Goal: Task Accomplishment & Management: Complete application form

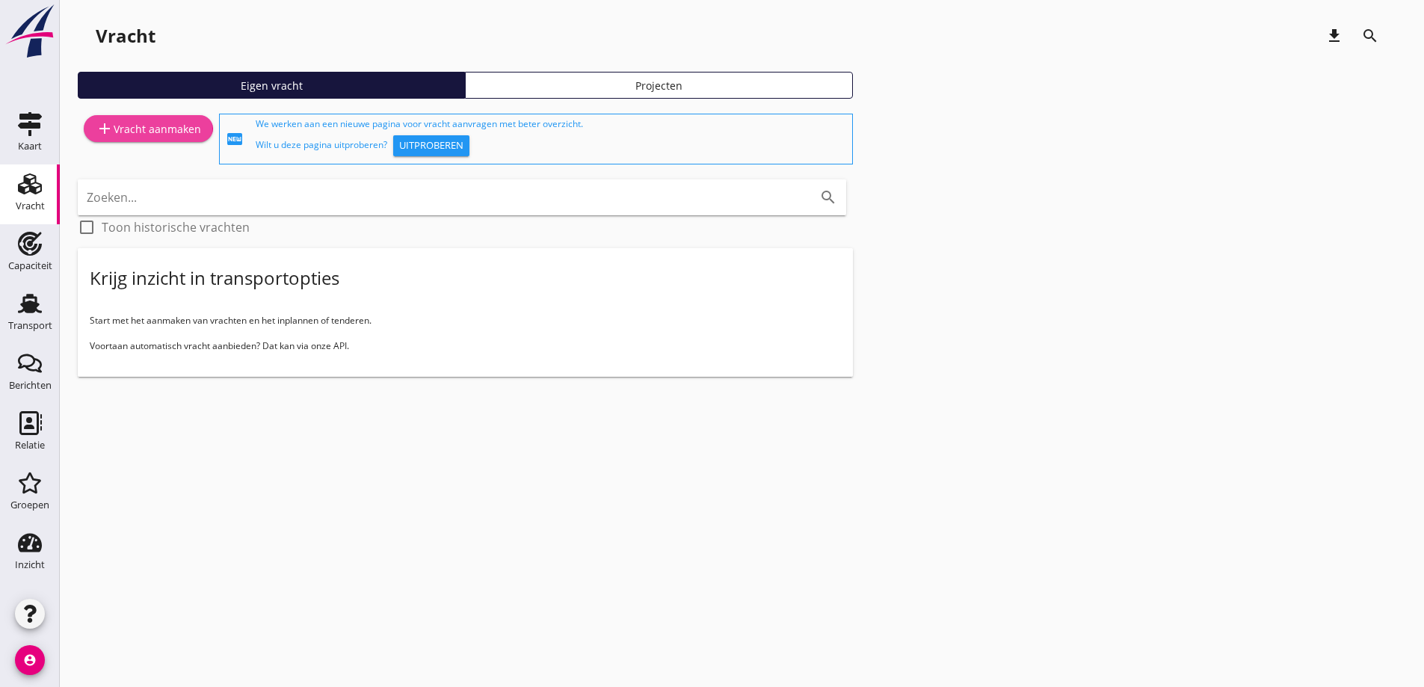
click at [163, 129] on div "add Vracht aanmaken" at bounding box center [148, 129] width 105 height 18
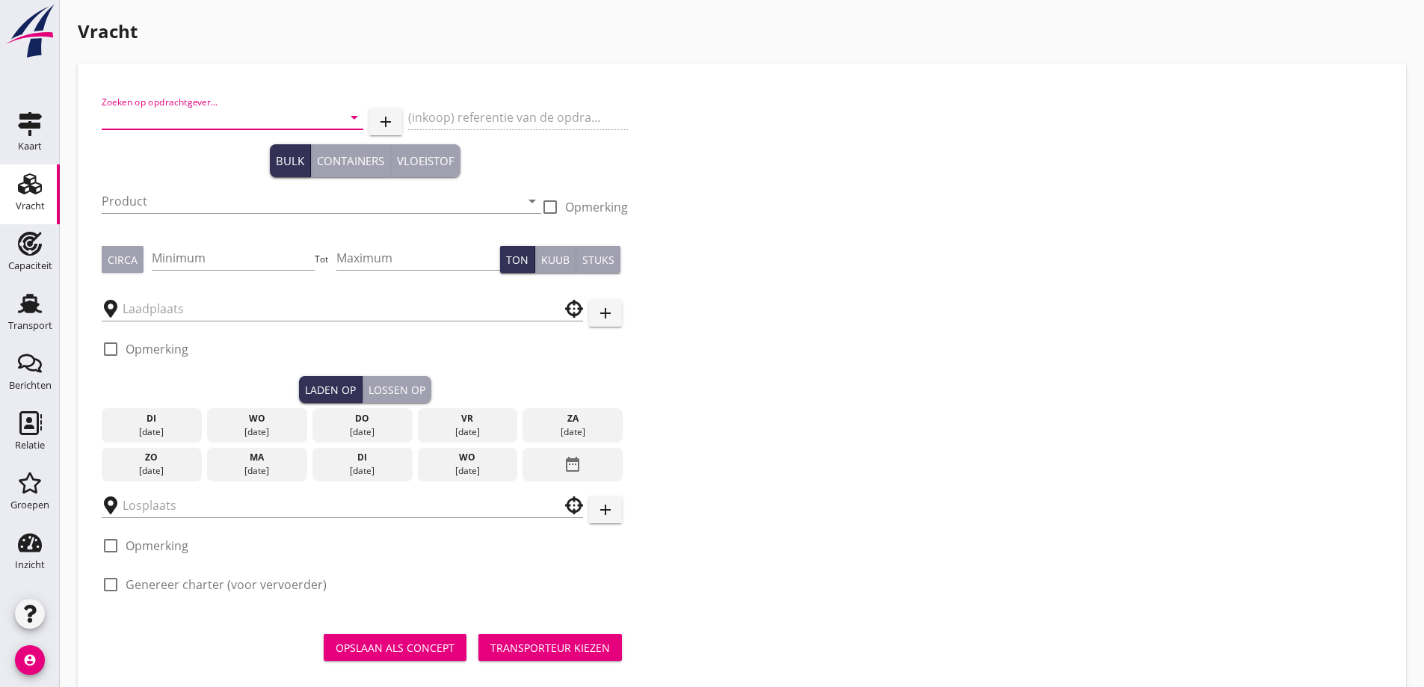
click at [127, 113] on input "Zoeken op opdrachtgever..." at bounding box center [212, 117] width 220 height 24
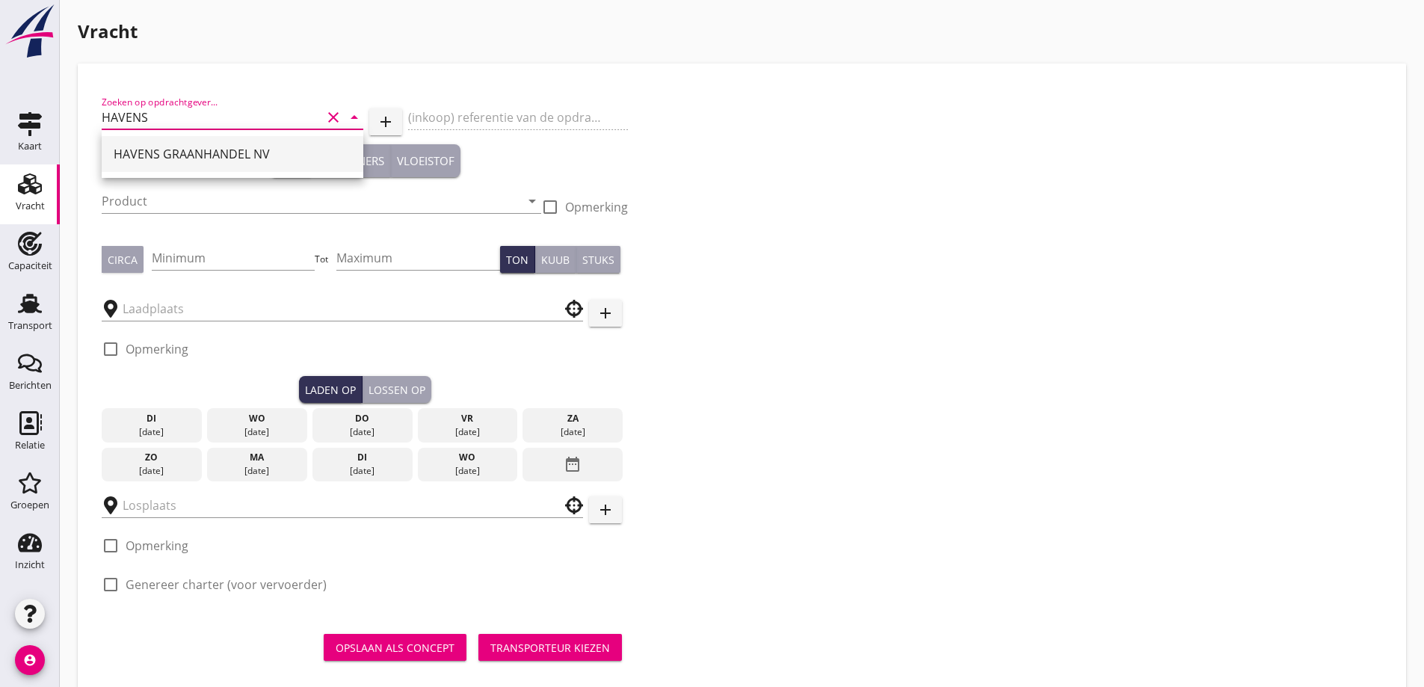
click at [255, 147] on div "HAVENS GRAANHANDEL NV" at bounding box center [233, 154] width 238 height 18
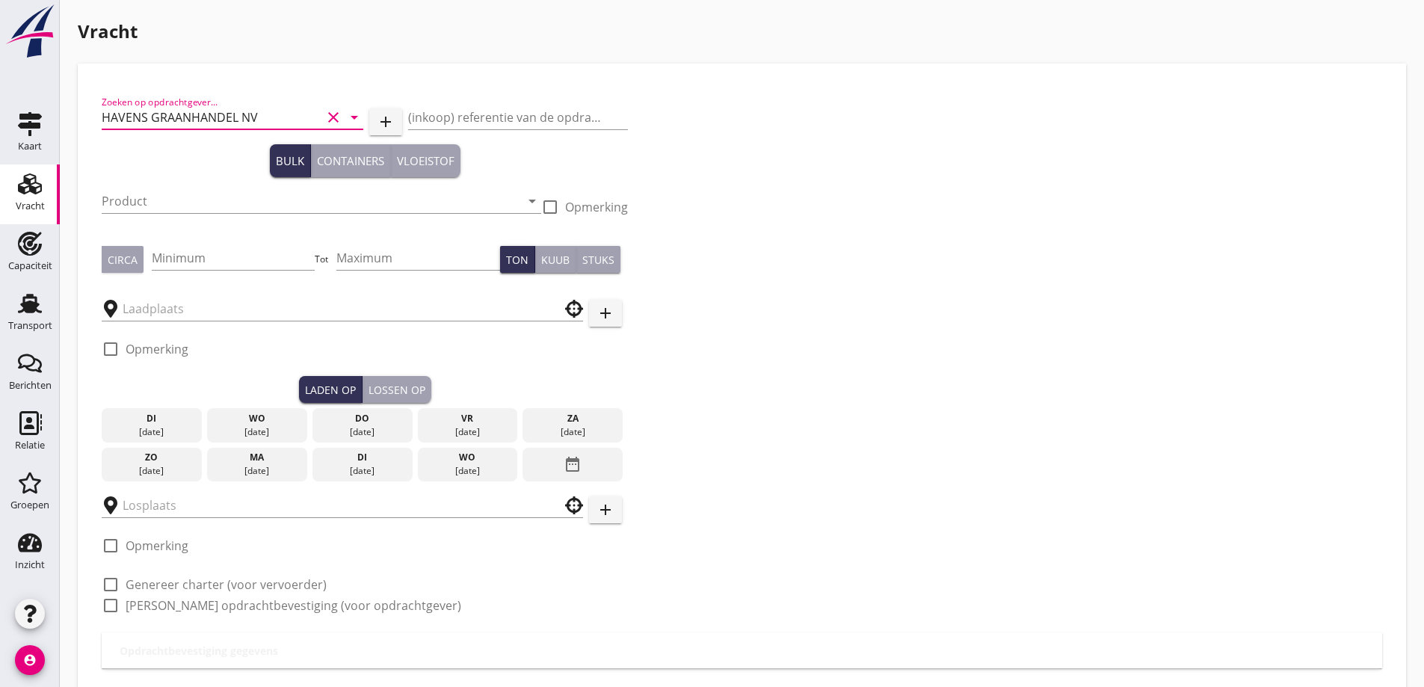
type input "HAVENS GRAANHANDEL NV"
click at [144, 211] on input "Product" at bounding box center [311, 201] width 419 height 24
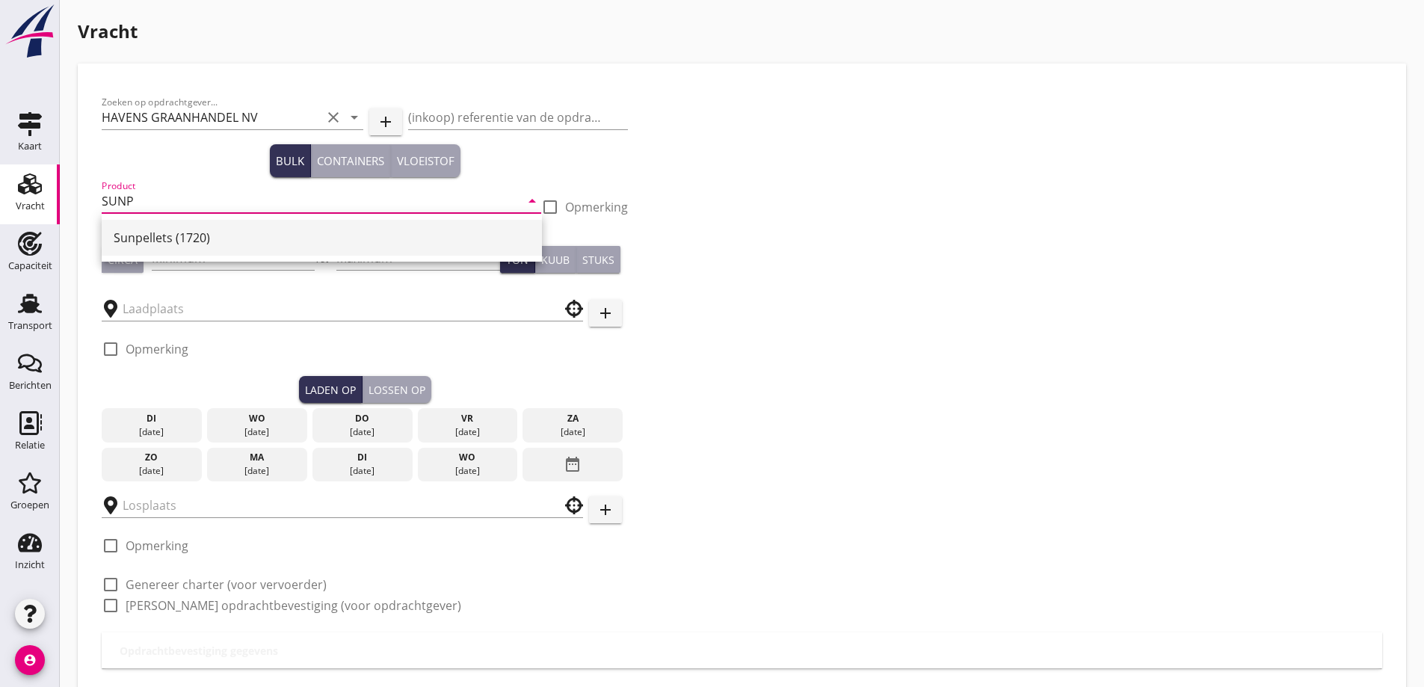
click at [223, 233] on div "Sunpellets (1720)" at bounding box center [322, 238] width 416 height 18
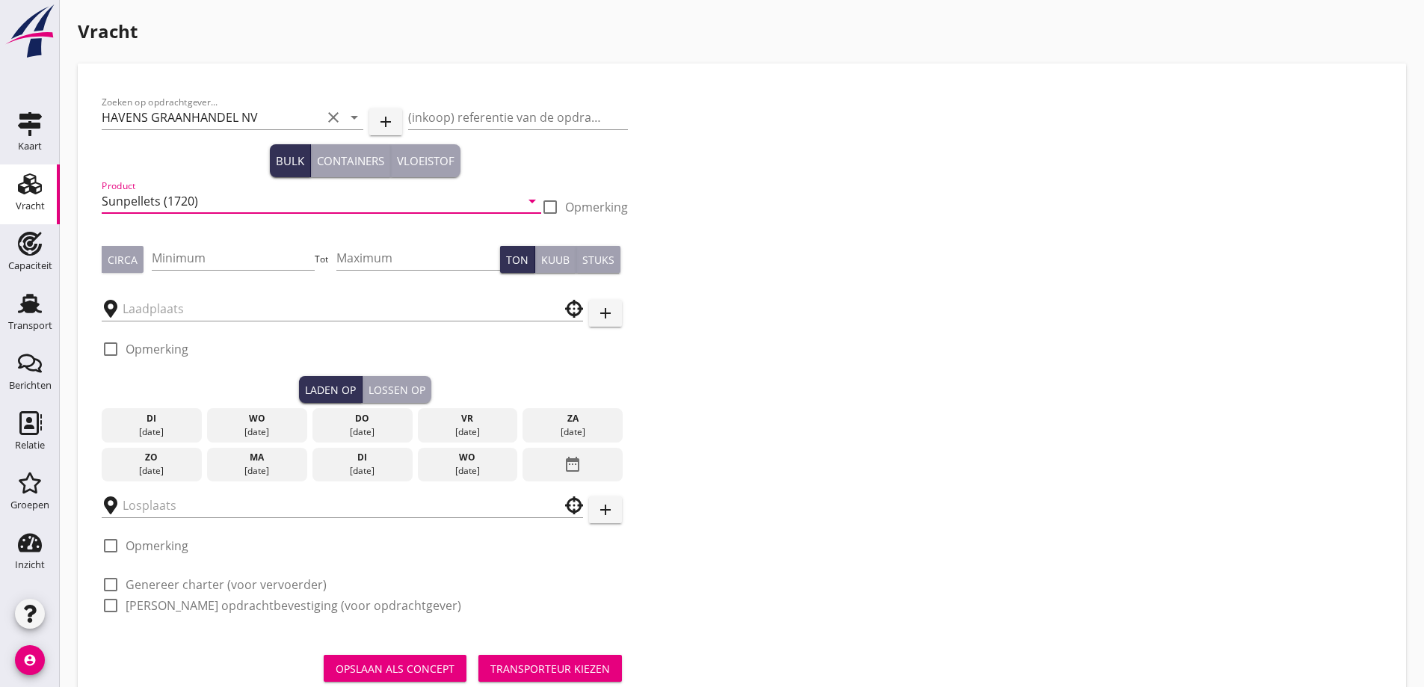
type input "Sunpellets (1720)"
click at [122, 254] on div "Circa" at bounding box center [123, 260] width 30 height 16
click at [192, 262] on input "Minimum" at bounding box center [234, 258] width 164 height 24
type input "500"
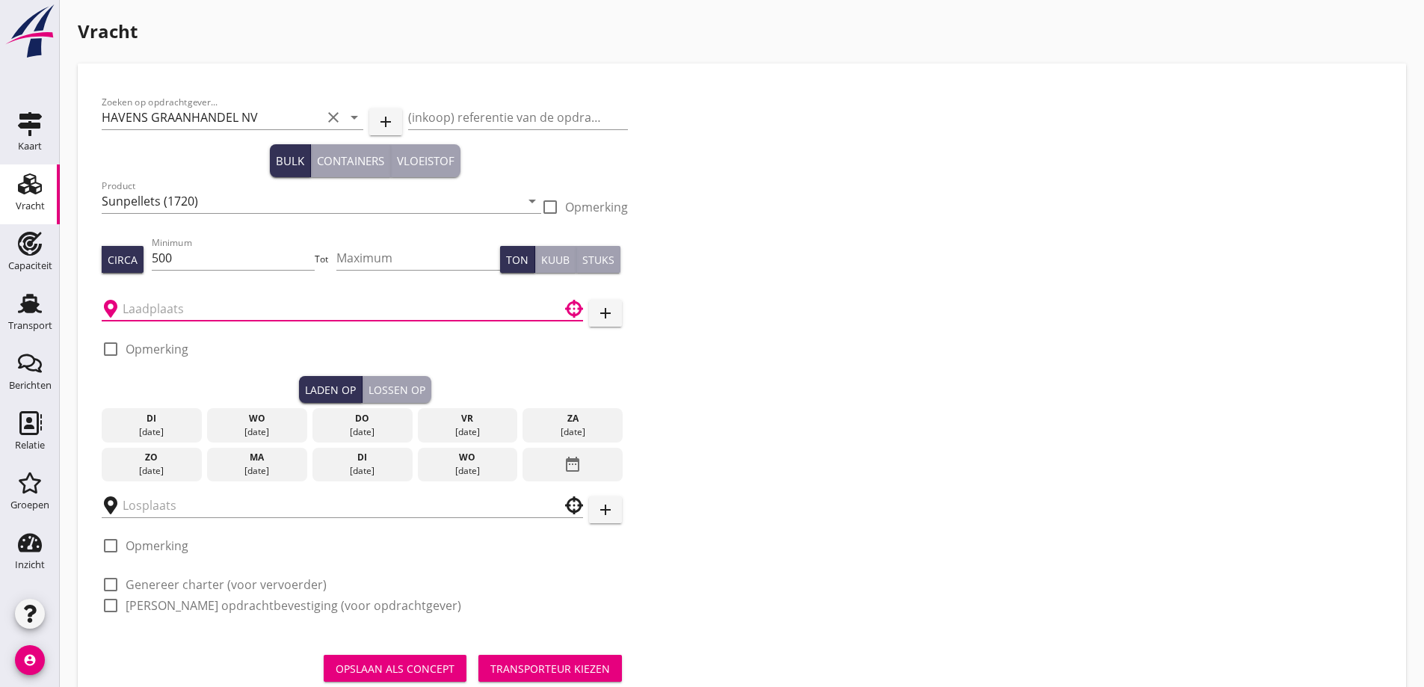
click at [213, 307] on input "text" at bounding box center [332, 309] width 419 height 24
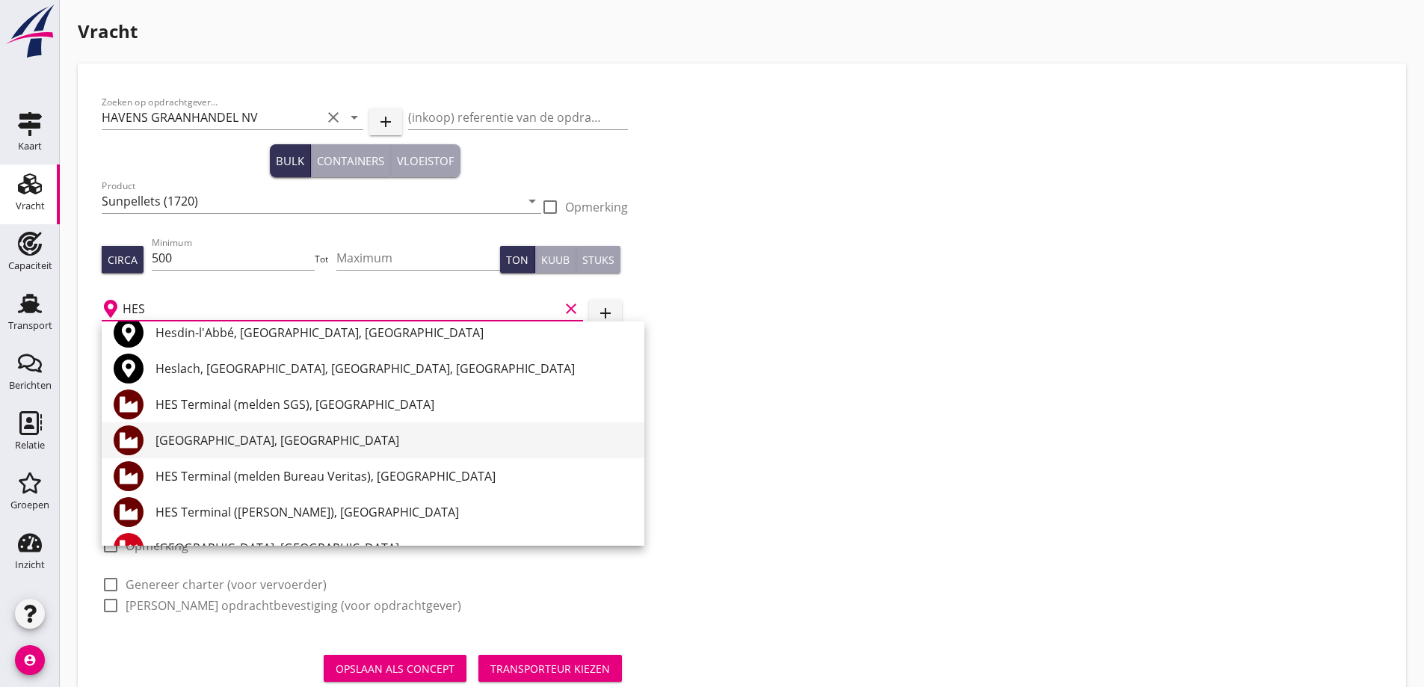
scroll to position [75, 0]
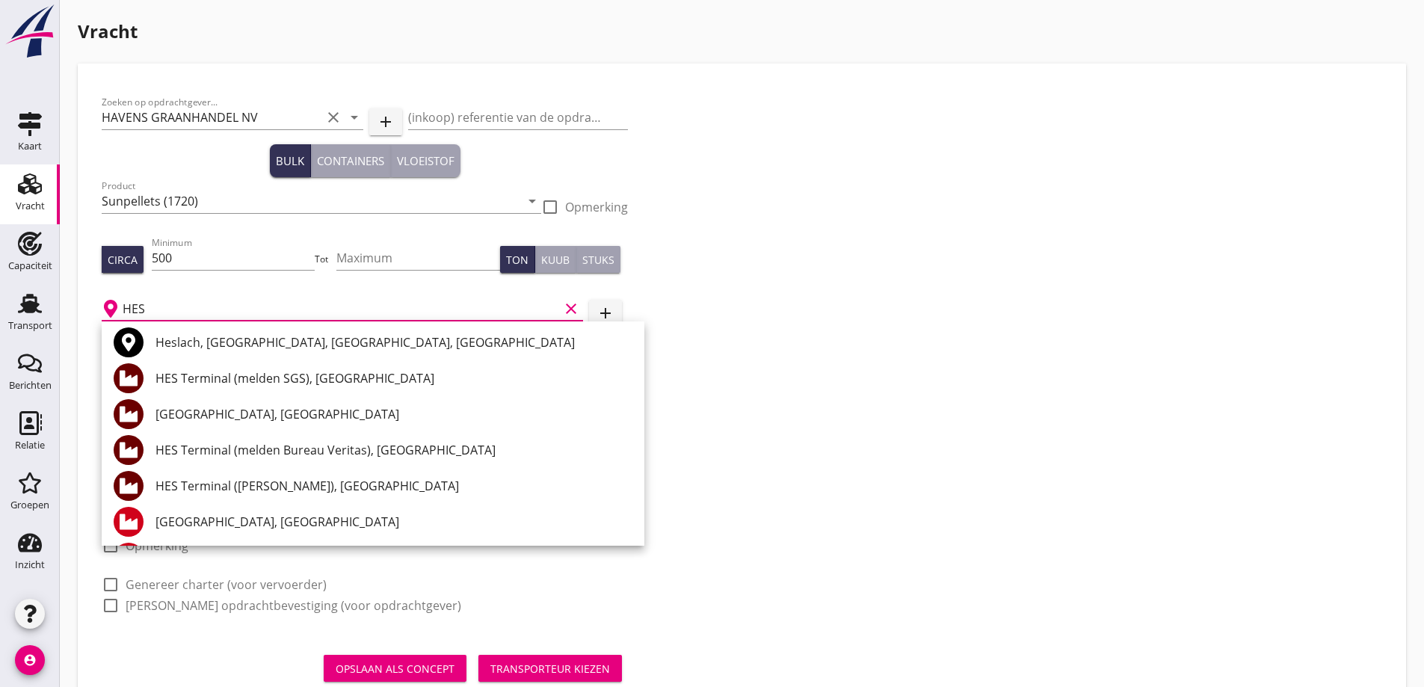
click at [348, 461] on div "HES Terminal (melden Bureau Veritas), Amsterdam" at bounding box center [394, 450] width 477 height 36
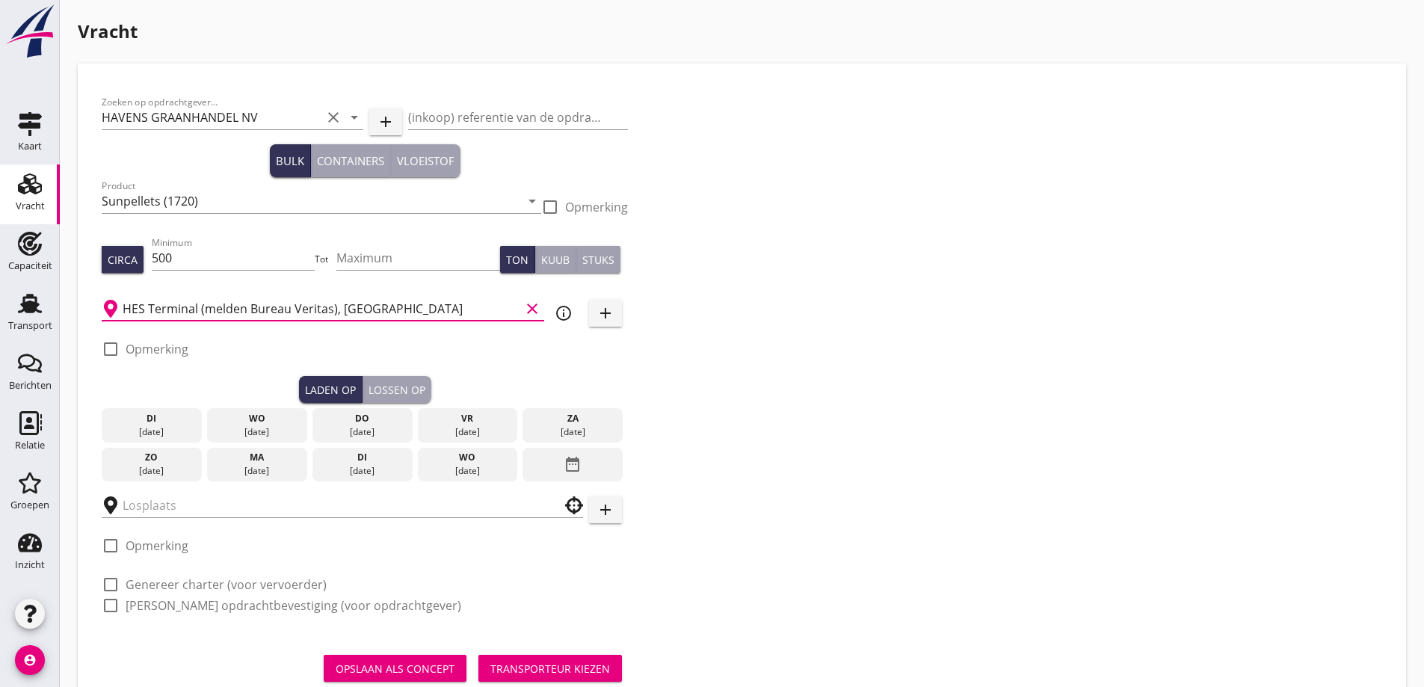
type input "HES Terminal (melden Bureau Veritas), Amsterdam"
click at [456, 414] on div "vr" at bounding box center [467, 418] width 93 height 13
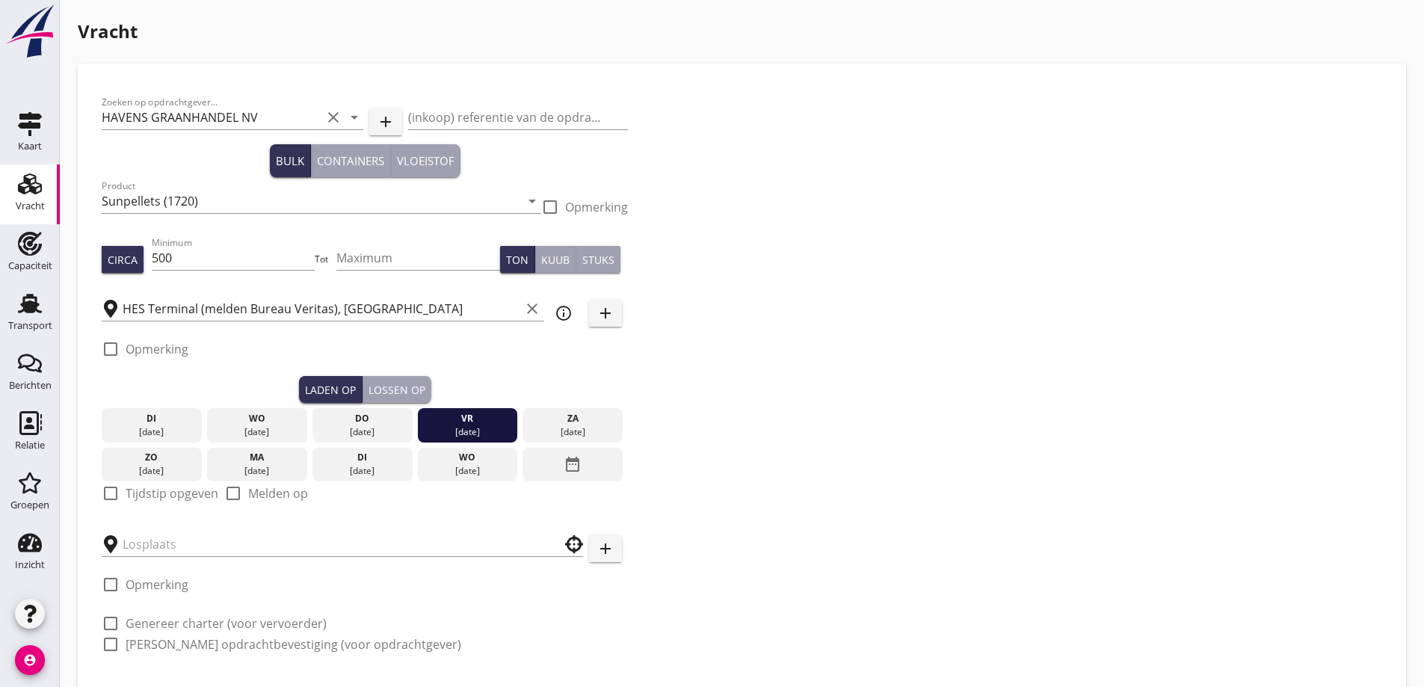
click at [169, 502] on div "check_box_outline_blank Tijdstip opgeven" at bounding box center [160, 494] width 117 height 18
click at [163, 481] on div "zo 07 sep." at bounding box center [152, 465] width 100 height 34
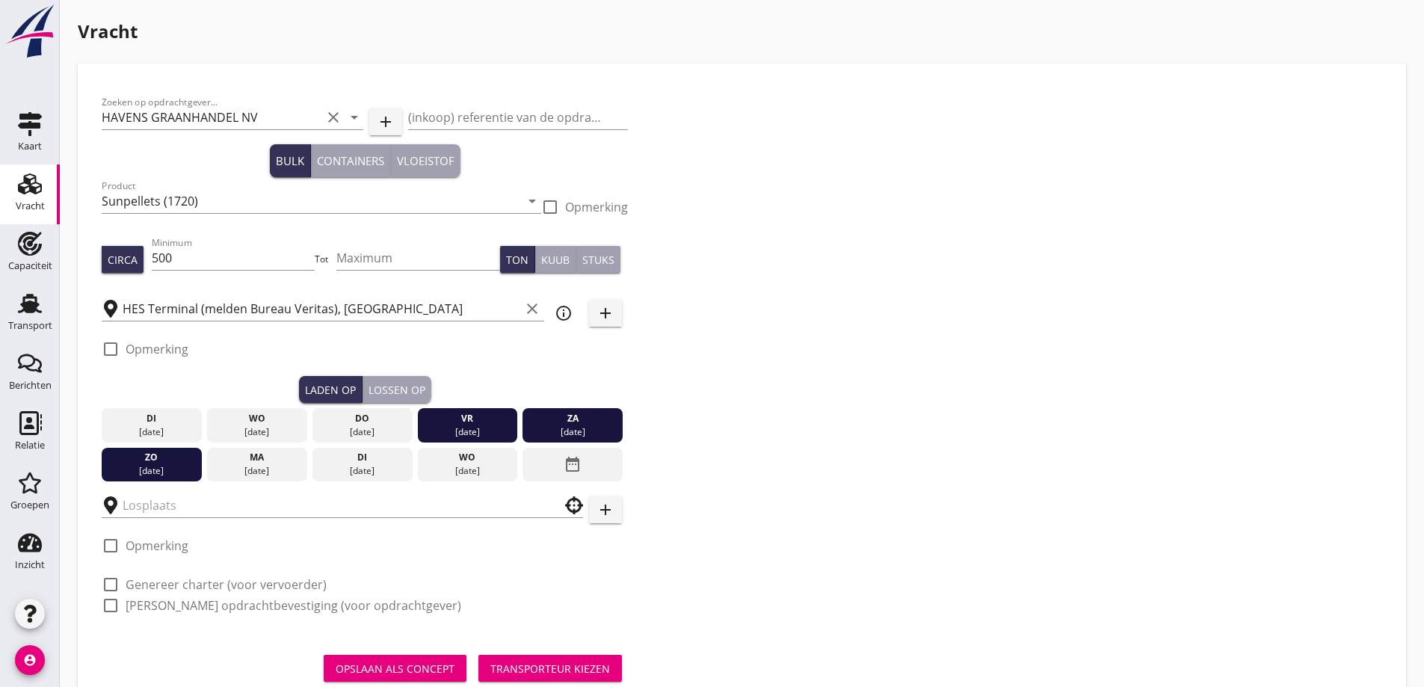
click at [573, 433] on div "06 sep." at bounding box center [572, 431] width 93 height 13
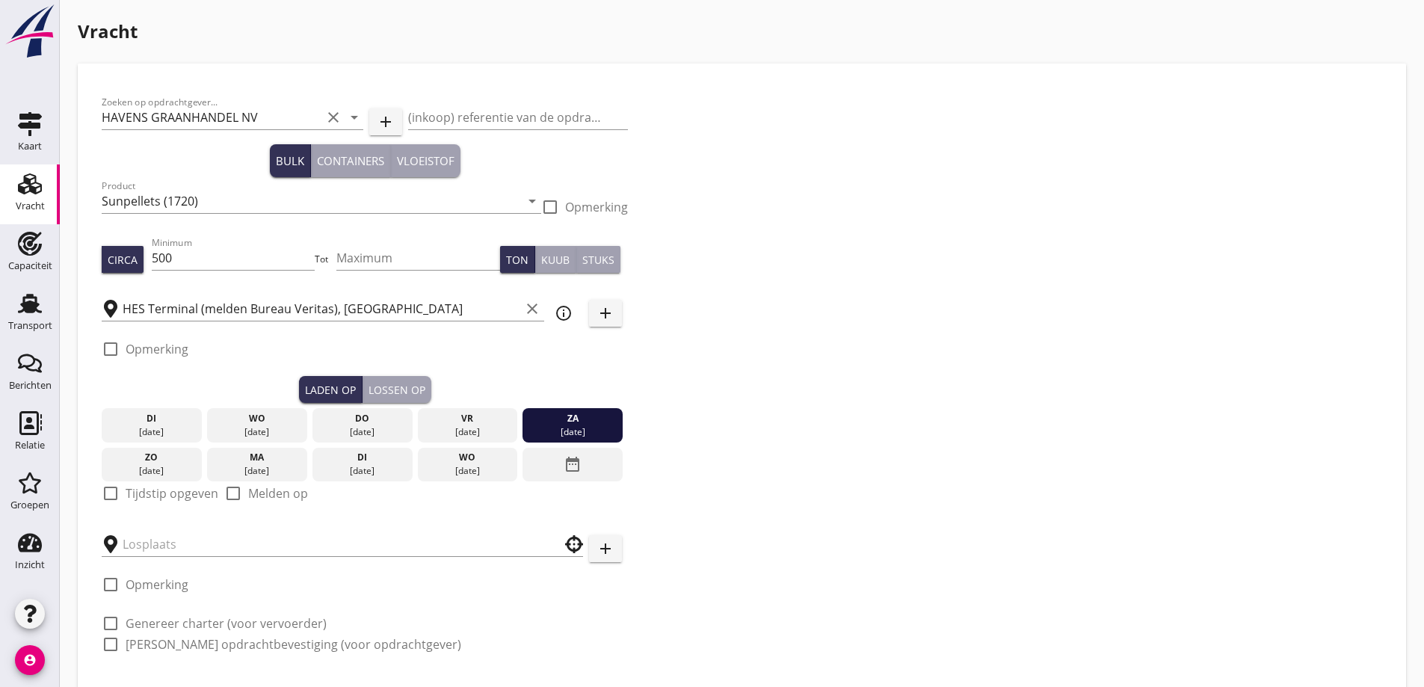
click at [486, 429] on div "05 sep." at bounding box center [467, 431] width 93 height 13
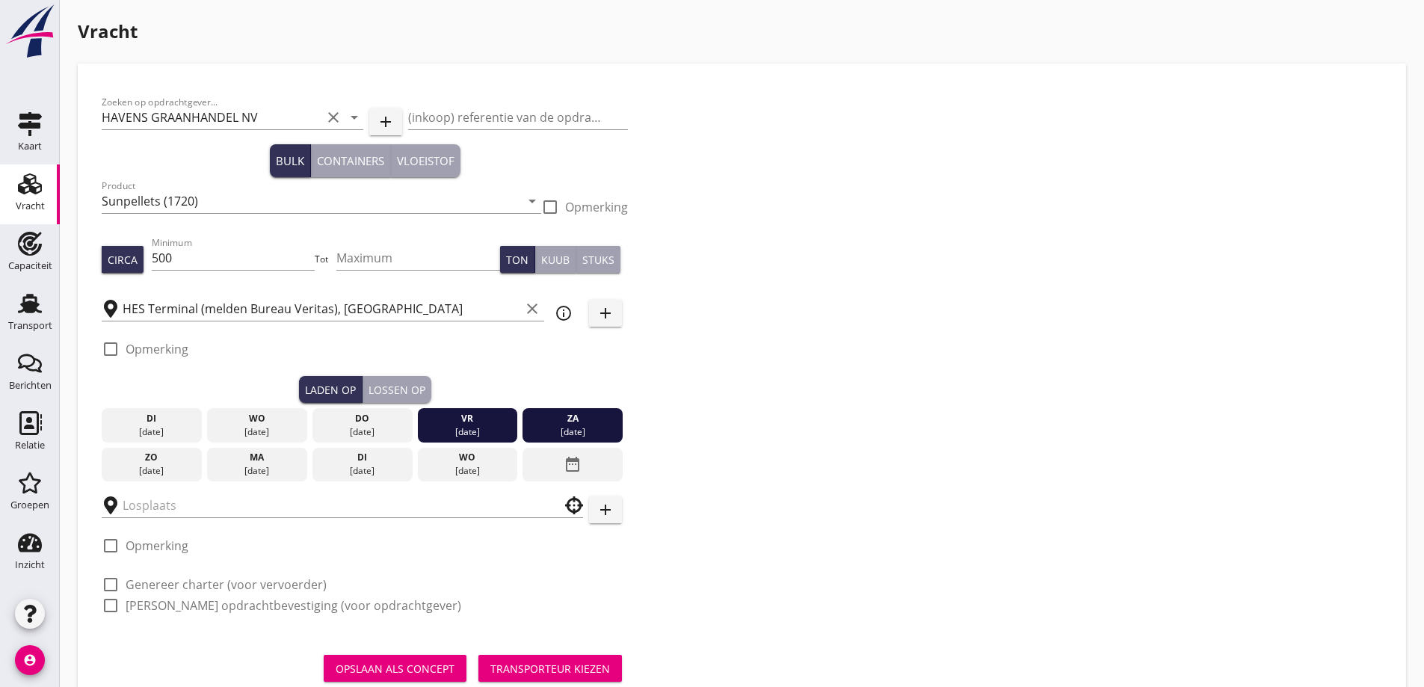
click at [538, 424] on div "za" at bounding box center [572, 418] width 93 height 13
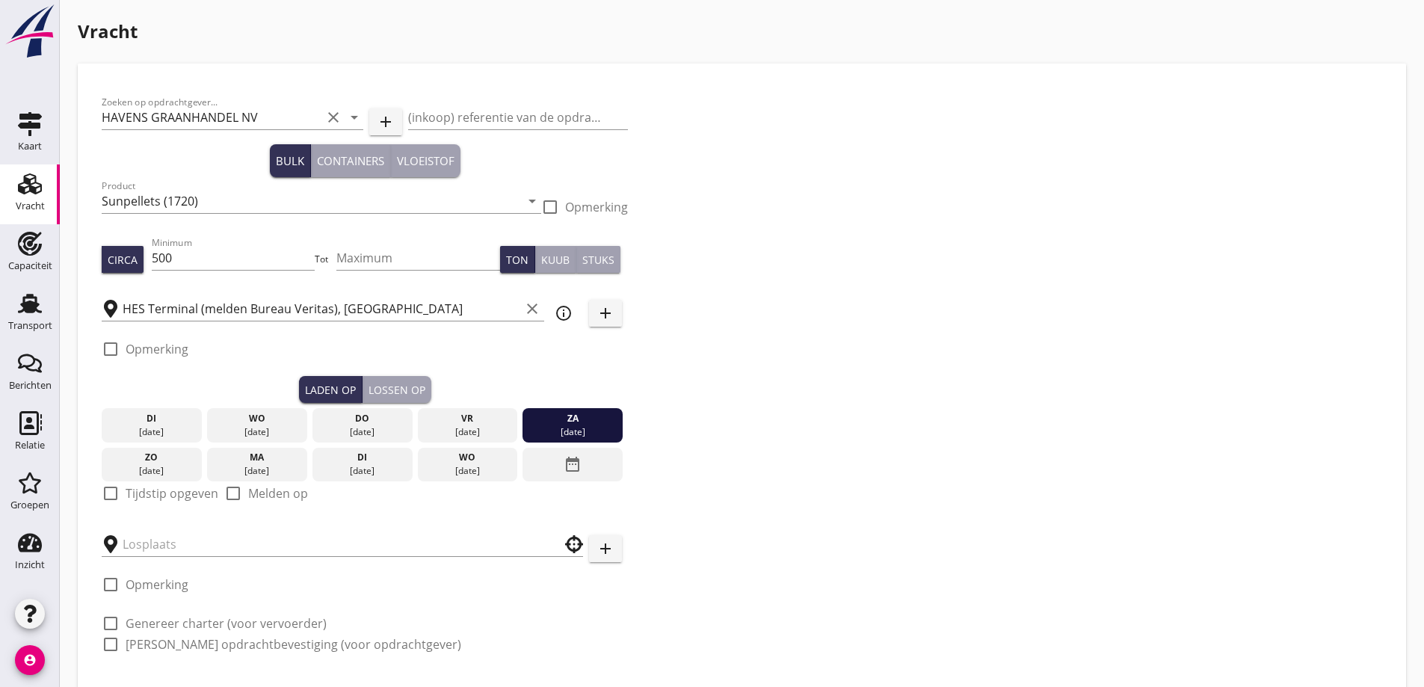
click at [167, 491] on label "Tijdstip opgeven" at bounding box center [172, 493] width 93 height 15
checkbox input "true"
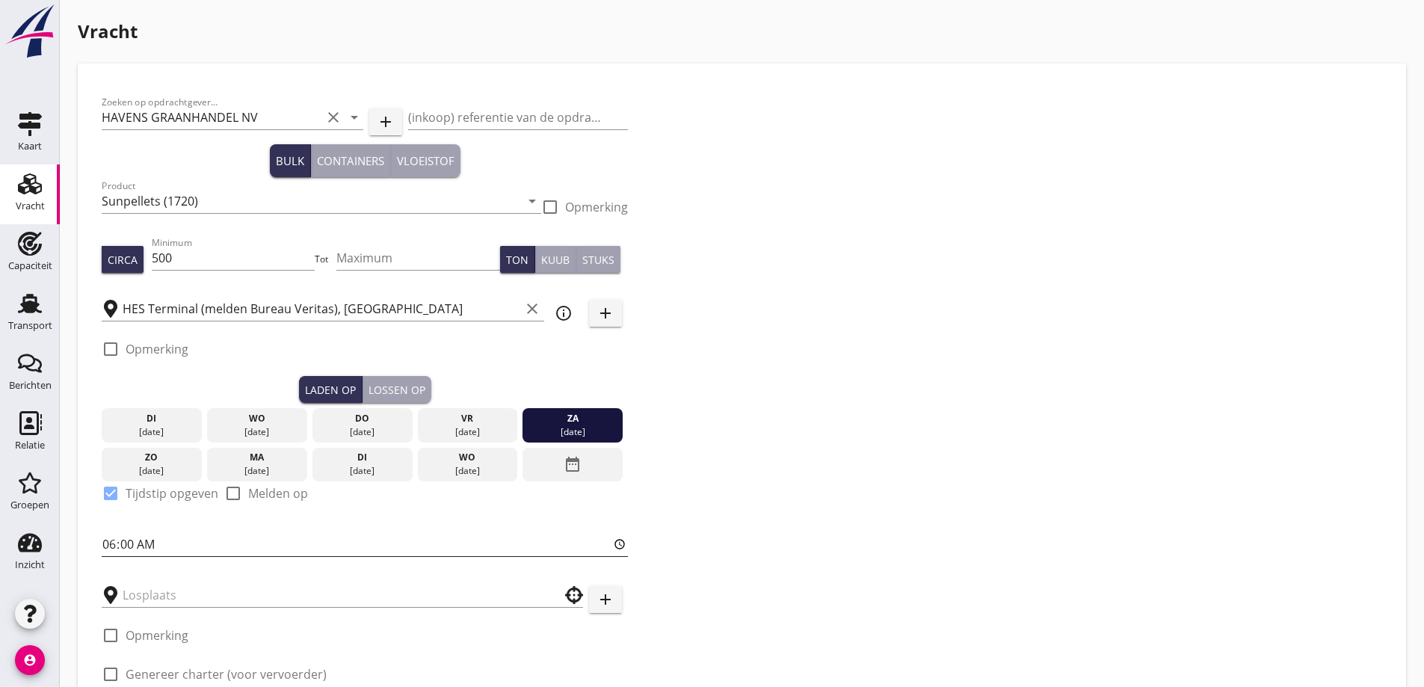
click at [188, 542] on input "06:00" at bounding box center [365, 544] width 526 height 24
type input "12:00"
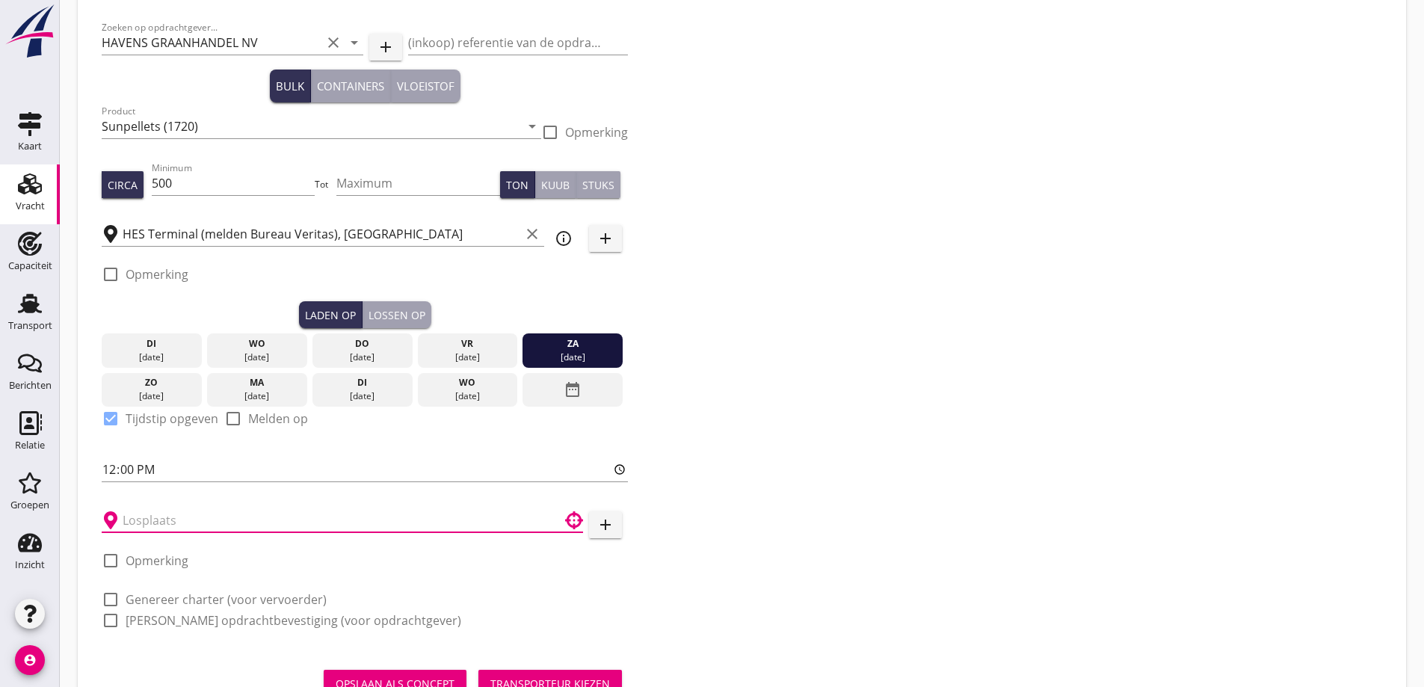
drag, startPoint x: 192, startPoint y: 511, endPoint x: 185, endPoint y: 512, distance: 7.6
click at [192, 512] on input "text" at bounding box center [332, 520] width 419 height 24
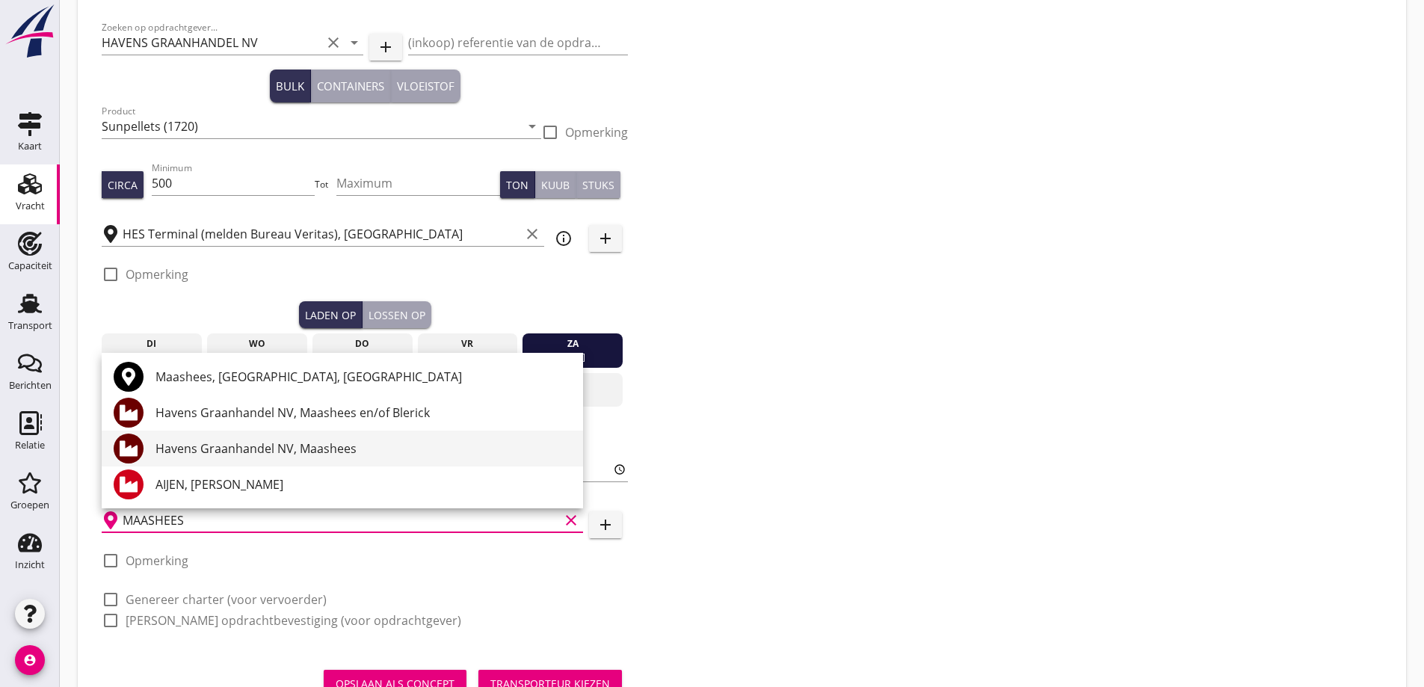
click at [263, 448] on div "Havens Graanhandel NV, Maashees" at bounding box center [364, 449] width 416 height 18
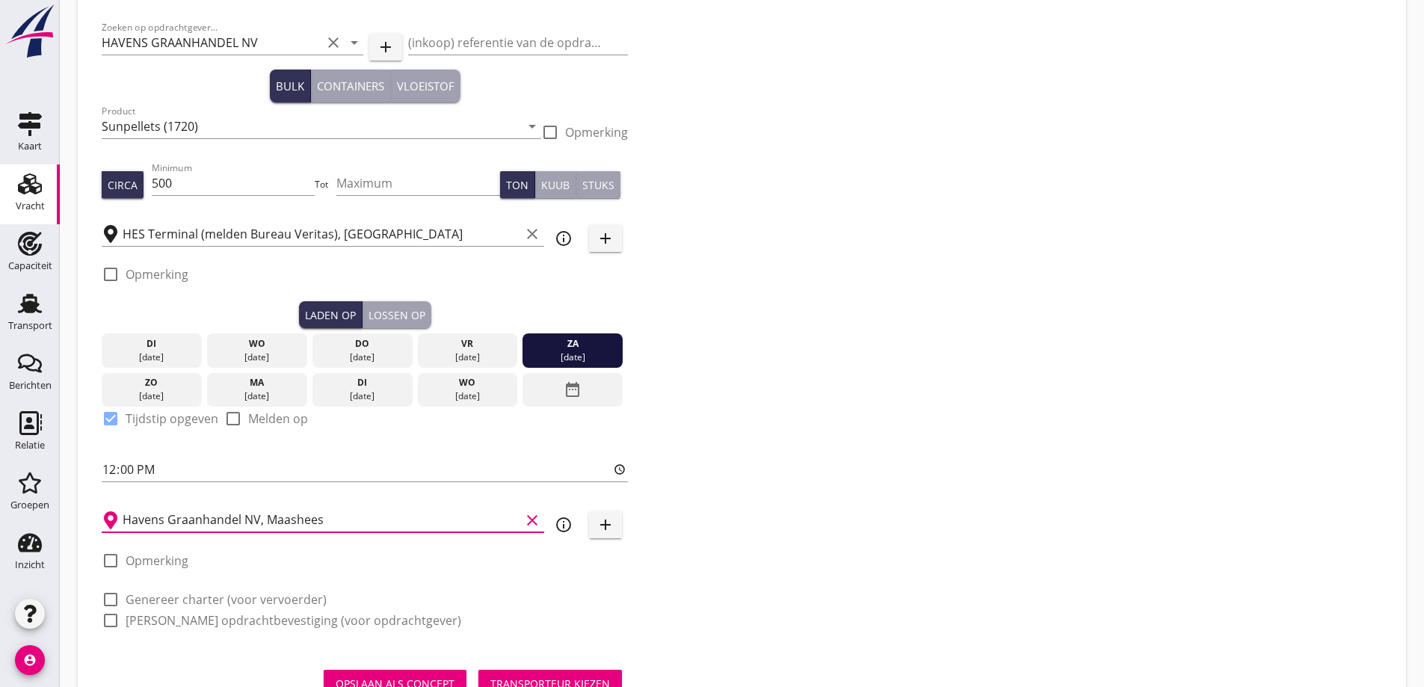
scroll to position [137, 0]
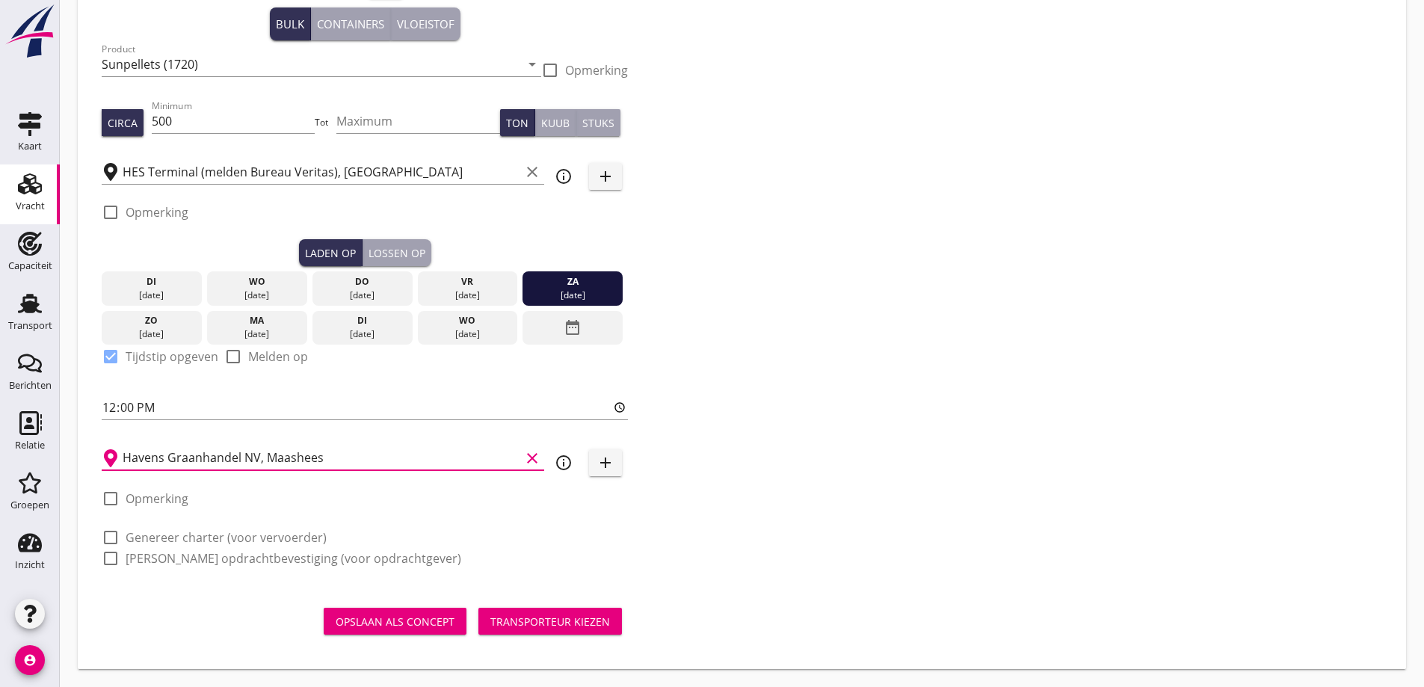
type input "Havens Graanhandel NV, Maashees"
click at [168, 500] on label "Opmerking" at bounding box center [157, 498] width 63 height 15
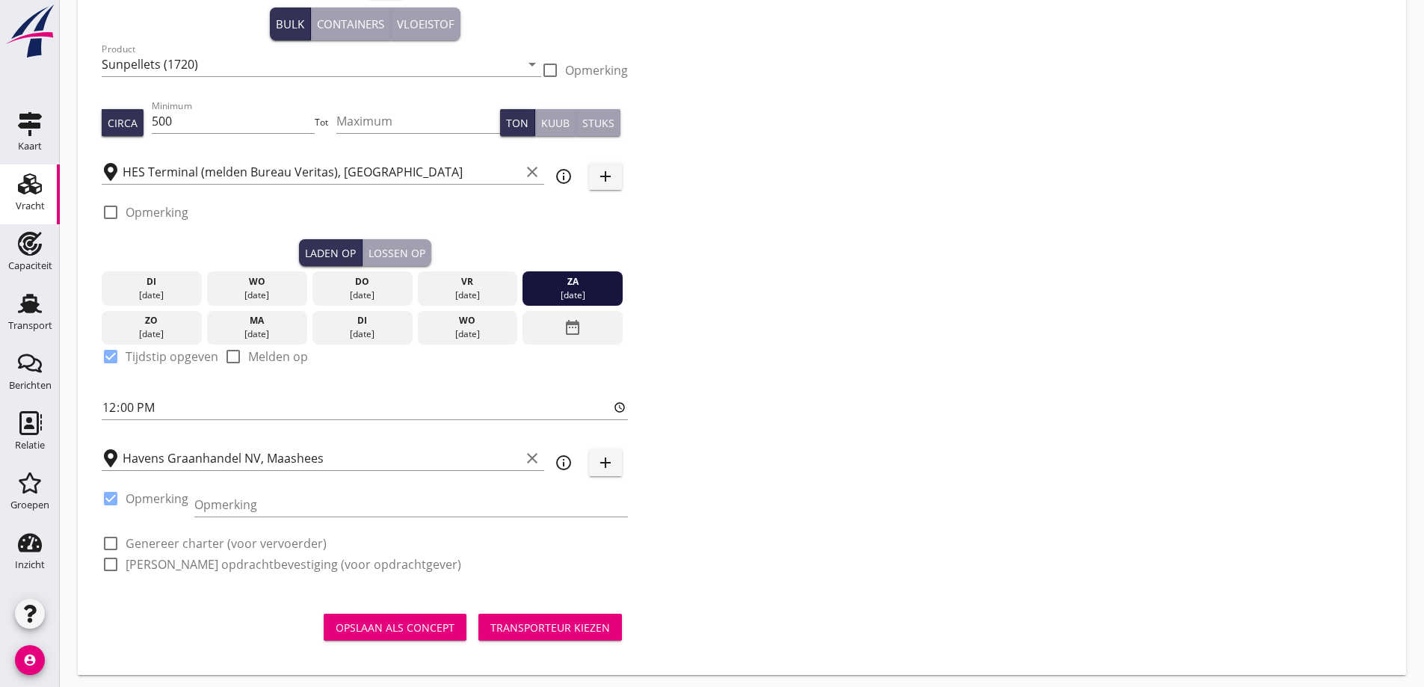
click at [168, 500] on label "Opmerking" at bounding box center [157, 498] width 63 height 15
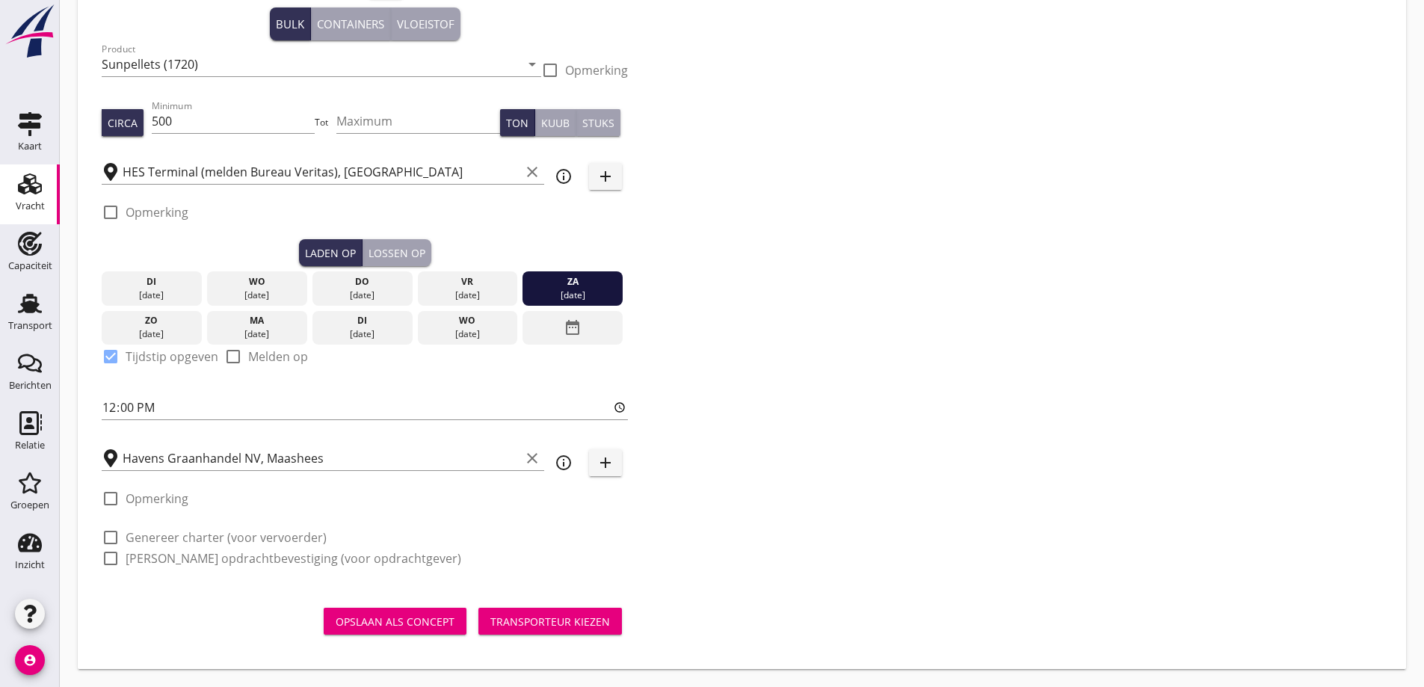
click at [608, 472] on icon "add" at bounding box center [606, 463] width 18 height 18
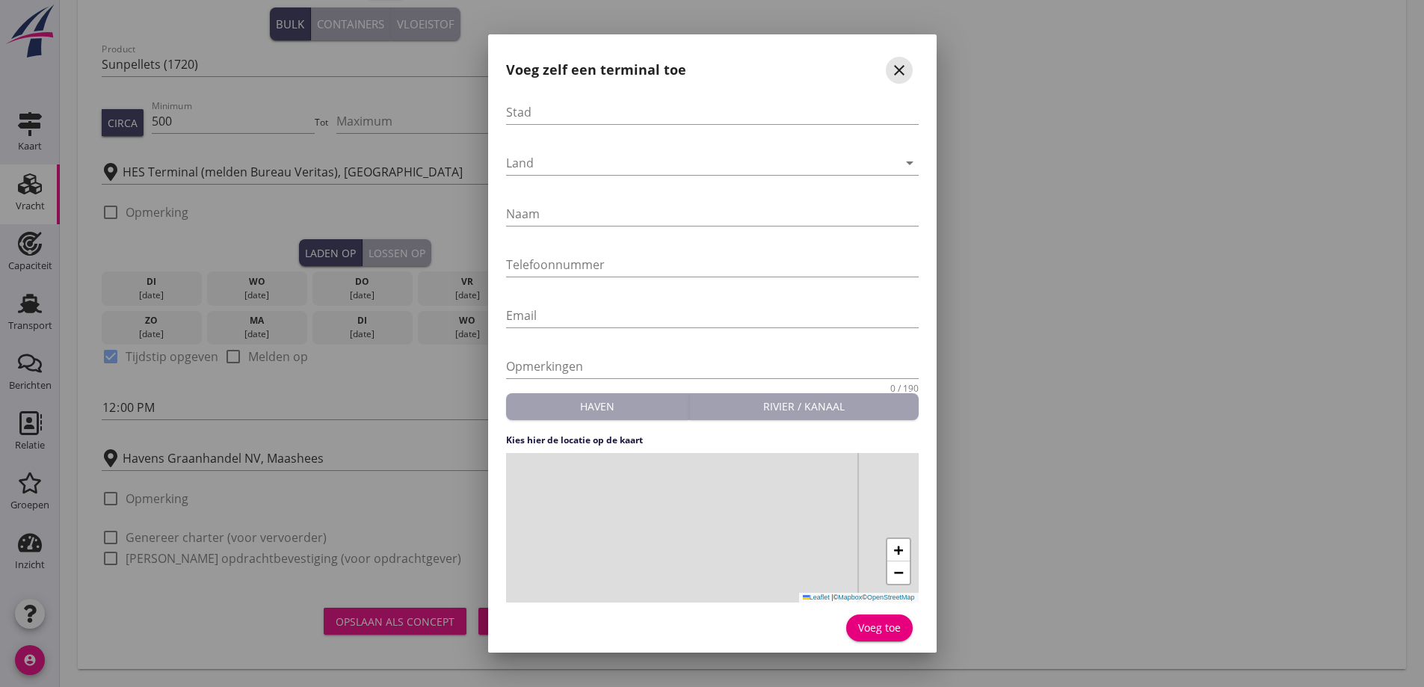
click at [891, 72] on icon "close" at bounding box center [900, 70] width 18 height 18
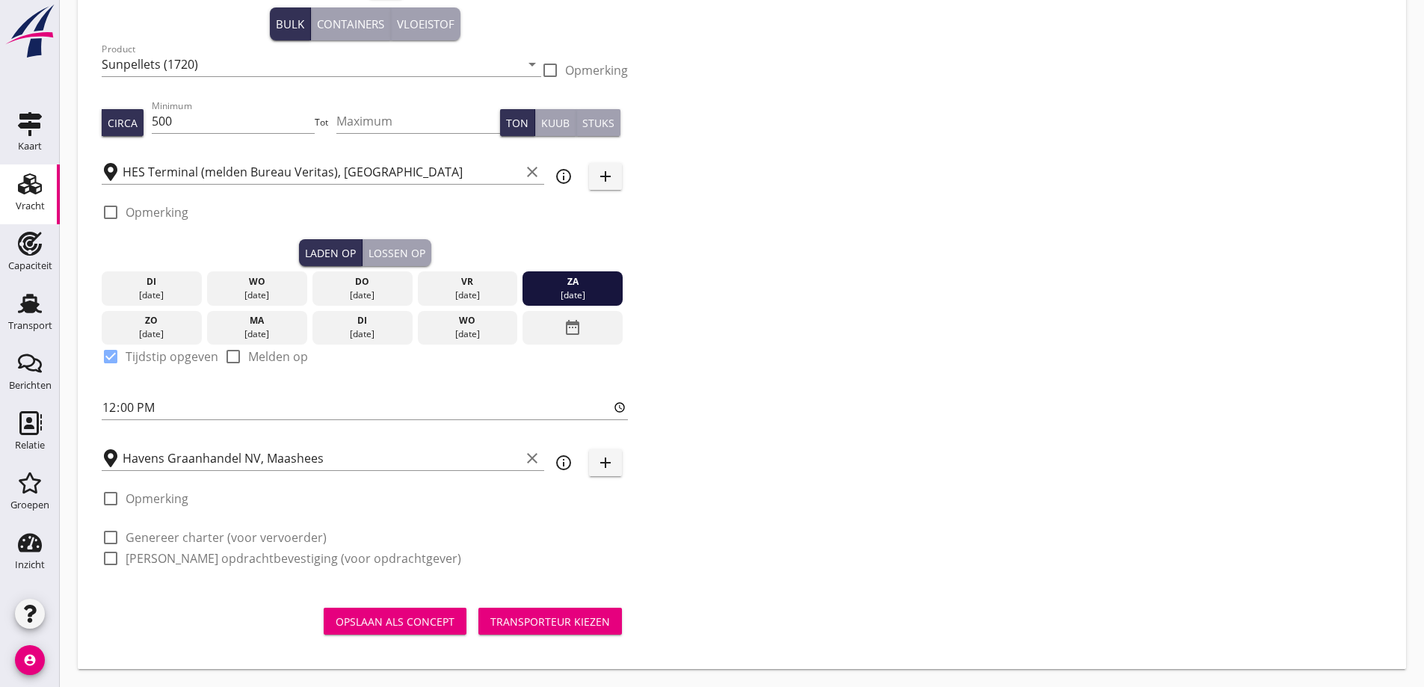
click at [179, 499] on label "Opmerking" at bounding box center [157, 498] width 63 height 15
checkbox input "true"
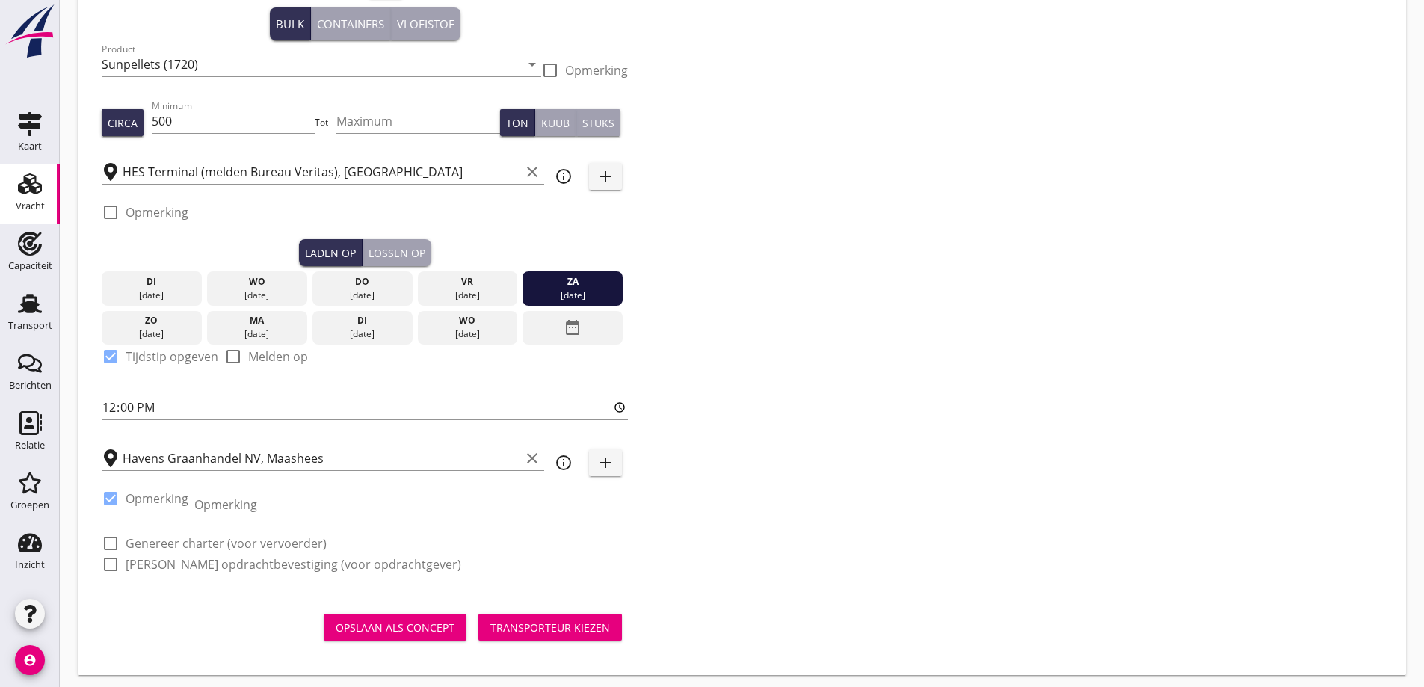
scroll to position [143, 0]
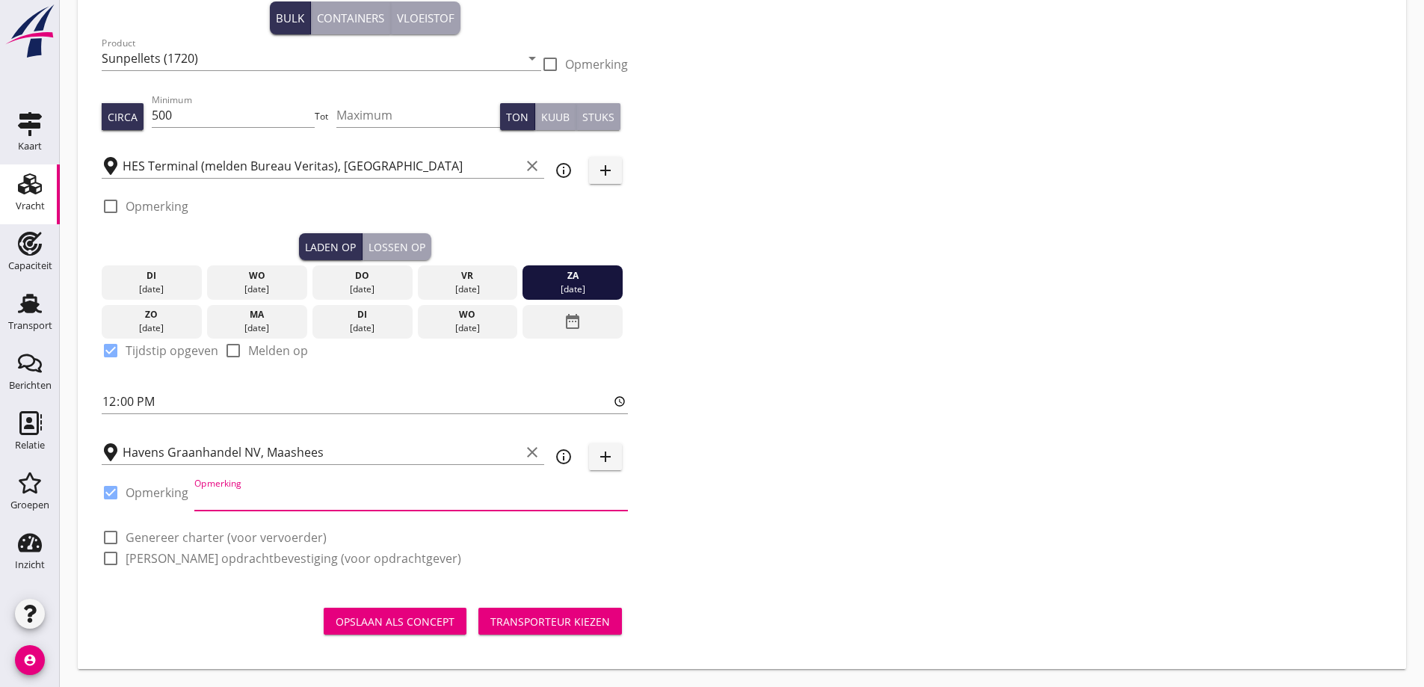
click at [286, 501] on input "Opmerking" at bounding box center [411, 499] width 434 height 24
click at [568, 458] on icon "info_outline" at bounding box center [564, 457] width 18 height 18
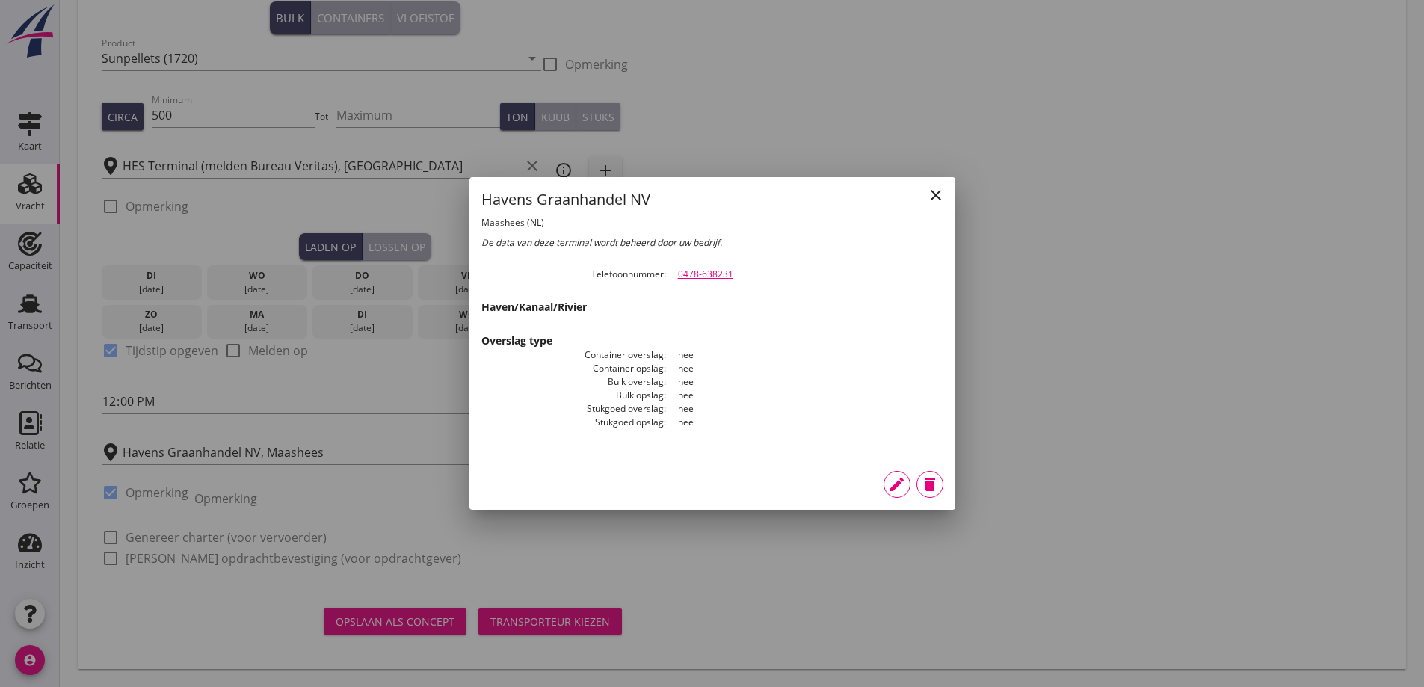
click at [926, 196] on div "close" at bounding box center [936, 195] width 27 height 18
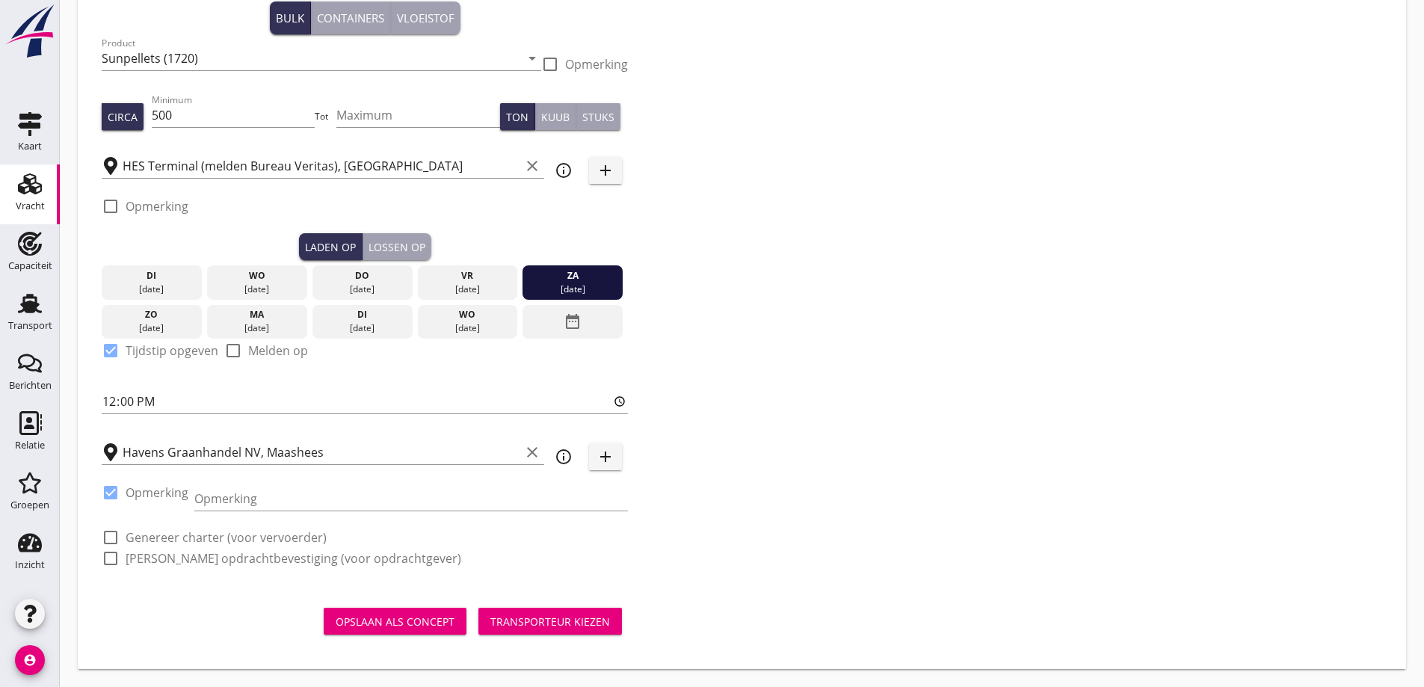
drag, startPoint x: 240, startPoint y: 539, endPoint x: 249, endPoint y: 565, distance: 27.0
click at [240, 538] on label "Genereer charter (voor vervoerder)" at bounding box center [226, 537] width 201 height 15
checkbox input "true"
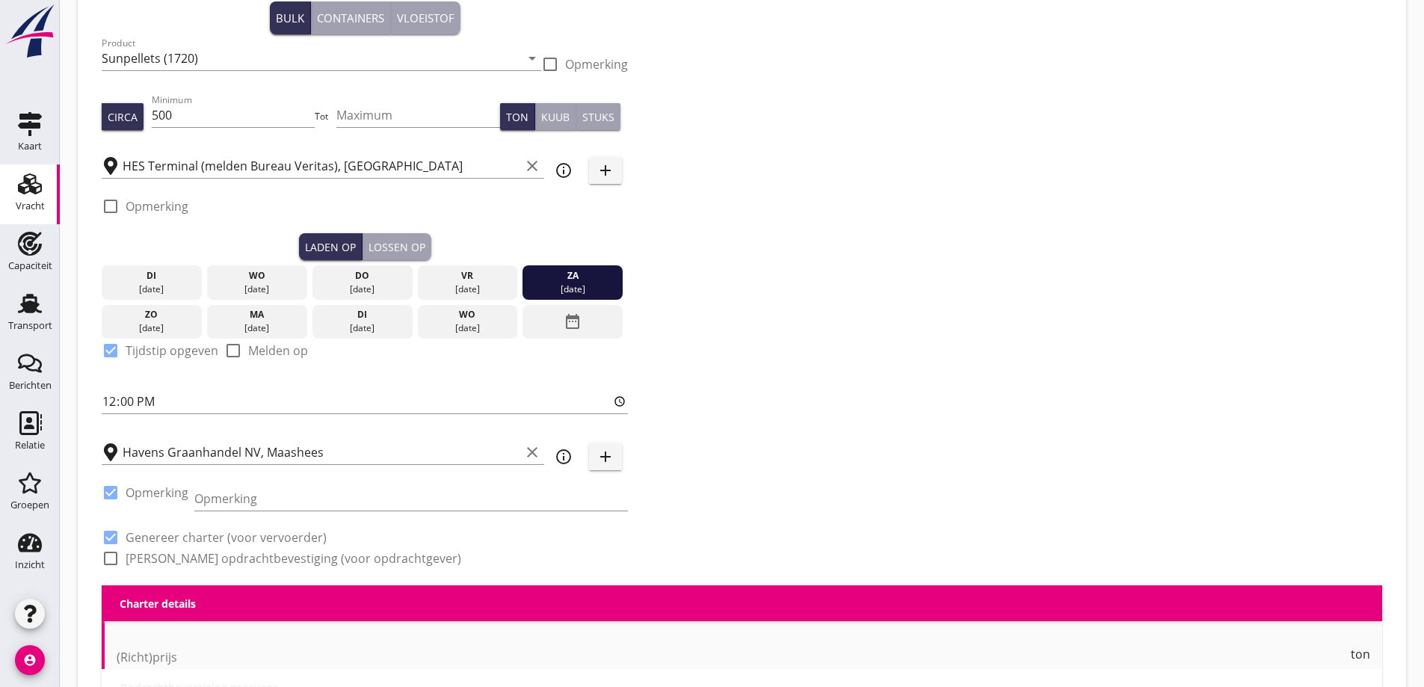
click at [249, 565] on label "Genereer opdrachtbevestiging (voor opdrachtgever)" at bounding box center [294, 558] width 336 height 15
checkbox input "true"
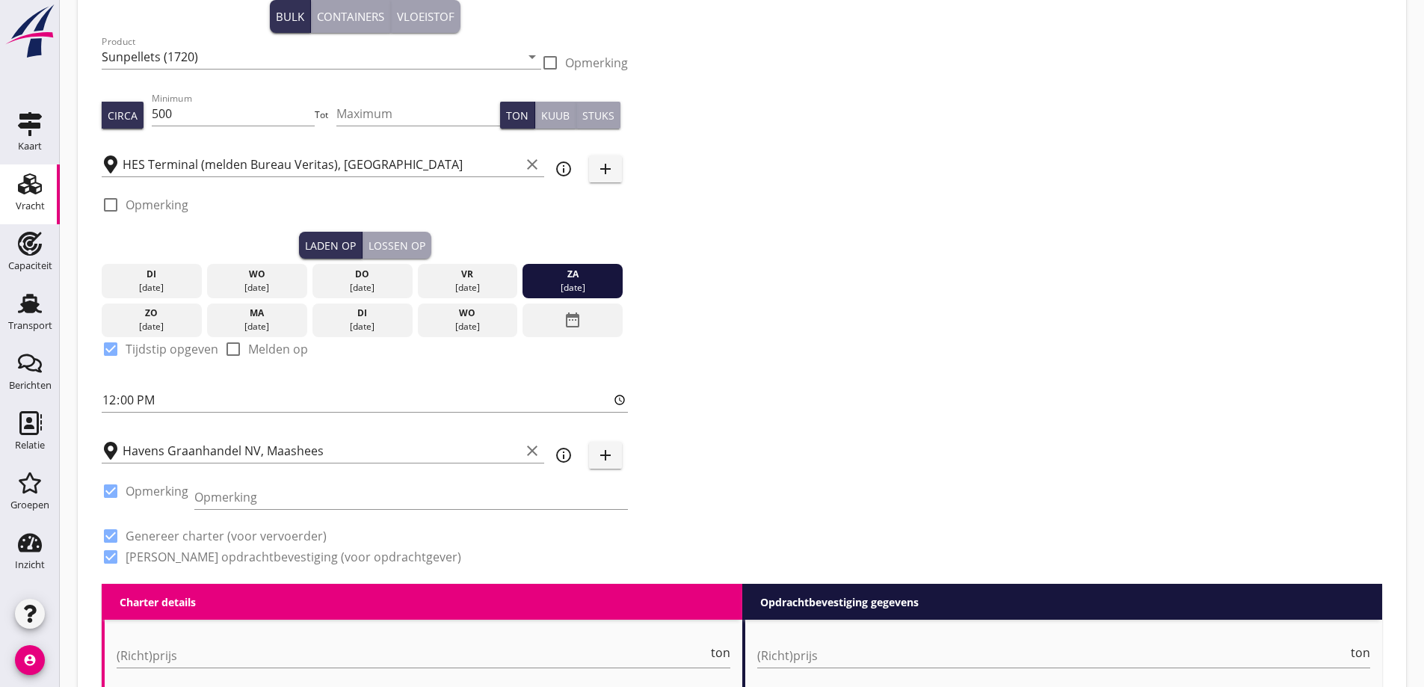
scroll to position [218, 0]
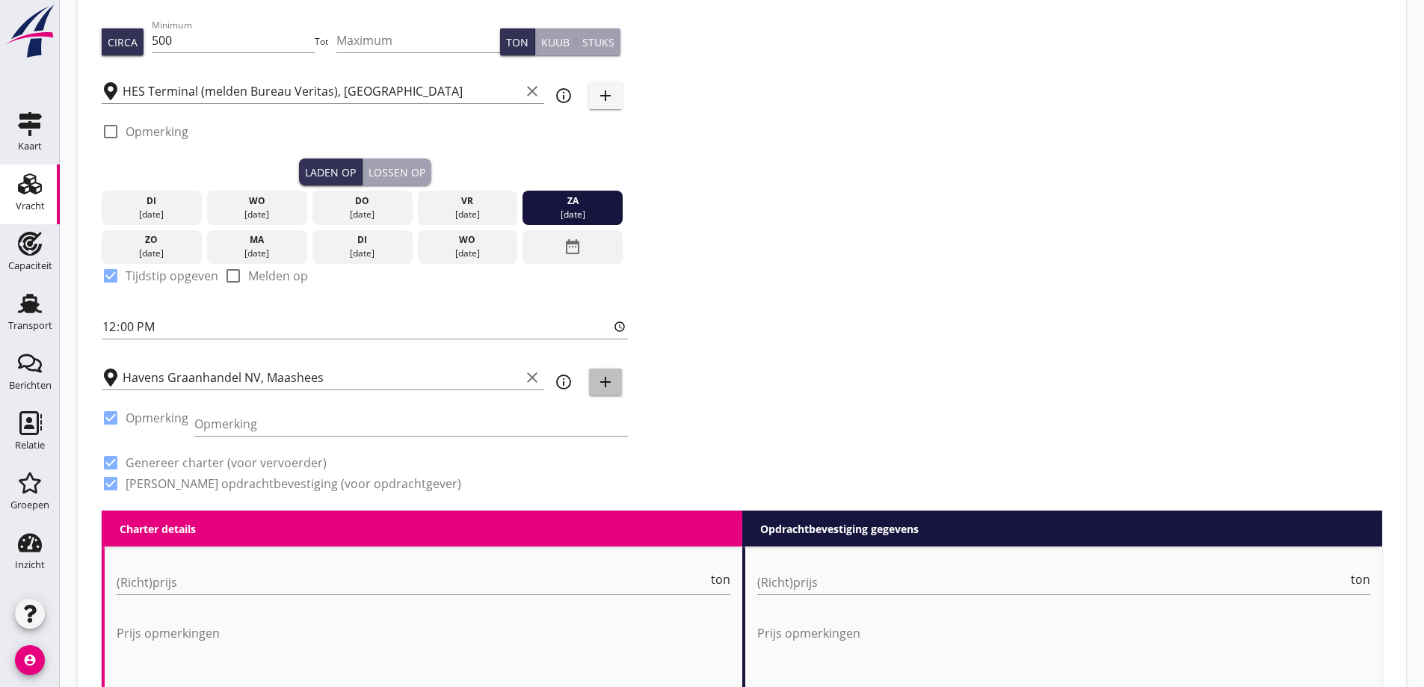
click at [610, 389] on icon "add" at bounding box center [606, 382] width 18 height 18
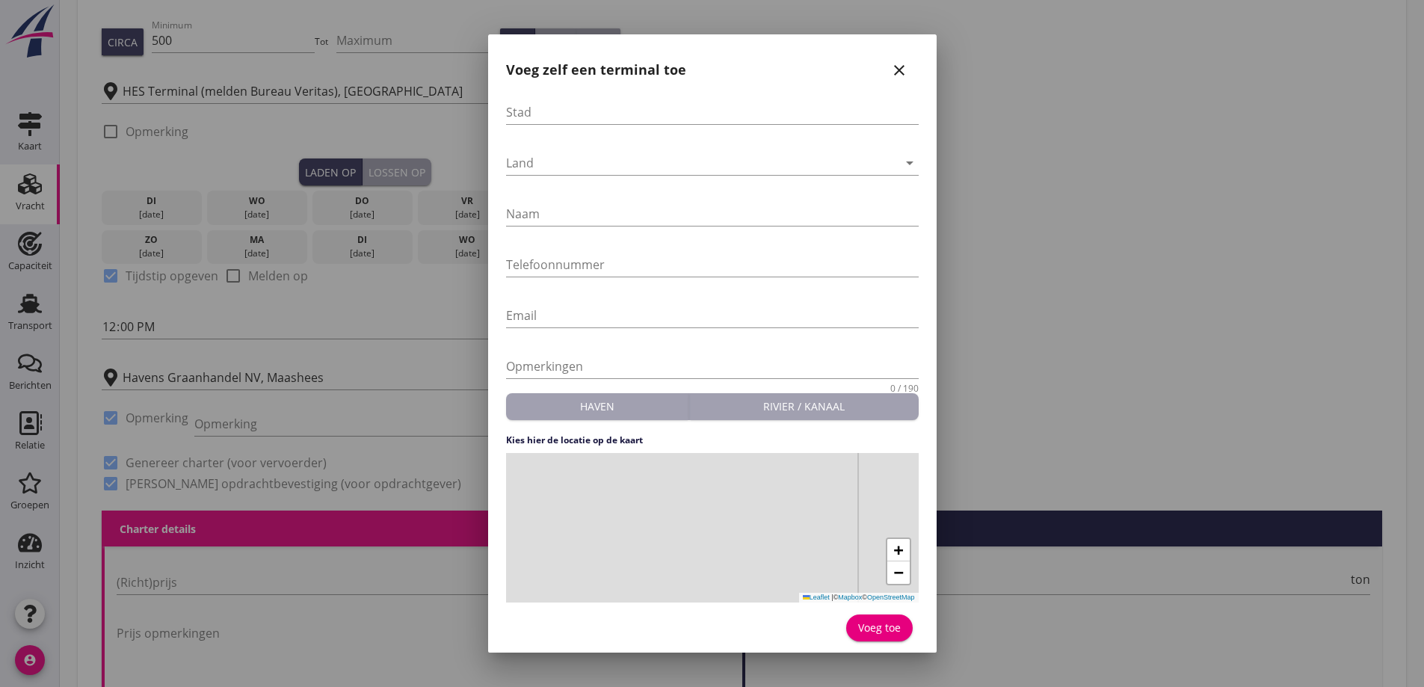
scroll to position [2, 0]
click at [891, 71] on icon "close" at bounding box center [900, 68] width 18 height 18
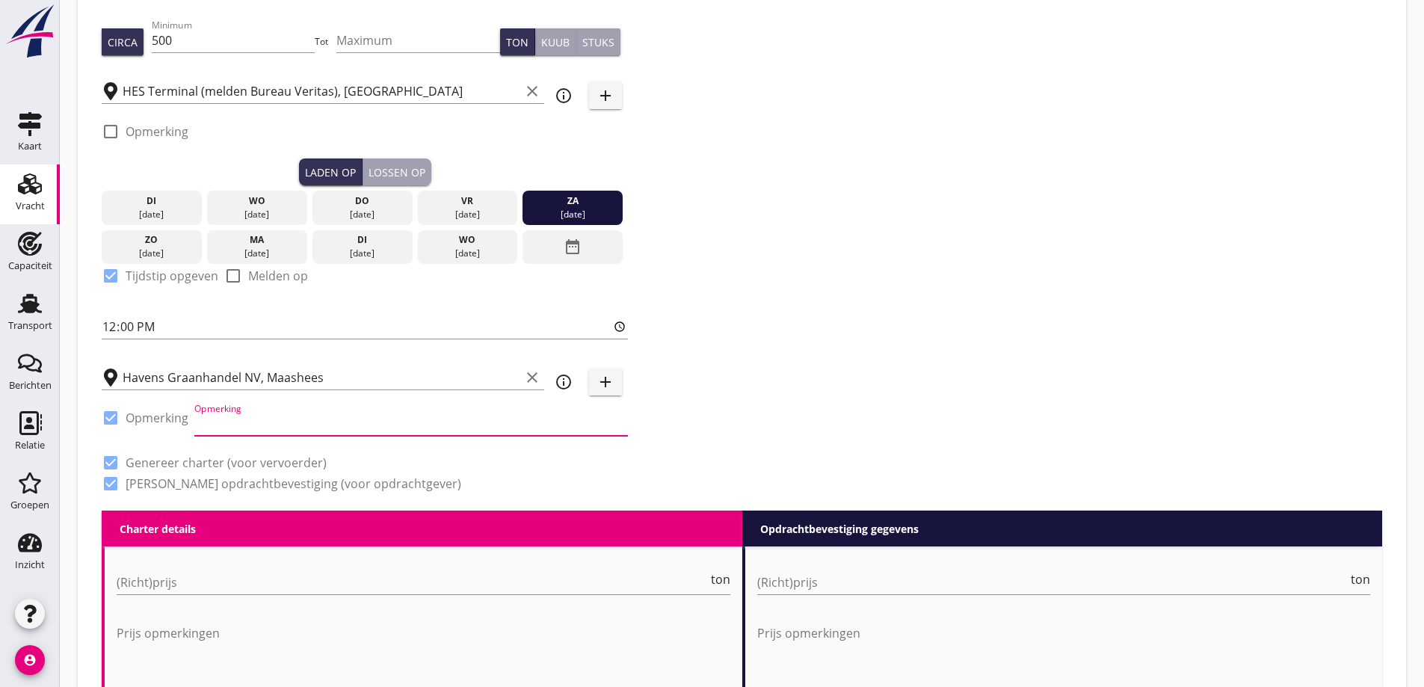
click at [256, 422] on input "Opmerking" at bounding box center [411, 424] width 434 height 24
click at [401, 174] on div "Lossen op" at bounding box center [397, 173] width 57 height 16
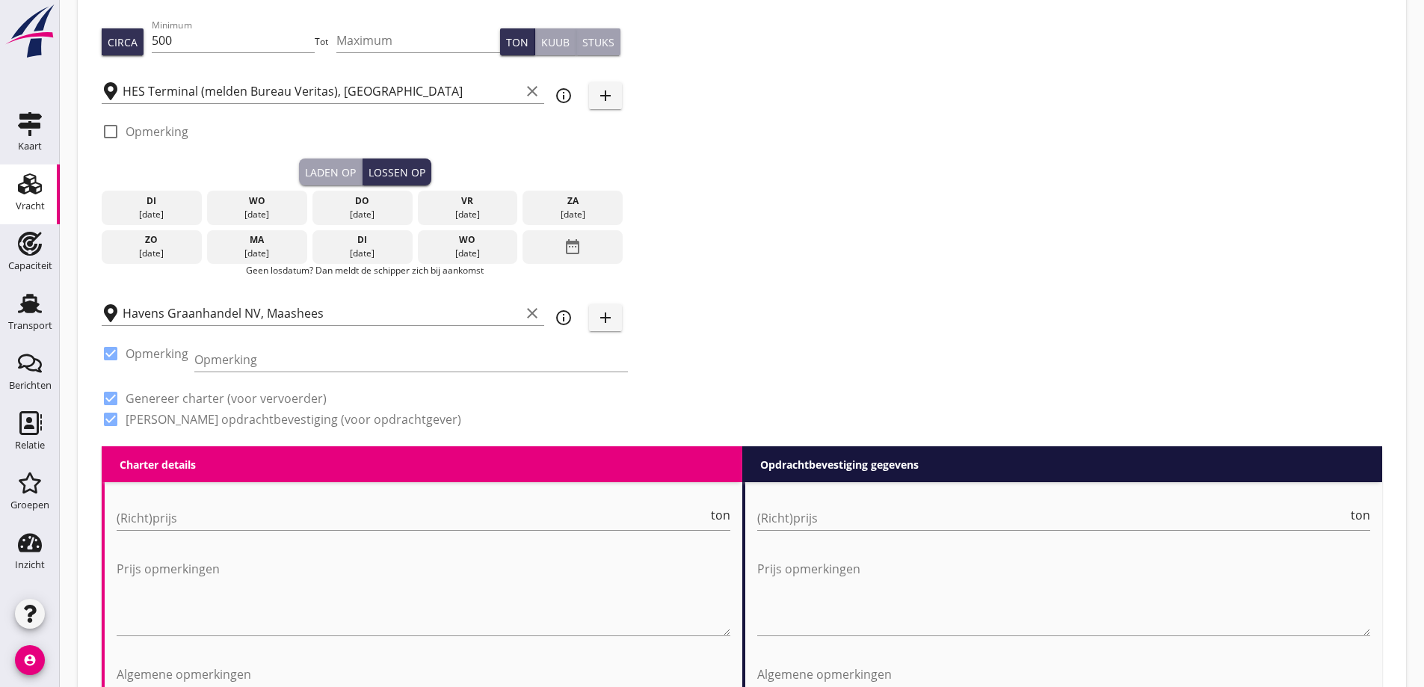
click at [476, 247] on div "10 sep." at bounding box center [467, 253] width 93 height 13
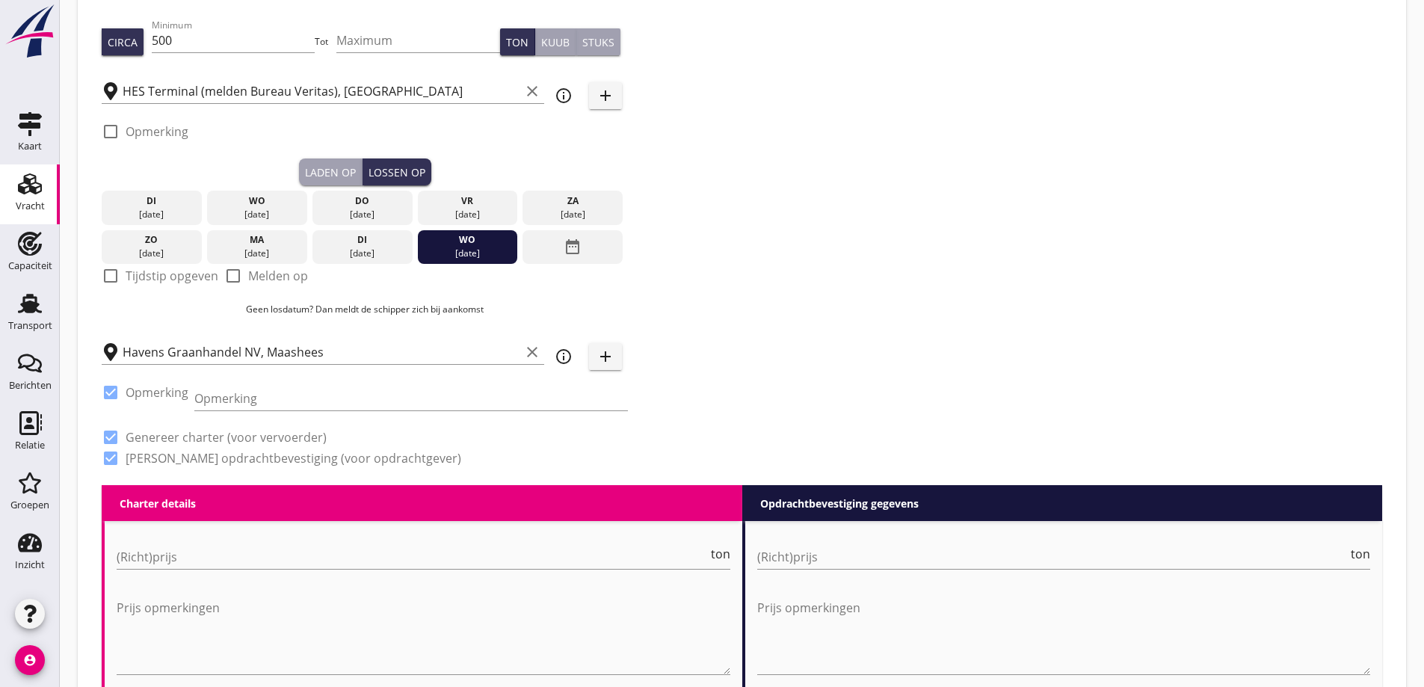
click at [153, 273] on label "Tijdstip opgeven" at bounding box center [172, 275] width 93 height 15
checkbox input "true"
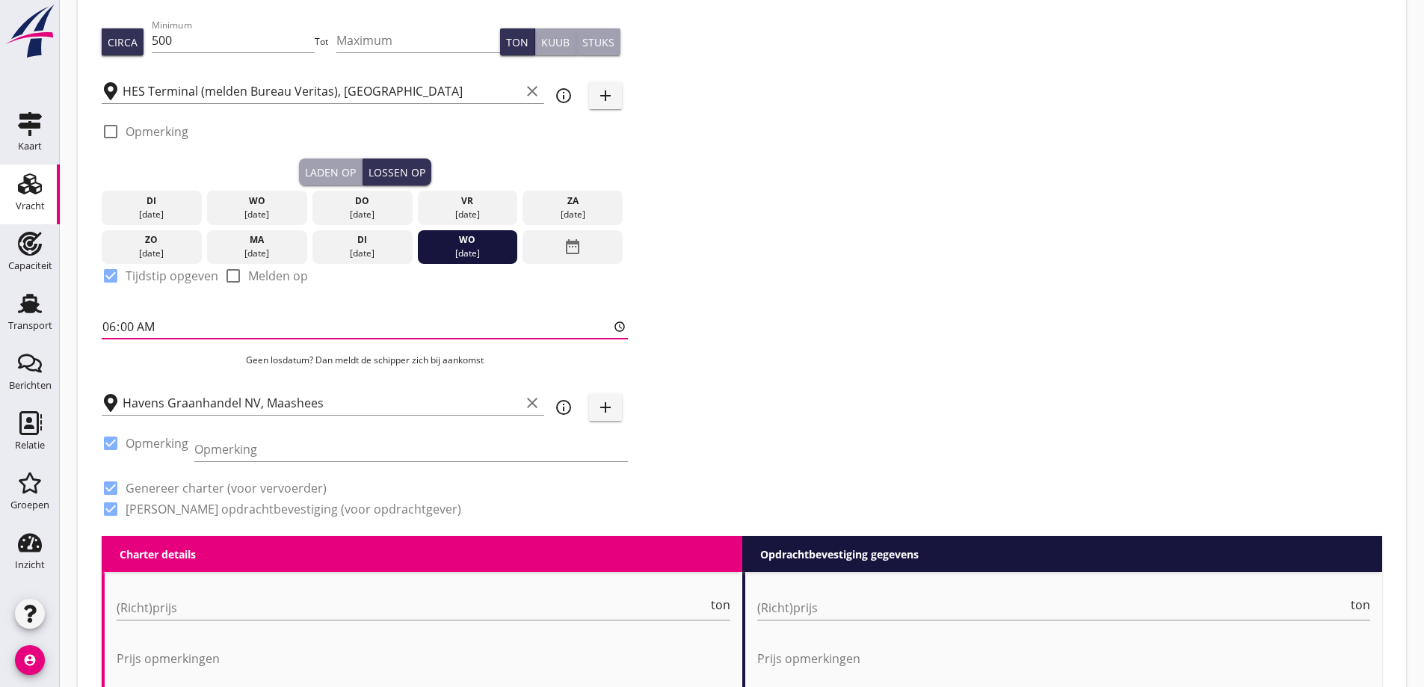
click at [172, 330] on input "06:00" at bounding box center [365, 327] width 526 height 24
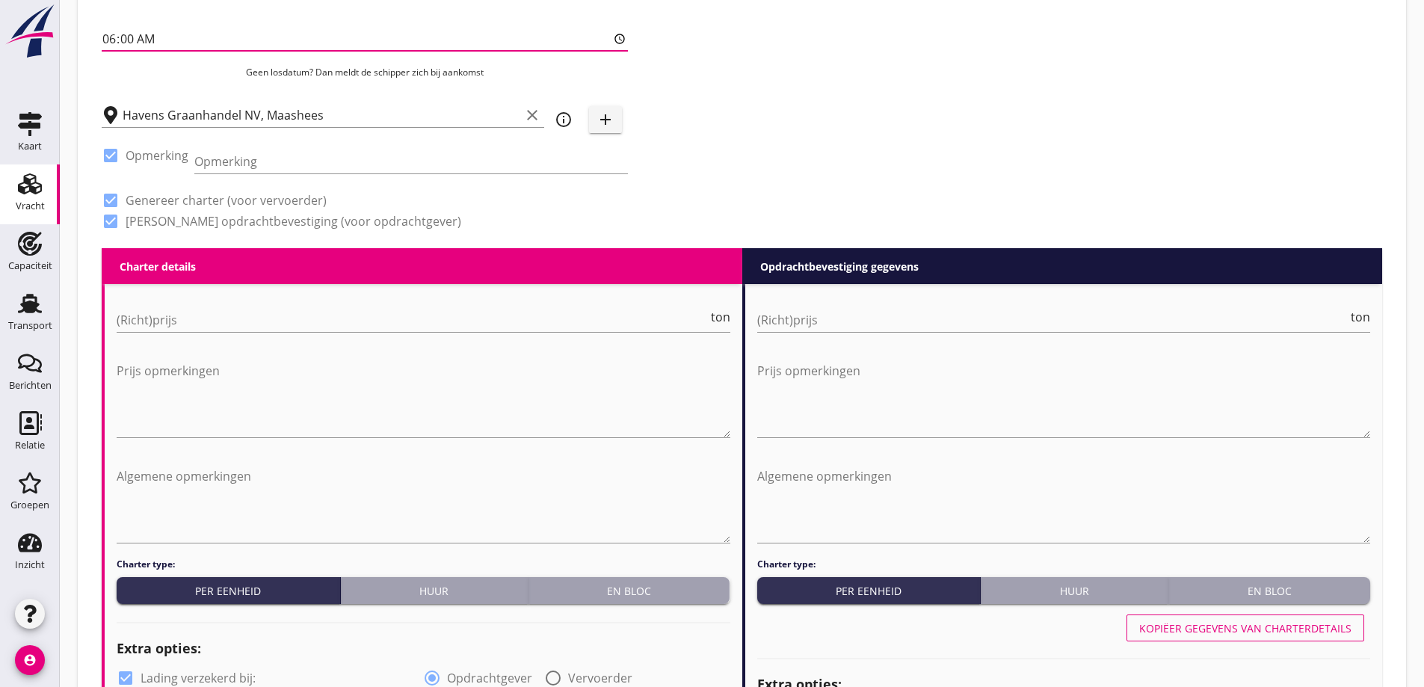
scroll to position [591, 0]
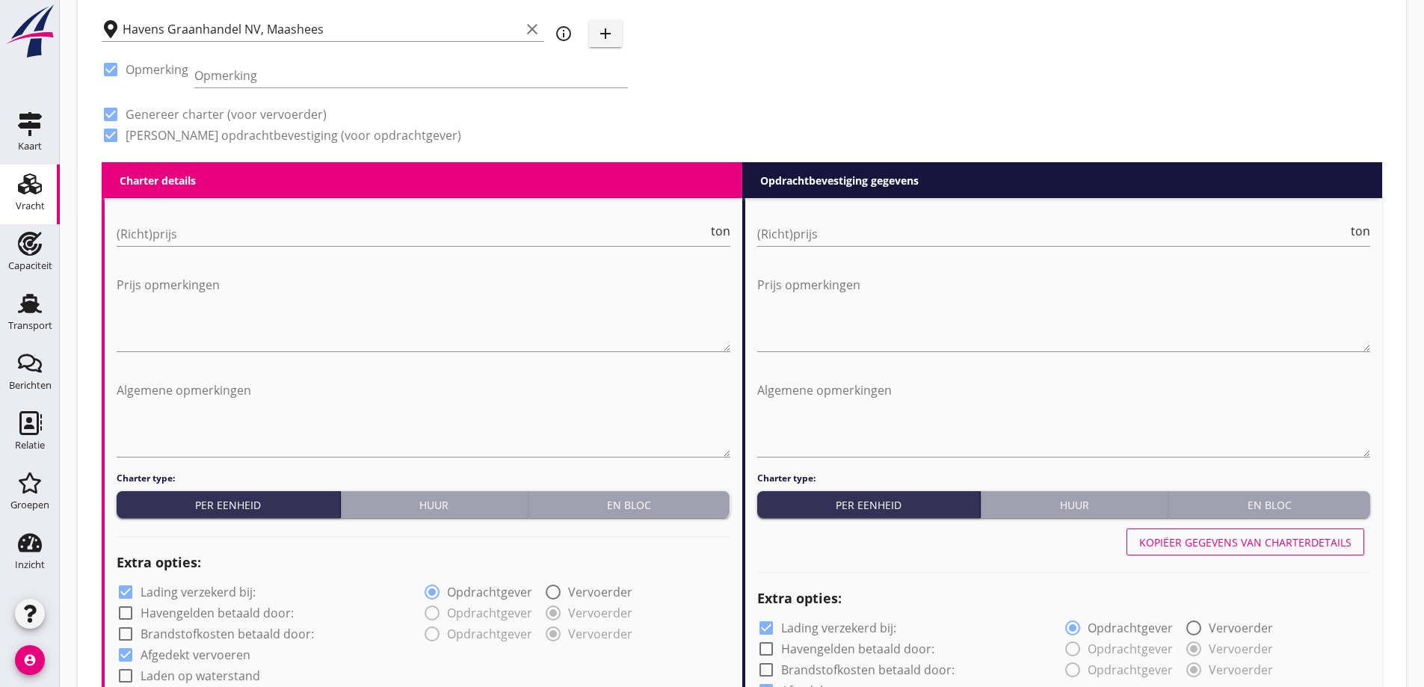
click at [275, 218] on div "(Richt)prijs ton" at bounding box center [424, 237] width 614 height 48
click at [275, 228] on input "(Richt)prijs" at bounding box center [412, 234] width 591 height 24
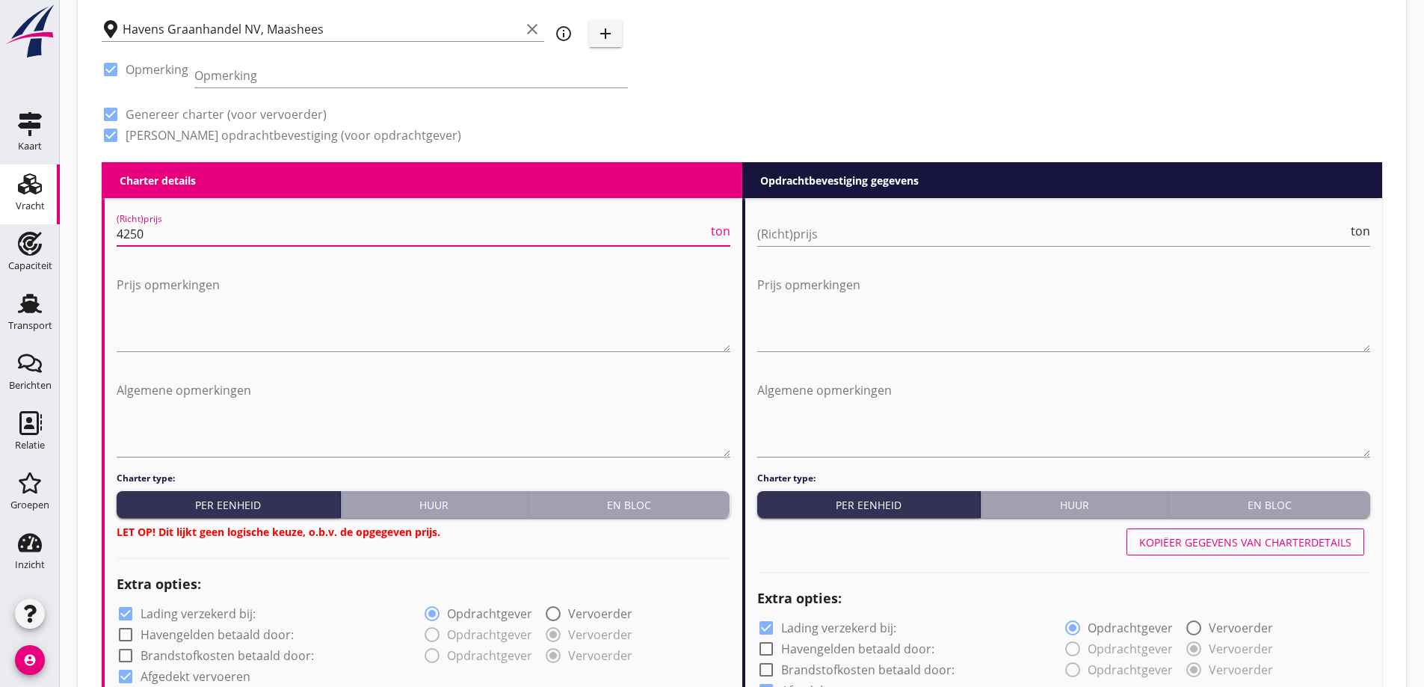
type input "4250"
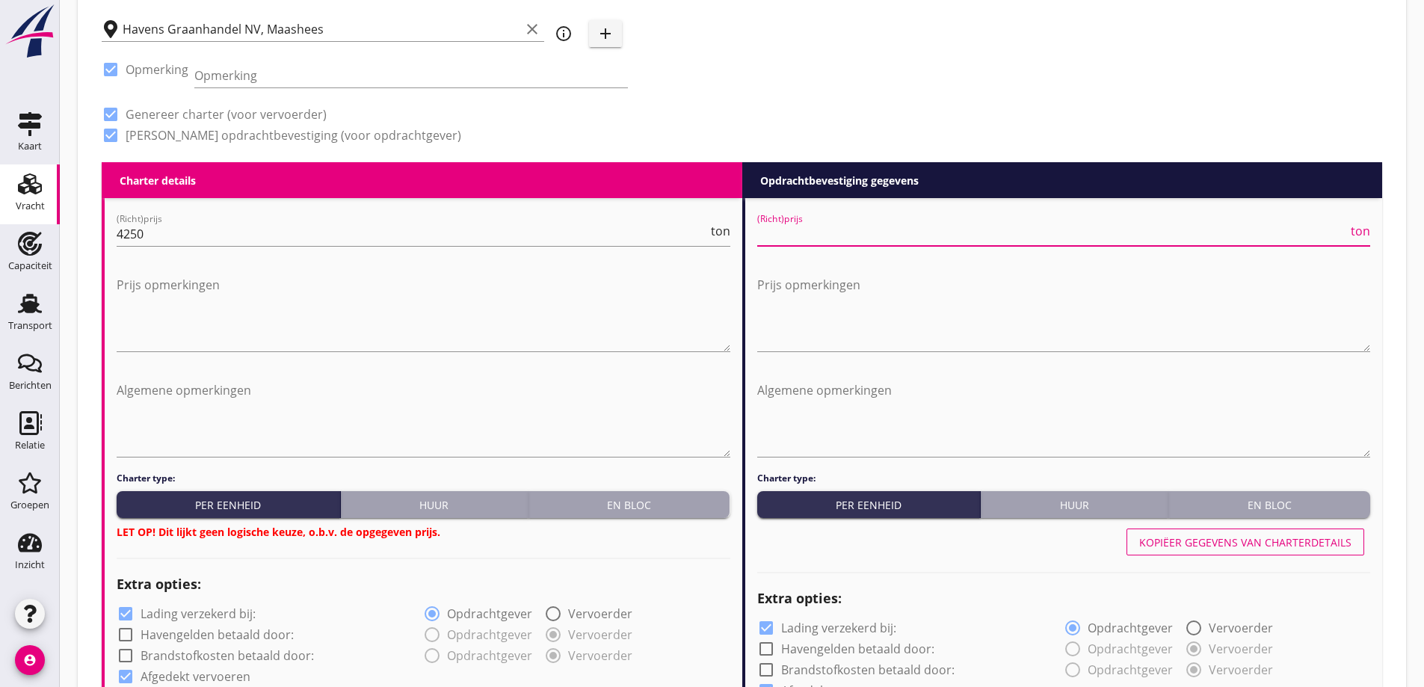
click at [923, 224] on input "(Richt)prijs" at bounding box center [1052, 234] width 591 height 24
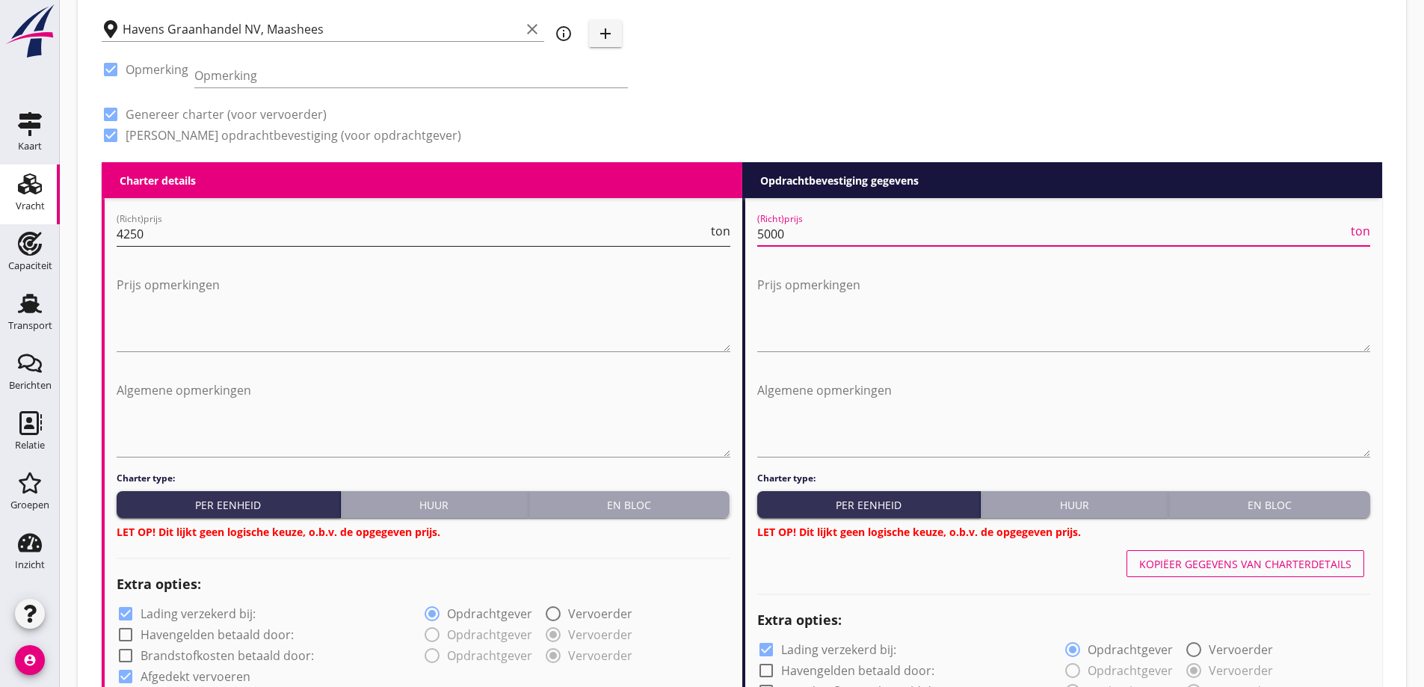
drag, startPoint x: 877, startPoint y: 232, endPoint x: 665, endPoint y: 225, distance: 212.5
type input "4500"
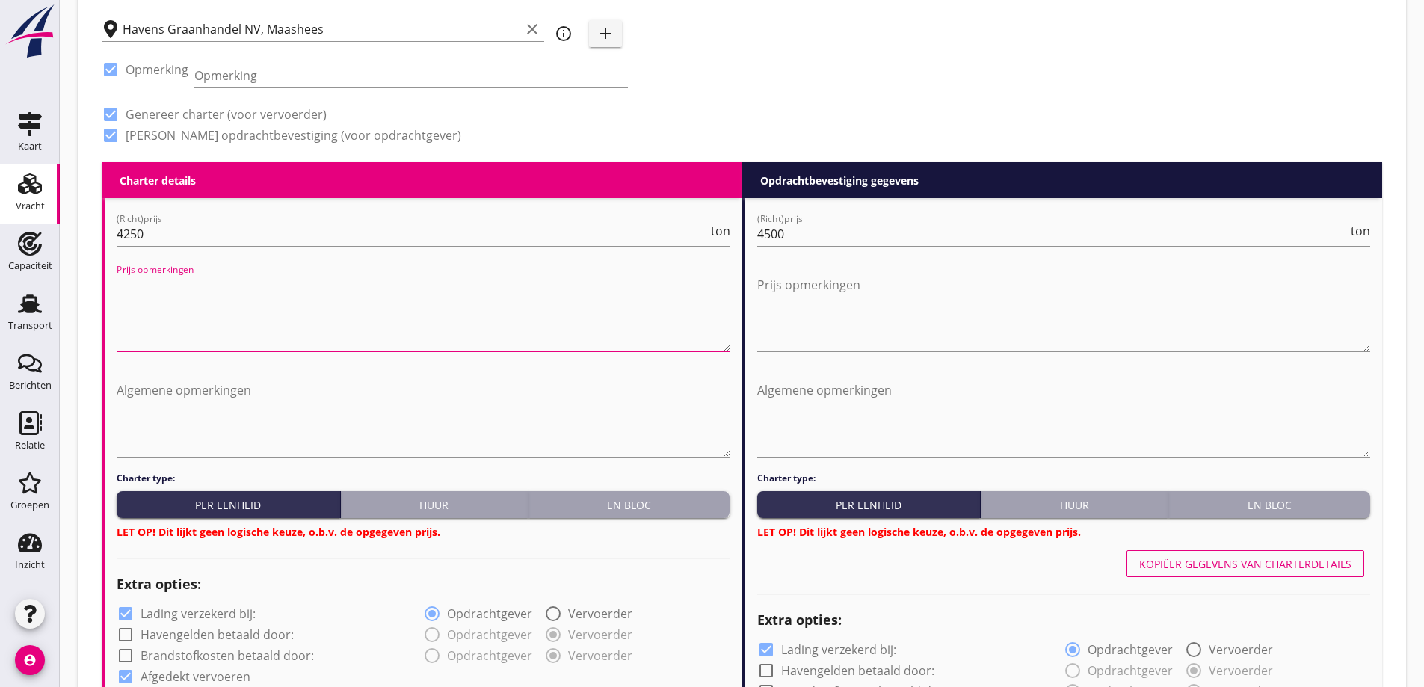
drag, startPoint x: 525, startPoint y: 281, endPoint x: 1318, endPoint y: 84, distance: 816.8
click at [532, 281] on textarea "Prijs opmerkingen" at bounding box center [424, 312] width 614 height 79
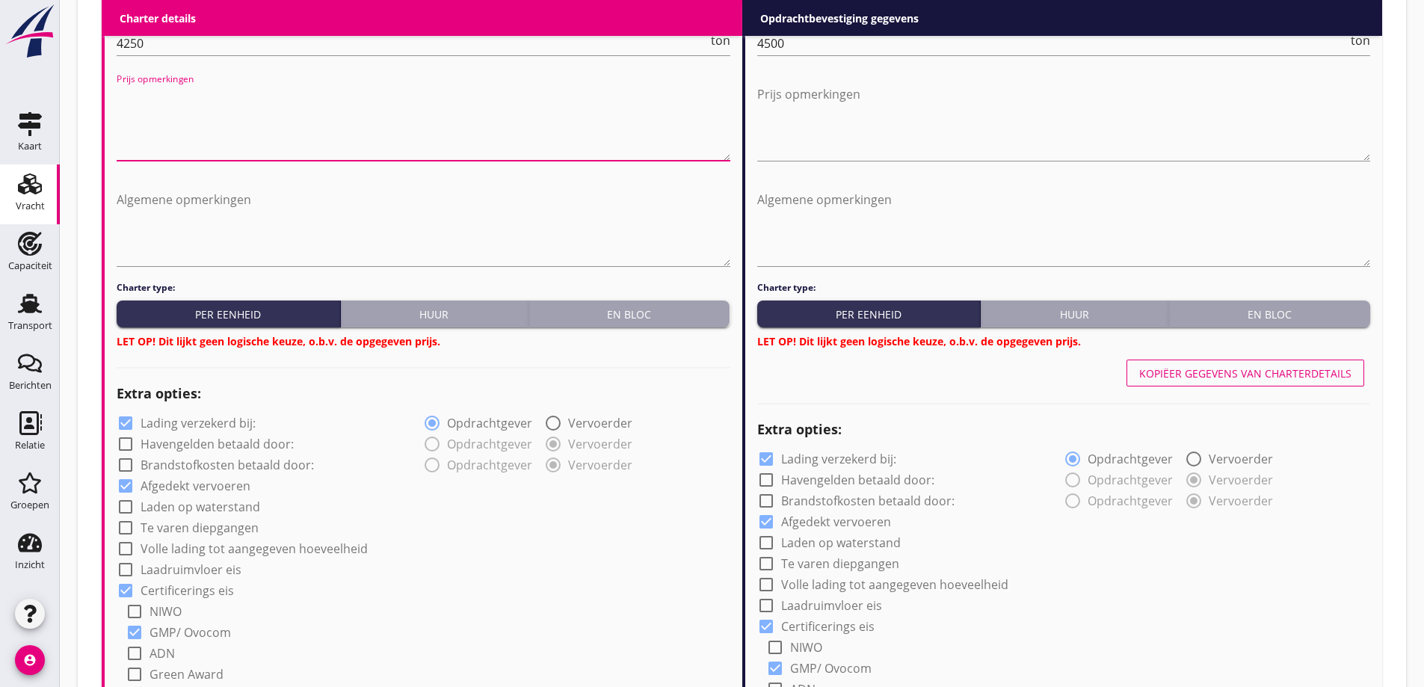
scroll to position [816, 0]
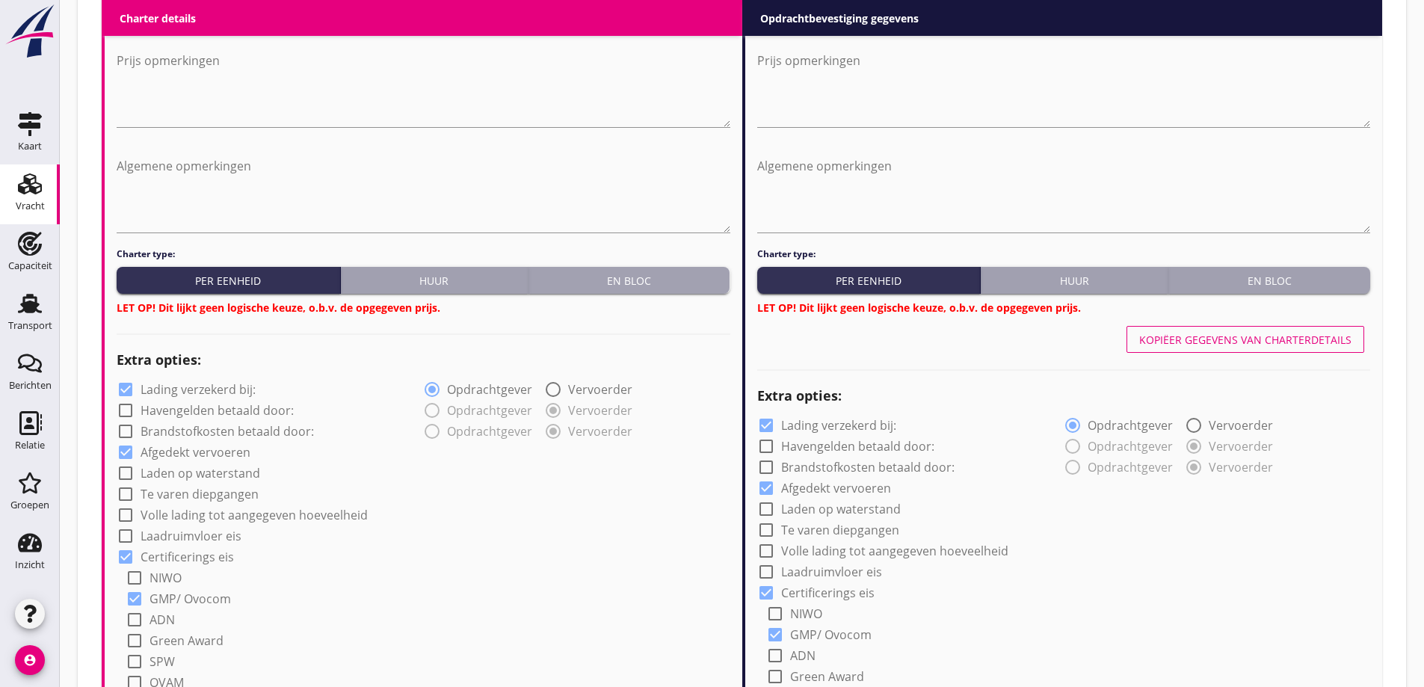
click at [645, 285] on div "En bloc" at bounding box center [630, 281] width 190 height 16
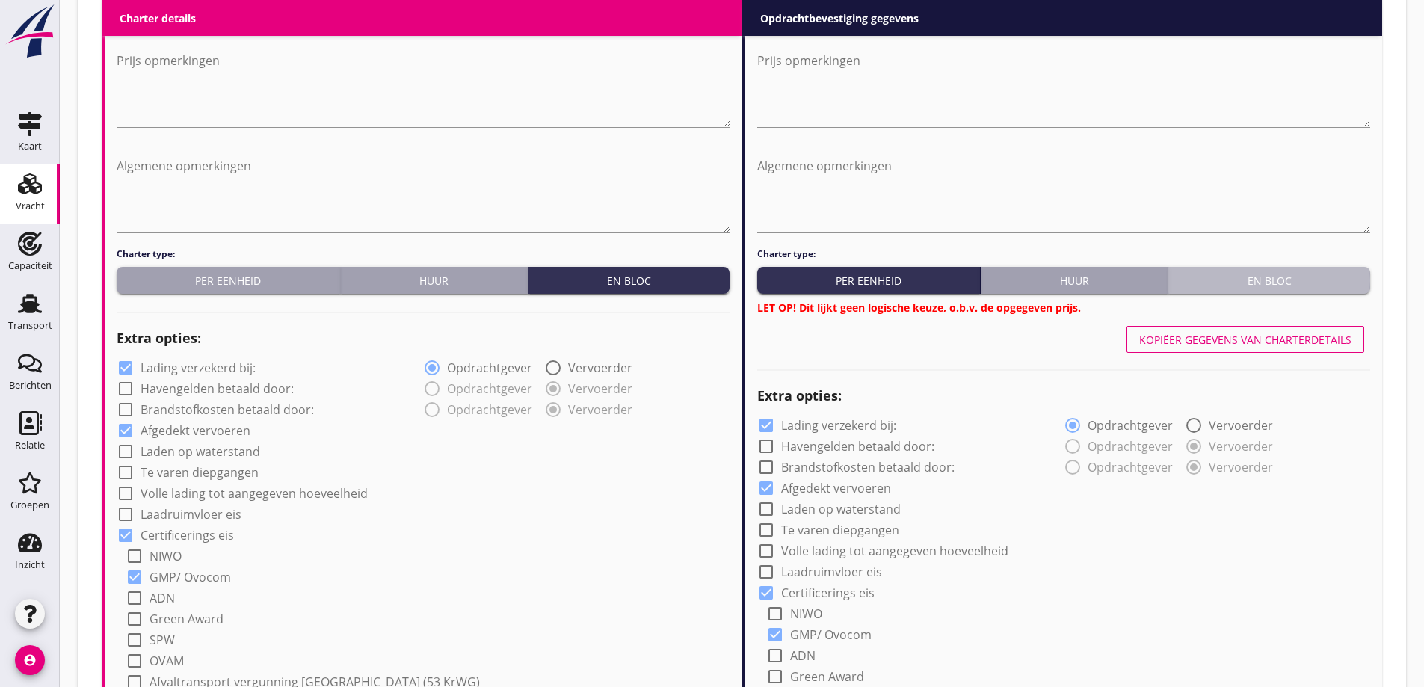
click at [1267, 283] on div "En bloc" at bounding box center [1270, 281] width 190 height 16
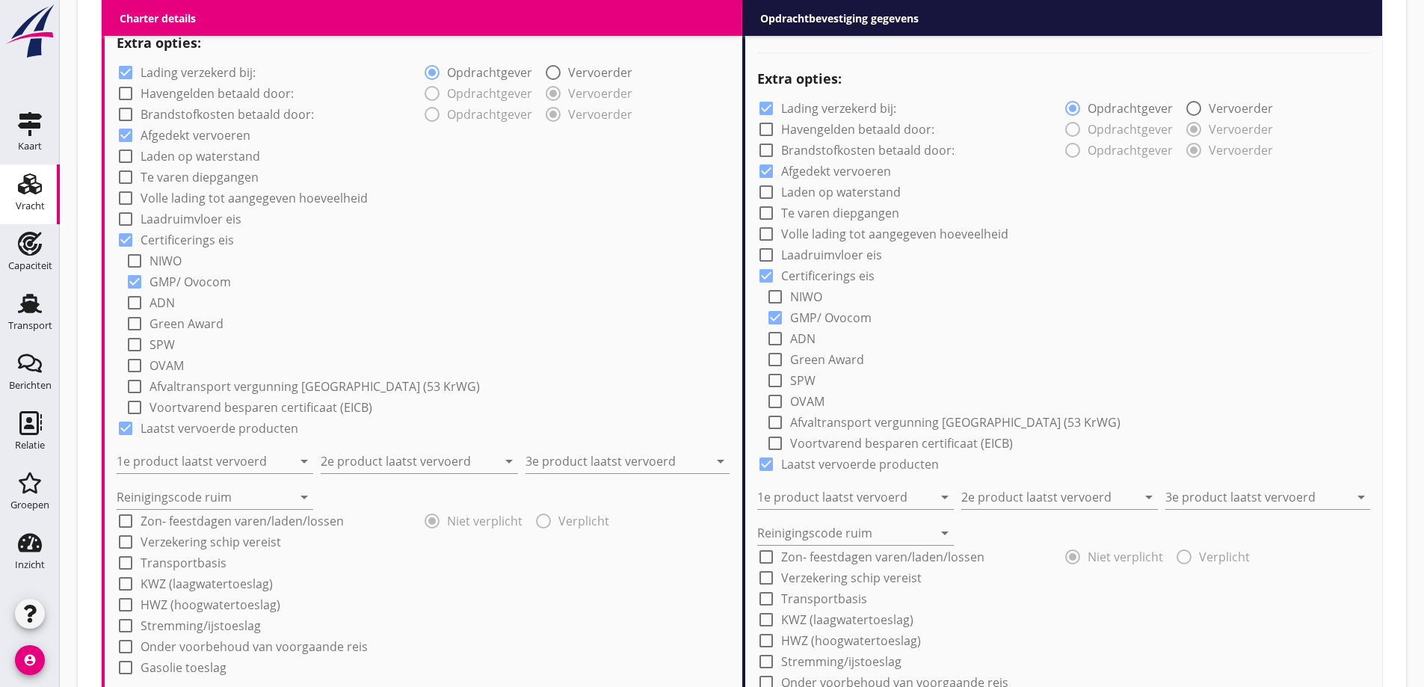
scroll to position [1115, 0]
click at [237, 455] on input "1e product laatst vervoerd" at bounding box center [205, 458] width 176 height 24
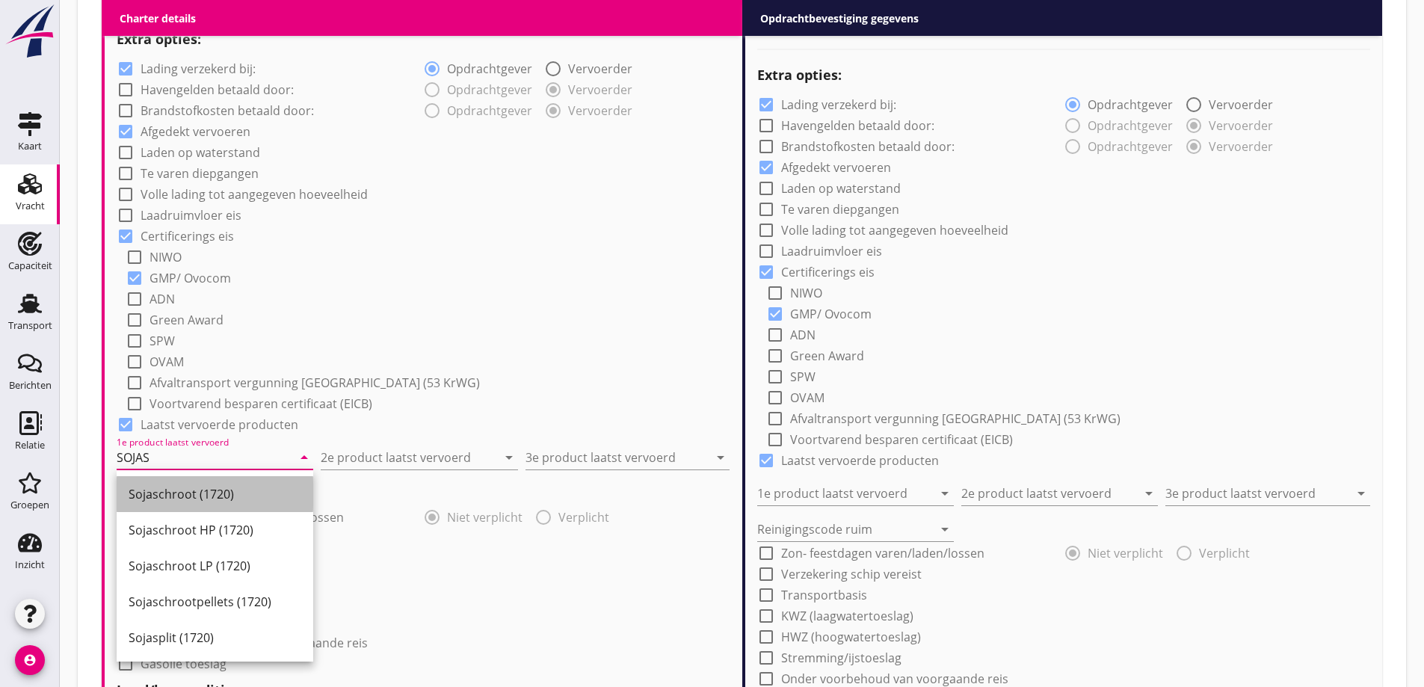
click at [212, 491] on div "Sojaschroot (1720)" at bounding box center [215, 494] width 173 height 18
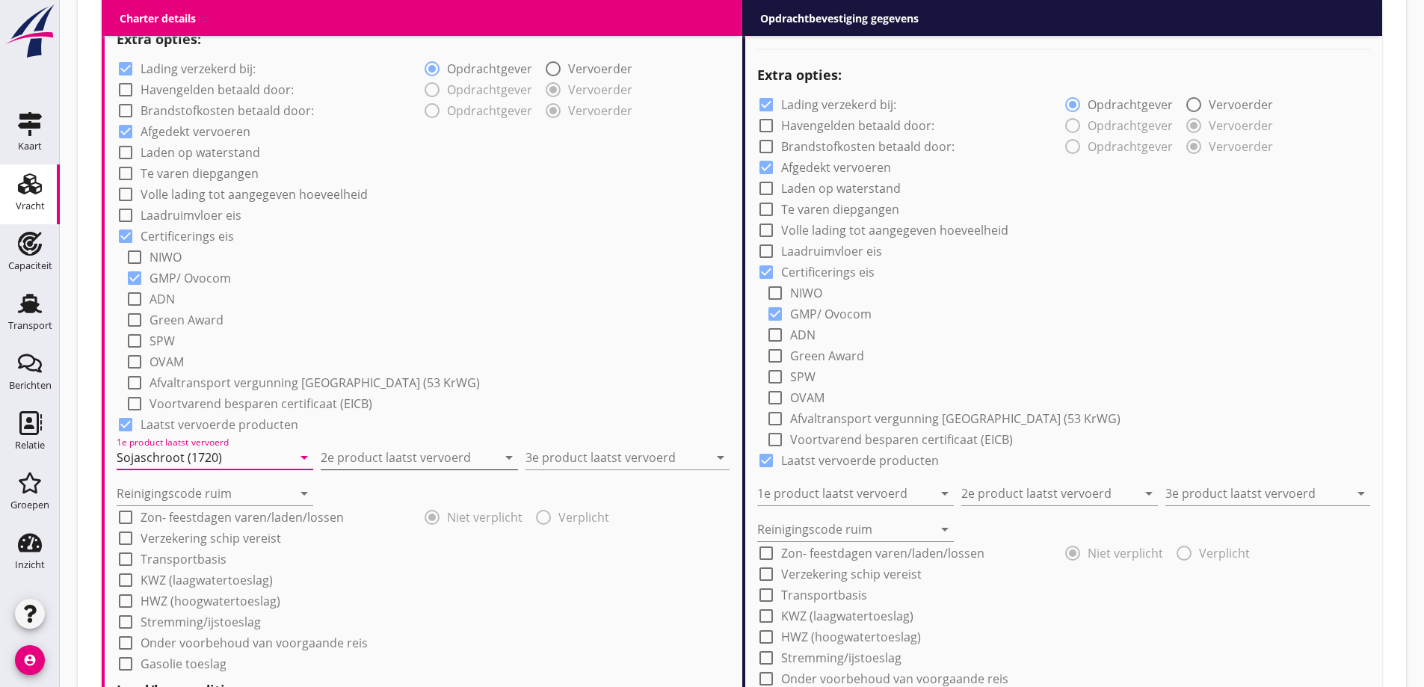
type input "Sojaschroot (1720)"
click at [384, 458] on input "2e product laatst vervoerd" at bounding box center [409, 458] width 176 height 24
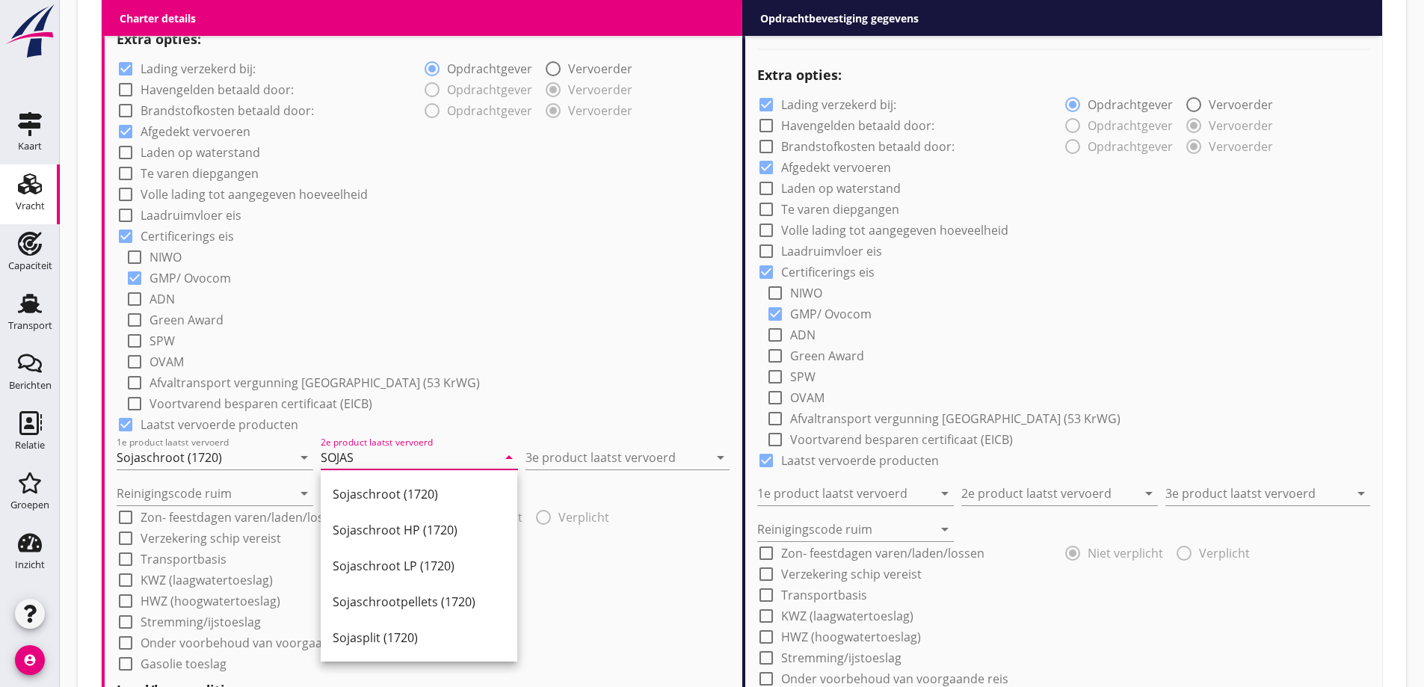
drag, startPoint x: 422, startPoint y: 480, endPoint x: 434, endPoint y: 494, distance: 18.0
click at [422, 482] on div "Sojaschroot (1720)" at bounding box center [419, 494] width 173 height 36
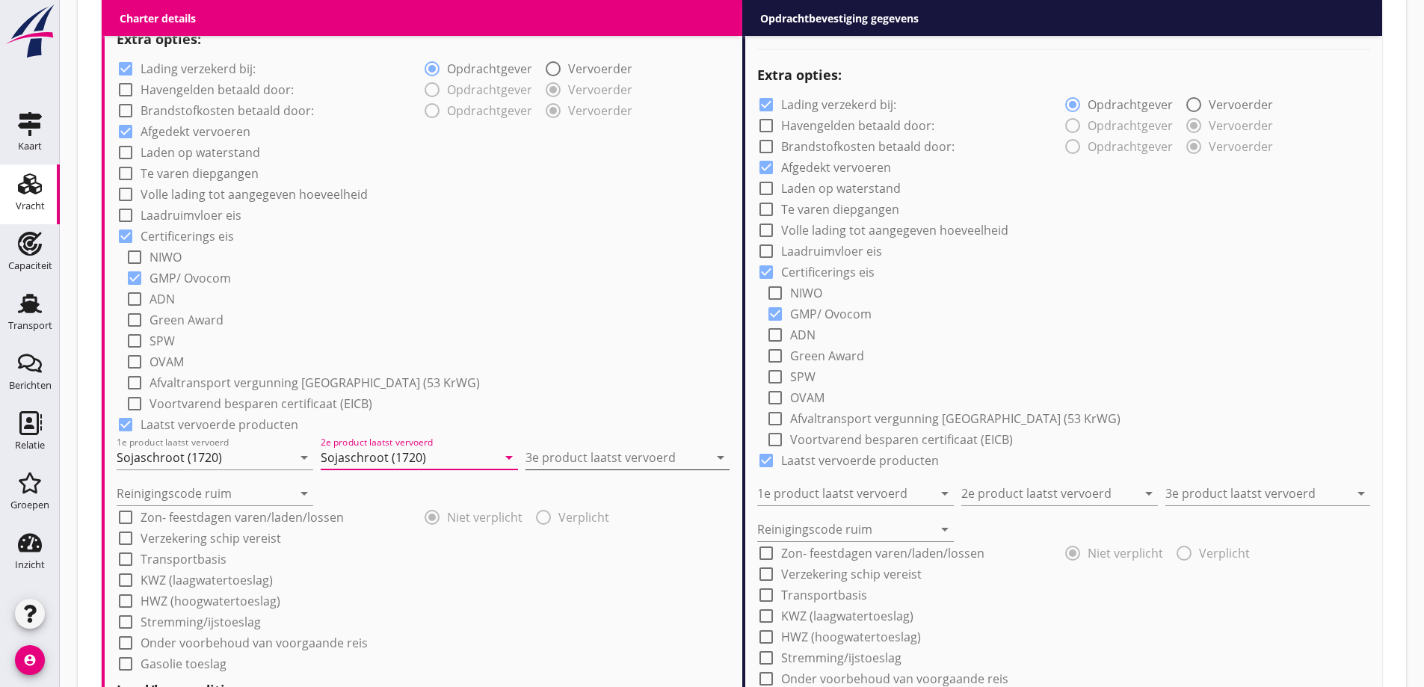
type input "Sojaschroot (1720)"
click at [633, 465] on input "3e product laatst vervoerd" at bounding box center [617, 458] width 183 height 24
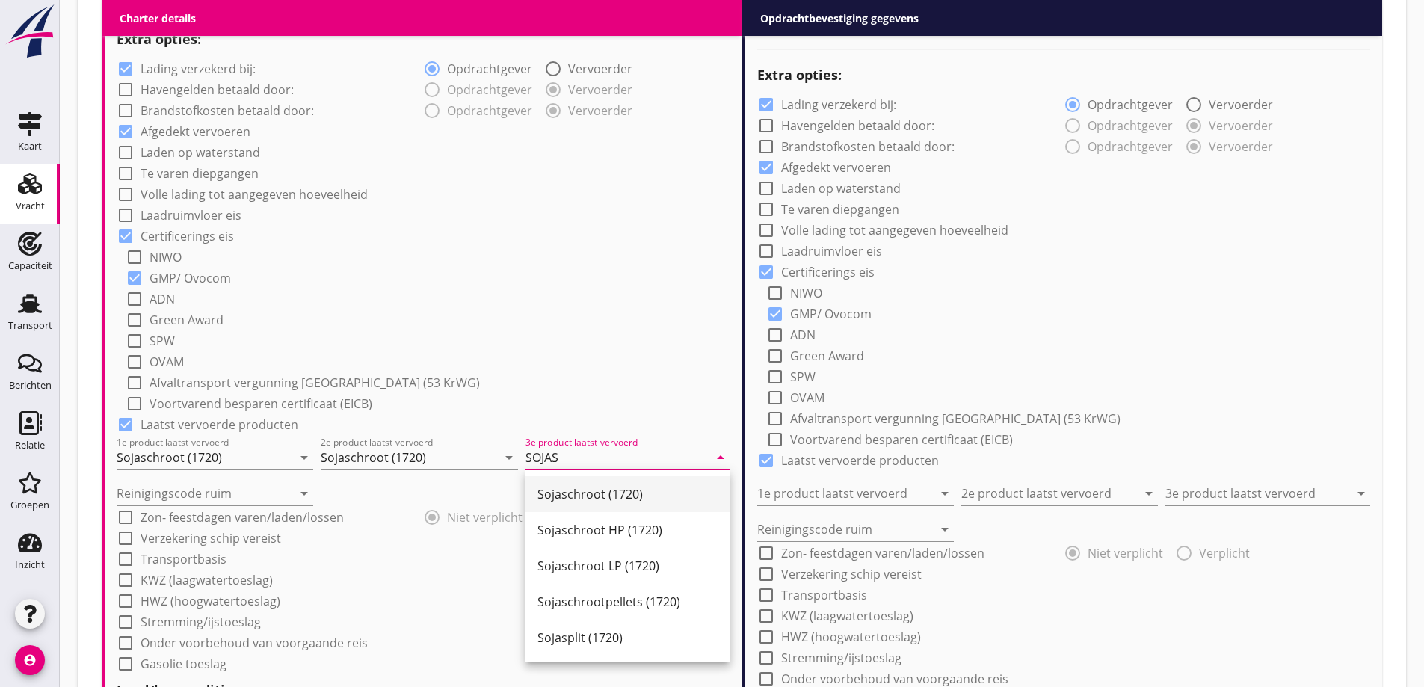
click at [609, 494] on div "Sojaschroot (1720)" at bounding box center [628, 494] width 180 height 18
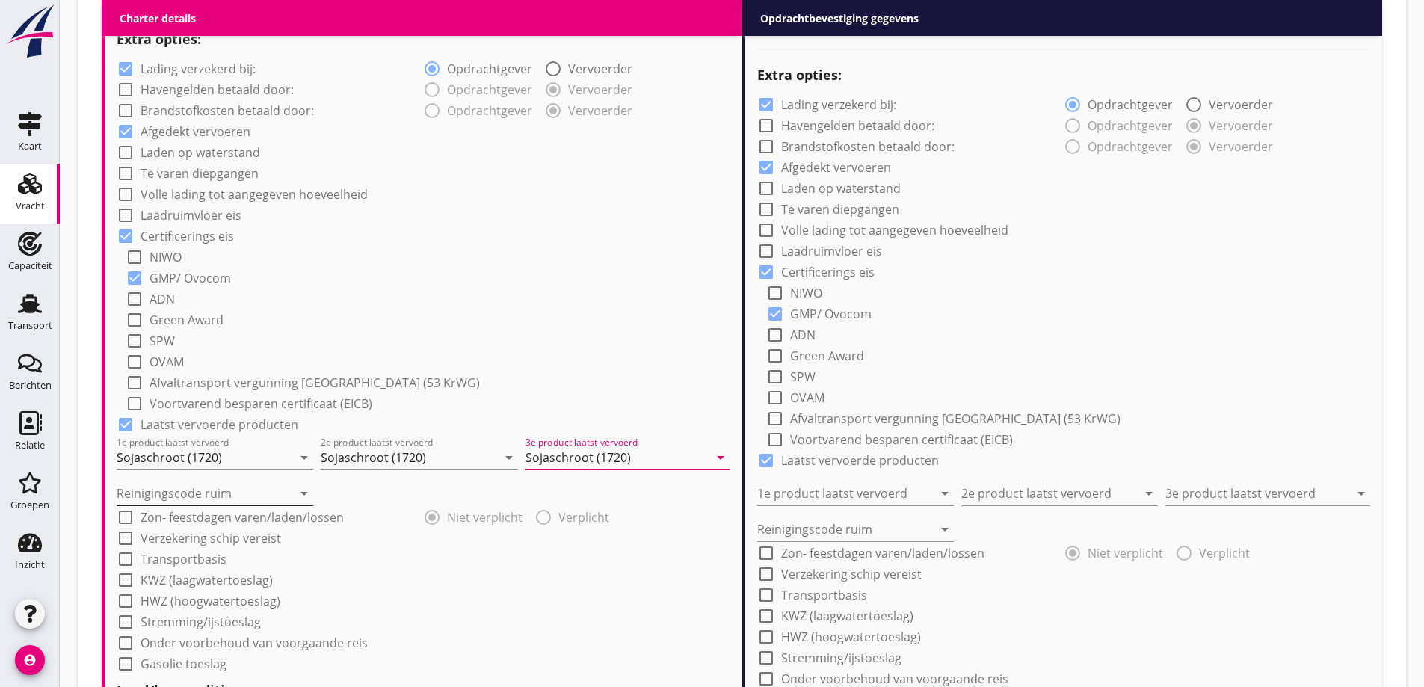
type input "Sojaschroot (1720)"
click at [166, 505] on div "Reinigingscode ruim arrow_drop_down" at bounding box center [215, 494] width 197 height 24
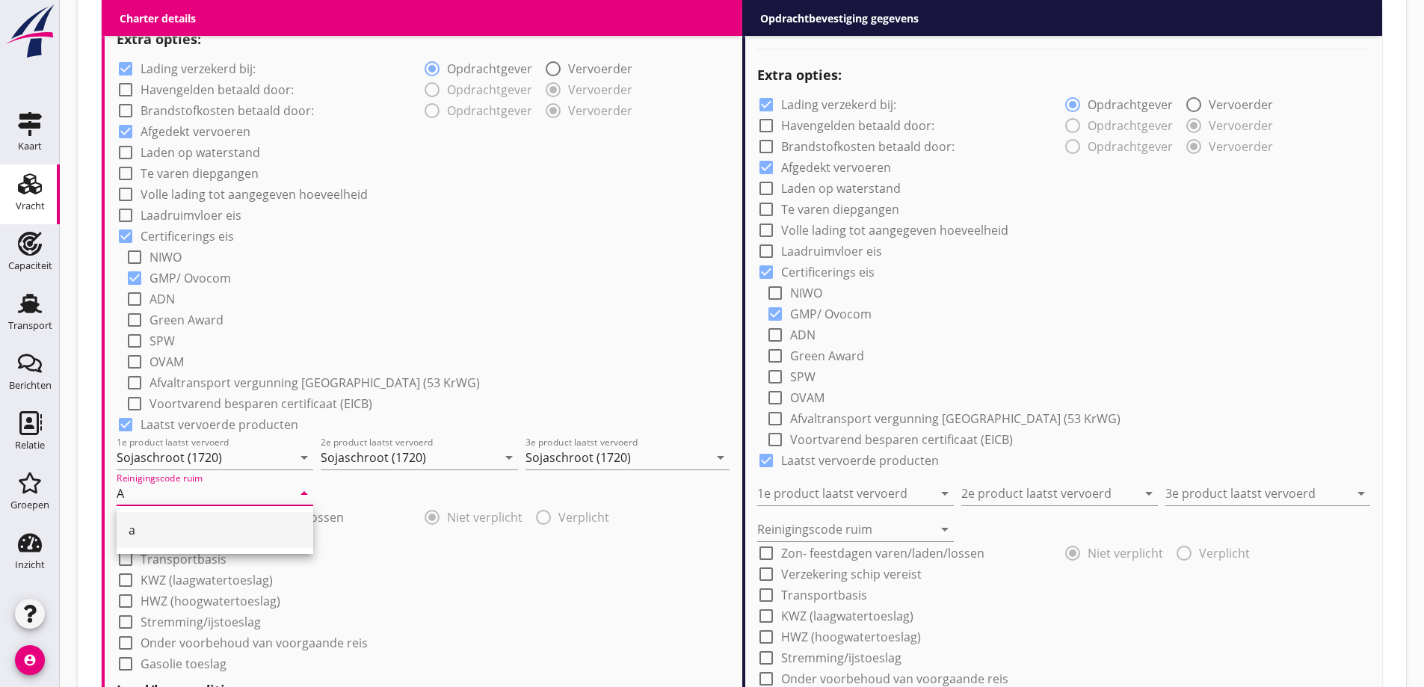
click at [155, 520] on div "a" at bounding box center [215, 530] width 173 height 36
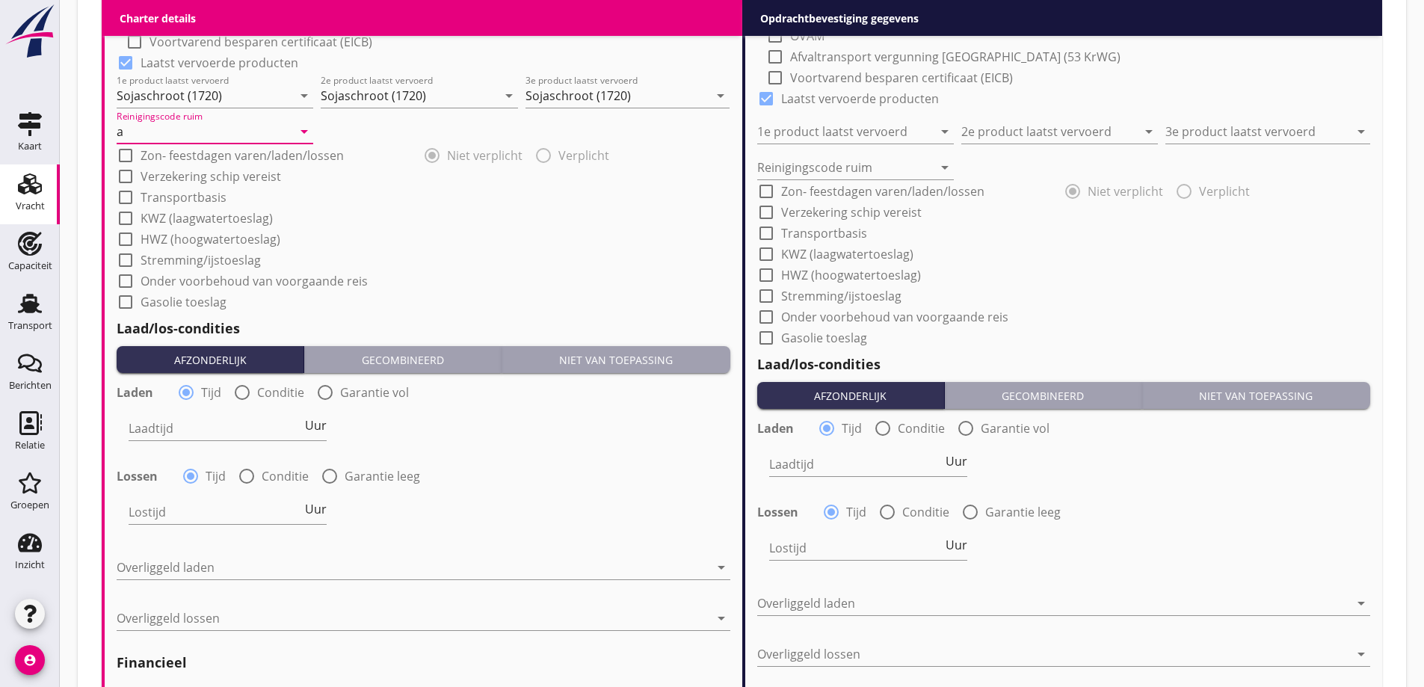
scroll to position [1489, 0]
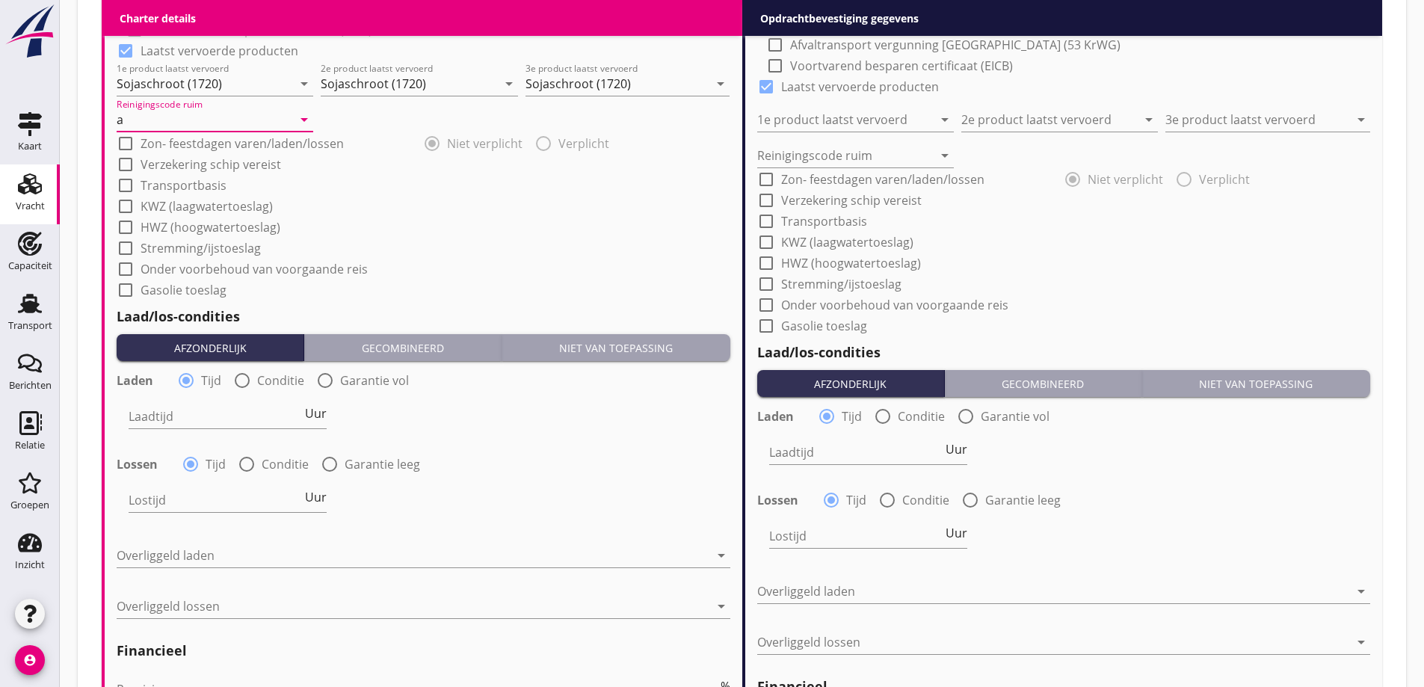
type input "a"
click at [260, 376] on label "Conditie" at bounding box center [280, 380] width 47 height 15
radio input "false"
radio input "true"
click at [267, 409] on div at bounding box center [268, 417] width 278 height 24
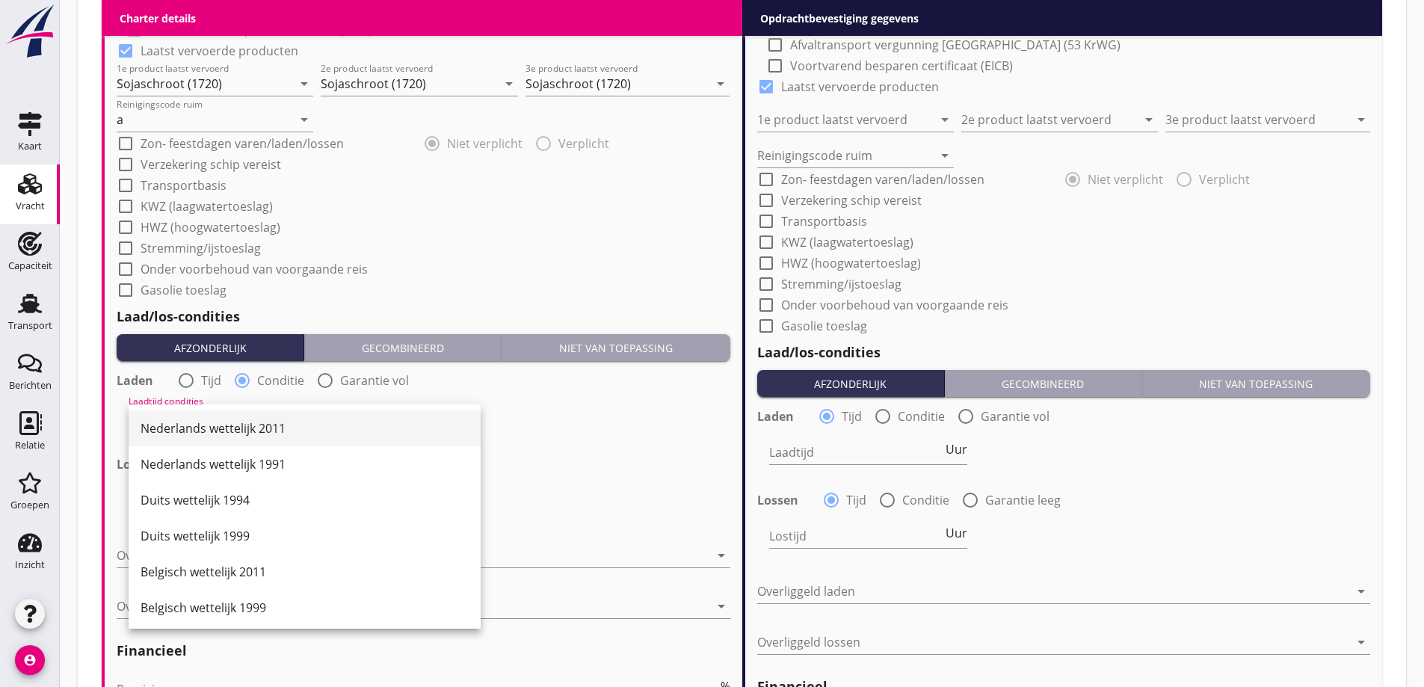
click at [253, 427] on div "Nederlands wettelijk 2011" at bounding box center [305, 428] width 328 height 18
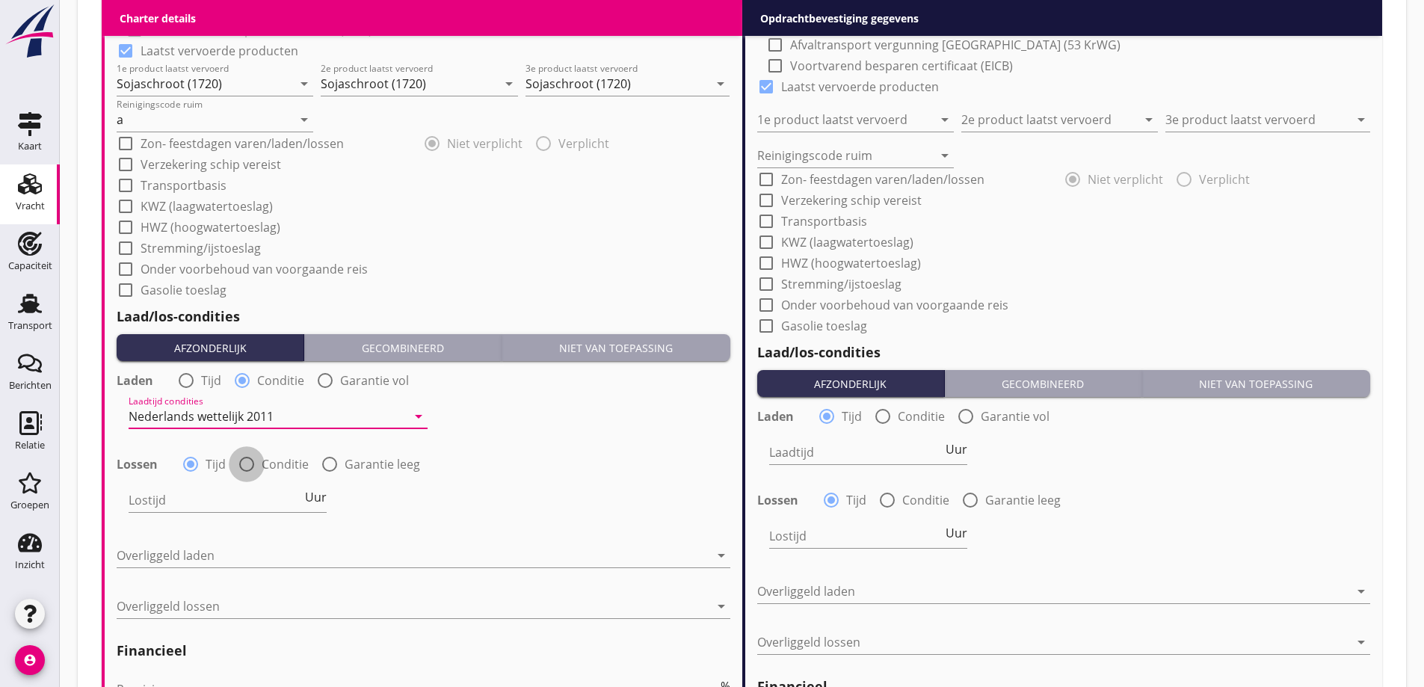
click at [255, 460] on div at bounding box center [246, 464] width 25 height 25
radio input "false"
radio input "true"
click at [250, 493] on div at bounding box center [268, 500] width 278 height 24
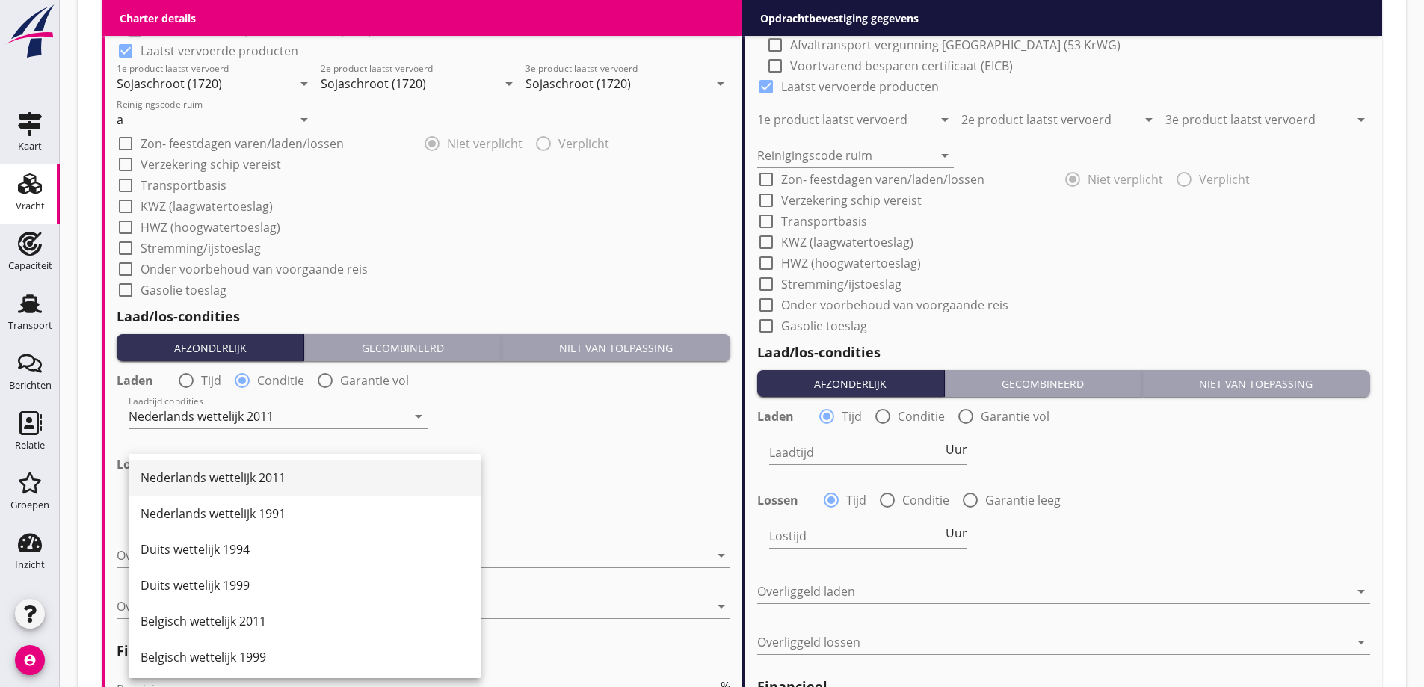
click at [244, 479] on div "Nederlands wettelijk 2011" at bounding box center [305, 478] width 328 height 18
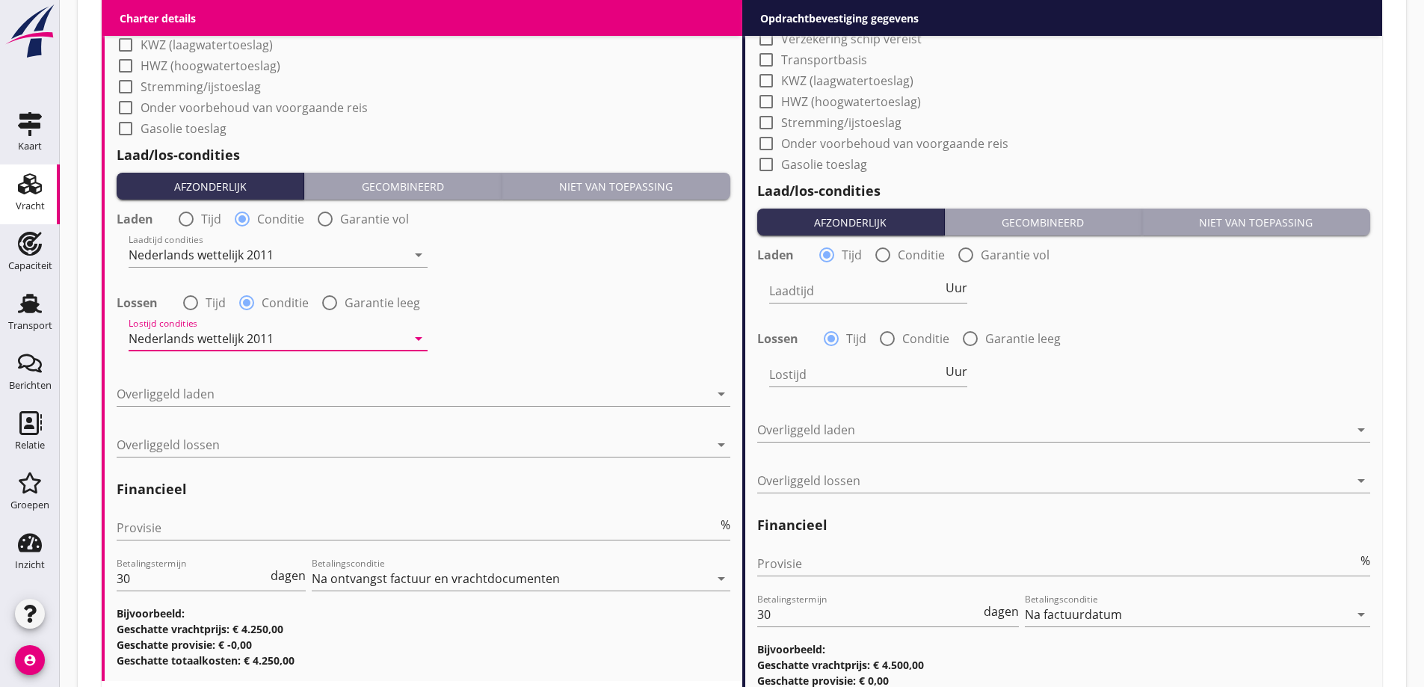
scroll to position [1713, 0]
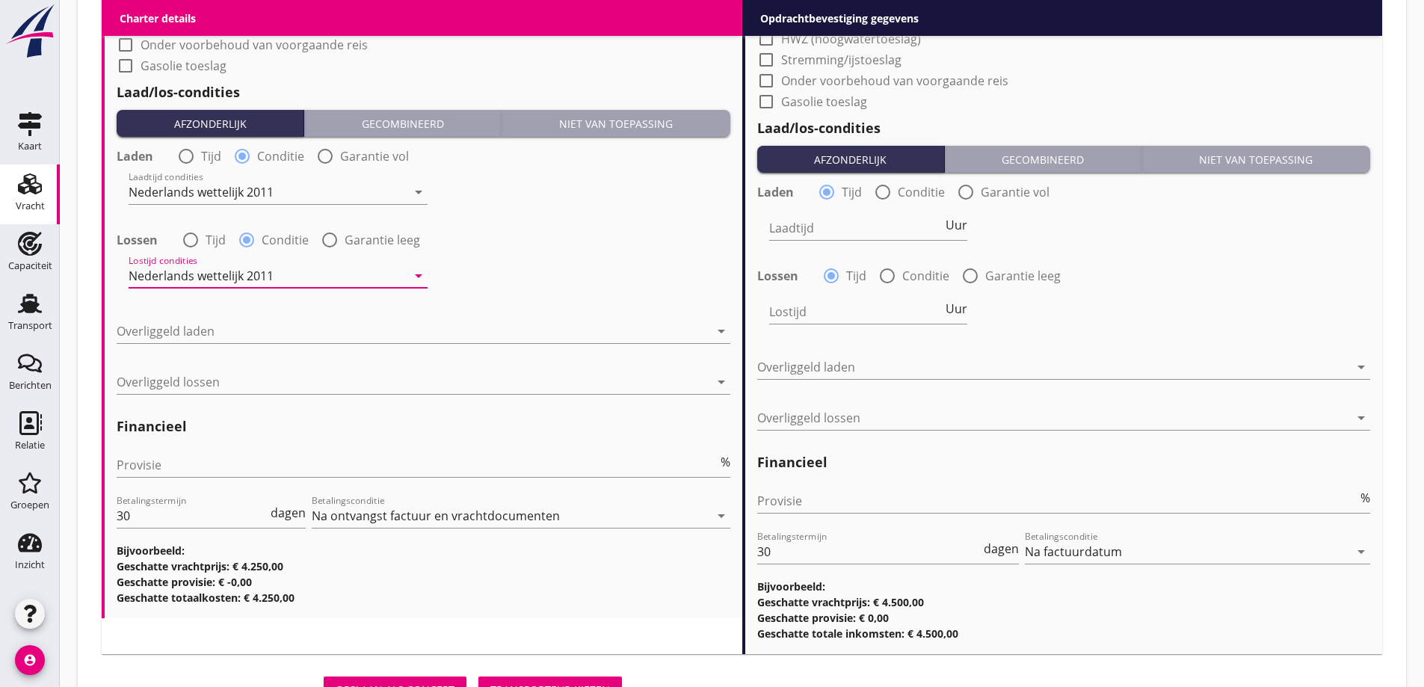
click at [246, 334] on div at bounding box center [413, 331] width 593 height 24
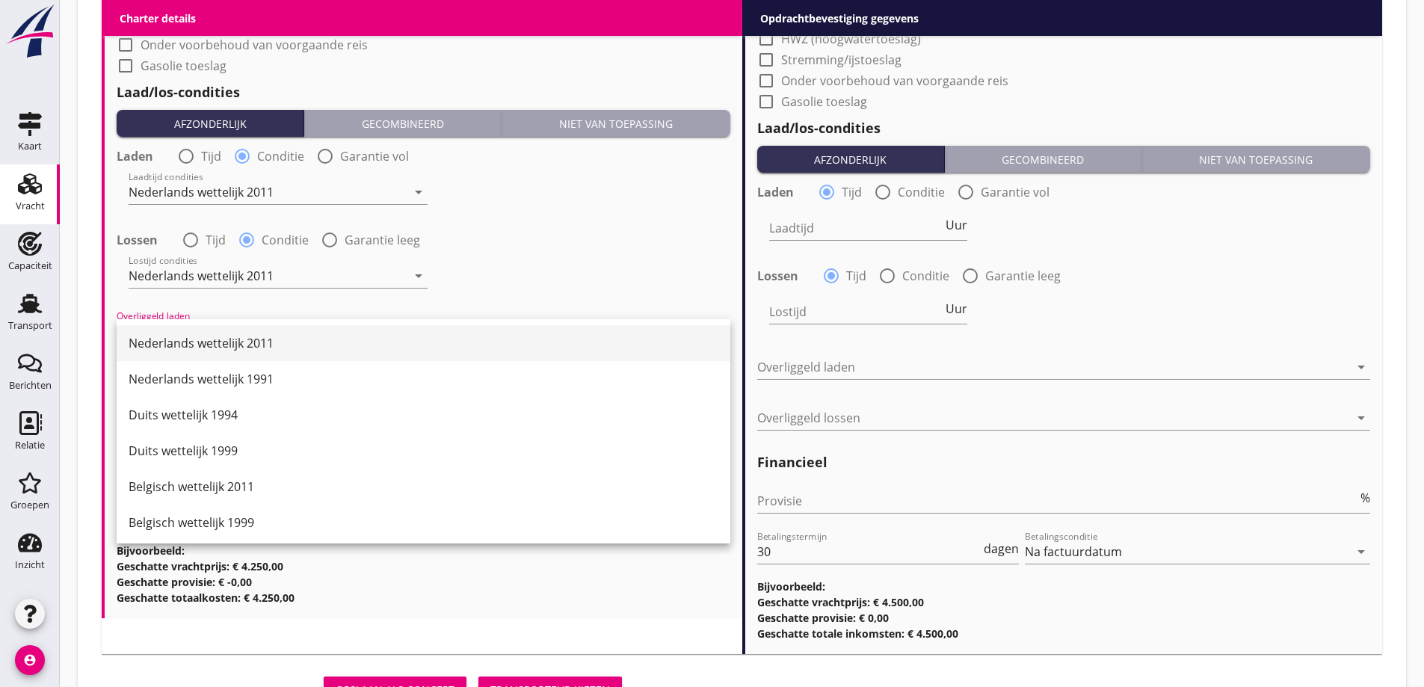
click at [246, 350] on div "Nederlands wettelijk 2011" at bounding box center [424, 343] width 590 height 18
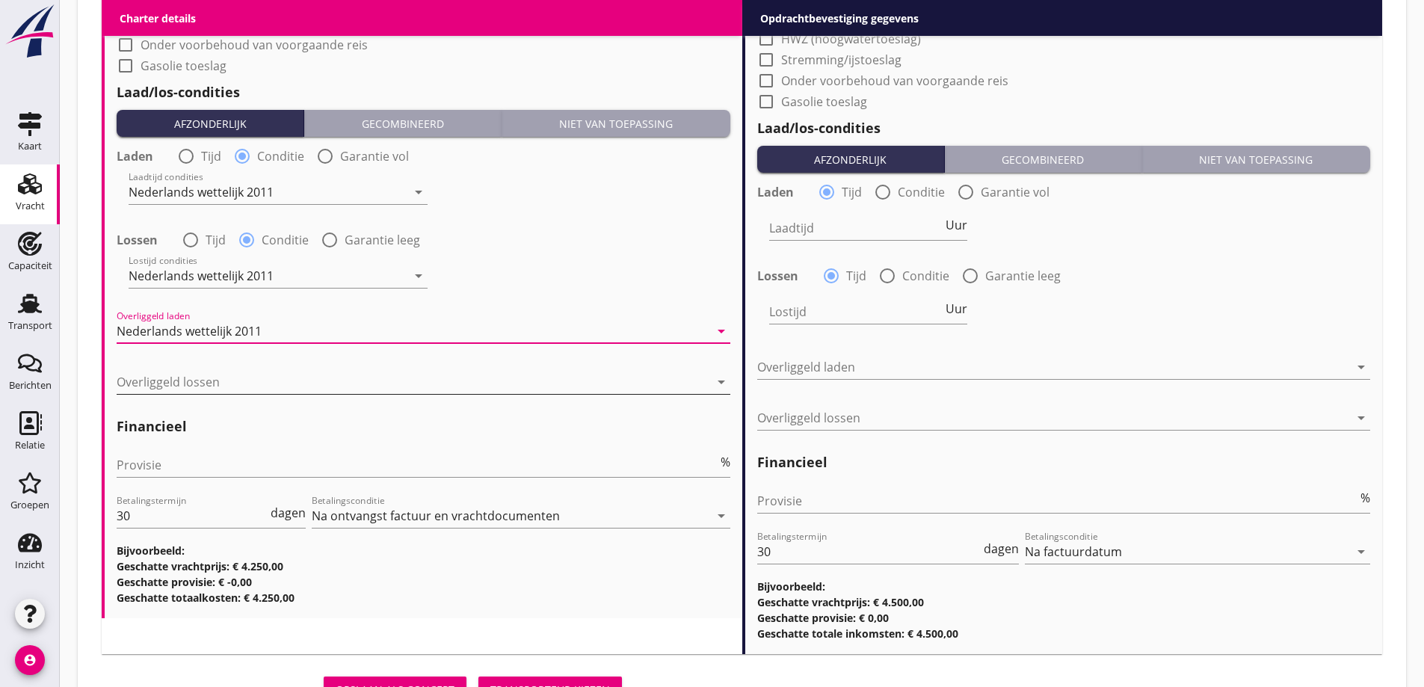
click at [260, 384] on div at bounding box center [413, 382] width 593 height 24
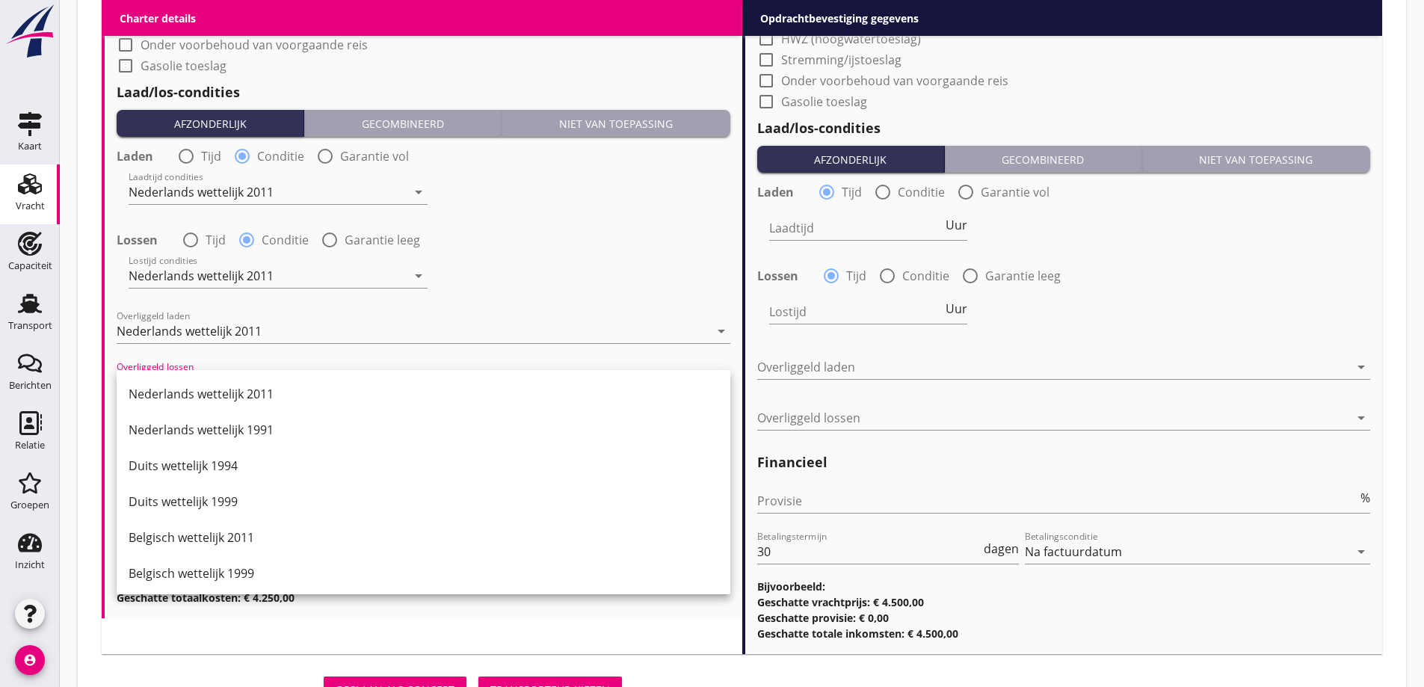
drag, startPoint x: 259, startPoint y: 392, endPoint x: 290, endPoint y: 416, distance: 39.9
click at [259, 395] on div "Nederlands wettelijk 2011" at bounding box center [424, 394] width 590 height 18
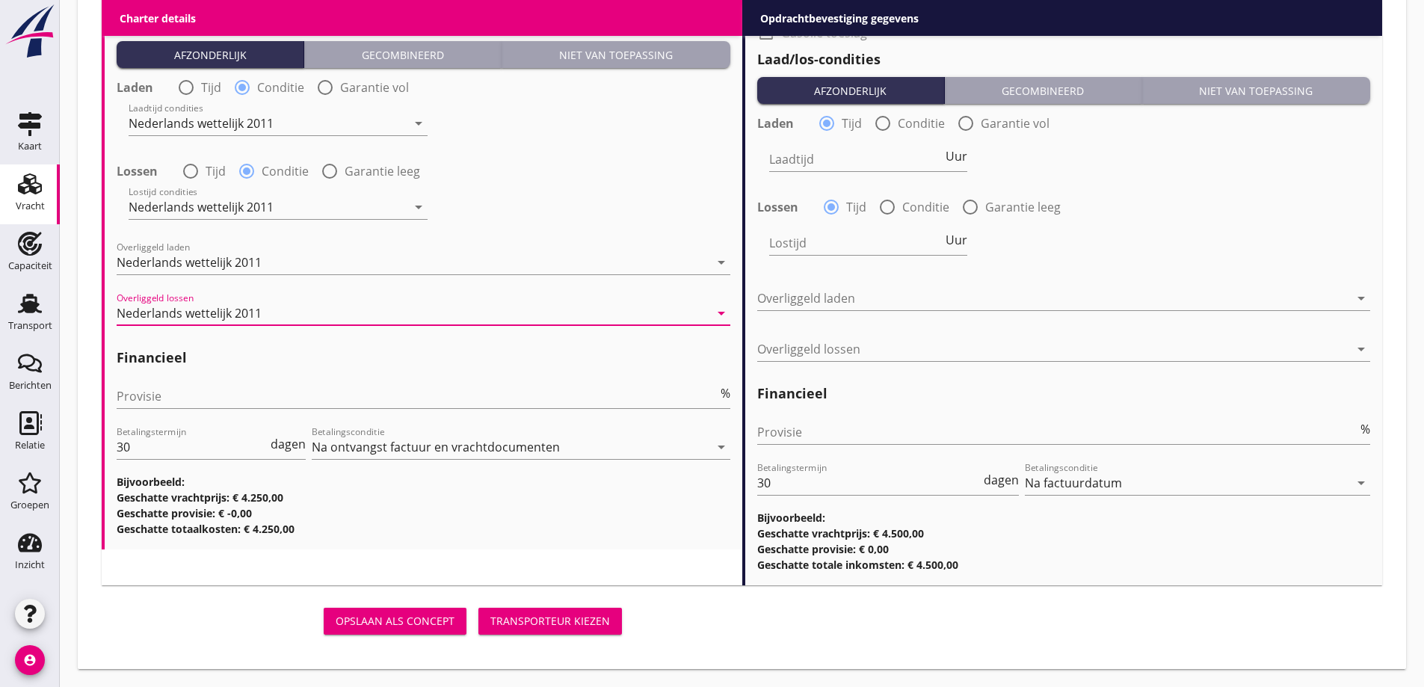
scroll to position [1707, 0]
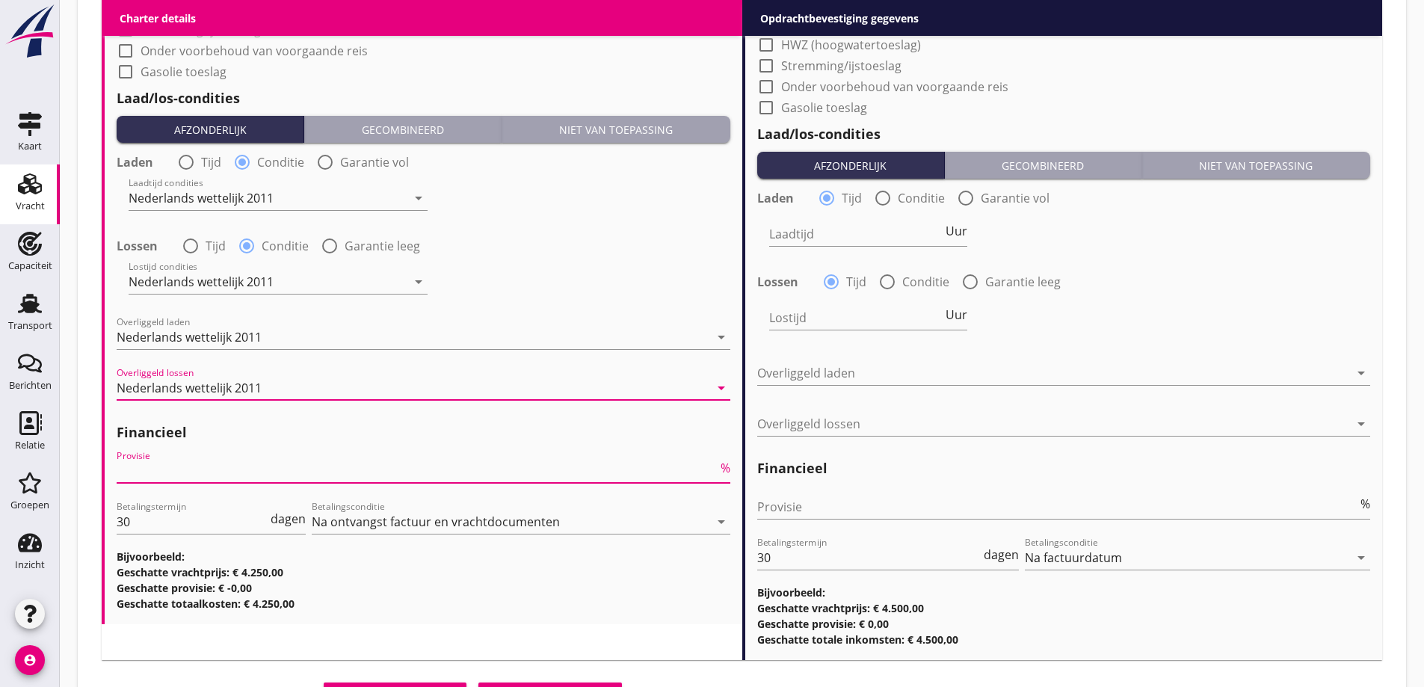
click at [204, 463] on input "Provisie" at bounding box center [417, 471] width 601 height 24
type input "5"
click at [488, 581] on div "Financieel Provisie 5 % Betalingstermijn 30 dagen Betalingsconditie Na ontvangs…" at bounding box center [424, 513] width 614 height 197
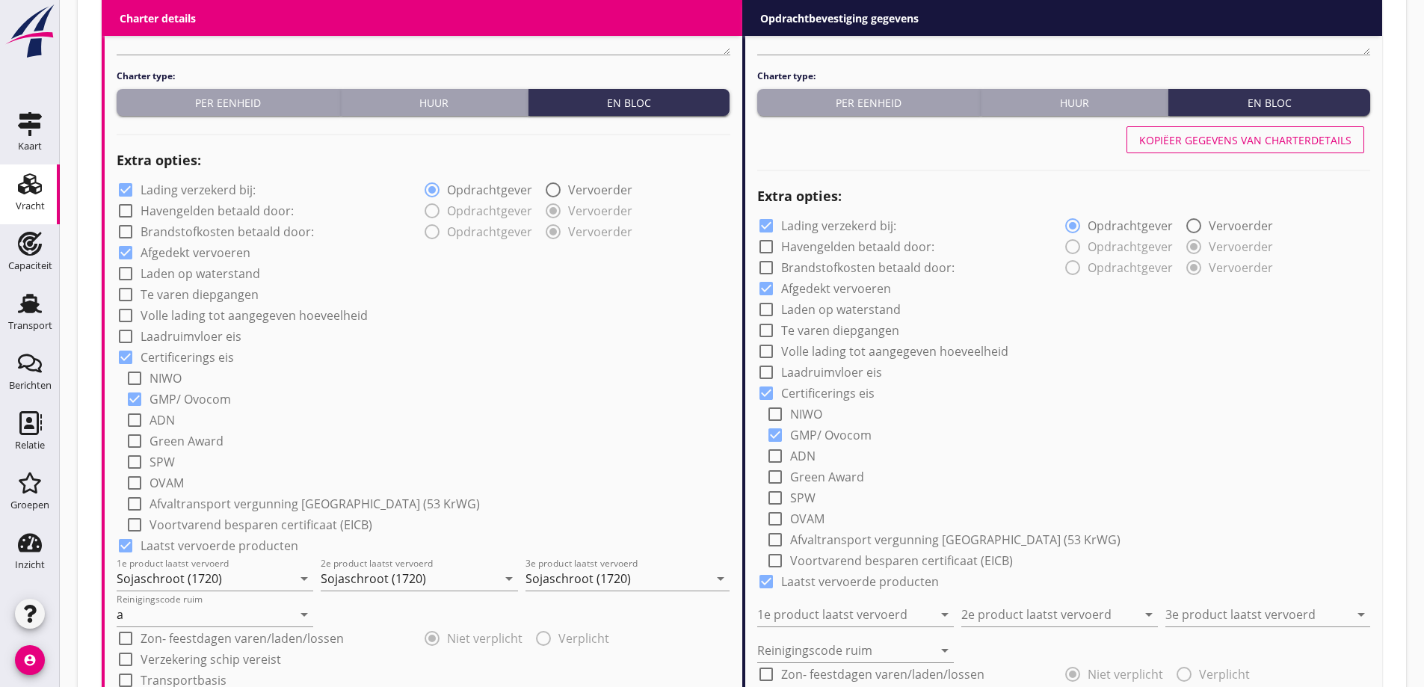
scroll to position [810, 0]
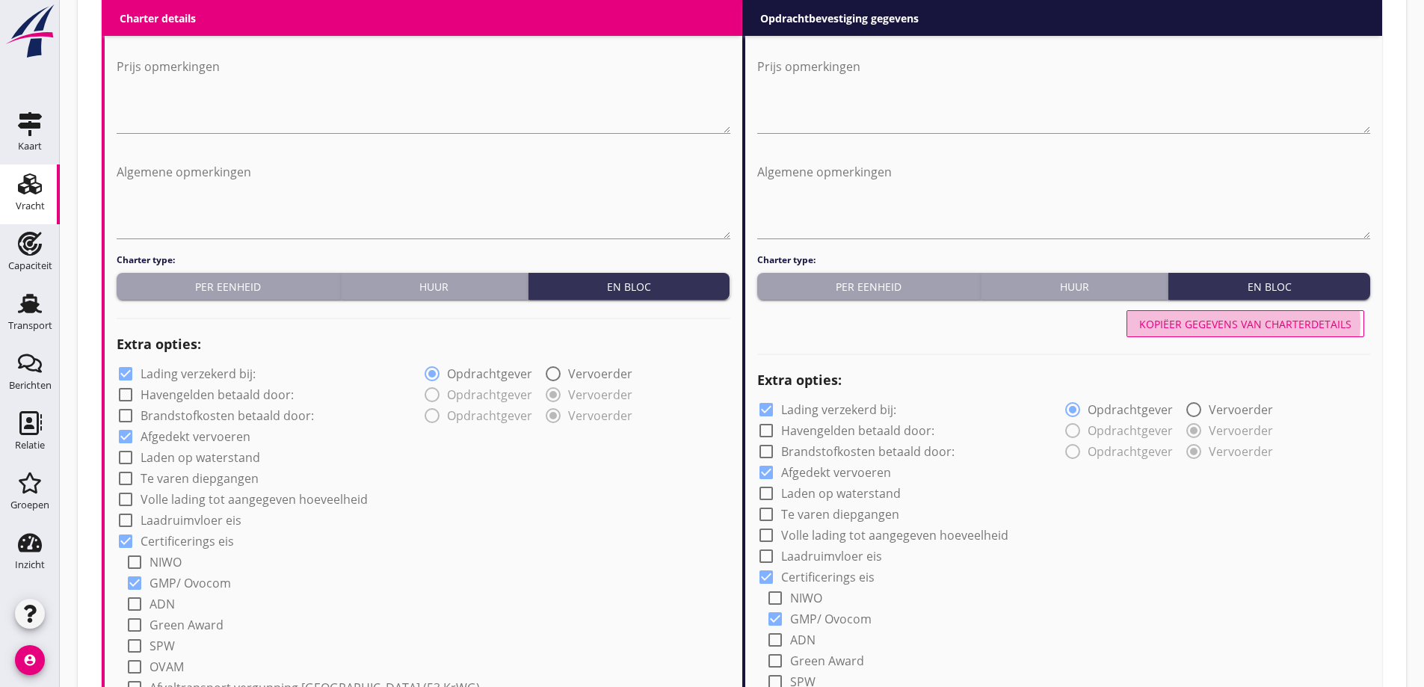
click at [1313, 333] on button "Kopiëer gegevens van charterdetails" at bounding box center [1246, 323] width 238 height 27
type input "Sojaschroot (1720)"
type input "a"
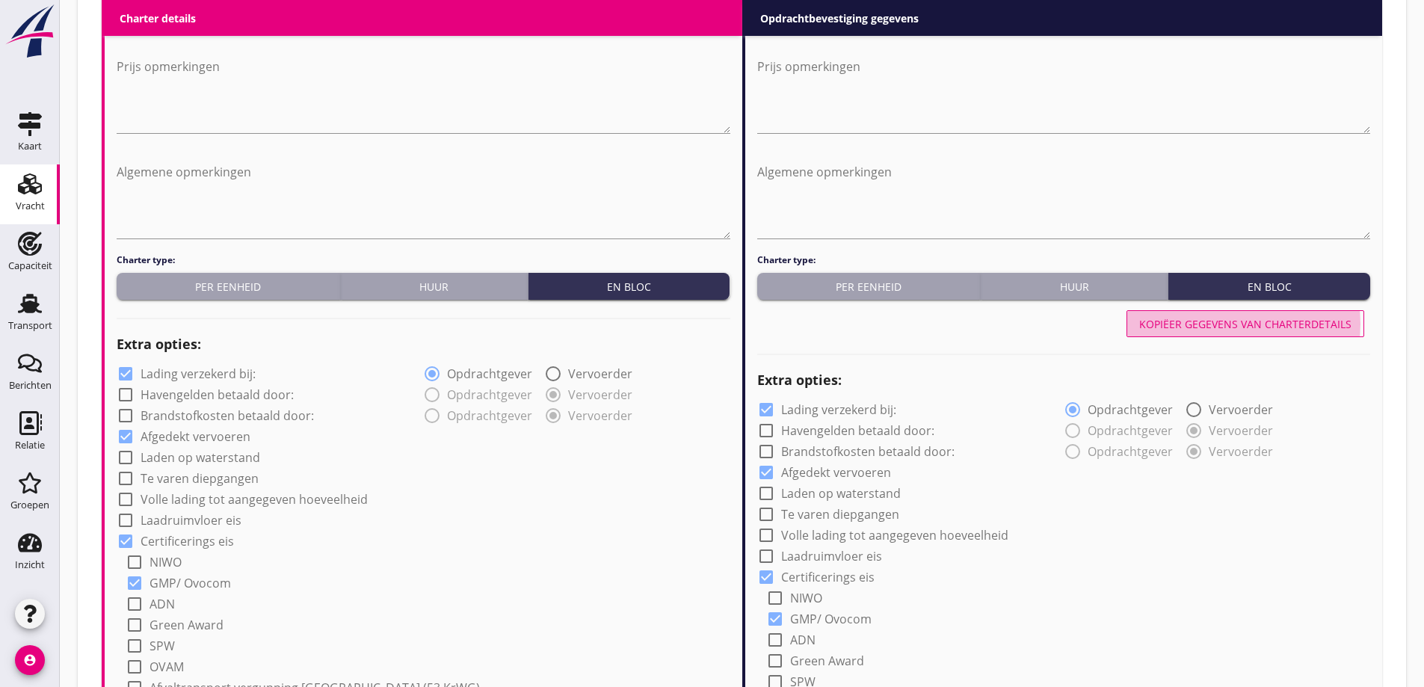
radio input "false"
radio input "true"
radio input "false"
radio input "true"
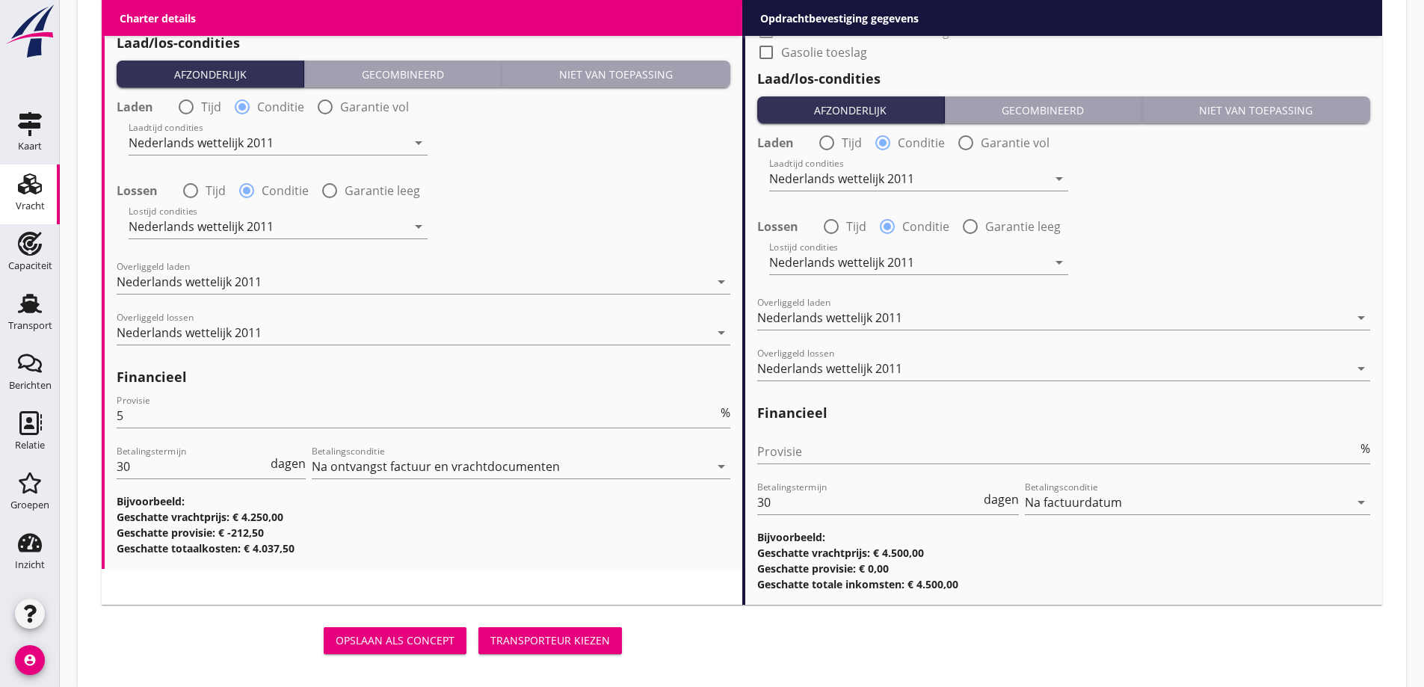
scroll to position [1782, 0]
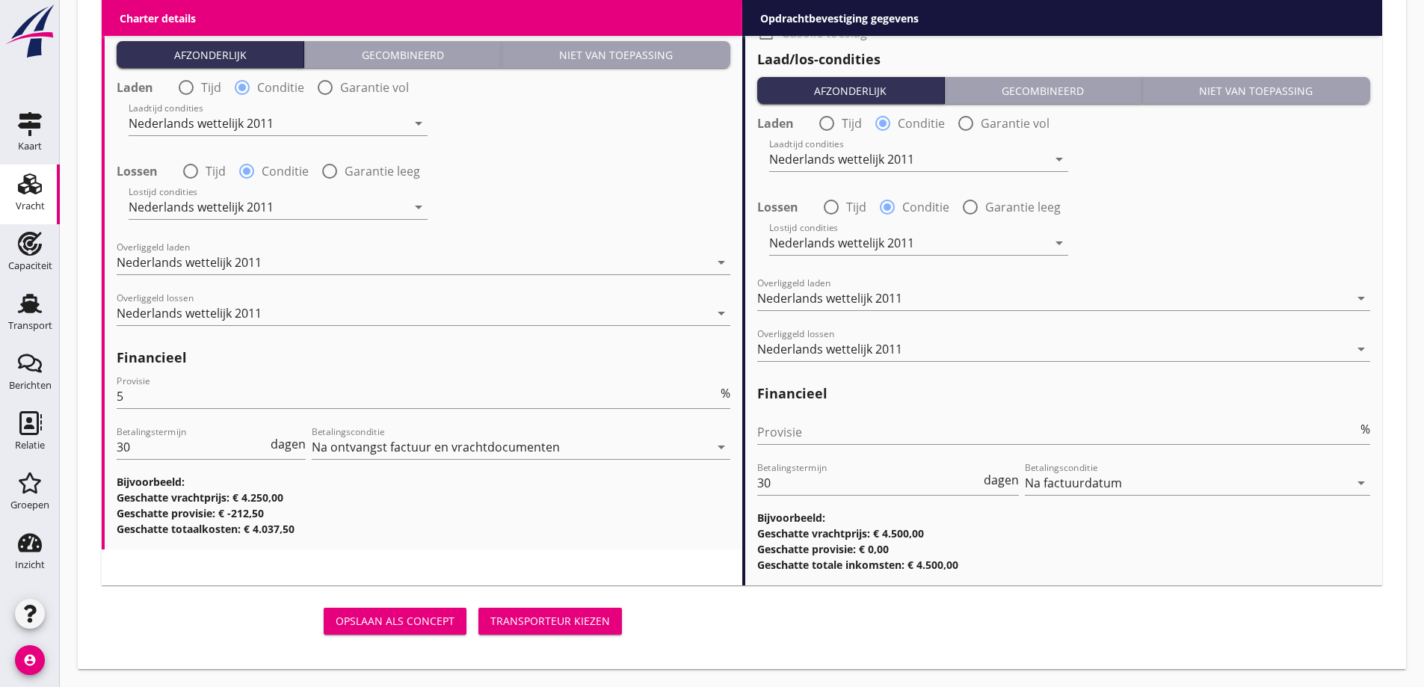
click at [556, 618] on div "Transporteur kiezen" at bounding box center [551, 621] width 120 height 16
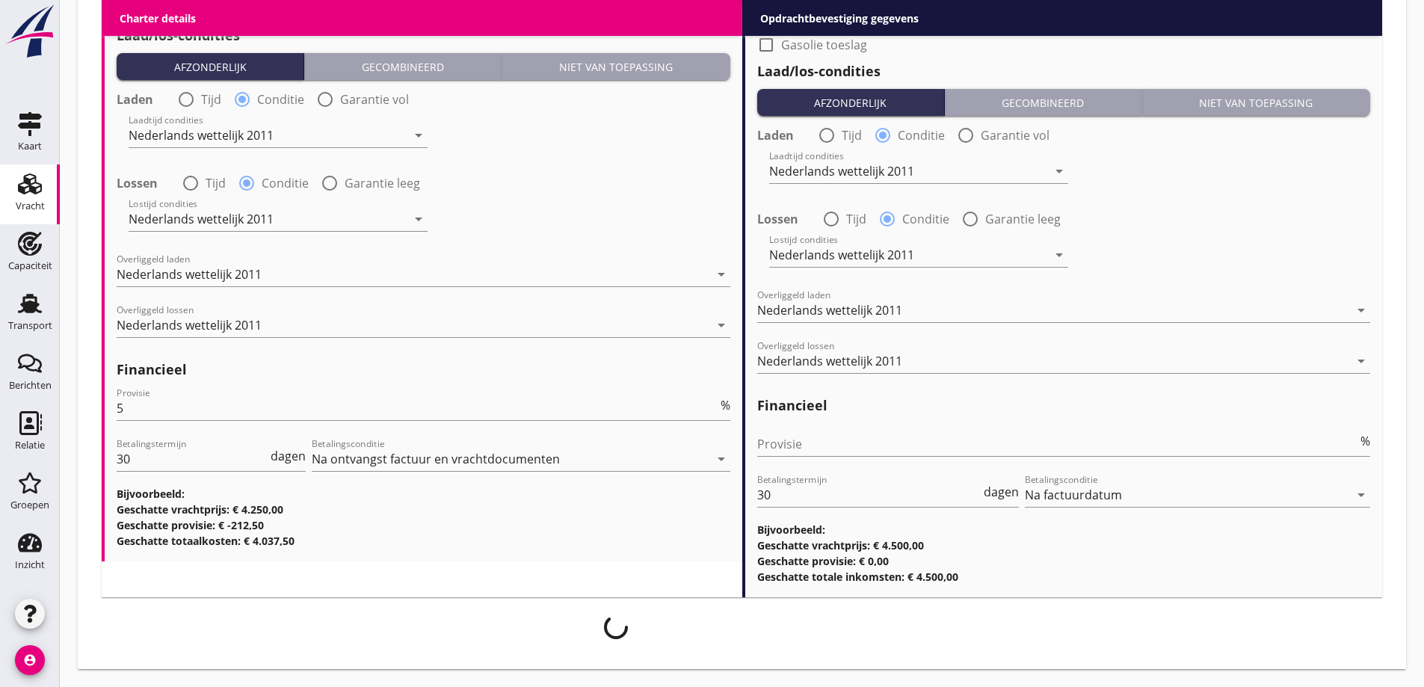
scroll to position [1770, 0]
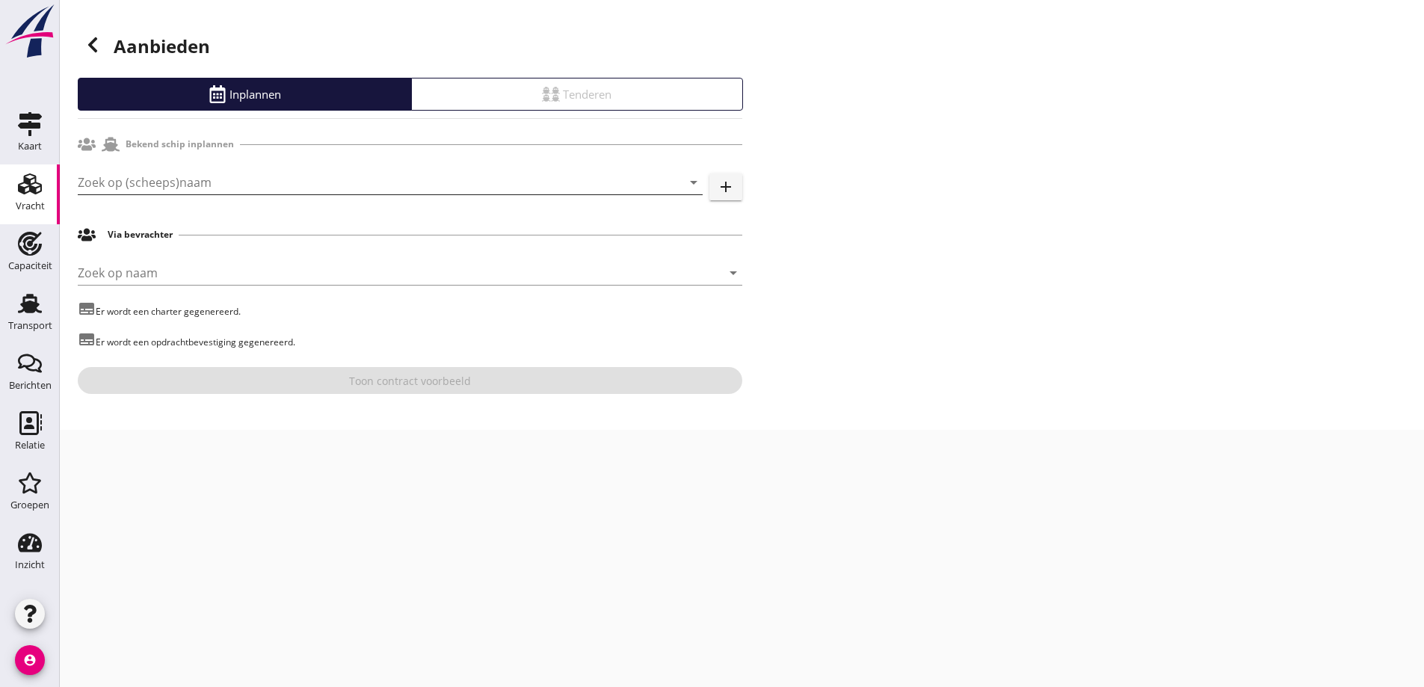
click at [211, 178] on input "Zoek op (scheeps)naam" at bounding box center [369, 182] width 583 height 24
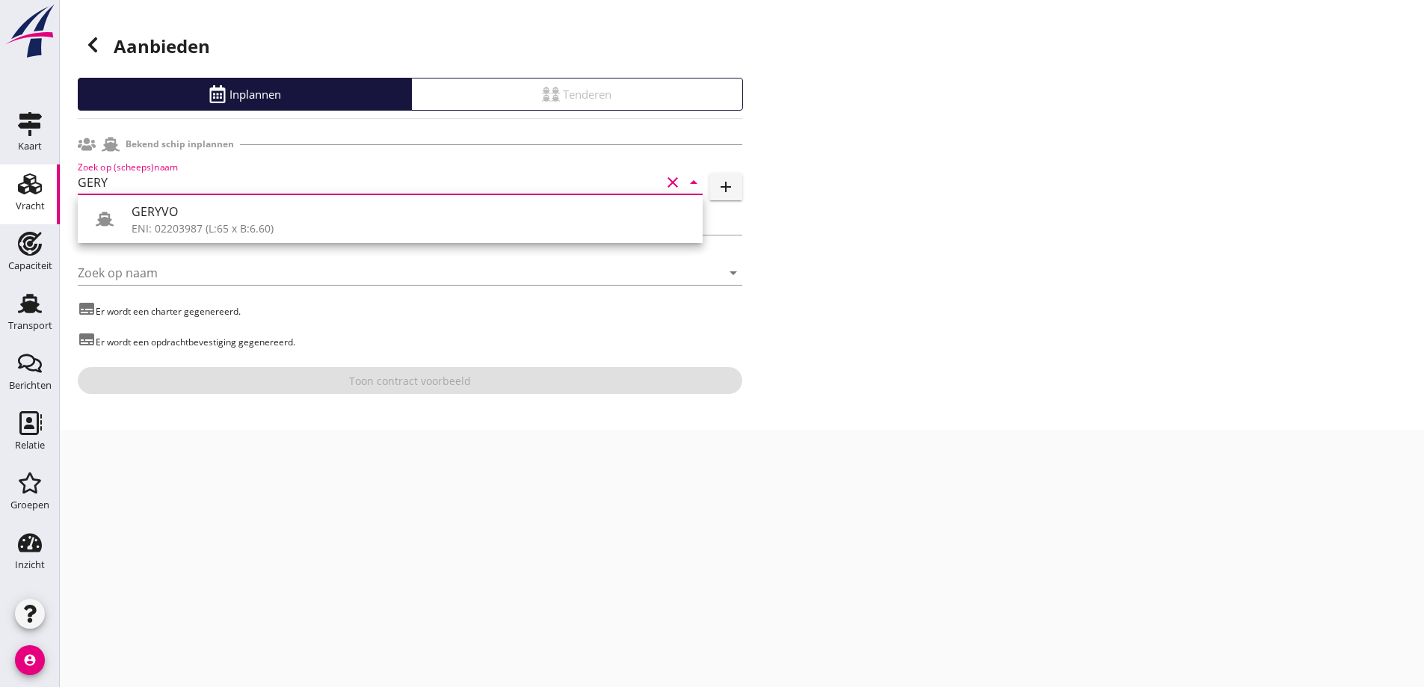
click at [261, 219] on div "GERYVO" at bounding box center [411, 212] width 559 height 18
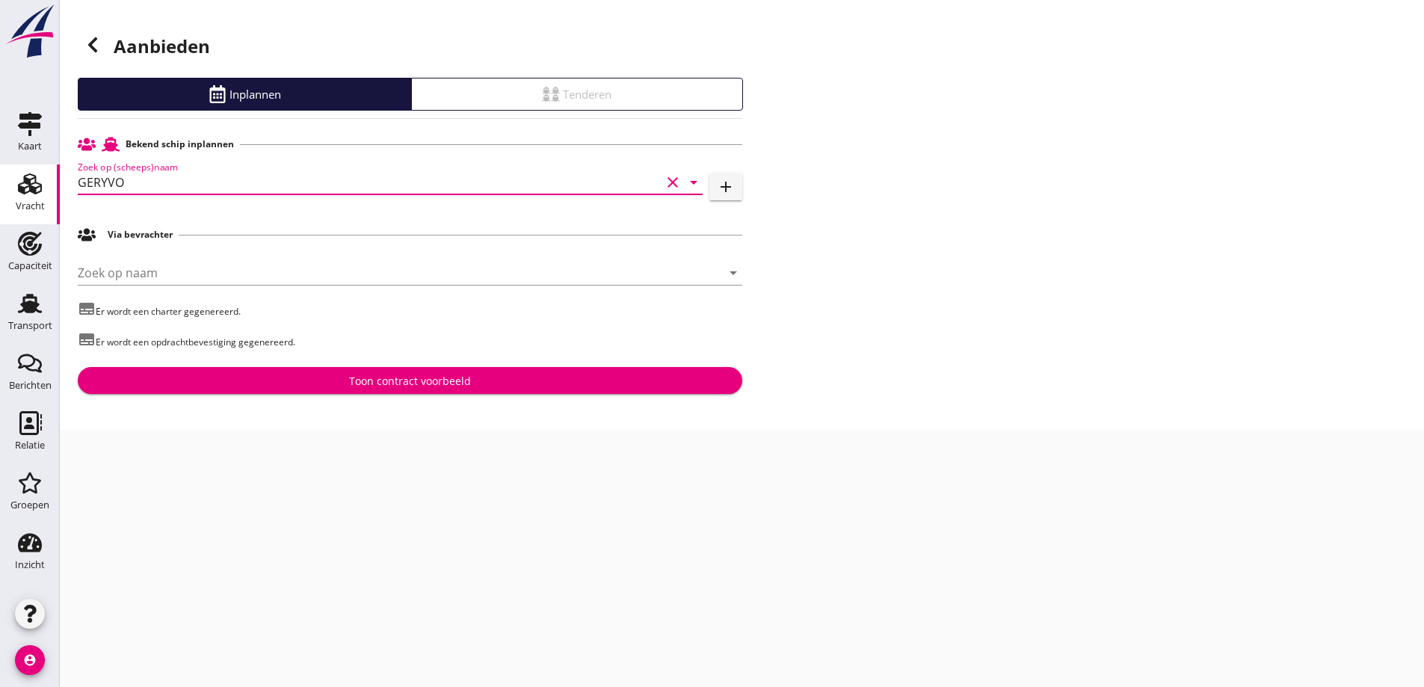
type input "GERYVO"
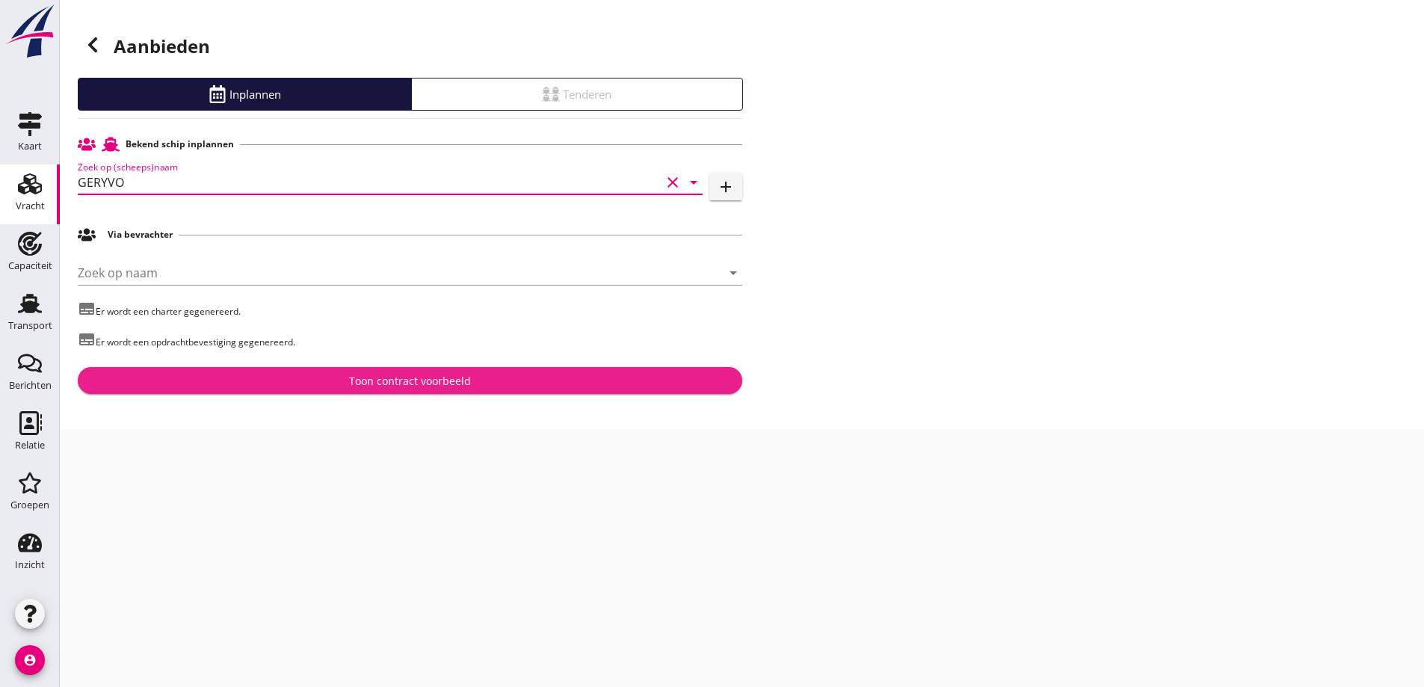
click at [342, 389] on button "Toon contract voorbeeld" at bounding box center [410, 380] width 665 height 27
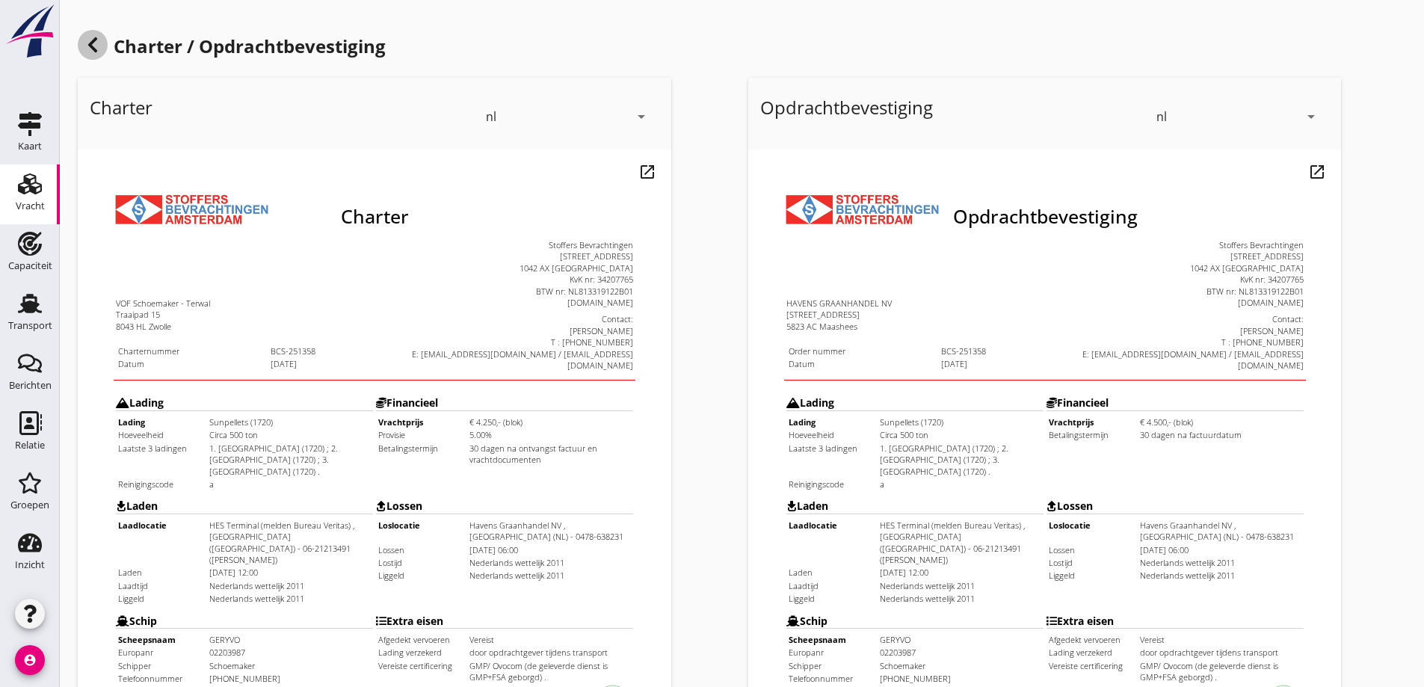
click at [94, 52] on icon at bounding box center [93, 45] width 18 height 18
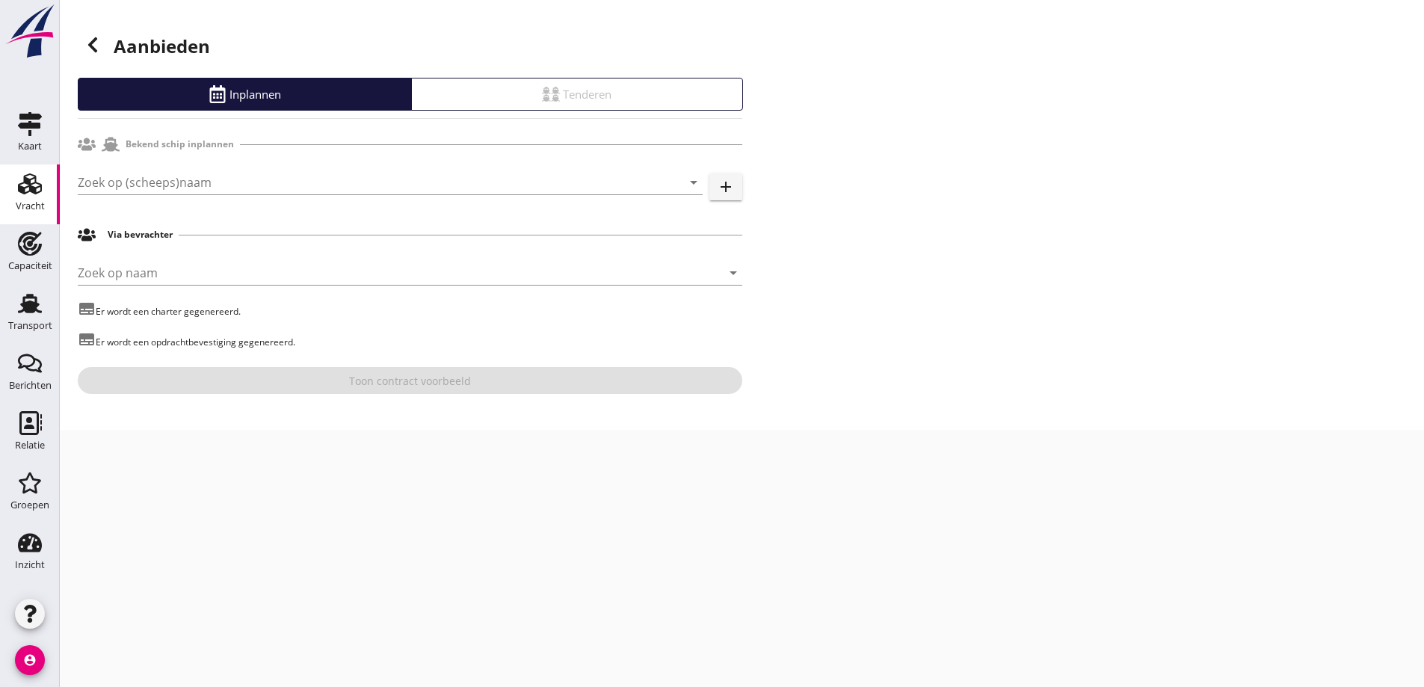
click at [98, 56] on div at bounding box center [93, 45] width 30 height 30
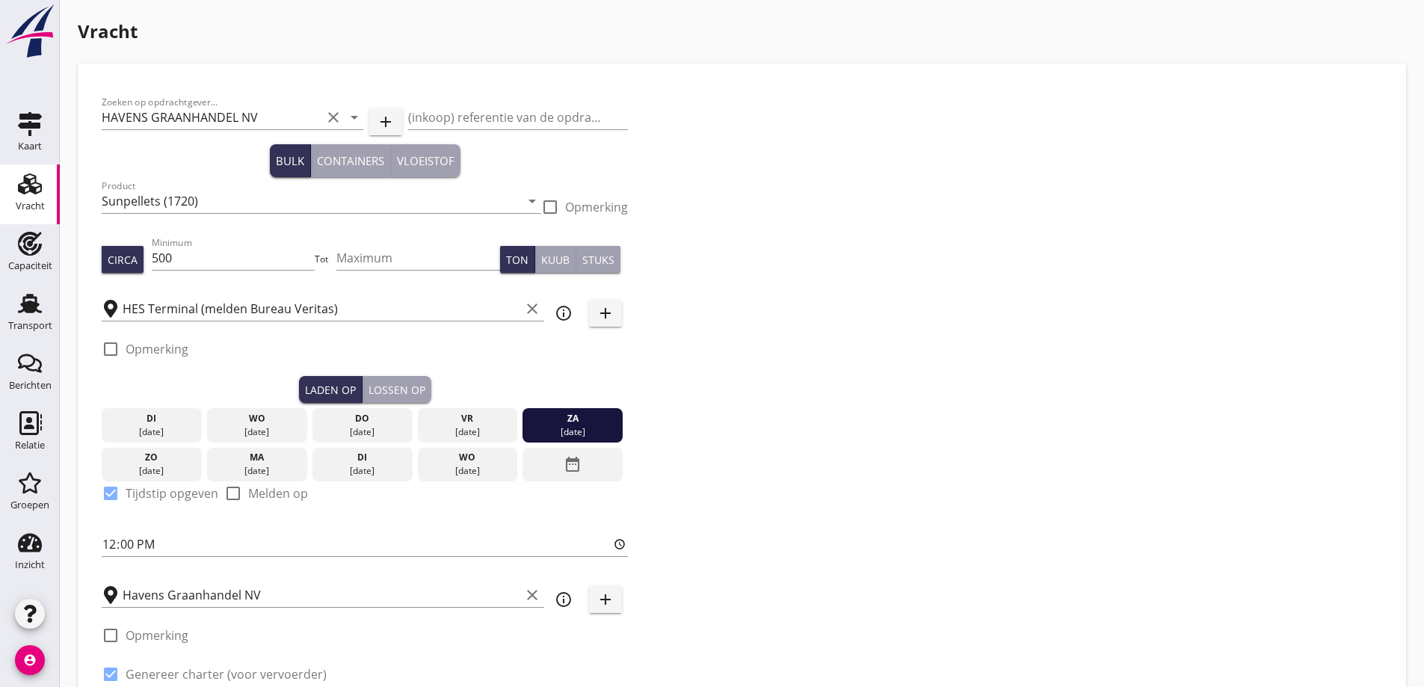
click at [496, 424] on div "vr" at bounding box center [467, 418] width 93 height 13
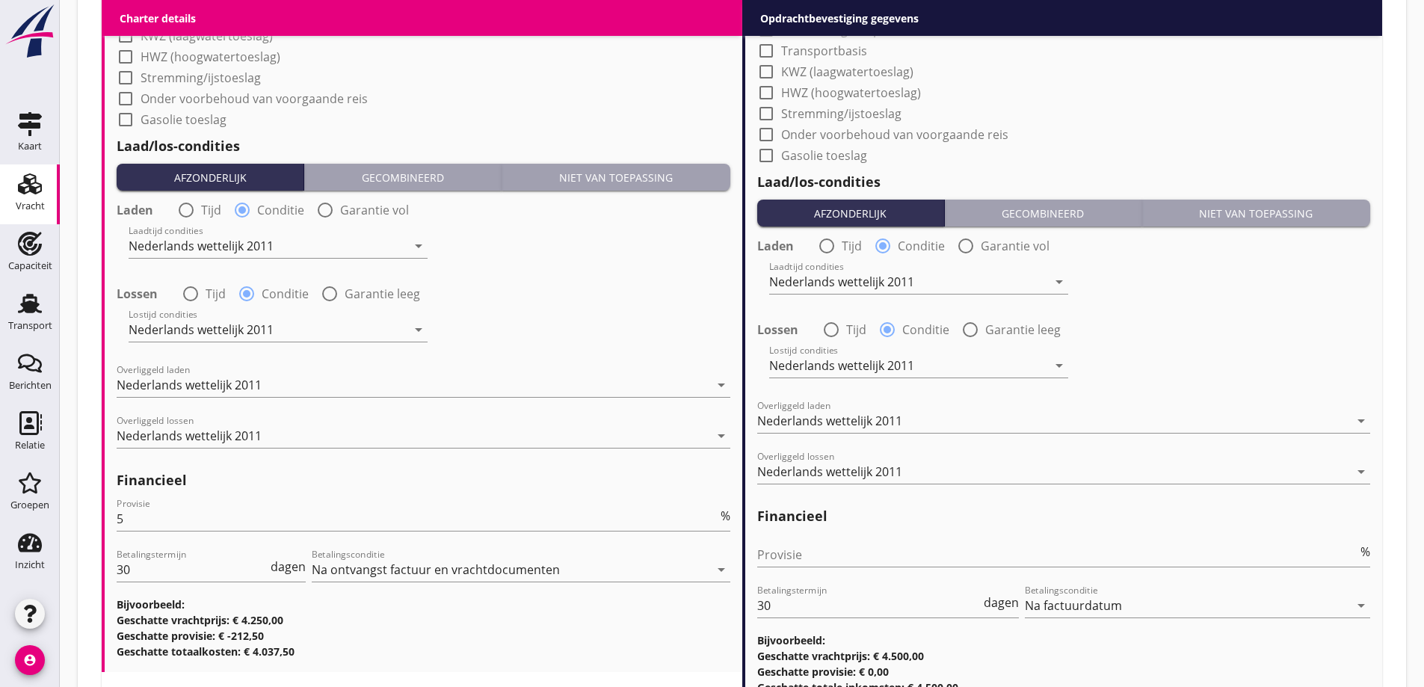
scroll to position [1750, 0]
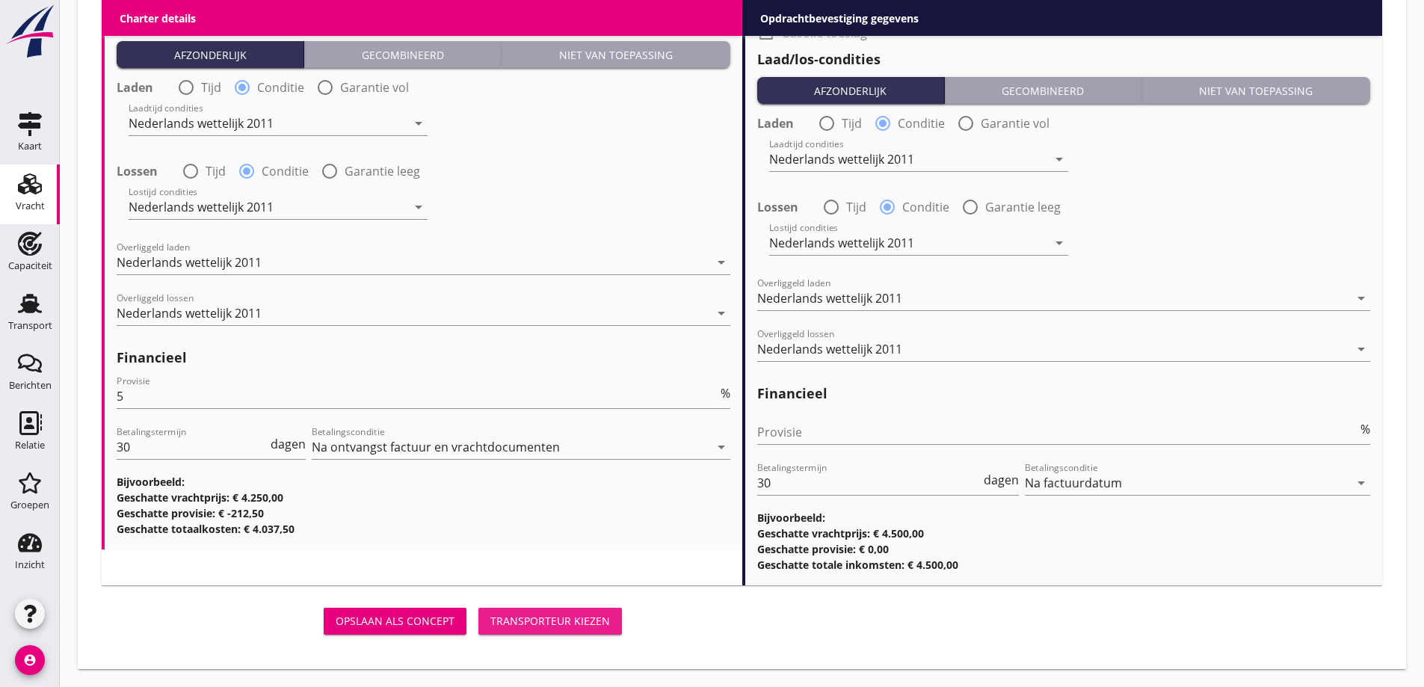
click at [558, 614] on div "Transporteur kiezen" at bounding box center [551, 621] width 120 height 16
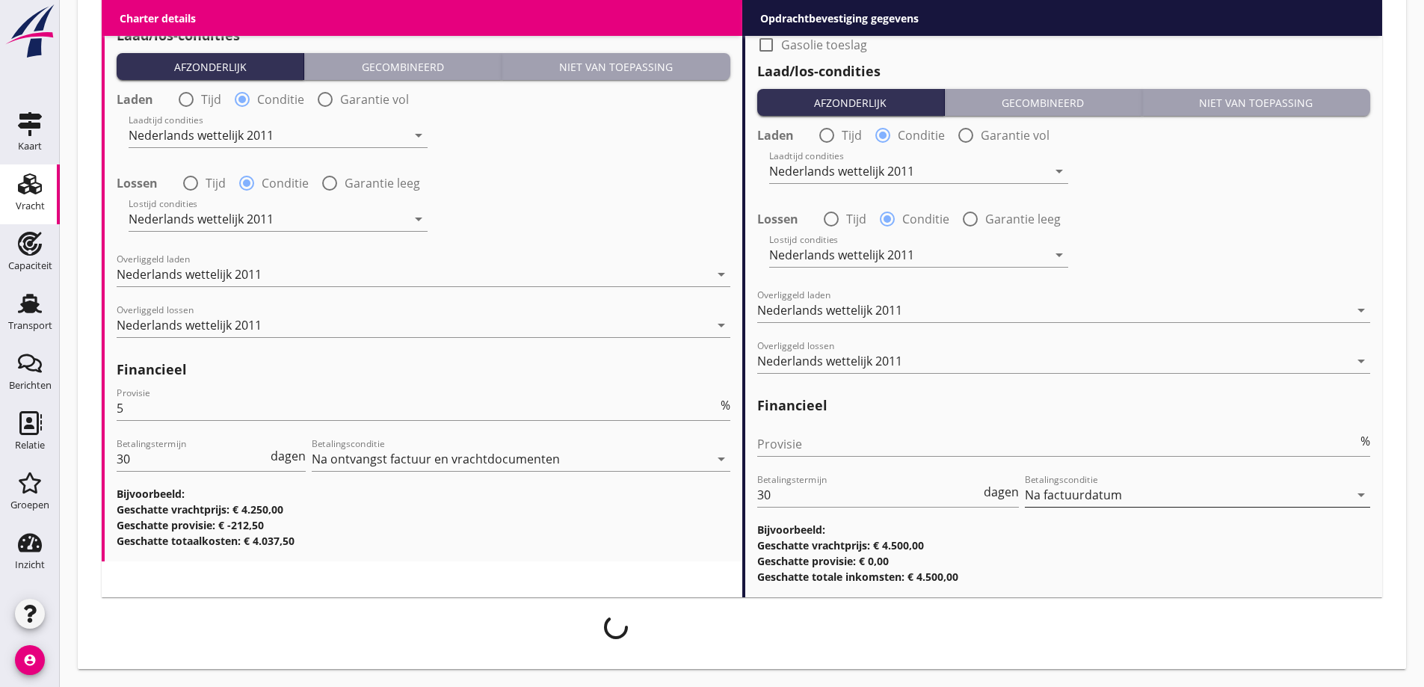
scroll to position [1739, 0]
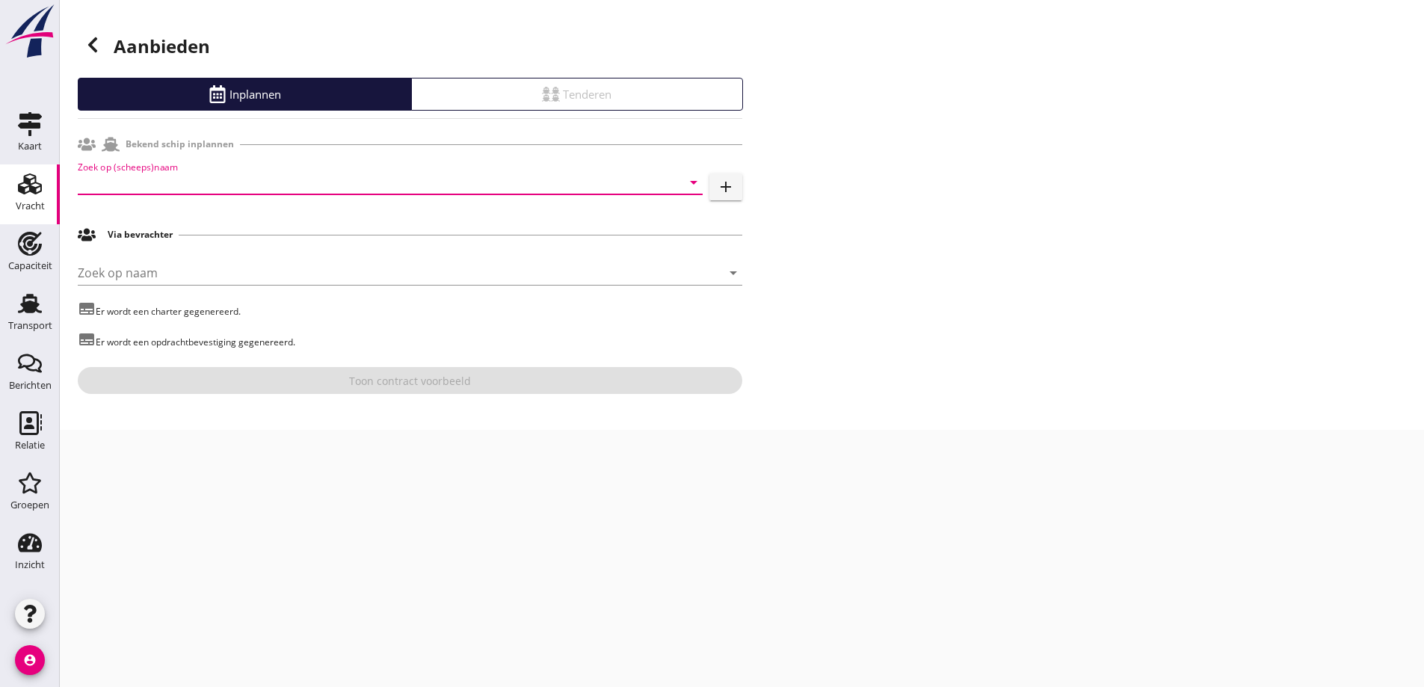
click at [223, 188] on input "Zoek op (scheeps)naam" at bounding box center [369, 182] width 583 height 24
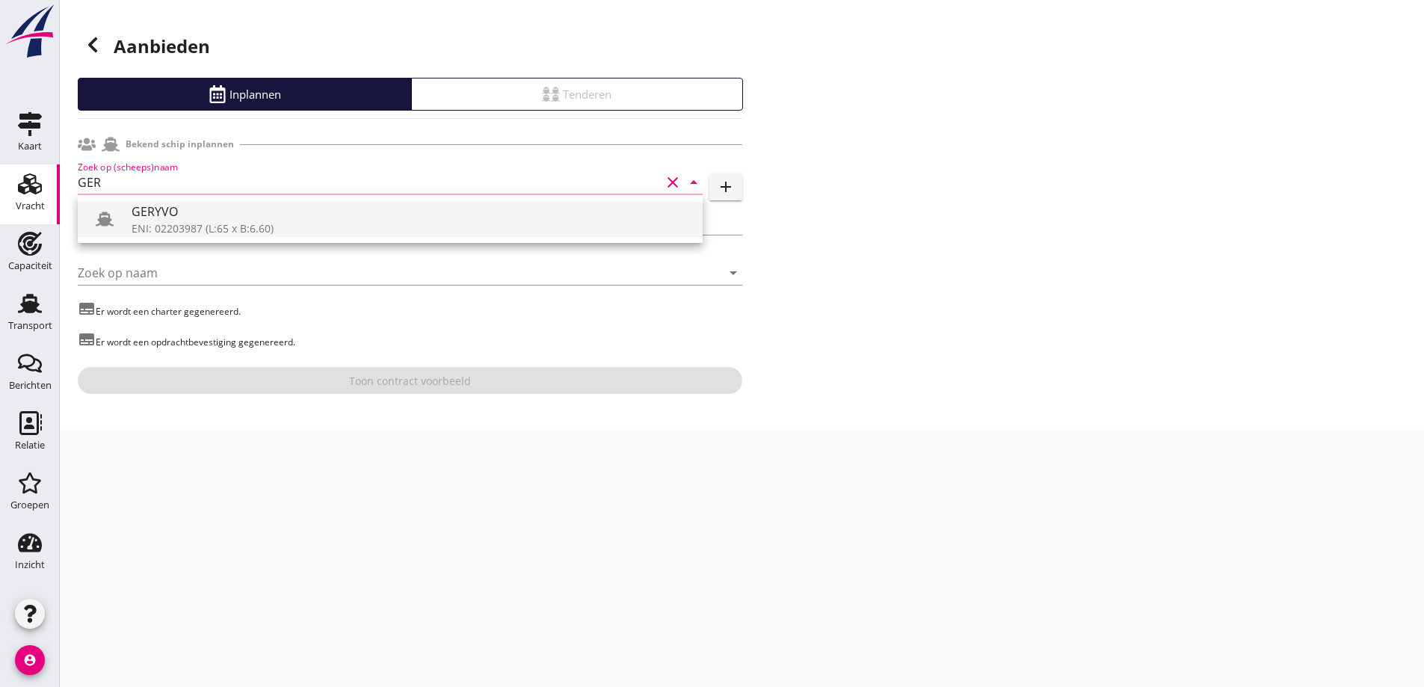
click at [224, 215] on div "GERYVO" at bounding box center [411, 212] width 559 height 18
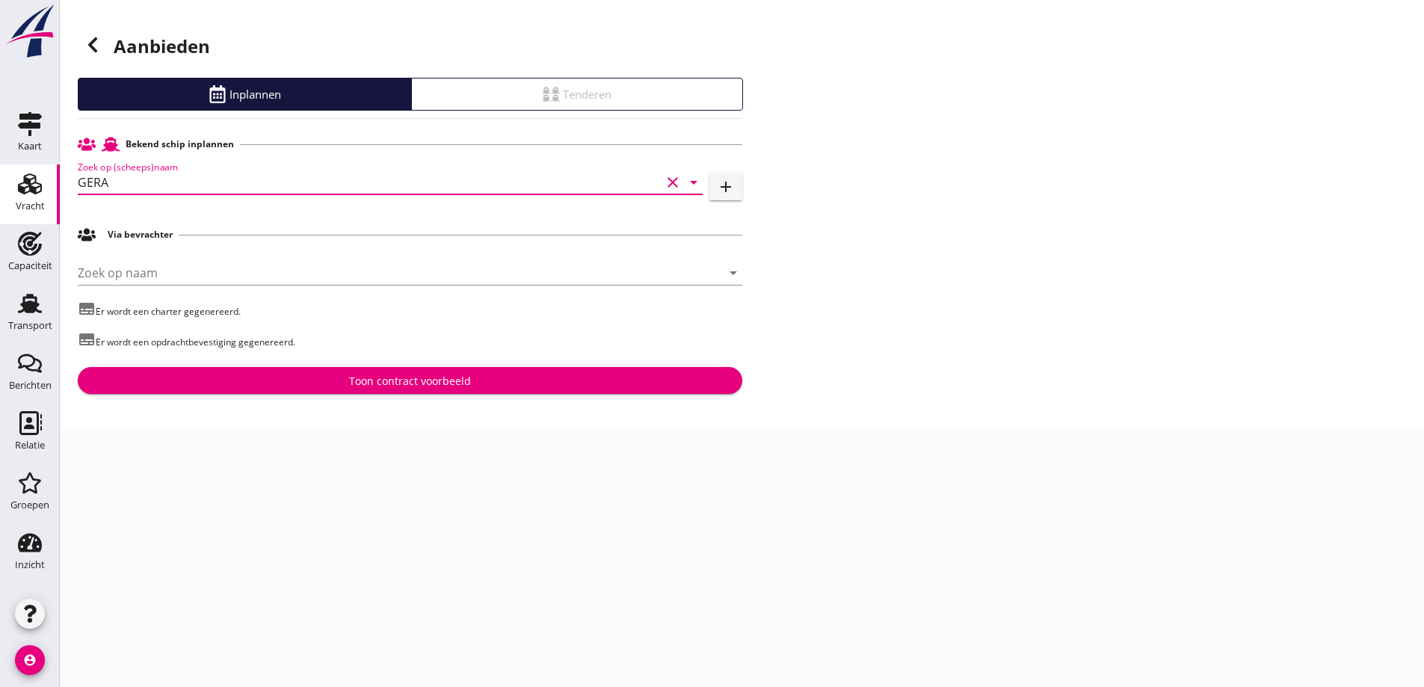
type input "GERA"
click at [270, 360] on div "Bekend schip inplannen Zoek op (scheeps)naam GERA clear arrow_drop_down add Via…" at bounding box center [410, 262] width 665 height 264
click at [274, 369] on button "Toon contract voorbeeld" at bounding box center [410, 380] width 665 height 27
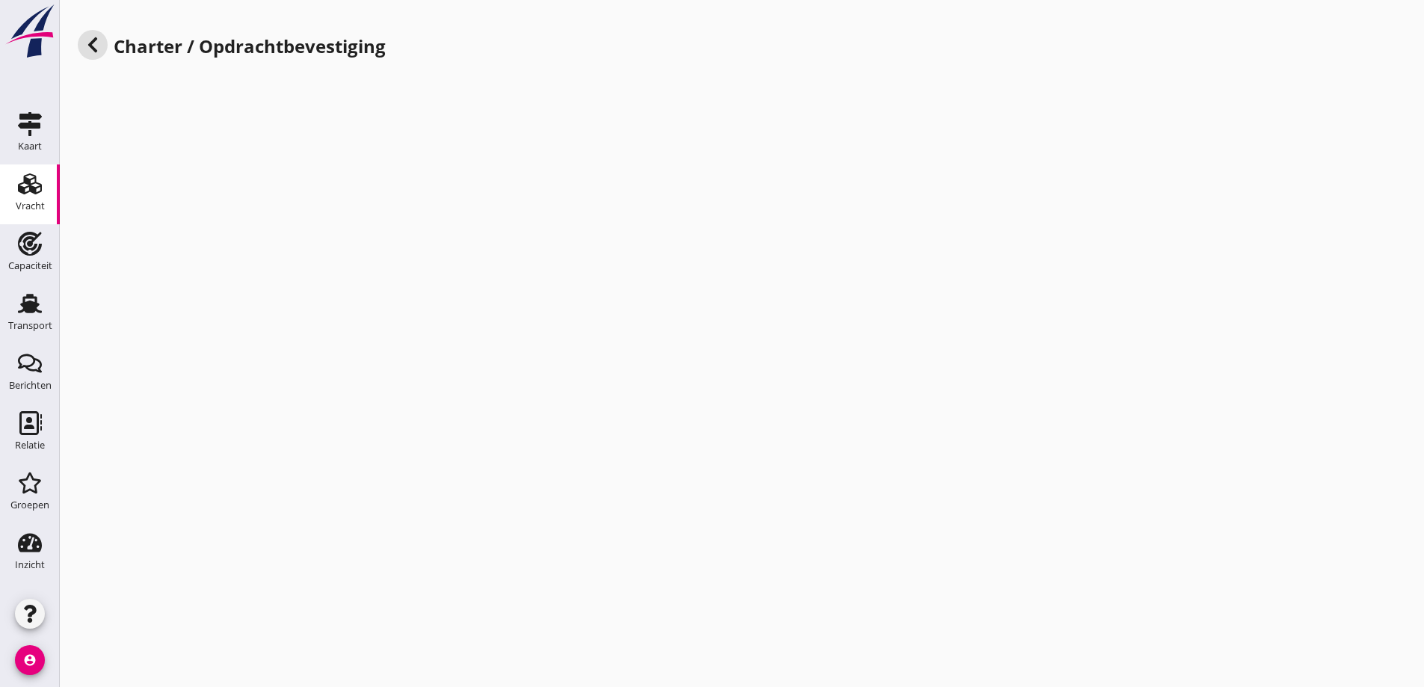
click at [90, 43] on use at bounding box center [92, 44] width 9 height 15
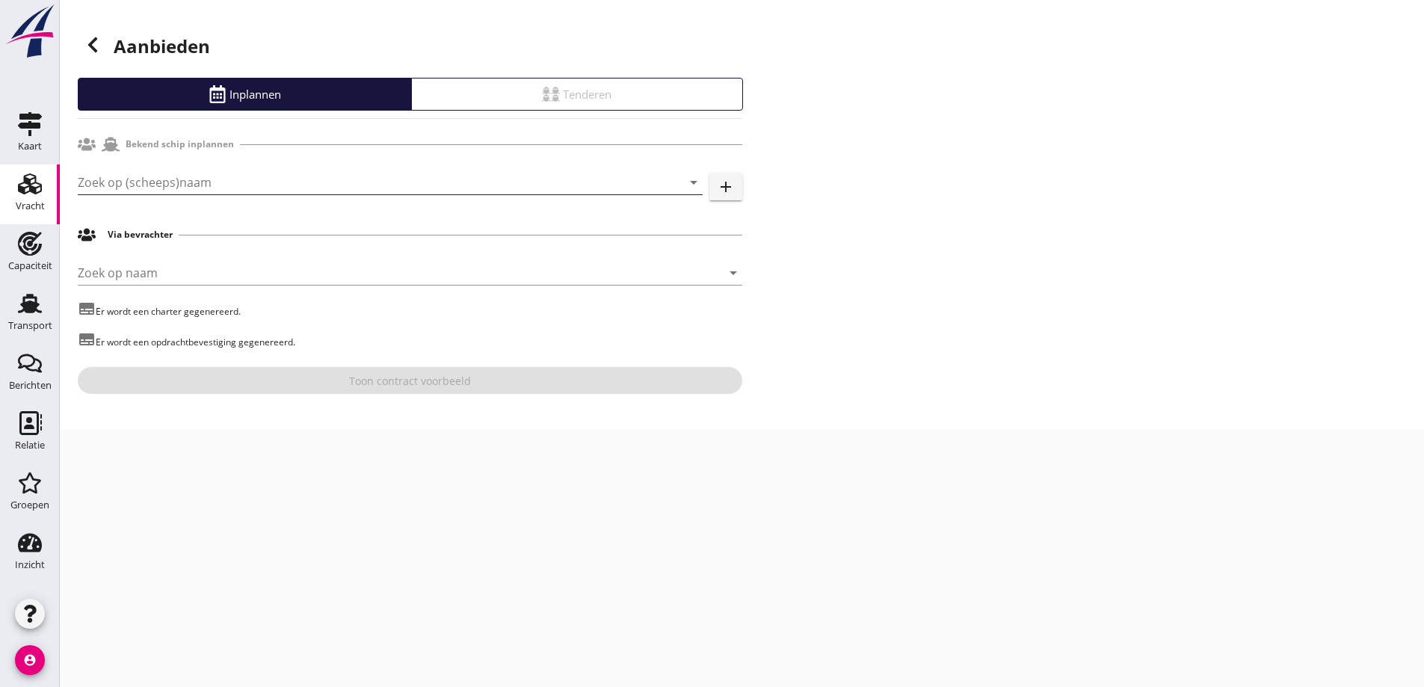
click at [240, 173] on input "Zoek op (scheeps)naam" at bounding box center [369, 182] width 583 height 24
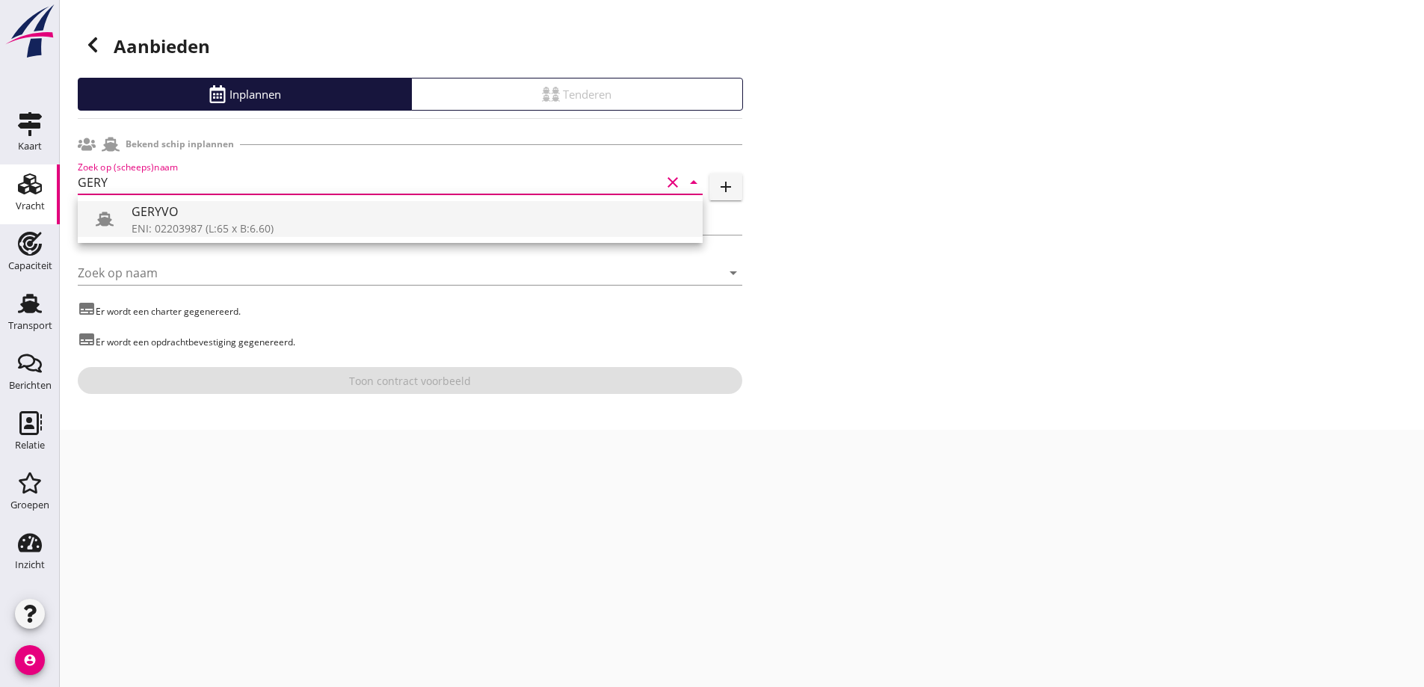
click at [238, 220] on div "GERYVO" at bounding box center [411, 212] width 559 height 18
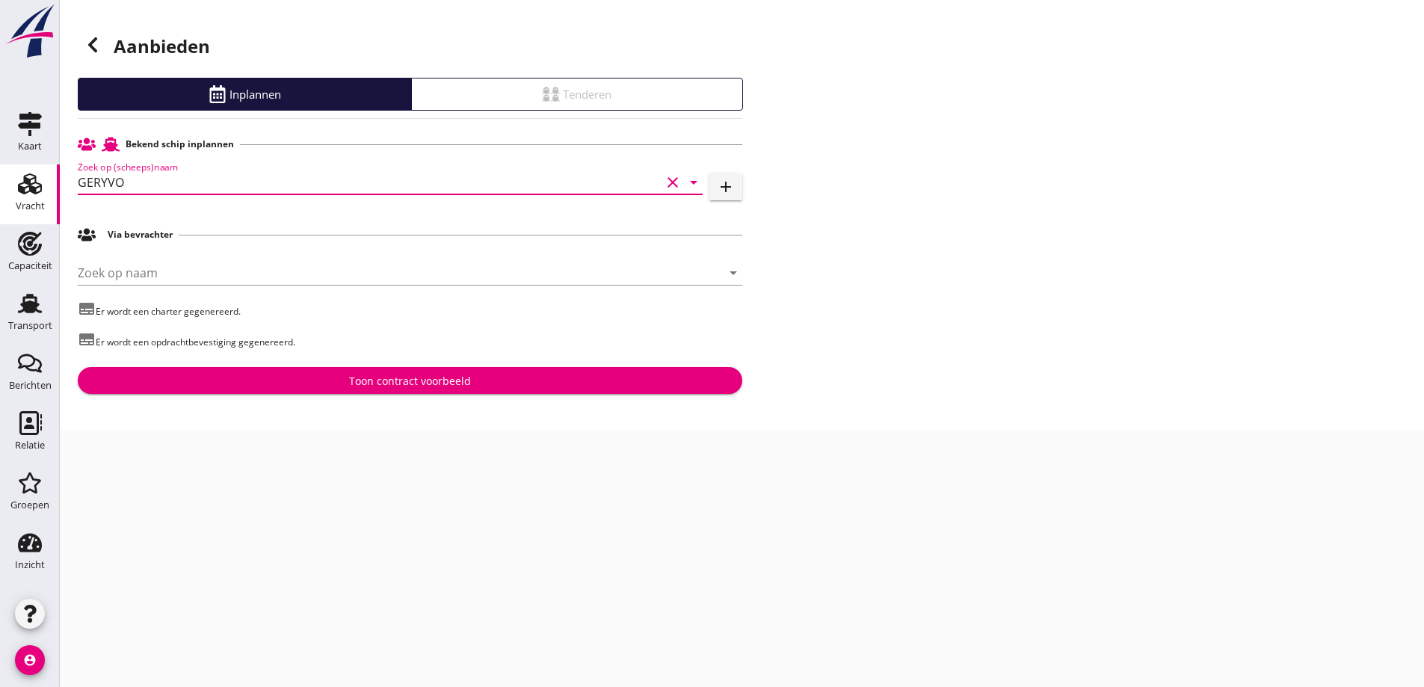
type input "GERYVO"
click at [396, 384] on div "Toon contract voorbeeld" at bounding box center [410, 381] width 122 height 16
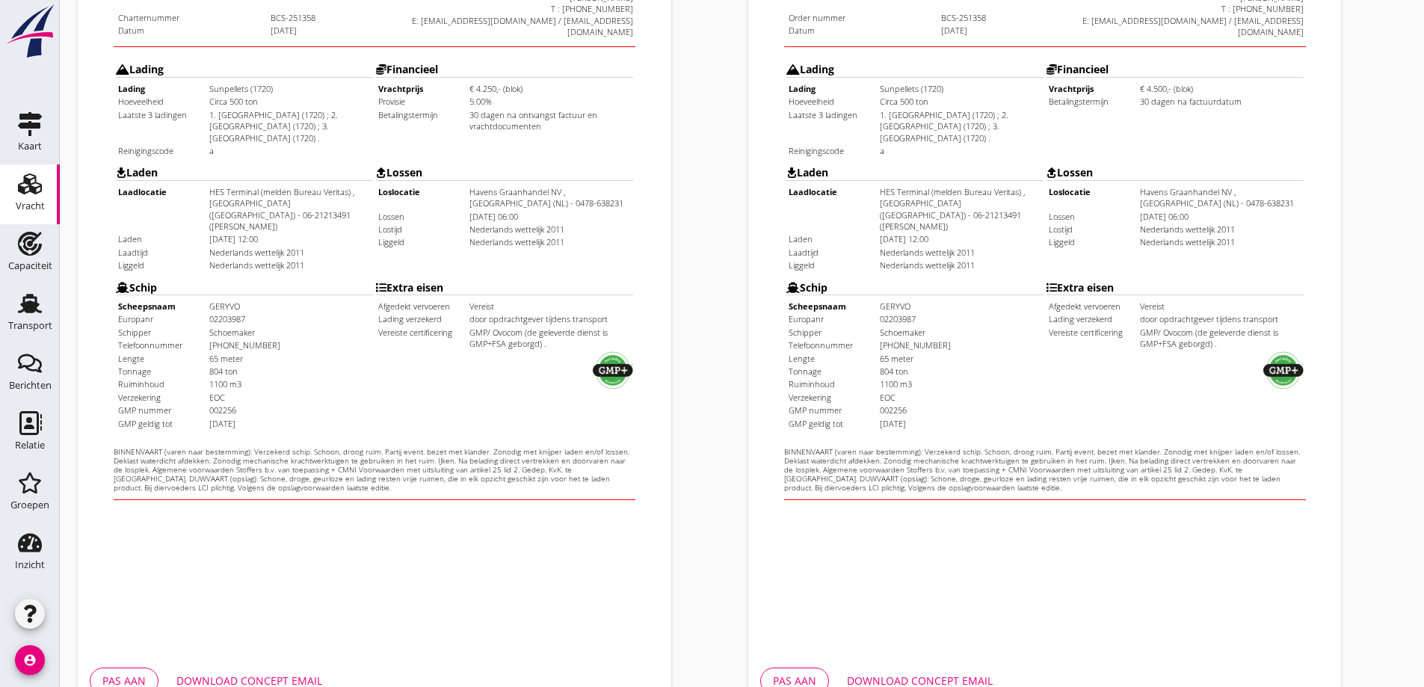
scroll to position [420, 0]
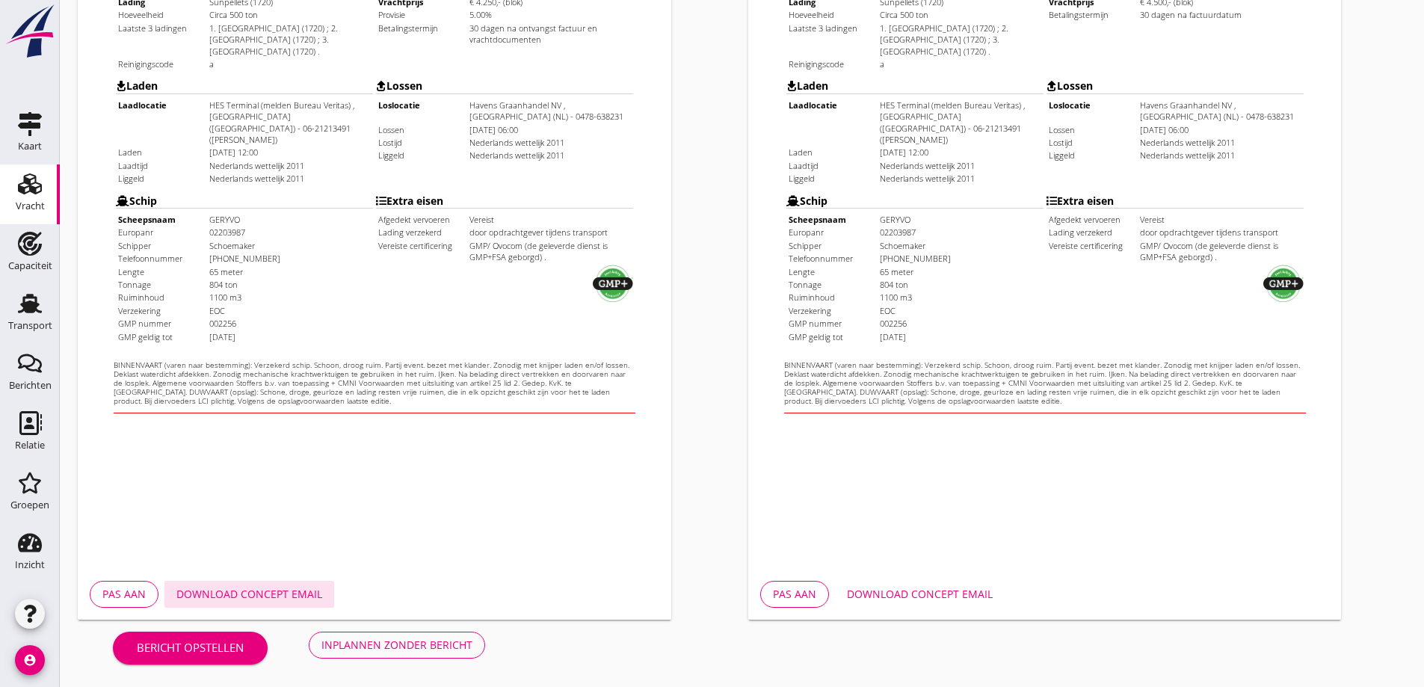
click at [235, 597] on div "Download concept email" at bounding box center [249, 594] width 146 height 16
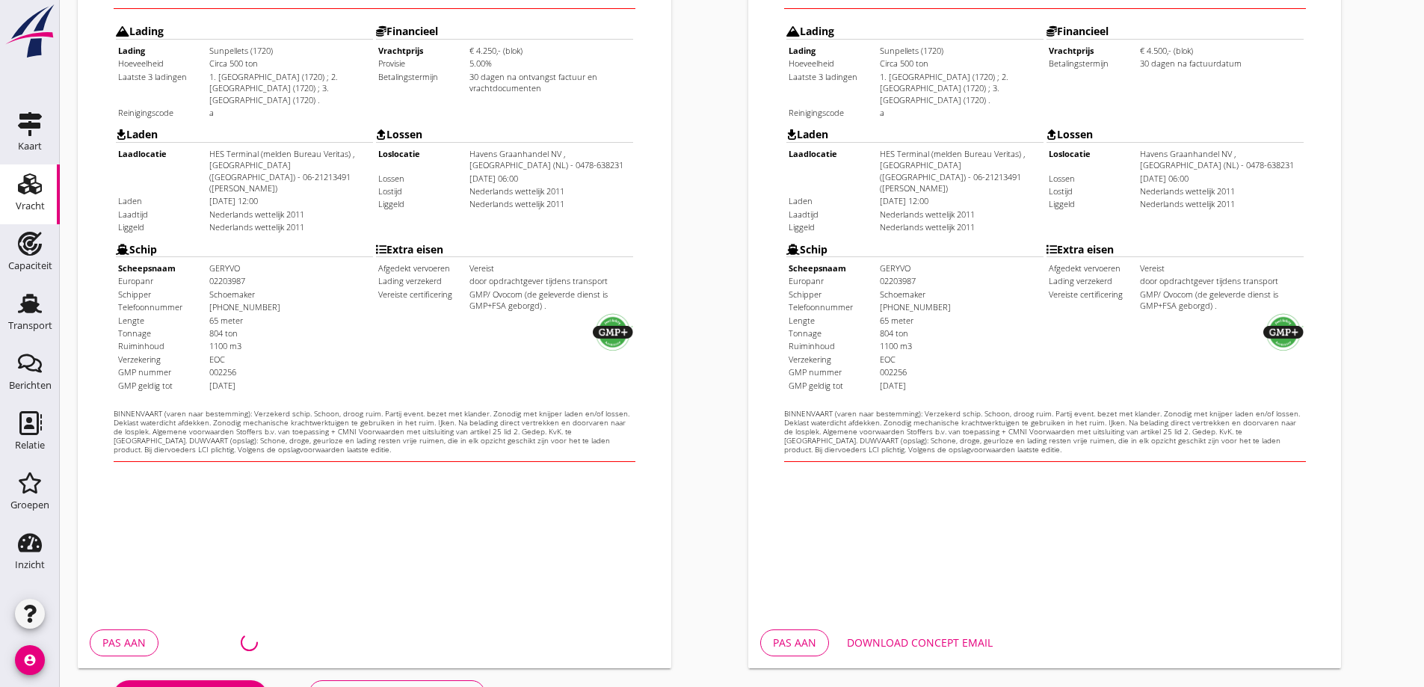
scroll to position [345, 0]
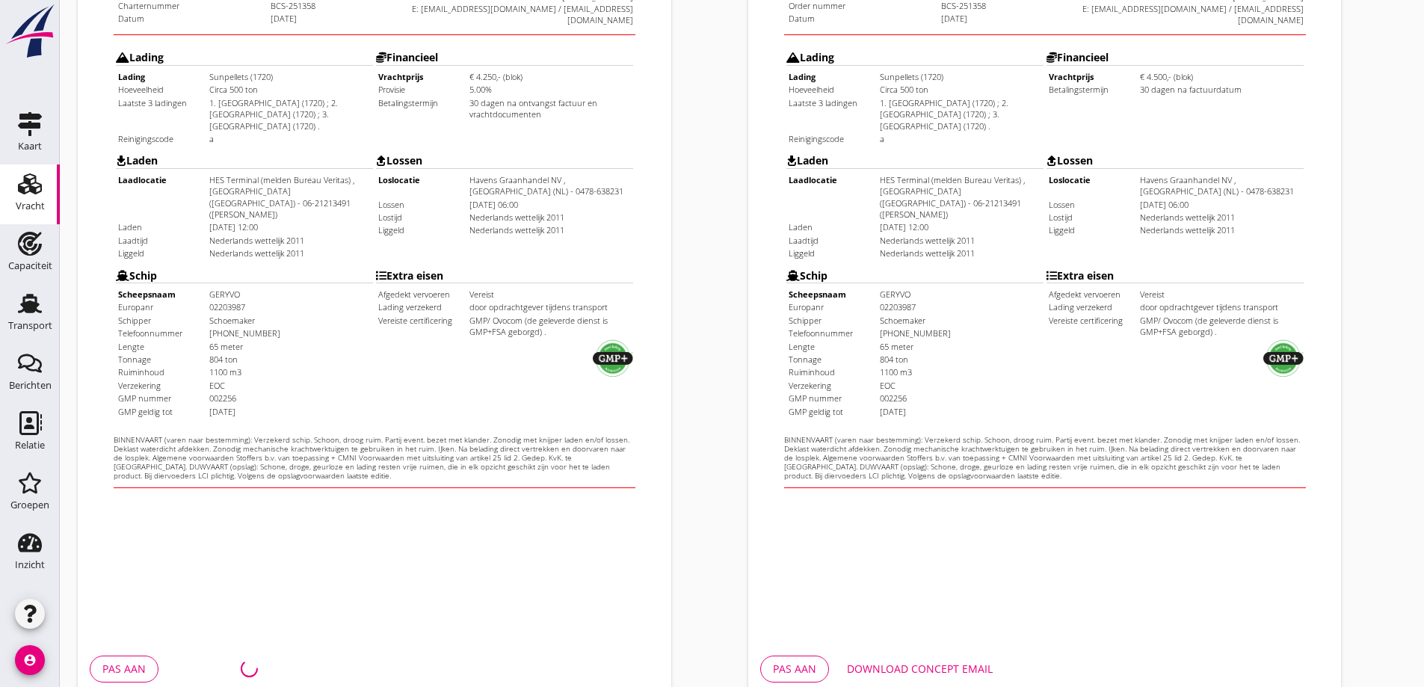
click at [931, 677] on button "Download concept email" at bounding box center [920, 669] width 170 height 27
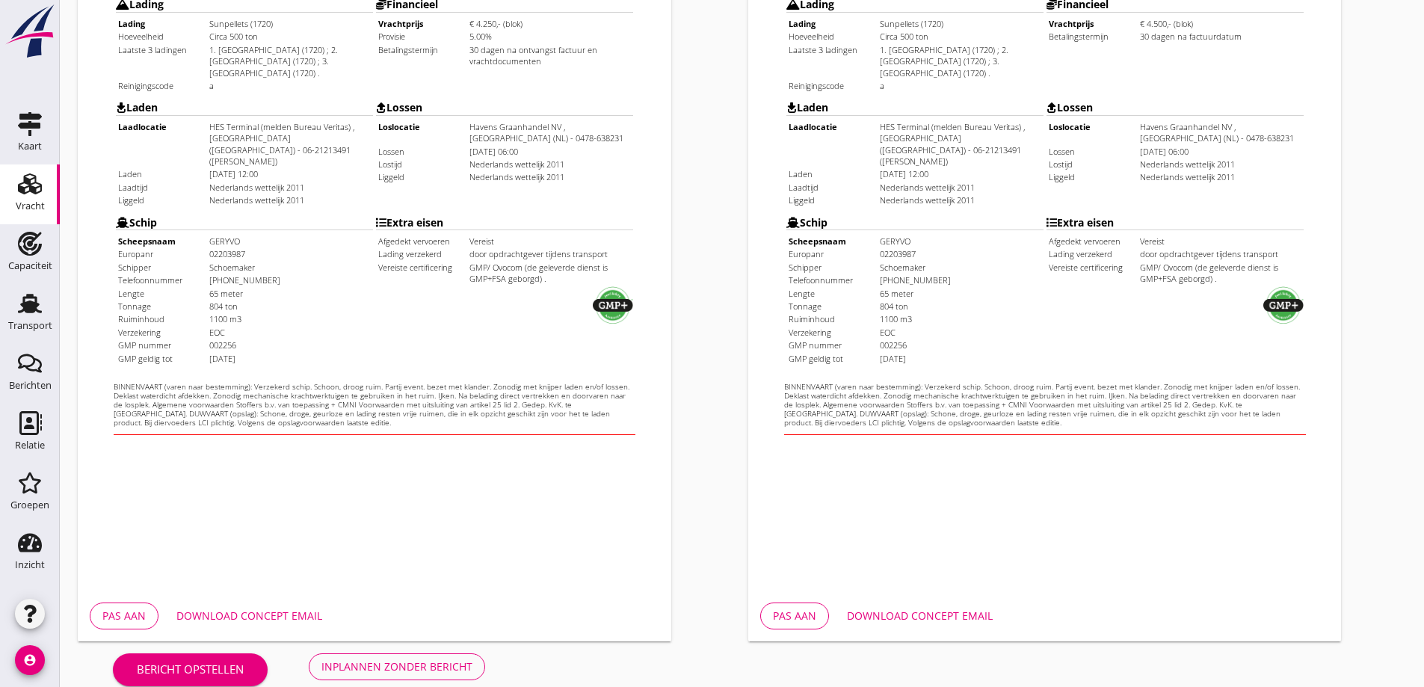
scroll to position [420, 0]
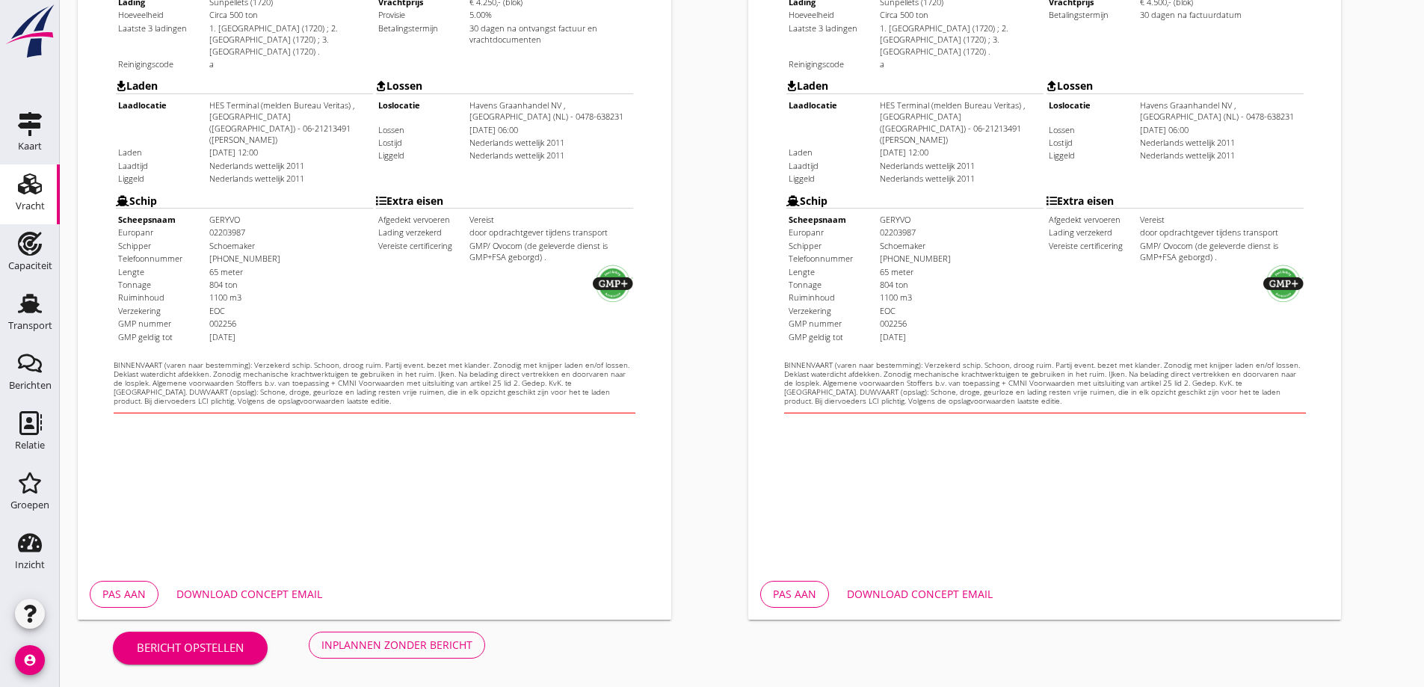
click at [440, 651] on div "Inplannen zonder bericht" at bounding box center [397, 645] width 151 height 16
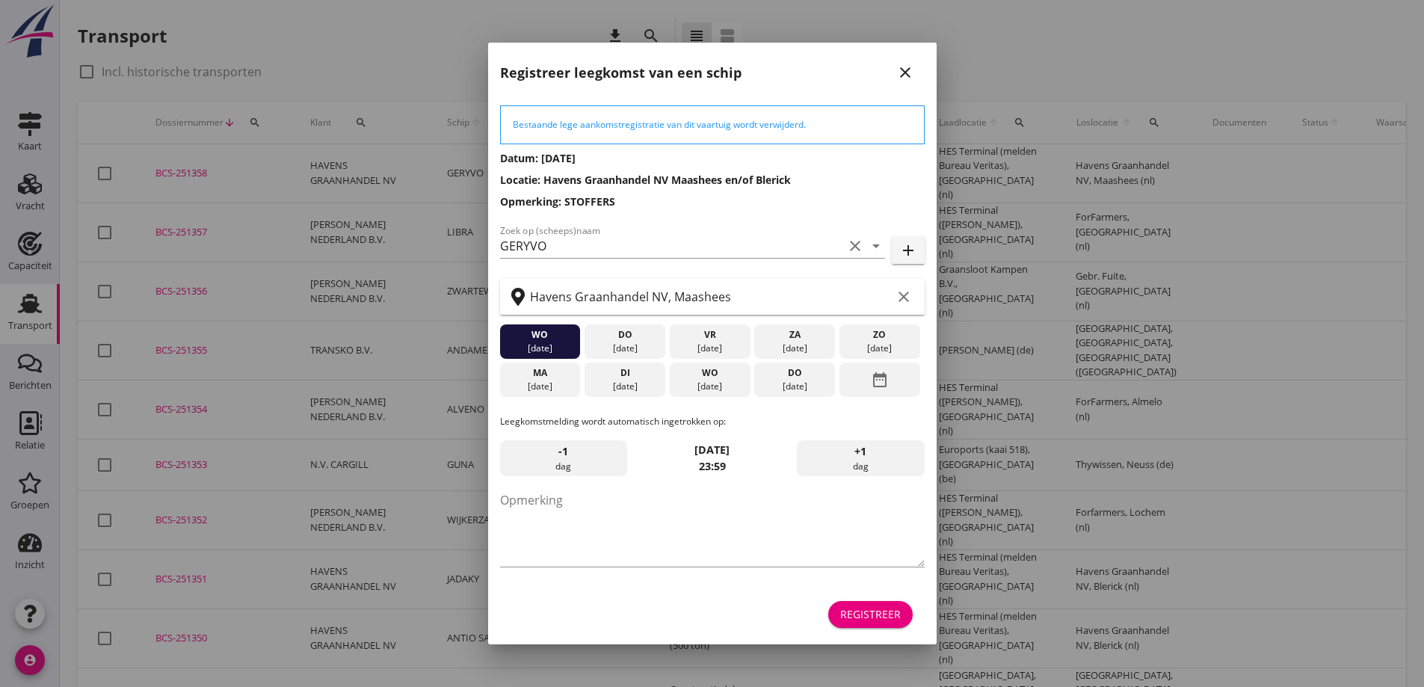
click at [541, 336] on div "wo" at bounding box center [539, 334] width 73 height 13
click at [531, 333] on div "wo" at bounding box center [539, 334] width 73 height 13
click at [610, 500] on textarea "Opmerking" at bounding box center [712, 527] width 425 height 79
drag, startPoint x: 539, startPoint y: 503, endPoint x: 482, endPoint y: 508, distance: 57.8
click at [482, 508] on div "Deel track en trace Vracht details Vracht aanpassen Schip wijzigen Vracht kopie…" at bounding box center [712, 660] width 1424 height 1321
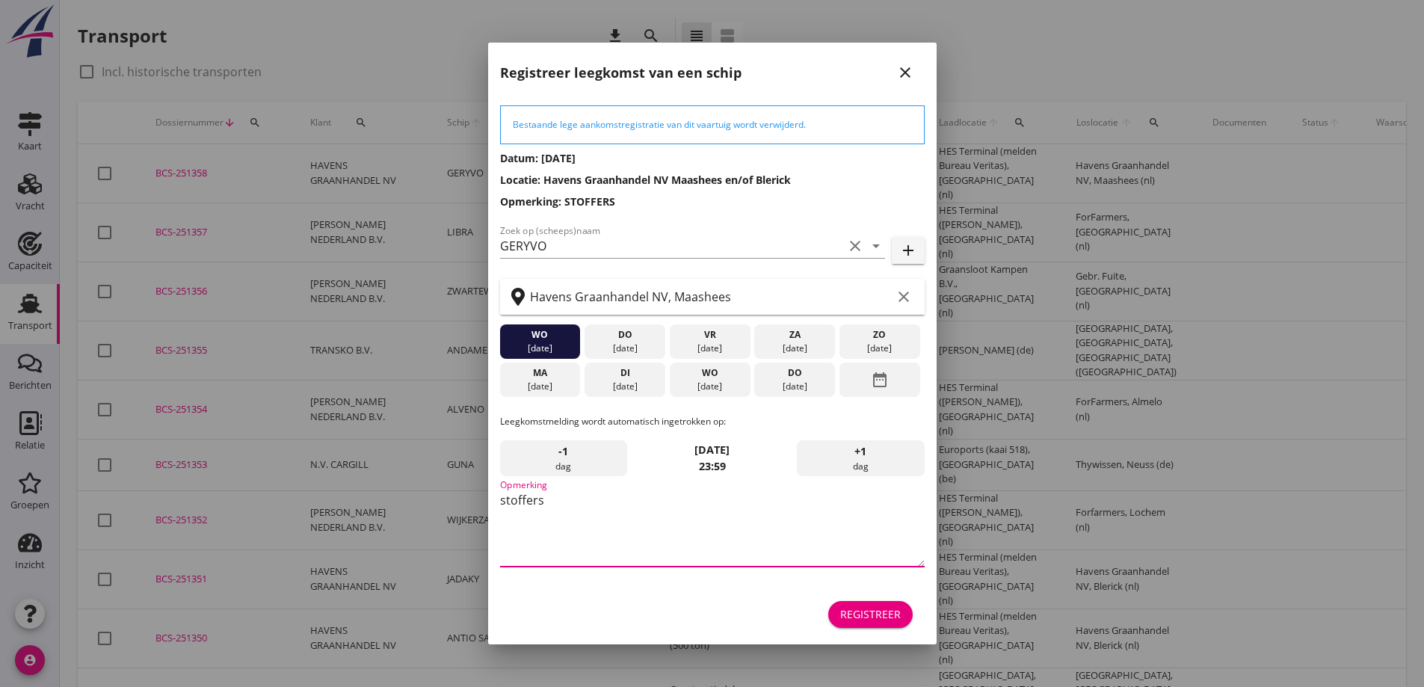
type textarea "s"
type textarea "STOFFERS"
click at [879, 621] on div "Registreer" at bounding box center [870, 614] width 61 height 16
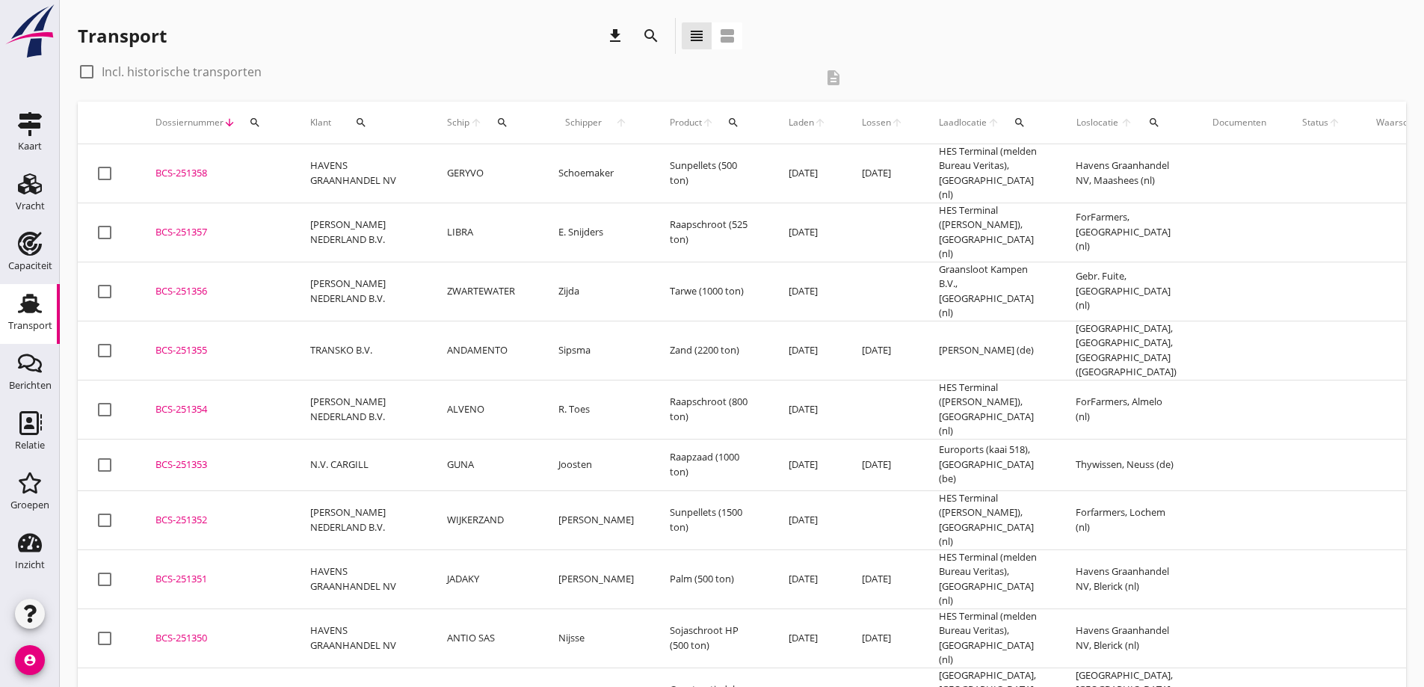
drag, startPoint x: 879, startPoint y: 621, endPoint x: 995, endPoint y: 83, distance: 550.7
click at [995, 83] on div "check_box_outline_blank Incl. historische transporten description" at bounding box center [742, 81] width 1329 height 42
click at [144, 167] on td "BCS-251358 upload_file Drop hier uw bestand om het aan het dossier toe te voegen" at bounding box center [215, 173] width 155 height 59
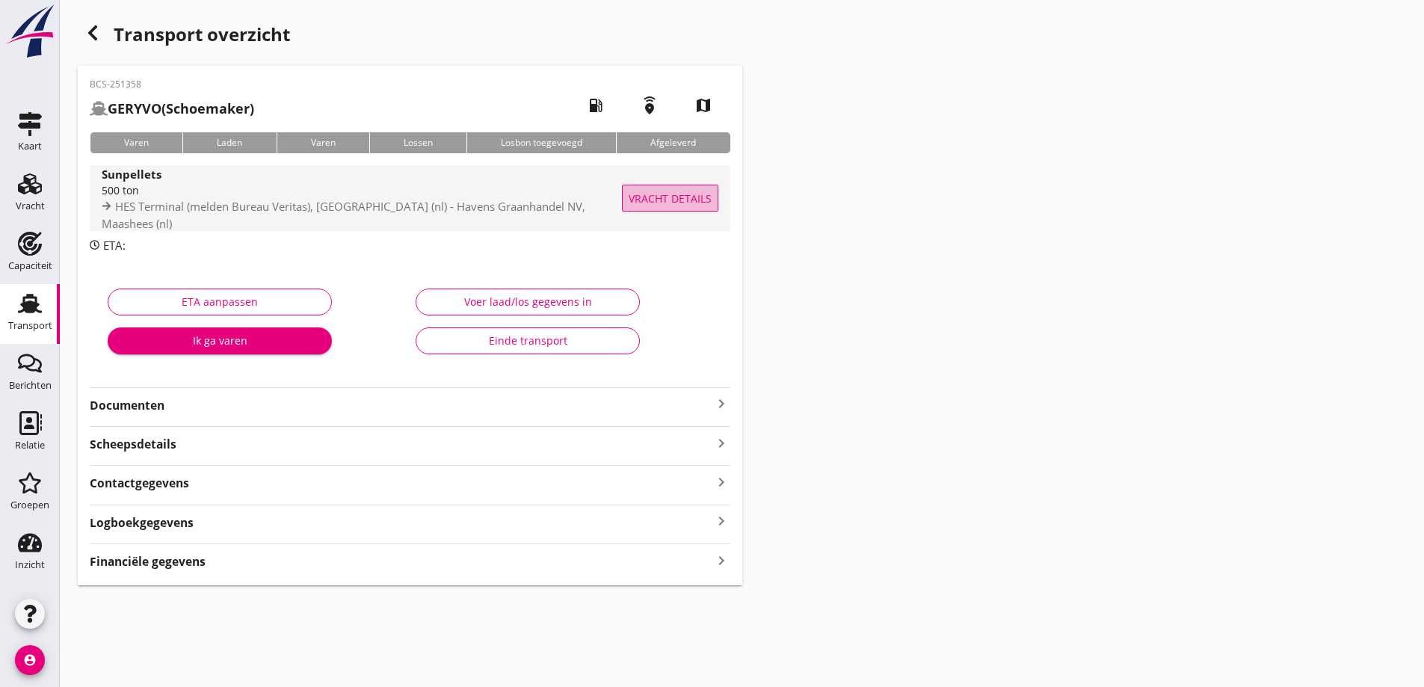
click at [651, 206] on span "Vracht details" at bounding box center [670, 199] width 83 height 16
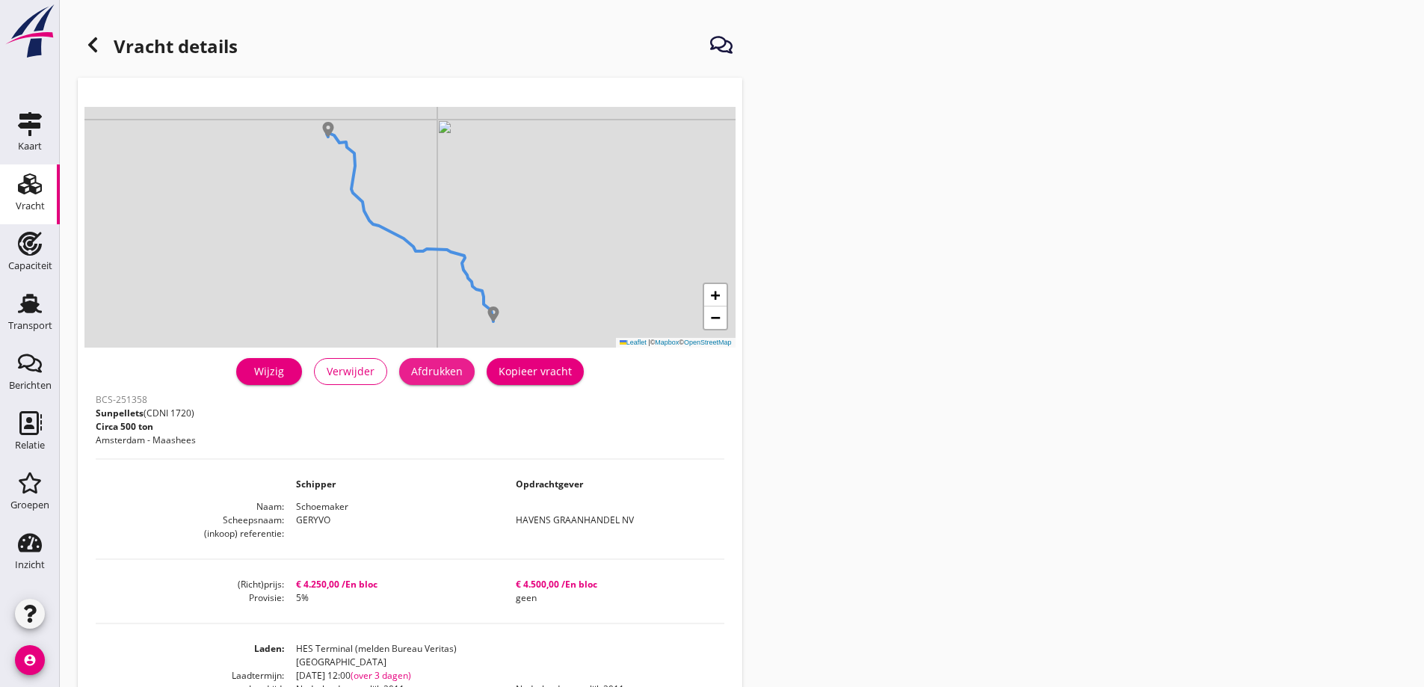
drag, startPoint x: 445, startPoint y: 375, endPoint x: 1057, endPoint y: 571, distance: 642.8
click at [445, 375] on div "Afdrukken" at bounding box center [437, 371] width 52 height 16
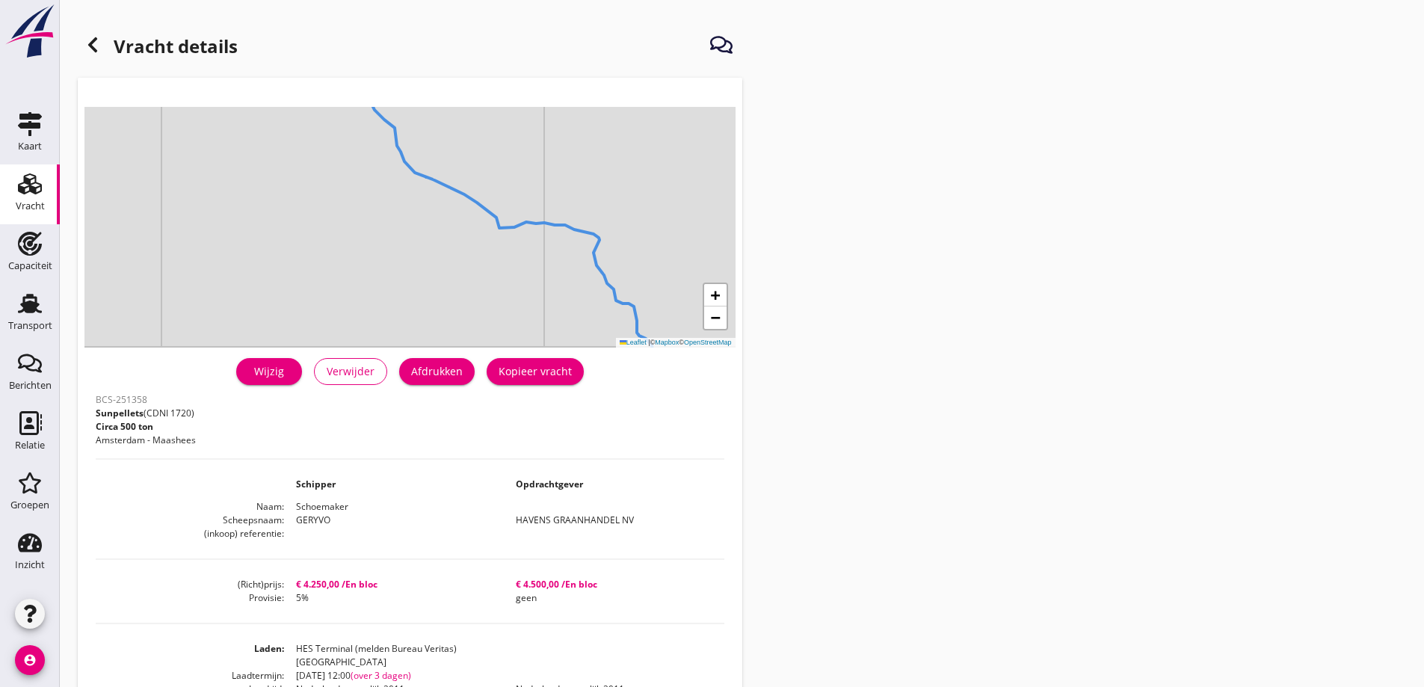
click at [96, 48] on icon at bounding box center [93, 45] width 18 height 18
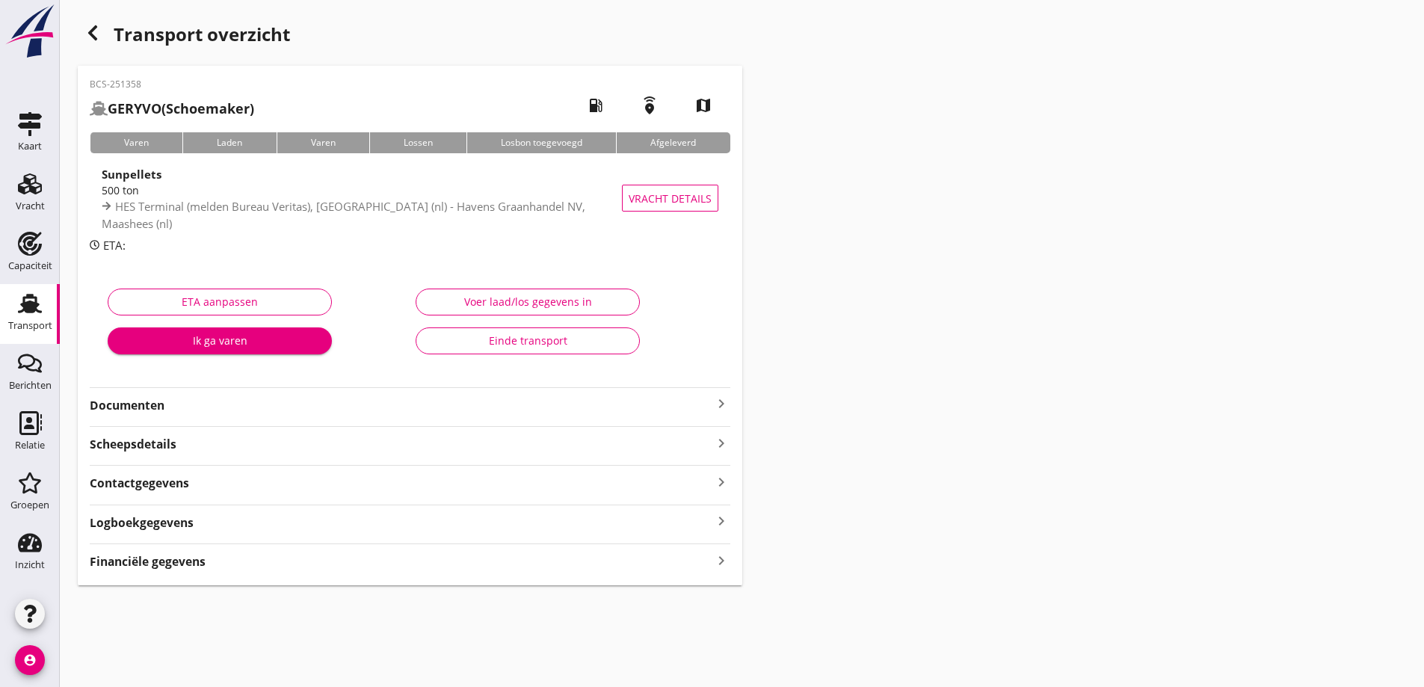
click at [200, 407] on strong "Documenten" at bounding box center [401, 405] width 623 height 17
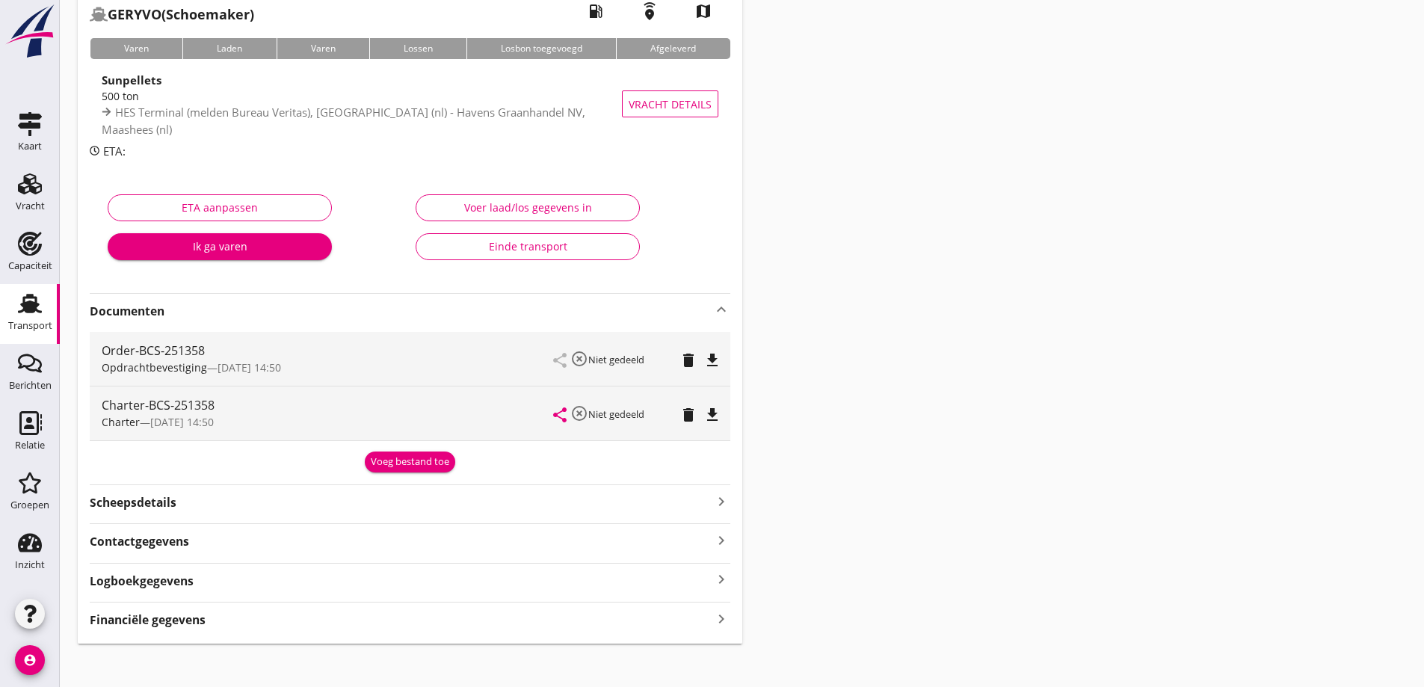
scroll to position [105, 0]
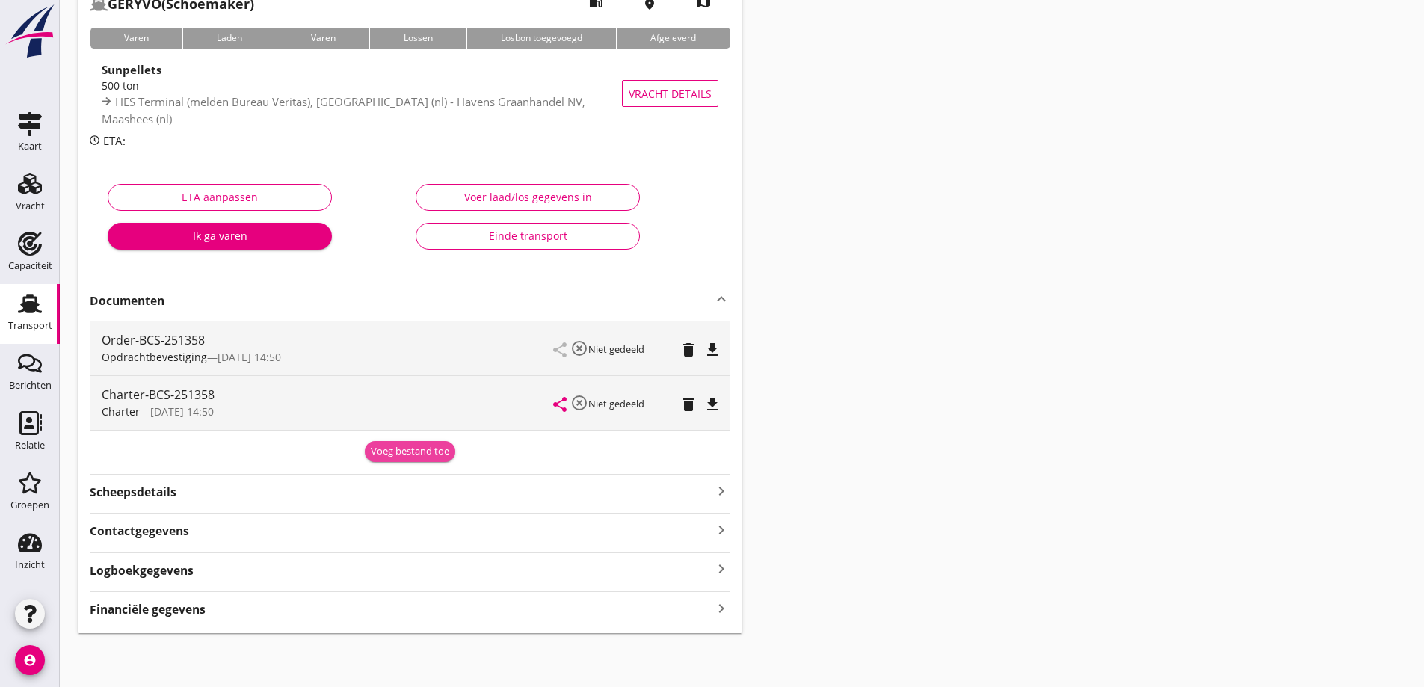
click at [389, 448] on div "Voeg bestand toe" at bounding box center [410, 451] width 79 height 15
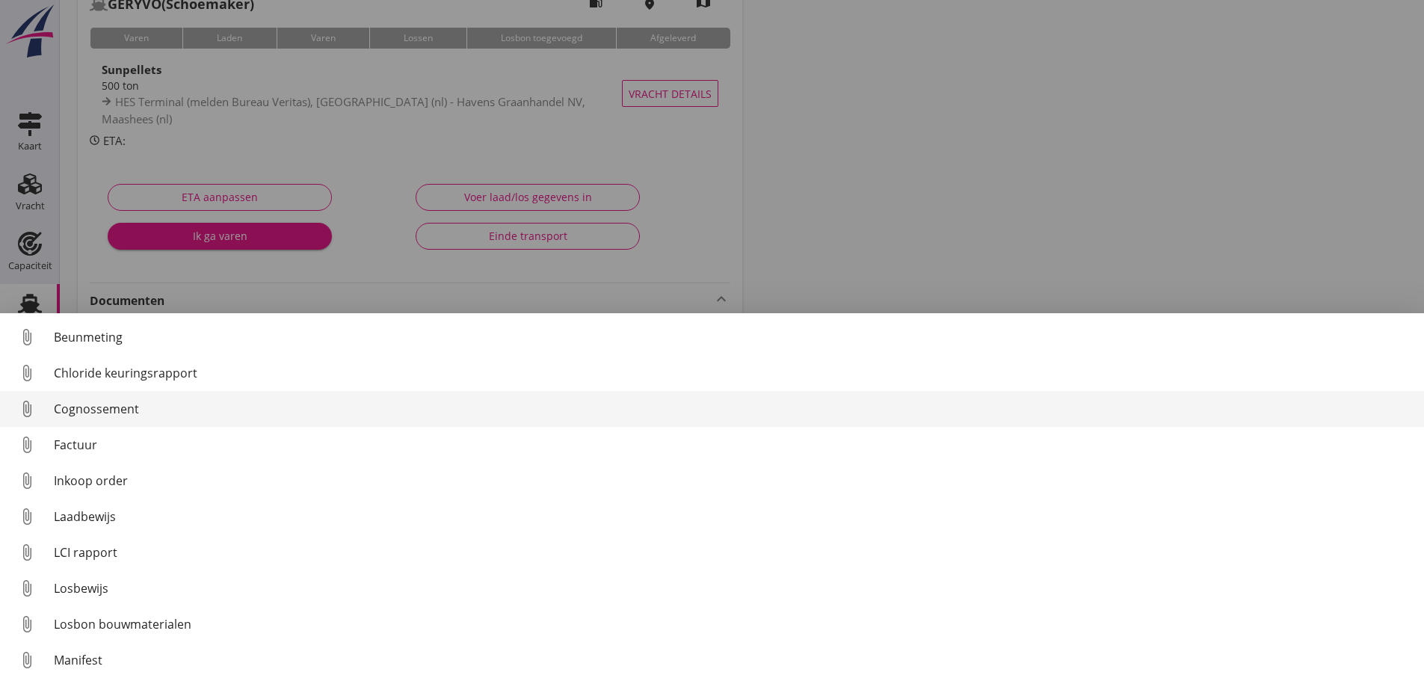
click at [122, 405] on div "Cognossement" at bounding box center [733, 409] width 1359 height 18
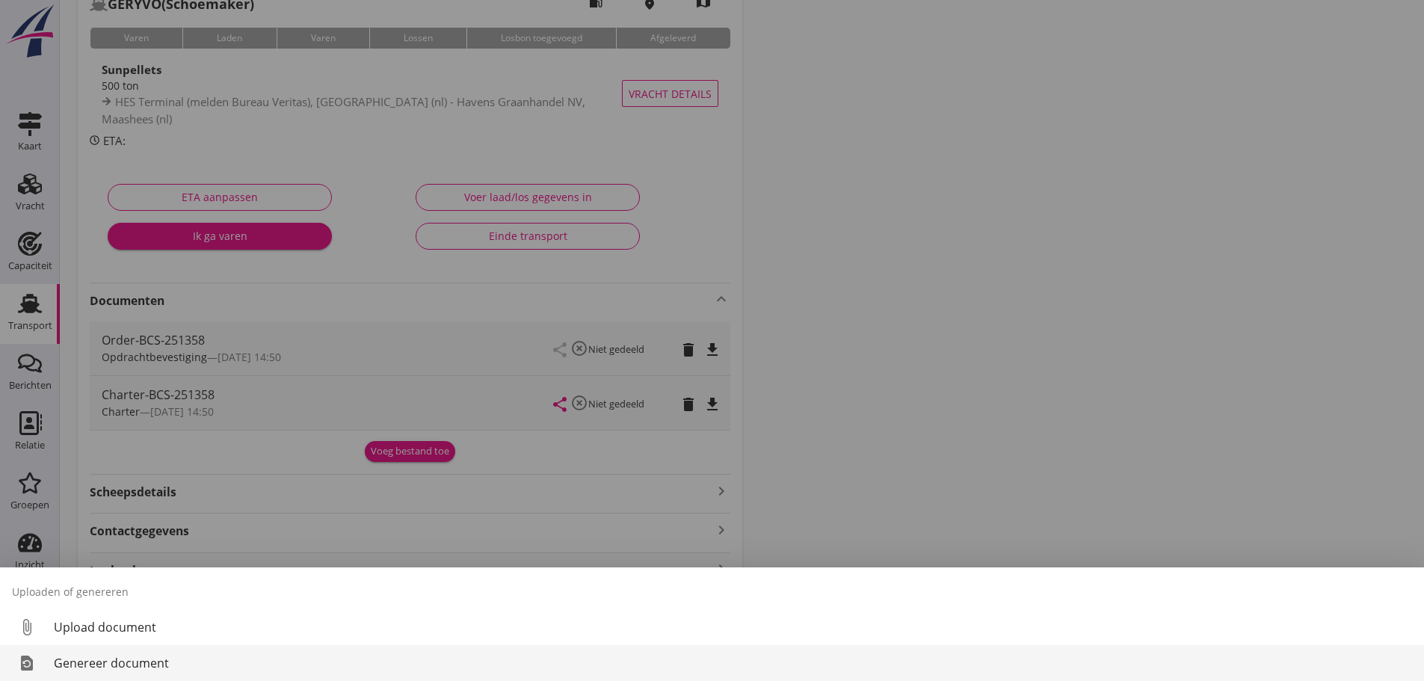
click at [114, 665] on div "Genereer document" at bounding box center [733, 663] width 1359 height 18
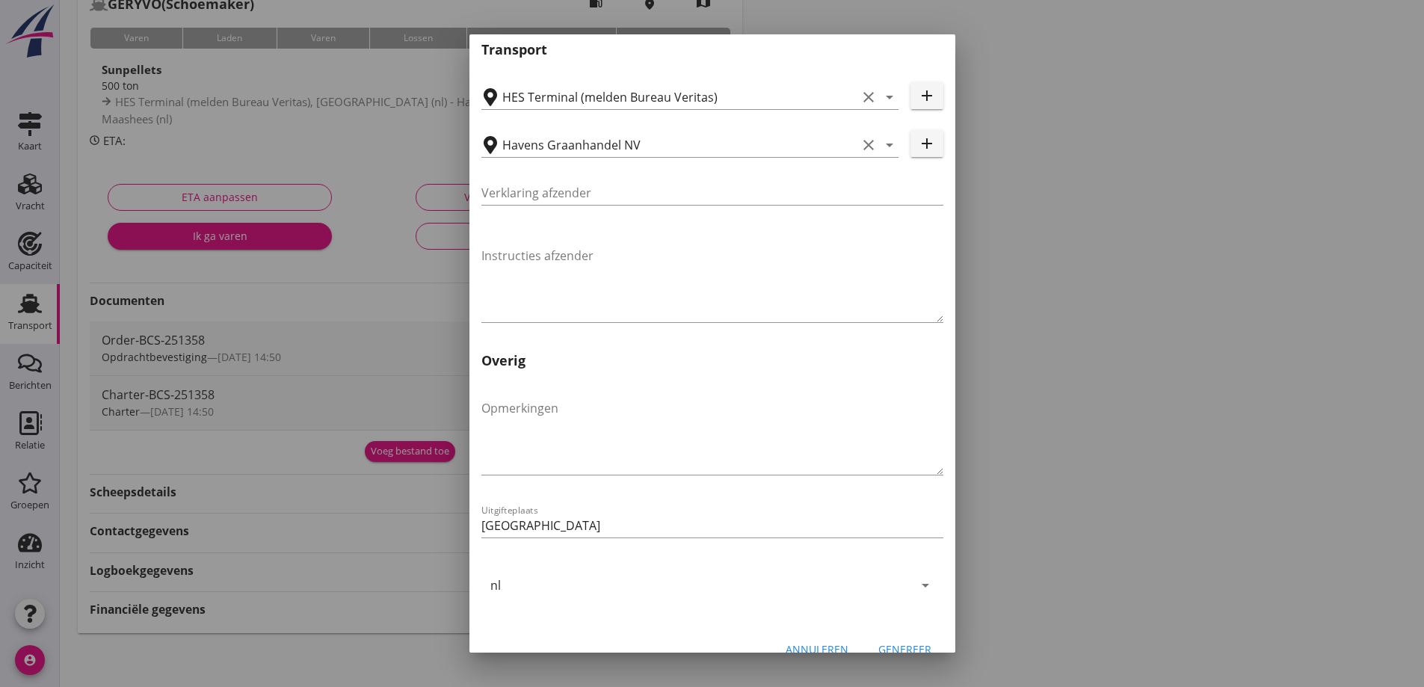
scroll to position [447, 0]
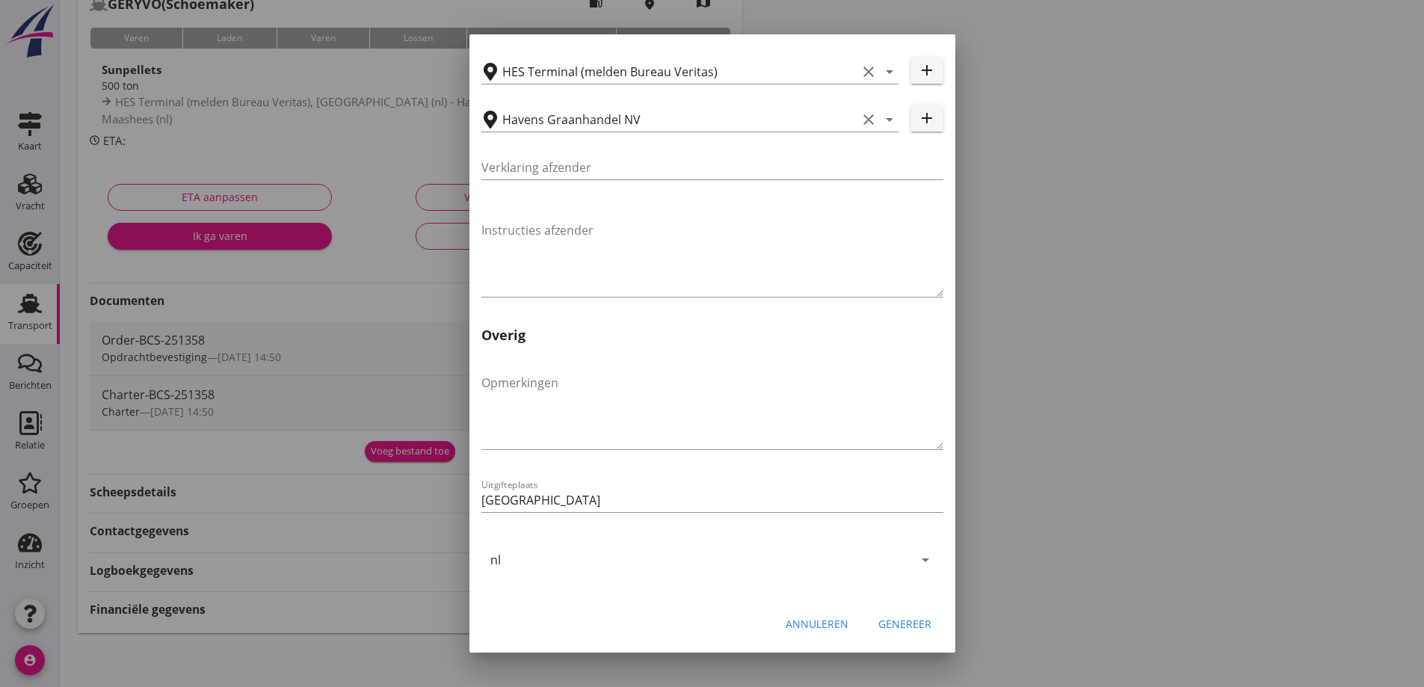
click at [906, 618] on div "Genereer" at bounding box center [905, 624] width 53 height 16
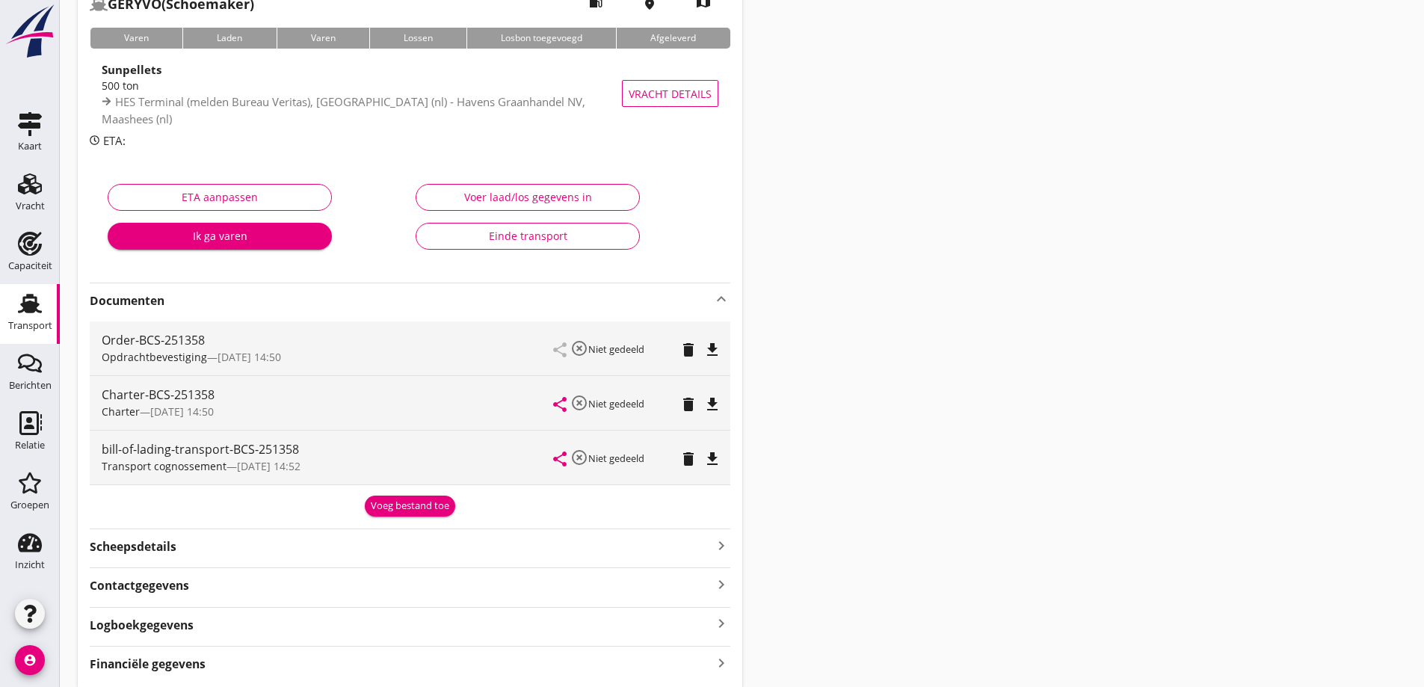
click at [708, 461] on icon "file_download" at bounding box center [713, 459] width 18 height 18
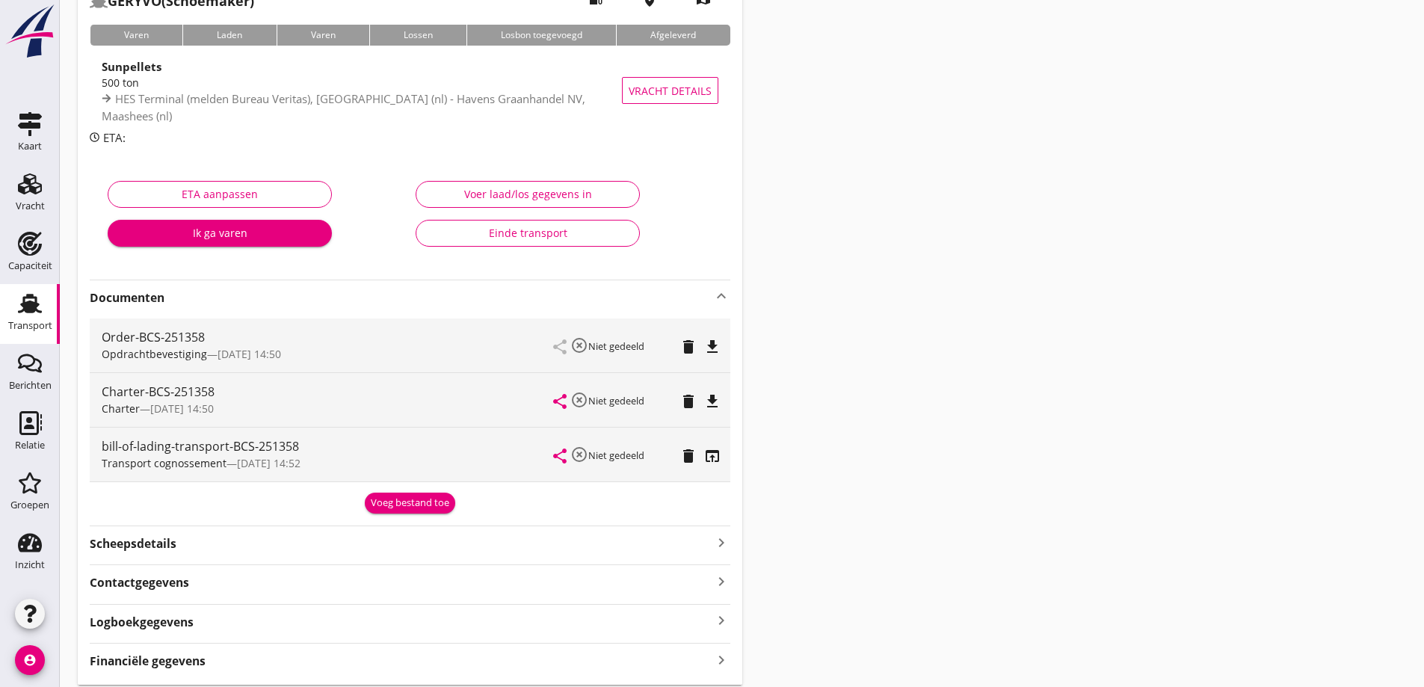
scroll to position [159, 0]
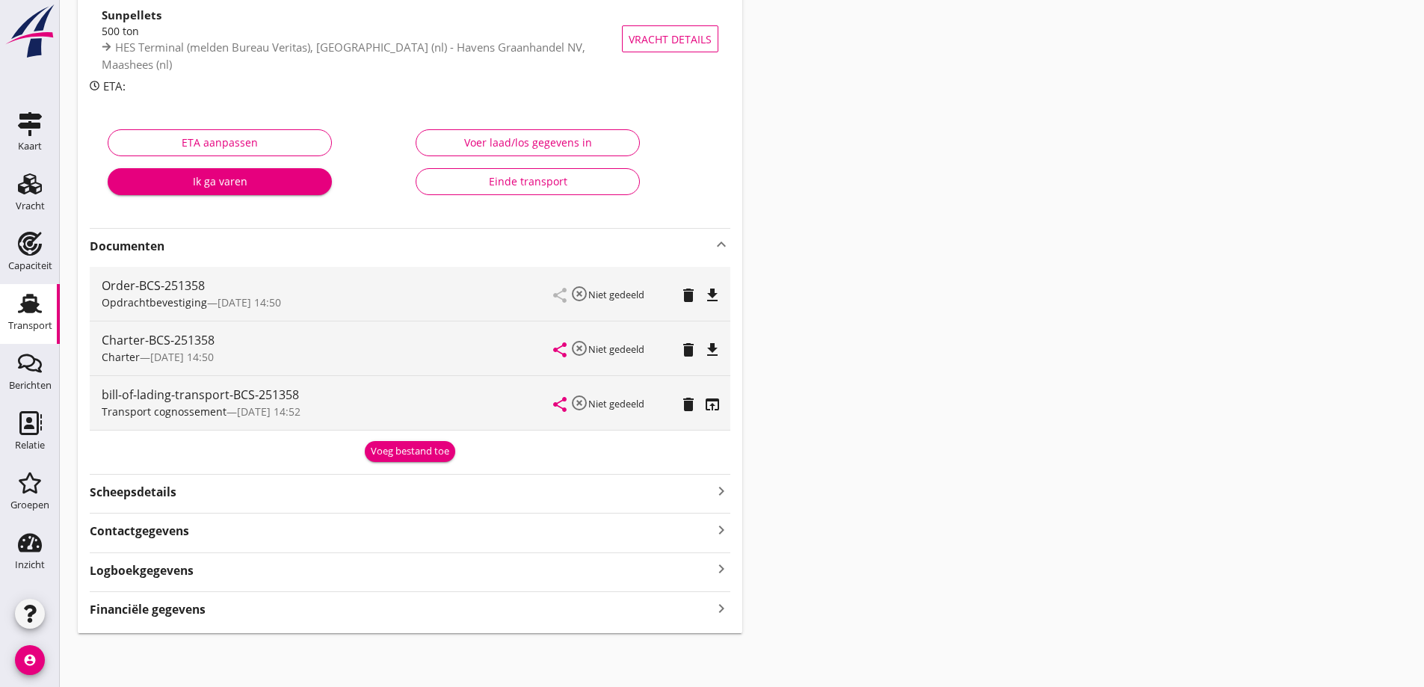
click at [219, 606] on div "Financiële gegevens keyboard_arrow_right" at bounding box center [410, 608] width 641 height 20
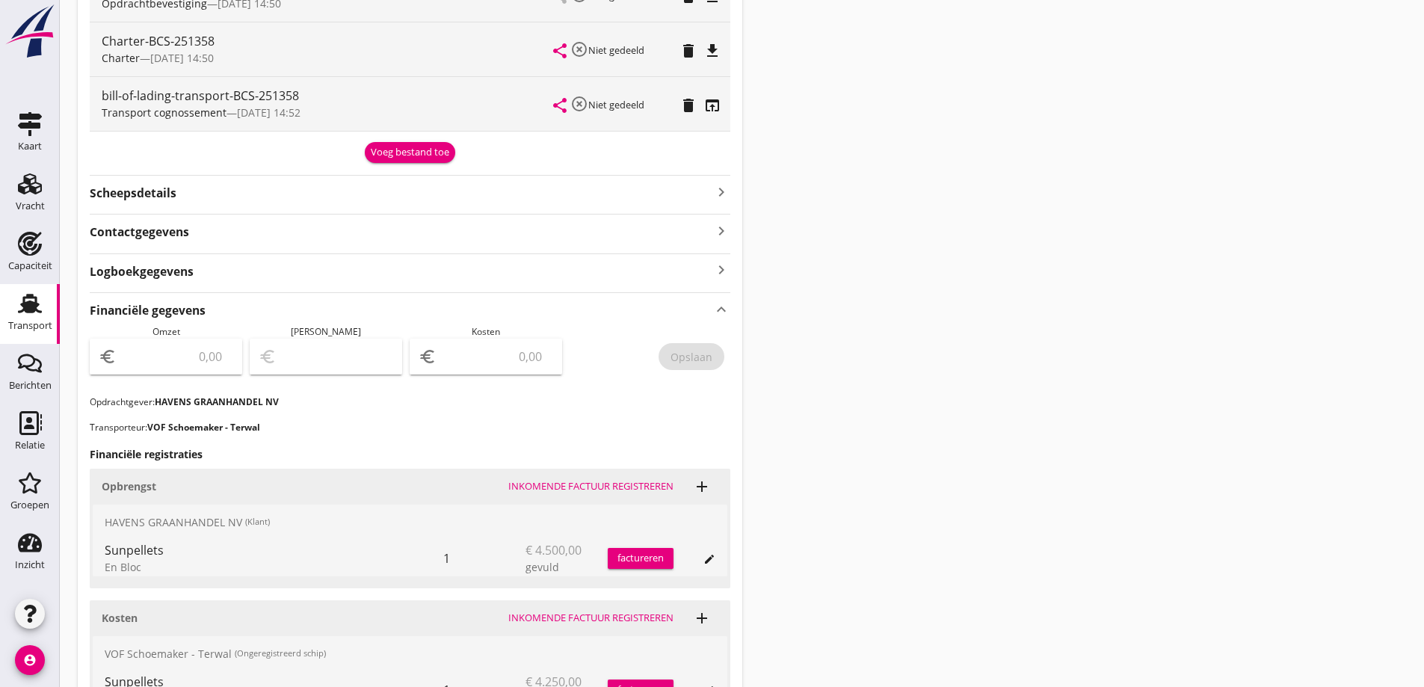
click at [182, 347] on input "number" at bounding box center [177, 357] width 114 height 24
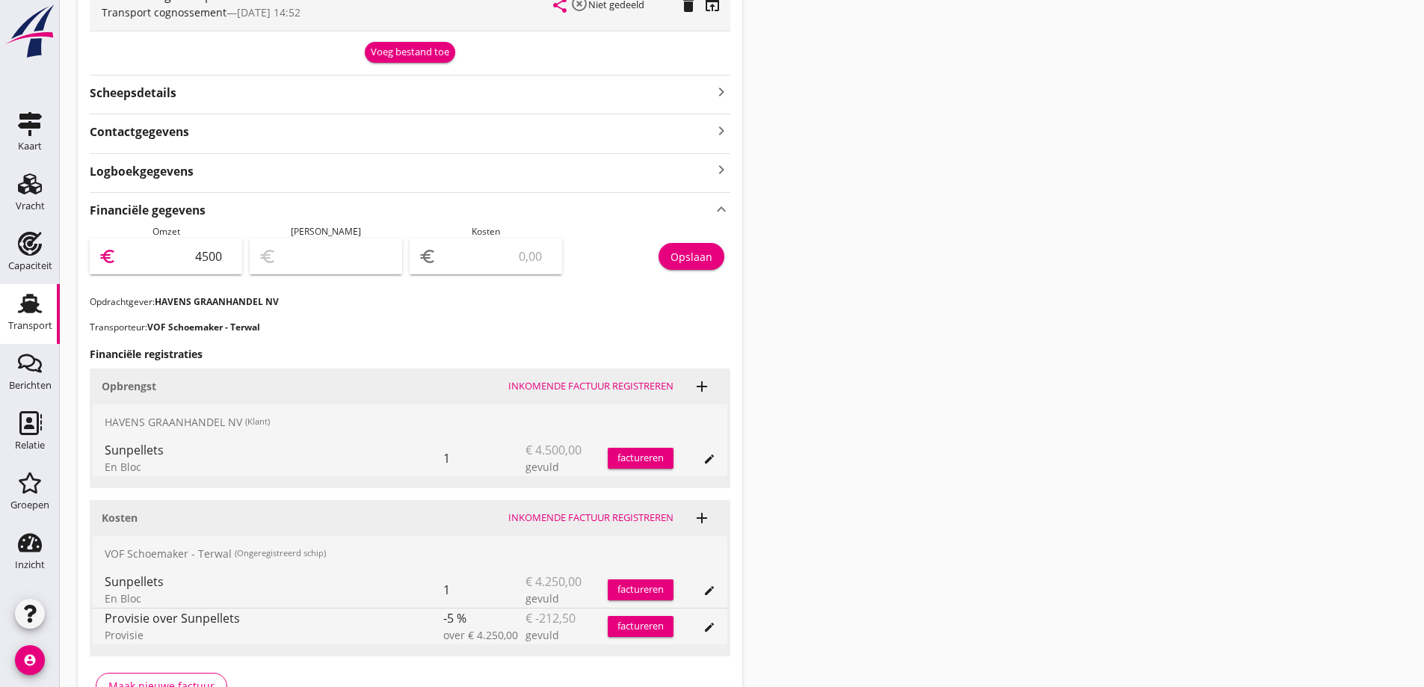
scroll to position [533, 0]
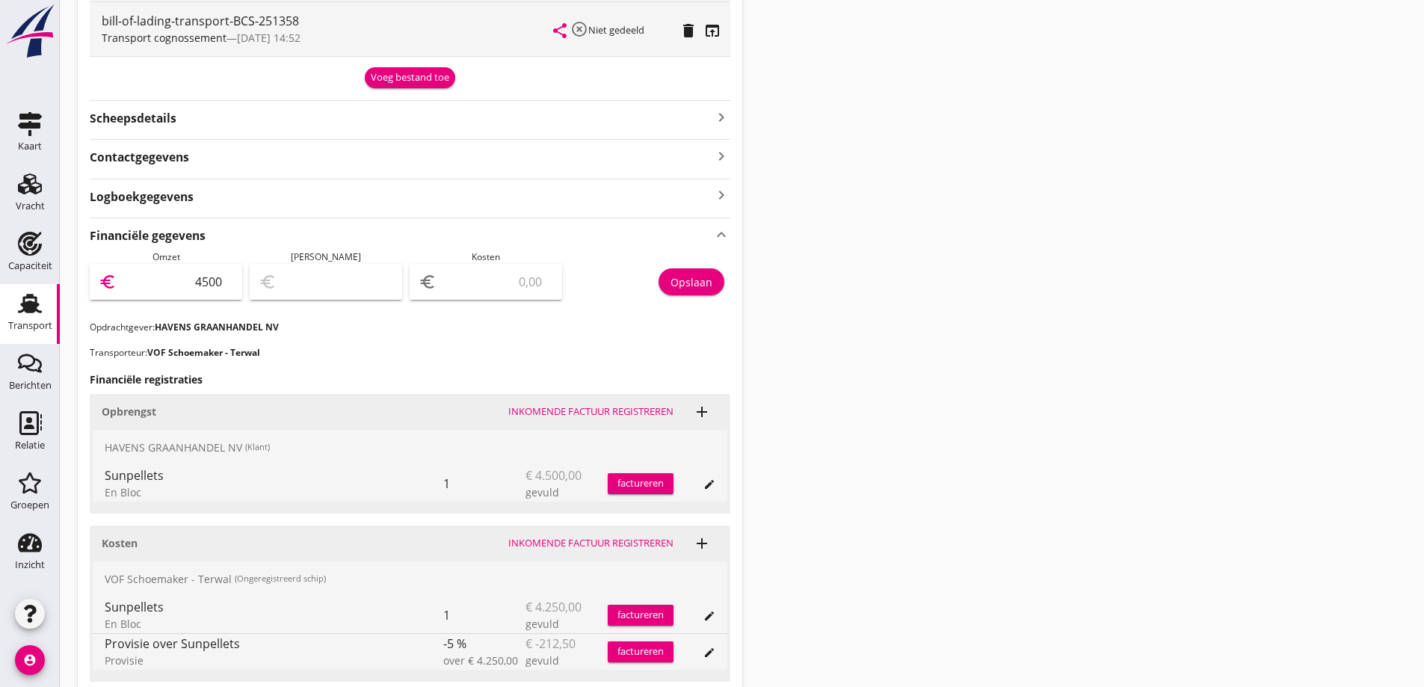
type input "4500"
click at [535, 289] on input "number" at bounding box center [497, 282] width 114 height 24
type input "4496.00"
type input "4"
type input "4460.00"
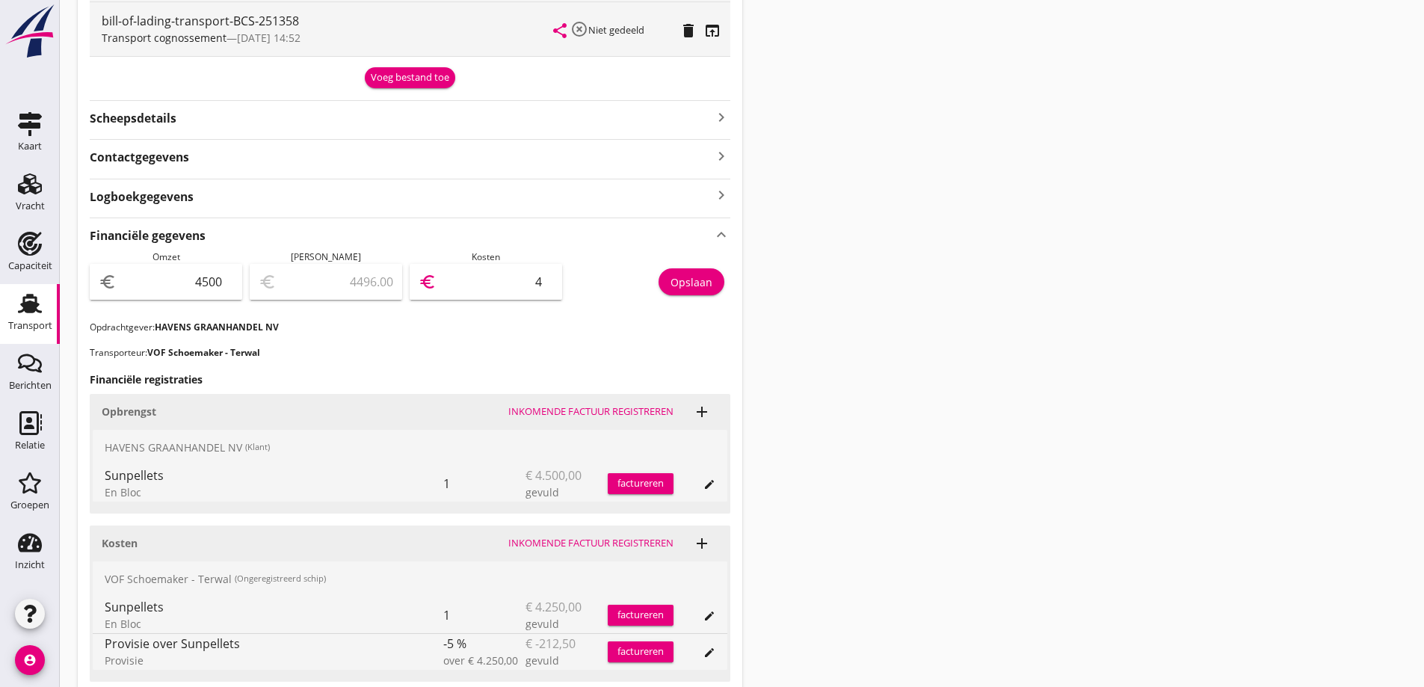
type input "40"
type input "4100.00"
type input "400"
type input "497.00"
type input "4003"
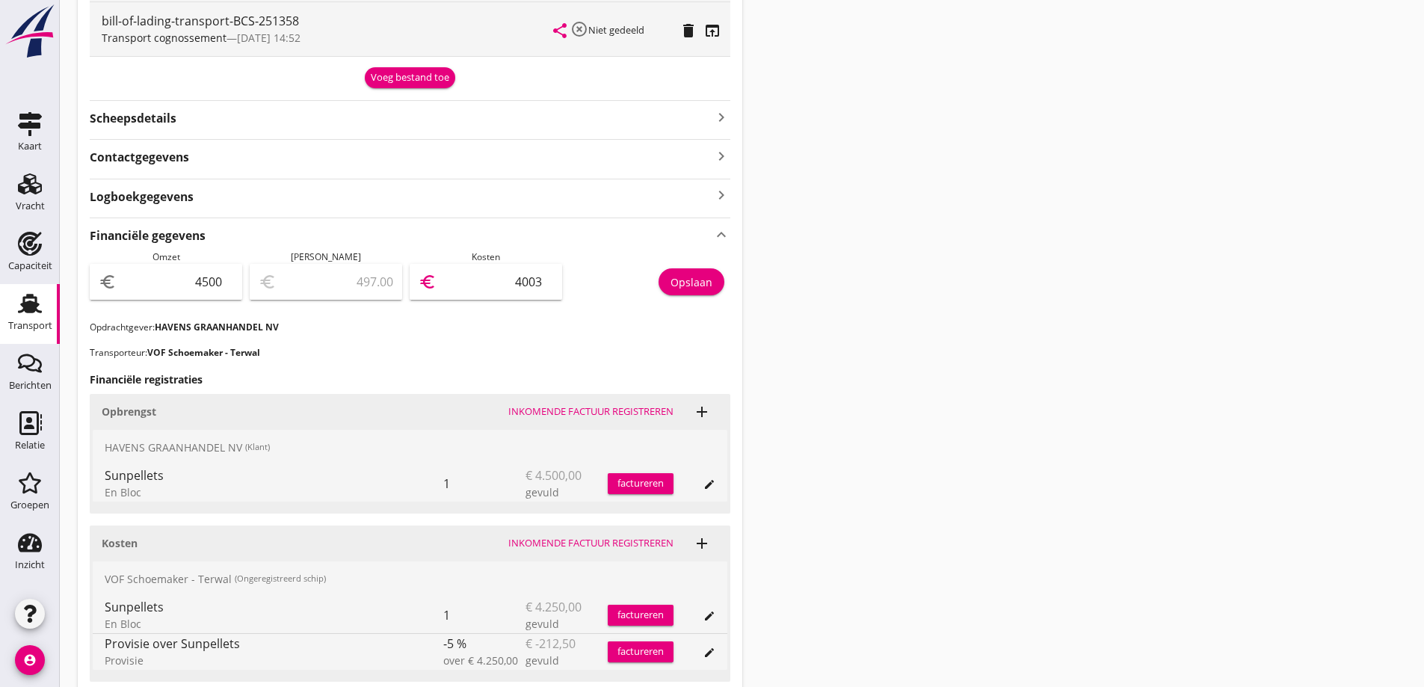
type input "4100.00"
type input "400"
type input "4460.00"
type input "40"
type input "4097.00"
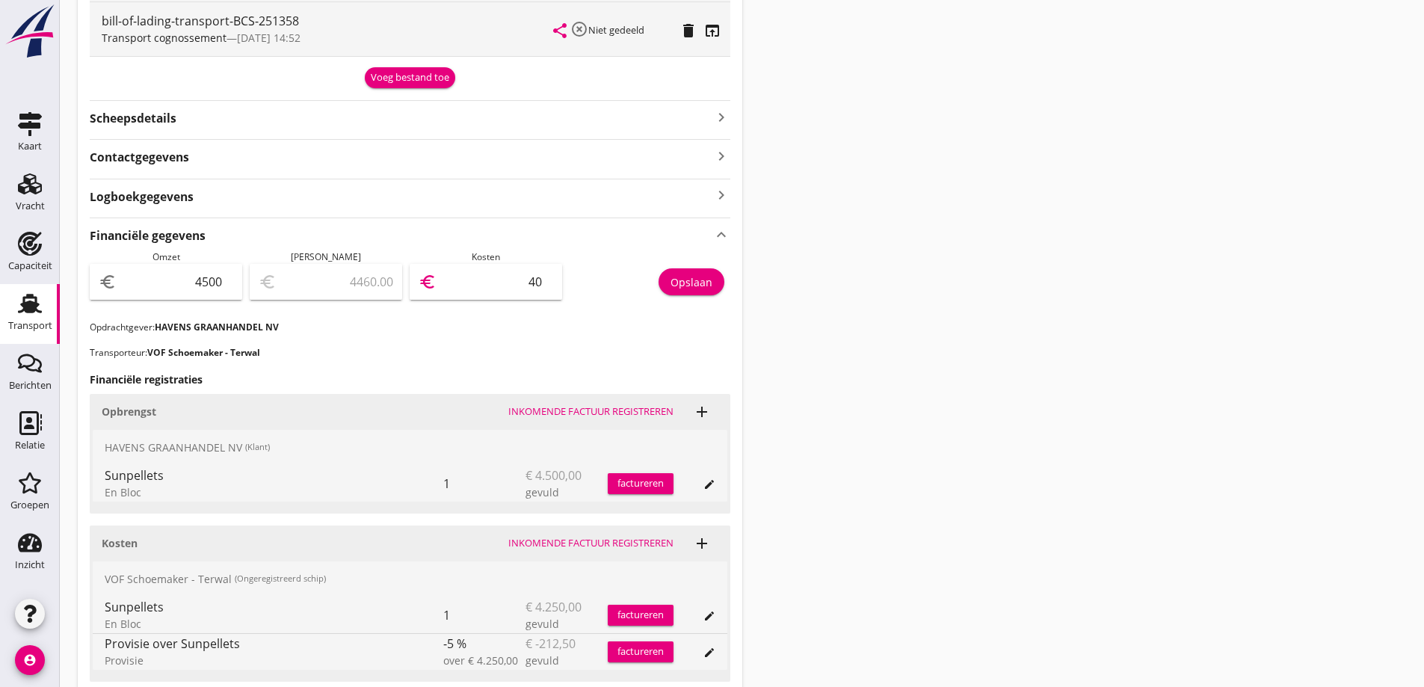
type input "403"
type input "463.00"
type input "4037"
type input "462.50"
type input "4037.5"
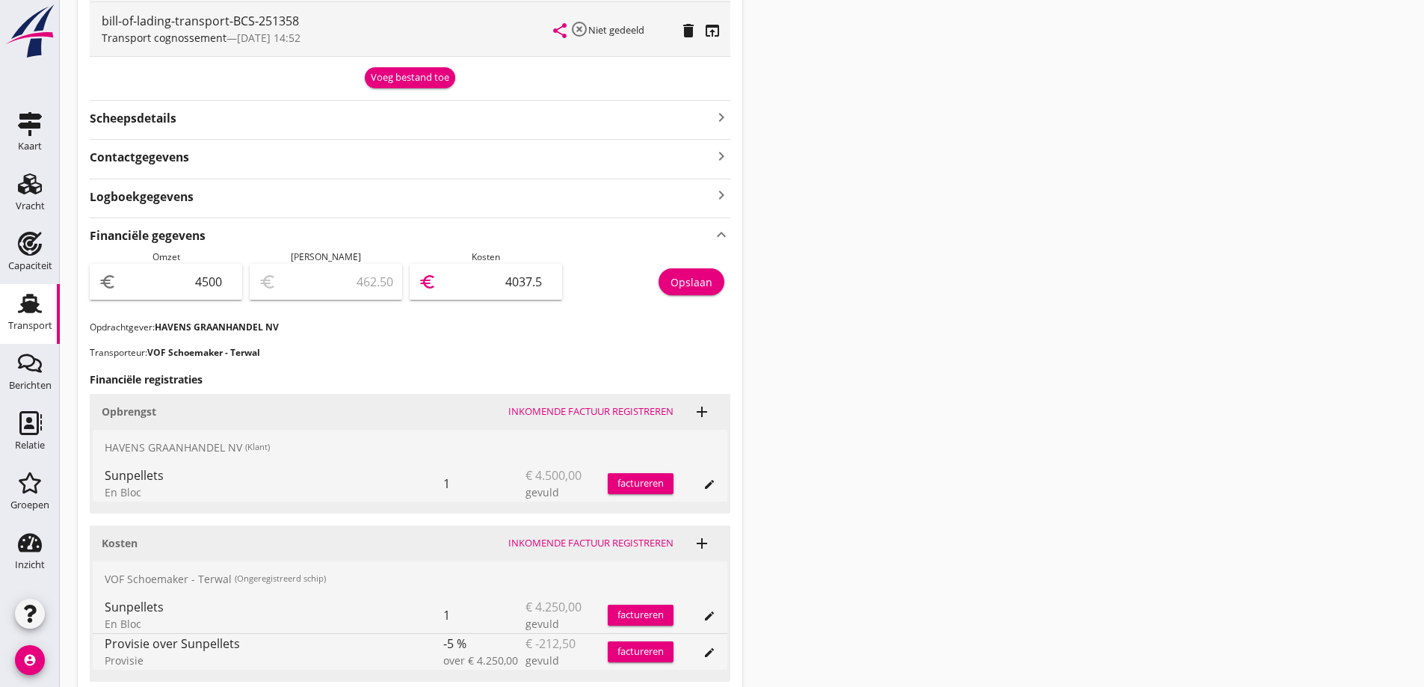
click at [548, 381] on h3 "Financiële registraties" at bounding box center [410, 380] width 641 height 16
click at [709, 286] on div "Opslaan" at bounding box center [692, 282] width 42 height 16
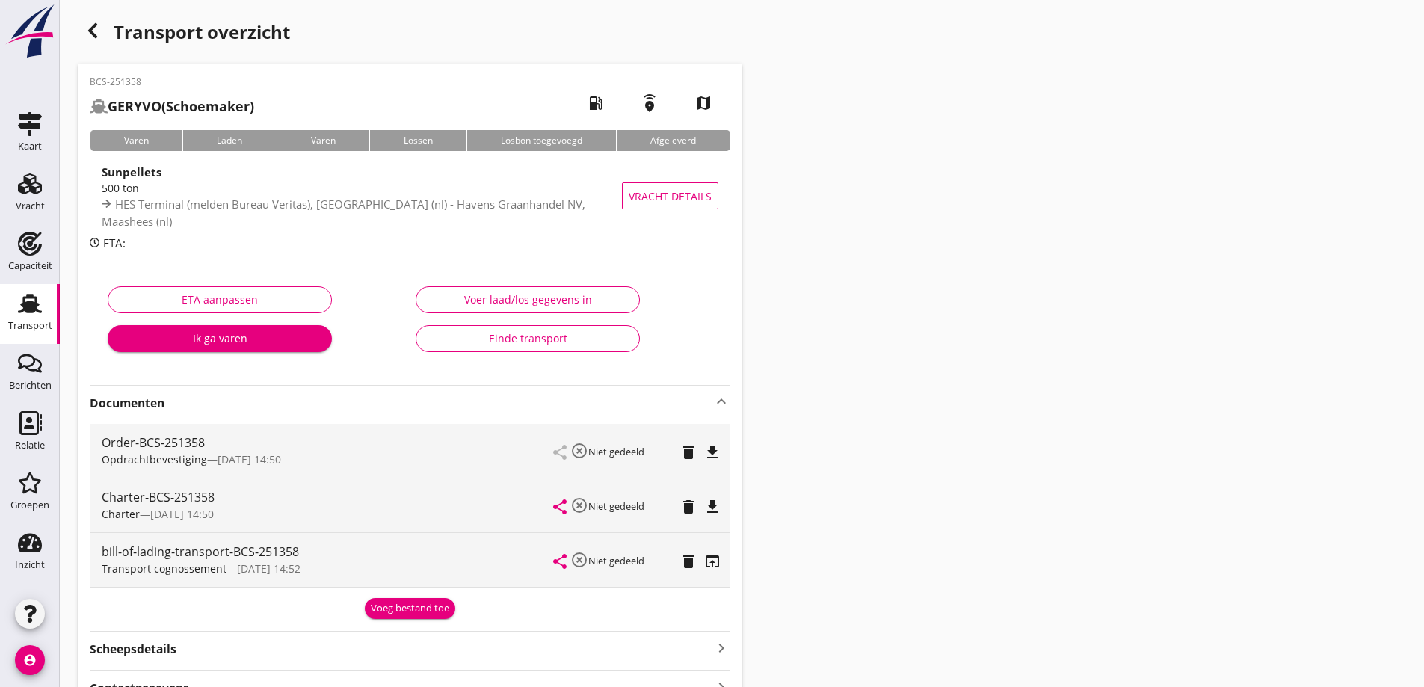
scroll to position [0, 0]
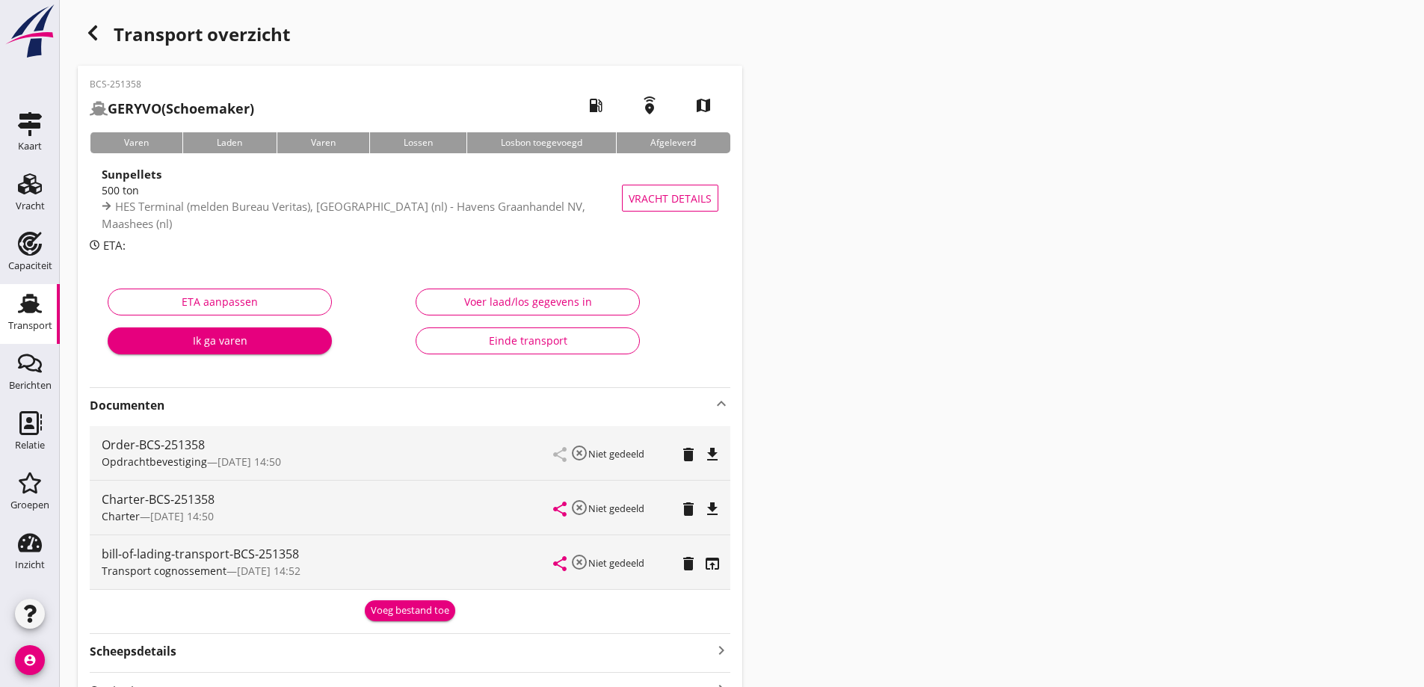
click at [31, 301] on use at bounding box center [30, 303] width 24 height 19
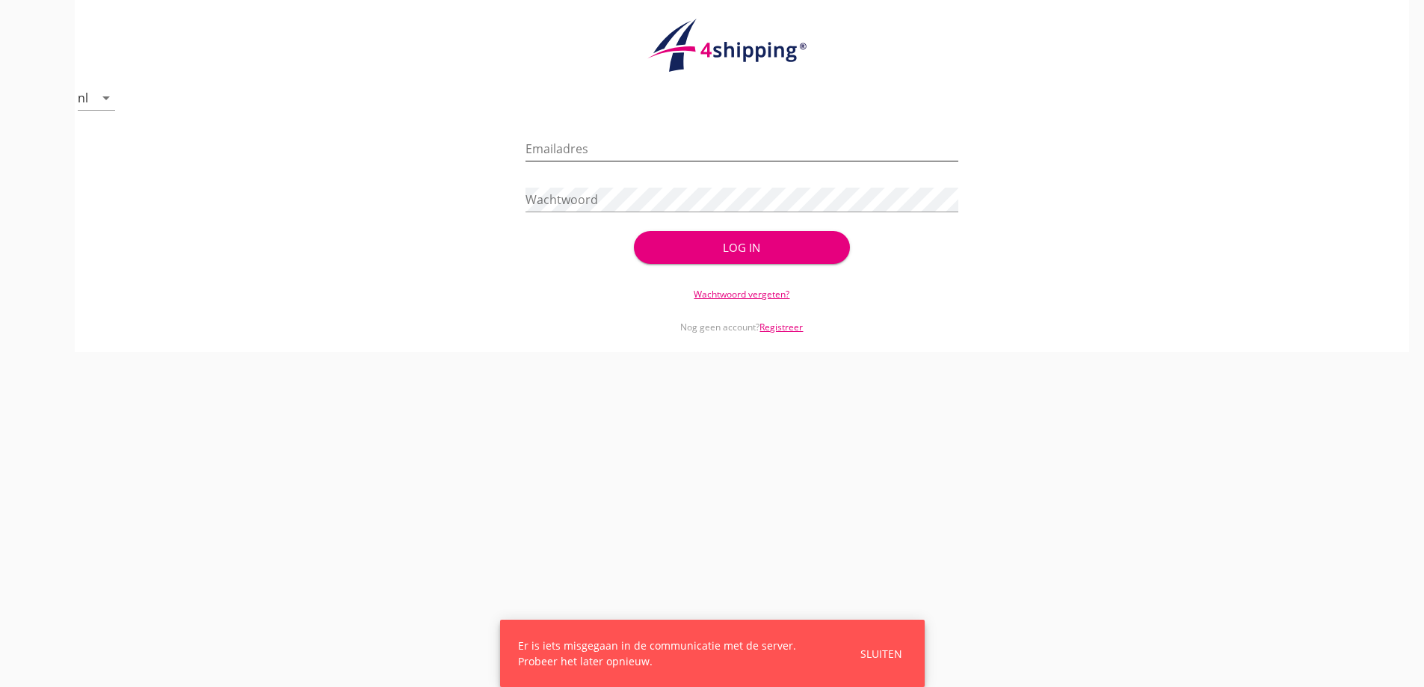
click at [658, 154] on input "Emailadres" at bounding box center [742, 149] width 433 height 24
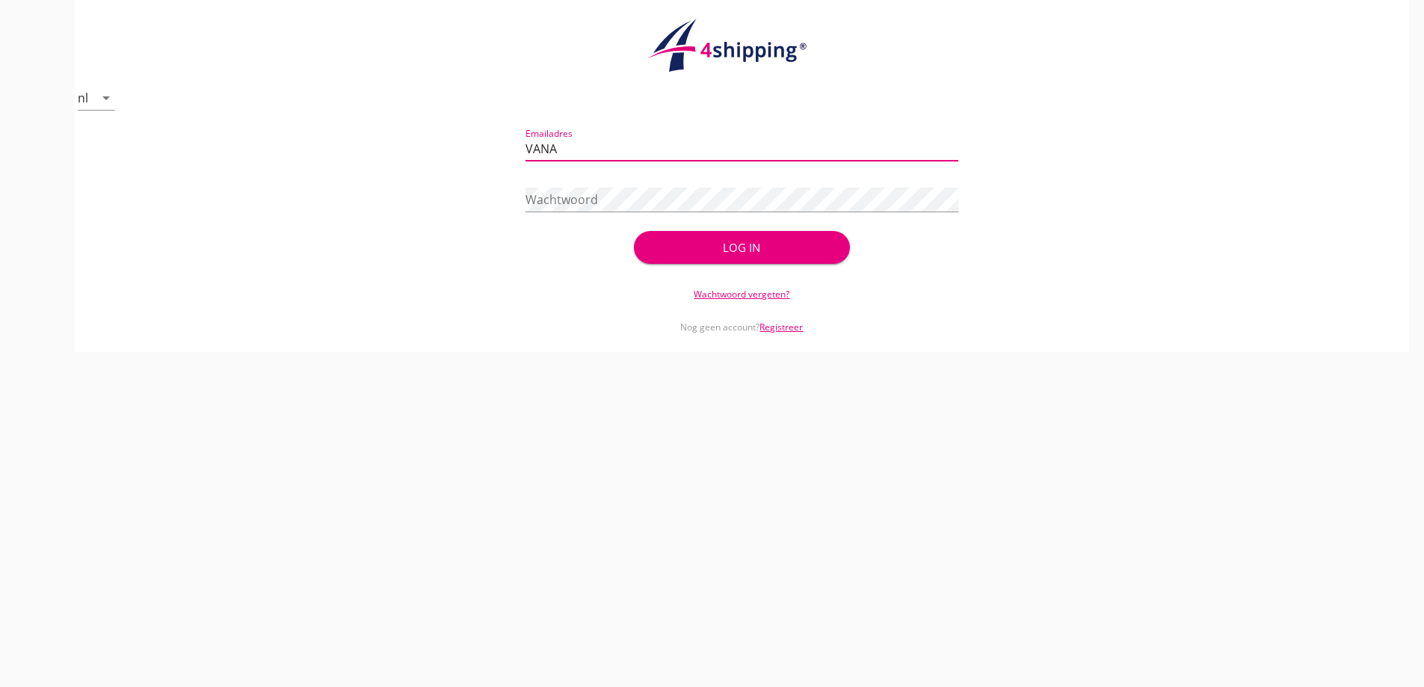
type input "vanandel@stoffersbevrachtingen.nl"
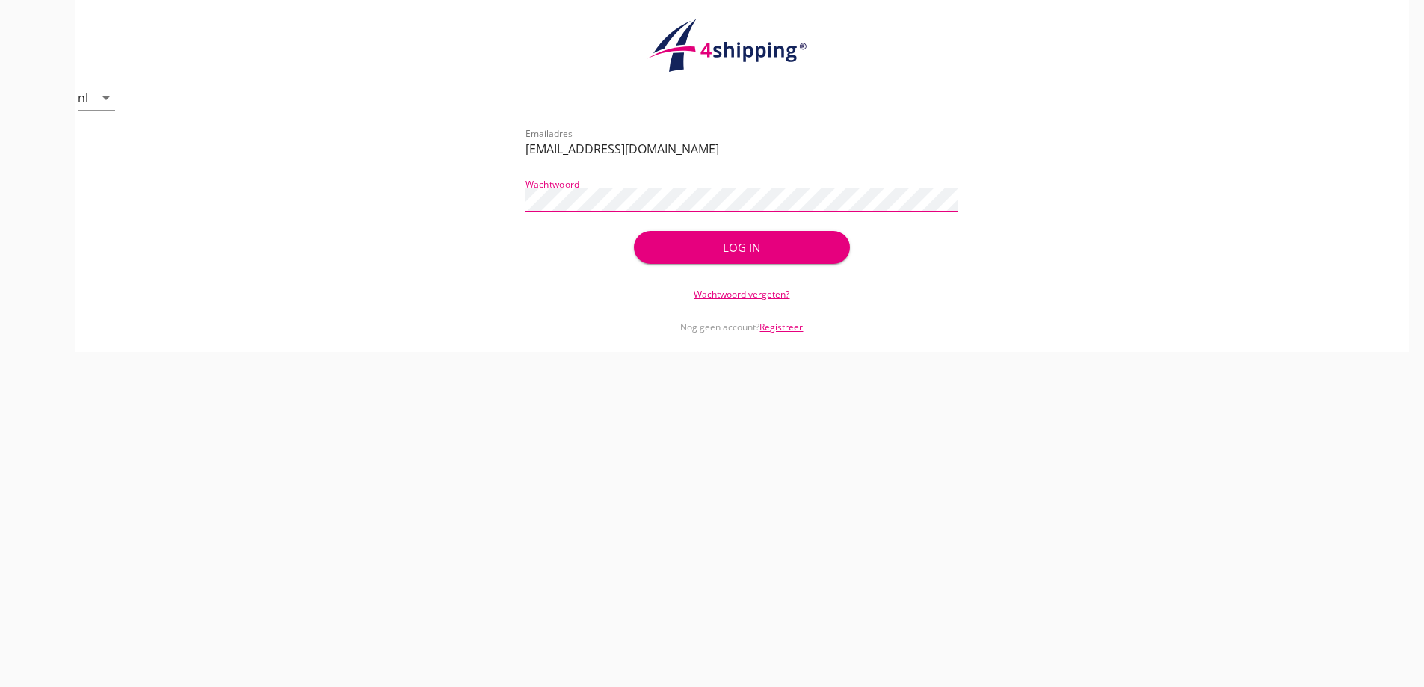
click at [634, 231] on button "Log in" at bounding box center [742, 247] width 216 height 33
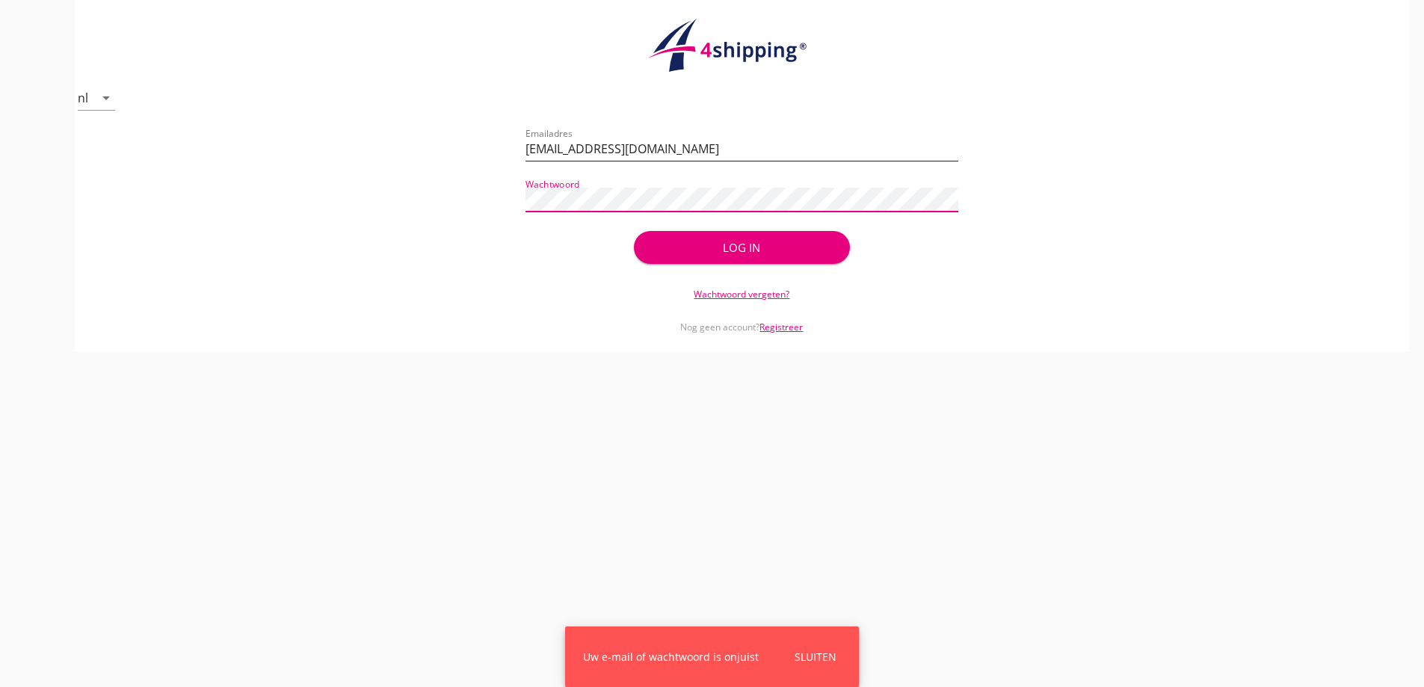
click at [634, 231] on button "Log in" at bounding box center [742, 247] width 216 height 33
click at [461, 179] on div "check_circle Uw account is succesvol geactiveerd. U kunt nu inloggen met uw inl…" at bounding box center [742, 197] width 1299 height 144
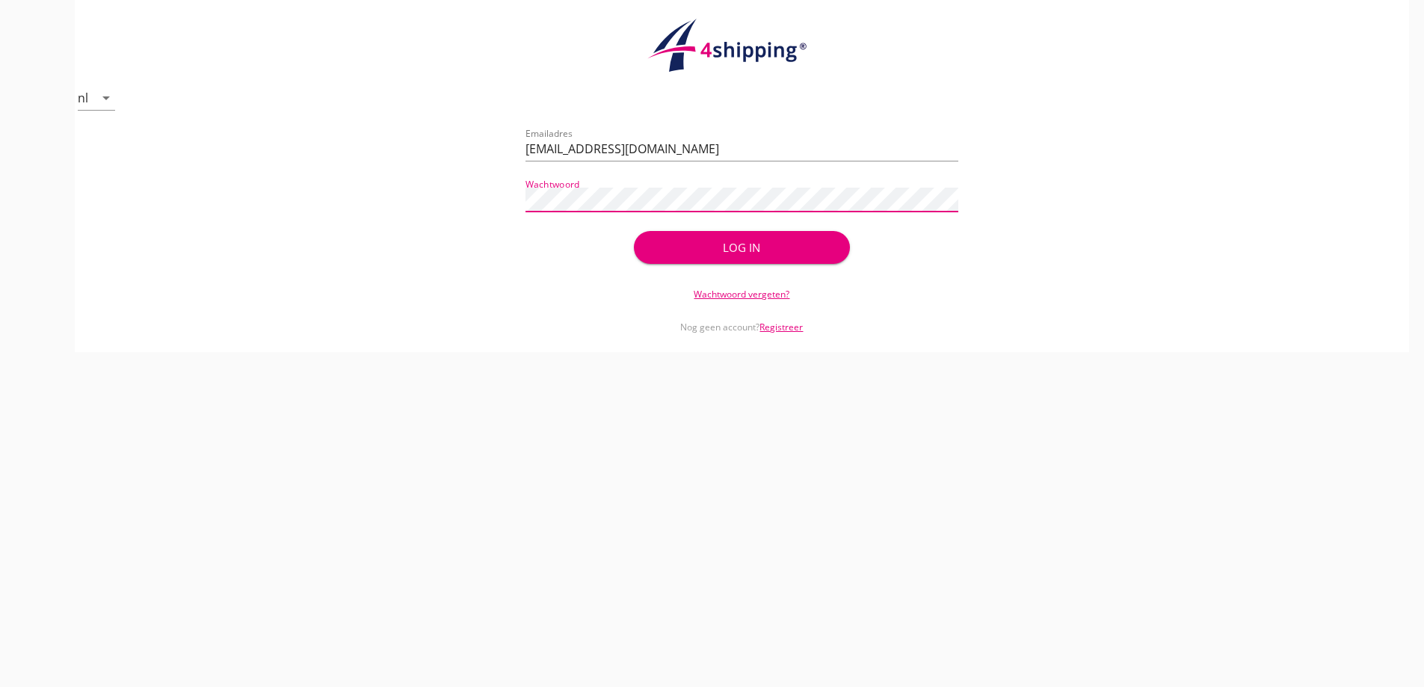
click at [634, 231] on button "Log in" at bounding box center [742, 247] width 216 height 33
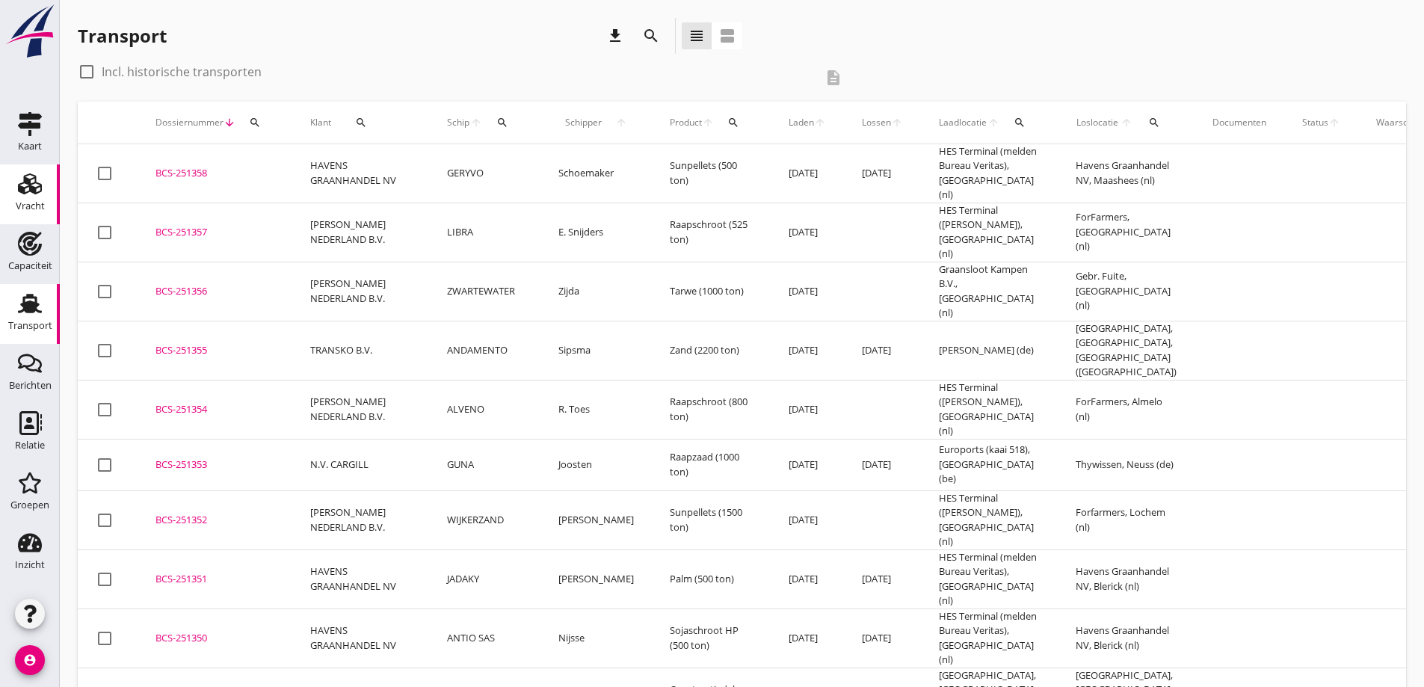
click at [46, 187] on div "Vracht" at bounding box center [30, 184] width 36 height 24
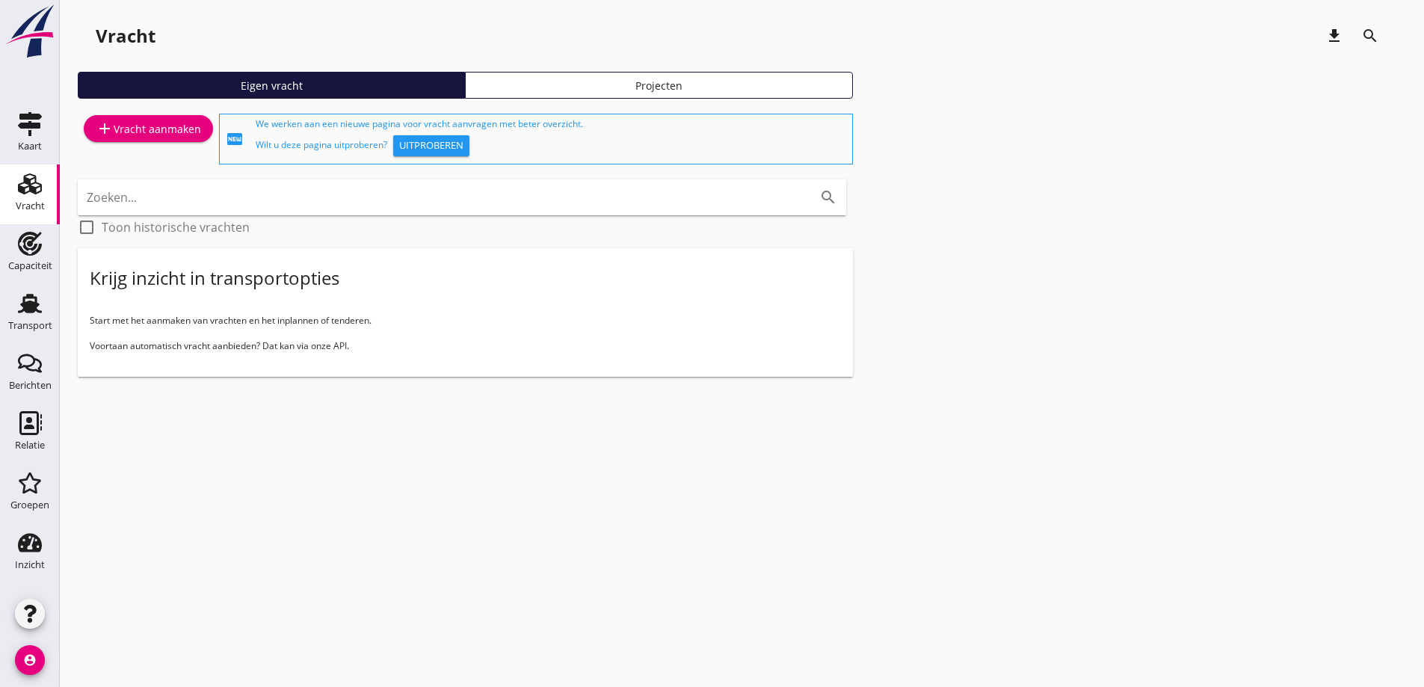
click at [136, 123] on div "add Vracht aanmaken" at bounding box center [148, 129] width 105 height 18
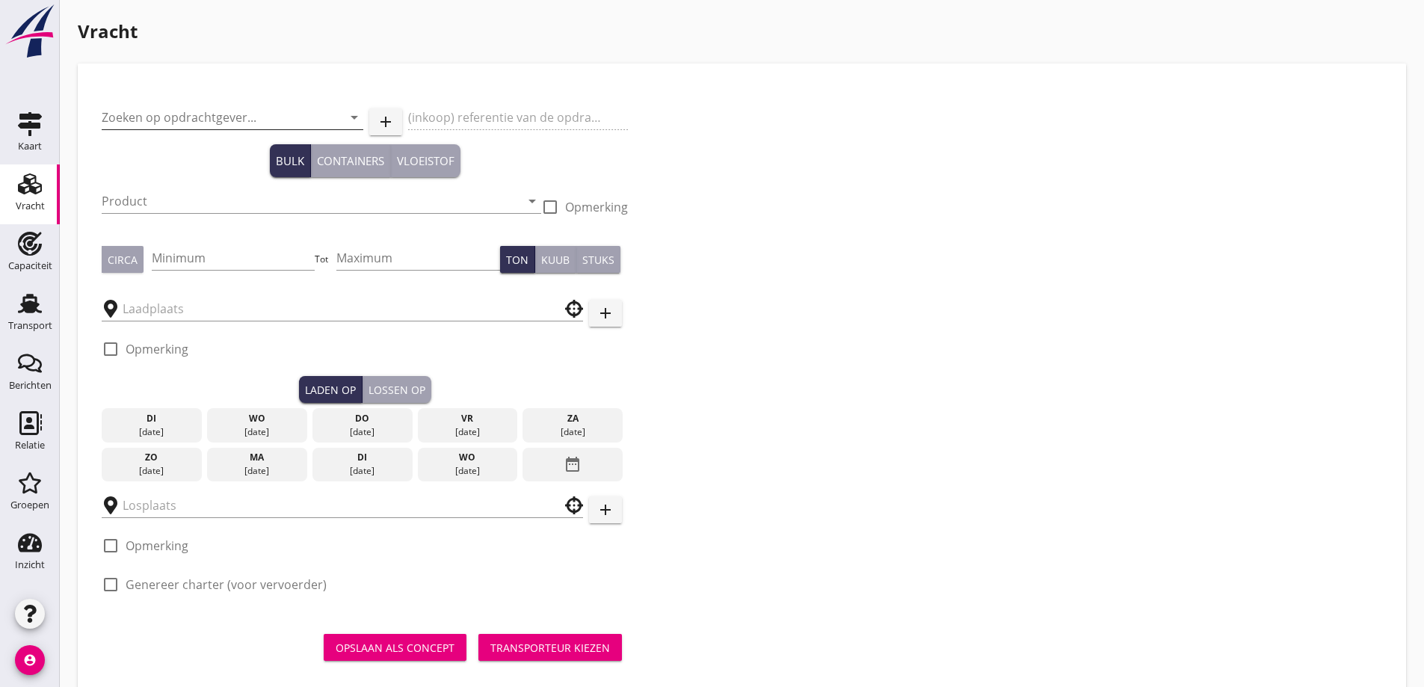
click at [156, 113] on input "Zoeken op opdrachtgever..." at bounding box center [212, 117] width 220 height 24
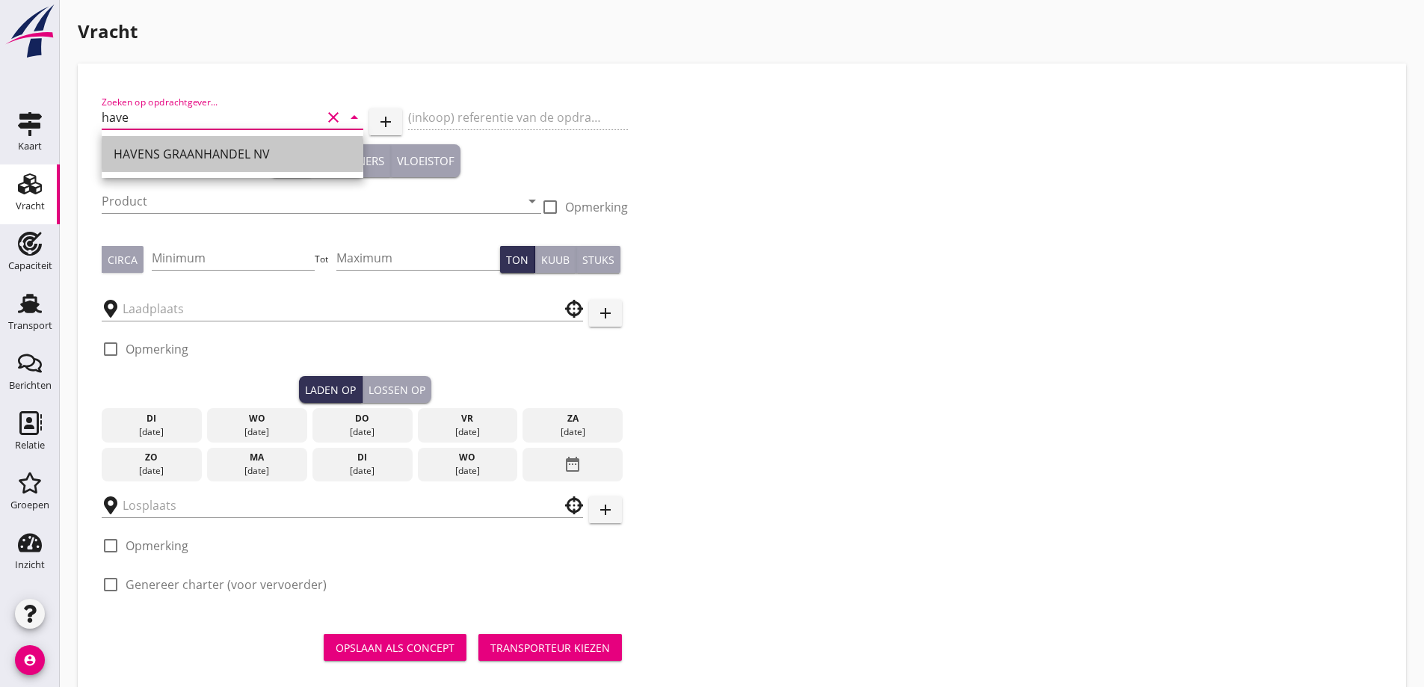
click at [198, 138] on div "HAVENS GRAANHANDEL NV" at bounding box center [233, 154] width 238 height 36
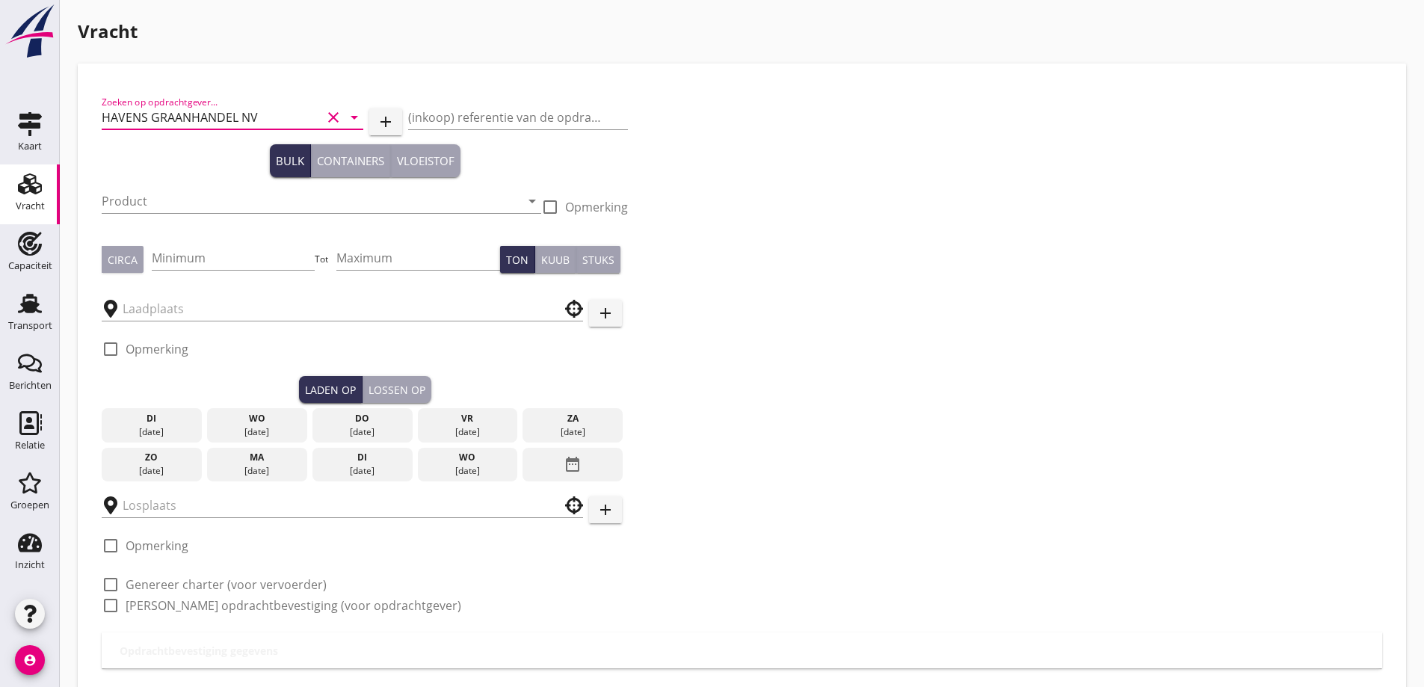
type input "HAVENS GRAANHANDEL NV"
click at [235, 177] on div "Product arrow_drop_down" at bounding box center [322, 205] width 440 height 57
click at [225, 203] on input "Product" at bounding box center [311, 201] width 419 height 24
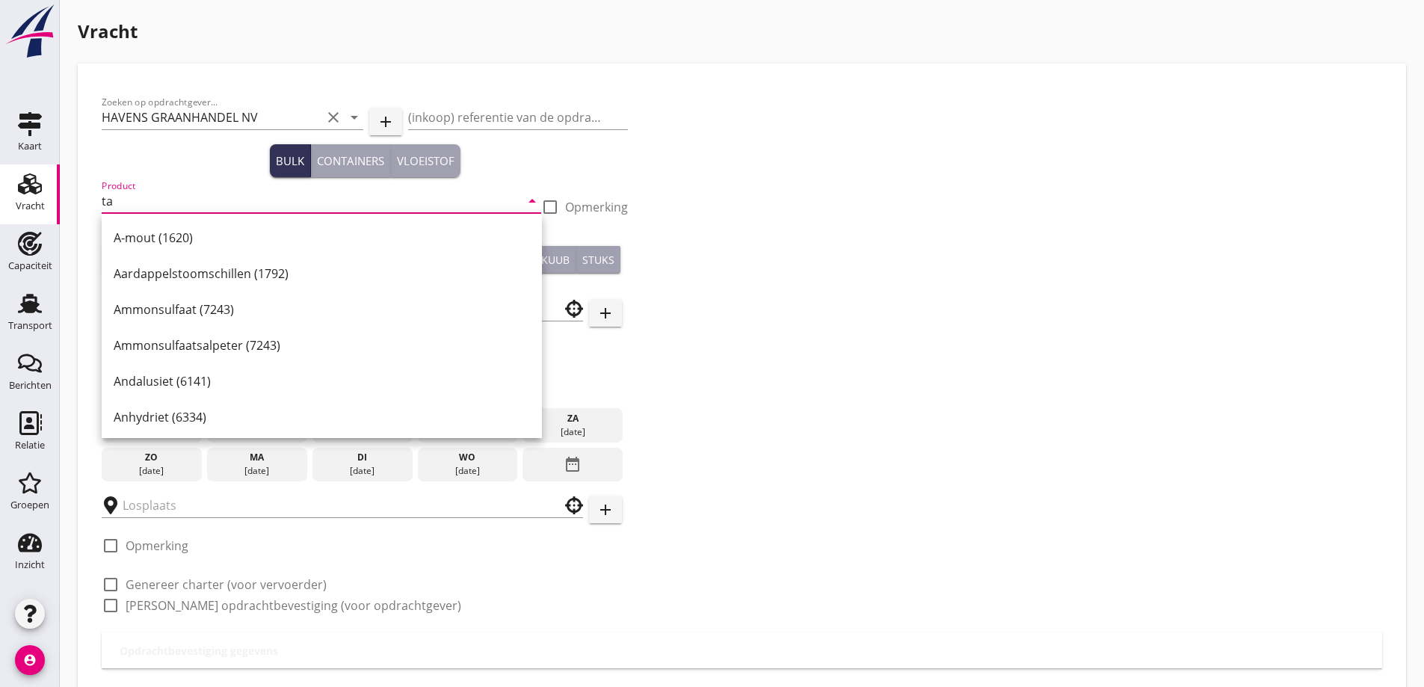
type input "t"
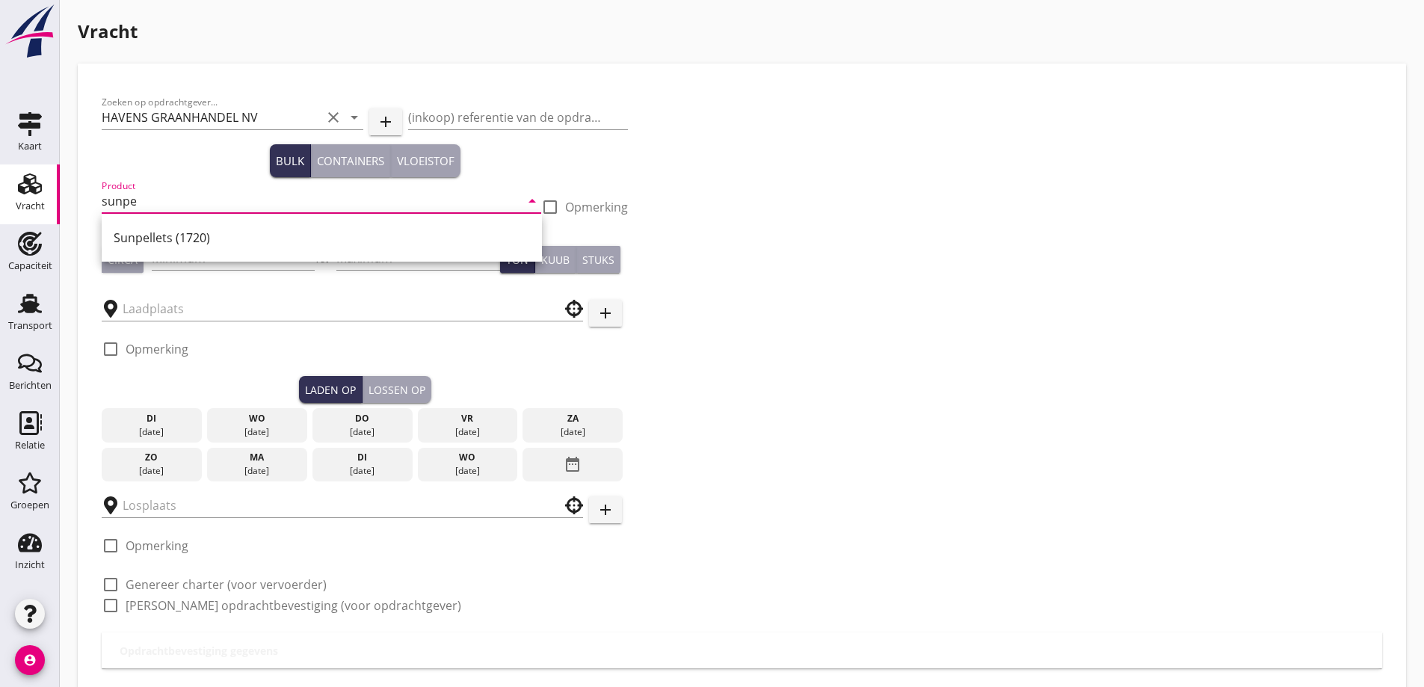
click at [260, 224] on div "Sunpellets (1720)" at bounding box center [322, 238] width 416 height 36
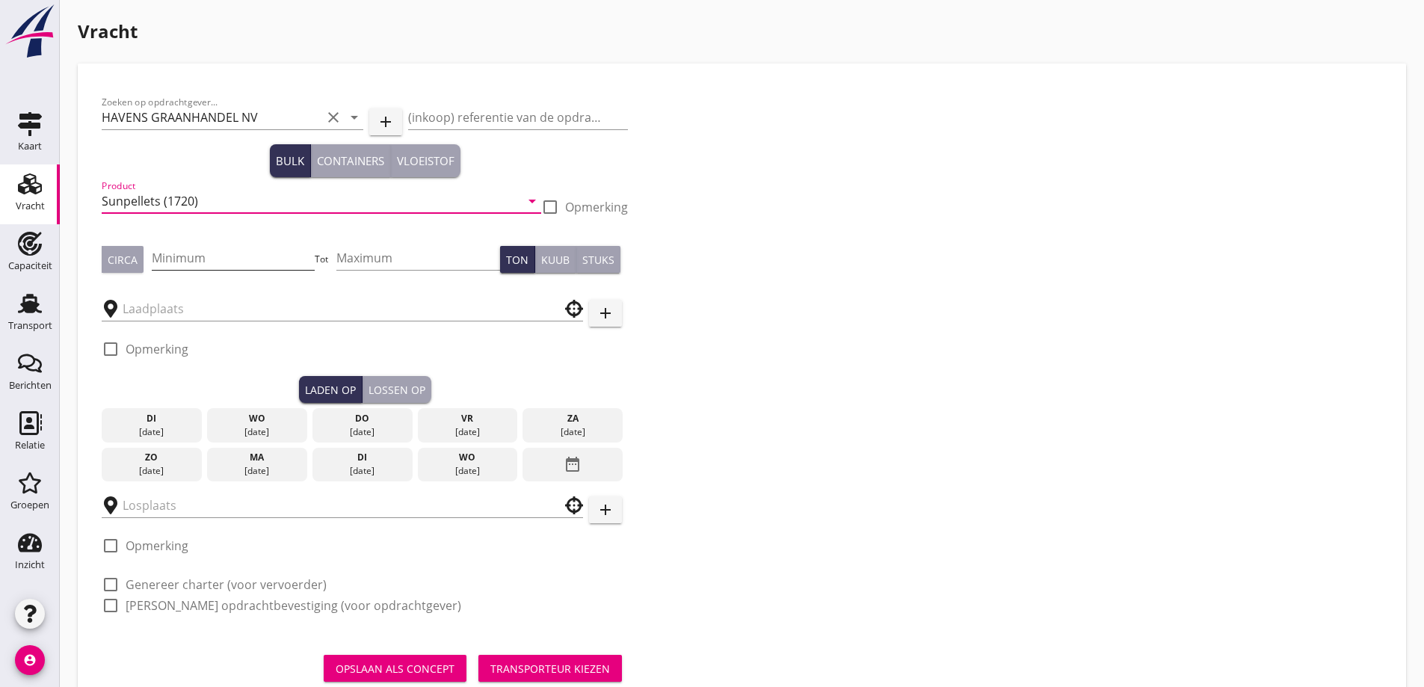
type input "Sunpellets (1720)"
click at [211, 258] on input "Minimum" at bounding box center [234, 258] width 164 height 24
click at [125, 267] on div "Circa" at bounding box center [123, 260] width 30 height 16
click at [218, 262] on input "Minimum" at bounding box center [234, 258] width 164 height 24
type input "750"
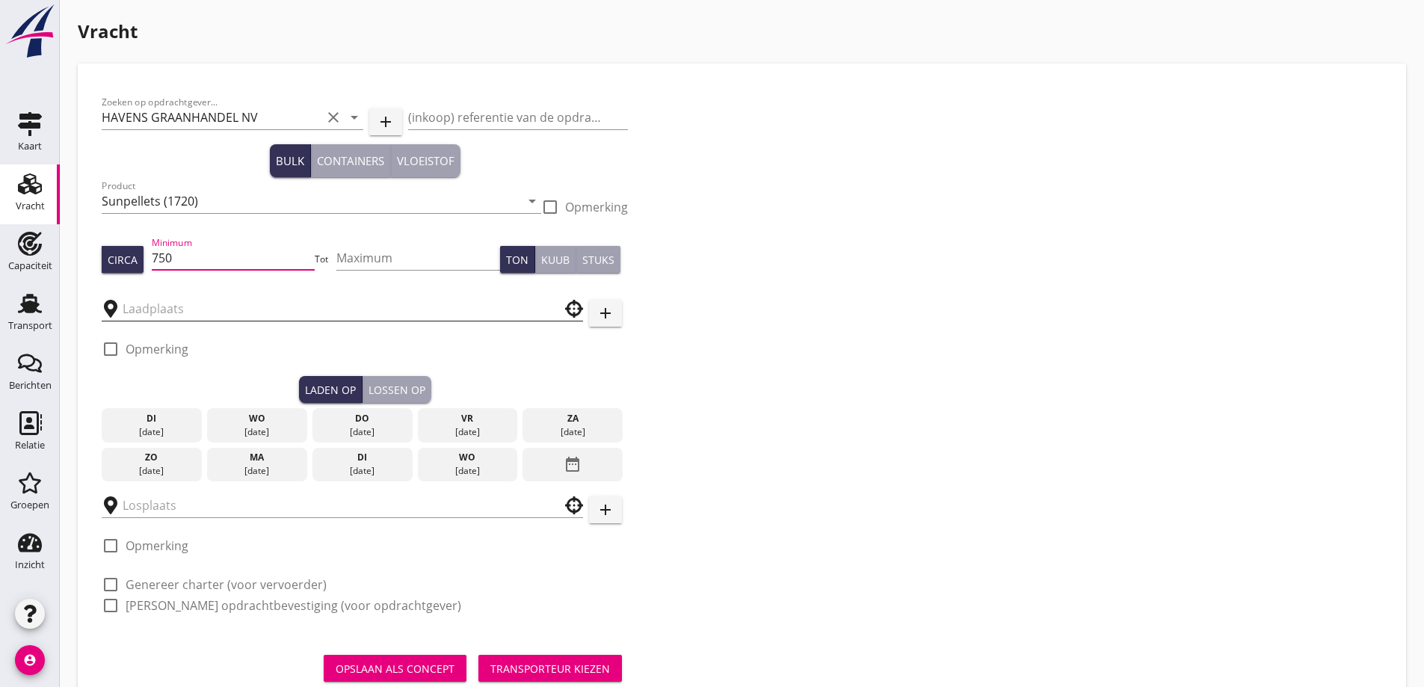
click at [252, 309] on input "text" at bounding box center [332, 309] width 419 height 24
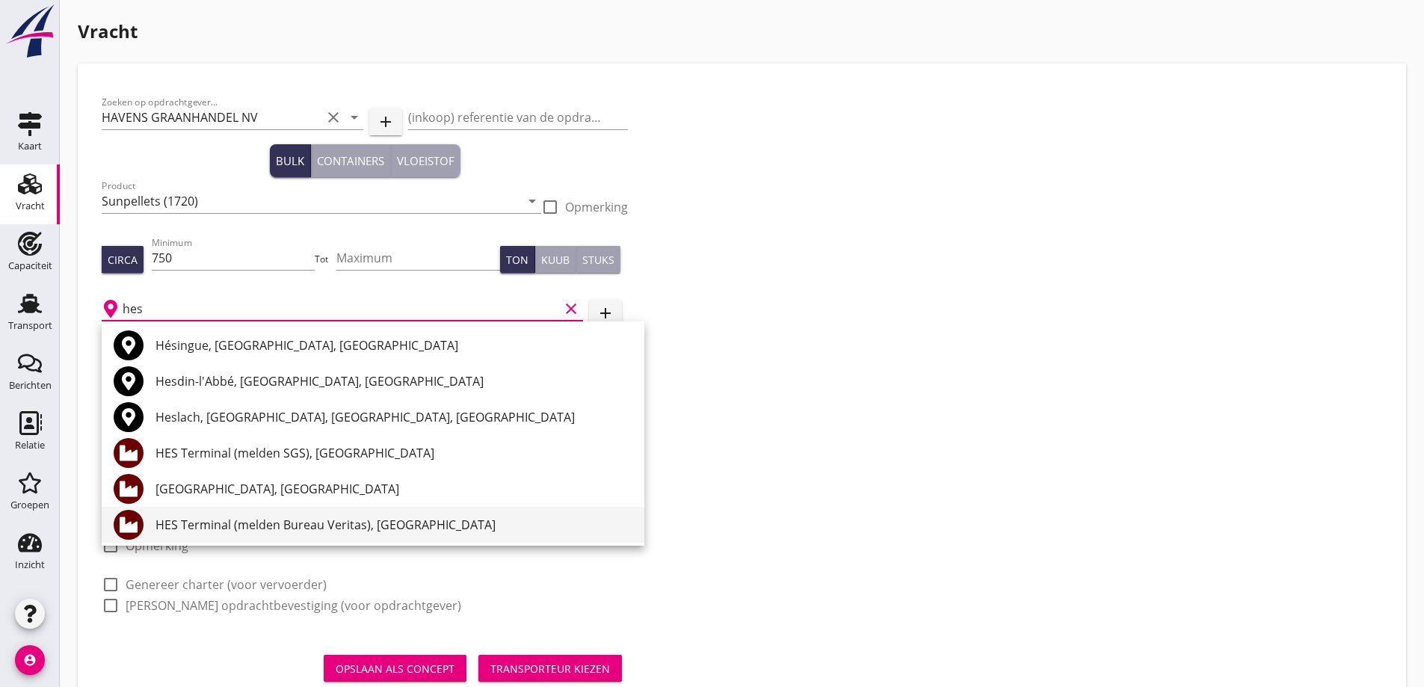
click at [337, 523] on div "HES Terminal (melden Bureau Veritas), Amsterdam" at bounding box center [394, 525] width 477 height 18
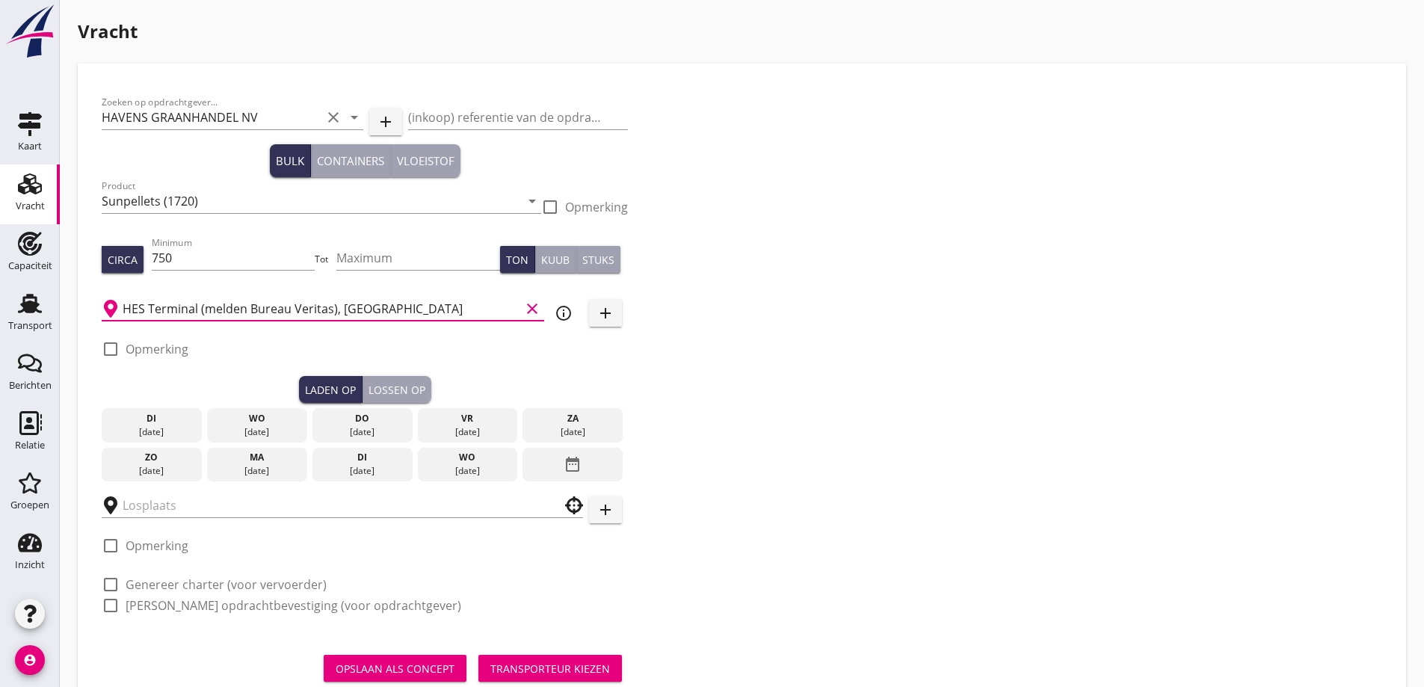
type input "HES Terminal (melden Bureau Veritas), Amsterdam"
click at [371, 425] on div "do 04 sep." at bounding box center [363, 425] width 100 height 34
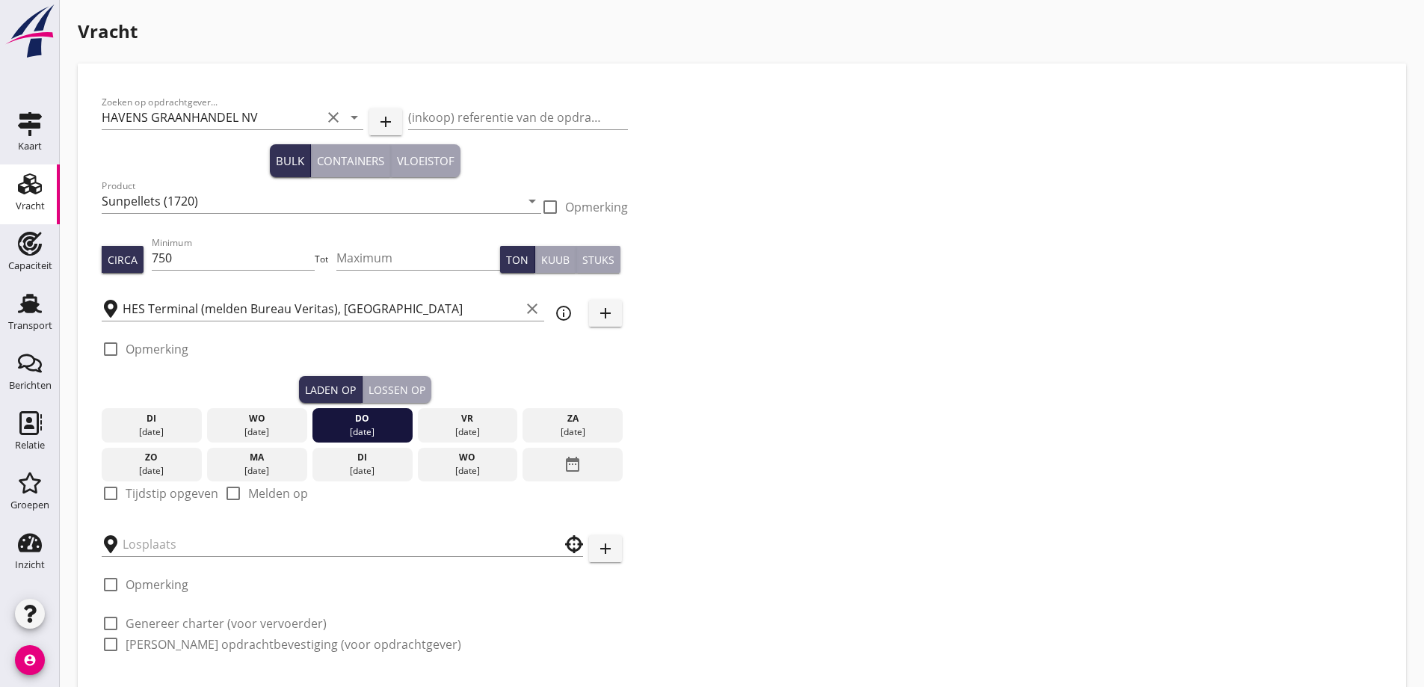
click at [162, 496] on label "Tijdstip opgeven" at bounding box center [172, 493] width 93 height 15
checkbox input "true"
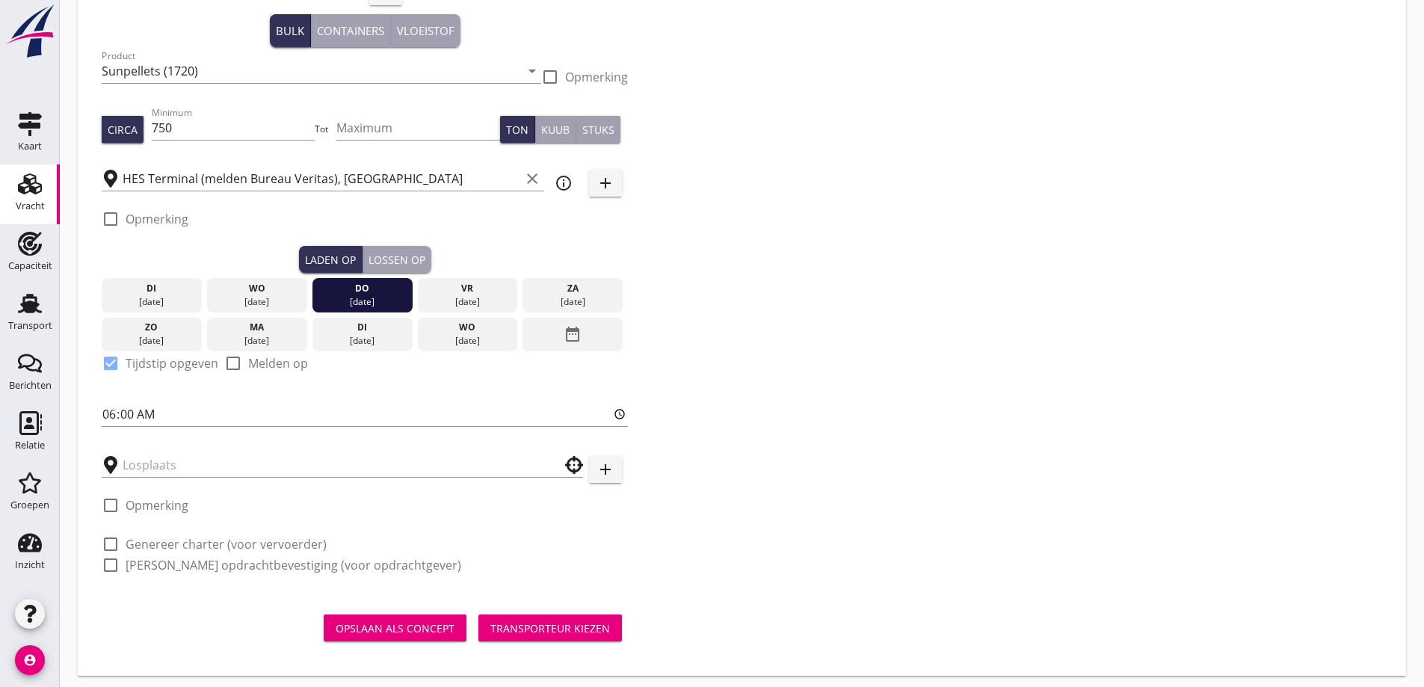
scroll to position [137, 0]
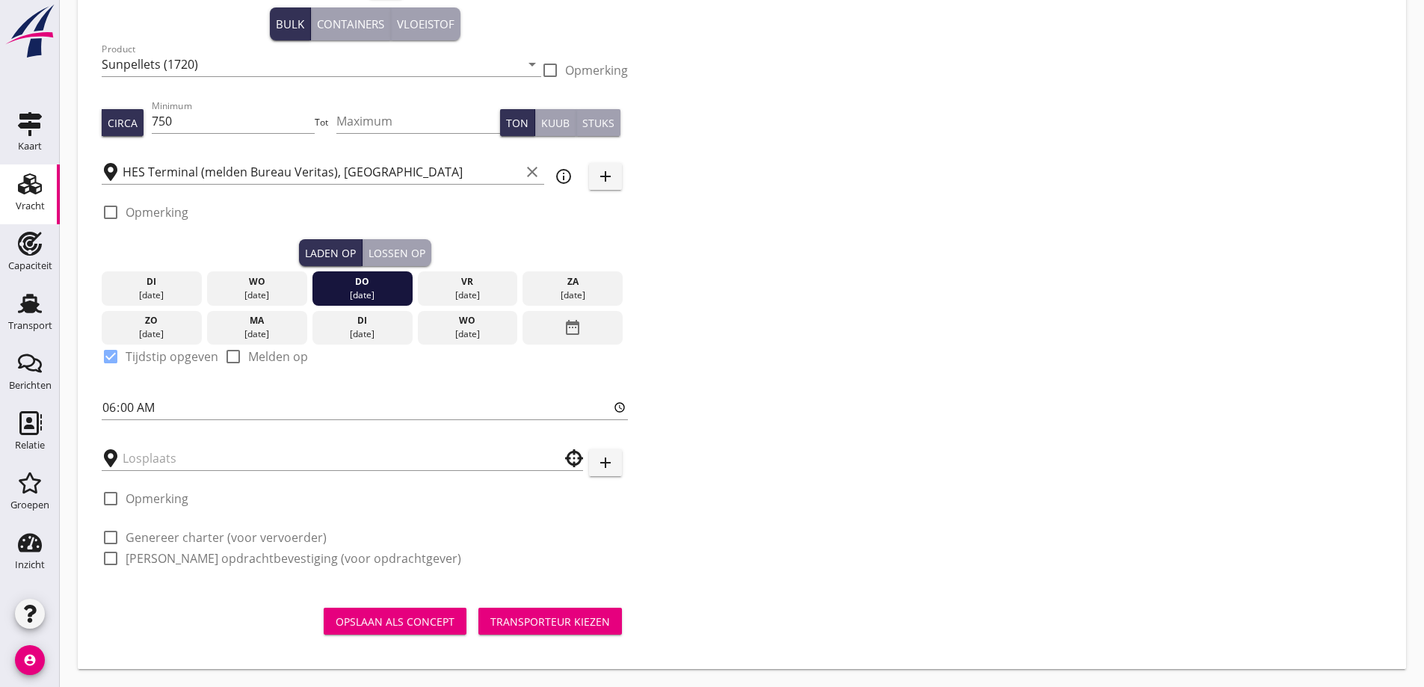
click at [259, 542] on label "Genereer charter (voor vervoerder)" at bounding box center [226, 537] width 201 height 15
checkbox input "true"
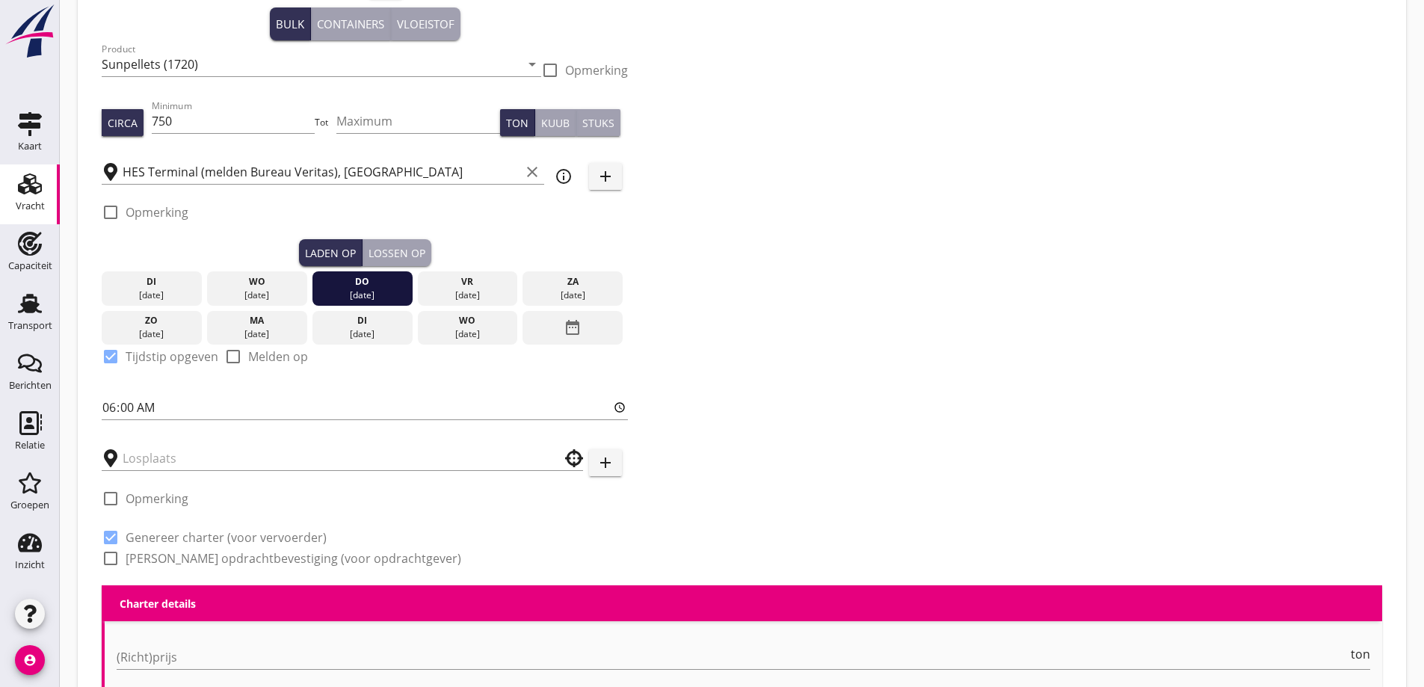
click at [268, 557] on label "Genereer opdrachtbevestiging (voor opdrachtgever)" at bounding box center [294, 558] width 336 height 15
checkbox input "true"
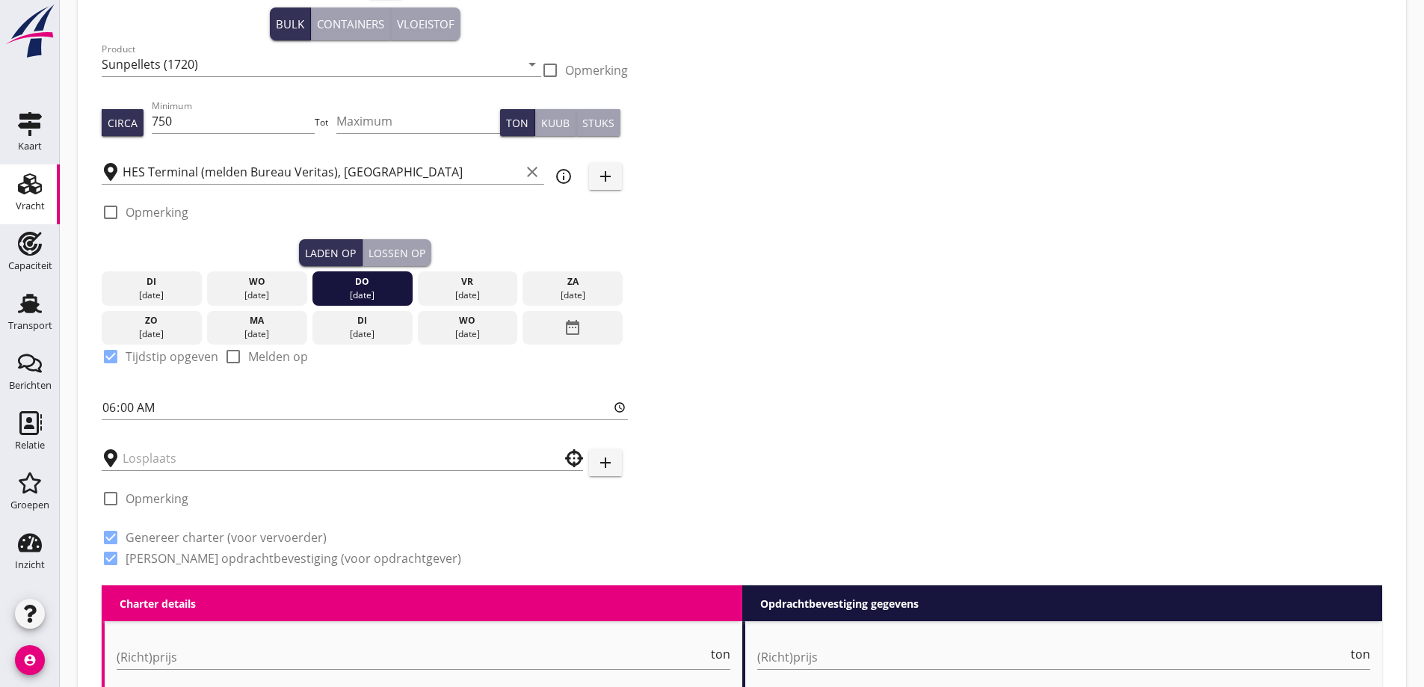
click at [419, 259] on div "Lossen op" at bounding box center [397, 253] width 57 height 16
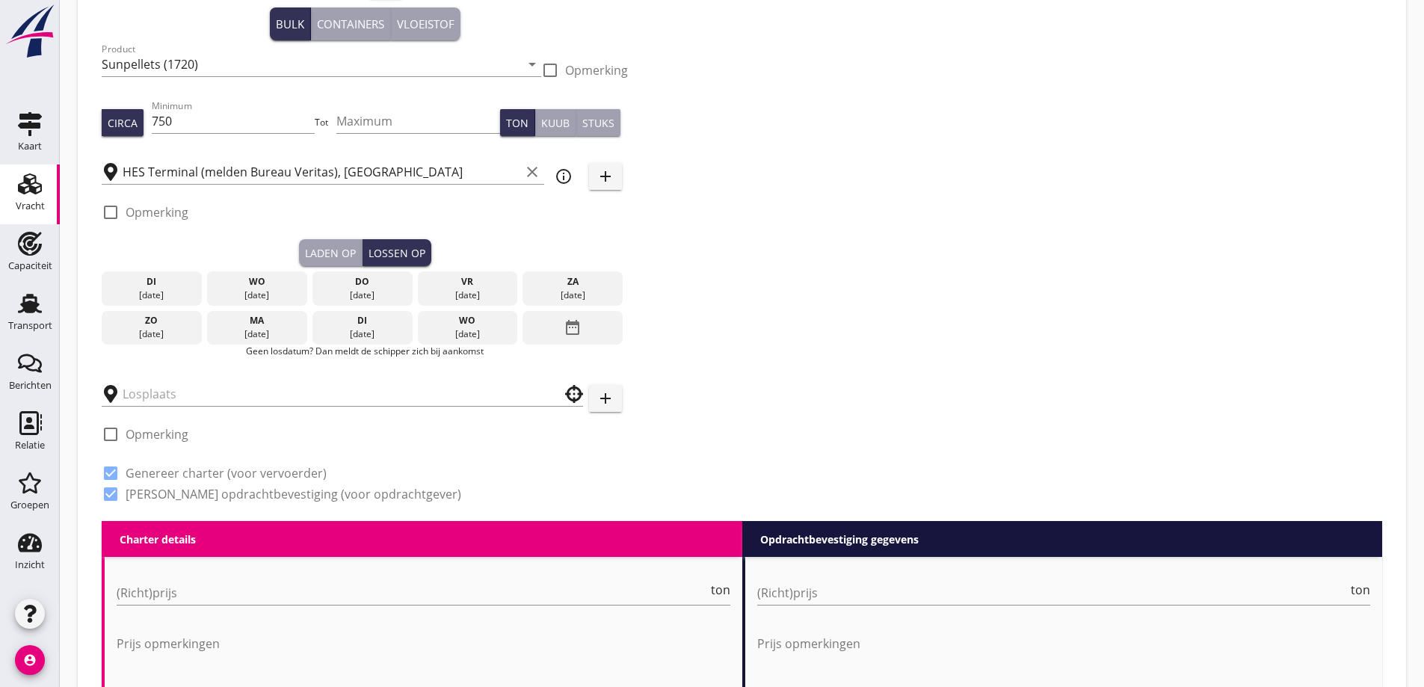
click at [365, 319] on div "di" at bounding box center [362, 320] width 93 height 13
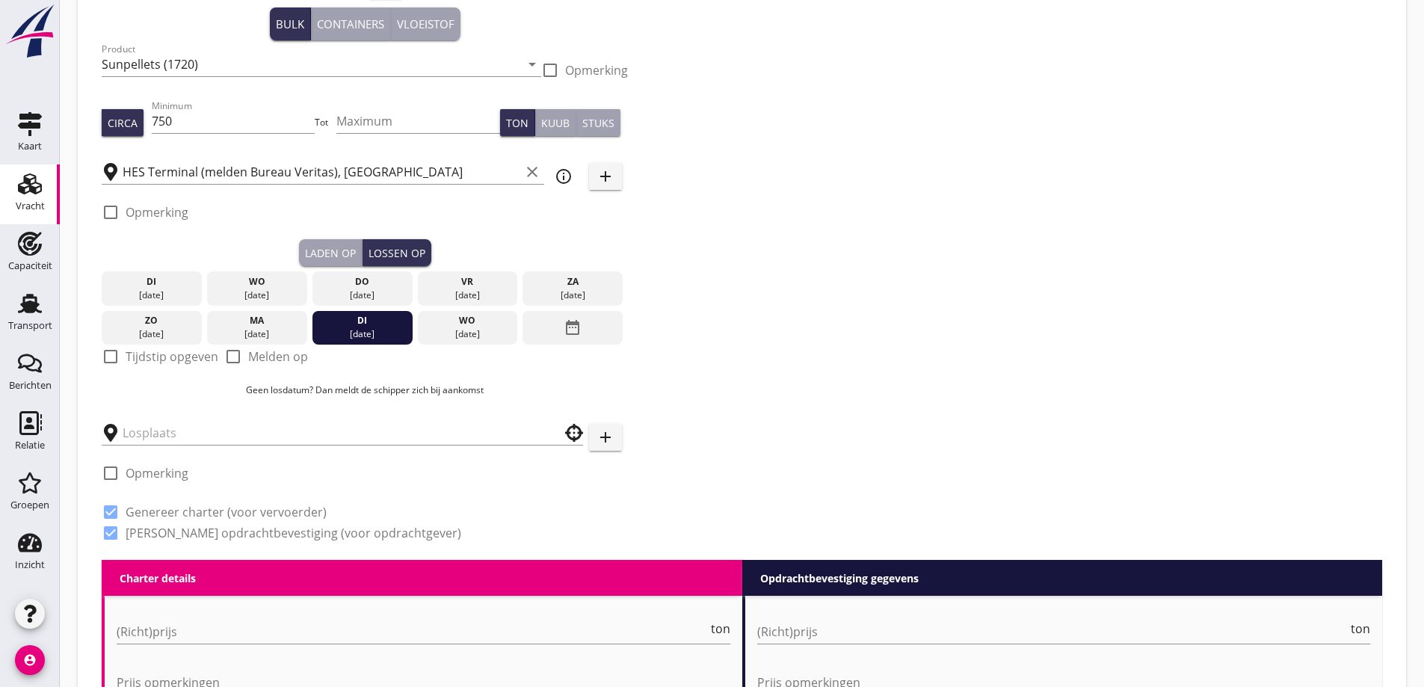
click at [156, 357] on label "Tijdstip opgeven" at bounding box center [172, 356] width 93 height 15
checkbox input "true"
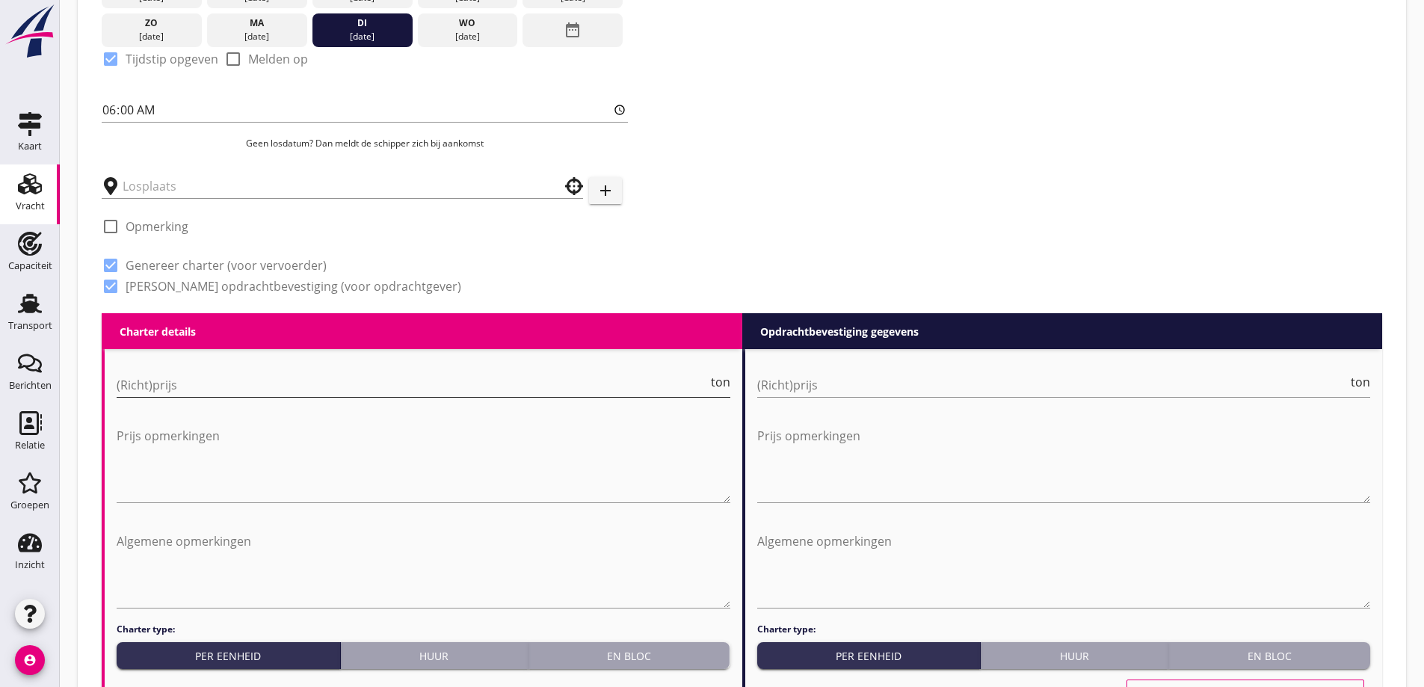
scroll to position [436, 0]
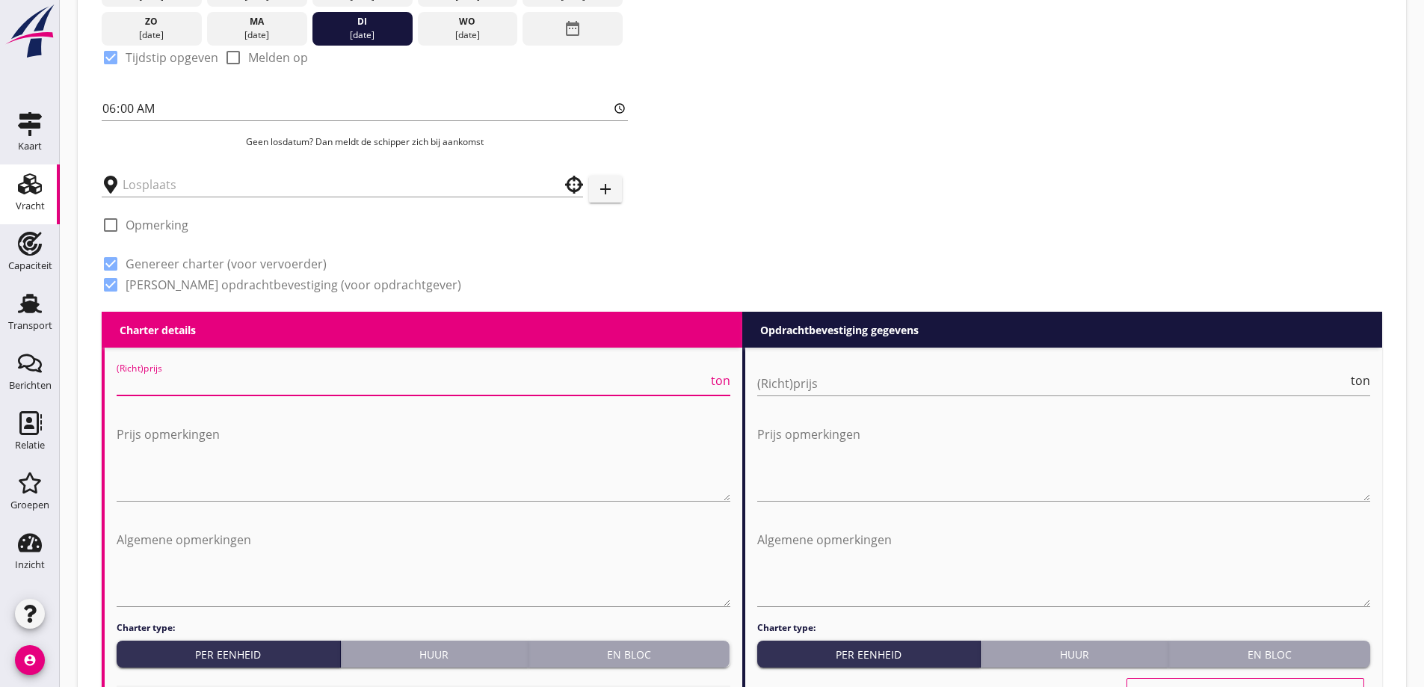
click at [228, 385] on input "(Richt)prijs" at bounding box center [412, 384] width 591 height 24
type input "7500"
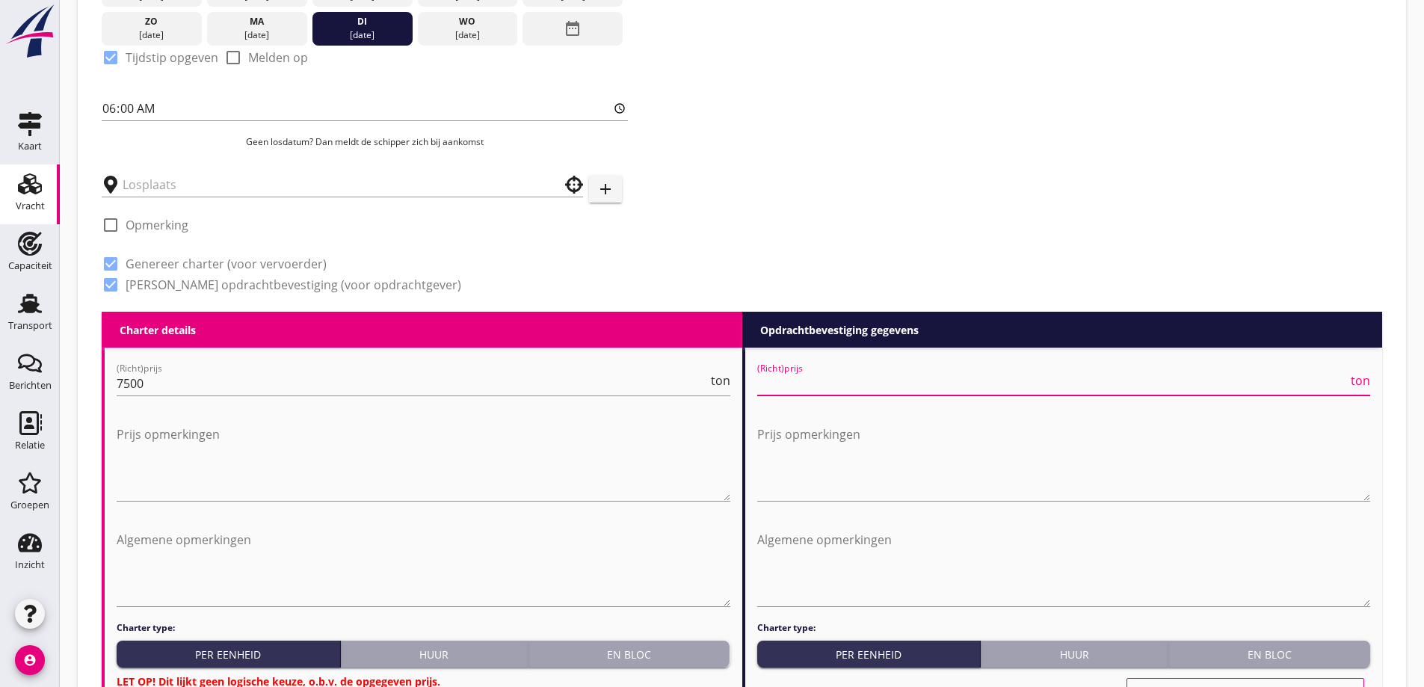
click at [802, 382] on input "(Richt)prijs" at bounding box center [1052, 384] width 591 height 24
type input "7500"
drag, startPoint x: 857, startPoint y: 219, endPoint x: 795, endPoint y: 264, distance: 76.6
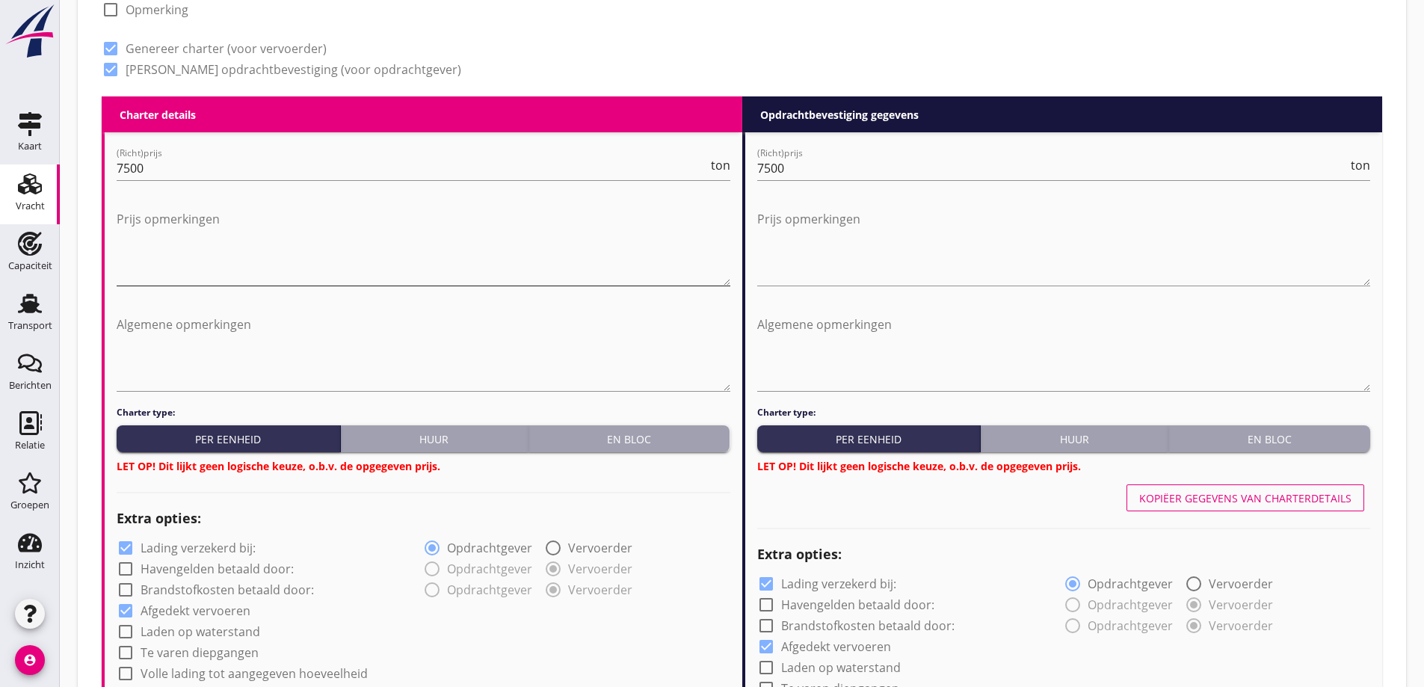
scroll to position [735, 0]
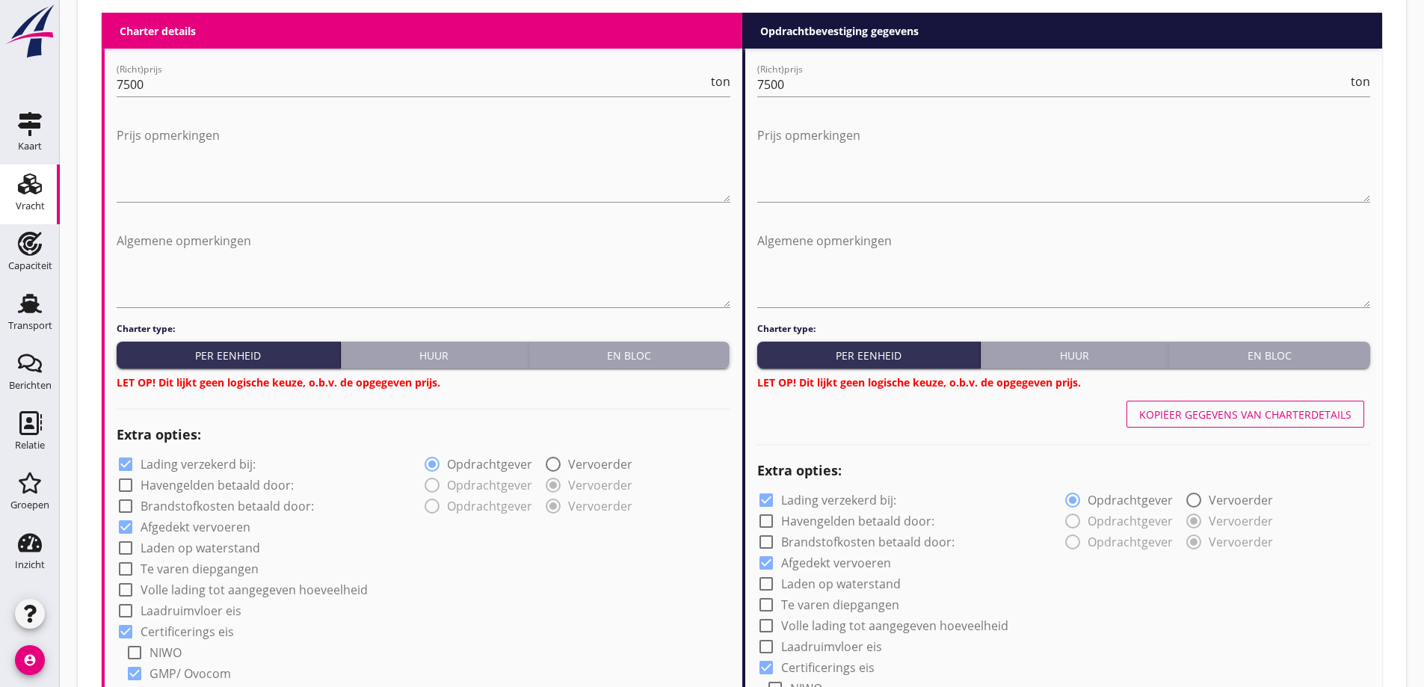
click at [621, 346] on button "En bloc" at bounding box center [630, 355] width 202 height 27
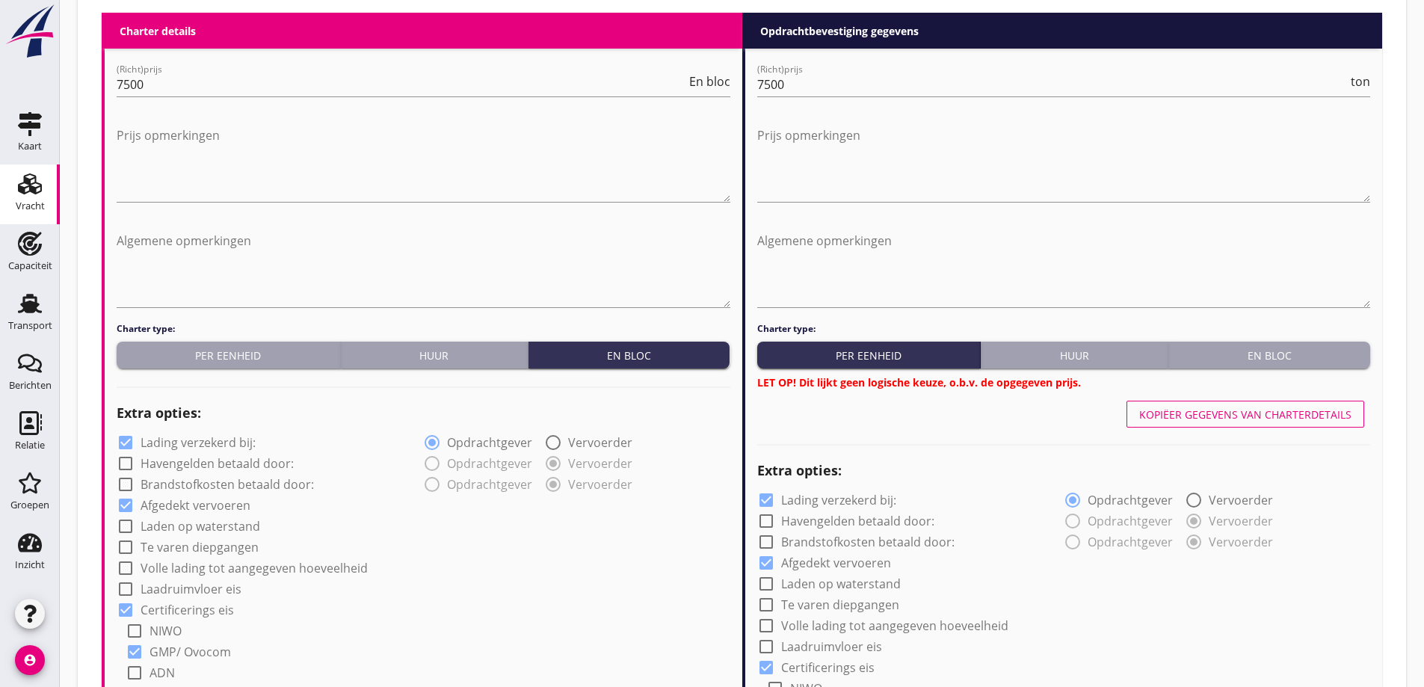
click at [1285, 363] on div "En bloc" at bounding box center [1270, 356] width 190 height 16
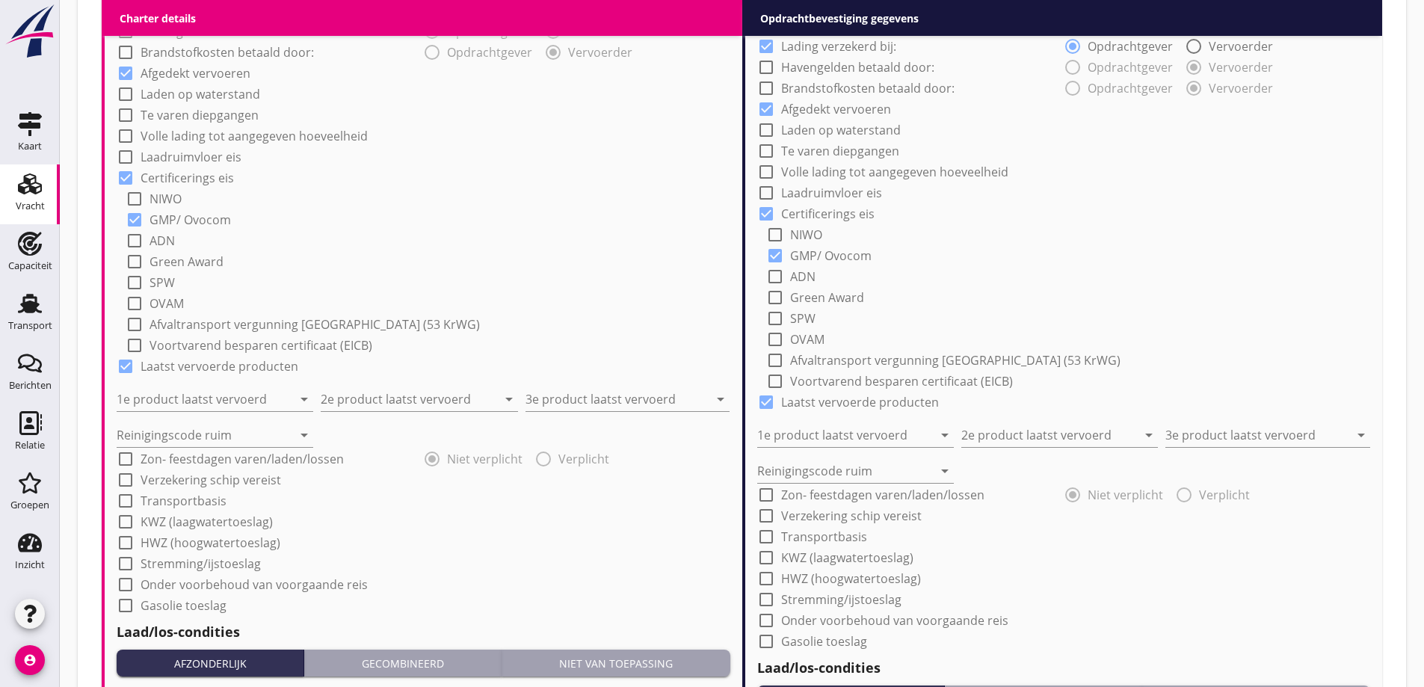
scroll to position [1184, 0]
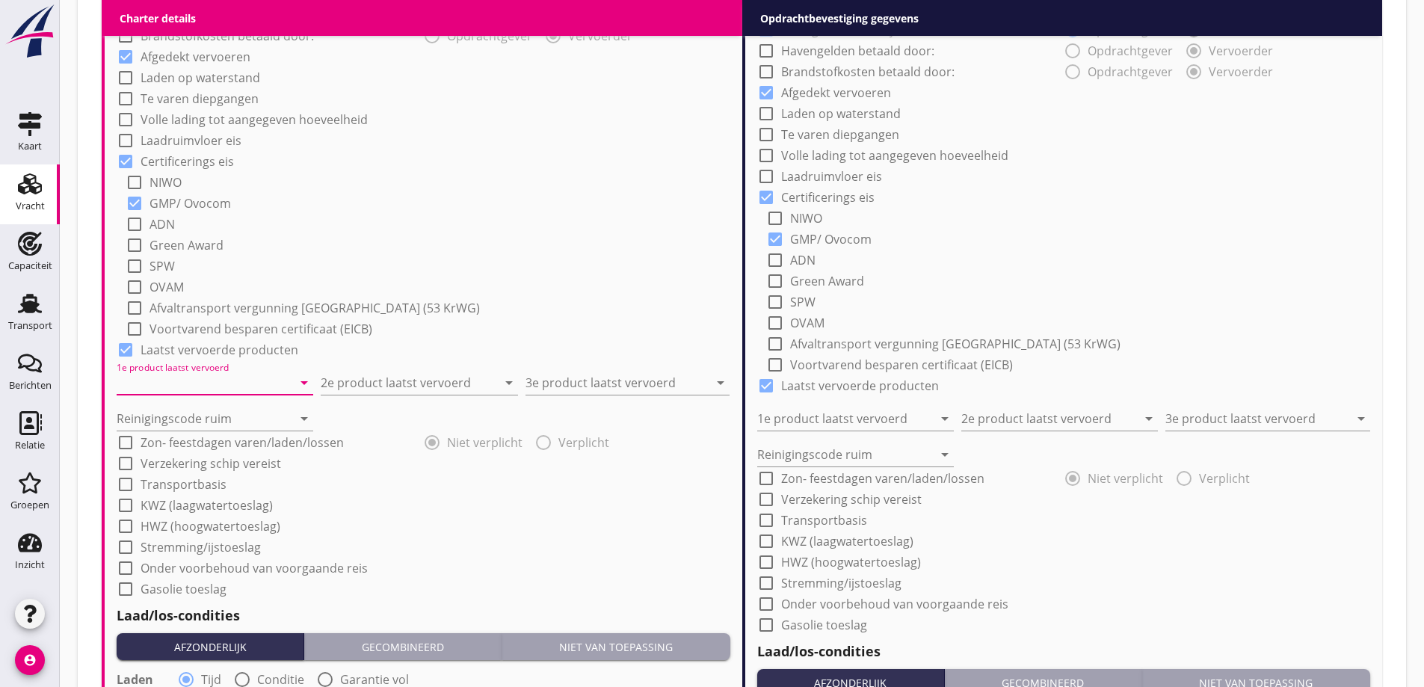
click at [212, 378] on input "1e product laatst vervoerd" at bounding box center [205, 383] width 176 height 24
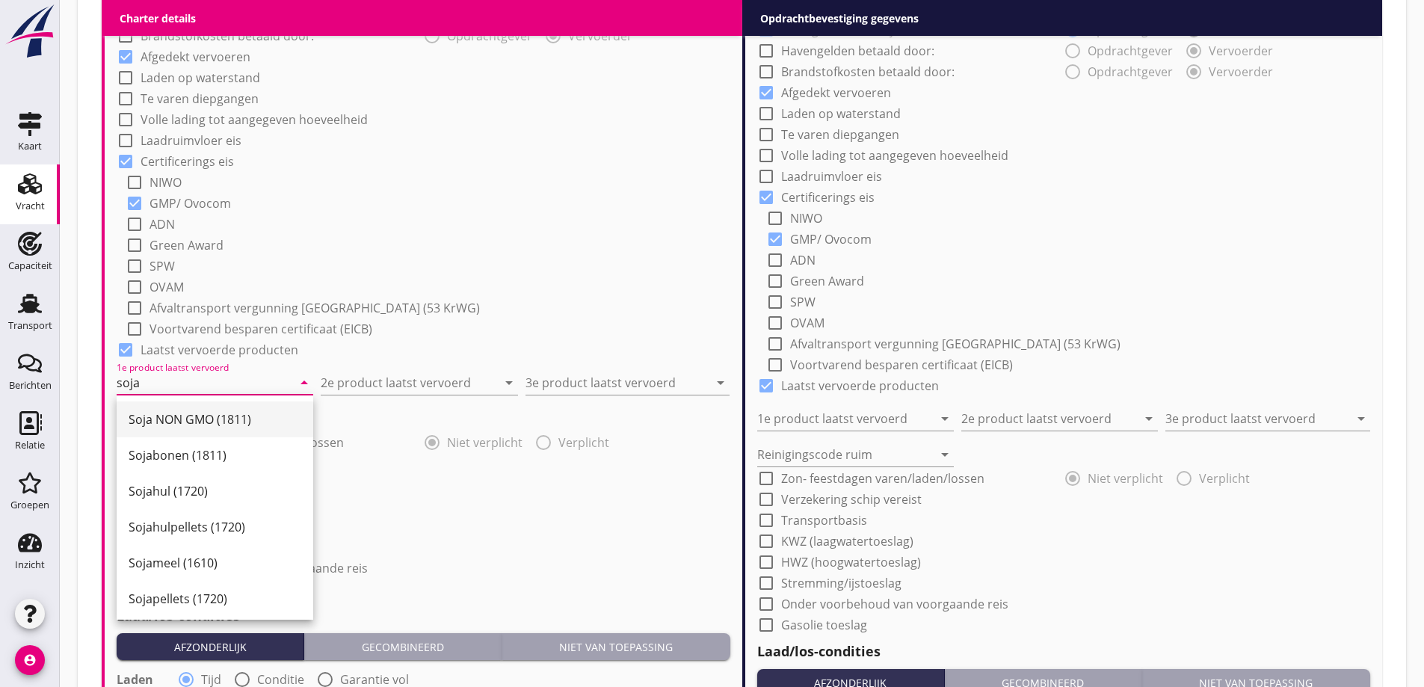
click at [158, 412] on div "Soja NON GMO (1811)" at bounding box center [215, 420] width 173 height 18
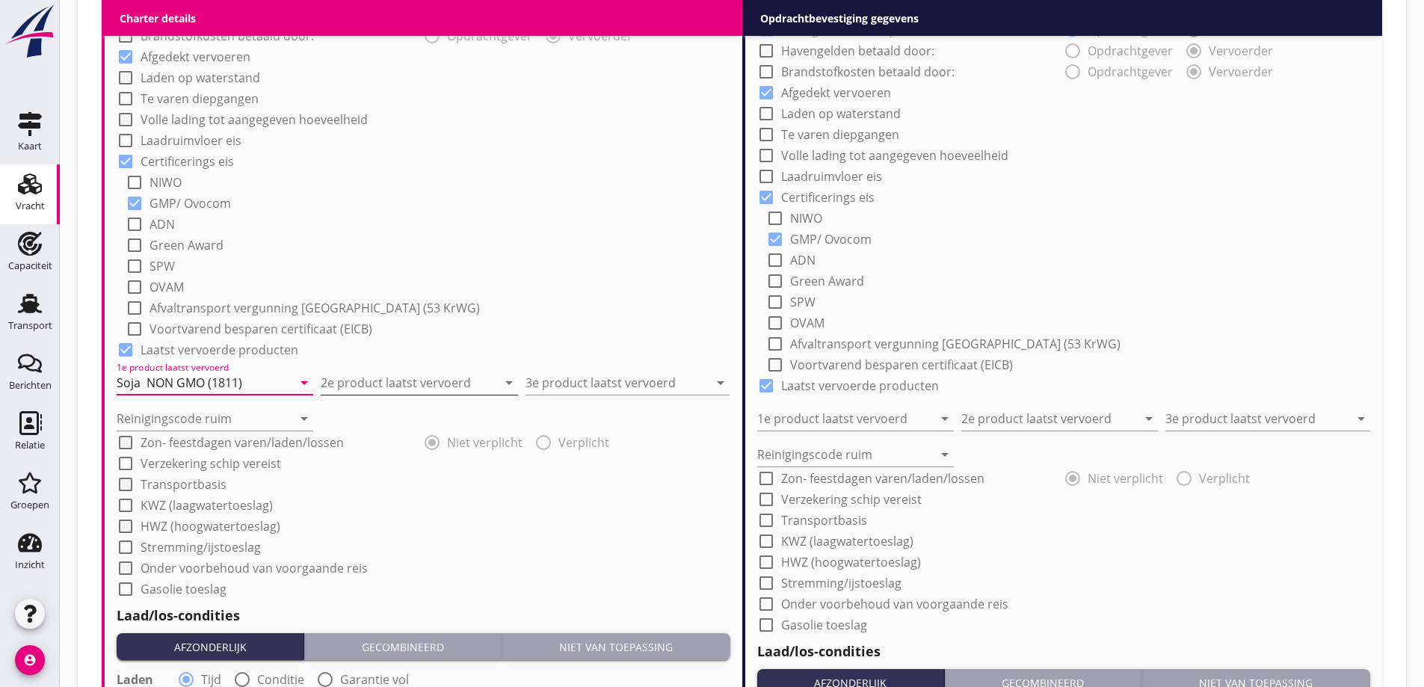
type input "Soja NON GMO (1811)"
click at [405, 385] on input "2e product laatst vervoerd" at bounding box center [409, 383] width 176 height 24
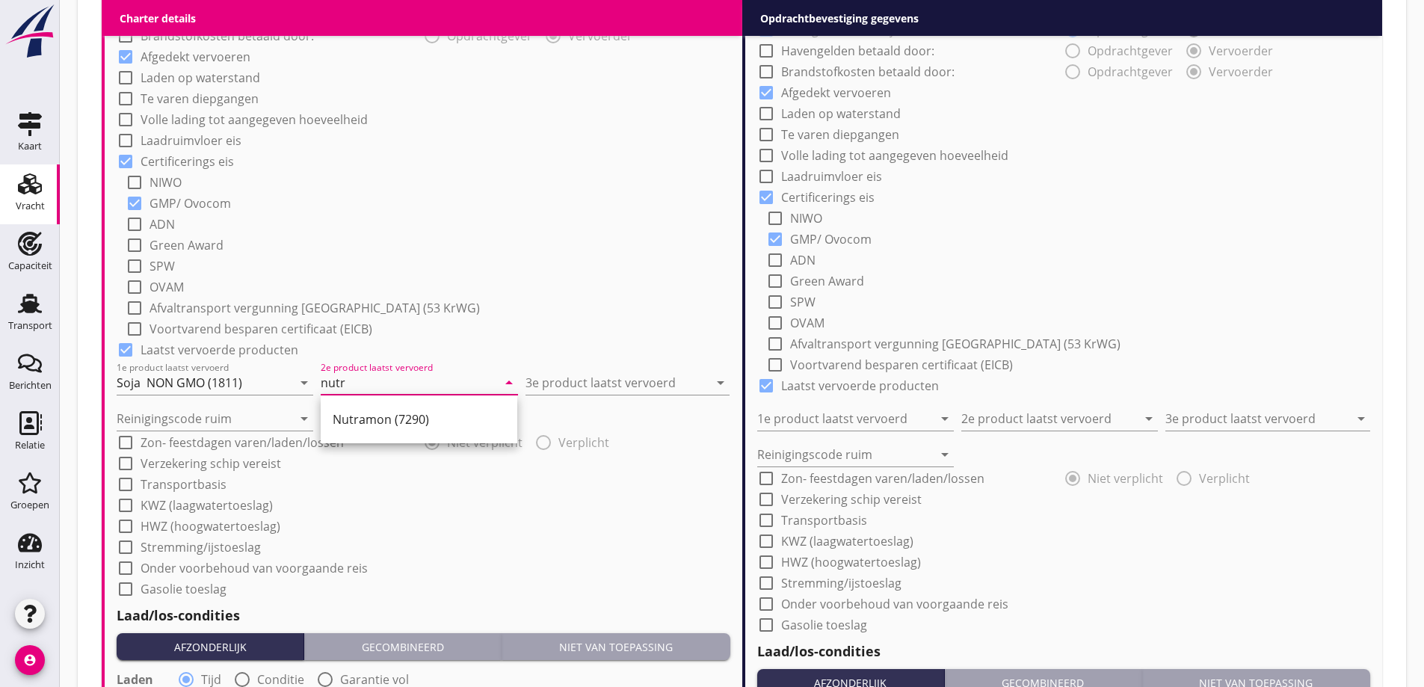
click at [421, 426] on div "Nutramon (7290)" at bounding box center [419, 420] width 173 height 18
type input "Nutramon (7290)"
click at [620, 390] on input "3e product laatst vervoerd" at bounding box center [617, 383] width 183 height 24
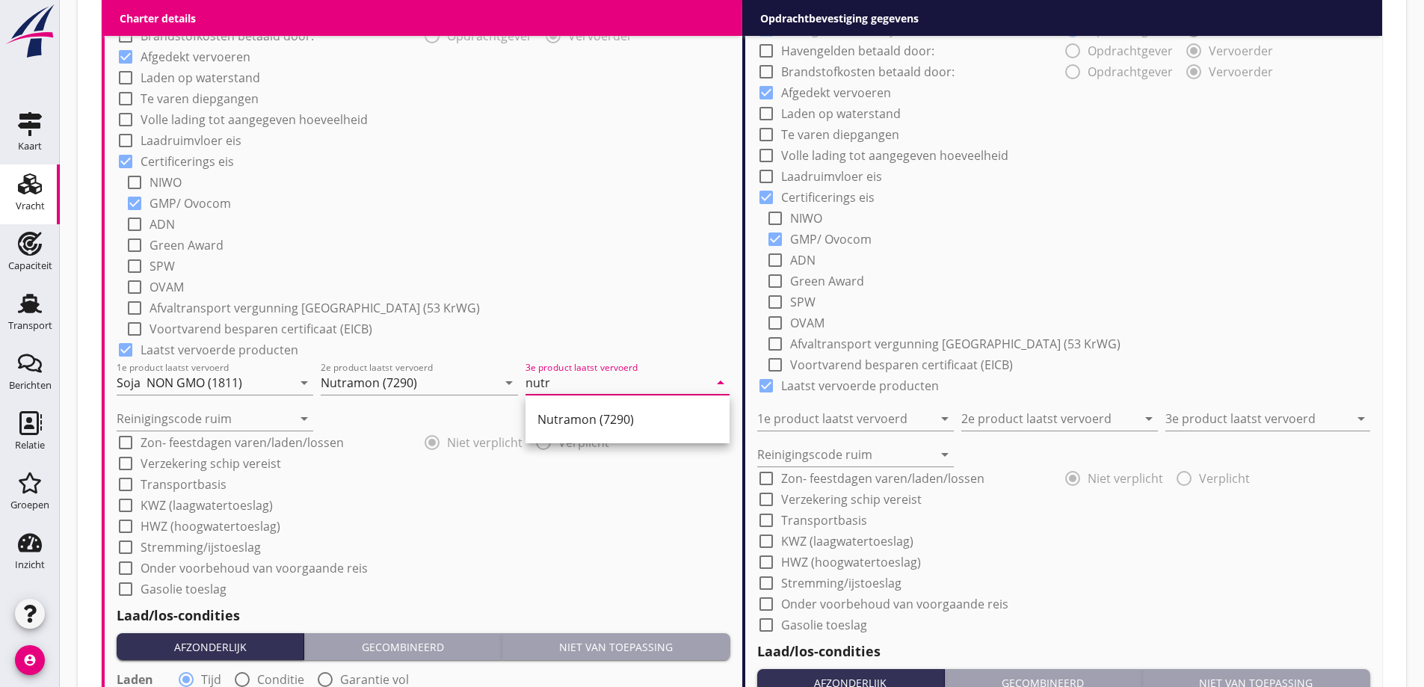
click at [660, 412] on div "Nutramon (7290)" at bounding box center [628, 420] width 180 height 18
type input "Nutramon (7290)"
click at [233, 415] on input "Reinigingscode ruim" at bounding box center [205, 419] width 176 height 24
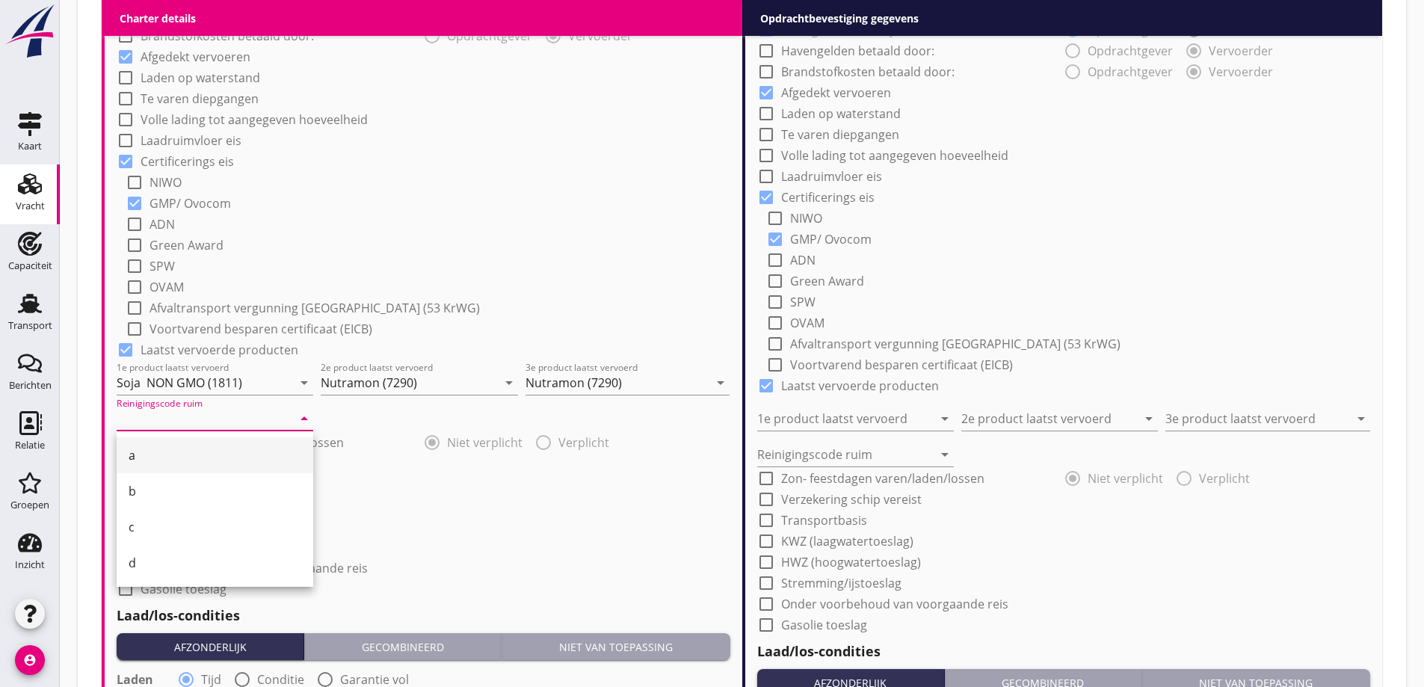
click at [206, 461] on div "a" at bounding box center [215, 455] width 173 height 18
type input "a"
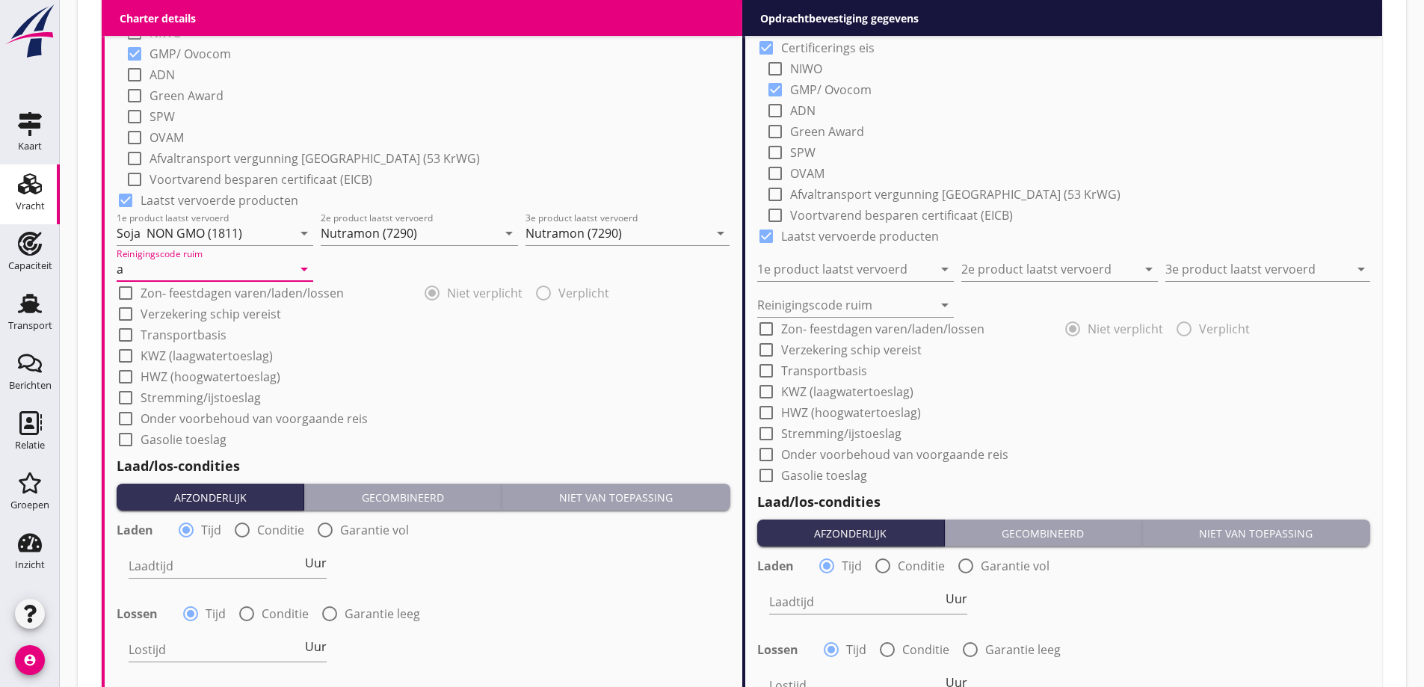
scroll to position [1408, 0]
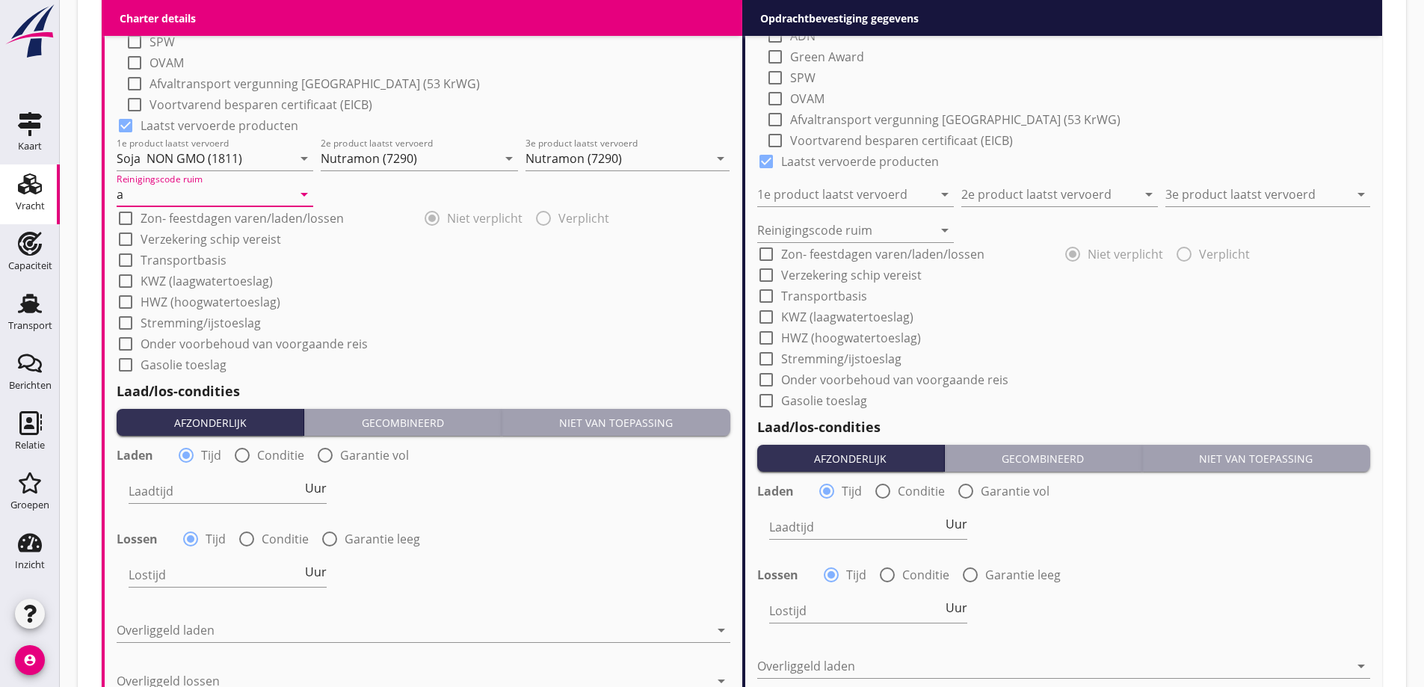
click at [286, 458] on label "Conditie" at bounding box center [280, 455] width 47 height 15
radio input "false"
radio input "true"
click at [266, 486] on div at bounding box center [268, 491] width 278 height 24
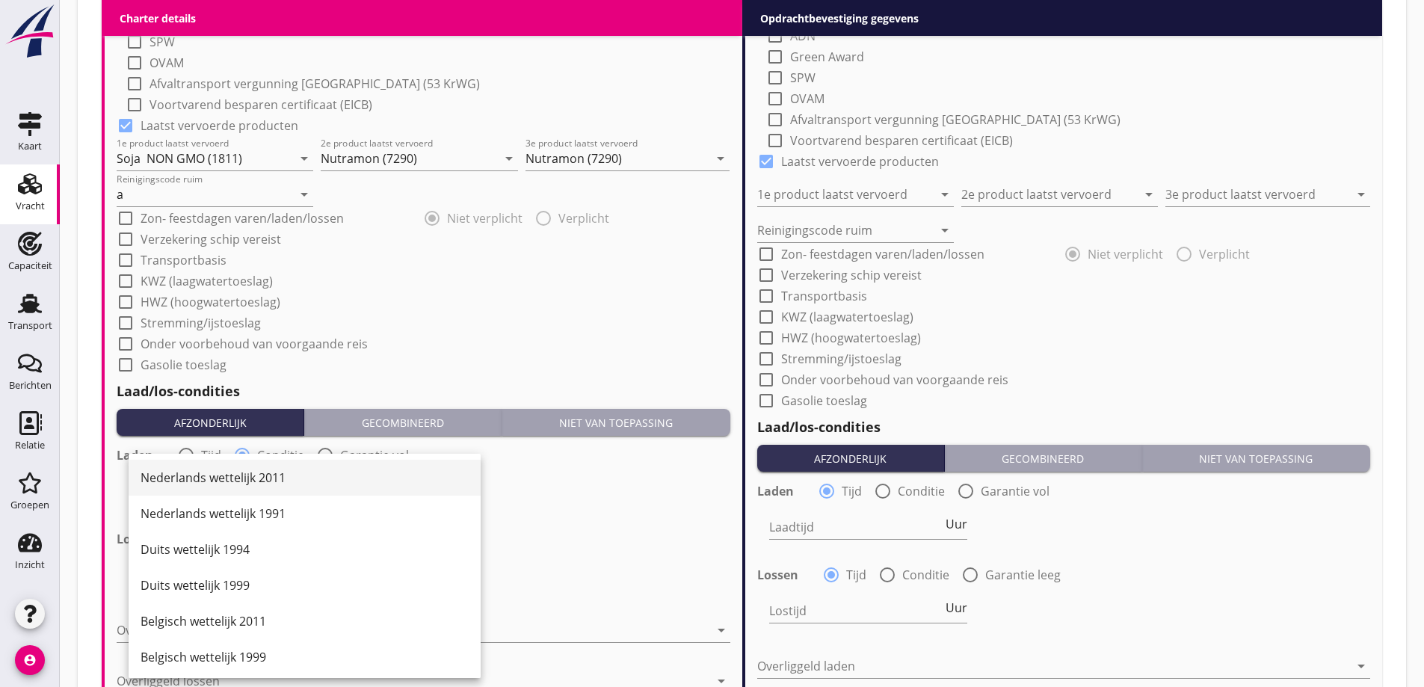
click at [267, 475] on div "Nederlands wettelijk 2011" at bounding box center [305, 478] width 328 height 18
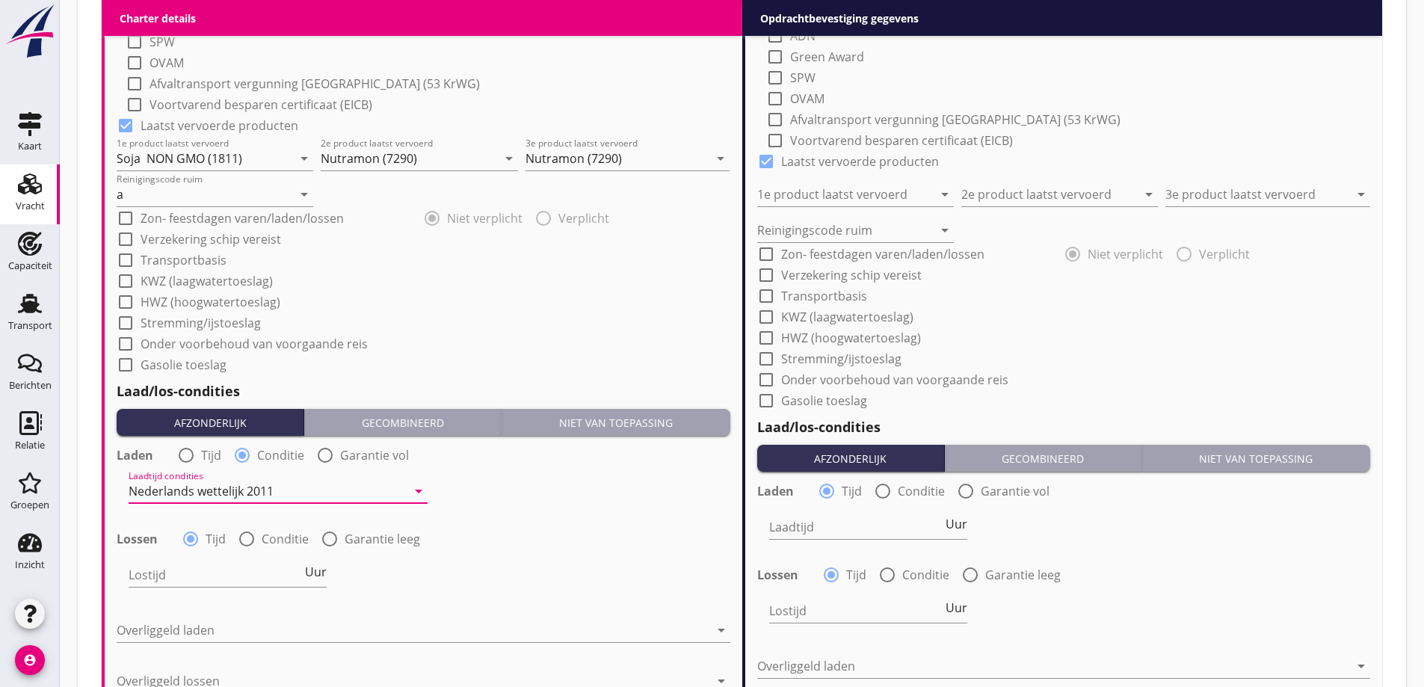
click at [258, 541] on div at bounding box center [246, 538] width 25 height 25
radio input "false"
radio input "true"
click at [263, 562] on div "Lostijd condities arrow_drop_down" at bounding box center [278, 578] width 299 height 48
click at [259, 579] on div at bounding box center [268, 575] width 278 height 24
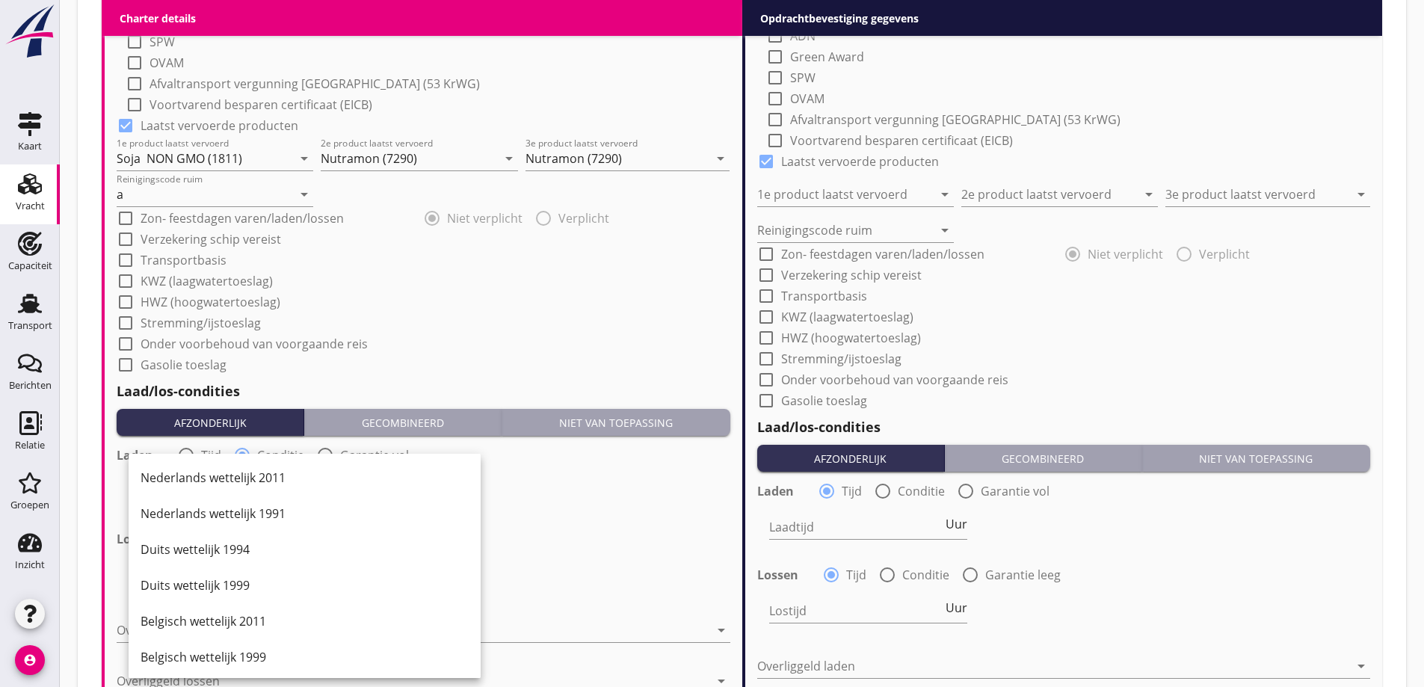
click at [286, 490] on div "Nederlands wettelijk 2011" at bounding box center [305, 478] width 328 height 36
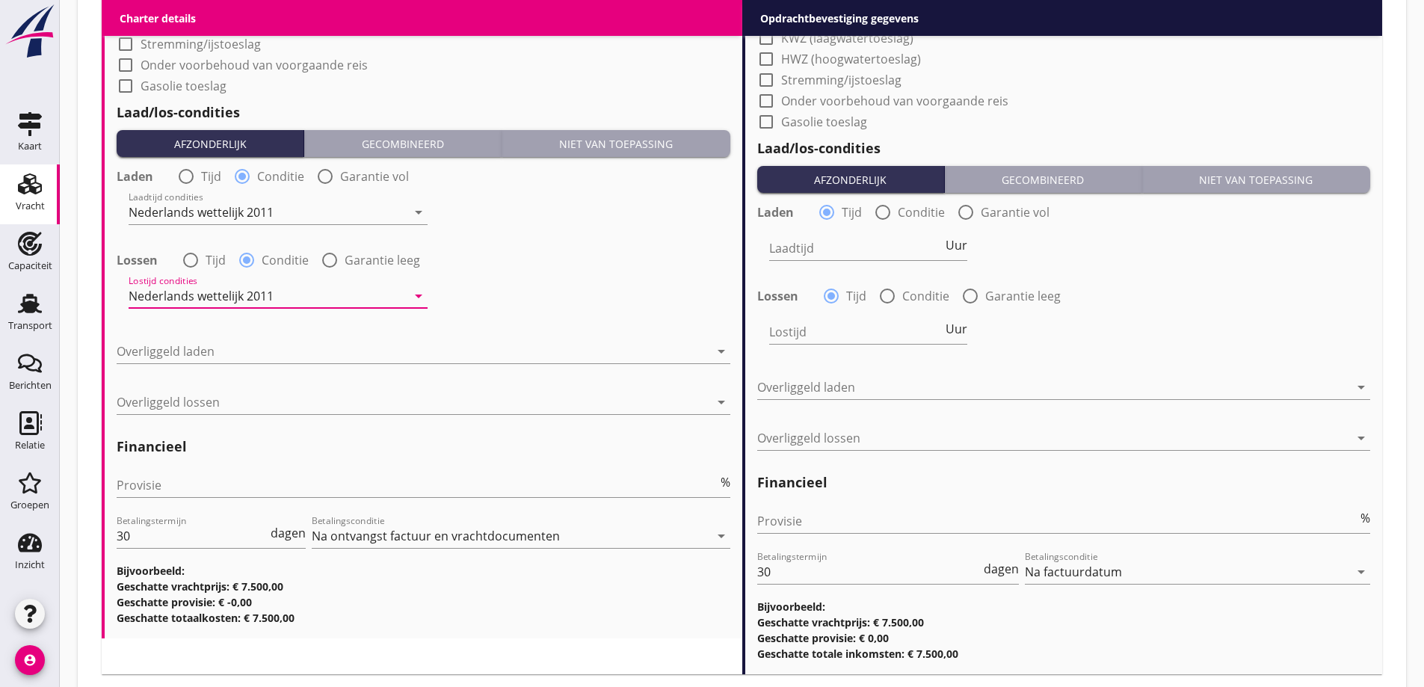
scroll to position [1707, 0]
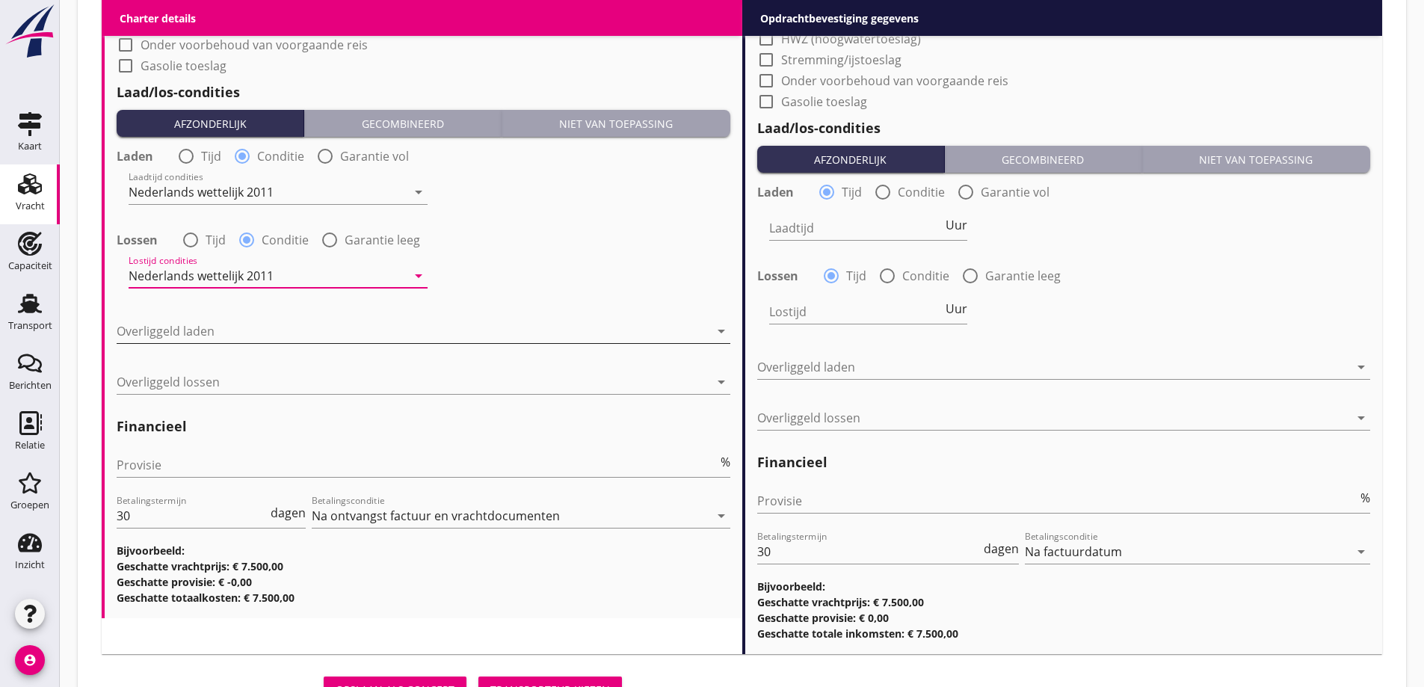
click at [256, 329] on div at bounding box center [413, 331] width 593 height 24
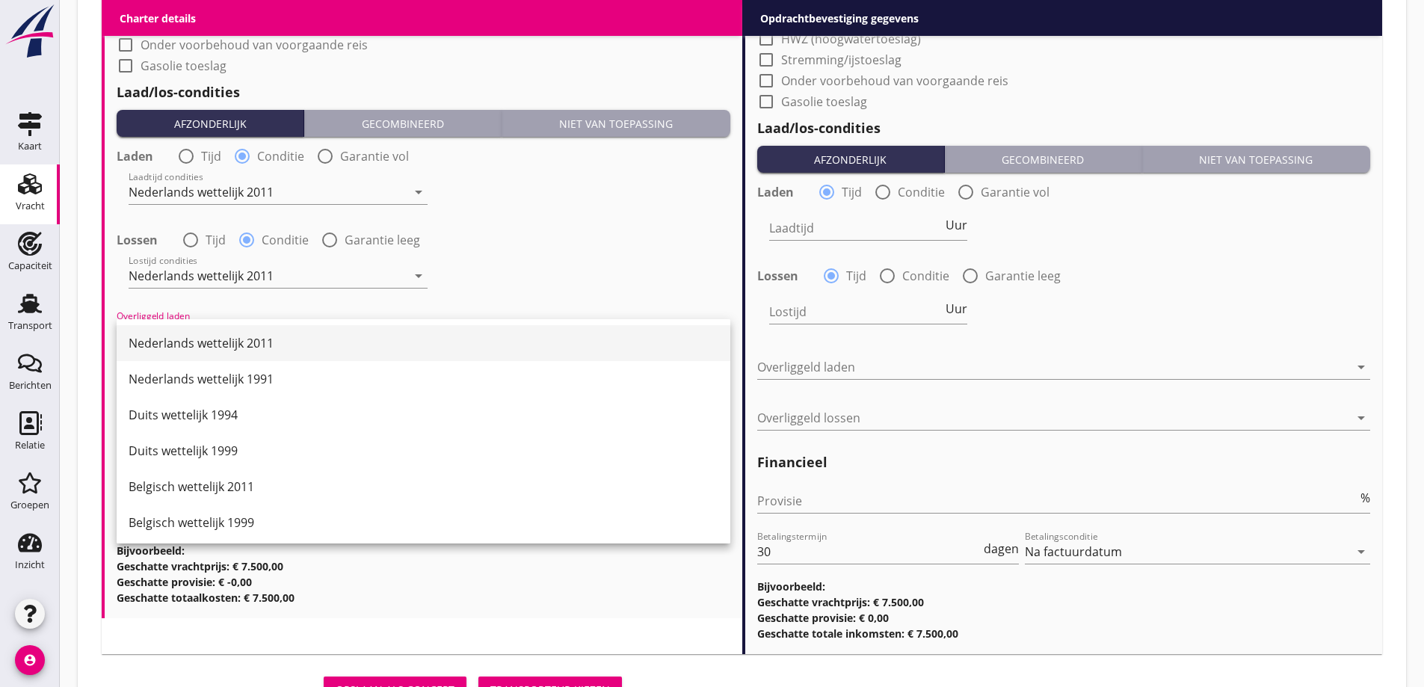
click at [259, 348] on div "Nederlands wettelijk 2011" at bounding box center [424, 343] width 590 height 18
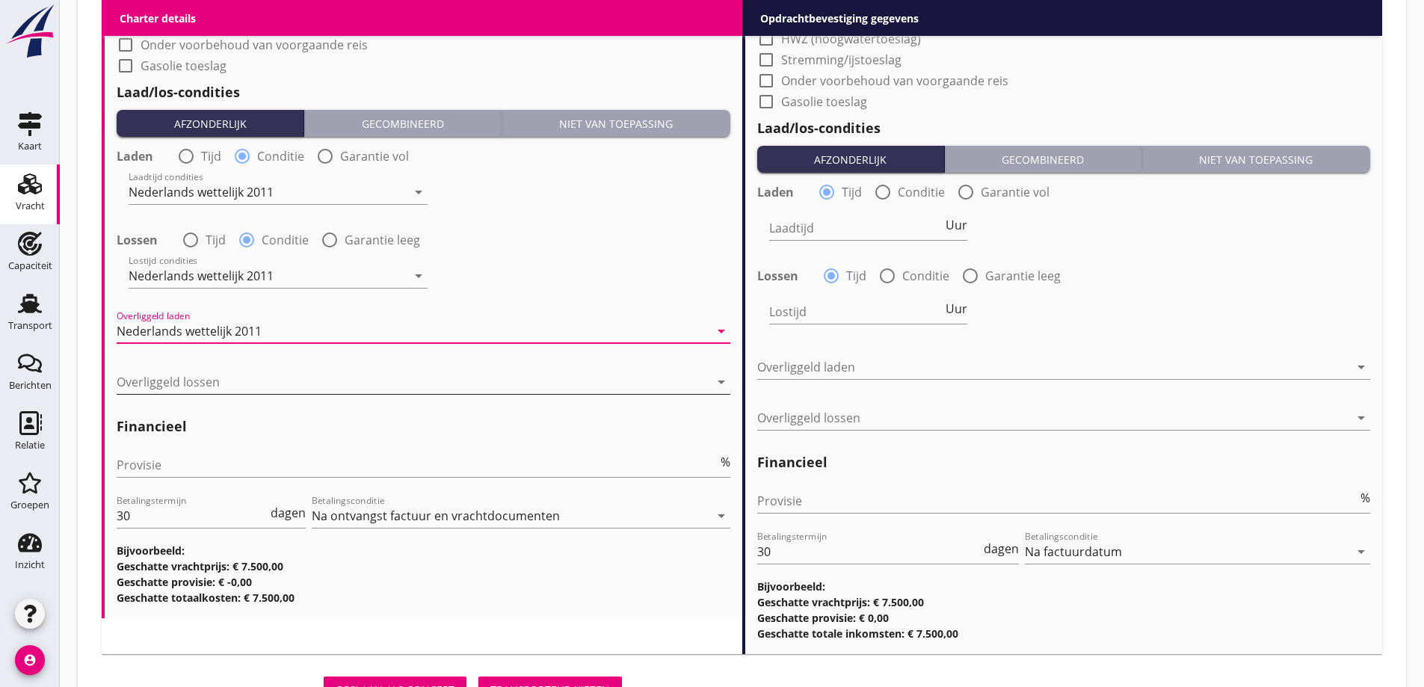
click at [248, 387] on div at bounding box center [413, 382] width 593 height 24
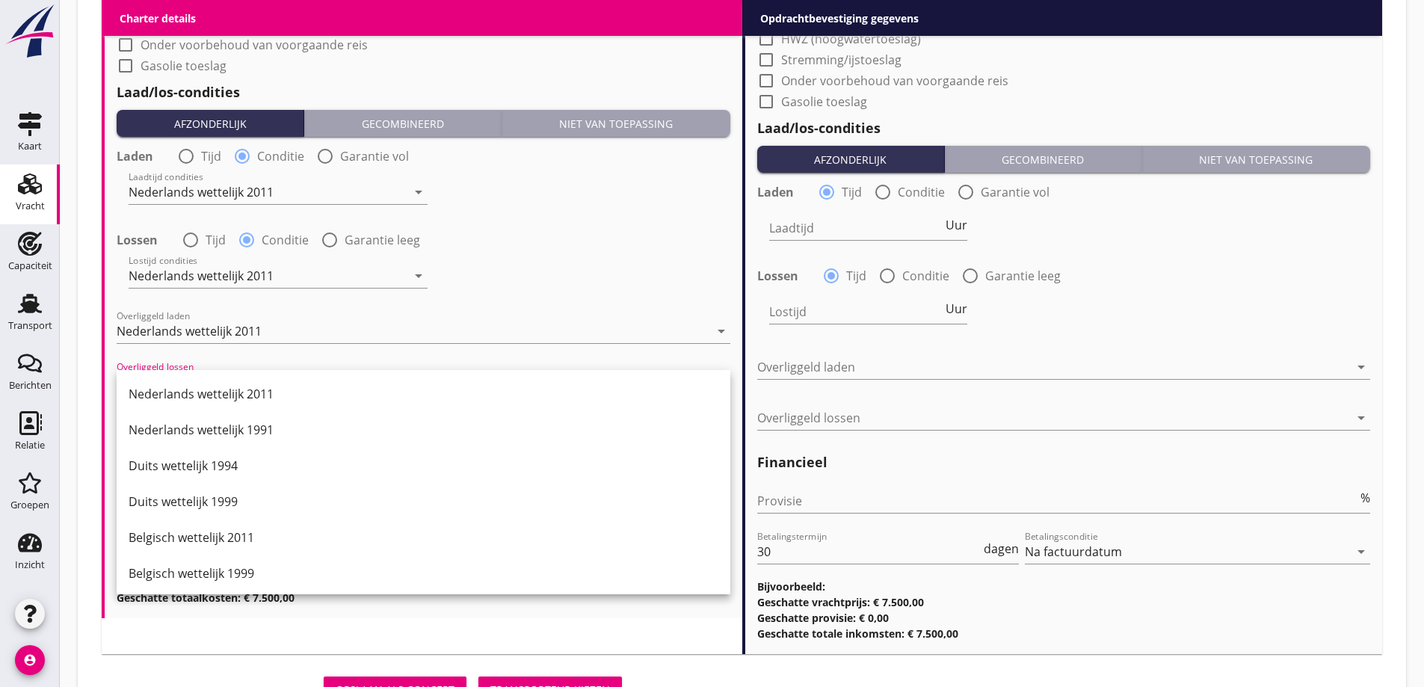
click at [253, 395] on div "Nederlands wettelijk 2011" at bounding box center [424, 394] width 590 height 18
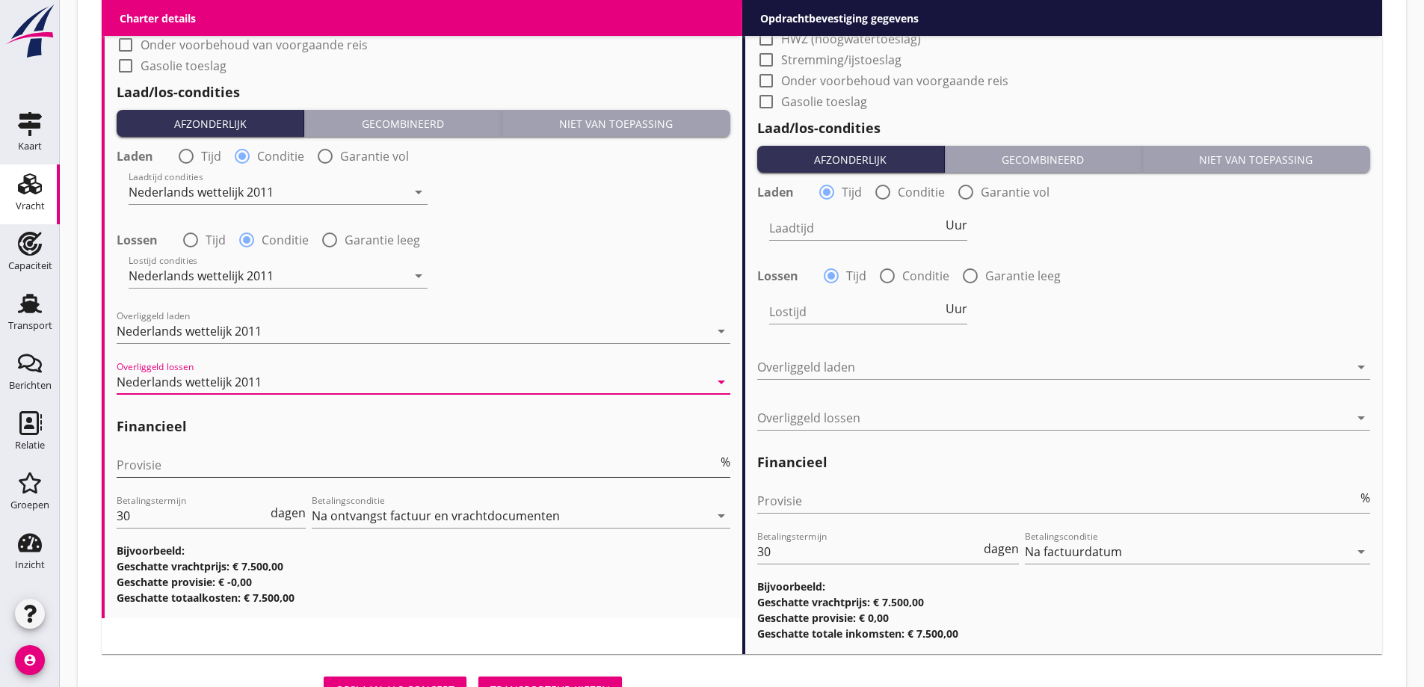
click at [236, 466] on input "Provisie" at bounding box center [417, 465] width 601 height 24
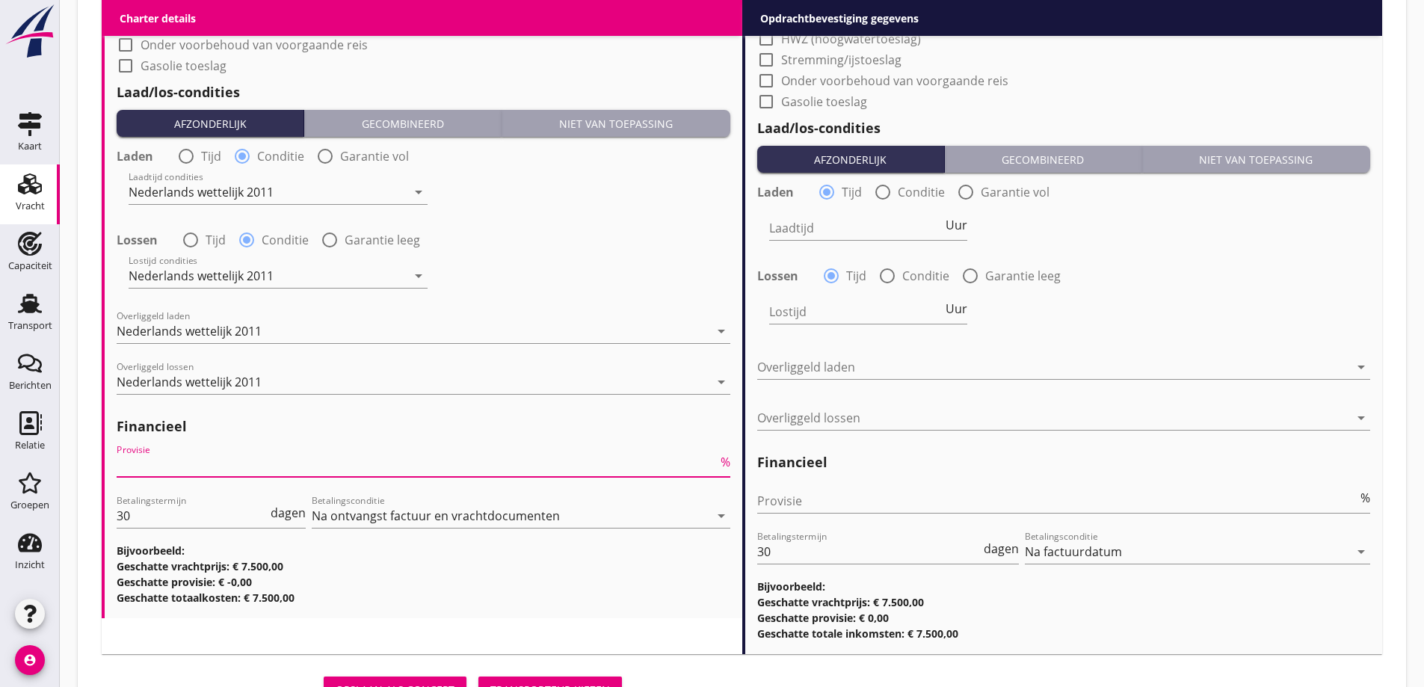
type input "2"
type input "2.5"
click at [399, 594] on h3 "Geschatte totaalkosten: € 7.312,50" at bounding box center [424, 598] width 614 height 16
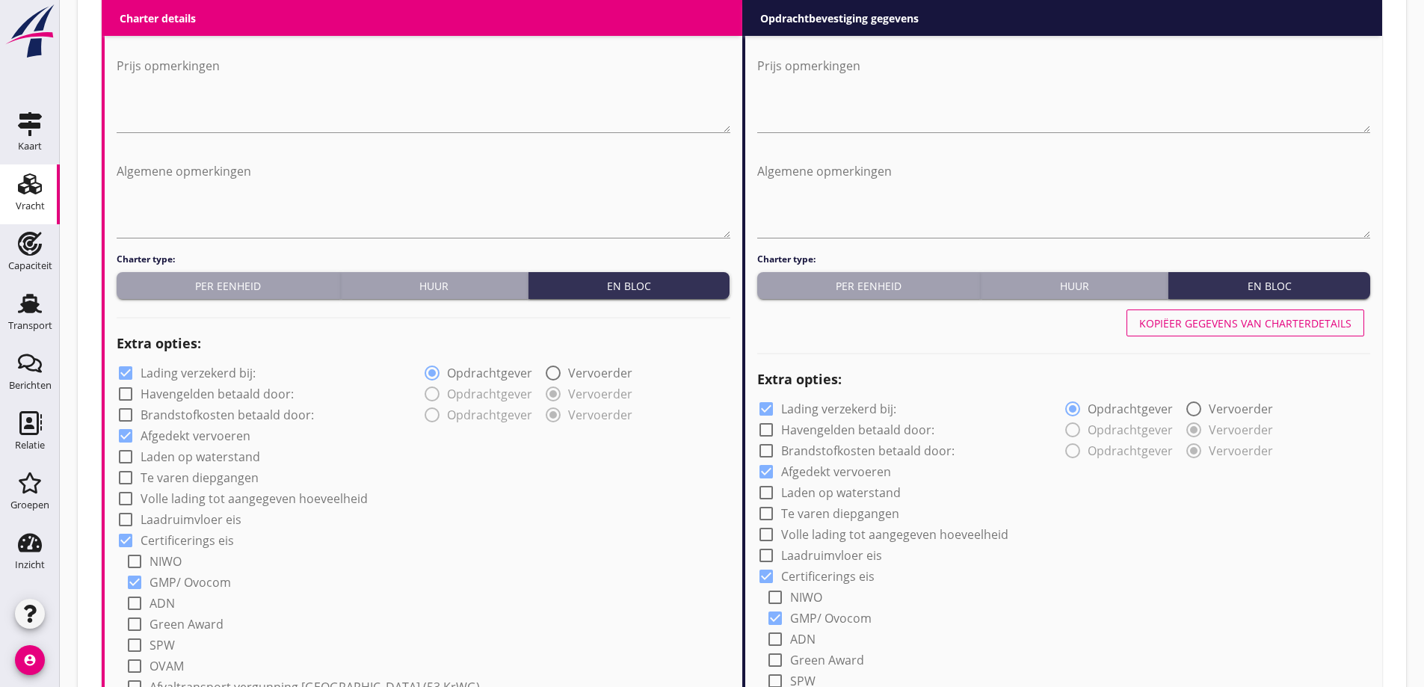
scroll to position [804, 0]
click at [1258, 335] on button "Kopiëer gegevens van charterdetails" at bounding box center [1246, 323] width 238 height 27
type input "Soja NON GMO (1811)"
type input "Nutramon (7290)"
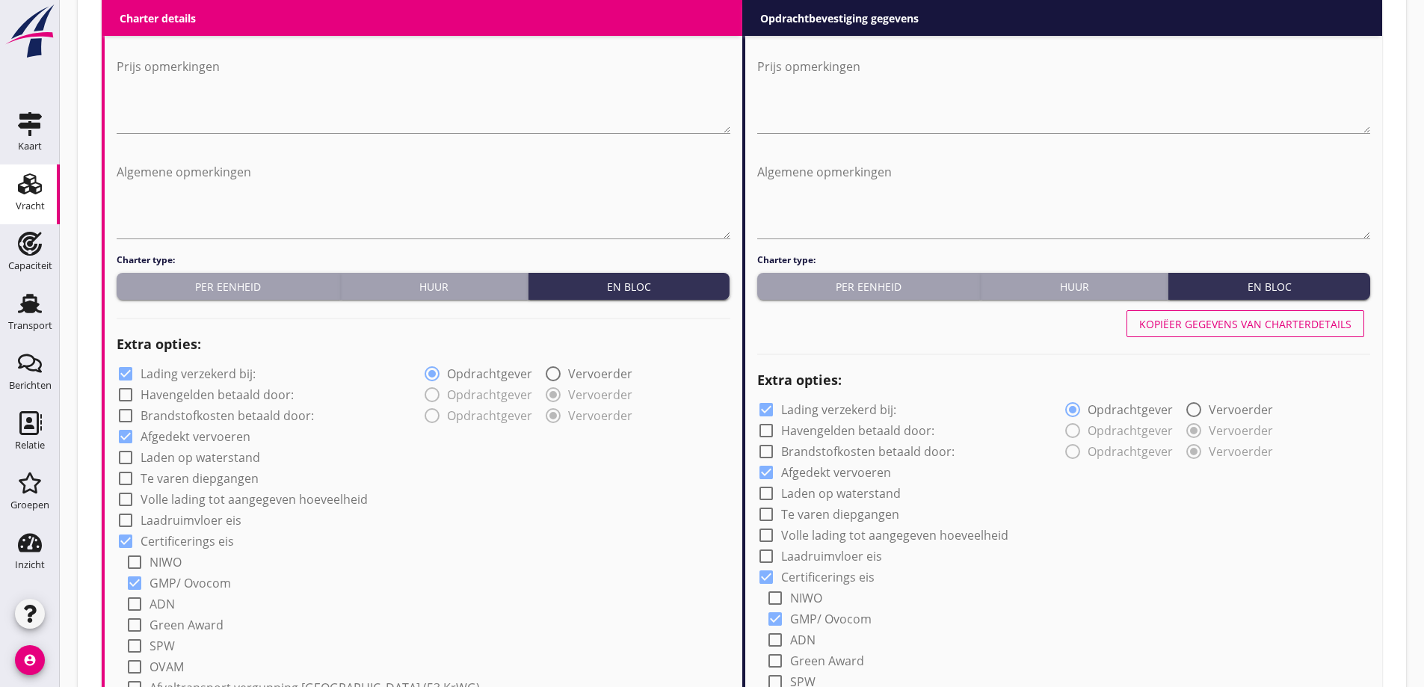
type input "a"
radio input "false"
radio input "true"
radio input "false"
radio input "true"
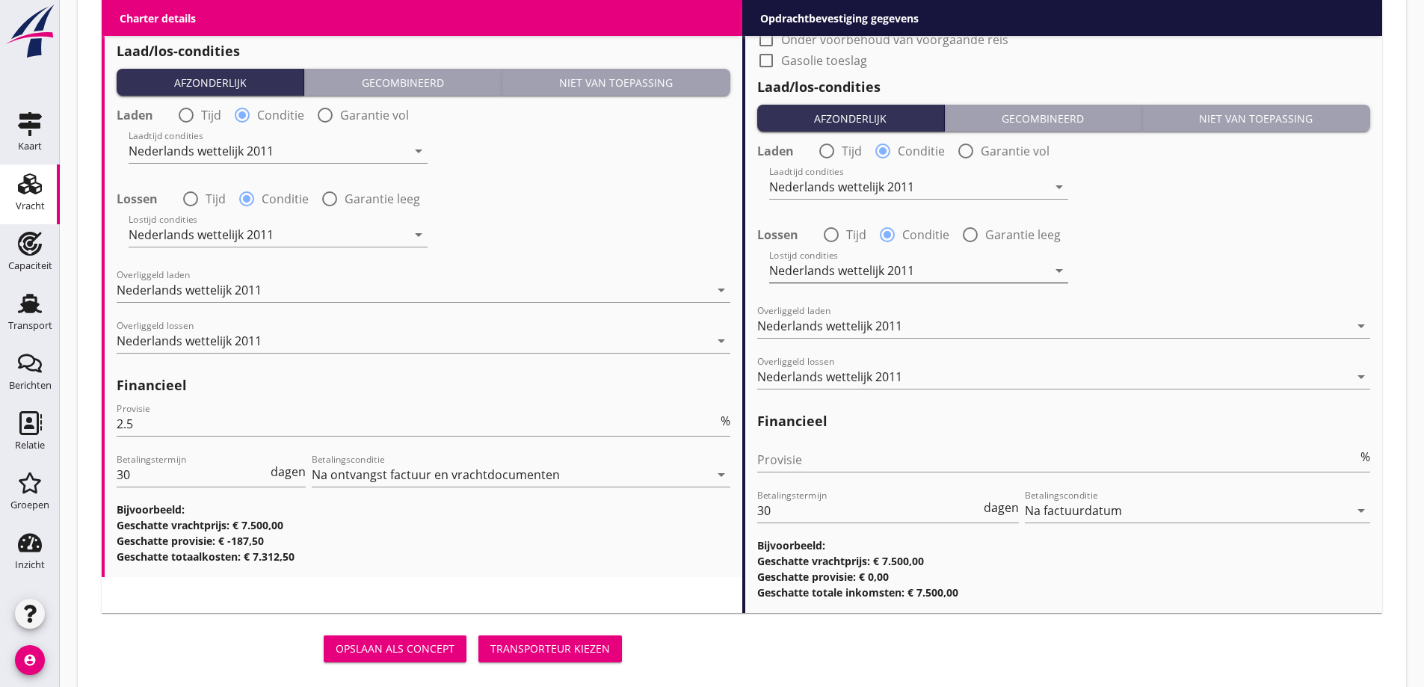
scroll to position [1776, 0]
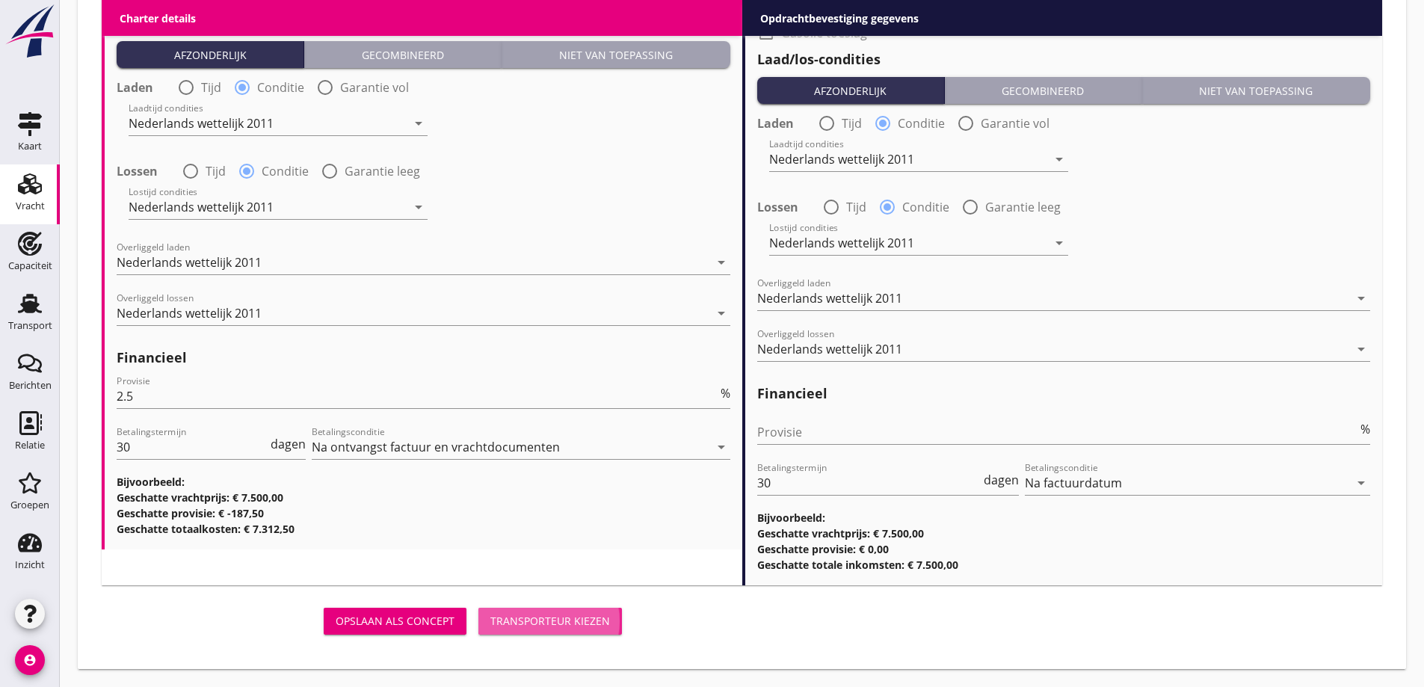
drag, startPoint x: 554, startPoint y: 624, endPoint x: 1334, endPoint y: 75, distance: 954.1
click at [555, 624] on div "Transporteur kiezen" at bounding box center [551, 621] width 120 height 16
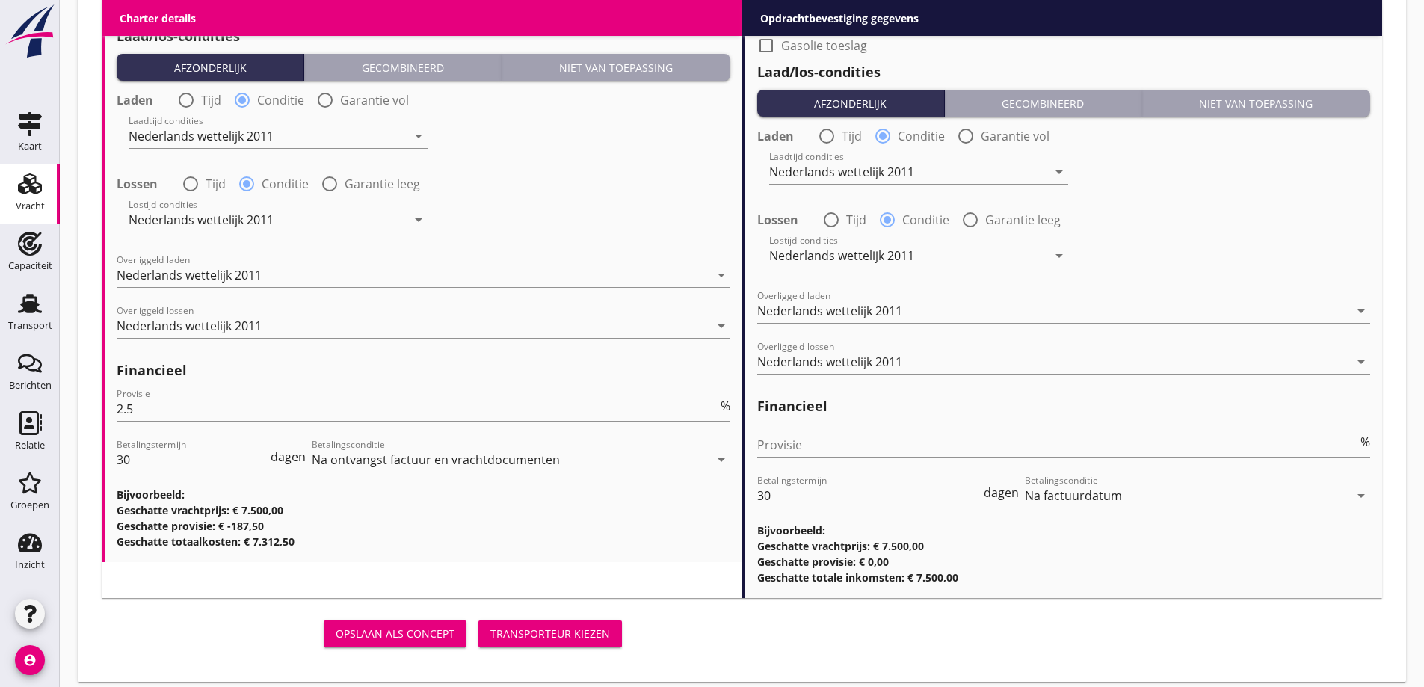
scroll to position [1801, 0]
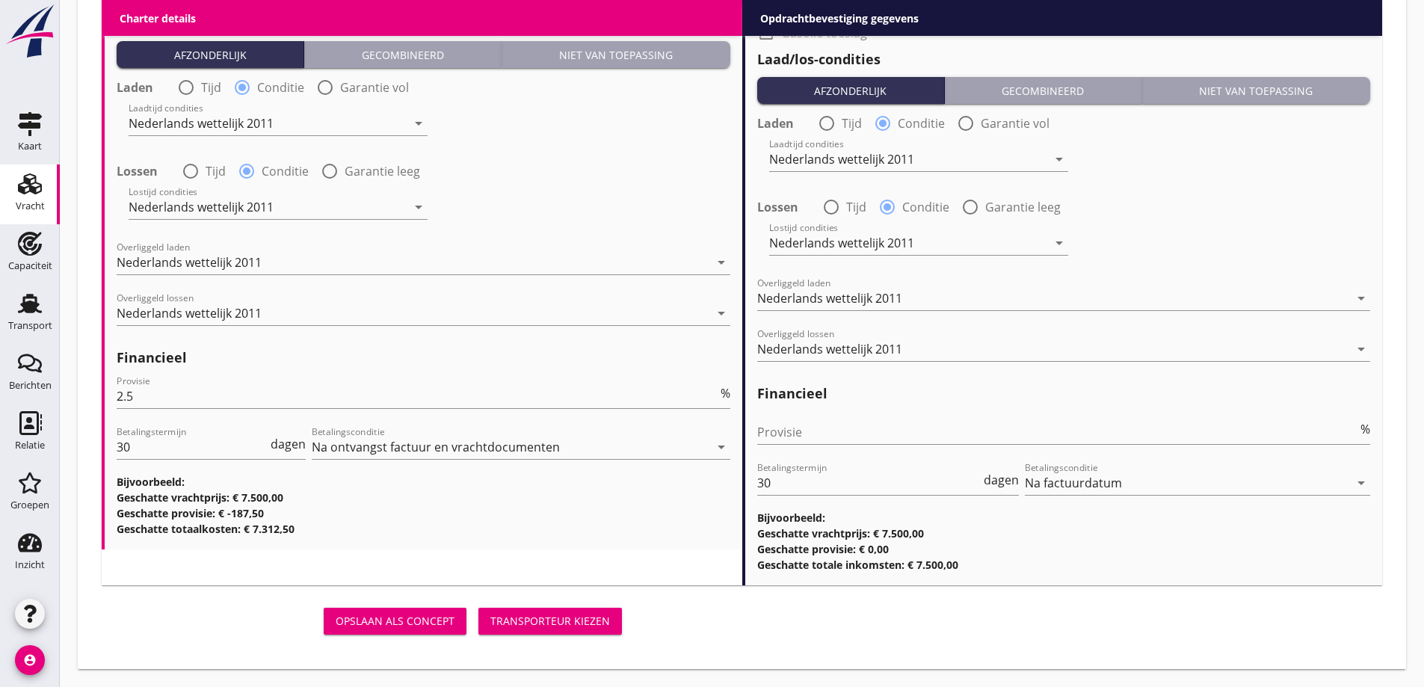
click at [538, 613] on div "Transporteur kiezen" at bounding box center [551, 621] width 120 height 16
click at [550, 619] on div "Transporteur kiezen" at bounding box center [551, 621] width 120 height 16
click at [551, 620] on div "Transporteur kiezen" at bounding box center [551, 621] width 120 height 16
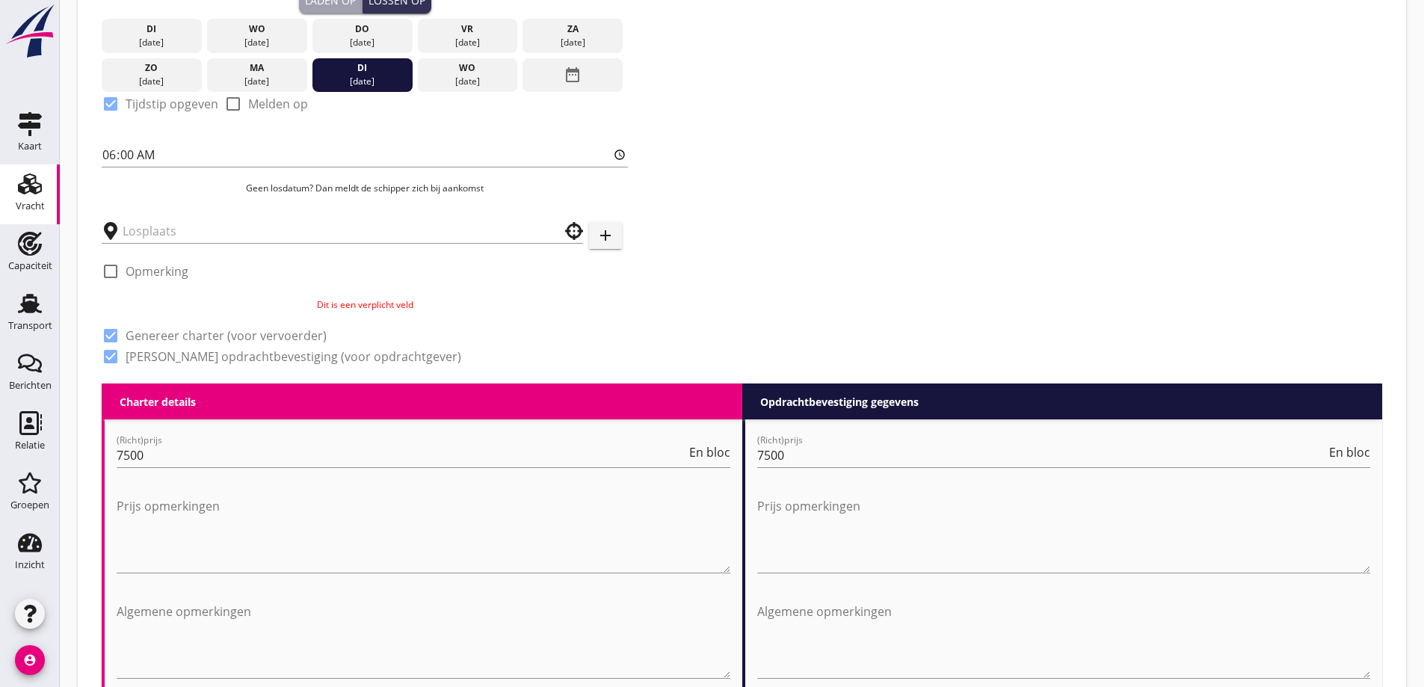
scroll to position [299, 0]
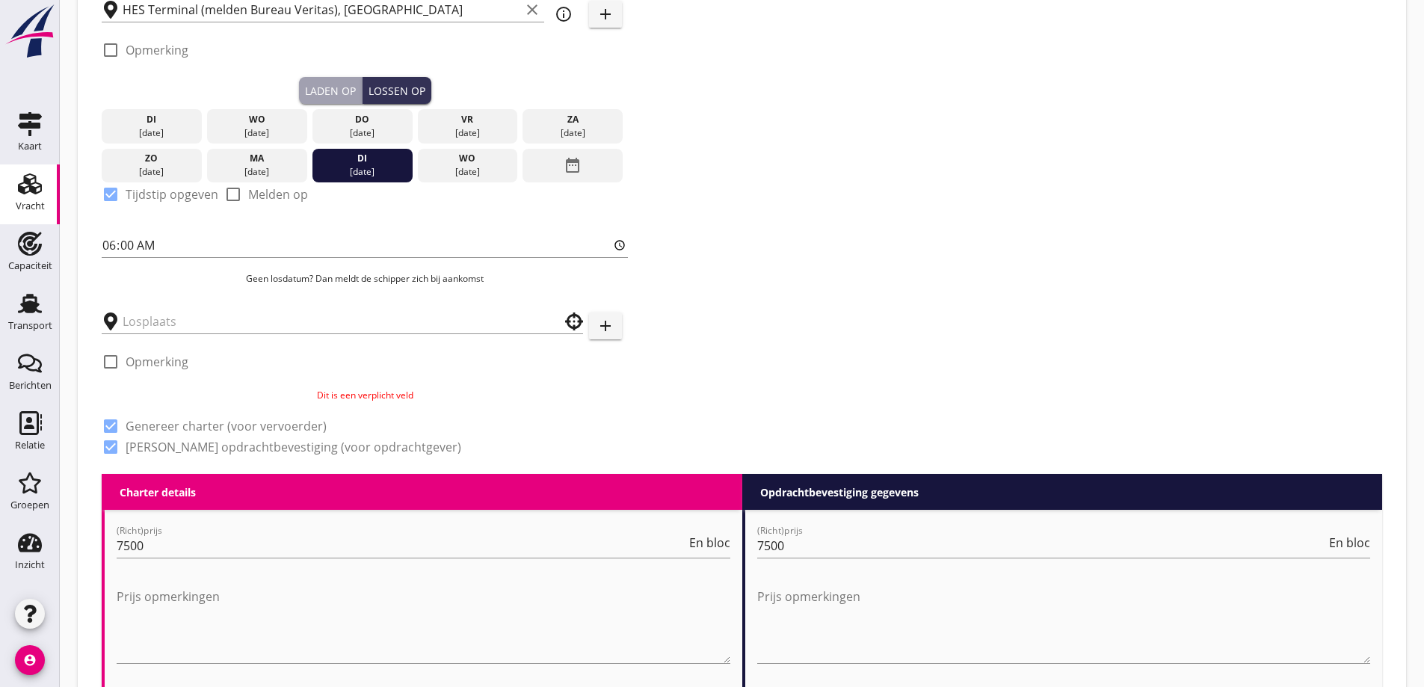
click at [331, 390] on p "Dit is een verplicht veld" at bounding box center [365, 395] width 526 height 13
click at [359, 393] on p "Dit is een verplicht veld" at bounding box center [365, 395] width 526 height 13
click at [364, 331] on input "text" at bounding box center [332, 322] width 419 height 24
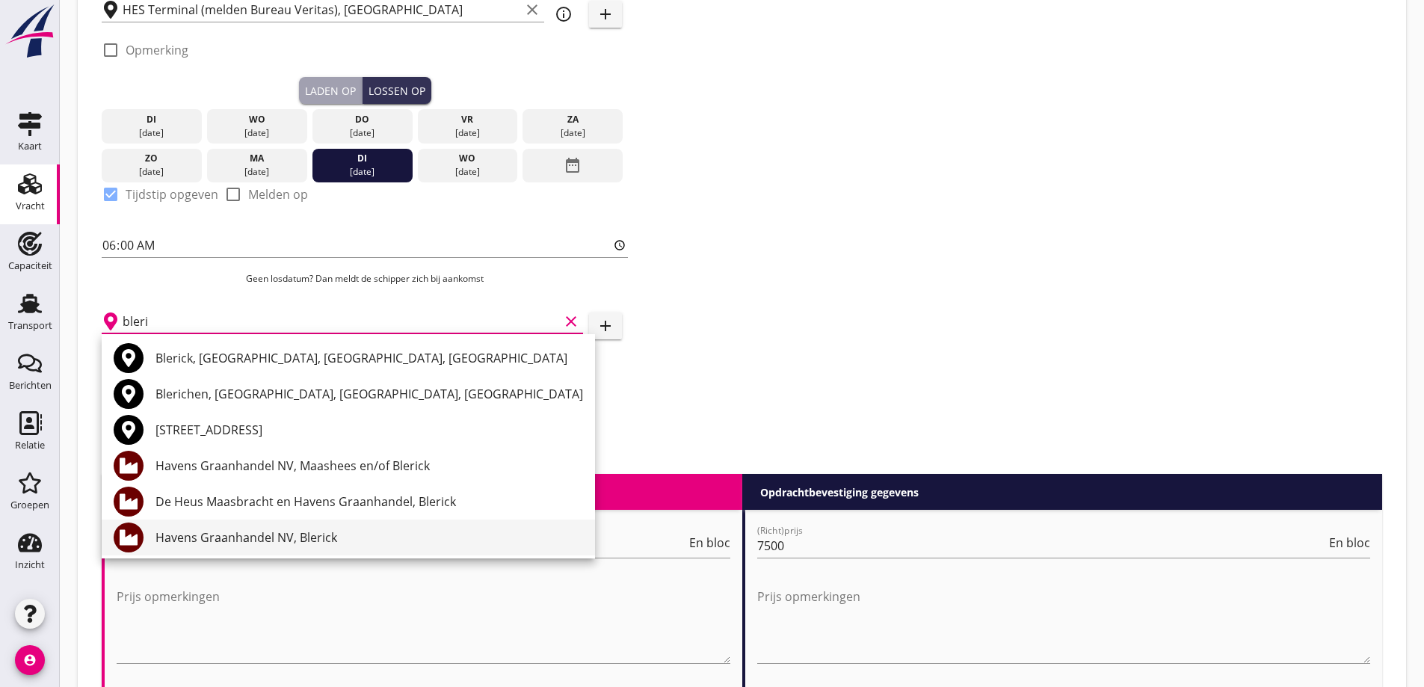
click at [306, 546] on div "Havens Graanhandel NV, Blerick" at bounding box center [370, 538] width 428 height 18
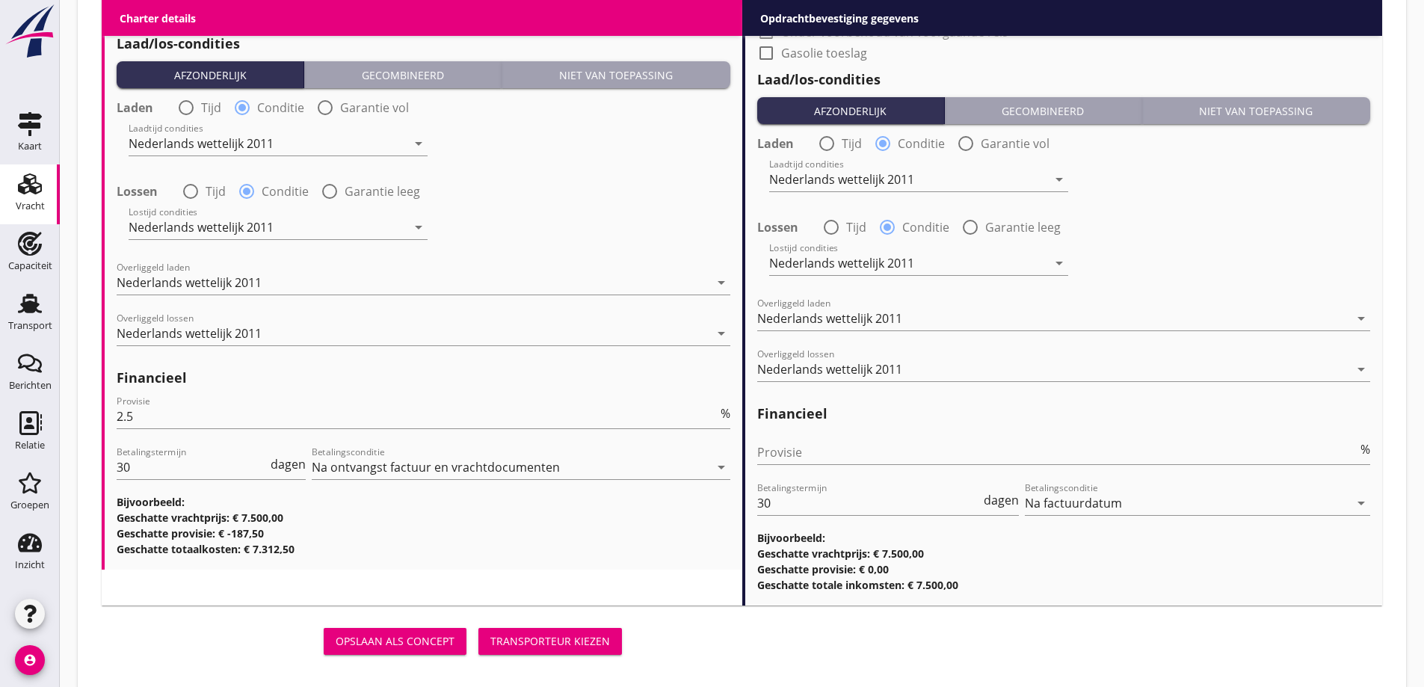
scroll to position [1776, 0]
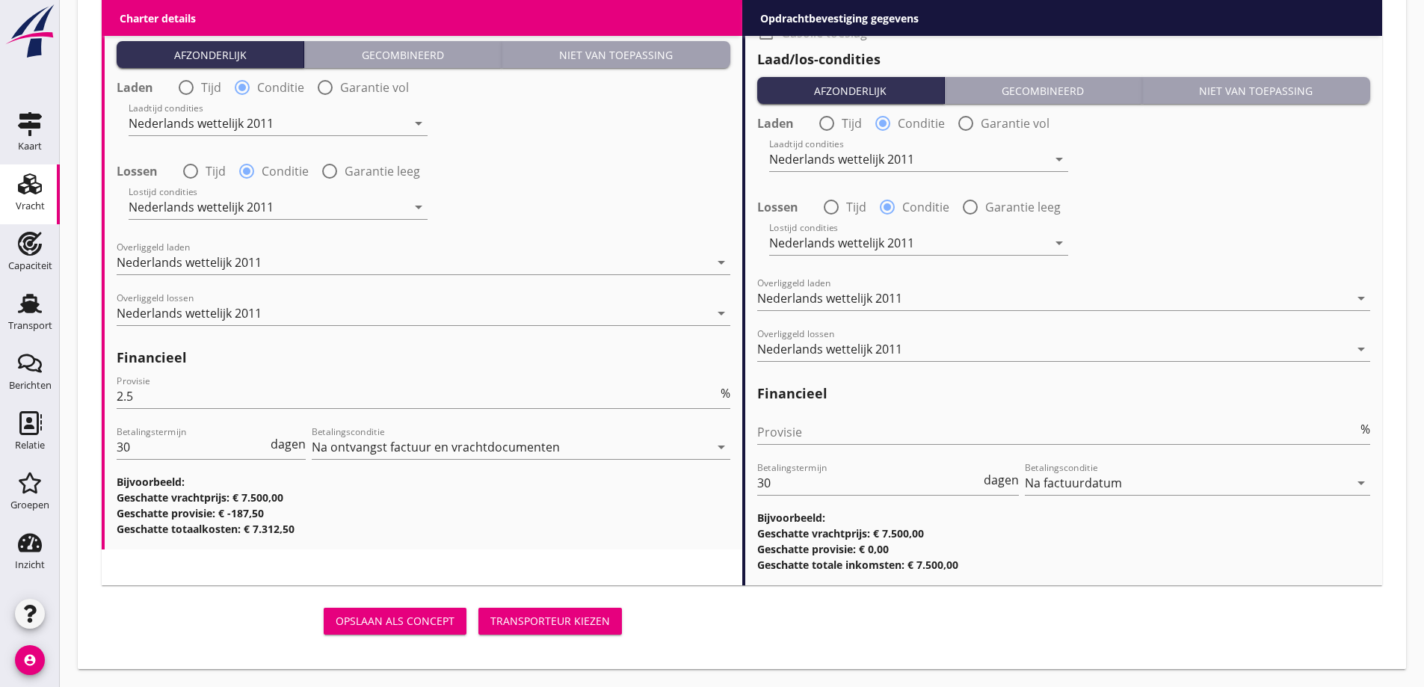
type input "Havens Graanhandel NV, Blerick"
click at [578, 629] on button "Transporteur kiezen" at bounding box center [551, 621] width 144 height 27
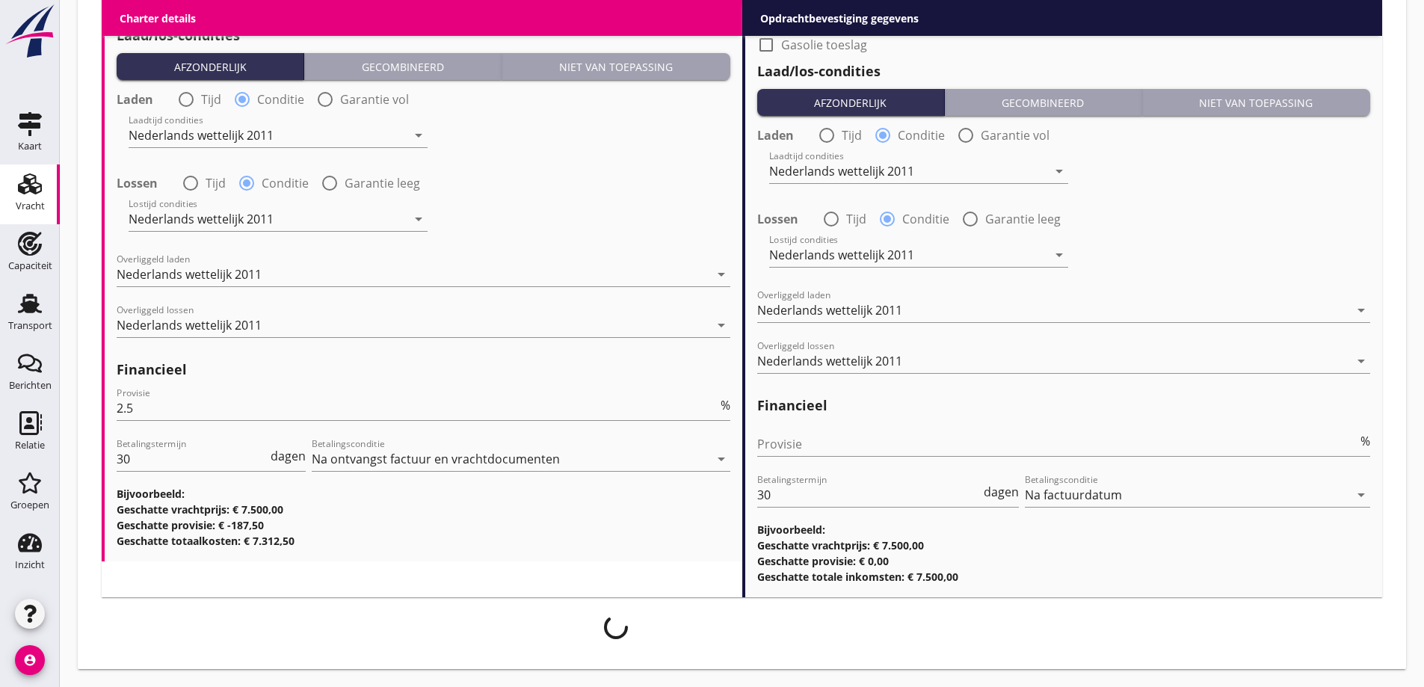
scroll to position [1764, 0]
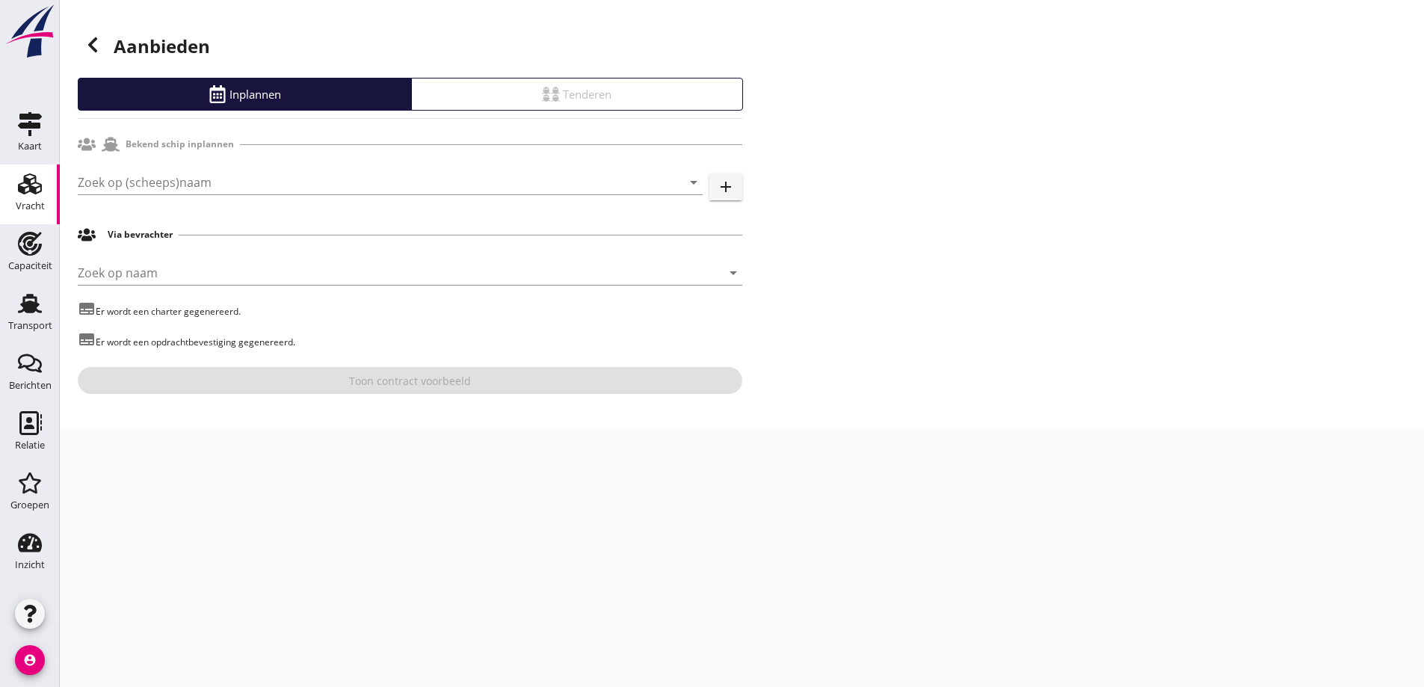
click at [268, 201] on div at bounding box center [390, 204] width 625 height 9
click at [262, 179] on input "Zoek op (scheeps)naam" at bounding box center [369, 182] width 583 height 24
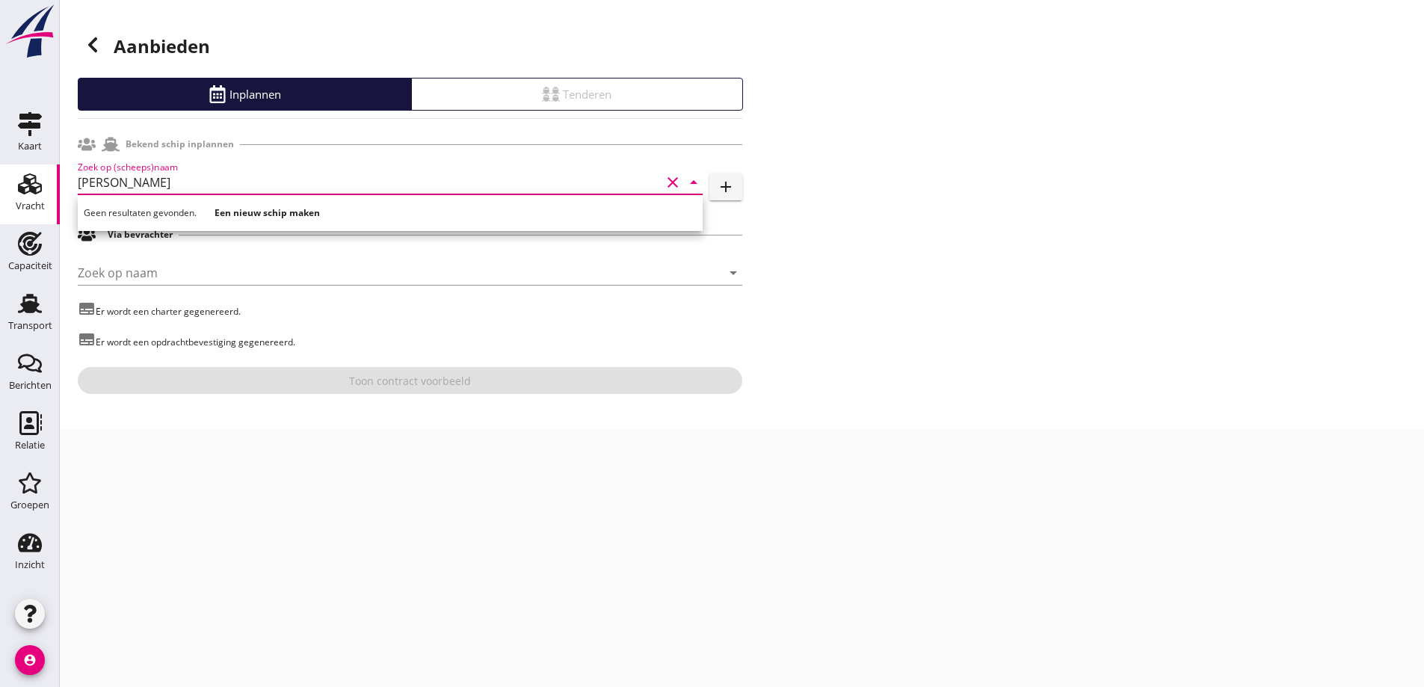
type input "maria jac"
click at [296, 212] on strong "Een nieuw schip maken" at bounding box center [267, 212] width 105 height 13
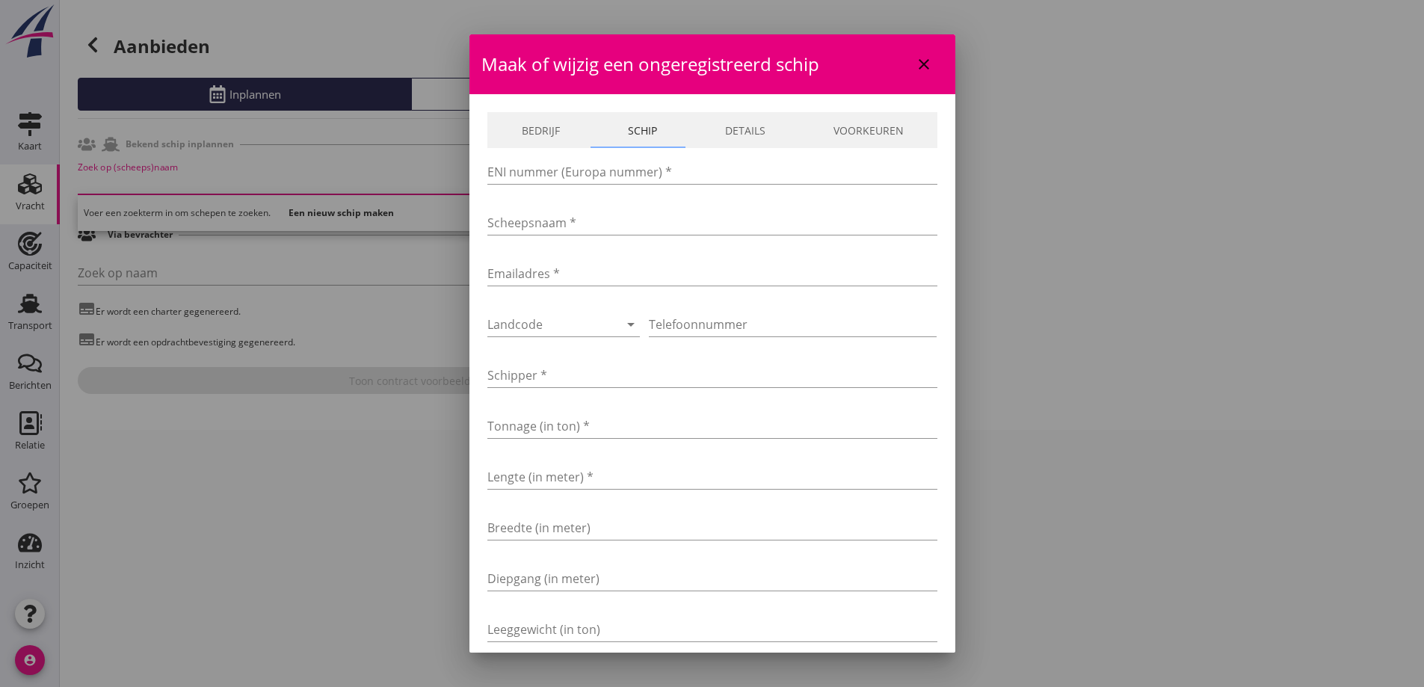
click at [555, 142] on link "Bedrijf" at bounding box center [541, 130] width 106 height 36
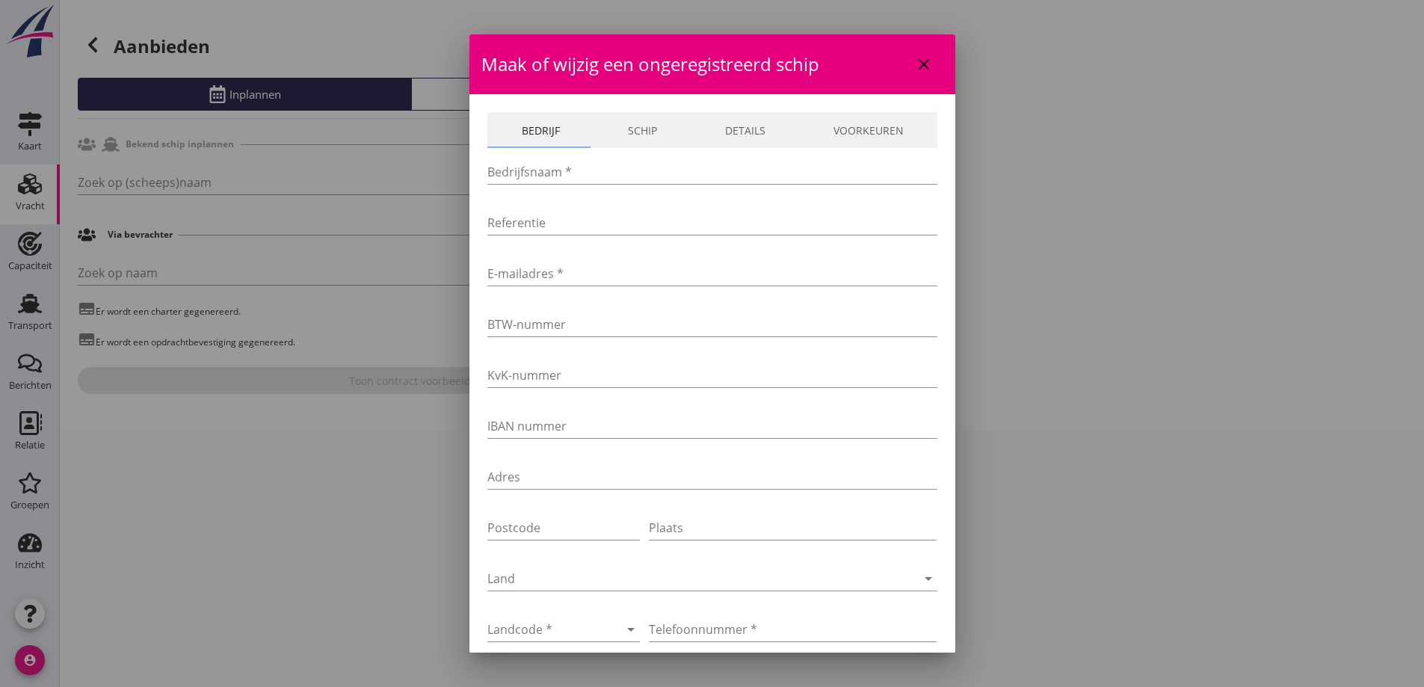
click at [629, 129] on link "Schip" at bounding box center [642, 130] width 97 height 36
click at [570, 218] on input "Scheepsnaam *" at bounding box center [713, 223] width 450 height 24
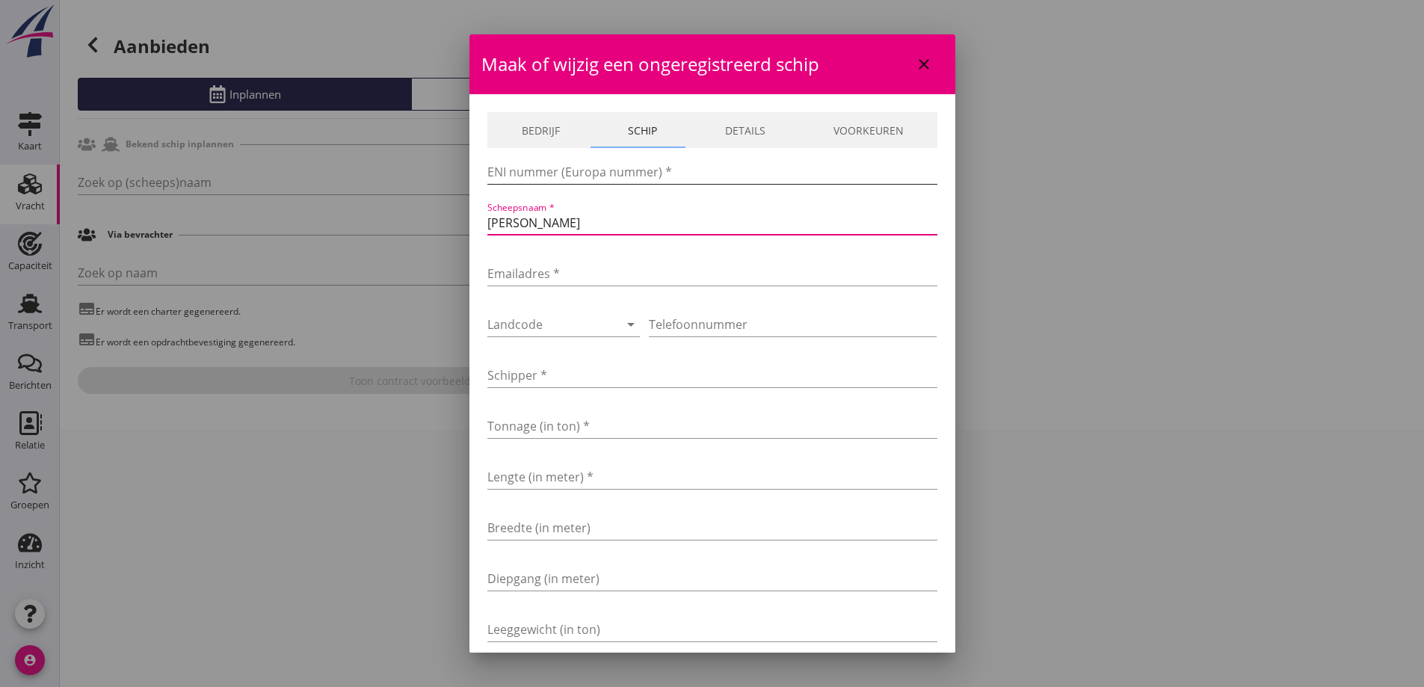
type input "MARIA JACOBA"
click at [568, 170] on input "ENI nummer (Europa nummer) *" at bounding box center [713, 172] width 450 height 24
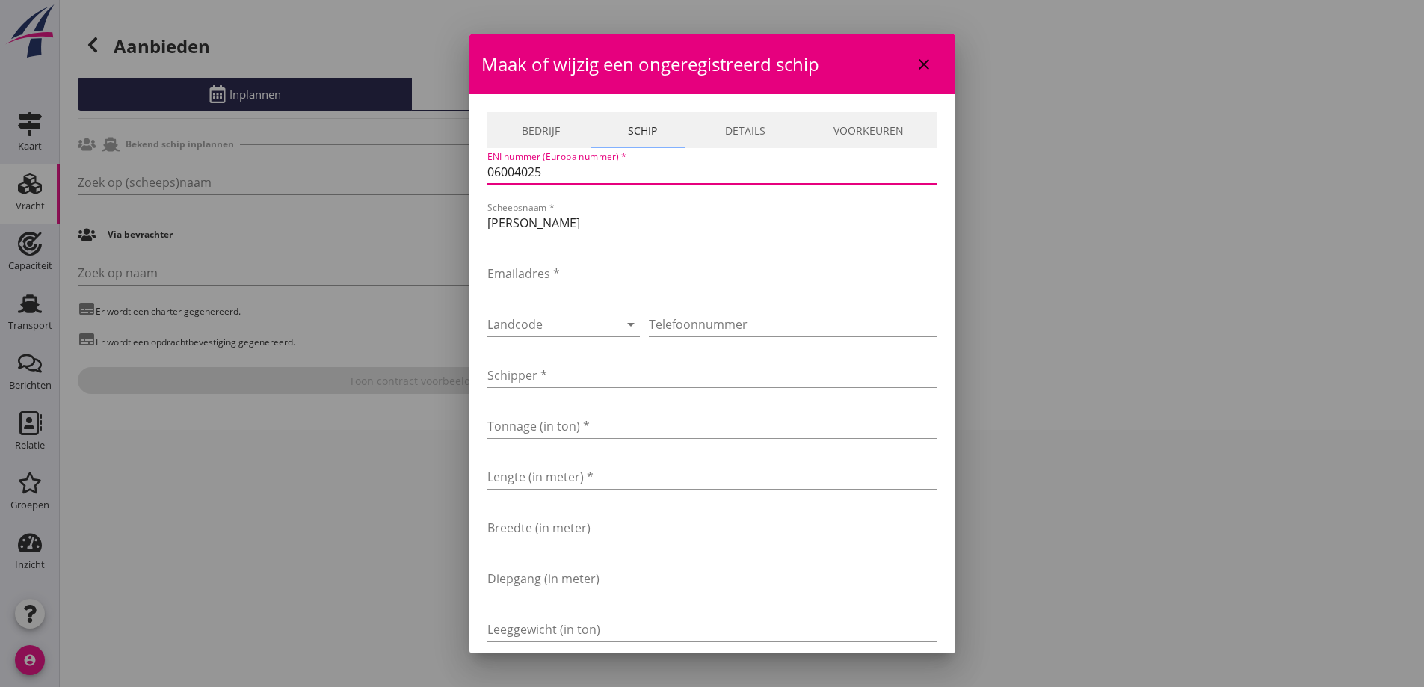
type input "06004025"
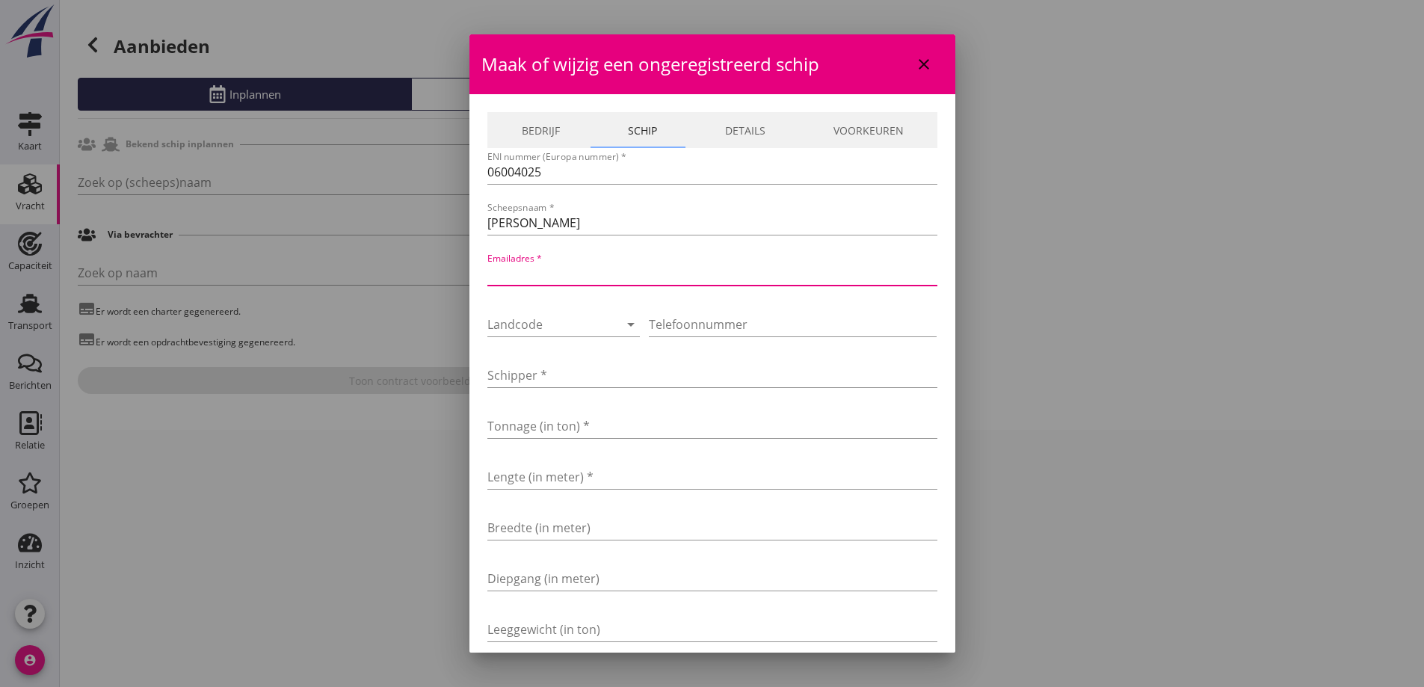
click at [600, 274] on input "Emailadres *" at bounding box center [713, 274] width 450 height 24
type input "info@mariajacoba.nl"
click at [569, 322] on div at bounding box center [543, 325] width 111 height 24
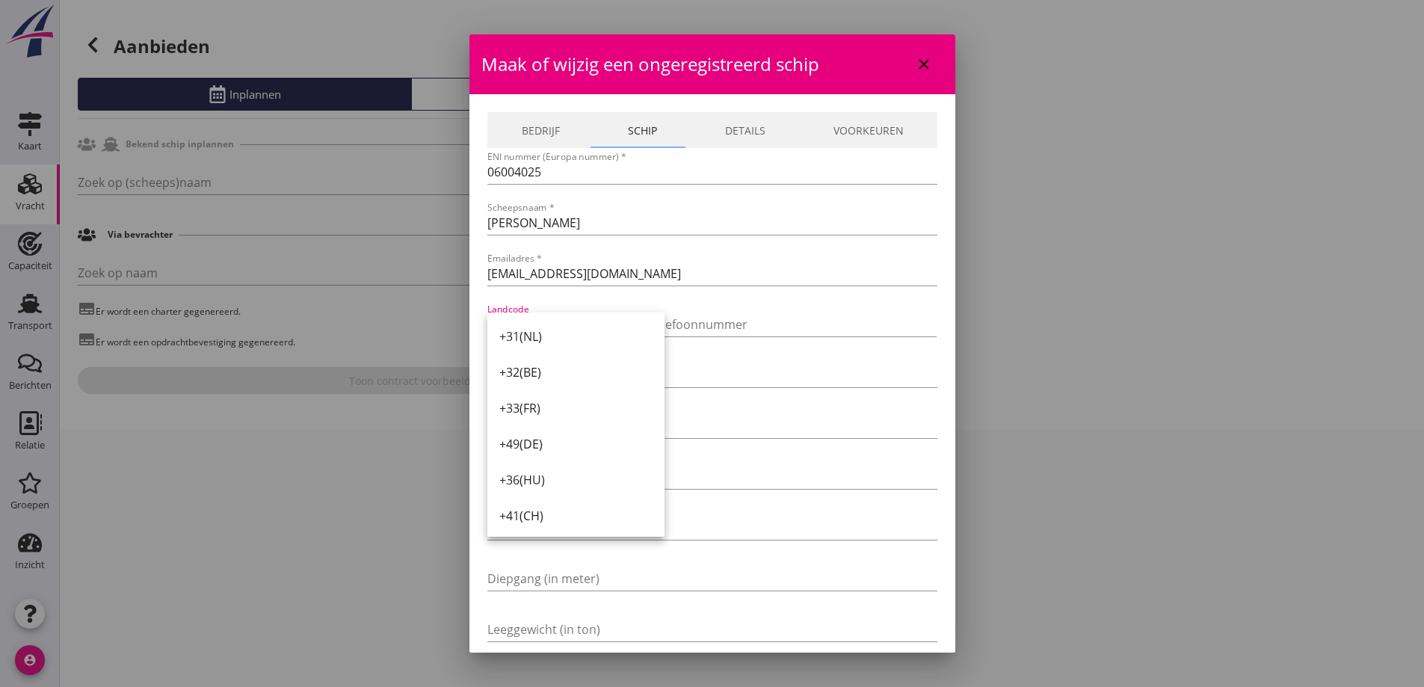
click at [564, 333] on div "+31(NL)" at bounding box center [575, 337] width 153 height 18
click at [710, 316] on input "Telefoonnummer" at bounding box center [793, 325] width 288 height 24
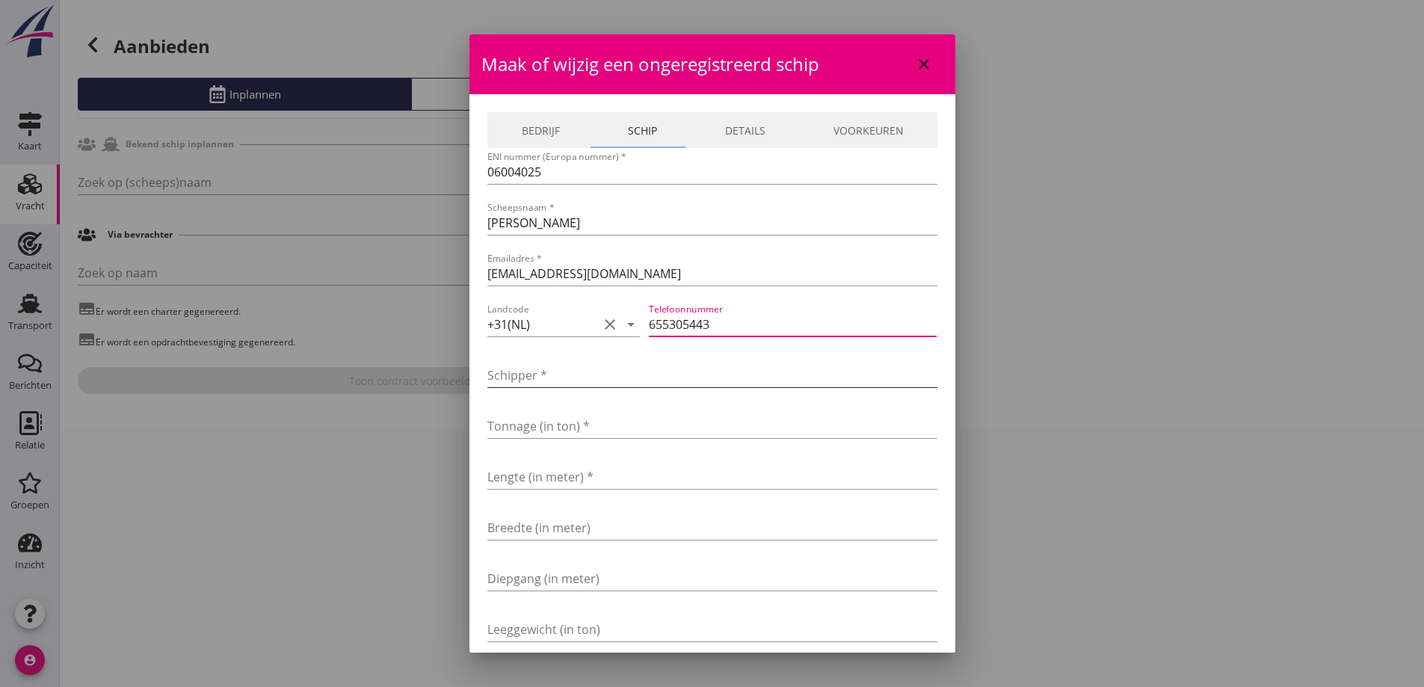
type input "655305443"
click at [617, 377] on input "Schipper *" at bounding box center [713, 375] width 450 height 24
type input "Jan Kramer"
click at [568, 431] on input "Tonnage (in ton) *" at bounding box center [713, 426] width 450 height 24
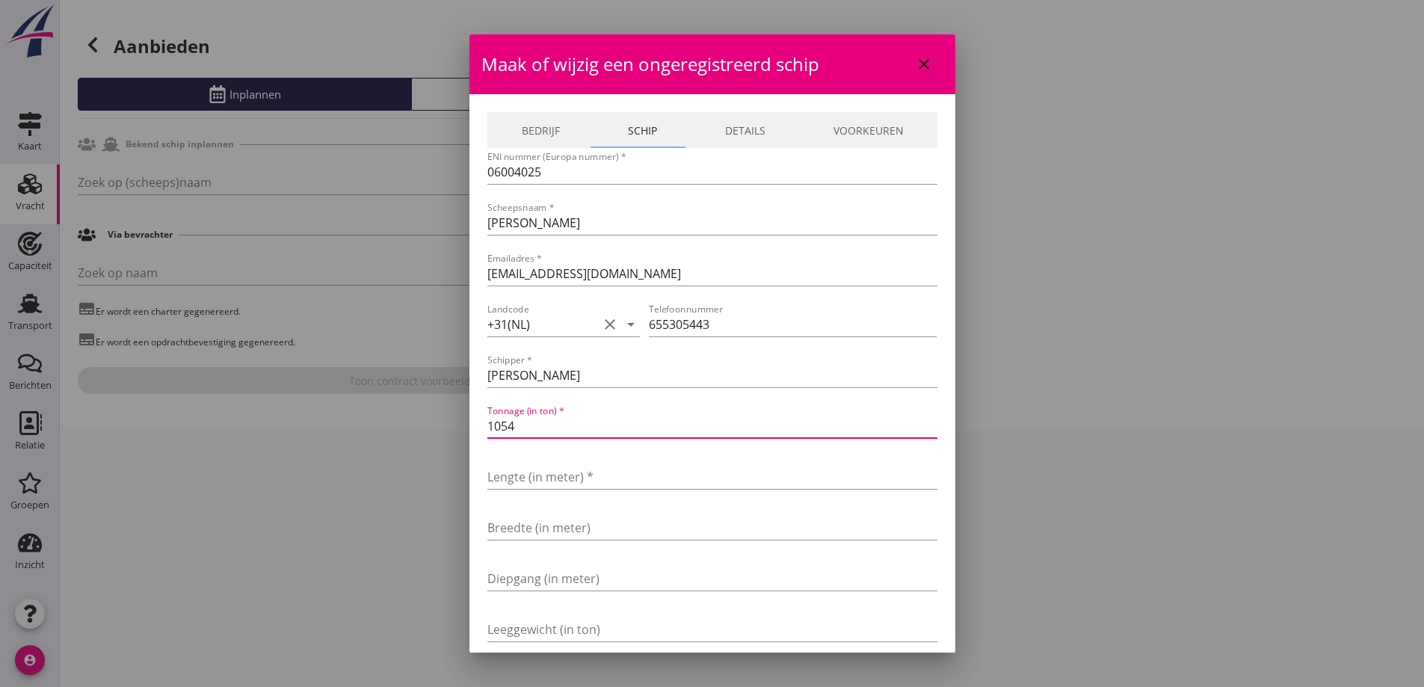
type input "1054"
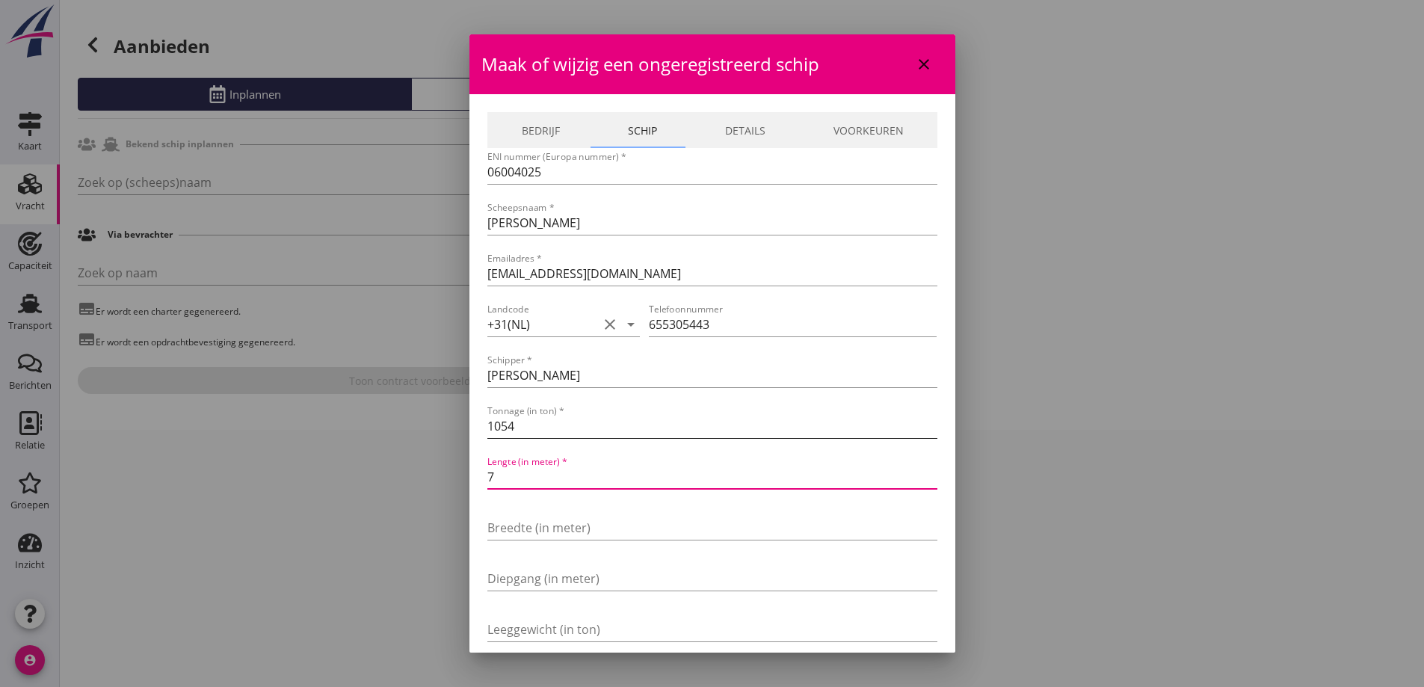
type input "73"
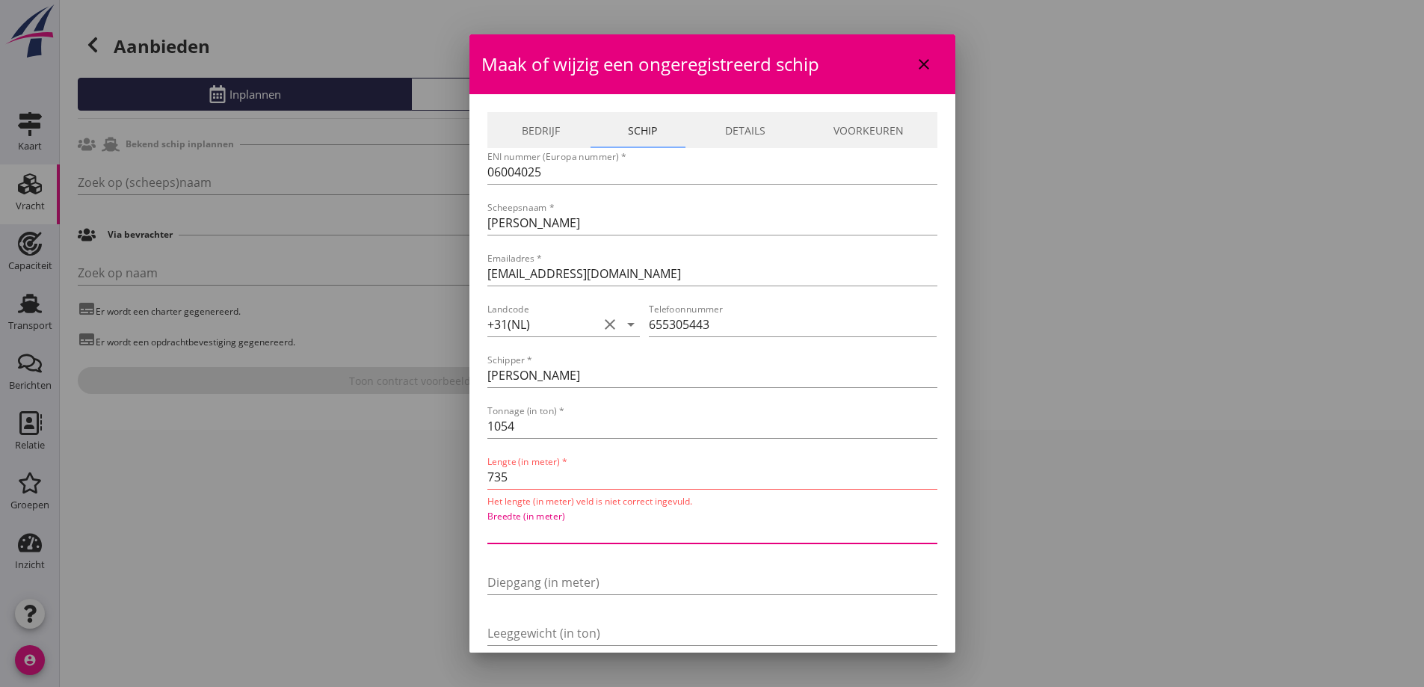
click at [552, 479] on input "735" at bounding box center [713, 477] width 450 height 24
type input "73"
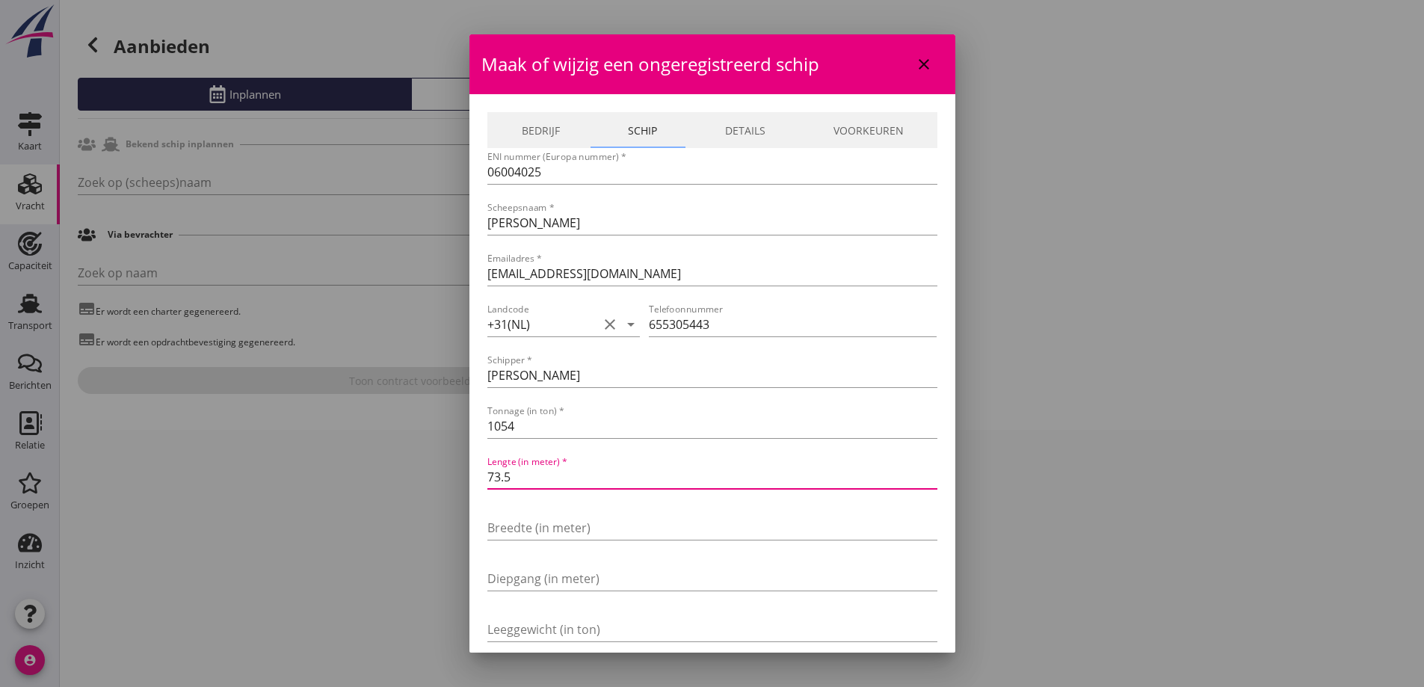
type input "73"
type input "73.05"
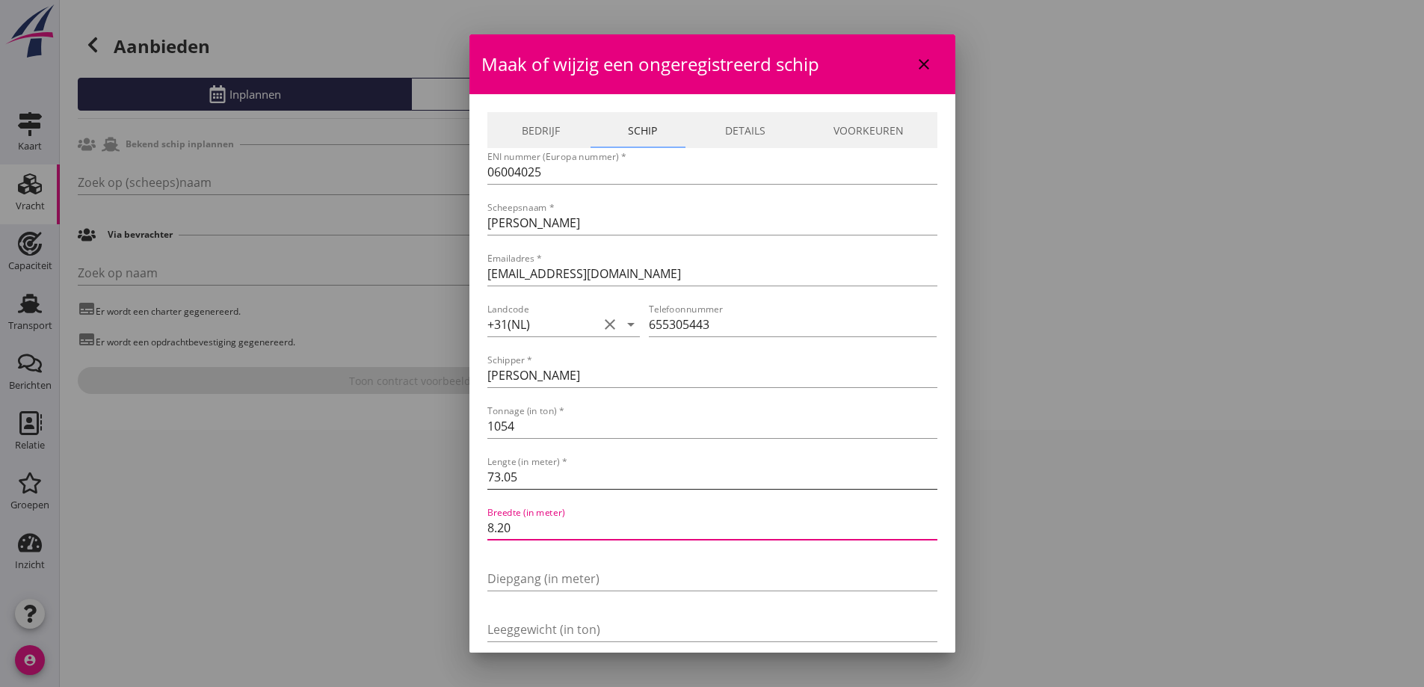
type input "8.20"
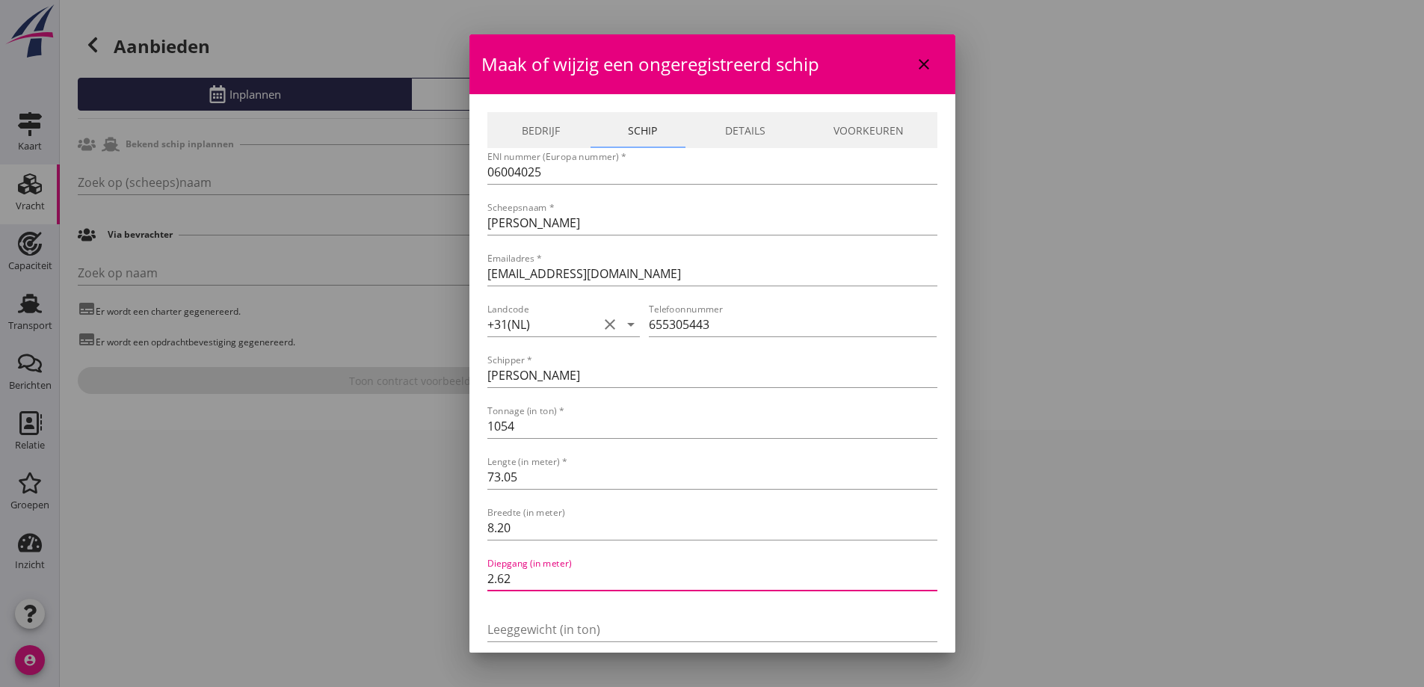
type input "2.62"
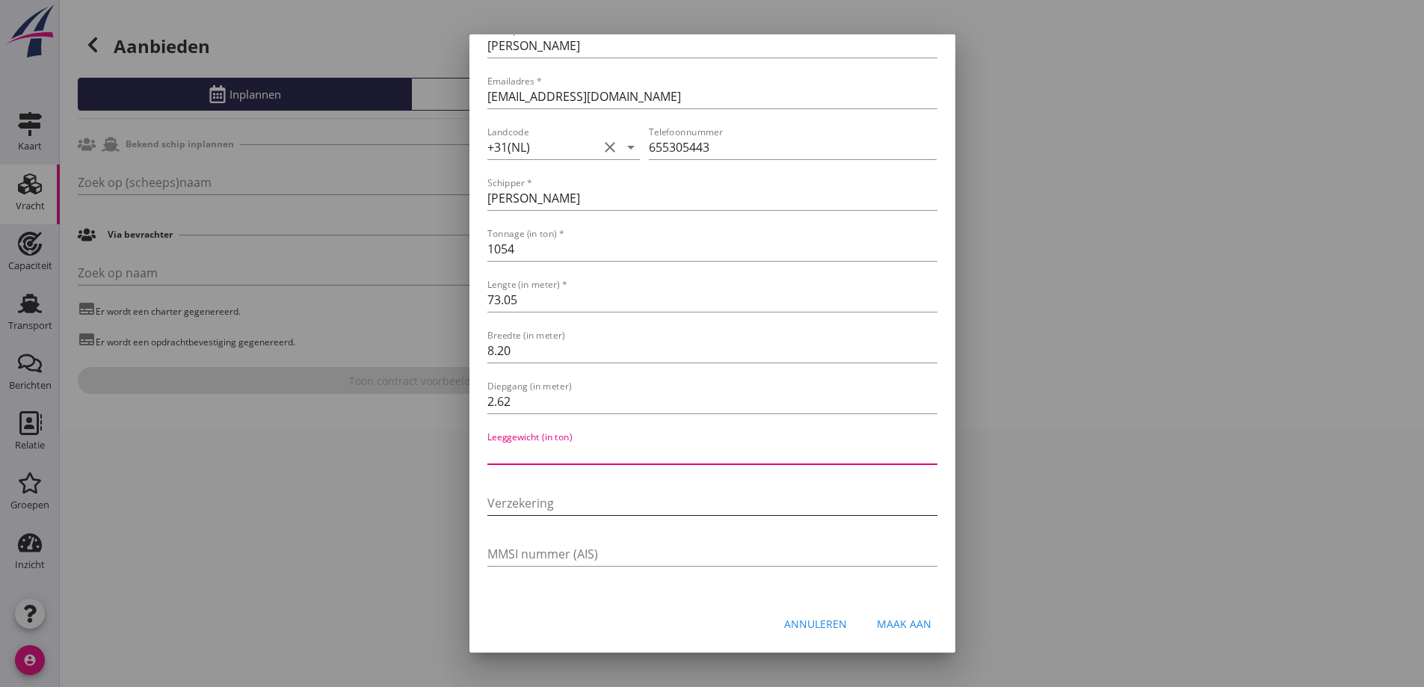
scroll to position [102, 0]
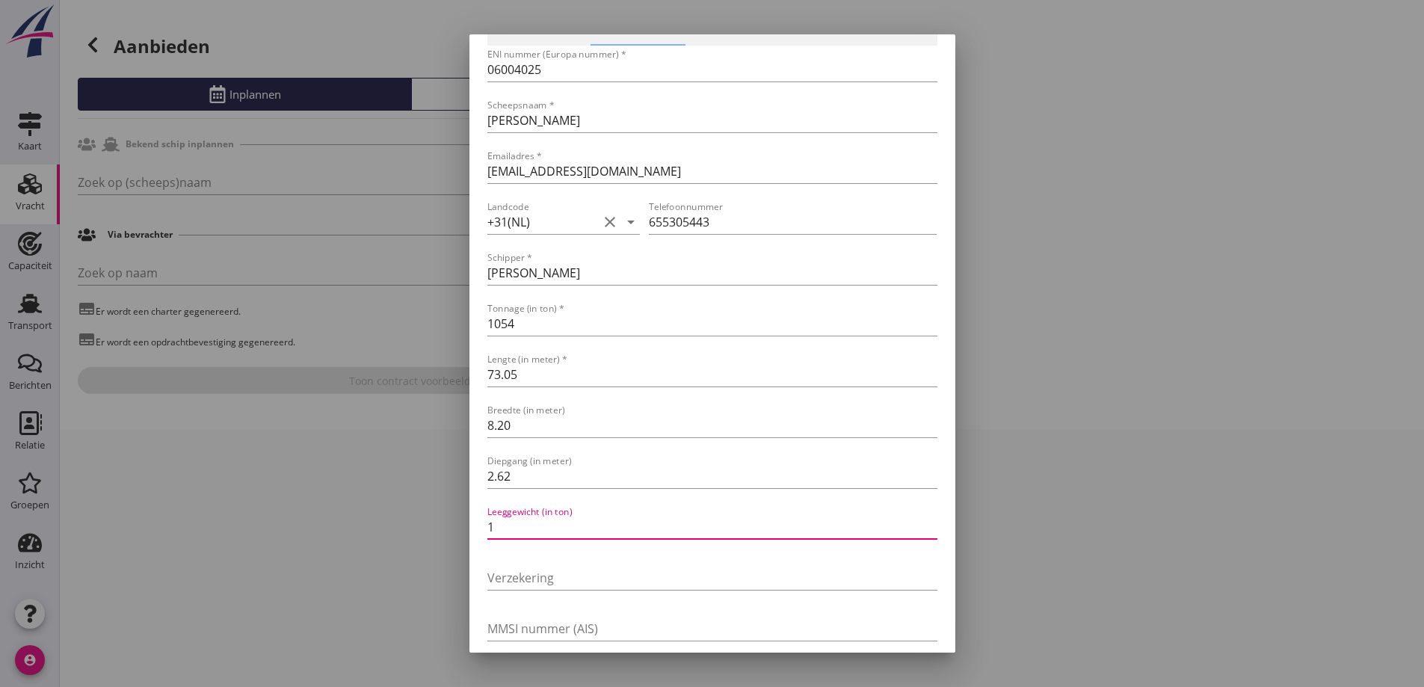
type input "2"
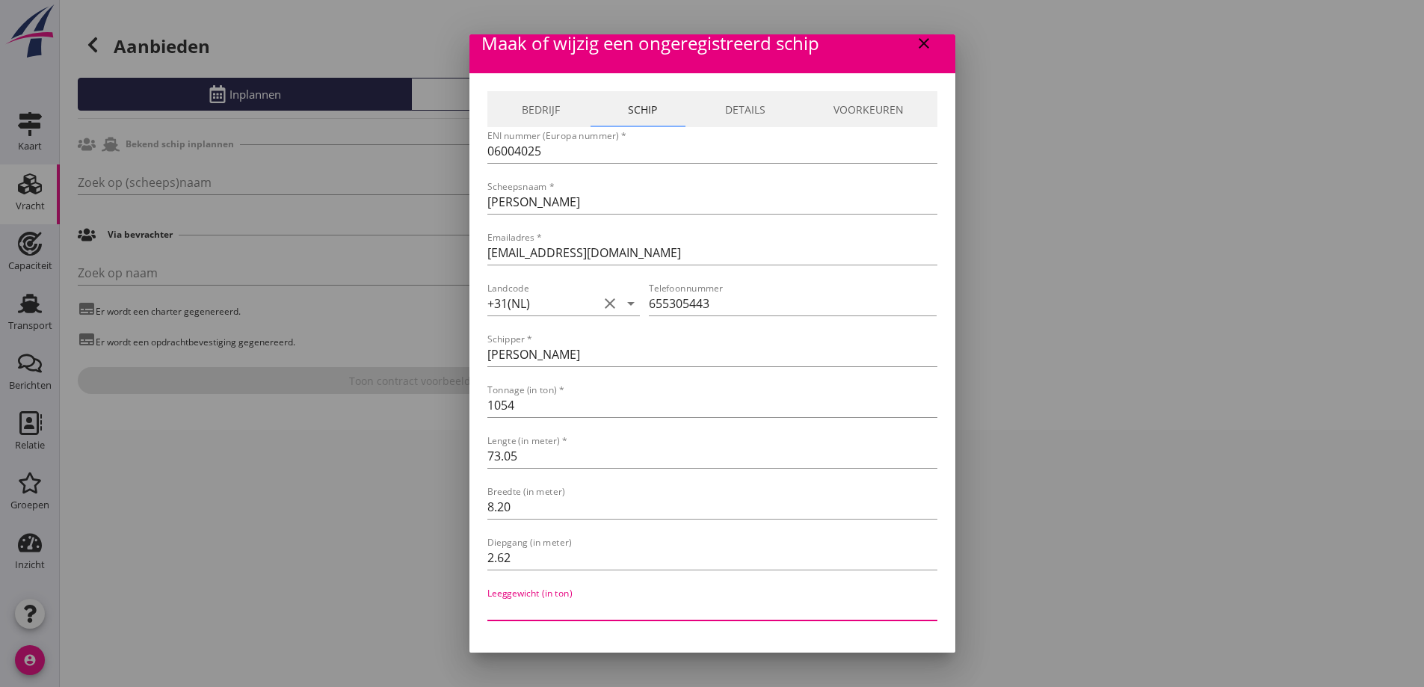
scroll to position [0, 0]
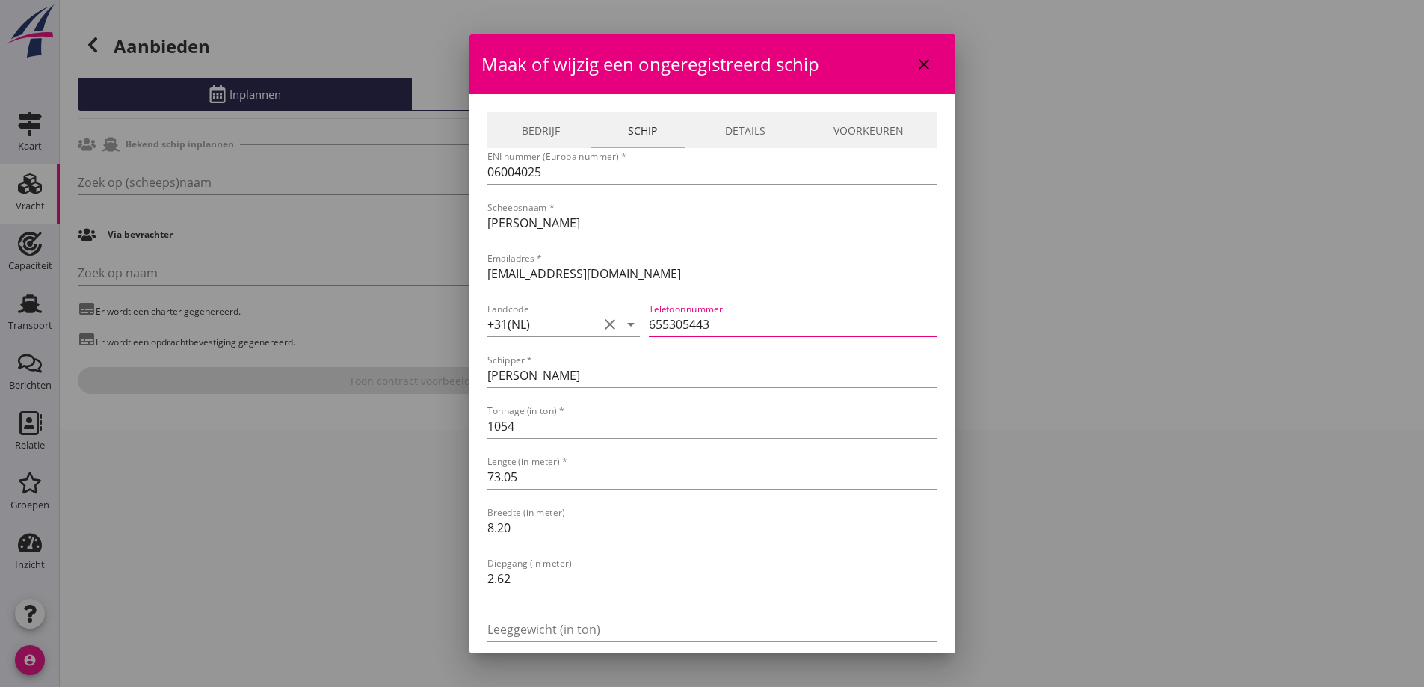
click at [649, 323] on input "655305443" at bounding box center [793, 325] width 288 height 24
click at [739, 319] on input "0655305443" at bounding box center [793, 325] width 288 height 24
type input "0655305443"
drag, startPoint x: 509, startPoint y: 378, endPoint x: 467, endPoint y: 370, distance: 42.5
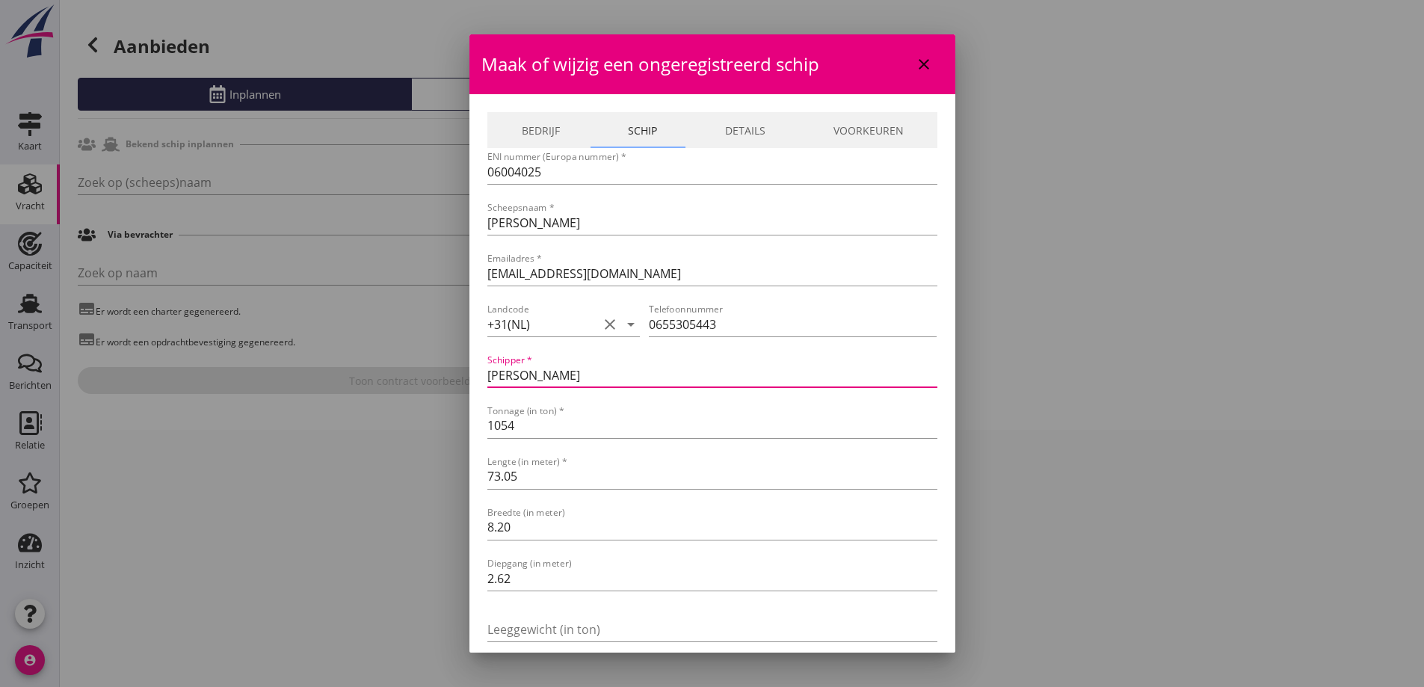
click at [467, 370] on div "Ja Nee Liever niet Ja Nee Liever niet Ja Nee Liever niet Ja Nee Liever niet Ja …" at bounding box center [712, 343] width 1424 height 687
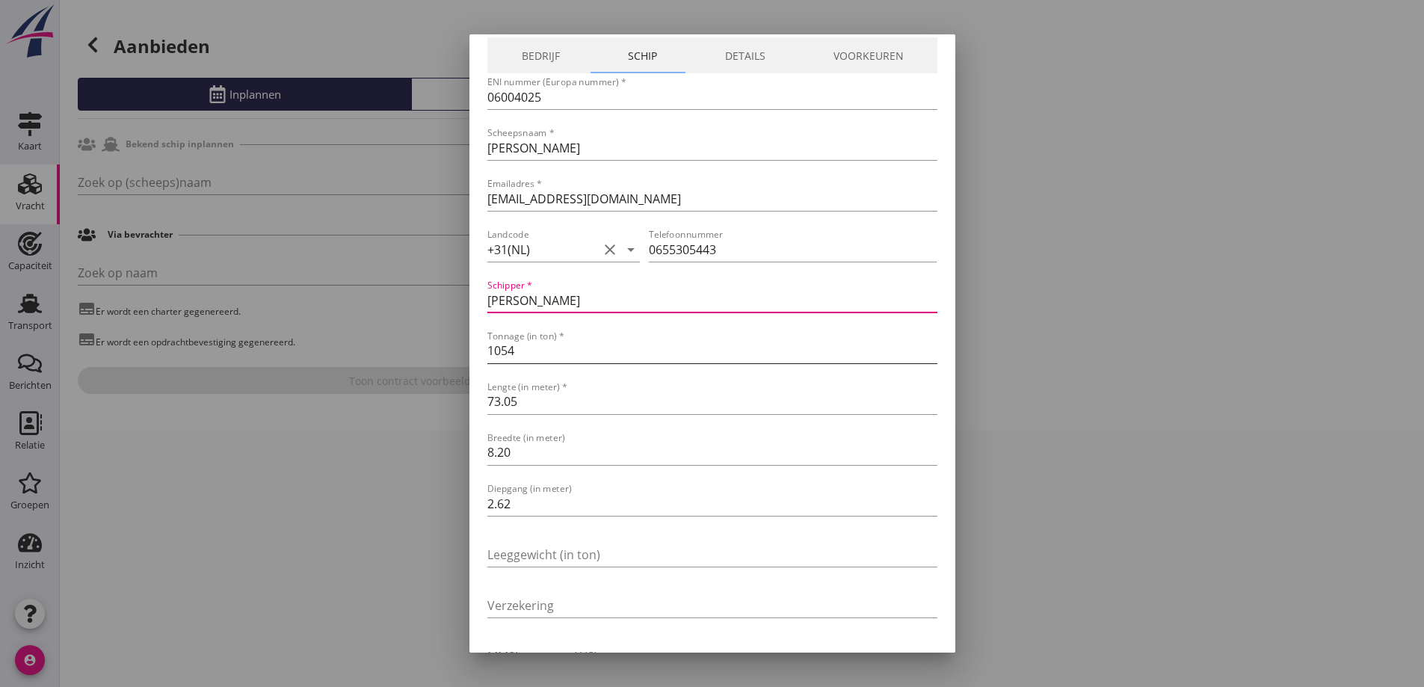
scroll to position [150, 0]
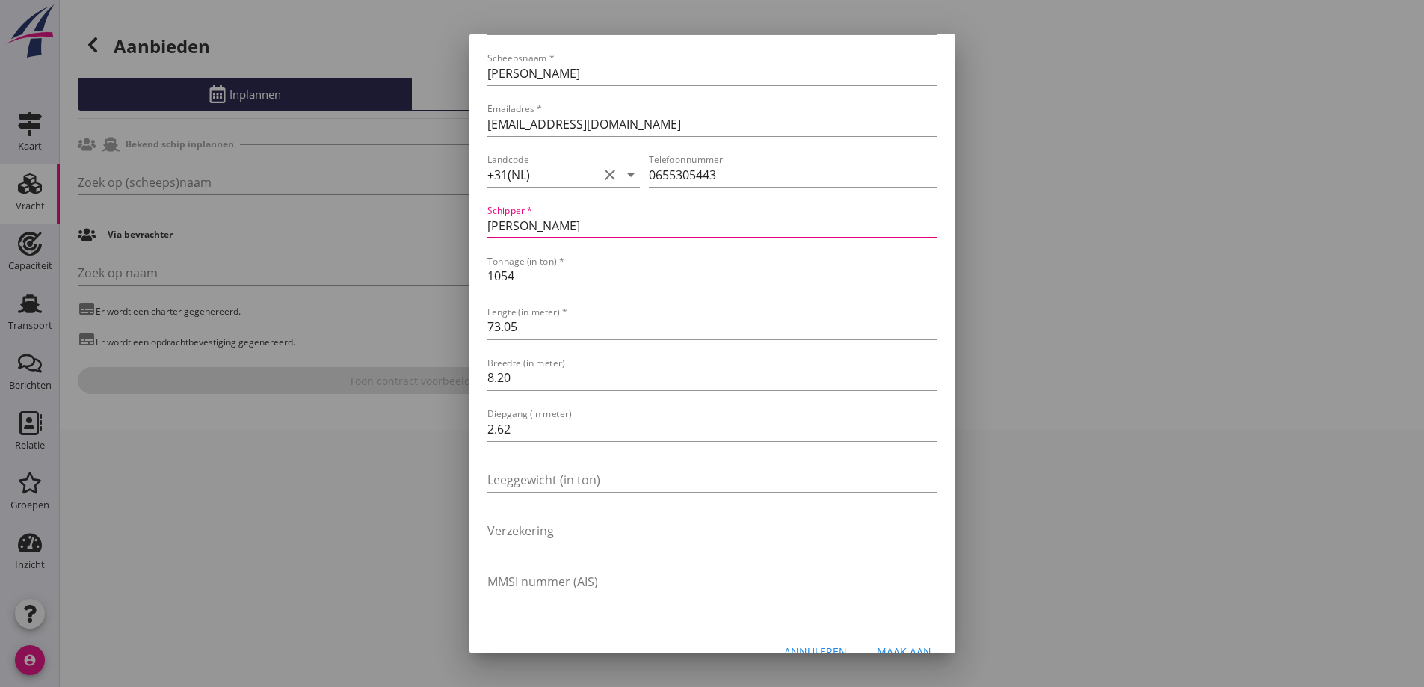
type input "Kramer"
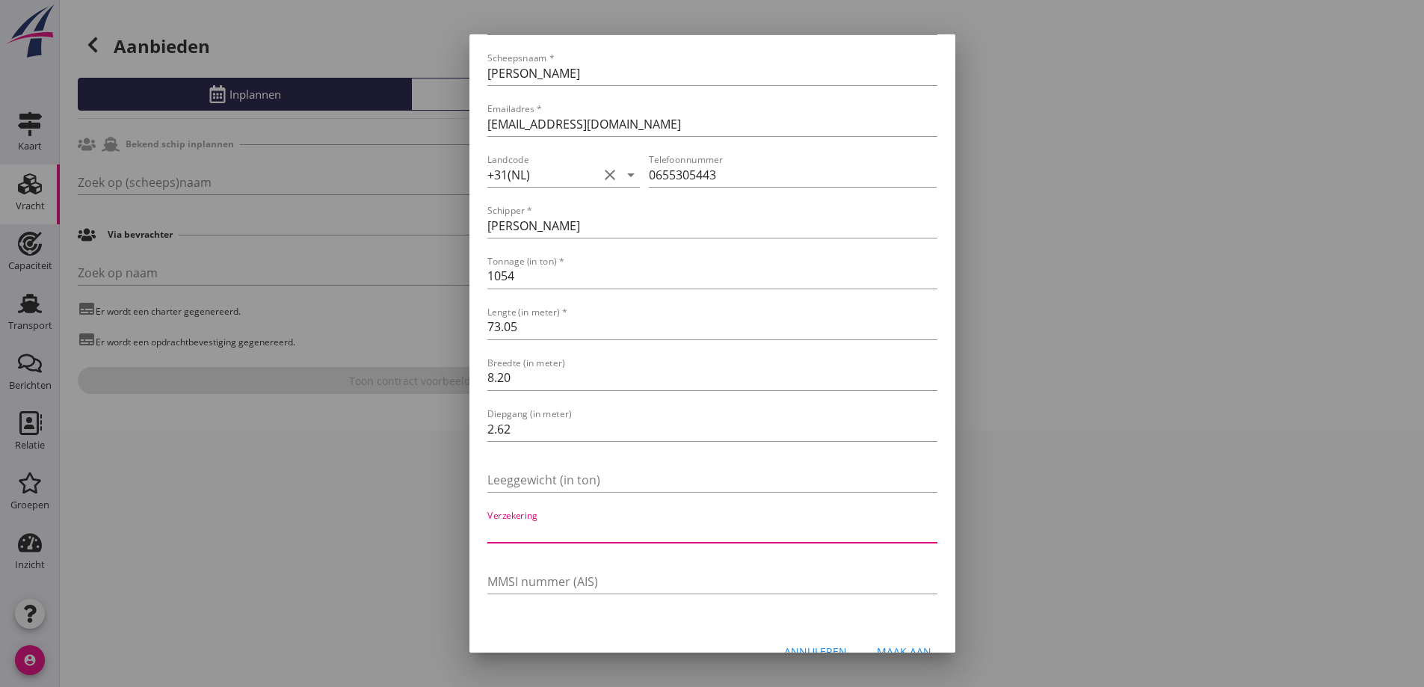
click at [550, 540] on input "Verzekering" at bounding box center [713, 531] width 450 height 24
type input "e"
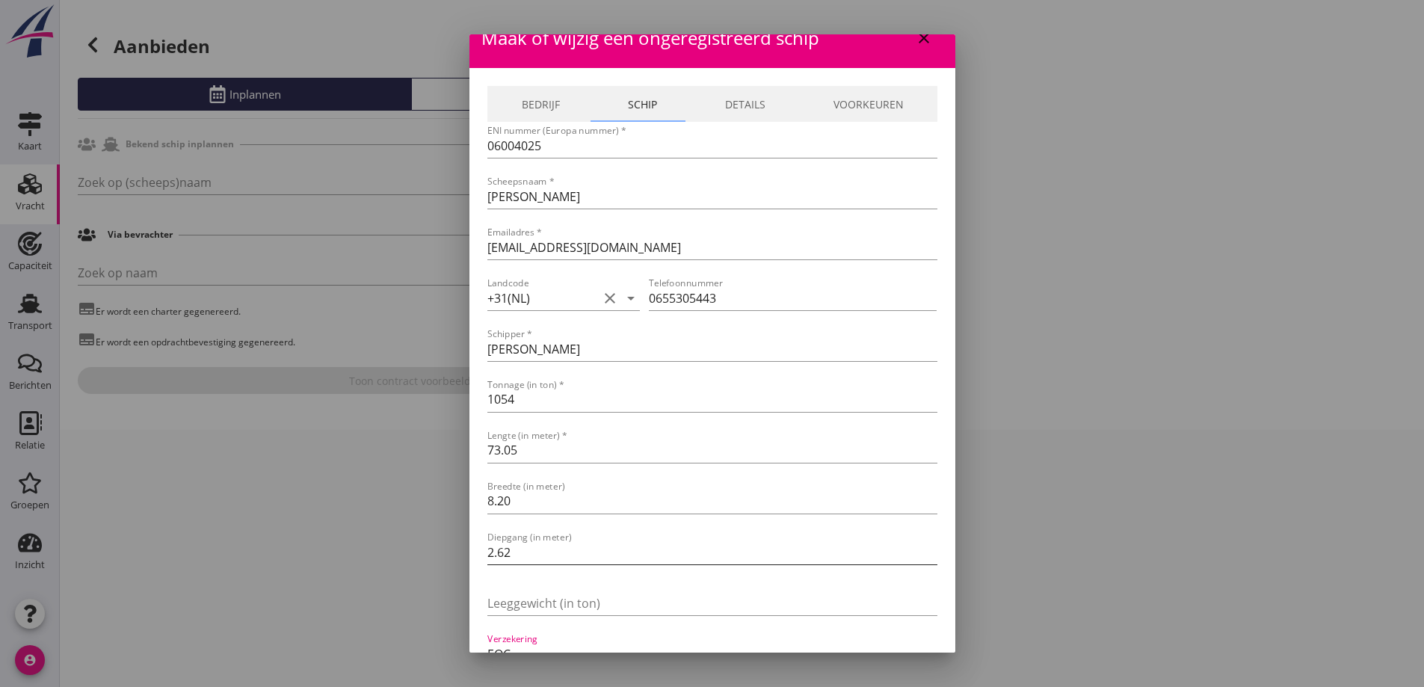
scroll to position [0, 0]
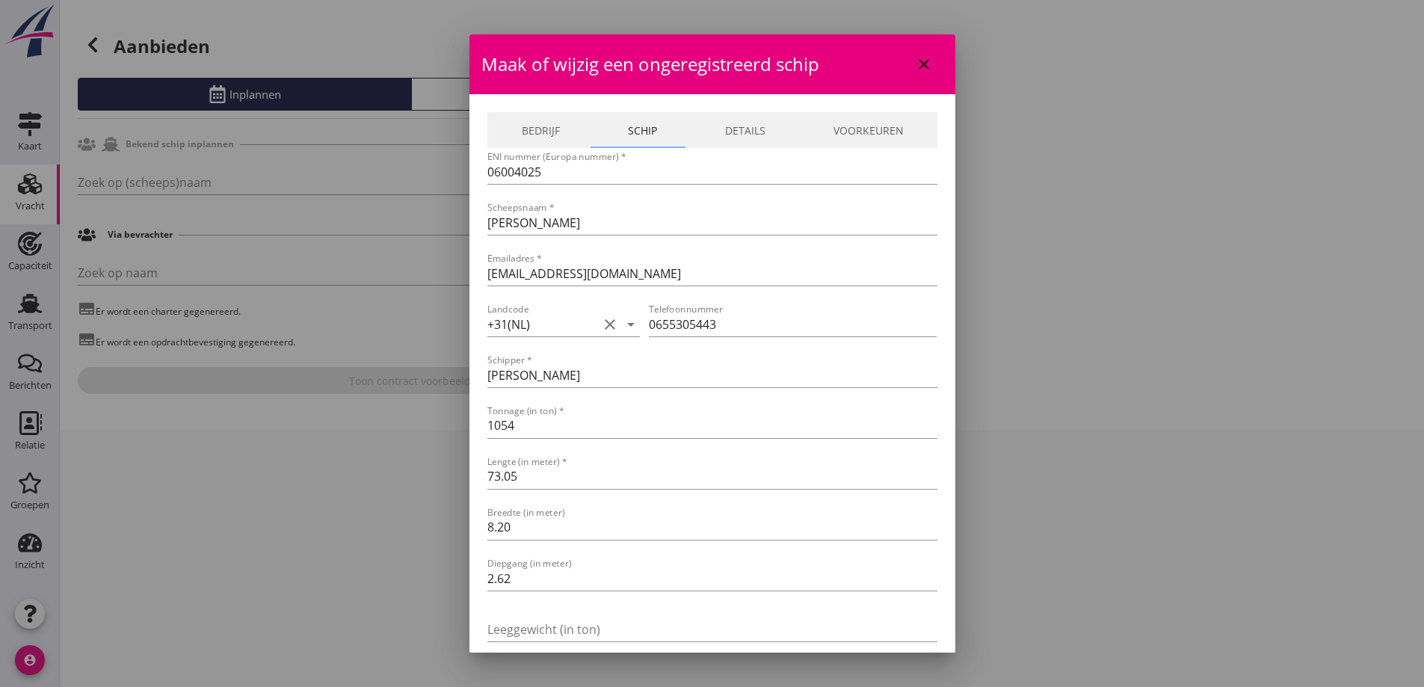
type input "EOC"
click at [725, 133] on link "Details" at bounding box center [745, 130] width 108 height 36
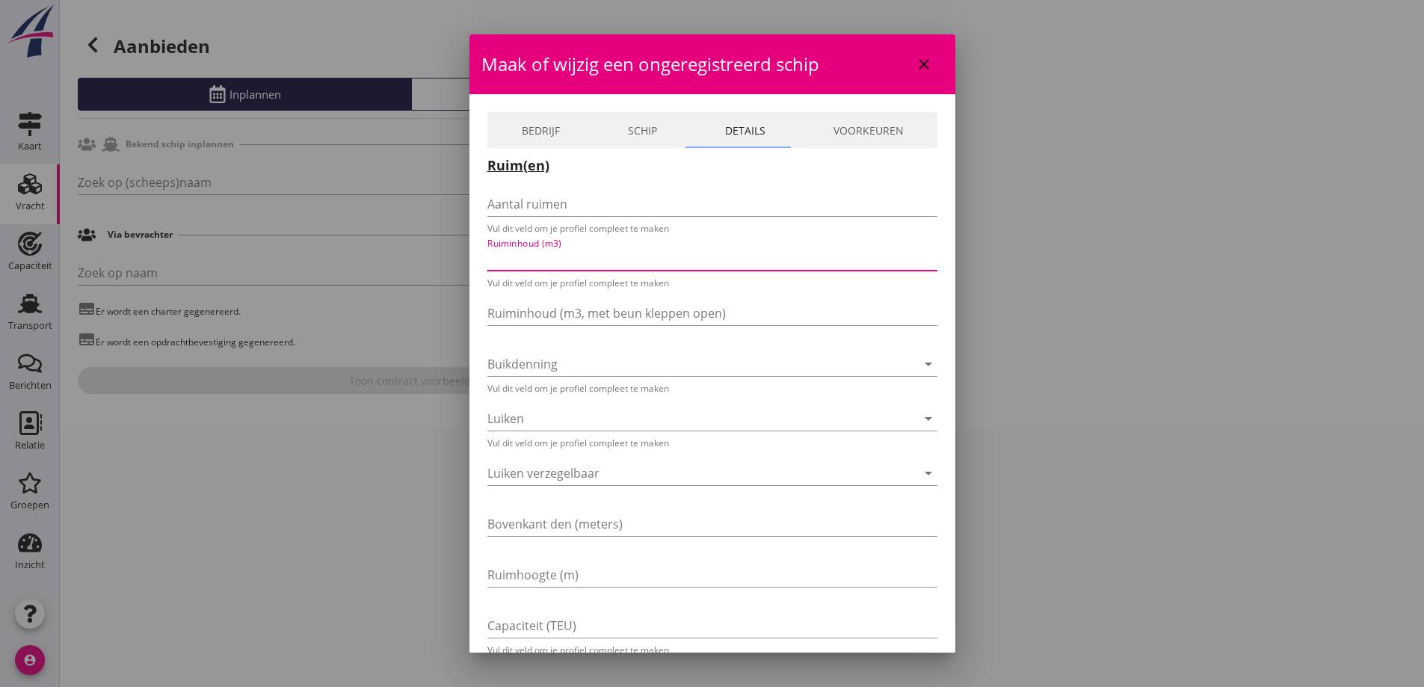
click at [585, 262] on input "Ruiminhoud (m3)" at bounding box center [702, 259] width 429 height 24
type input "1550"
click at [574, 364] on div at bounding box center [692, 360] width 408 height 24
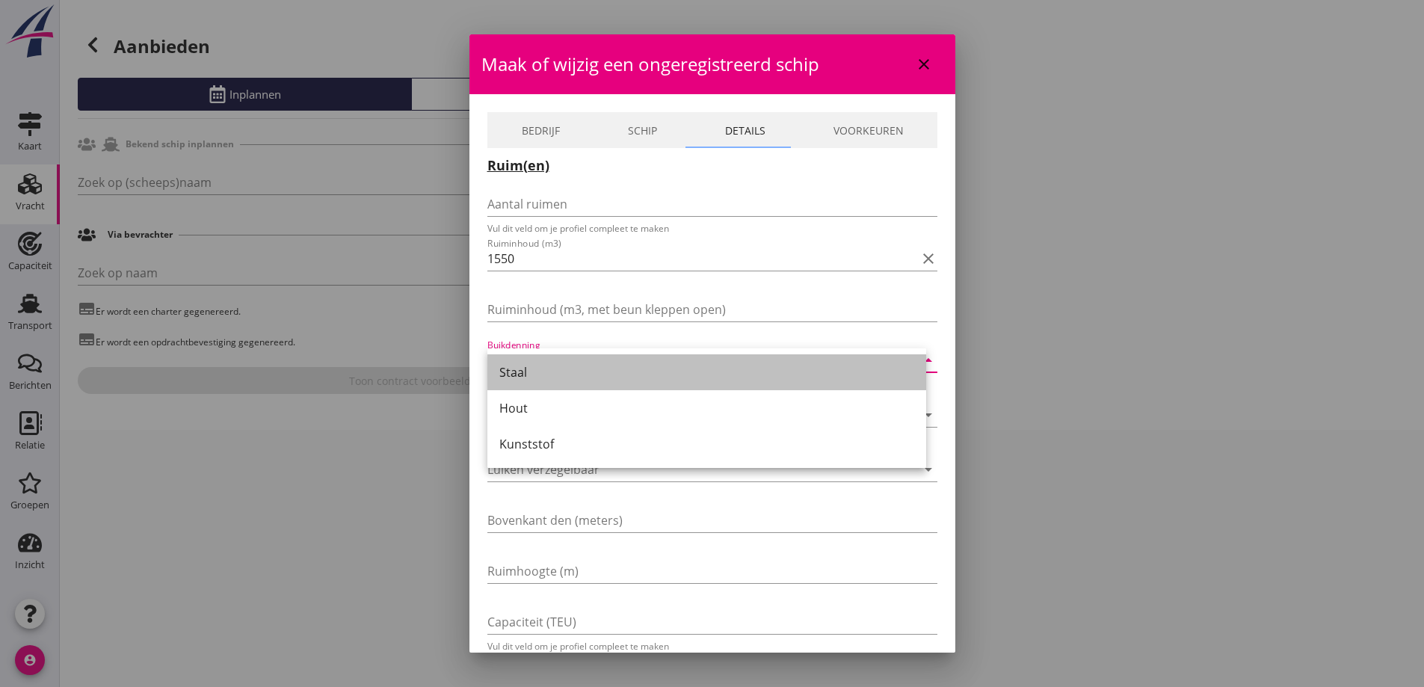
click at [574, 365] on div "Staal" at bounding box center [706, 372] width 415 height 18
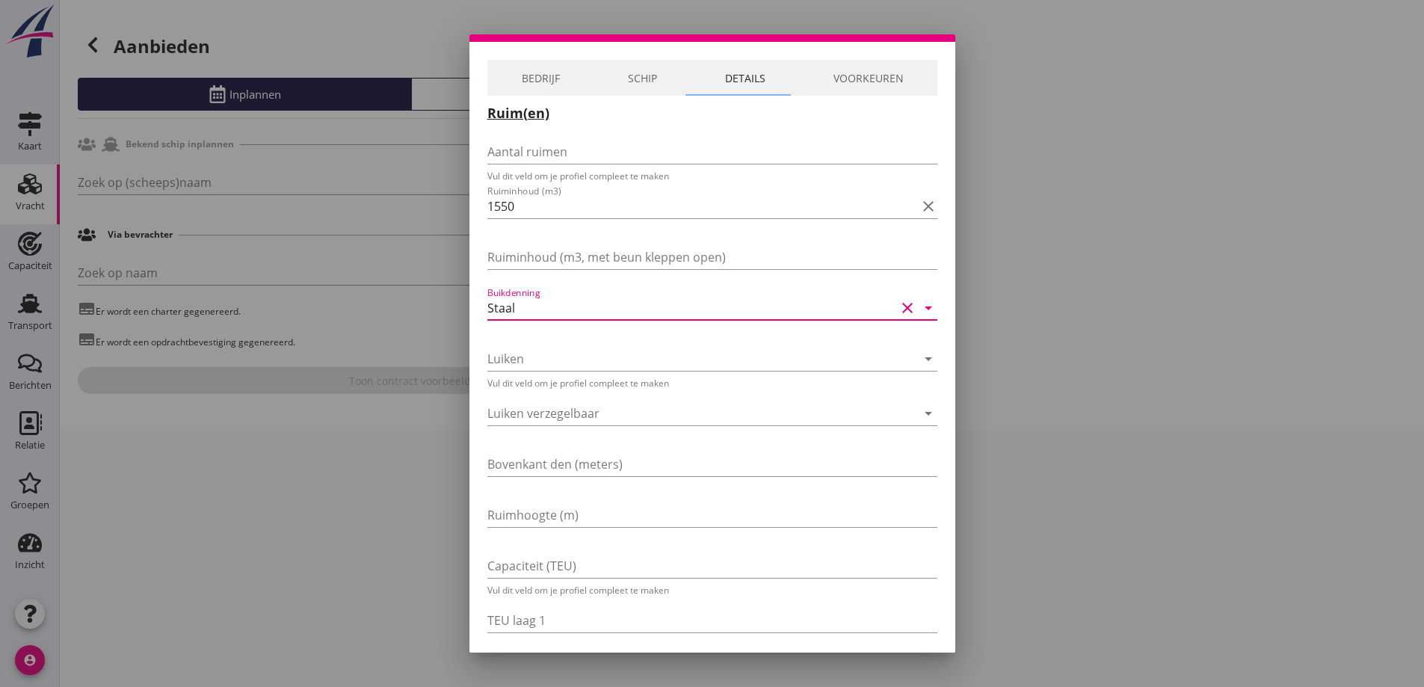
scroll to position [75, 0]
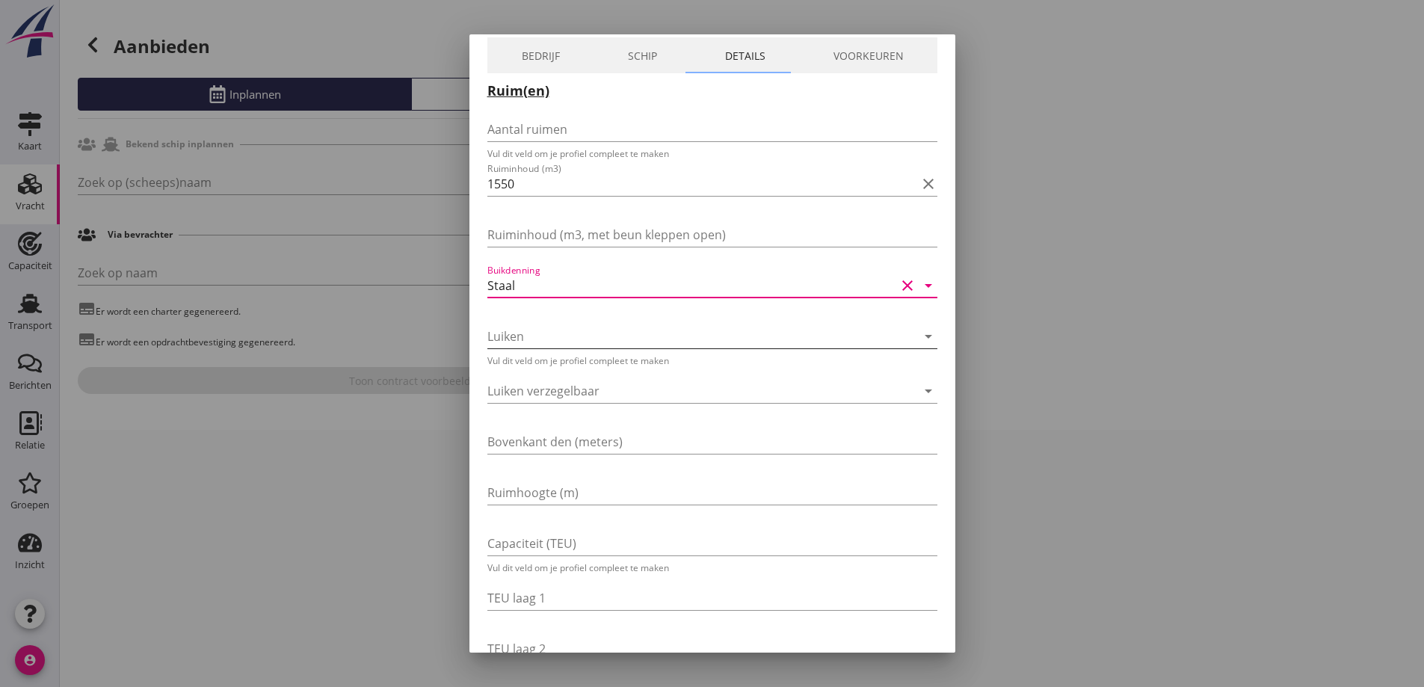
click at [565, 325] on div at bounding box center [692, 337] width 408 height 24
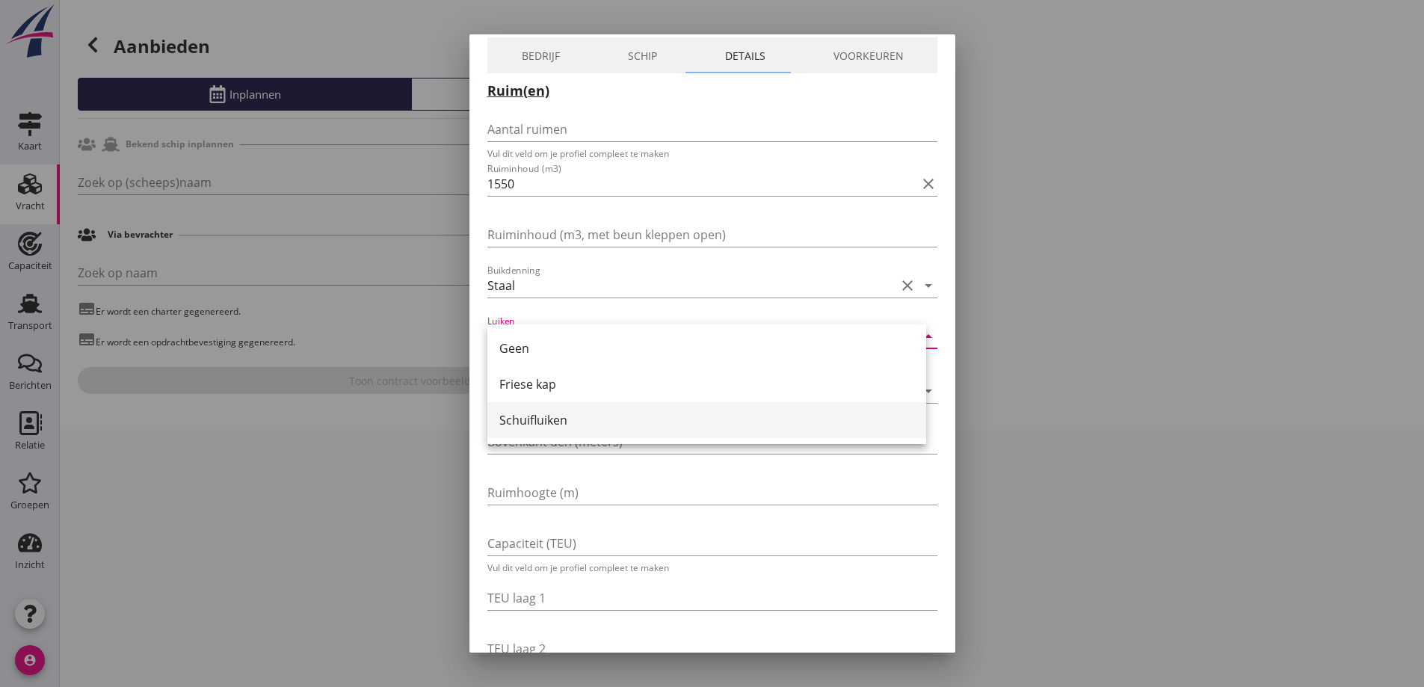
click at [547, 429] on div "Schuifluiken" at bounding box center [706, 420] width 415 height 36
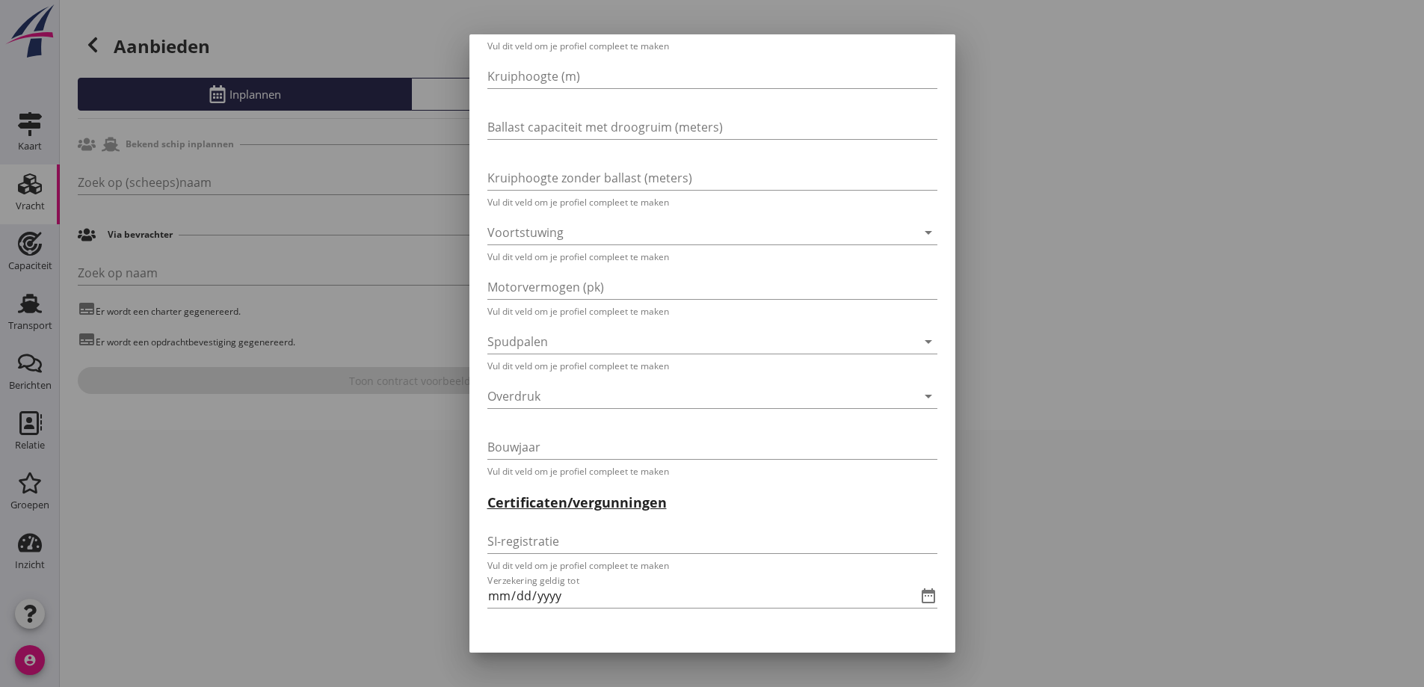
scroll to position [2542, 0]
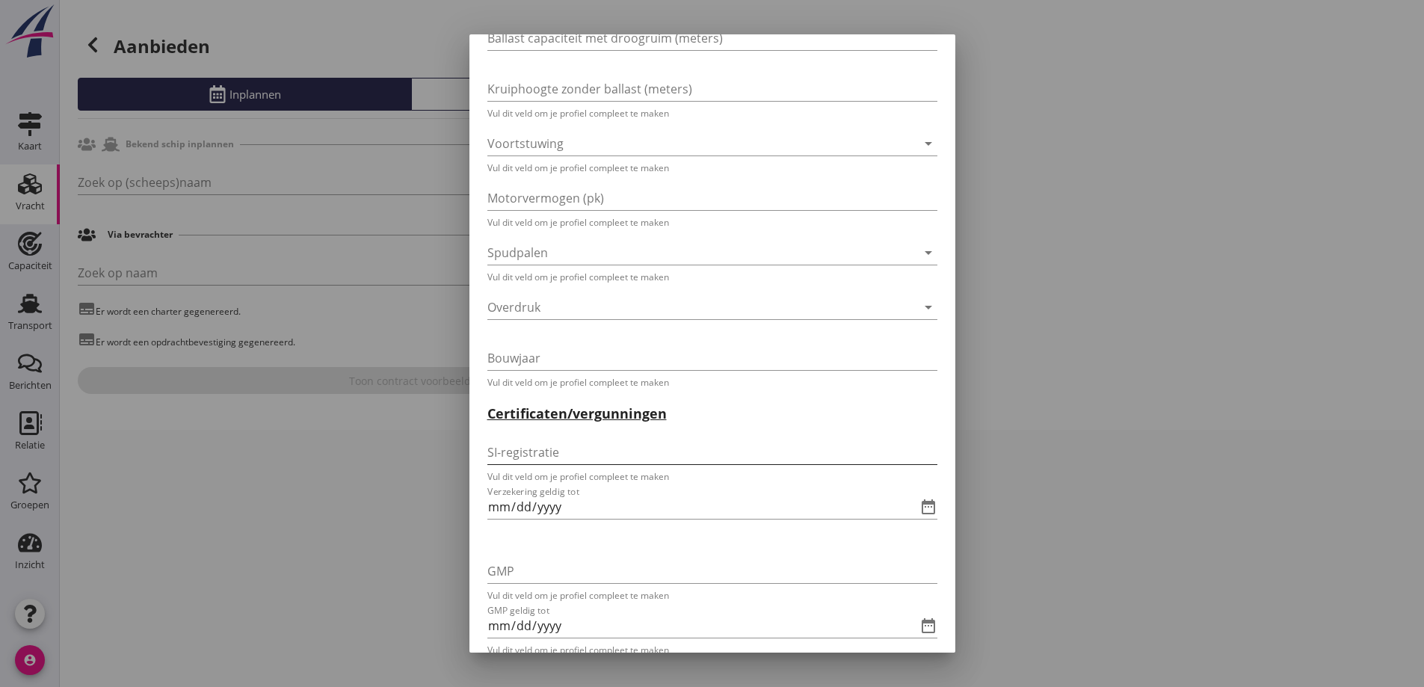
click at [583, 461] on input "SI-registratie" at bounding box center [702, 452] width 429 height 24
click at [609, 565] on input "GMP" at bounding box center [702, 571] width 429 height 24
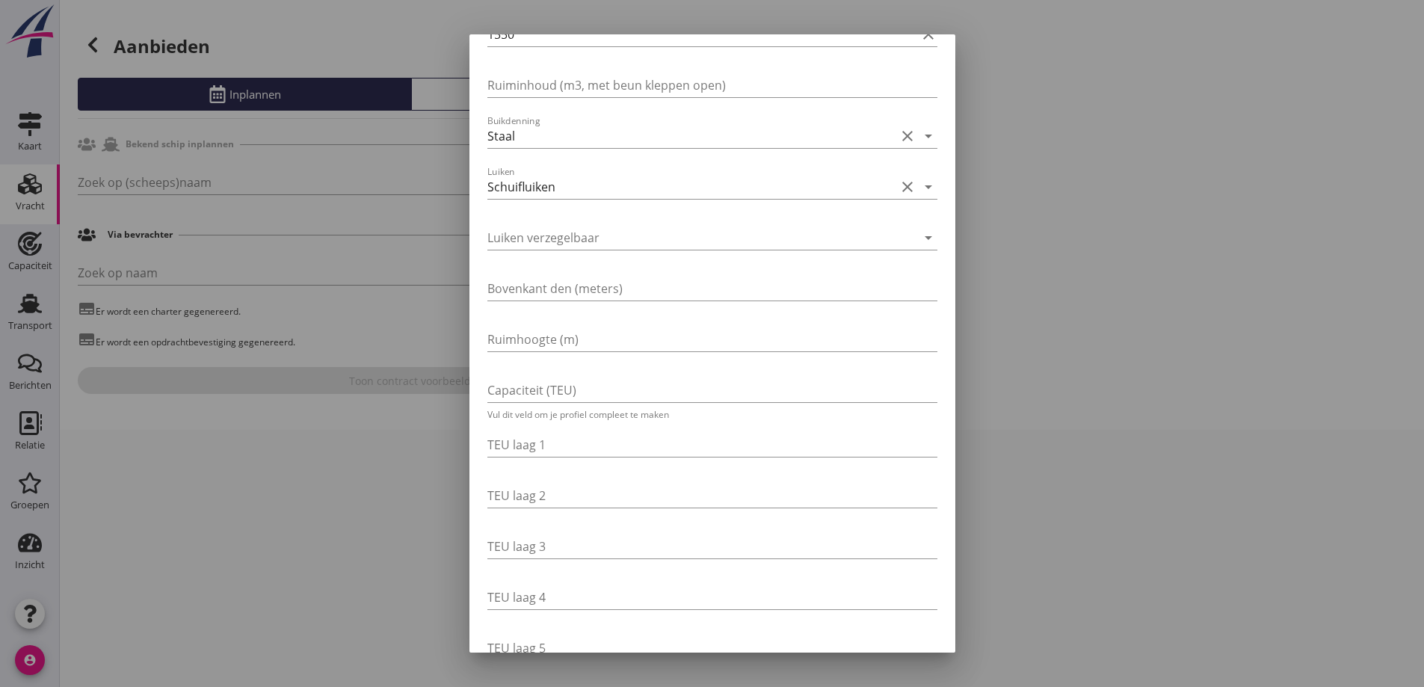
scroll to position [0, 0]
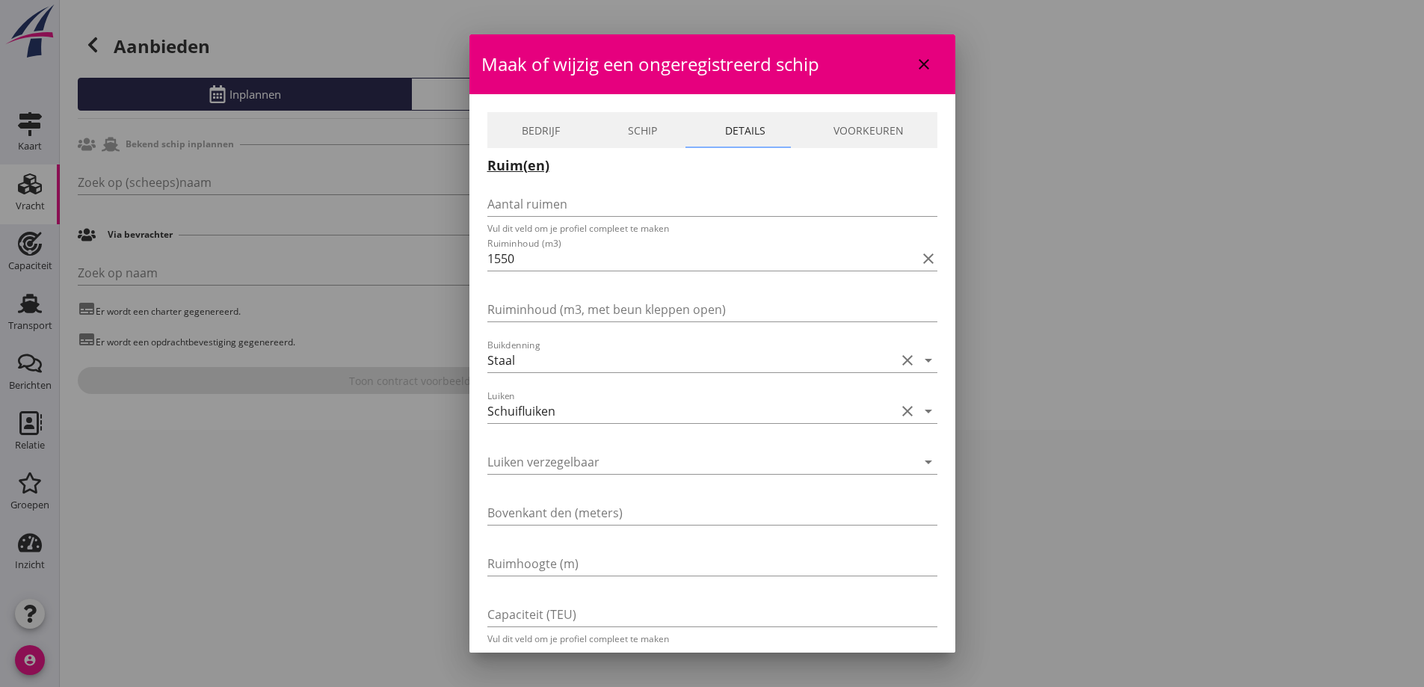
type input "057500"
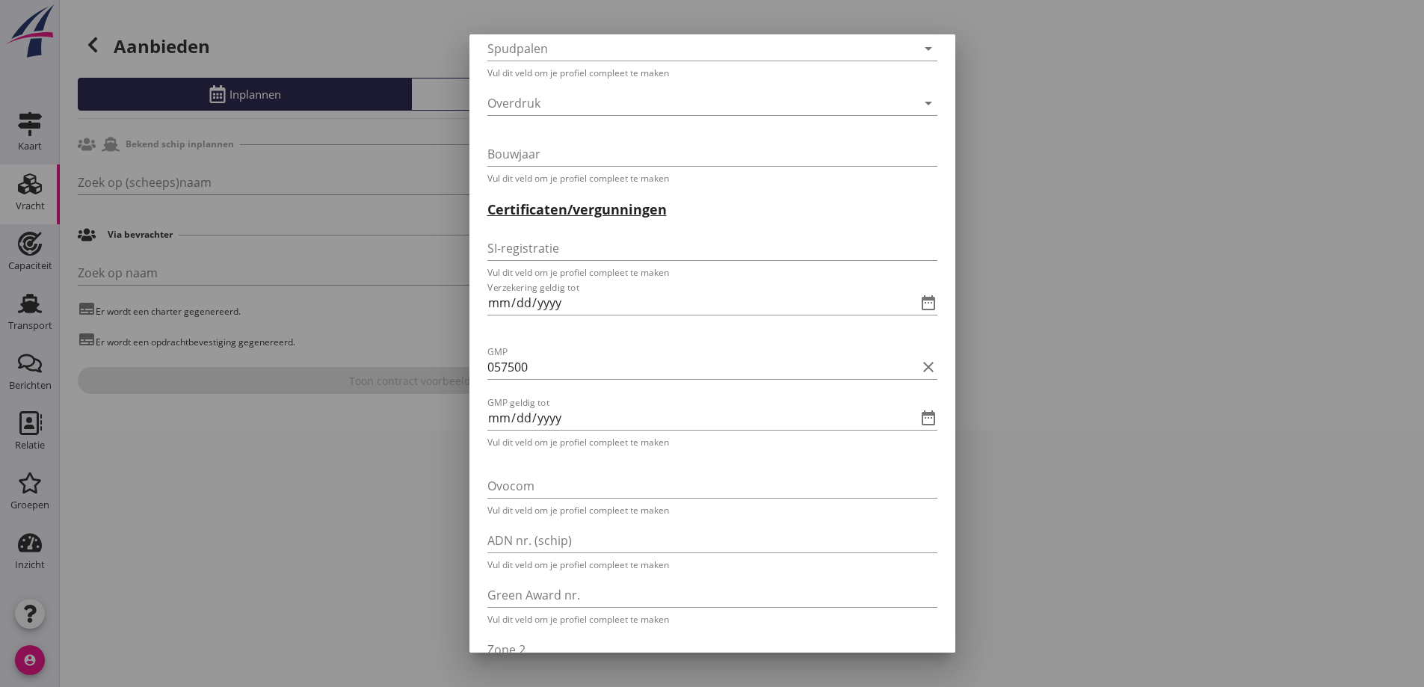
scroll to position [2692, 0]
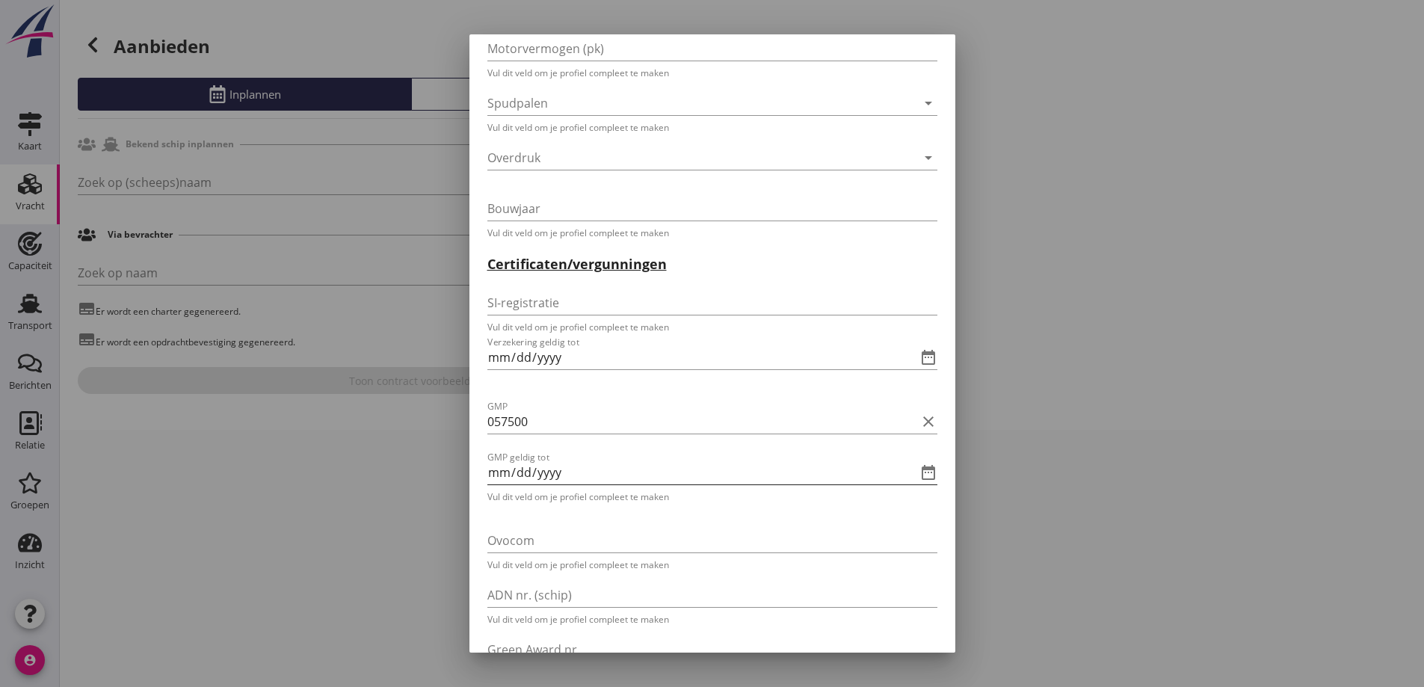
click at [499, 473] on input "GMP geldig tot" at bounding box center [692, 473] width 408 height 24
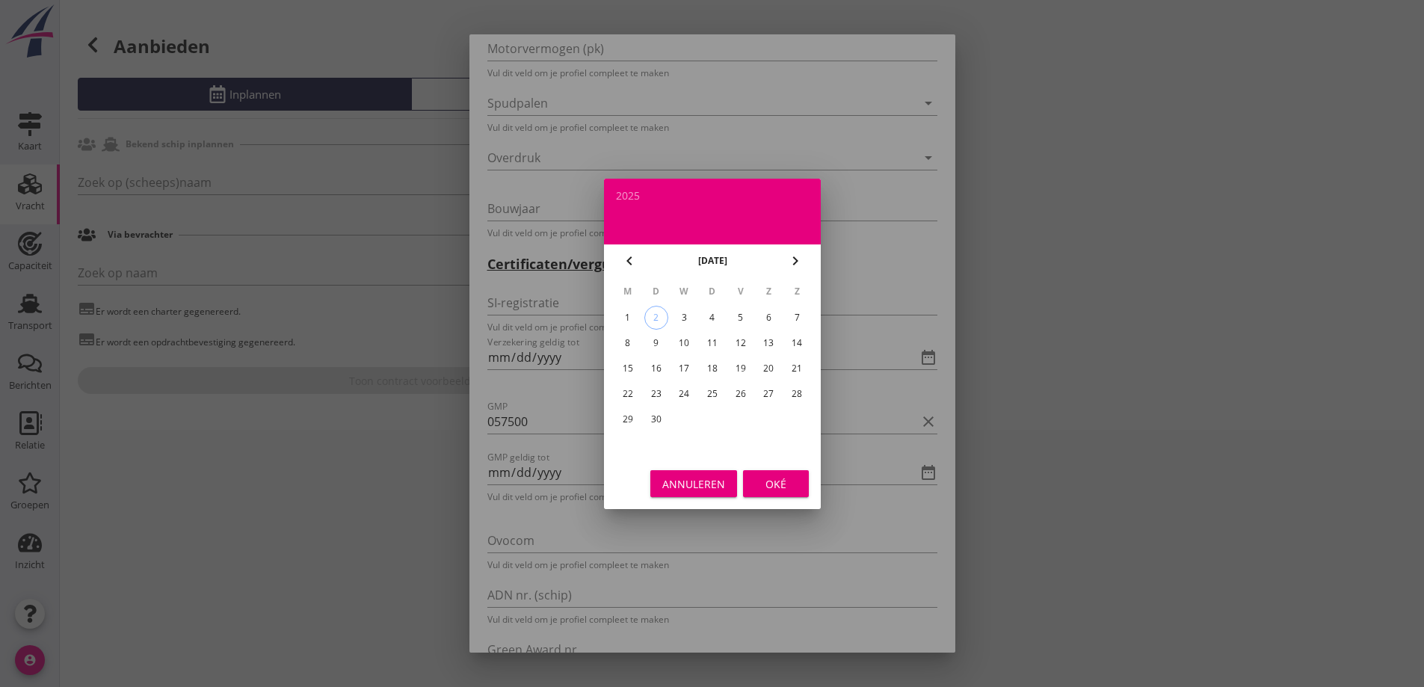
click at [794, 259] on icon "chevron_right" at bounding box center [796, 261] width 18 height 18
click at [740, 410] on div "31" at bounding box center [740, 420] width 24 height 24
type input "2025-10-31"
click at [731, 266] on button "oktober 2025" at bounding box center [712, 261] width 38 height 22
click at [790, 255] on icon "chevron_right" at bounding box center [796, 261] width 18 height 18
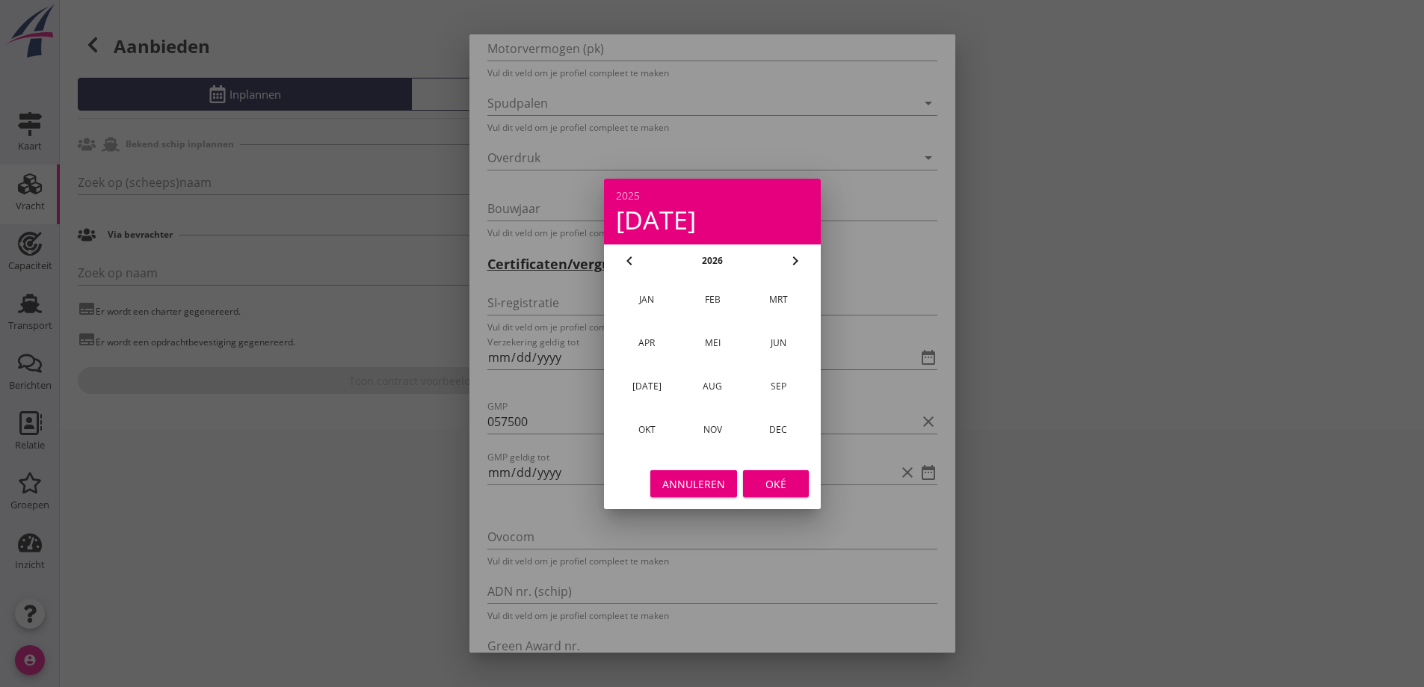
click at [651, 440] on button "okt" at bounding box center [647, 429] width 64 height 27
click at [764, 479] on div "Oké" at bounding box center [776, 484] width 42 height 16
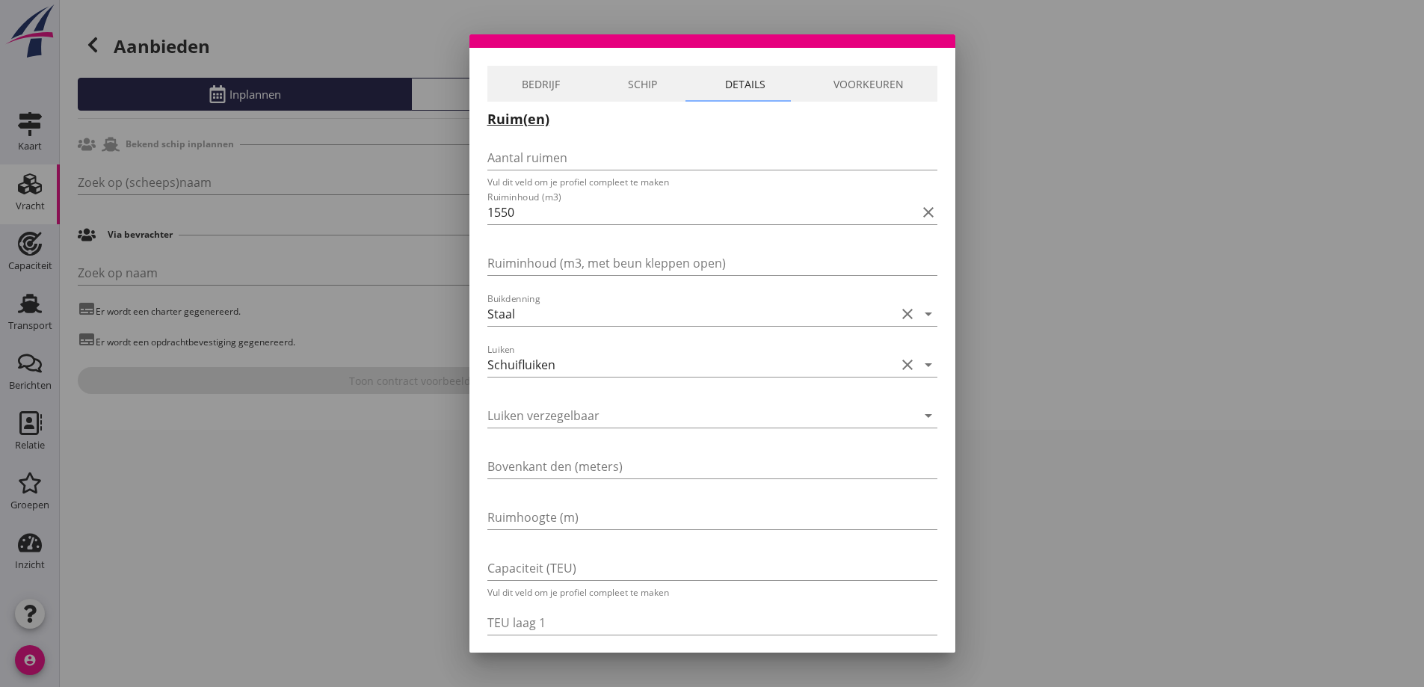
scroll to position [0, 0]
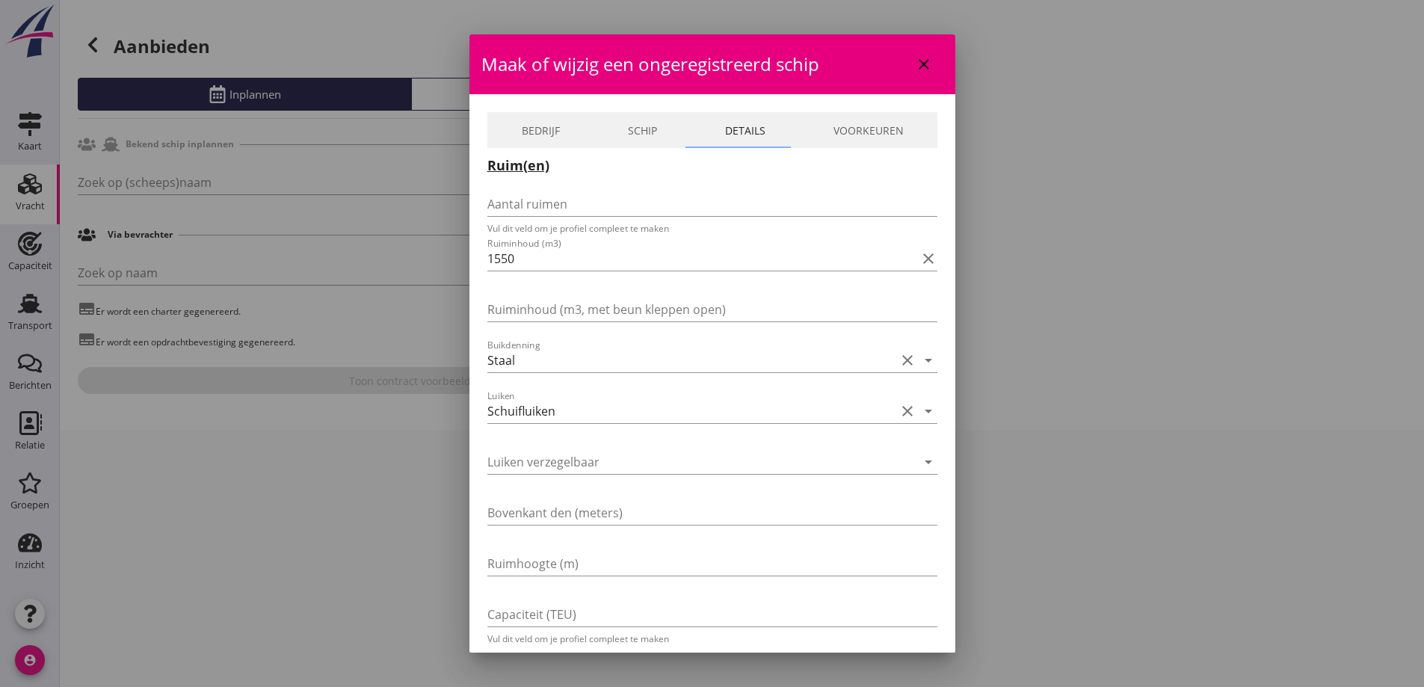
click at [555, 141] on link "Bedrijf" at bounding box center [541, 130] width 106 height 36
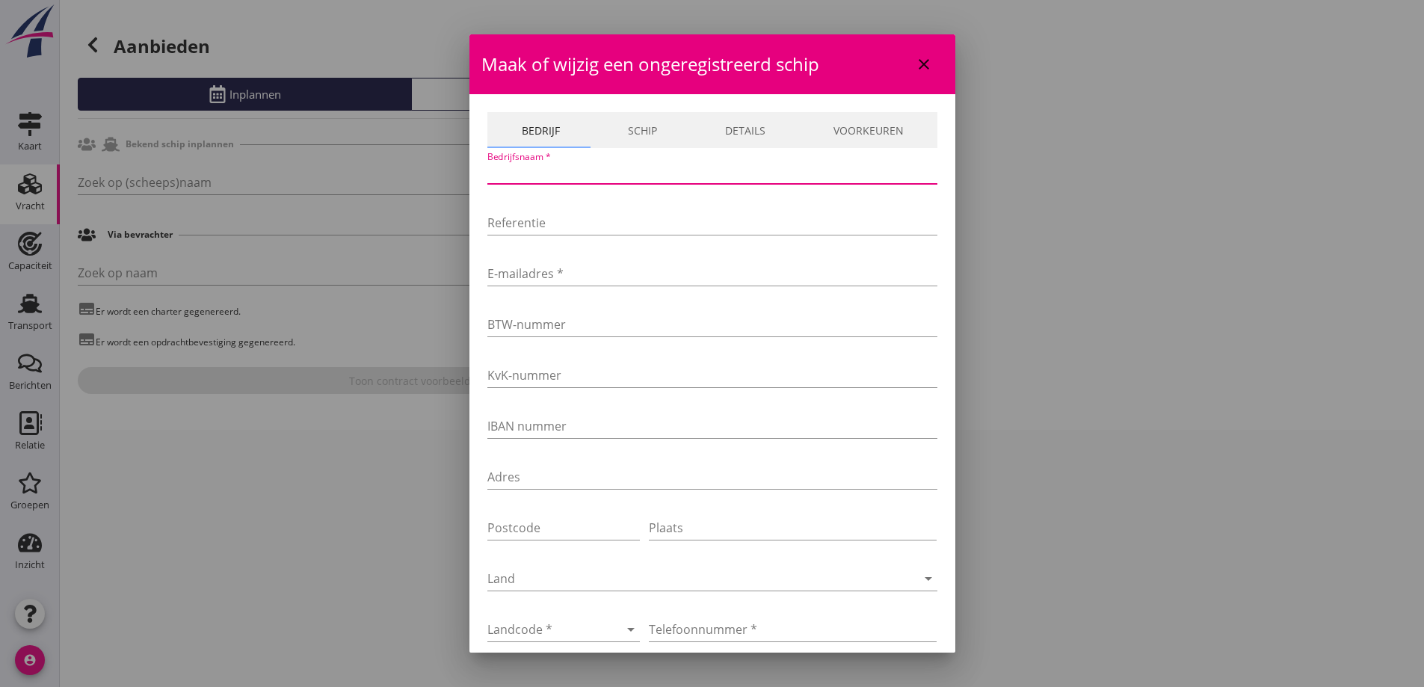
click at [568, 177] on input "Bedrijfsnaam *" at bounding box center [713, 172] width 450 height 24
type input "v"
type input "VOF Maria Jacoba"
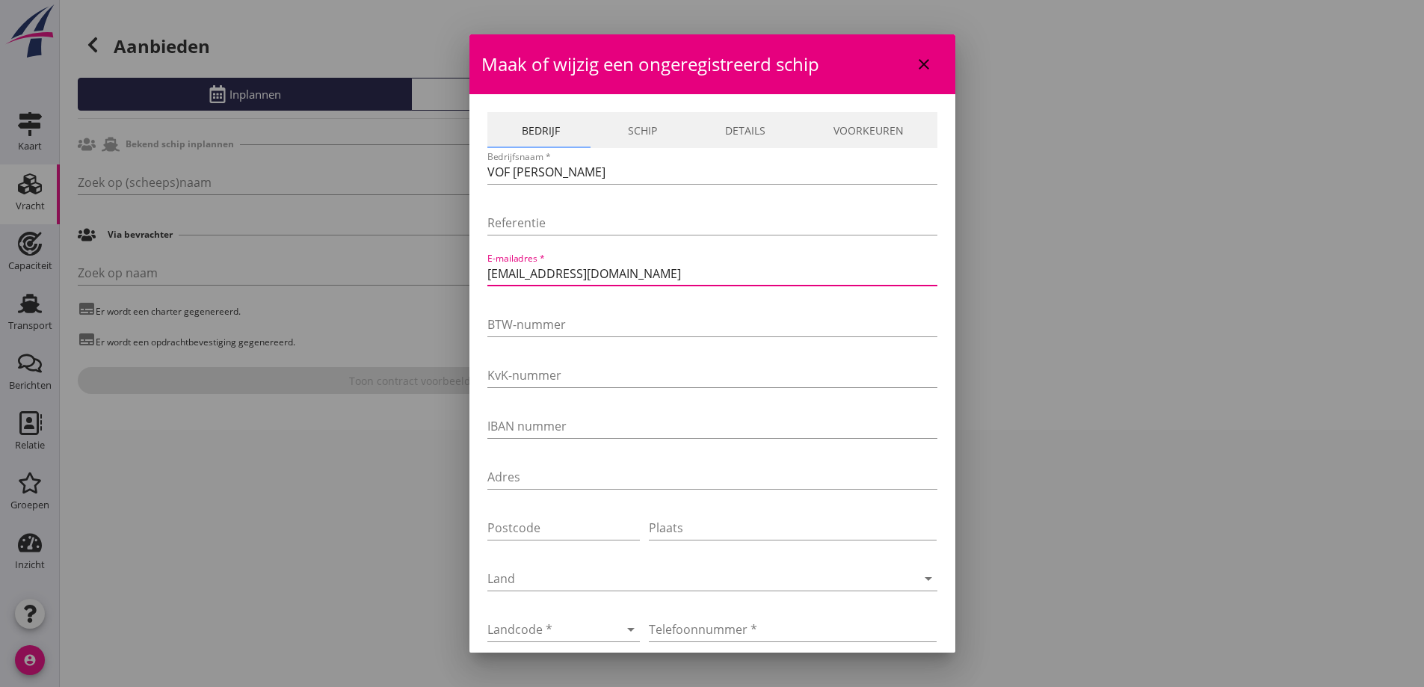
type input "administratie@mariajacoba.nl"
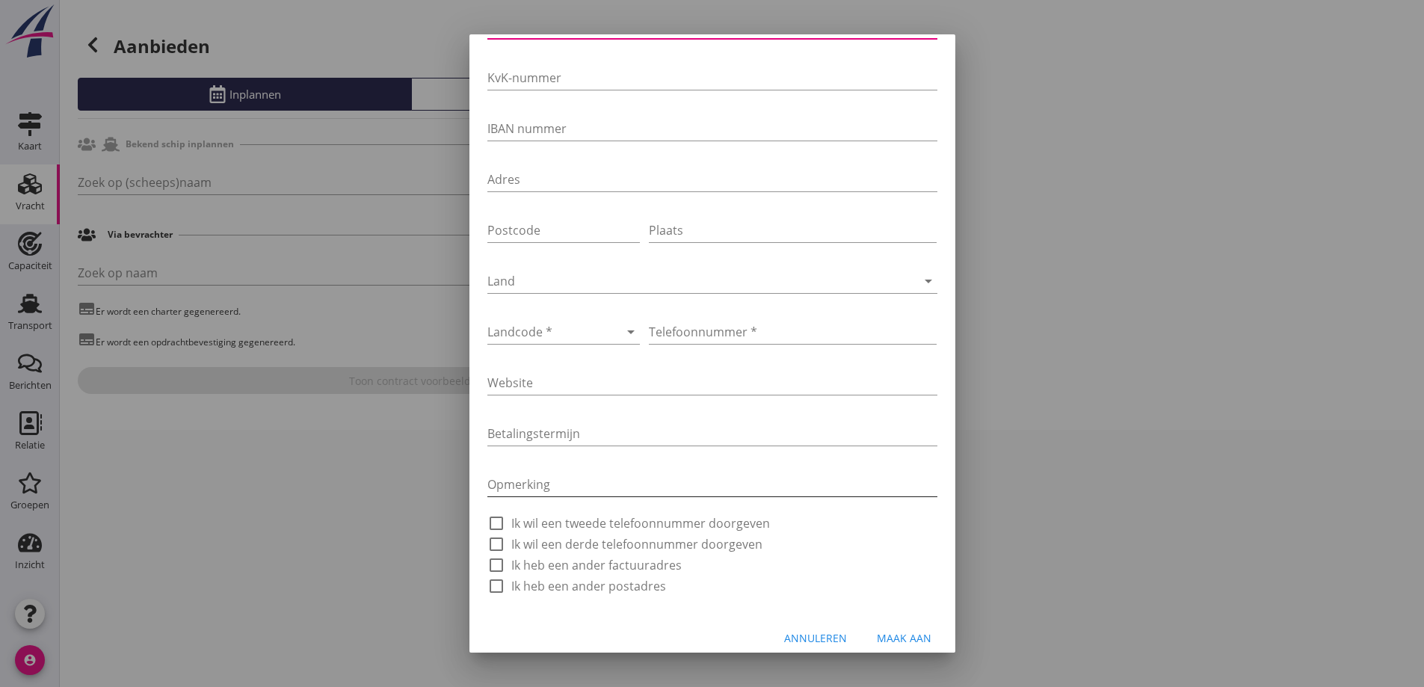
scroll to position [312, 0]
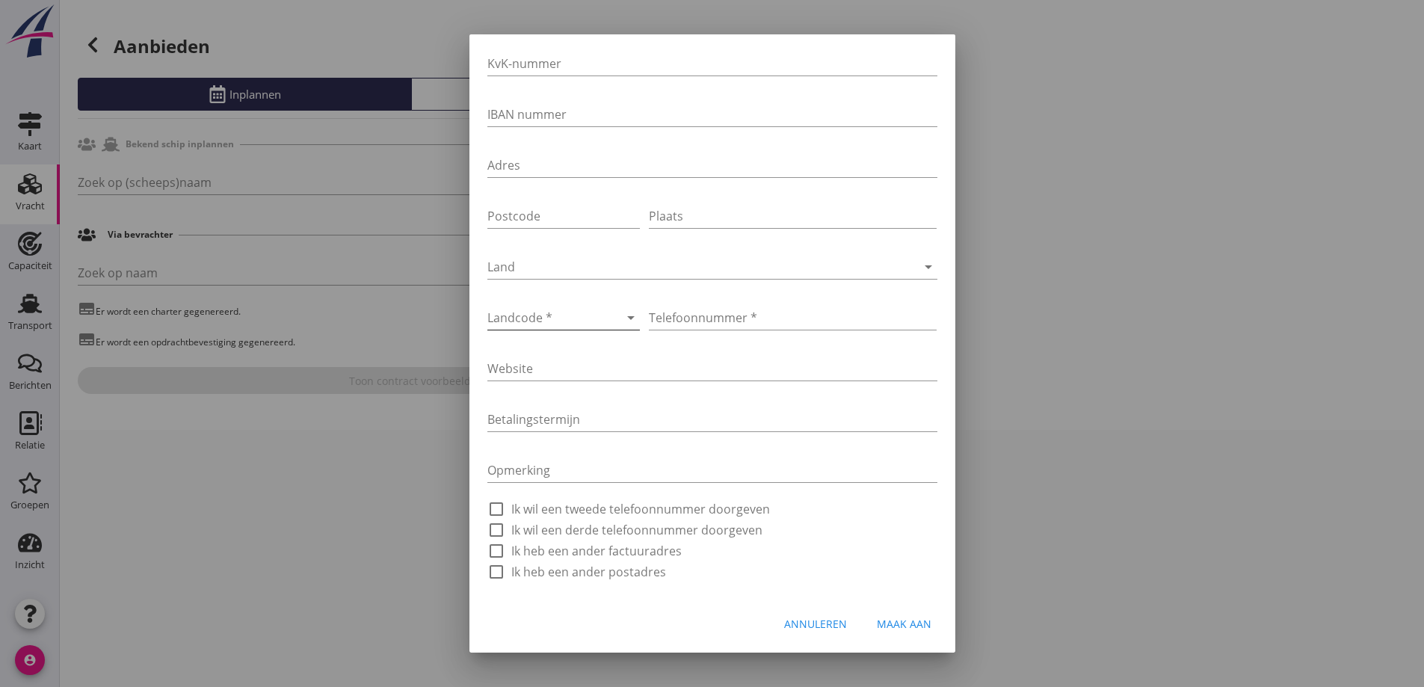
click at [569, 321] on div at bounding box center [543, 318] width 111 height 24
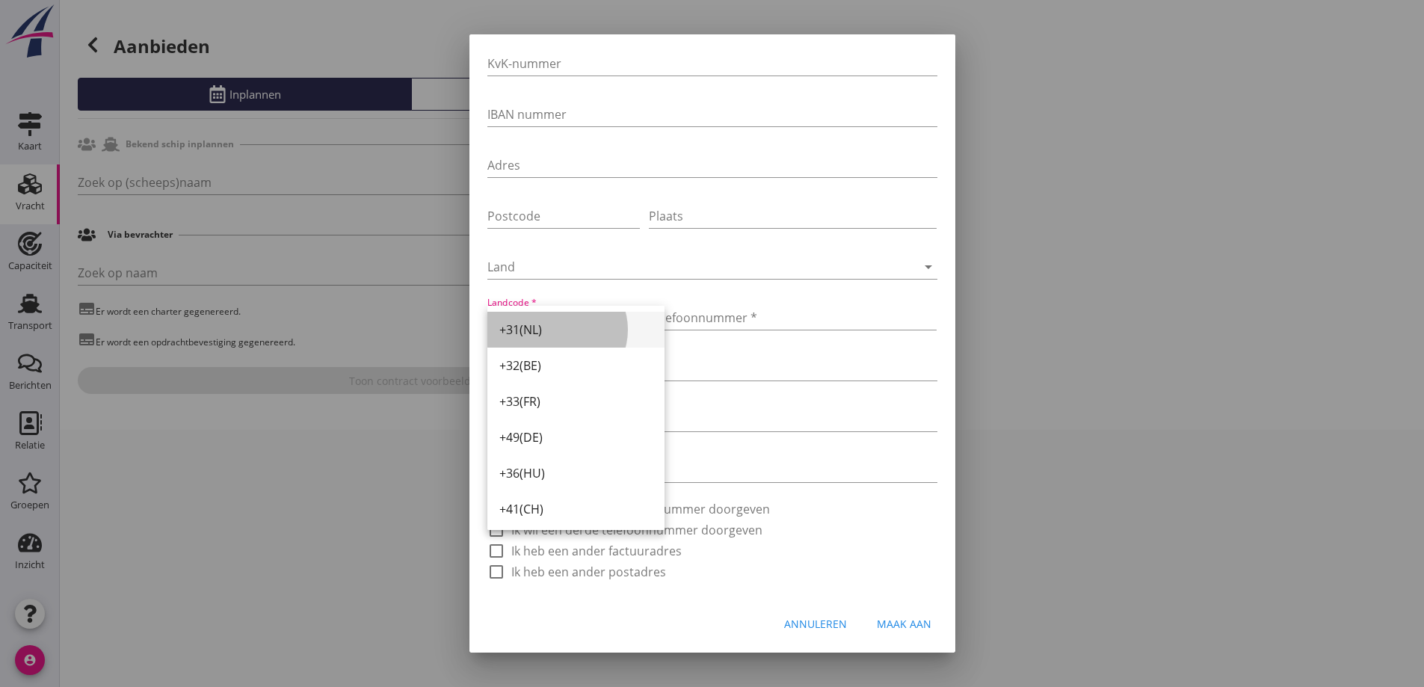
click at [551, 339] on div "+31(NL)" at bounding box center [575, 330] width 153 height 36
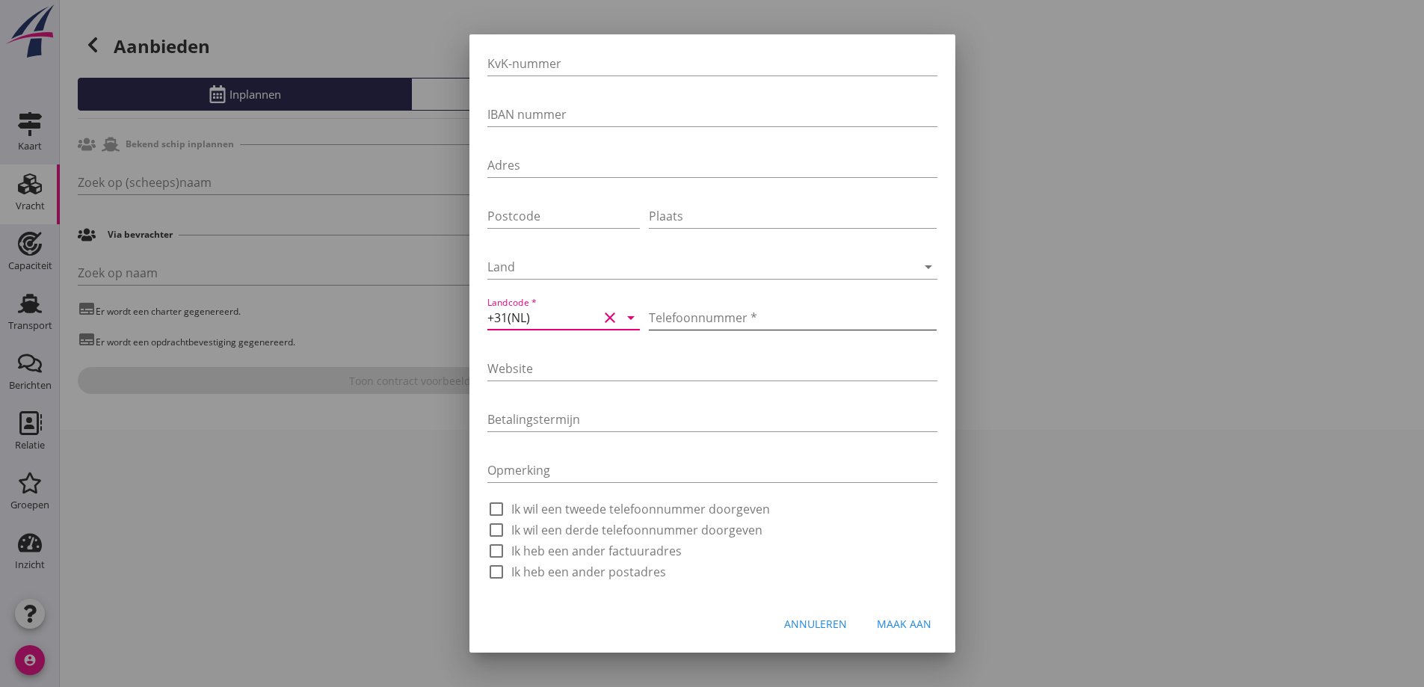
click at [707, 322] on input "Telefoonnummer *" at bounding box center [793, 318] width 288 height 24
type input "0655305443"
click at [879, 627] on div "Maak aan" at bounding box center [904, 624] width 55 height 16
type input "MARIA JACOBA"
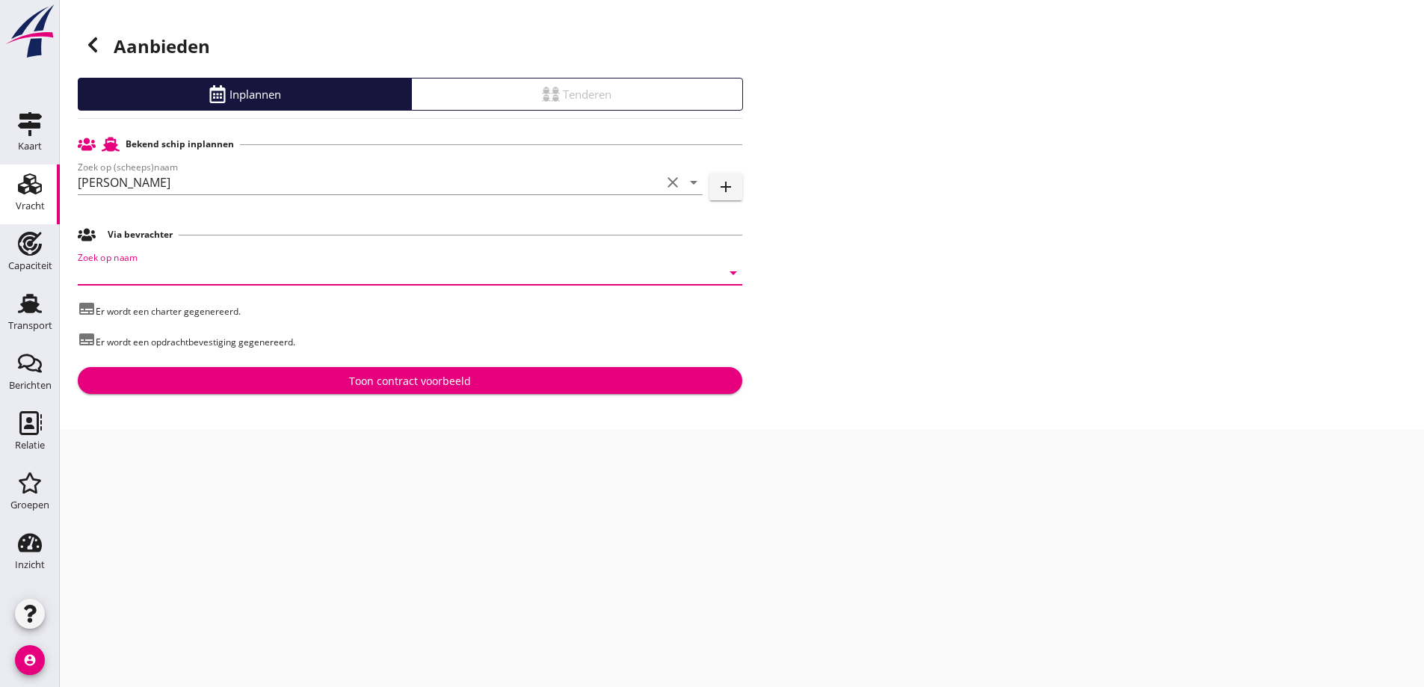
click at [185, 274] on input "Zoek op naam" at bounding box center [389, 273] width 623 height 24
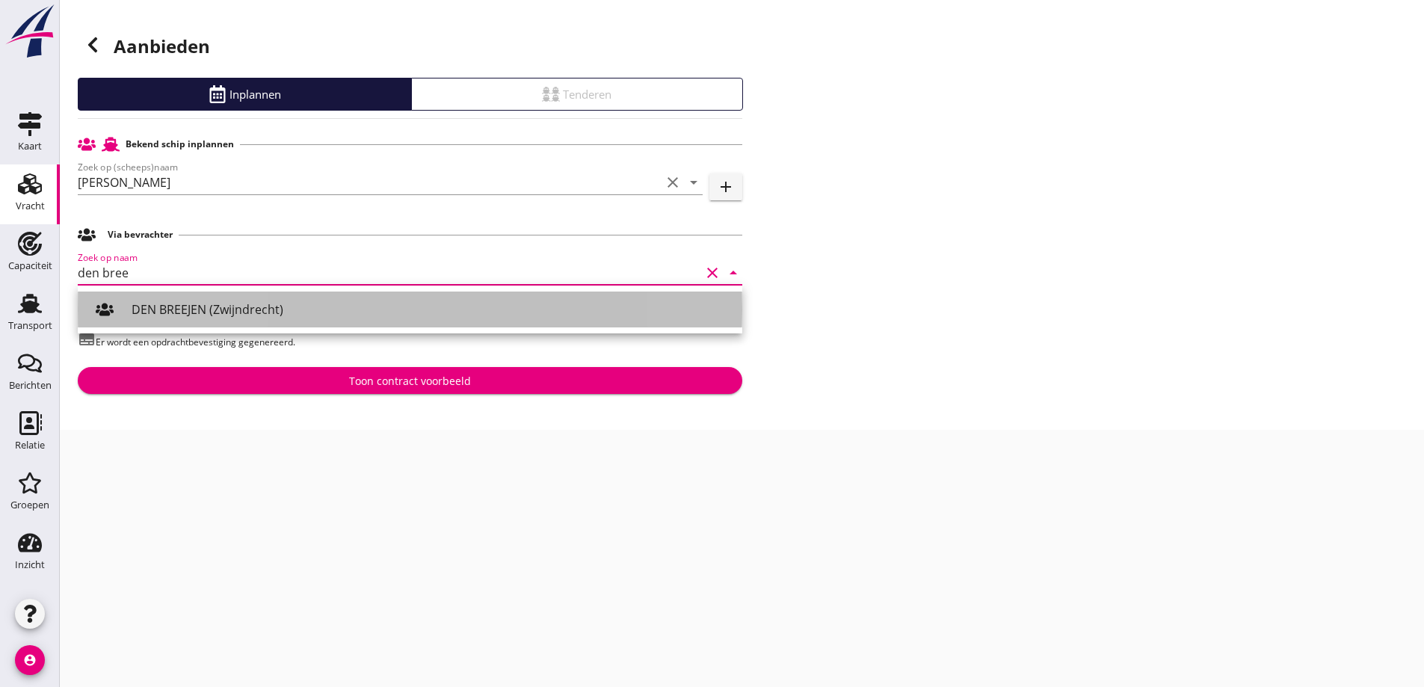
click at [192, 309] on div "DEN BREEJEN (Zwijndrecht)" at bounding box center [431, 310] width 599 height 18
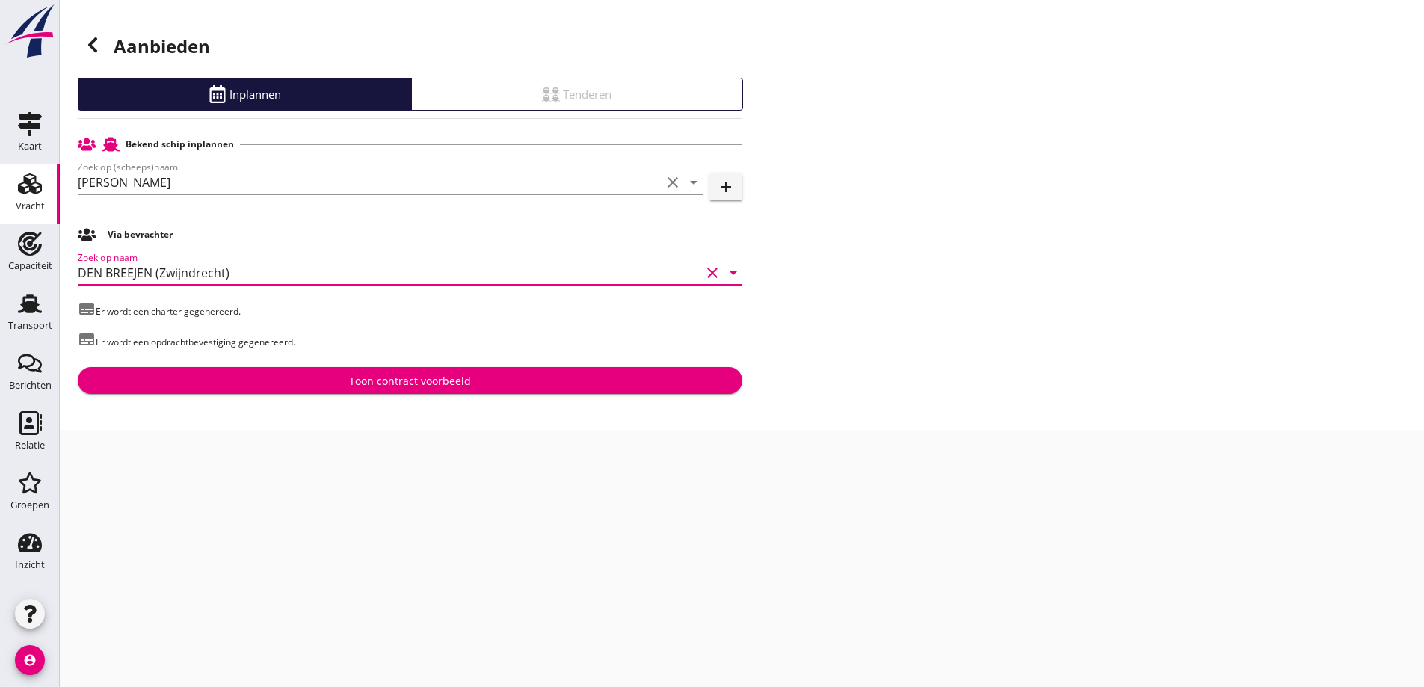
type input "DEN BREEJEN (Zwijndrecht)"
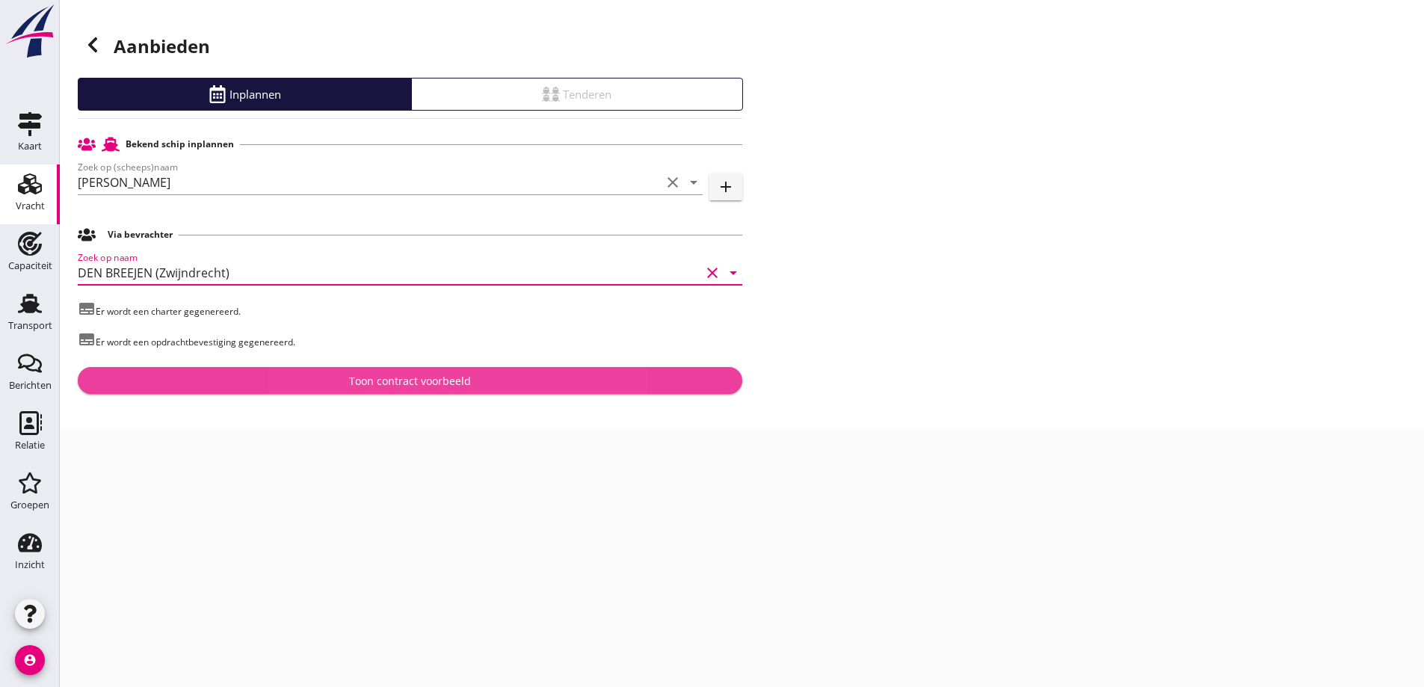
click at [330, 368] on button "Toon contract voorbeeld" at bounding box center [410, 380] width 665 height 27
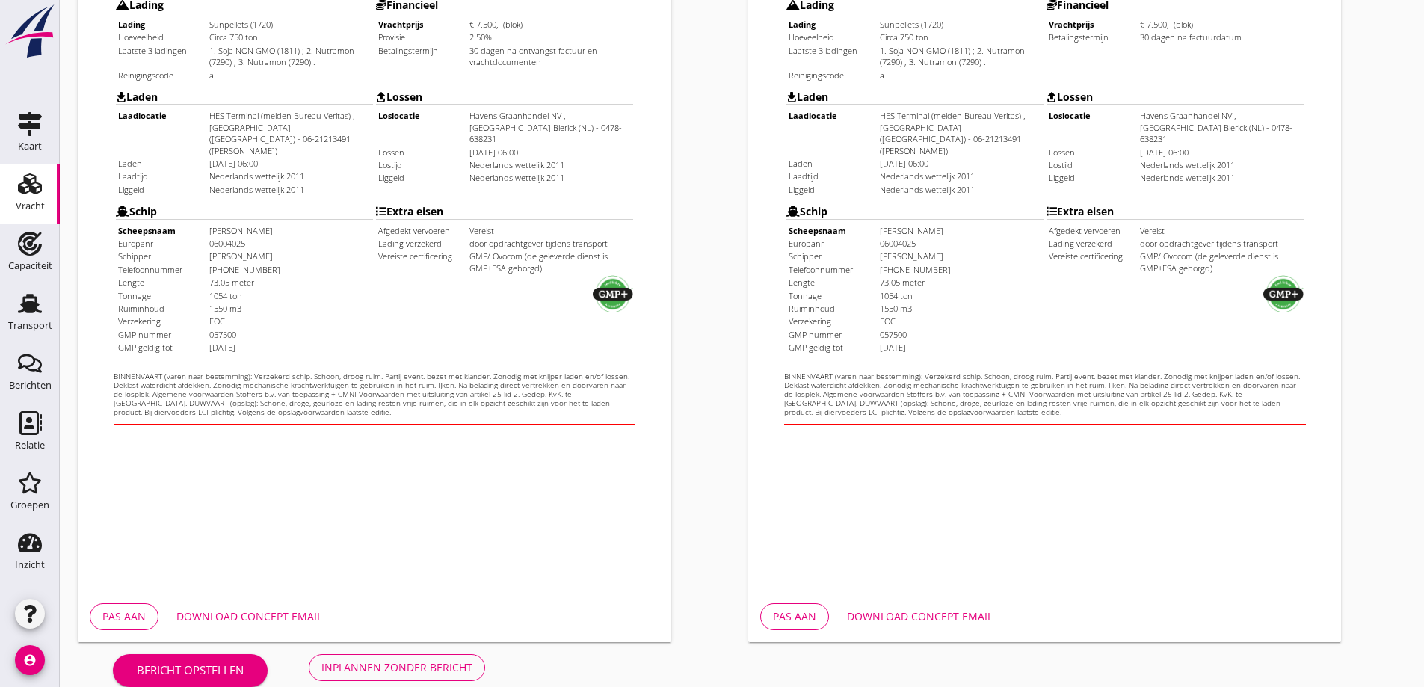
scroll to position [420, 0]
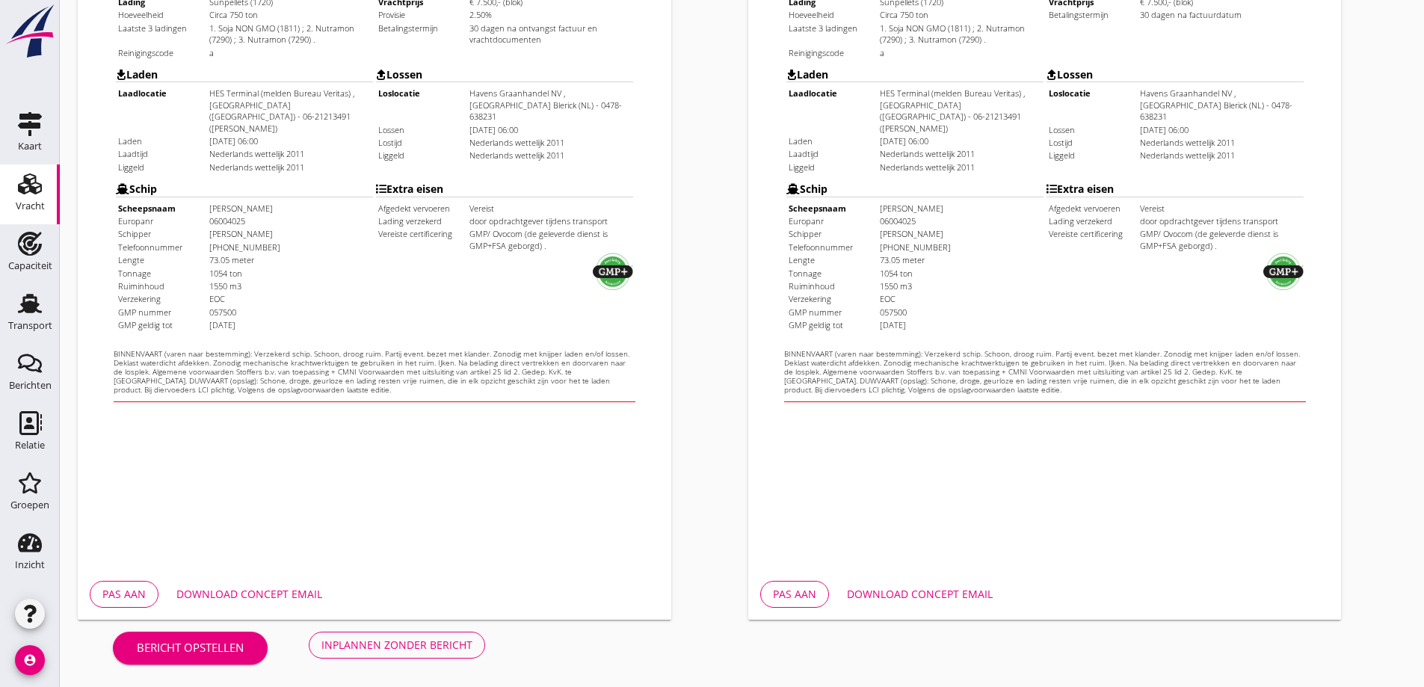
click at [146, 603] on button "Pas aan" at bounding box center [124, 594] width 69 height 27
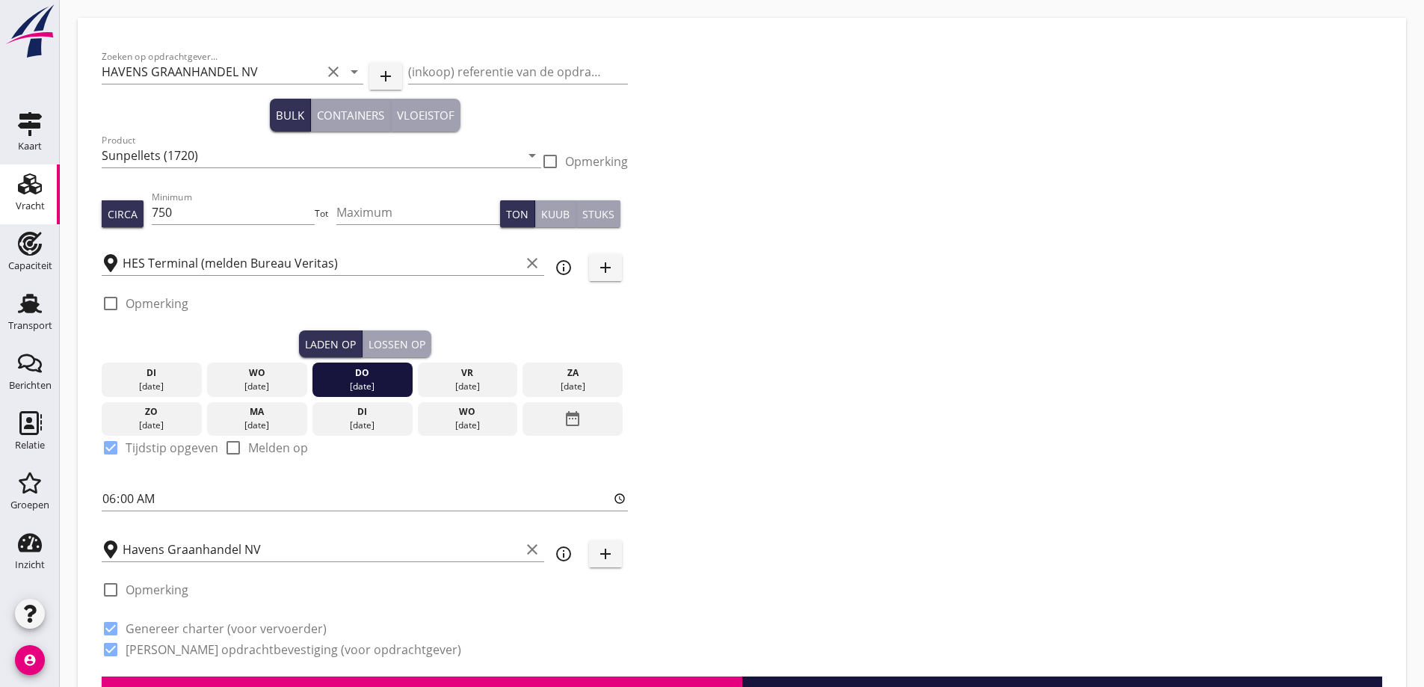
click at [156, 299] on label "Opmerking" at bounding box center [157, 303] width 63 height 15
checkbox input "true"
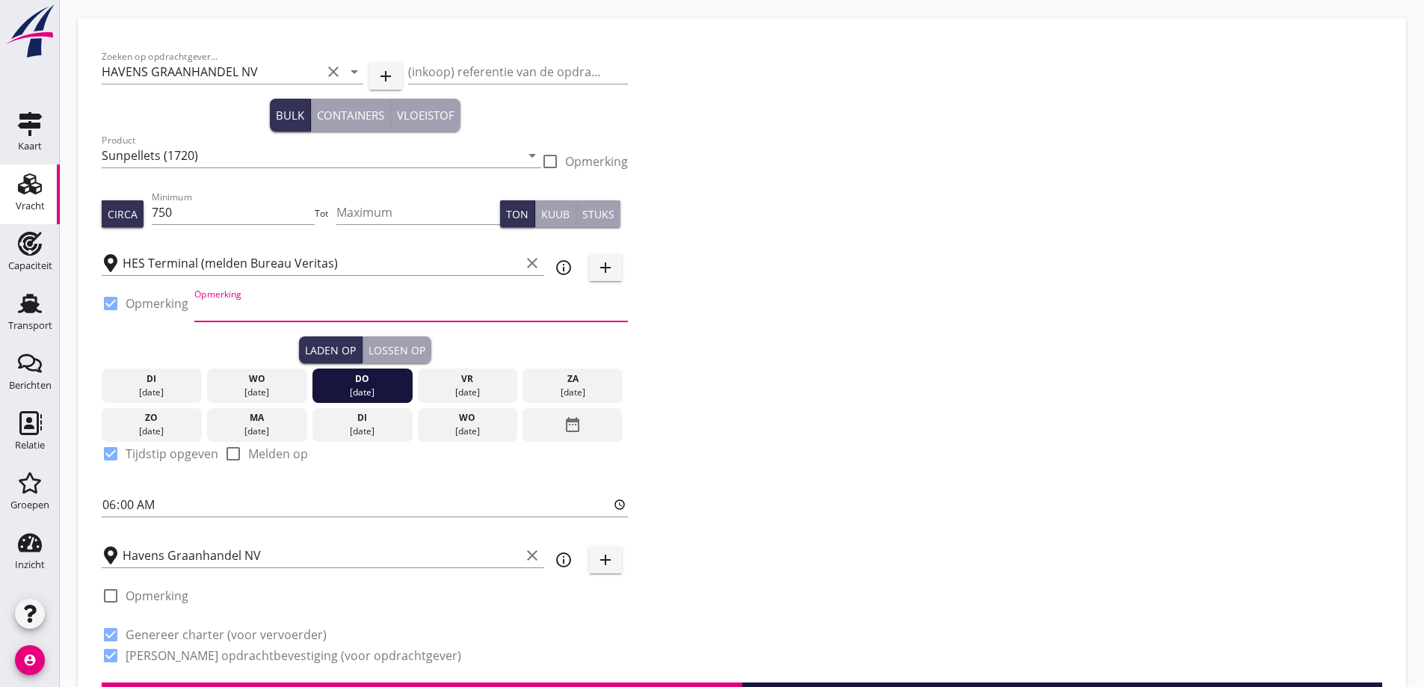
click at [267, 306] on input "Opmerking" at bounding box center [411, 310] width 434 height 24
type input "Ex. EMERALD SHENGSI"
click at [910, 330] on div "Zoeken op opdrachtgever... HAVENS GRAANHANDEL NV clear arrow_drop_down add (ink…" at bounding box center [742, 362] width 1293 height 641
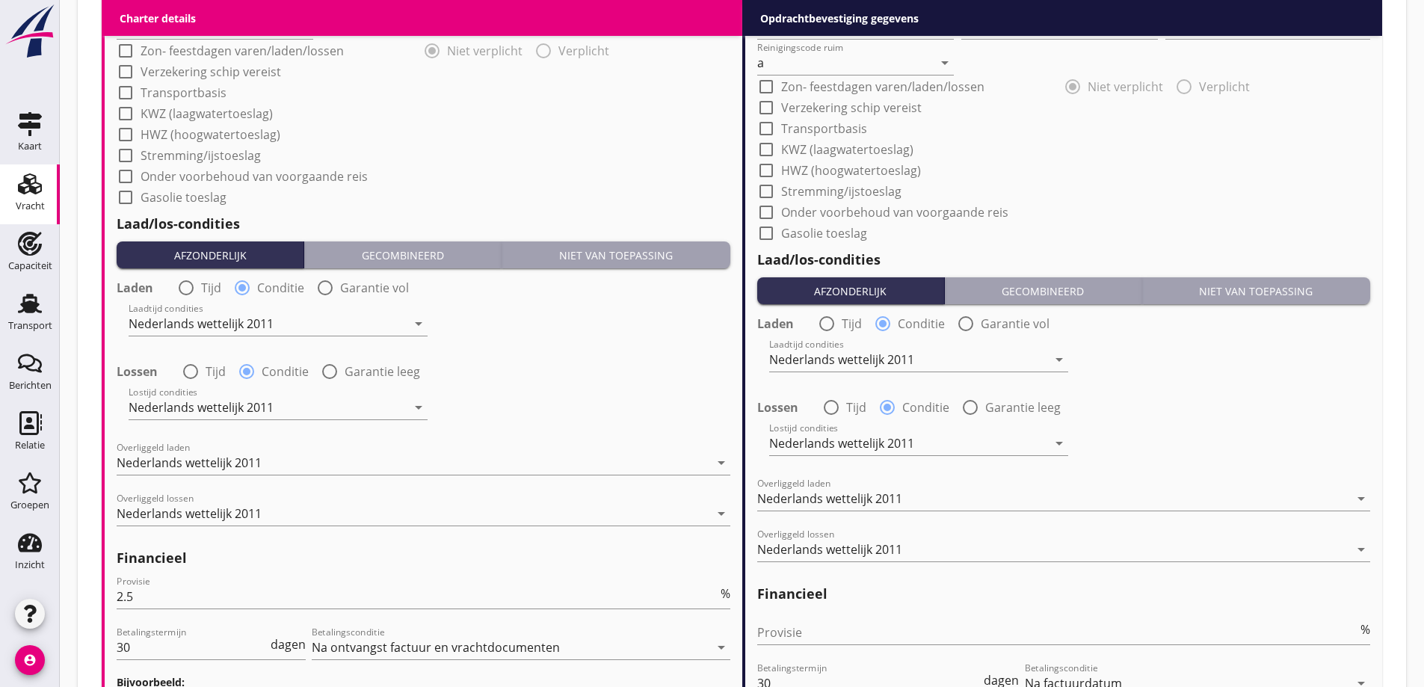
scroll to position [1711, 0]
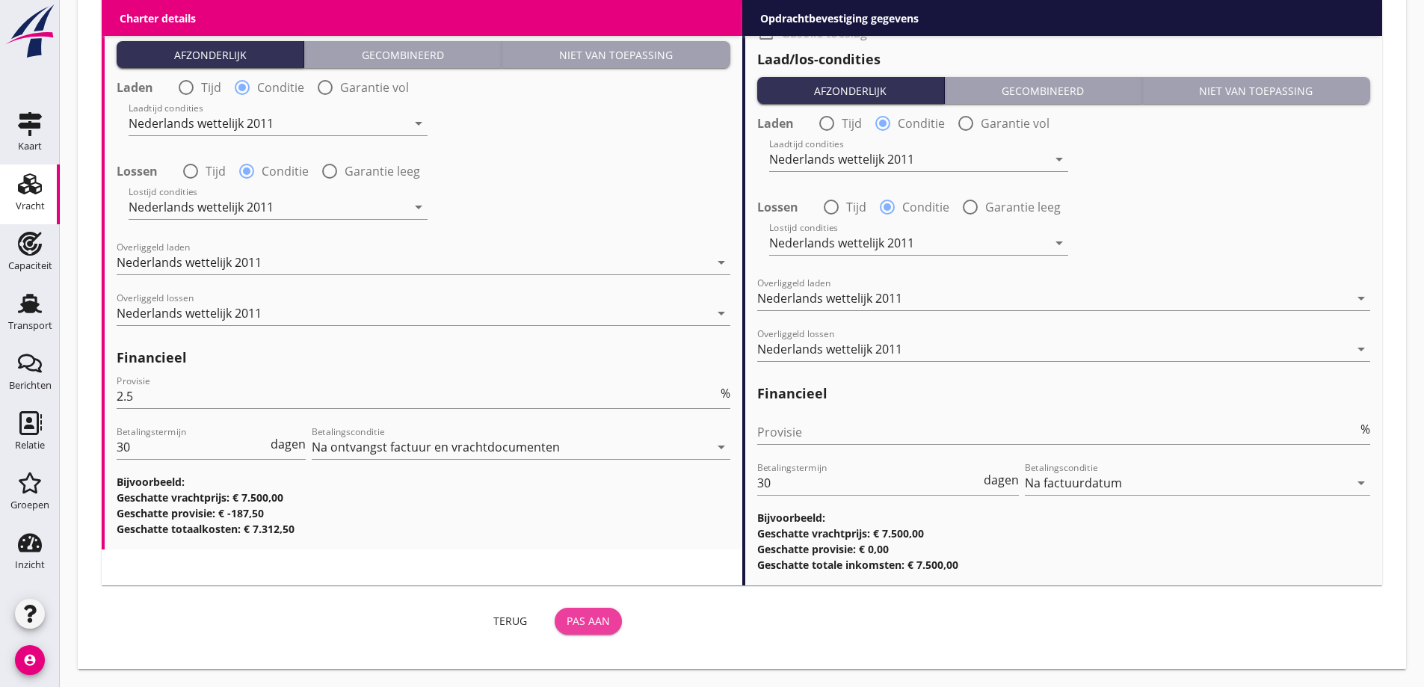
drag, startPoint x: 606, startPoint y: 628, endPoint x: 1341, endPoint y: 523, distance: 742.5
click at [606, 629] on button "Pas aan" at bounding box center [588, 621] width 67 height 27
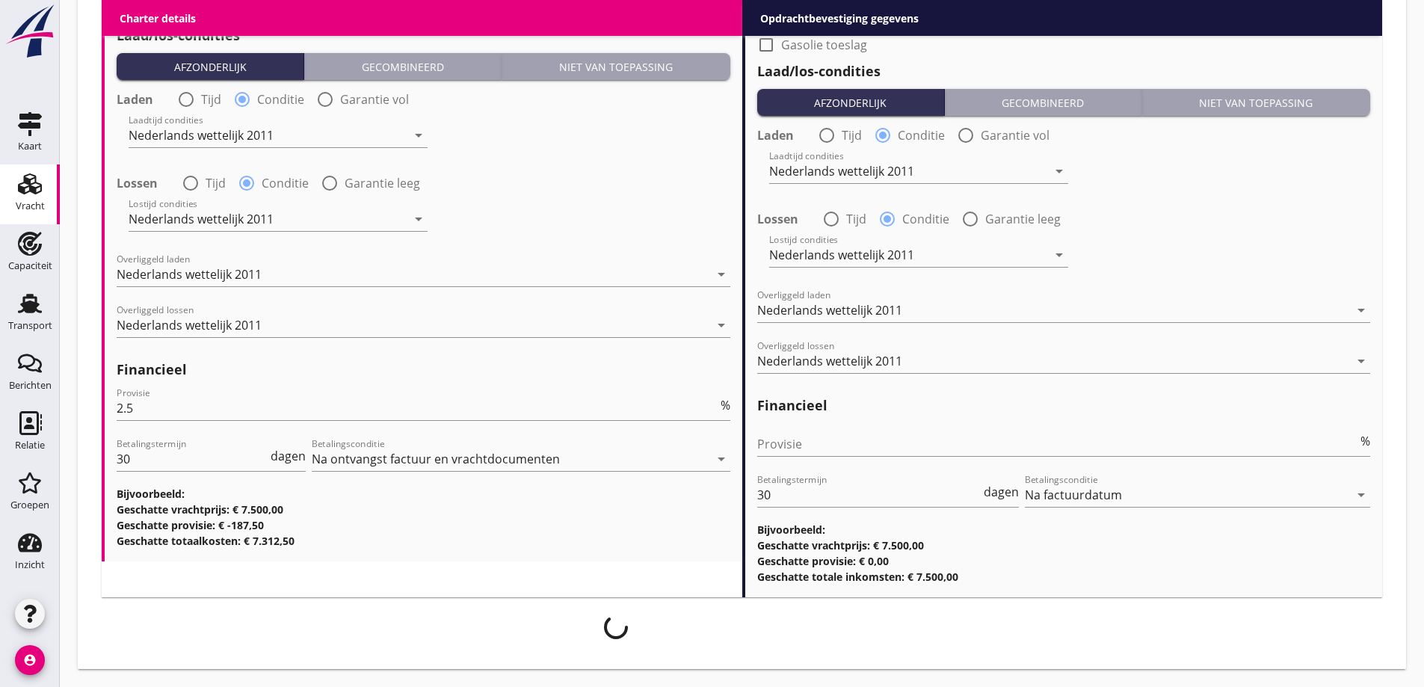
scroll to position [1699, 0]
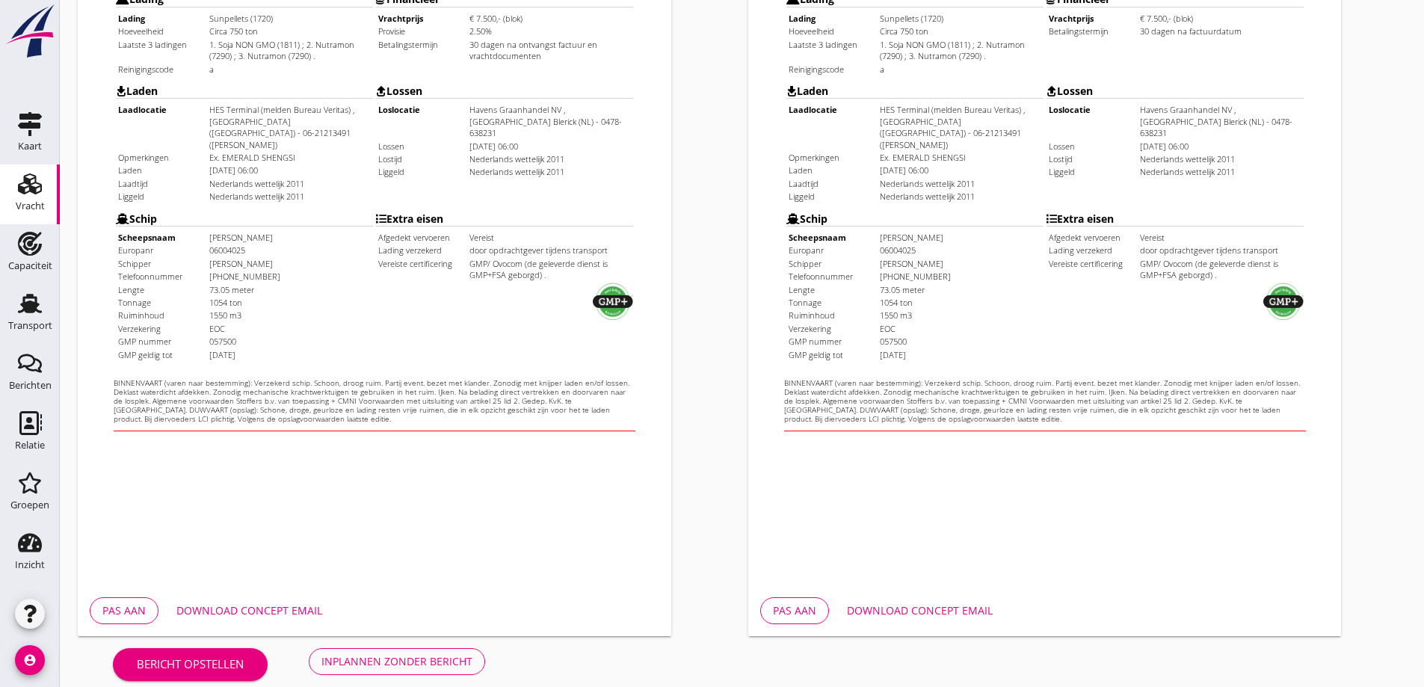
scroll to position [420, 0]
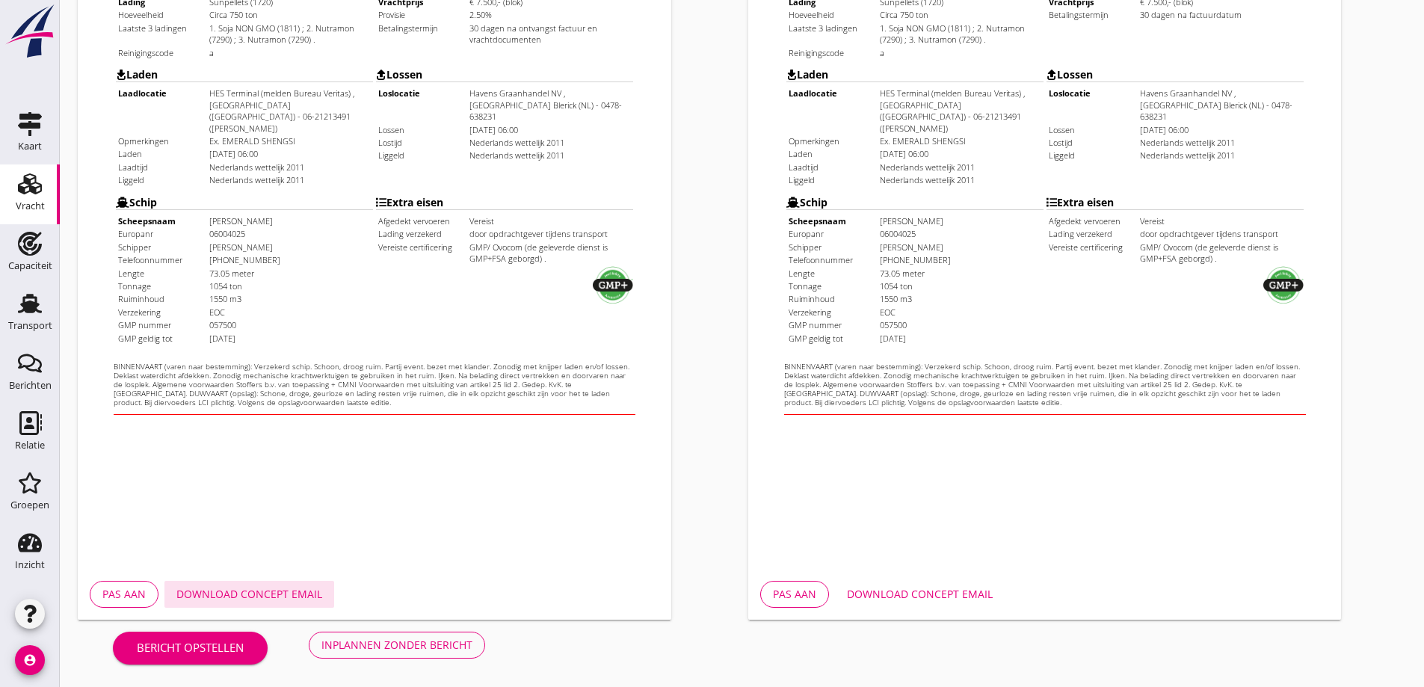
drag, startPoint x: 255, startPoint y: 591, endPoint x: 350, endPoint y: 545, distance: 105.4
click at [255, 591] on div "Download concept email" at bounding box center [249, 594] width 146 height 16
click at [929, 602] on button "Download concept email" at bounding box center [920, 594] width 170 height 27
click at [445, 641] on div "Inplannen zonder bericht" at bounding box center [397, 645] width 151 height 16
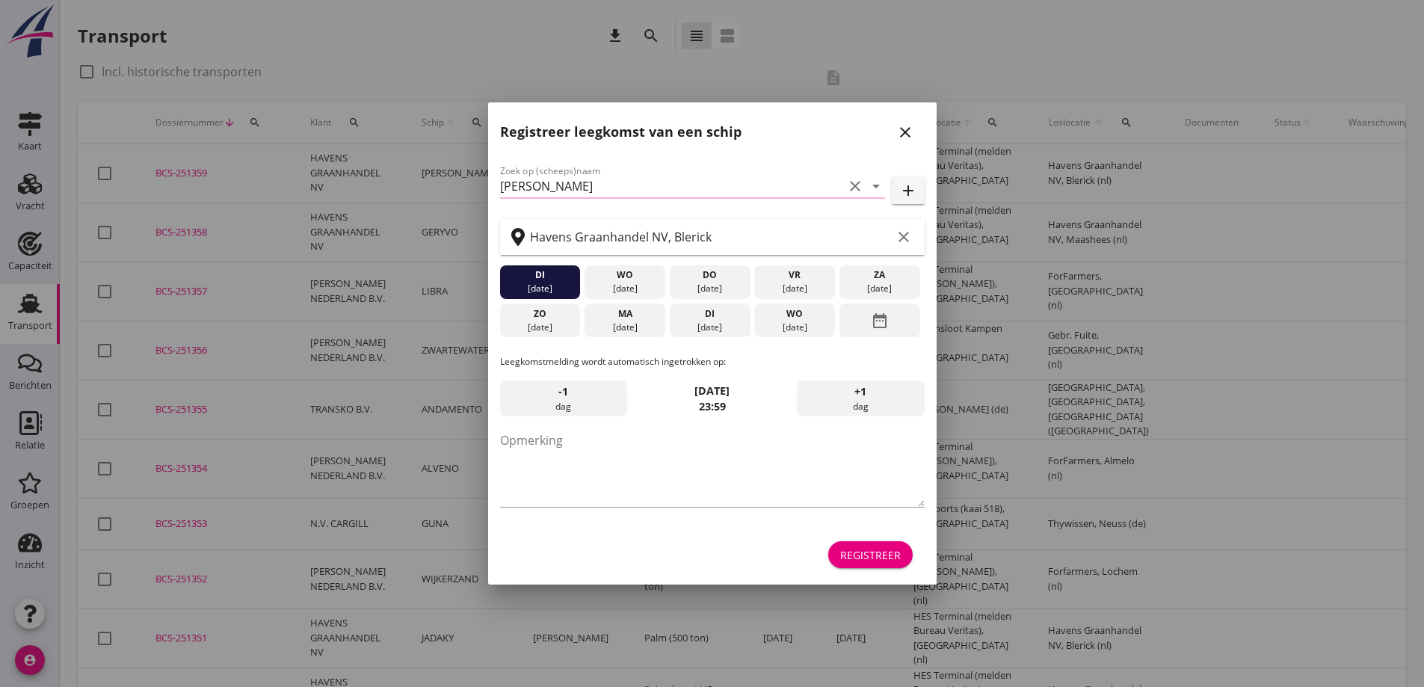
drag, startPoint x: 915, startPoint y: 126, endPoint x: 872, endPoint y: 132, distance: 43.8
click at [915, 127] on div "close" at bounding box center [905, 132] width 27 height 18
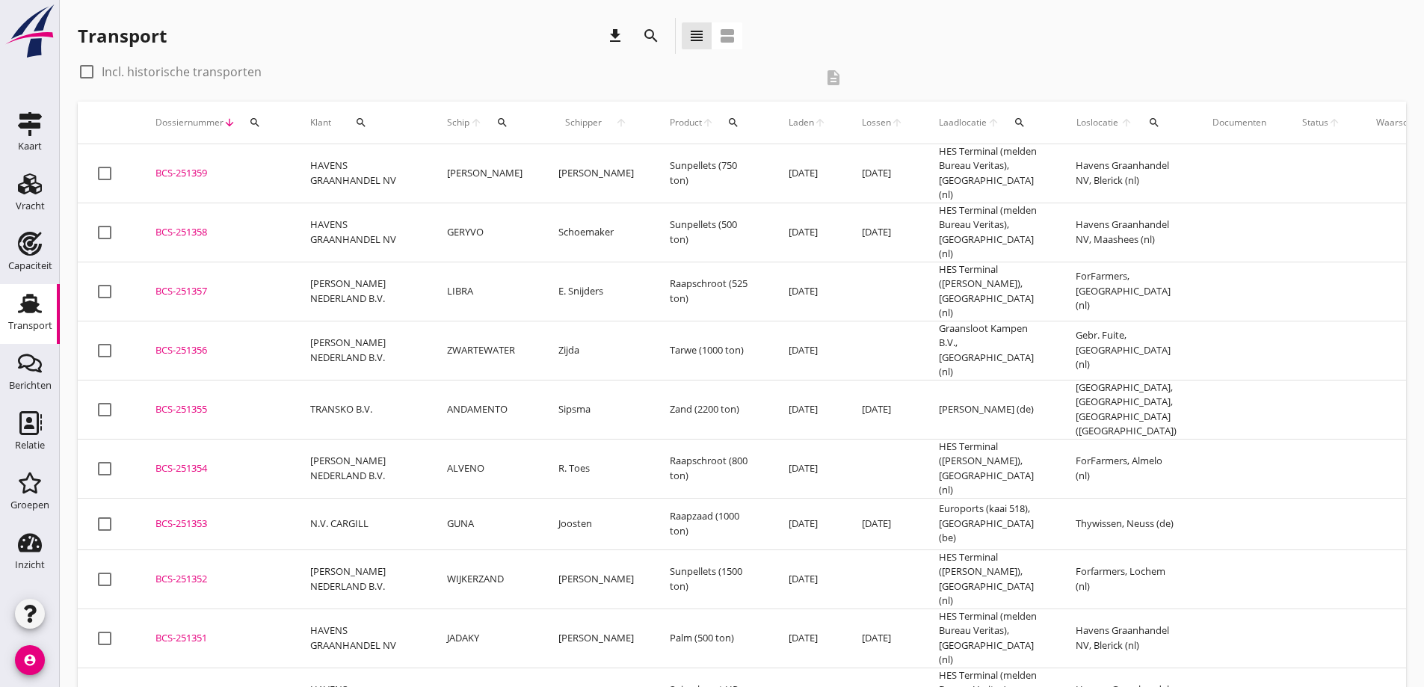
click at [191, 176] on div "BCS-251359" at bounding box center [215, 173] width 119 height 15
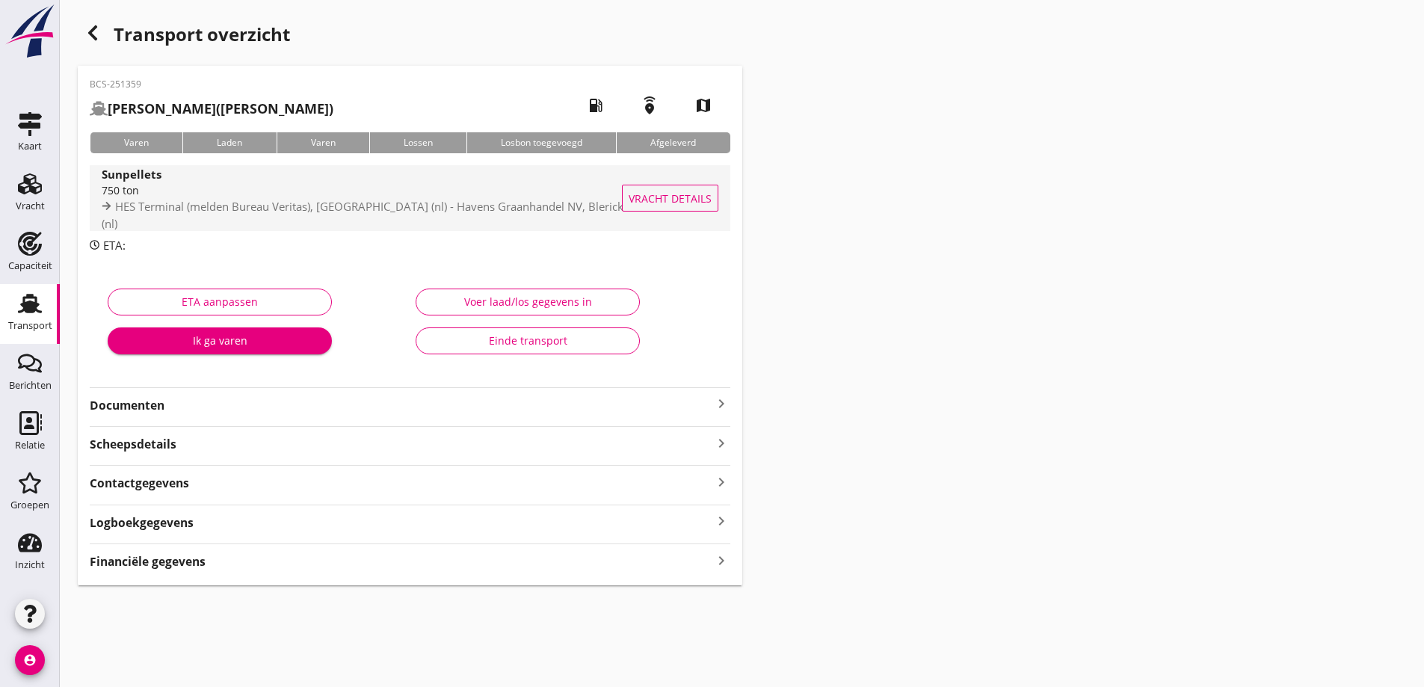
click at [679, 205] on span "Vracht details" at bounding box center [670, 199] width 83 height 16
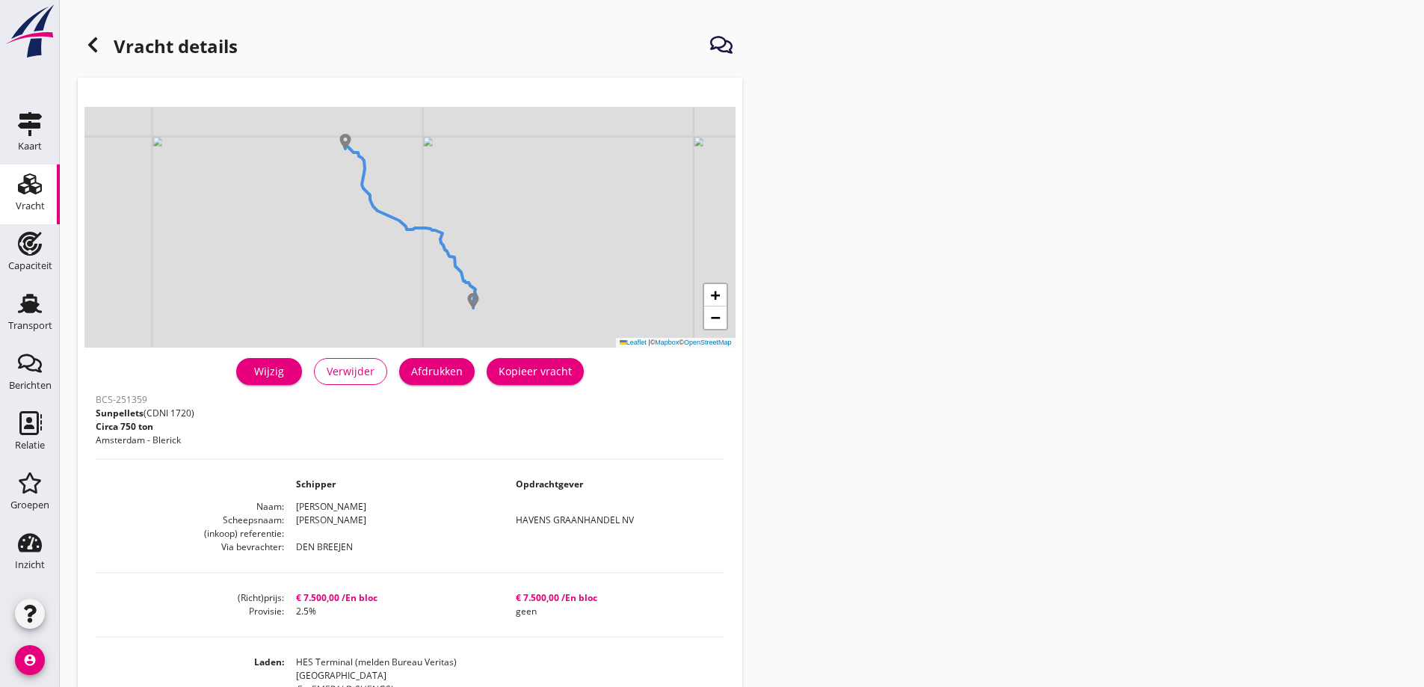
click at [434, 369] on div "Afdrukken" at bounding box center [437, 371] width 52 height 16
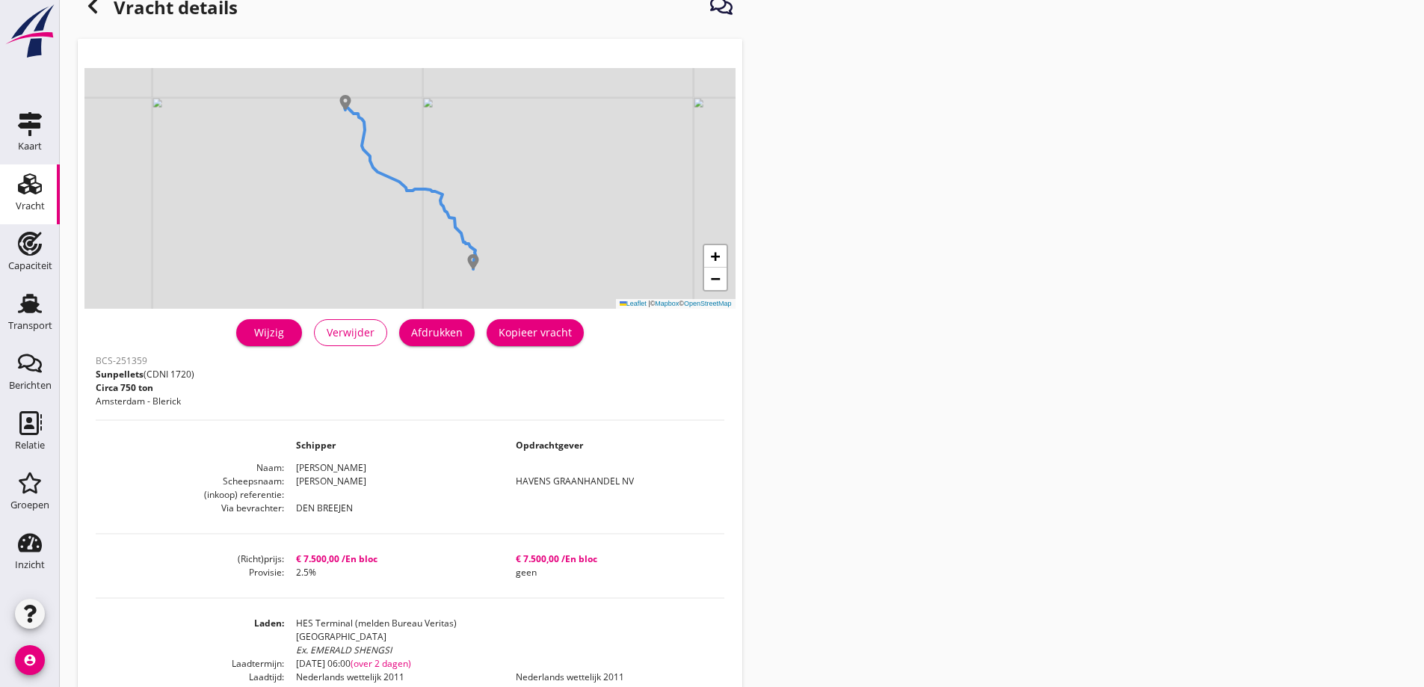
scroll to position [15, 0]
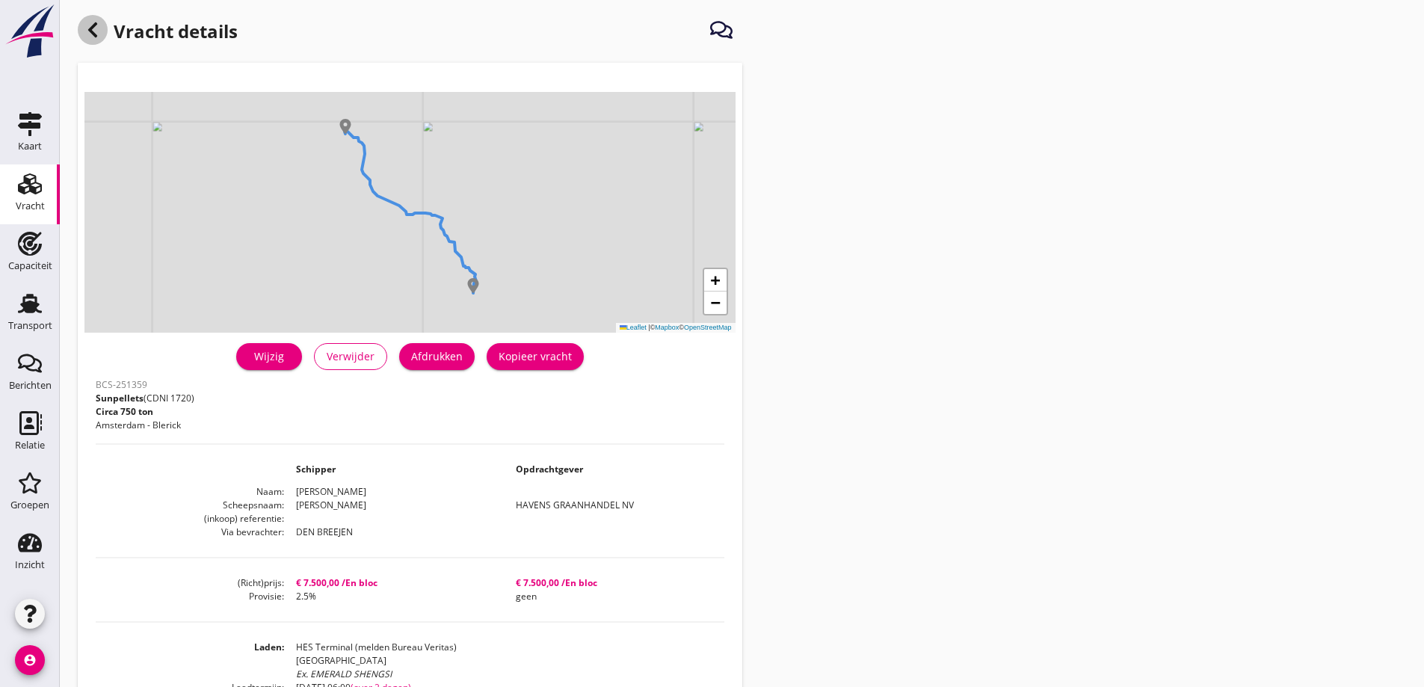
click at [96, 28] on icon at bounding box center [93, 30] width 18 height 18
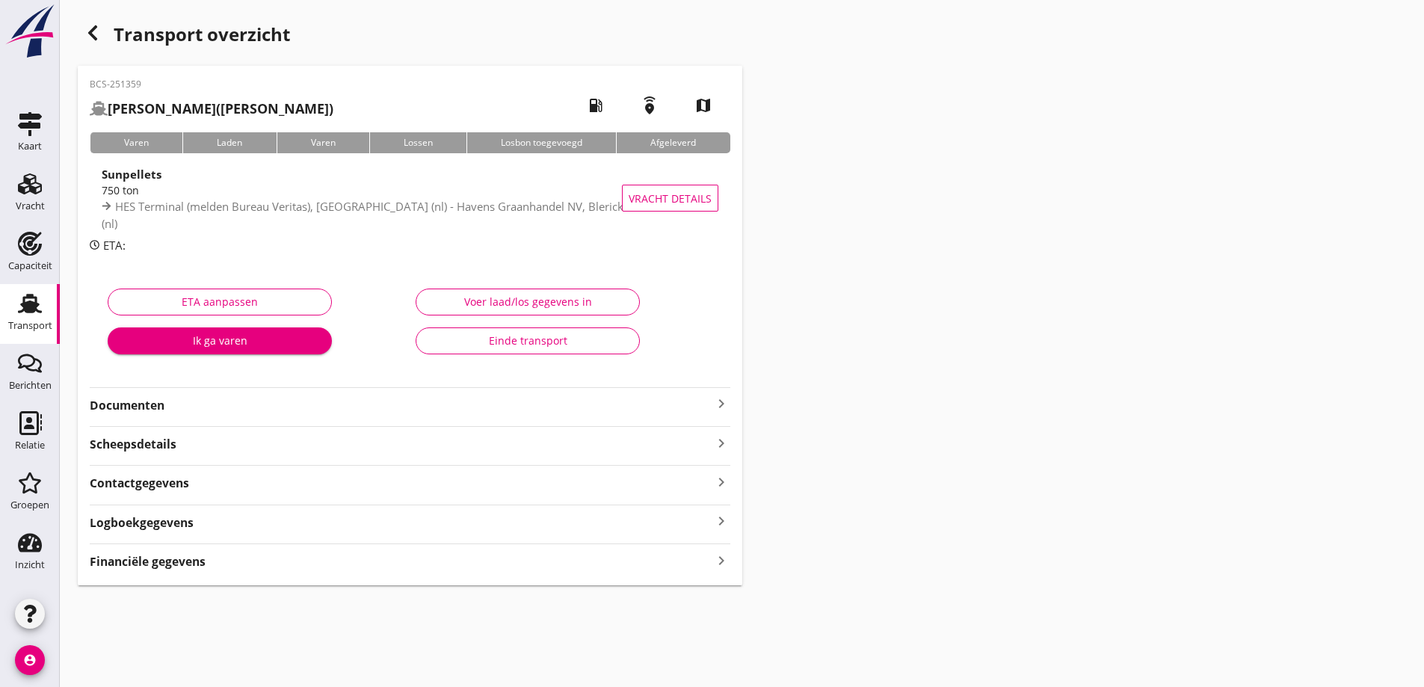
click at [271, 399] on strong "Documenten" at bounding box center [401, 405] width 623 height 17
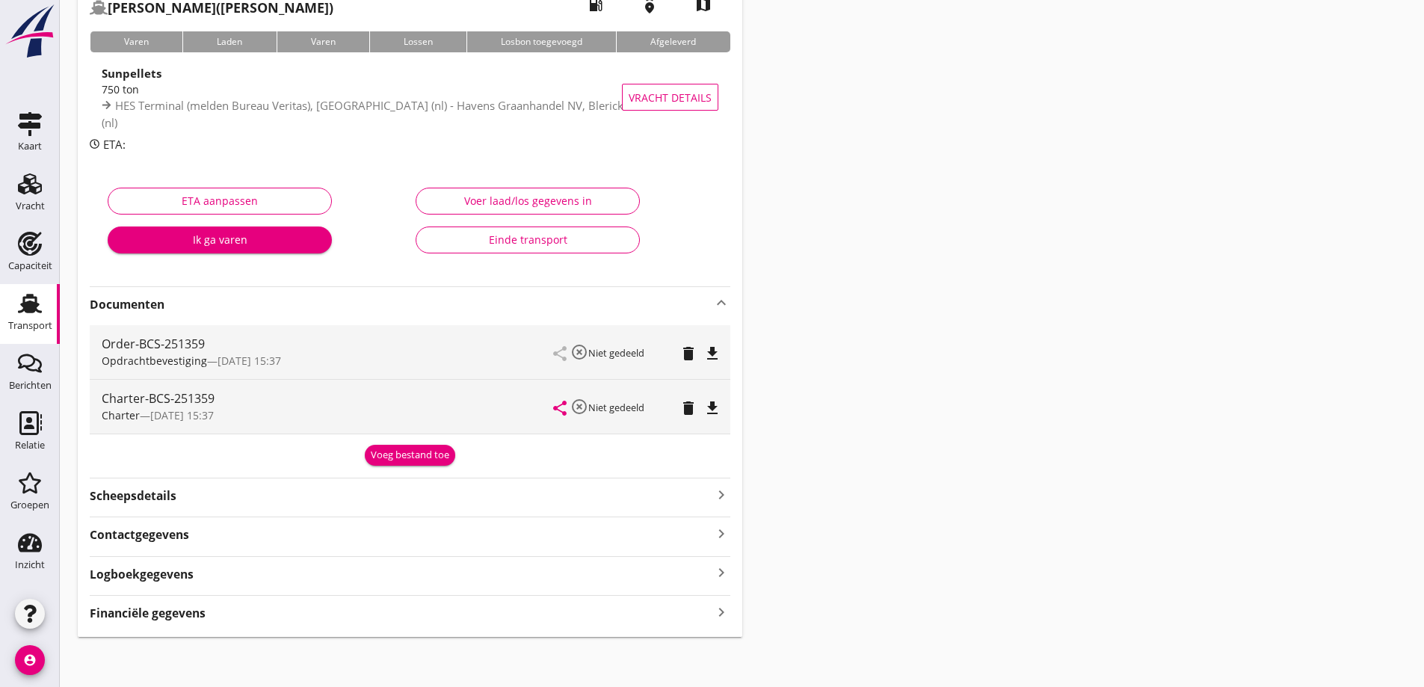
scroll to position [105, 0]
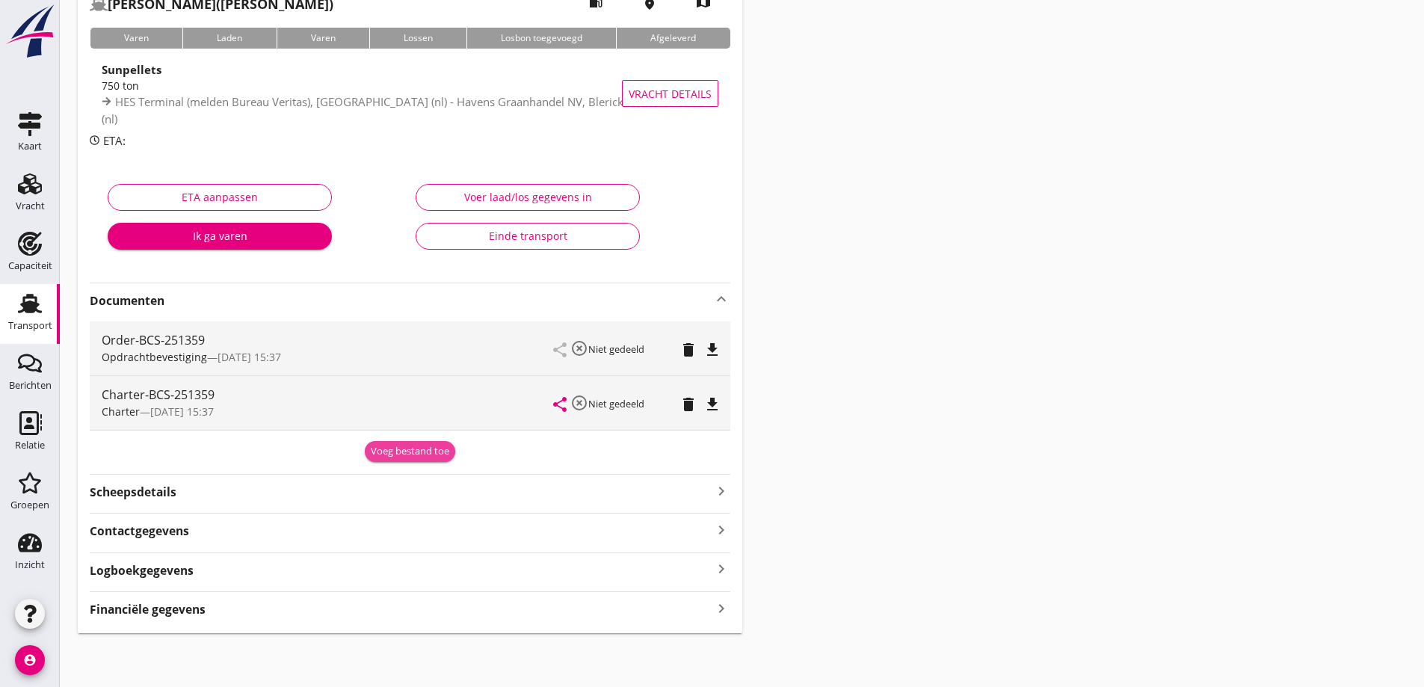
click at [408, 441] on button "Voeg bestand toe" at bounding box center [410, 451] width 90 height 21
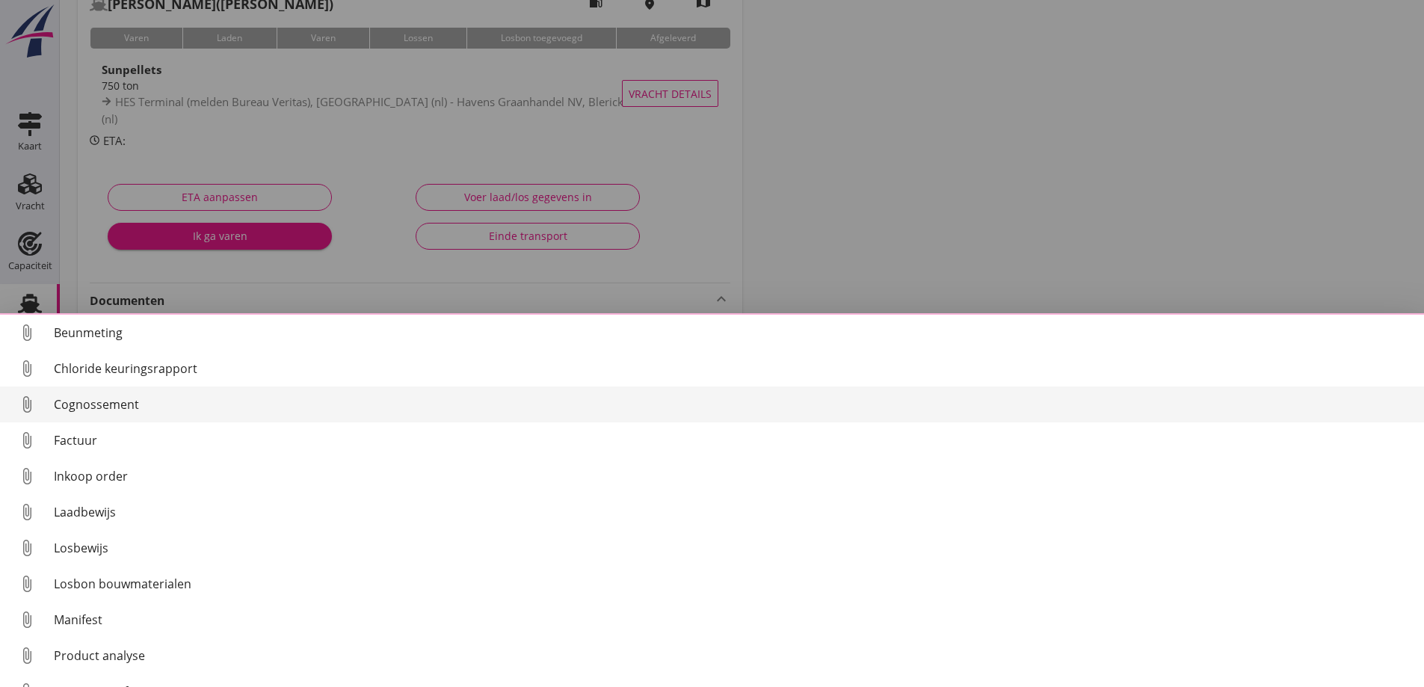
click at [124, 405] on div "Cognossement" at bounding box center [733, 405] width 1359 height 18
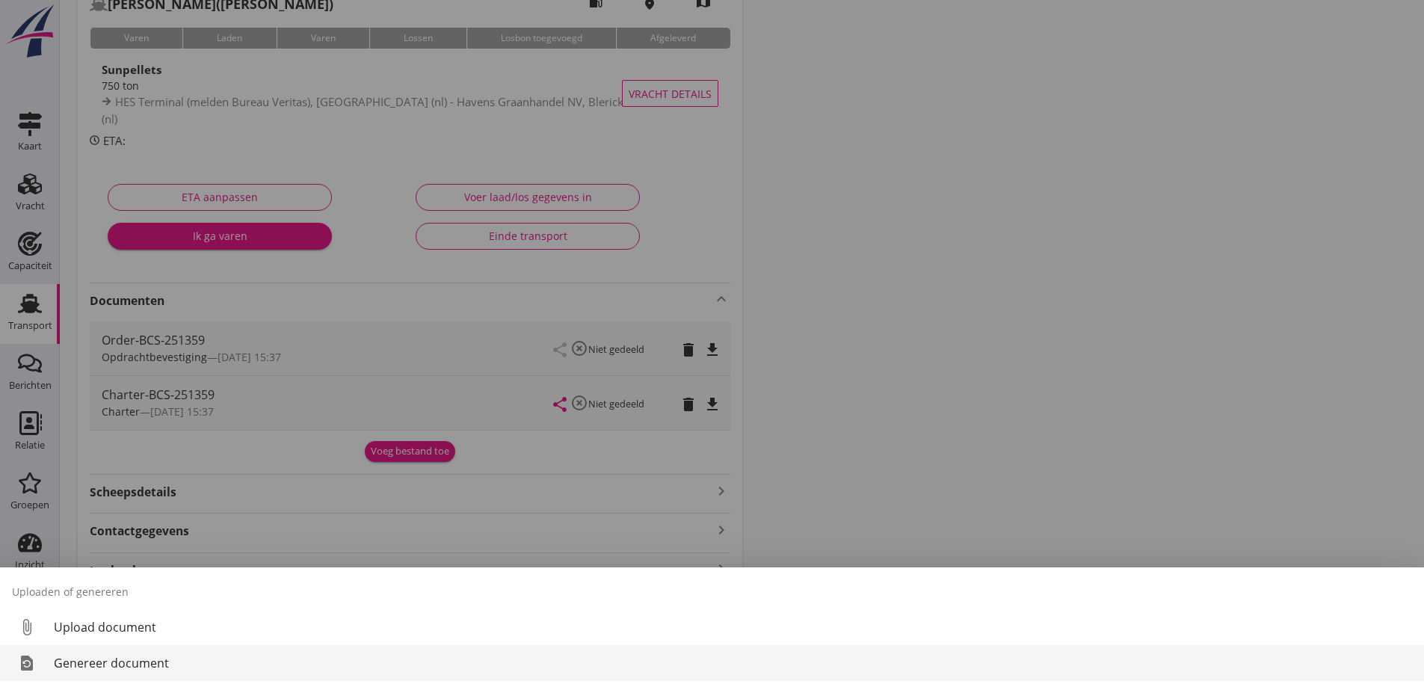
click at [147, 663] on div "Genereer document" at bounding box center [733, 663] width 1359 height 18
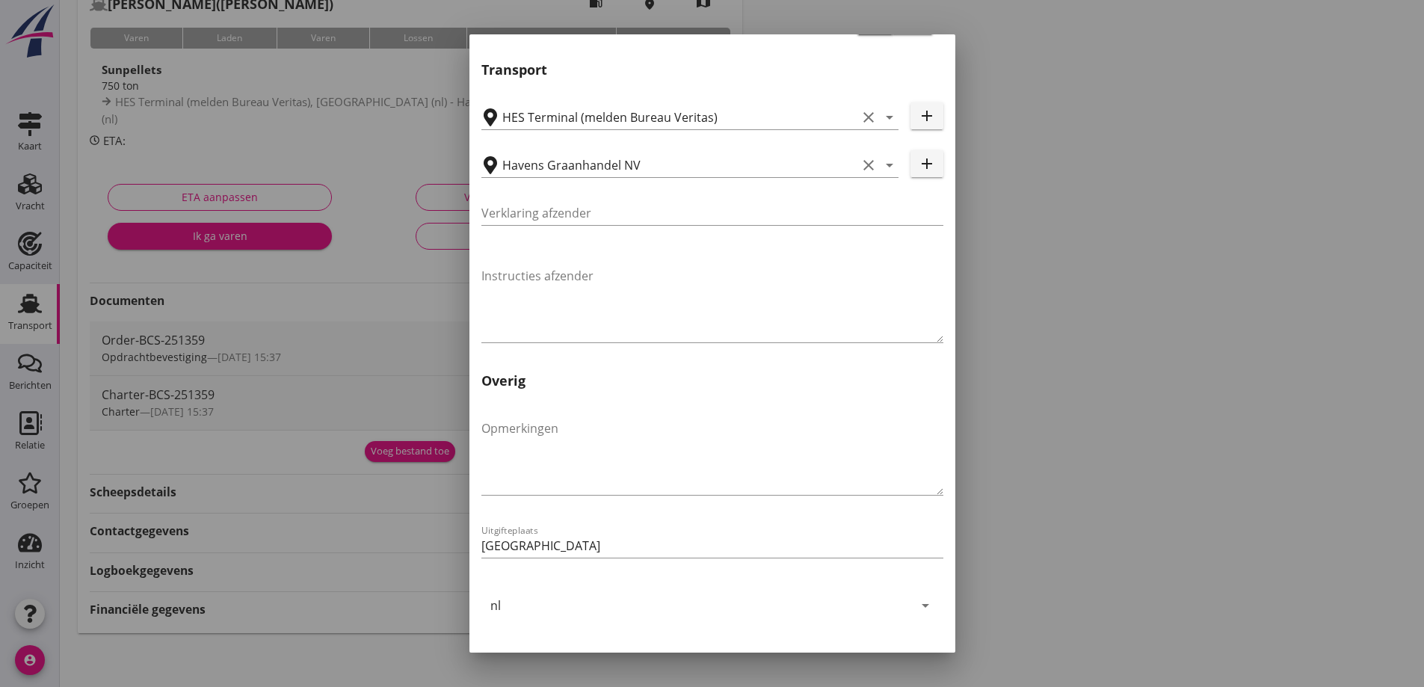
scroll to position [447, 0]
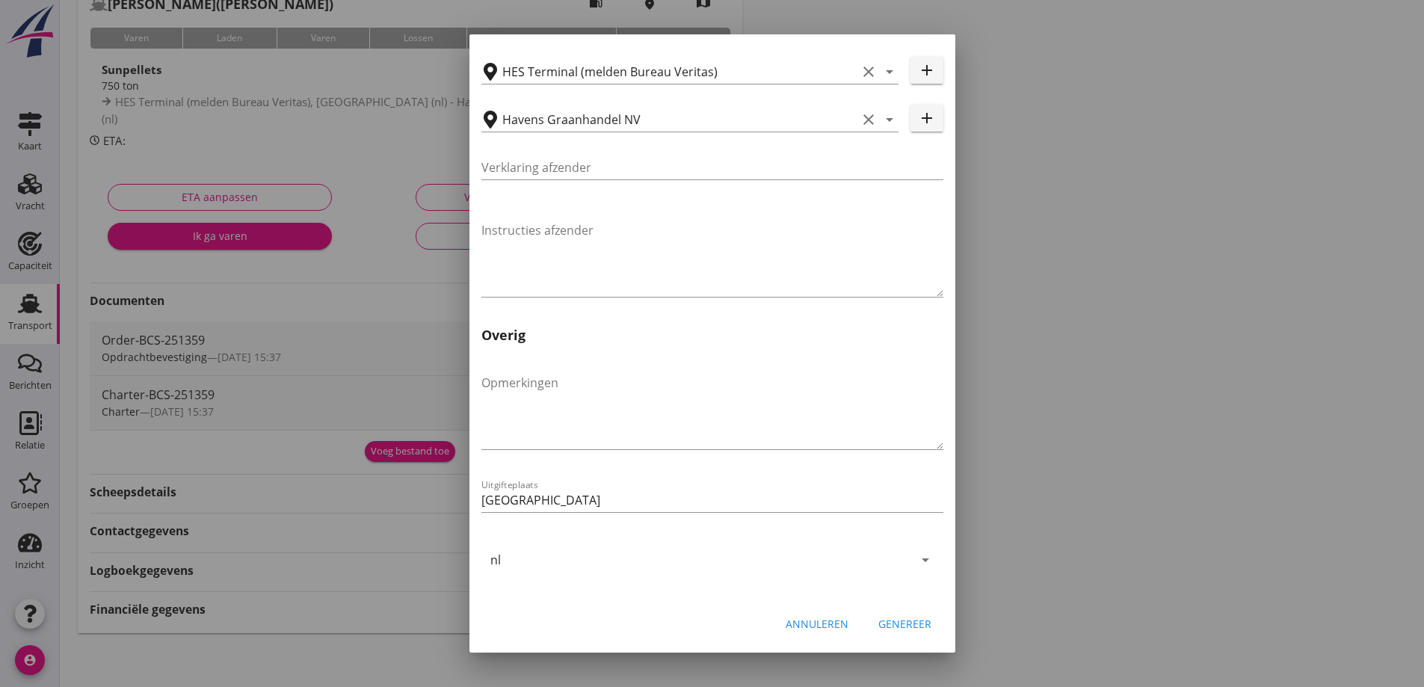
click at [899, 627] on div "Genereer" at bounding box center [905, 624] width 53 height 16
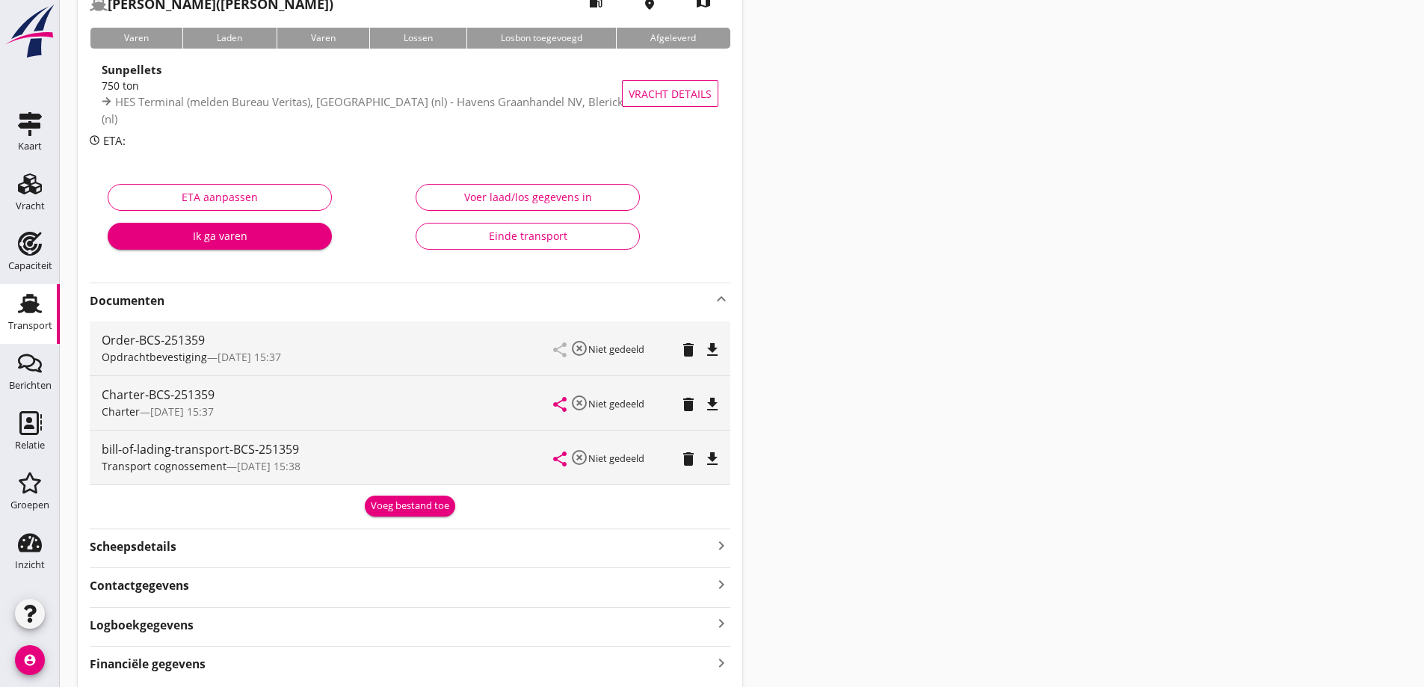
click at [717, 464] on icon "file_download" at bounding box center [713, 459] width 18 height 18
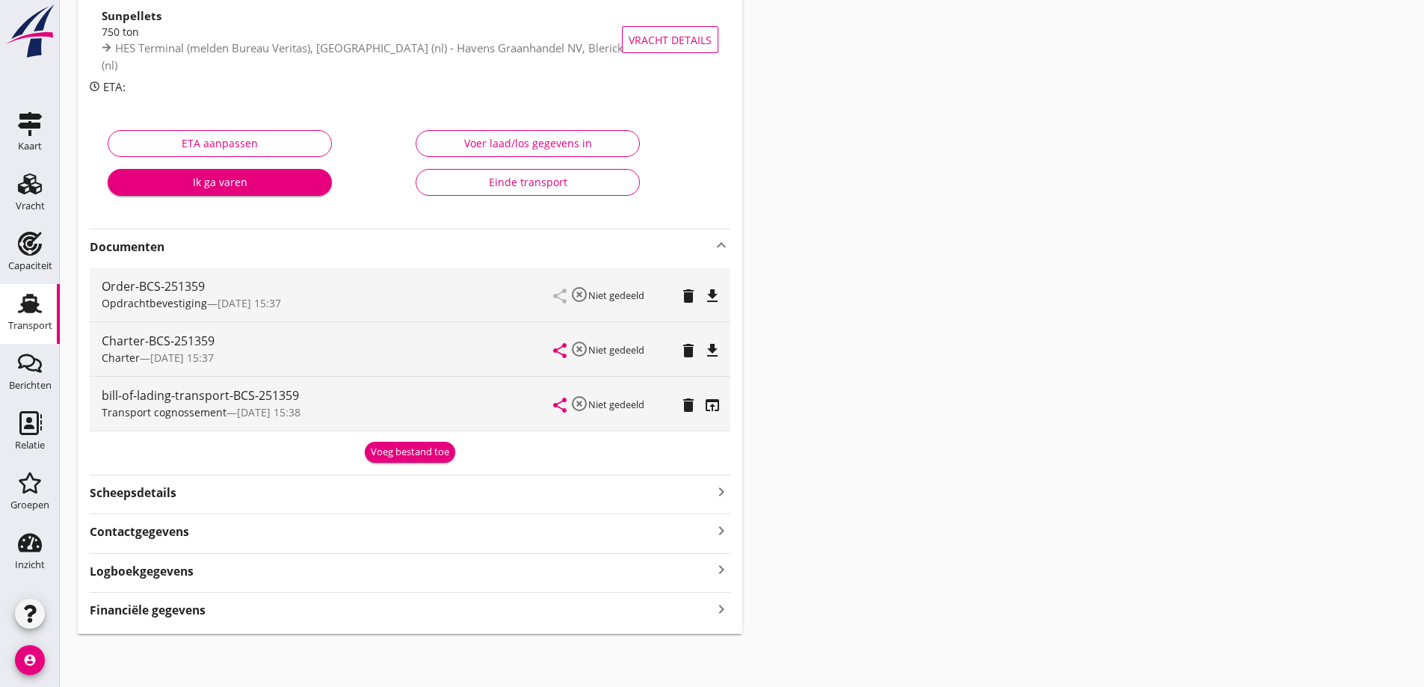
scroll to position [159, 0]
click at [224, 620] on div "BCS-251359 MARIA JACOBA (Kramer) local_gas_station emergency_share map Varen La…" at bounding box center [410, 270] width 665 height 727
click at [240, 612] on div "Financiële gegevens keyboard_arrow_right" at bounding box center [410, 608] width 641 height 20
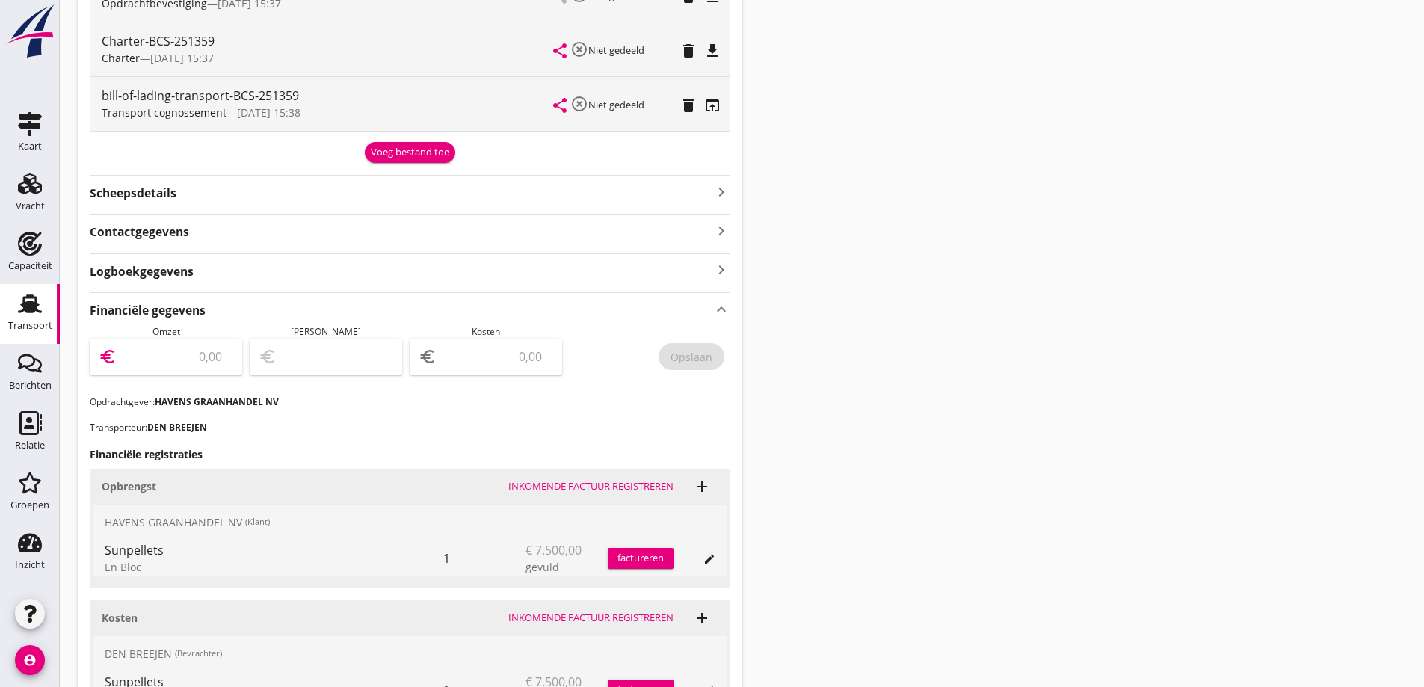
click at [182, 356] on input "number" at bounding box center [177, 357] width 114 height 24
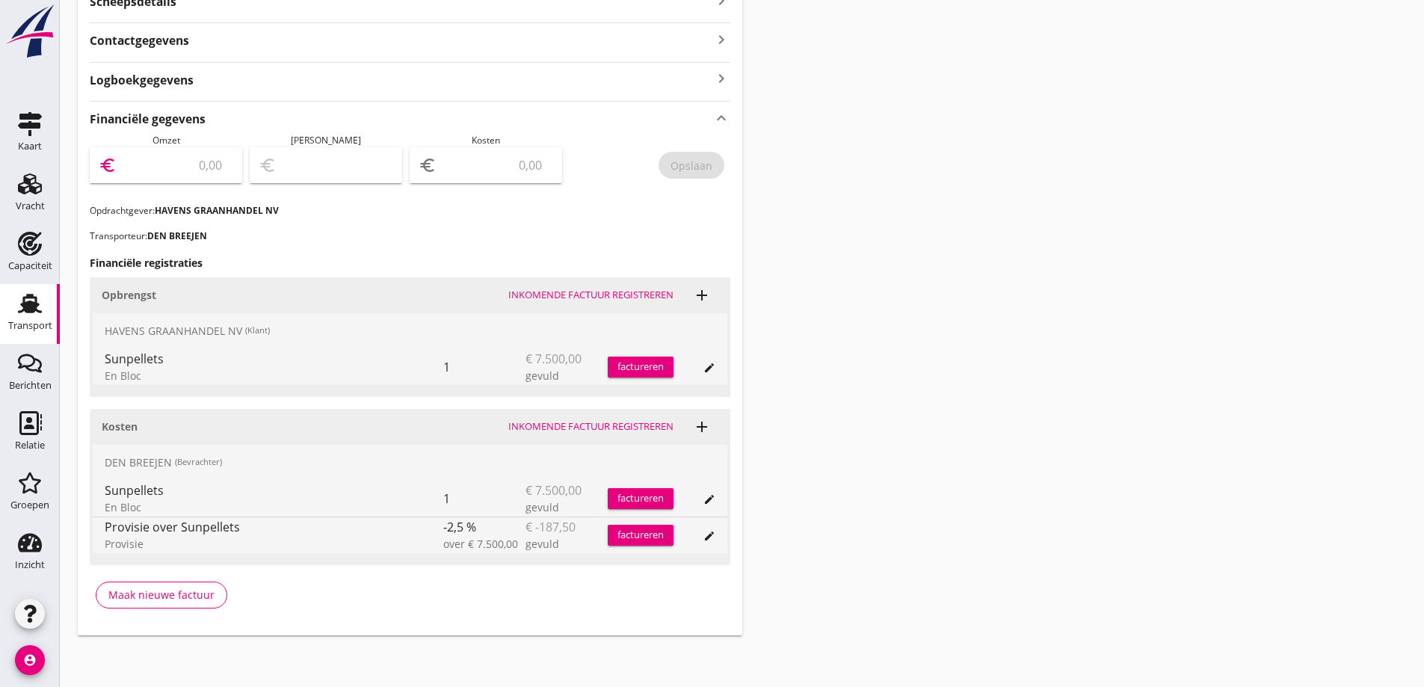
scroll to position [652, 0]
type input "7"
type input "7500"
click at [535, 170] on input "number" at bounding box center [497, 163] width 114 height 24
type input "7493.00"
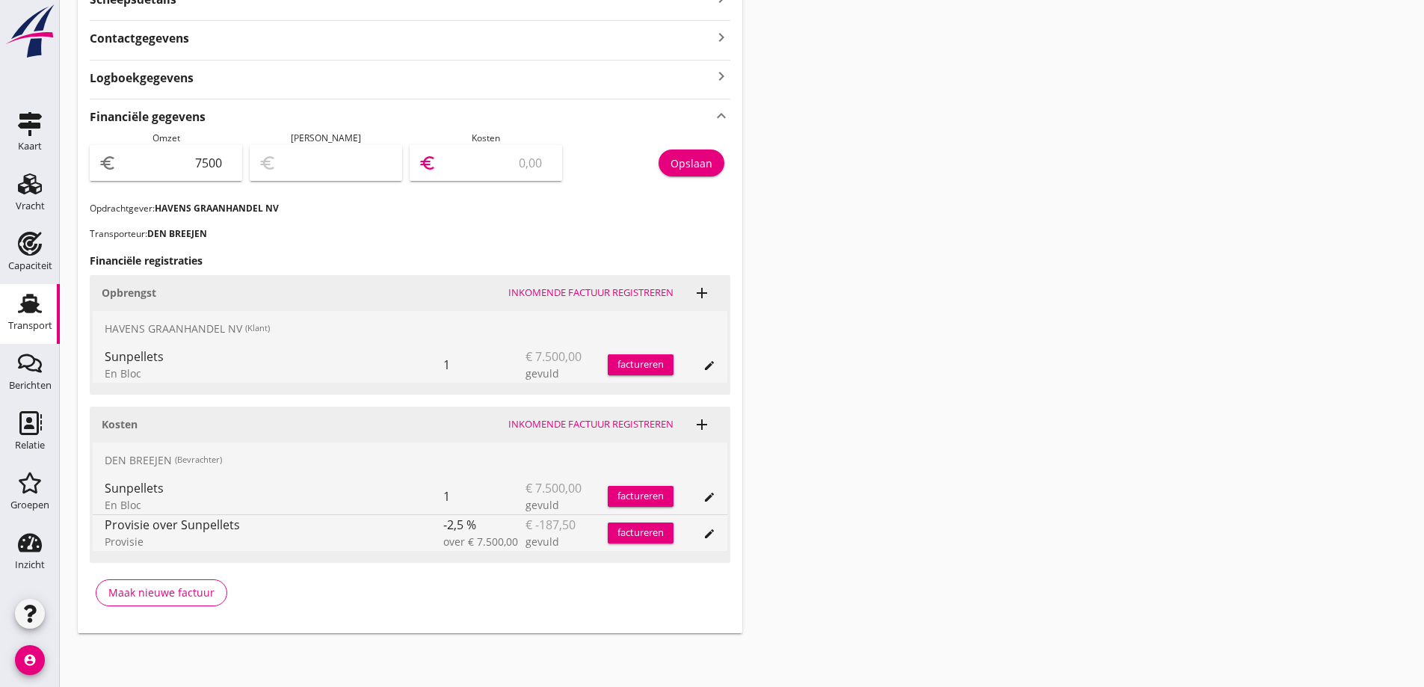
type input "7"
type input "7427.00"
type input "73"
type input "6769.00"
type input "731"
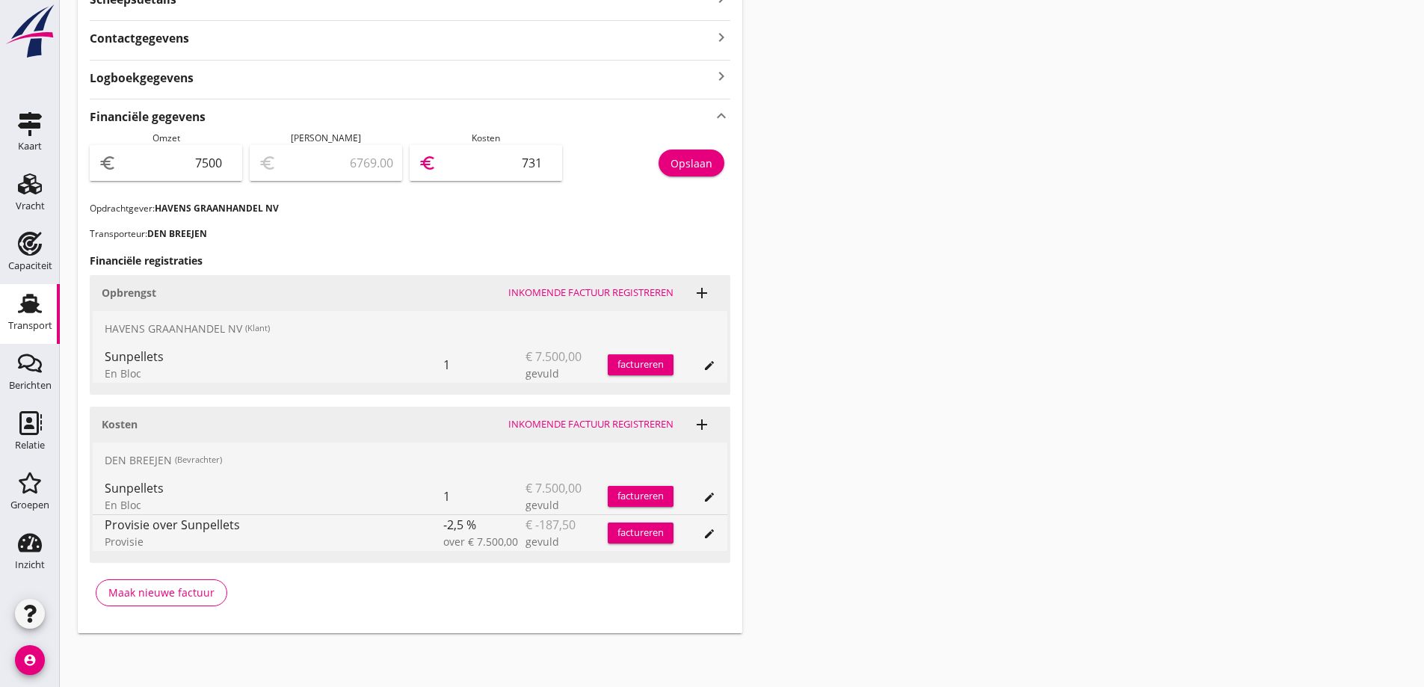
type input "188.00"
type input "7312"
type input "187.50"
type input "7312.5"
click at [569, 220] on div "Financiële gegevens keyboard_arrow_up Omzet euro 7500 Marge euro 187.50 Kosten …" at bounding box center [410, 358] width 641 height 519
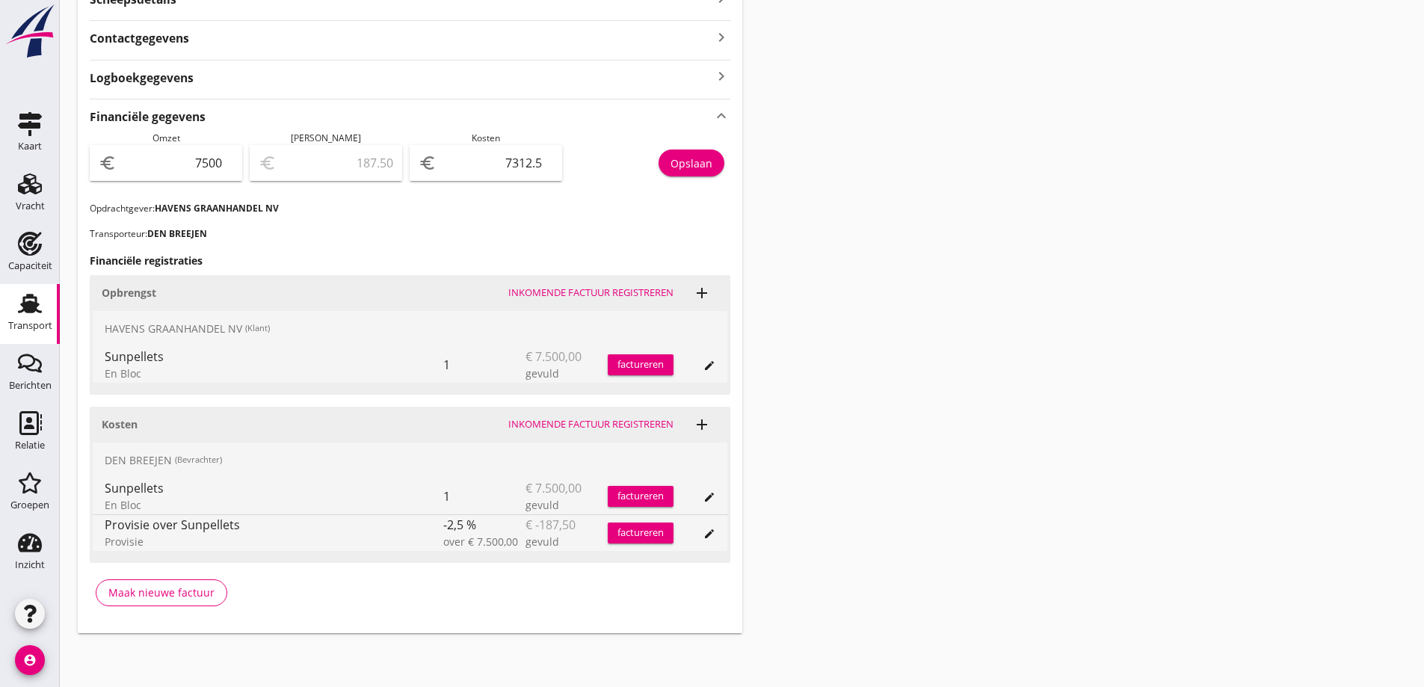
click at [708, 166] on div "Opslaan" at bounding box center [692, 164] width 42 height 16
click at [52, 309] on link "Transport Transport" at bounding box center [30, 314] width 60 height 60
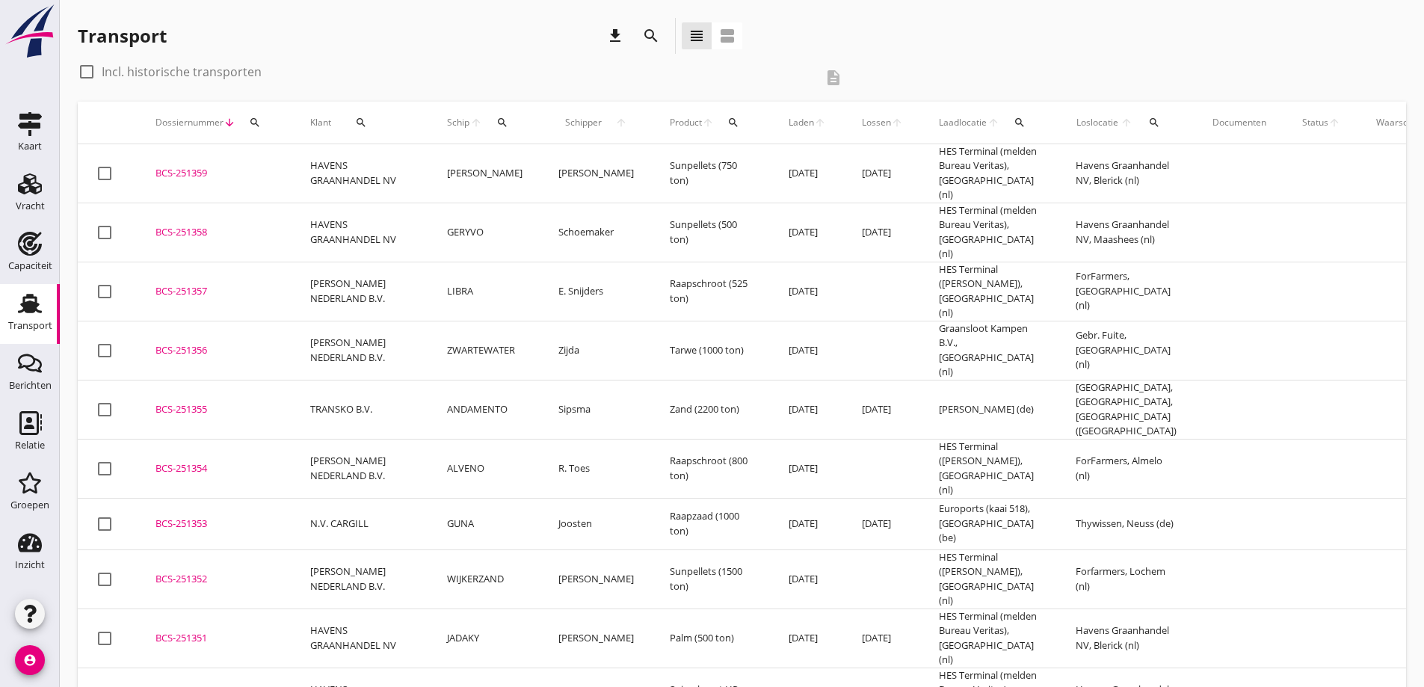
click at [204, 230] on div "BCS-251358" at bounding box center [215, 232] width 119 height 15
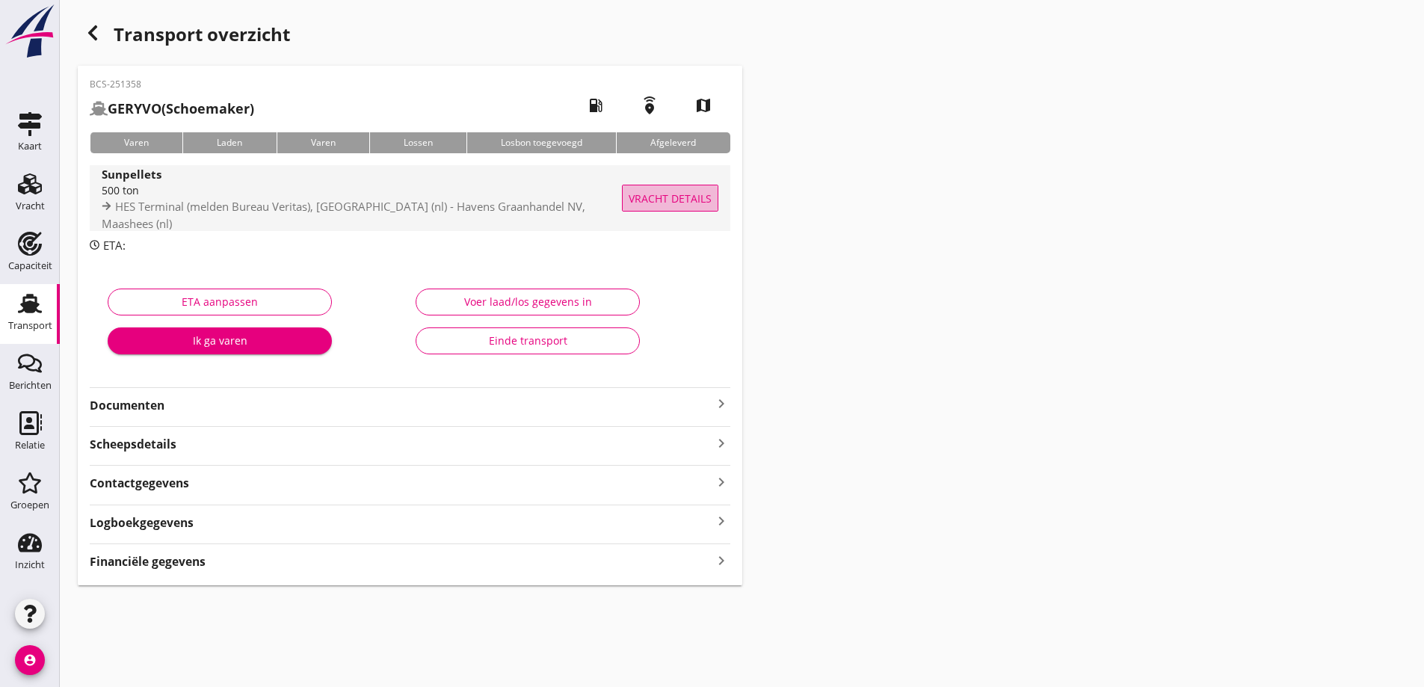
click at [704, 193] on span "Vracht details" at bounding box center [670, 199] width 83 height 16
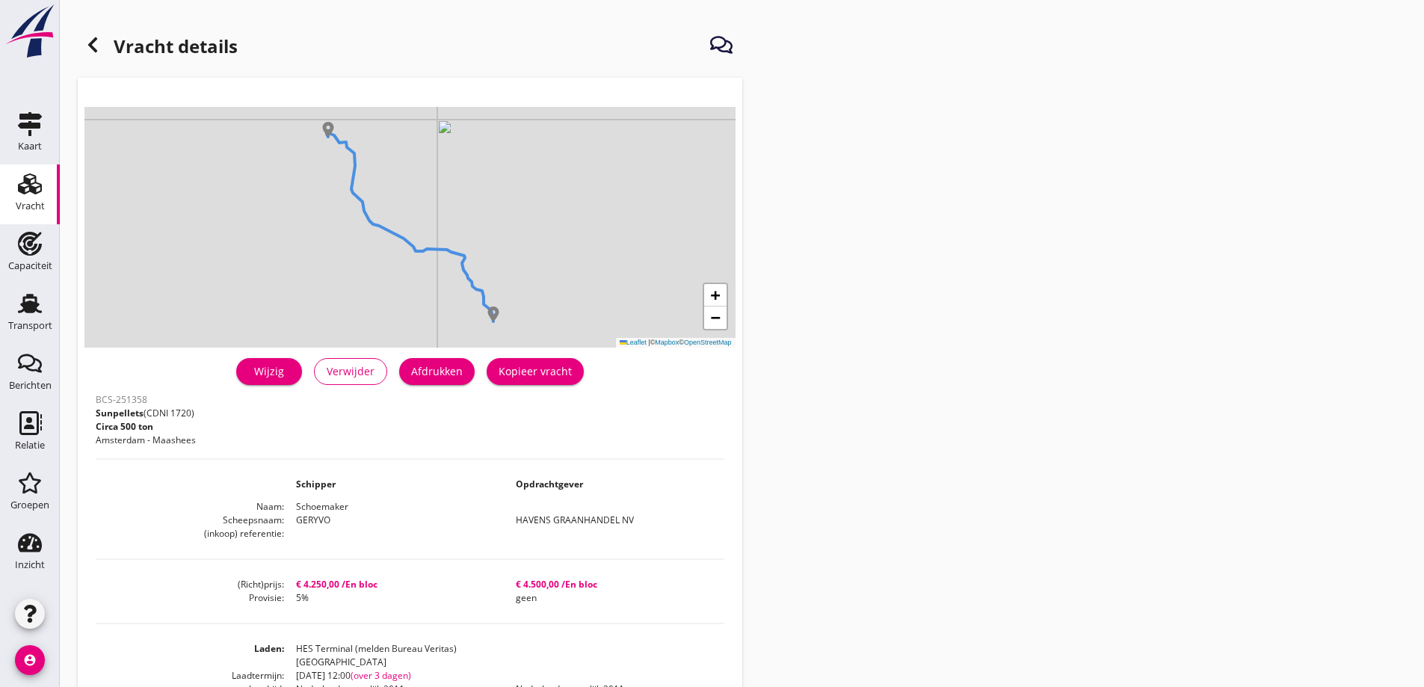
click at [25, 208] on div "Vracht" at bounding box center [30, 206] width 29 height 10
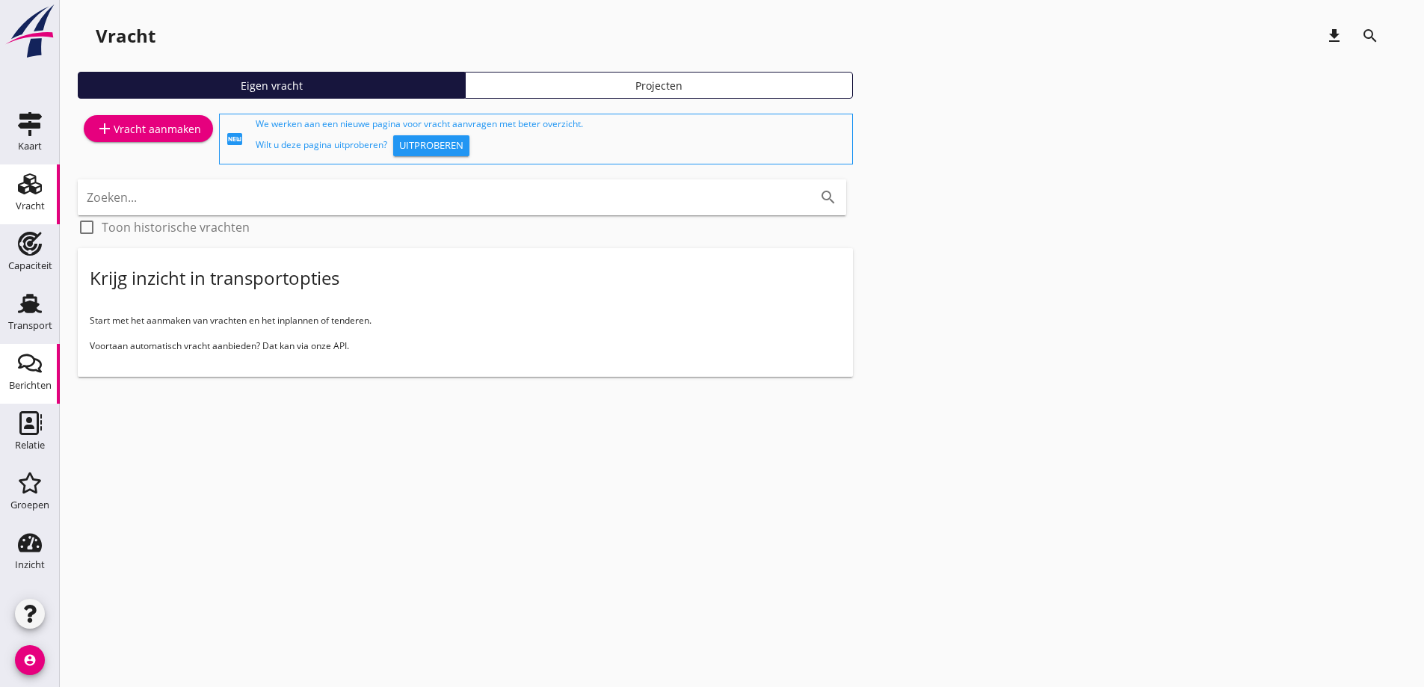
click at [27, 345] on link "Berichten Berichten" at bounding box center [30, 374] width 60 height 60
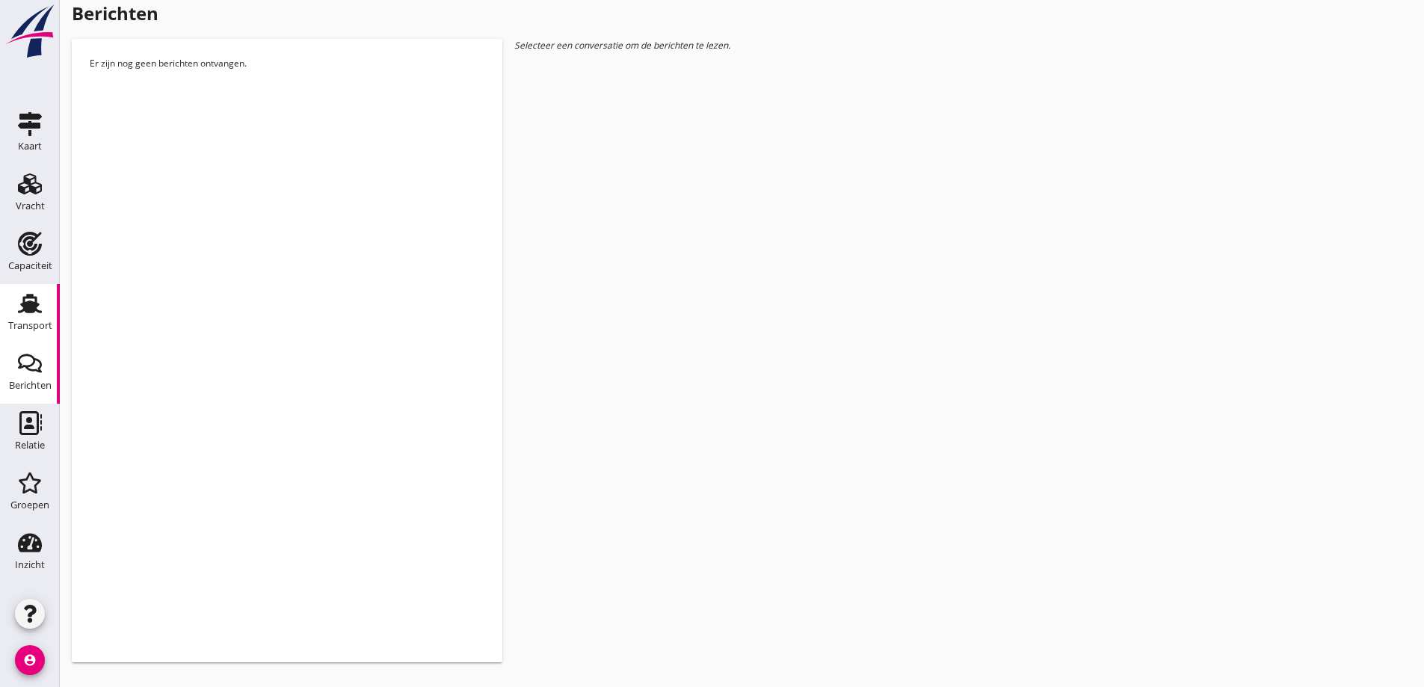
click at [22, 325] on div "Transport" at bounding box center [30, 326] width 44 height 10
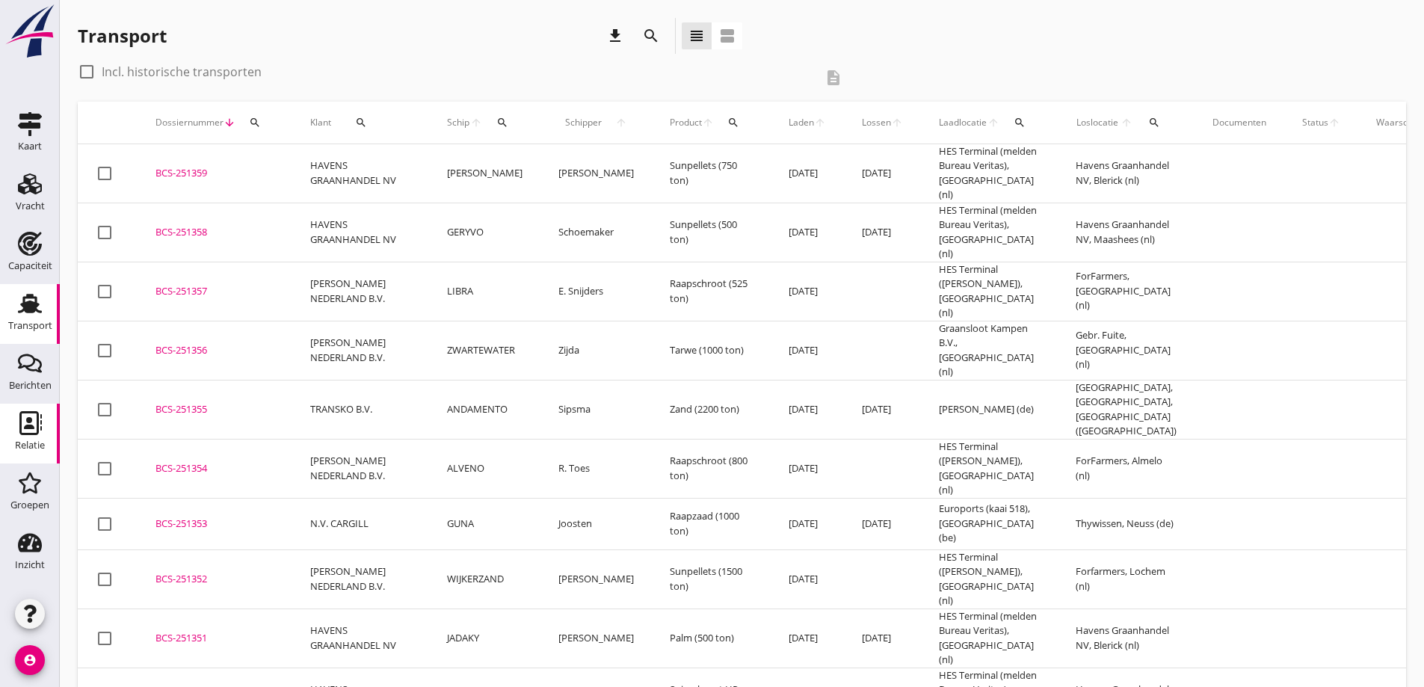
click at [17, 428] on div "Relatie" at bounding box center [30, 423] width 36 height 24
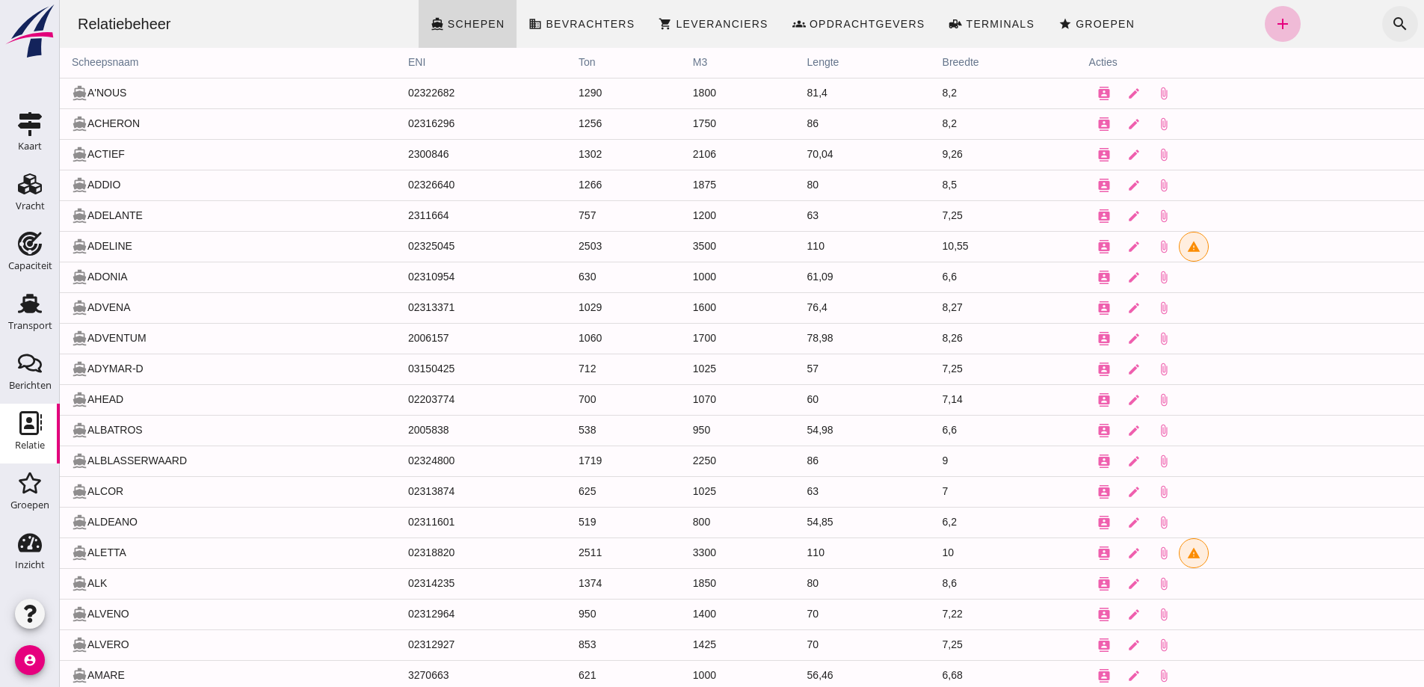
click at [1392, 25] on icon "search" at bounding box center [1401, 24] width 18 height 18
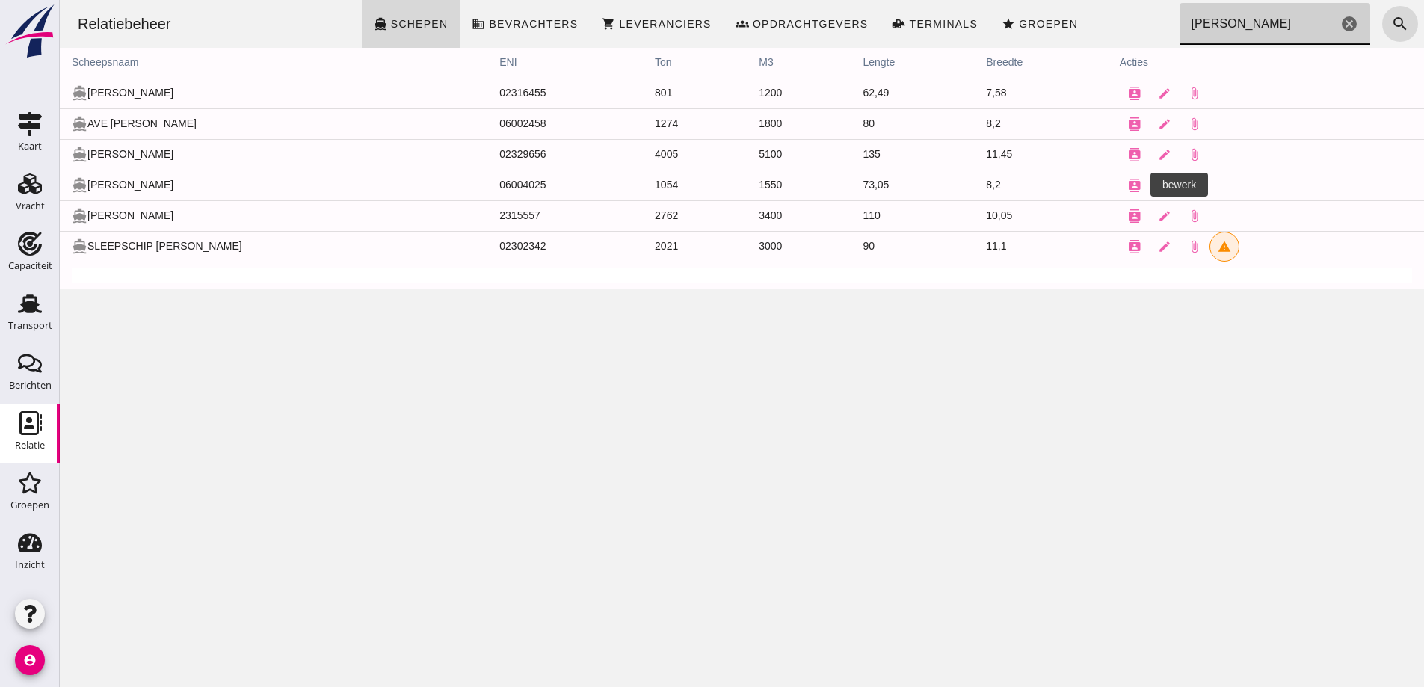
type input "MARIA"
click link "edit"
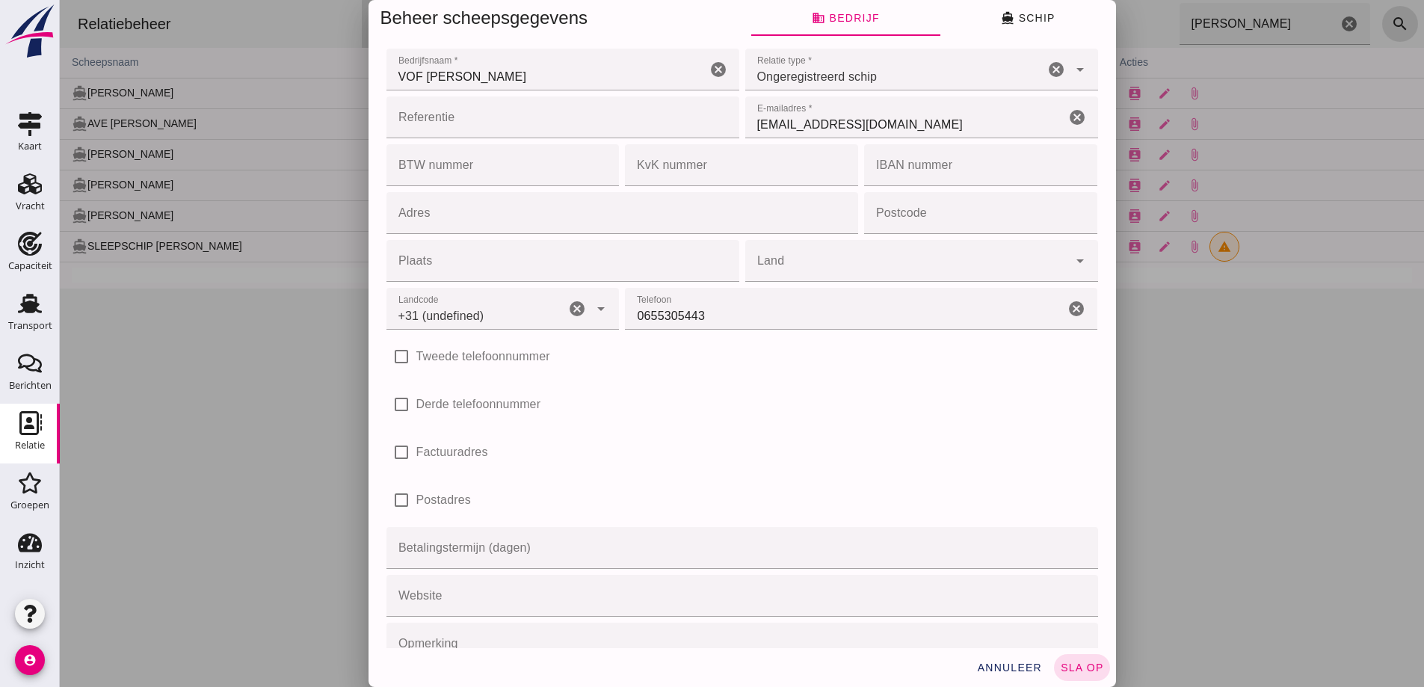
click div "check_box_outline_blank Factuuradres"
type input "+31 (NL)"
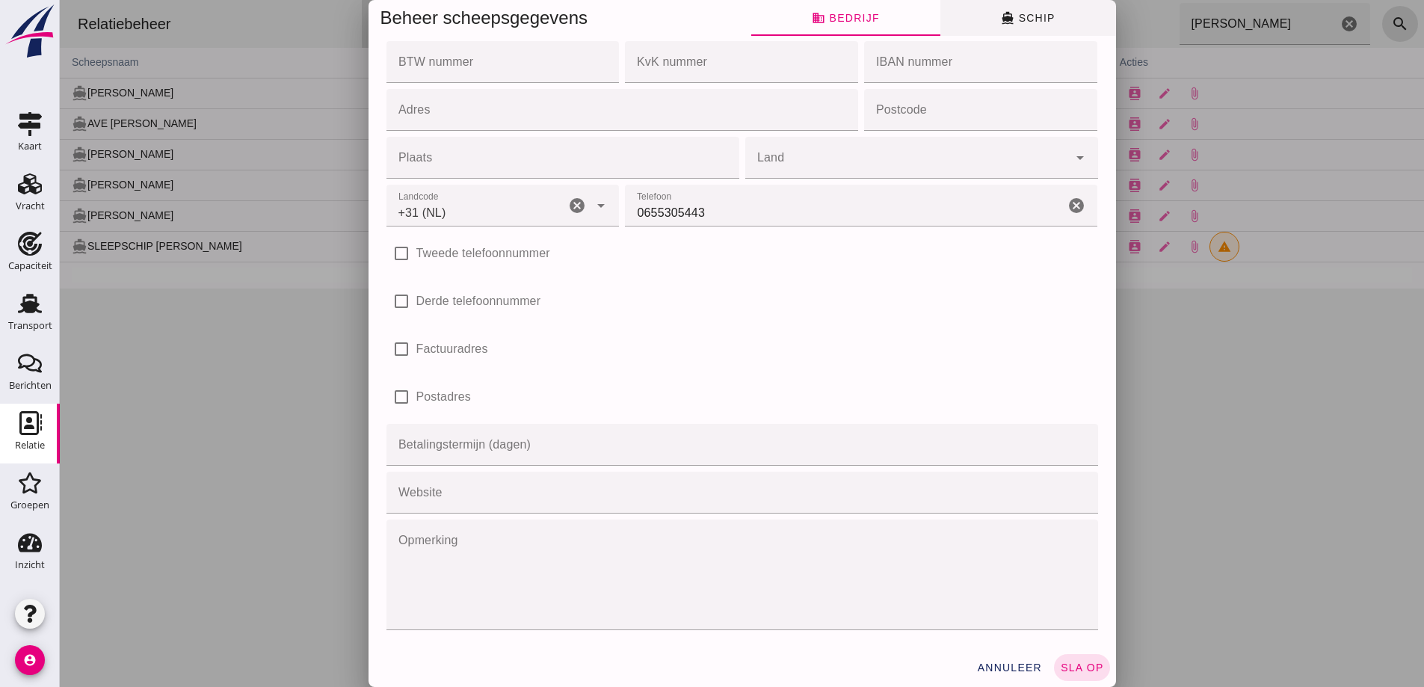
click span "directions_boat Schip"
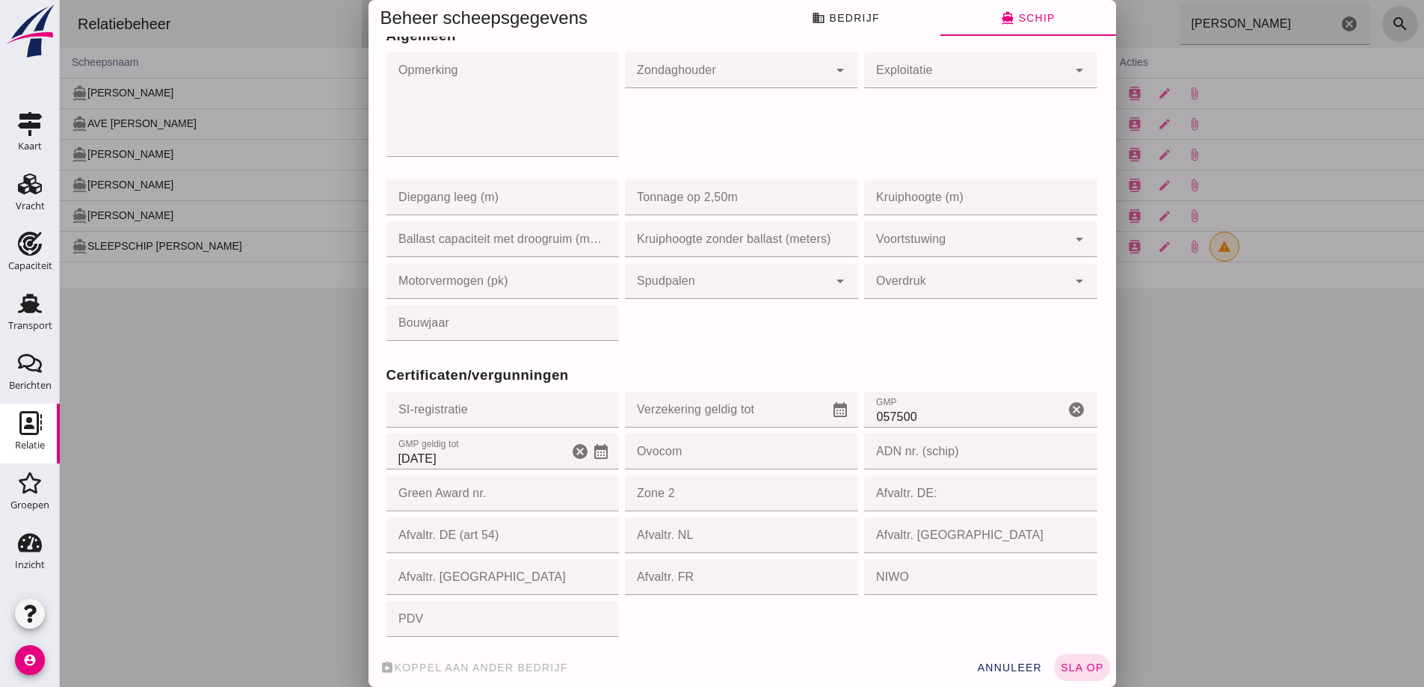
scroll to position [1271, 0]
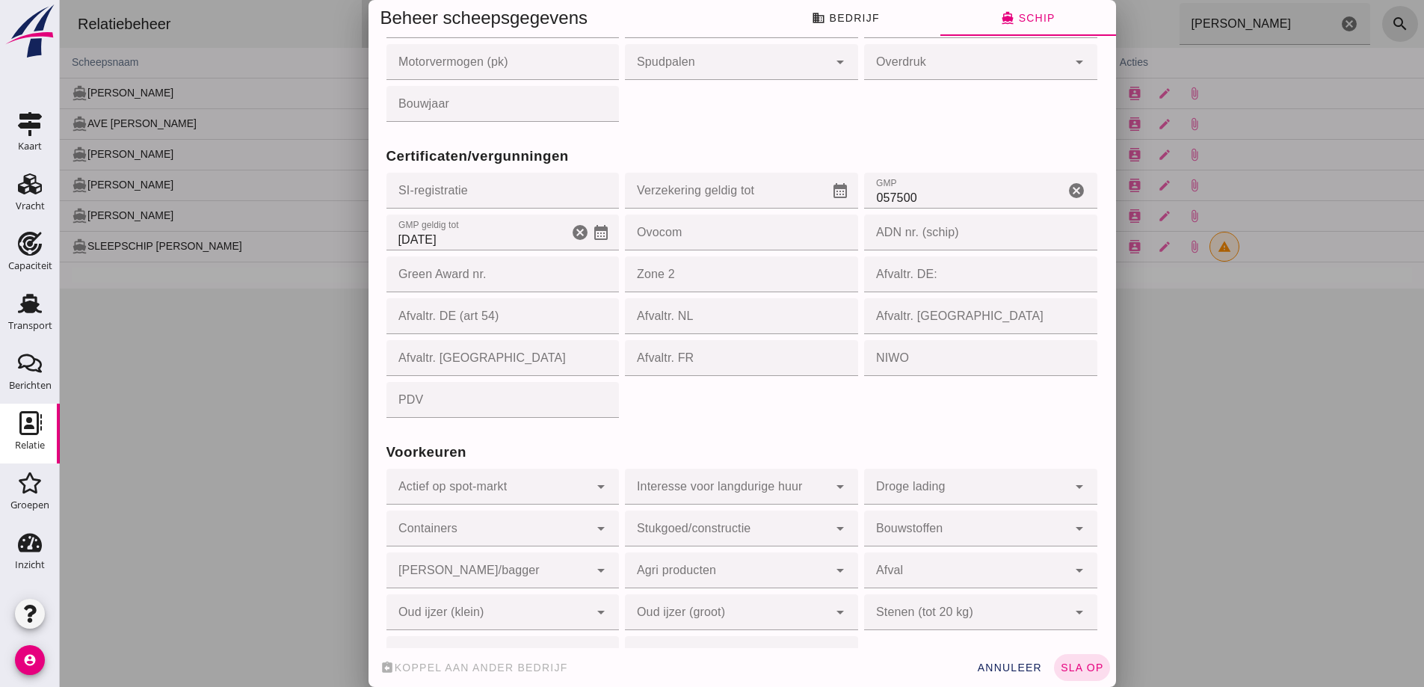
click at [592, 236] on icon "calendar_month" at bounding box center [601, 233] width 18 height 18
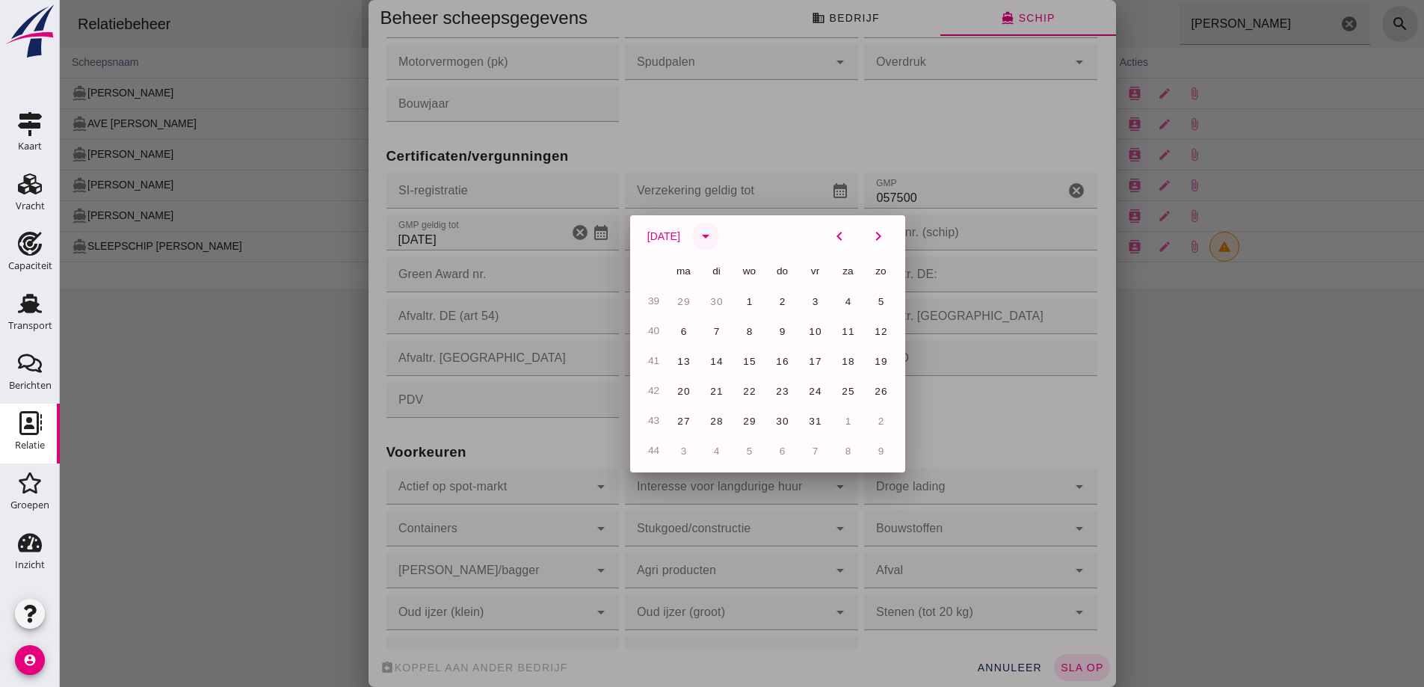
click at [716, 234] on button "arrow_drop_down" at bounding box center [705, 236] width 27 height 27
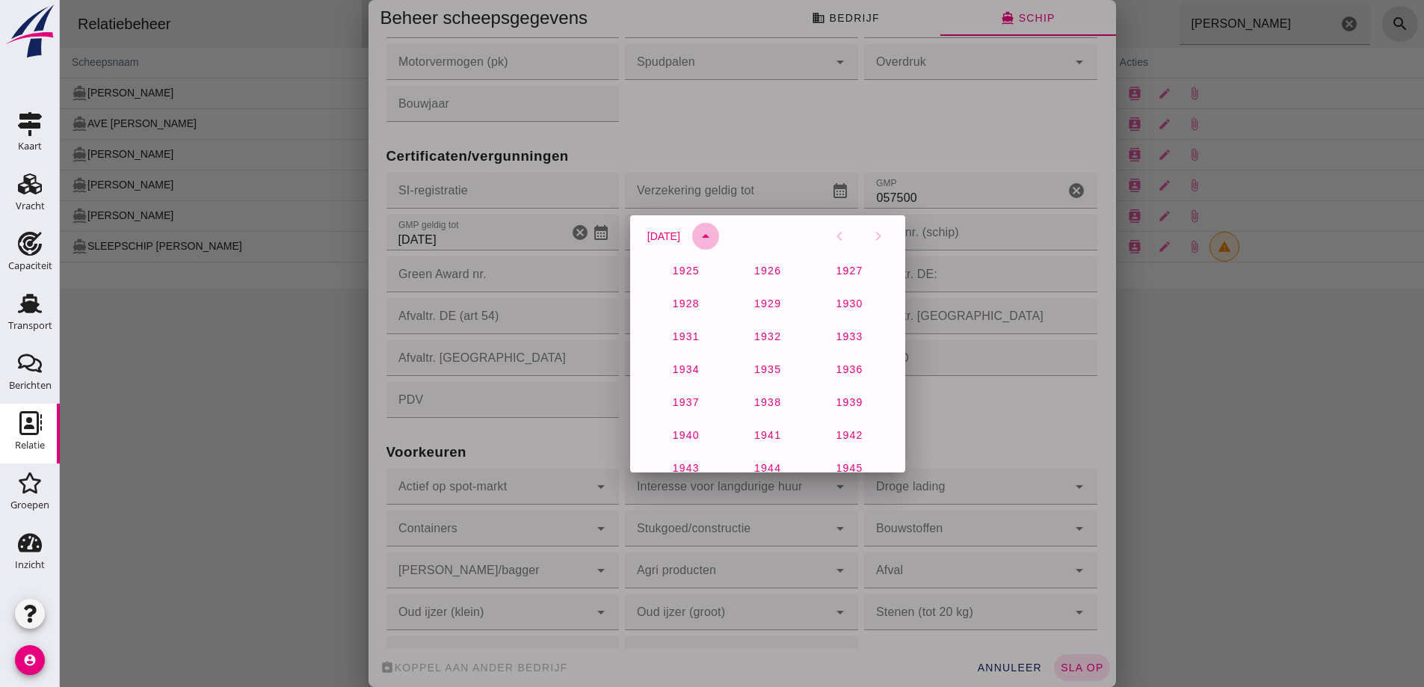
scroll to position [992, 0]
click span "2026"
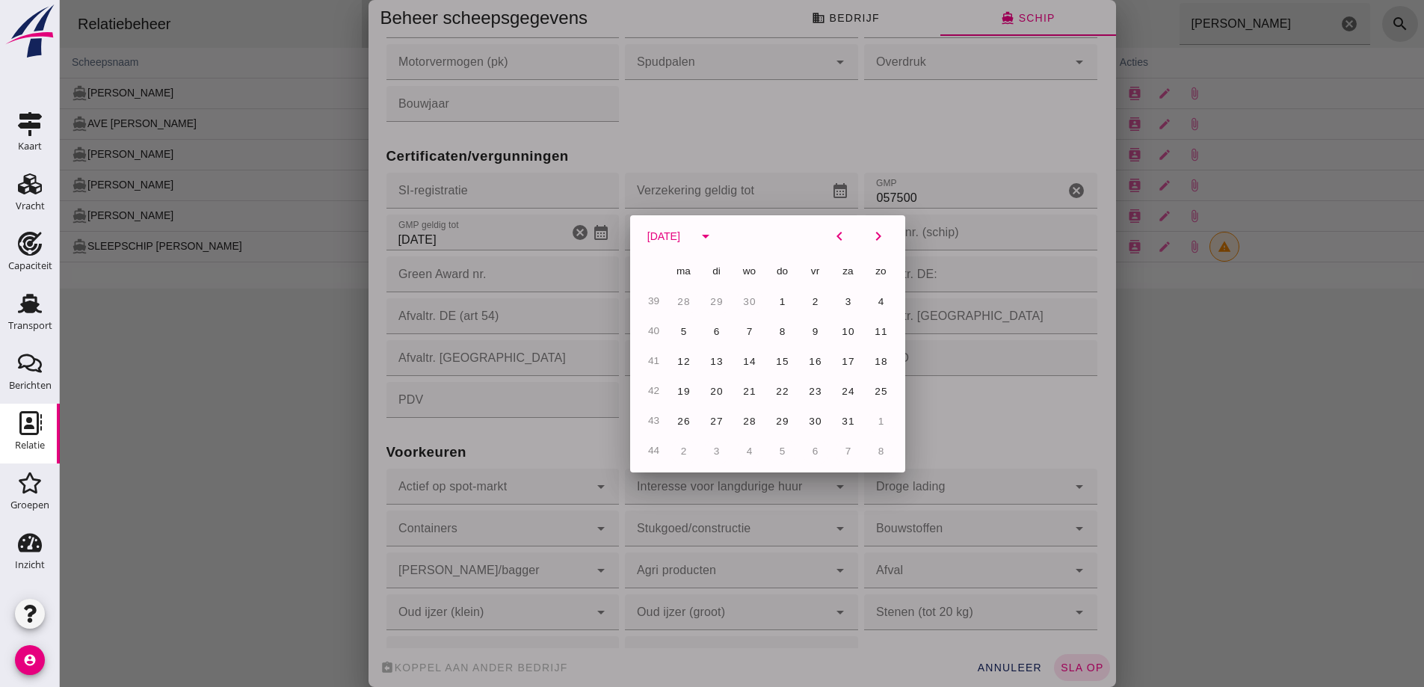
click at [1071, 657] on div at bounding box center [742, 343] width 1365 height 687
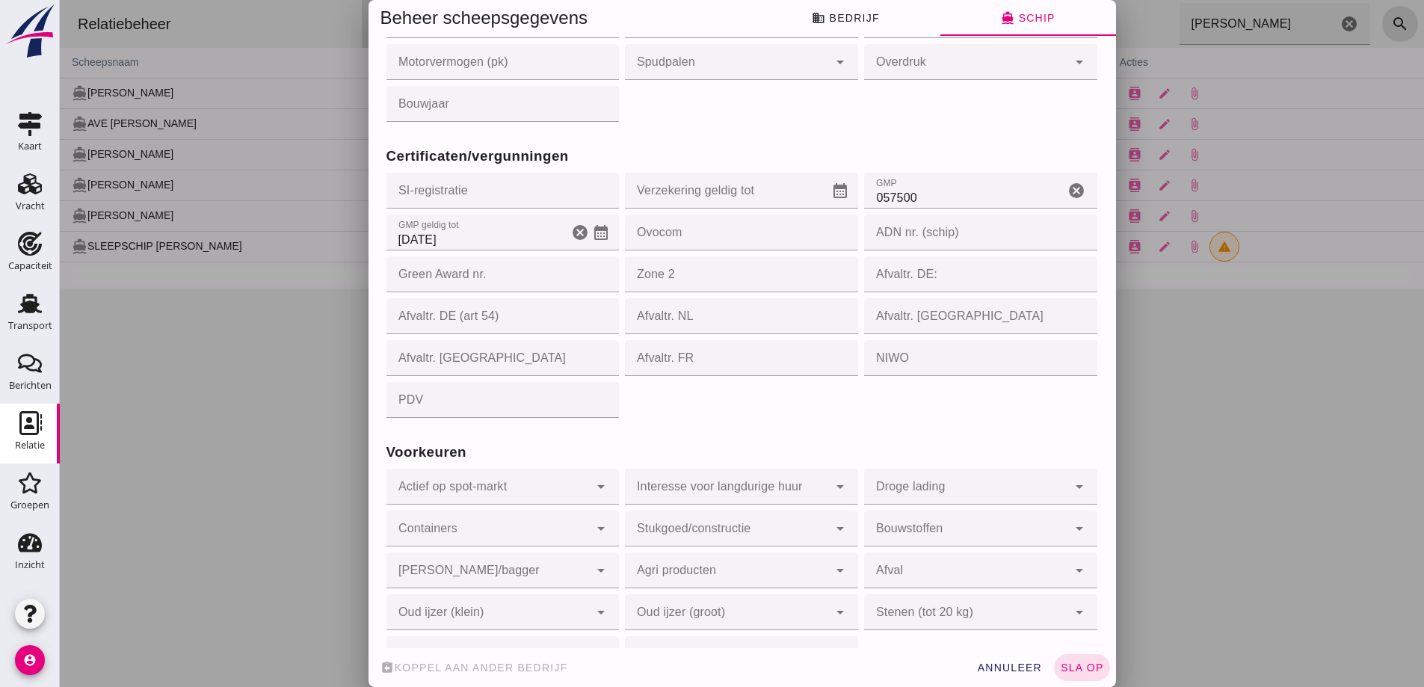
click span "sla op"
click at [594, 231] on icon "calendar_month" at bounding box center [601, 233] width 18 height 18
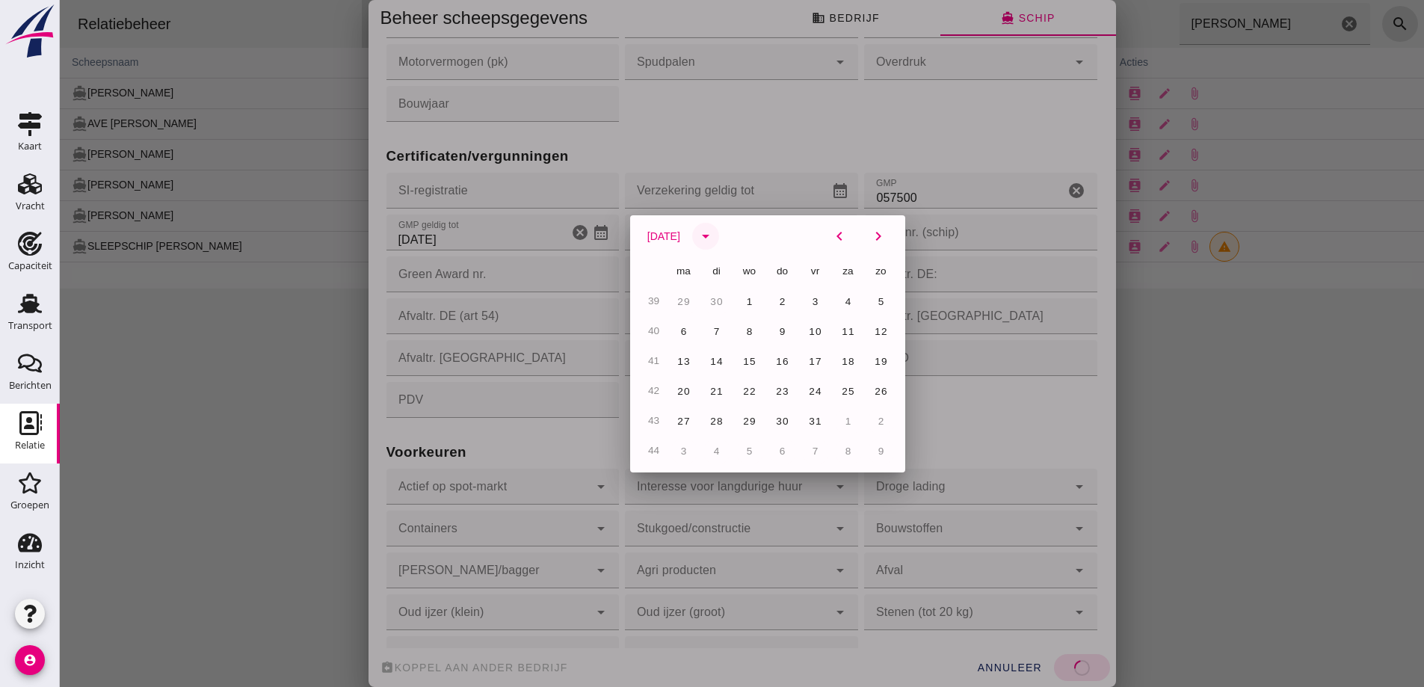
click at [715, 240] on icon "arrow_drop_down" at bounding box center [706, 236] width 18 height 18
click at [692, 238] on button "oktober 2025" at bounding box center [664, 236] width 58 height 27
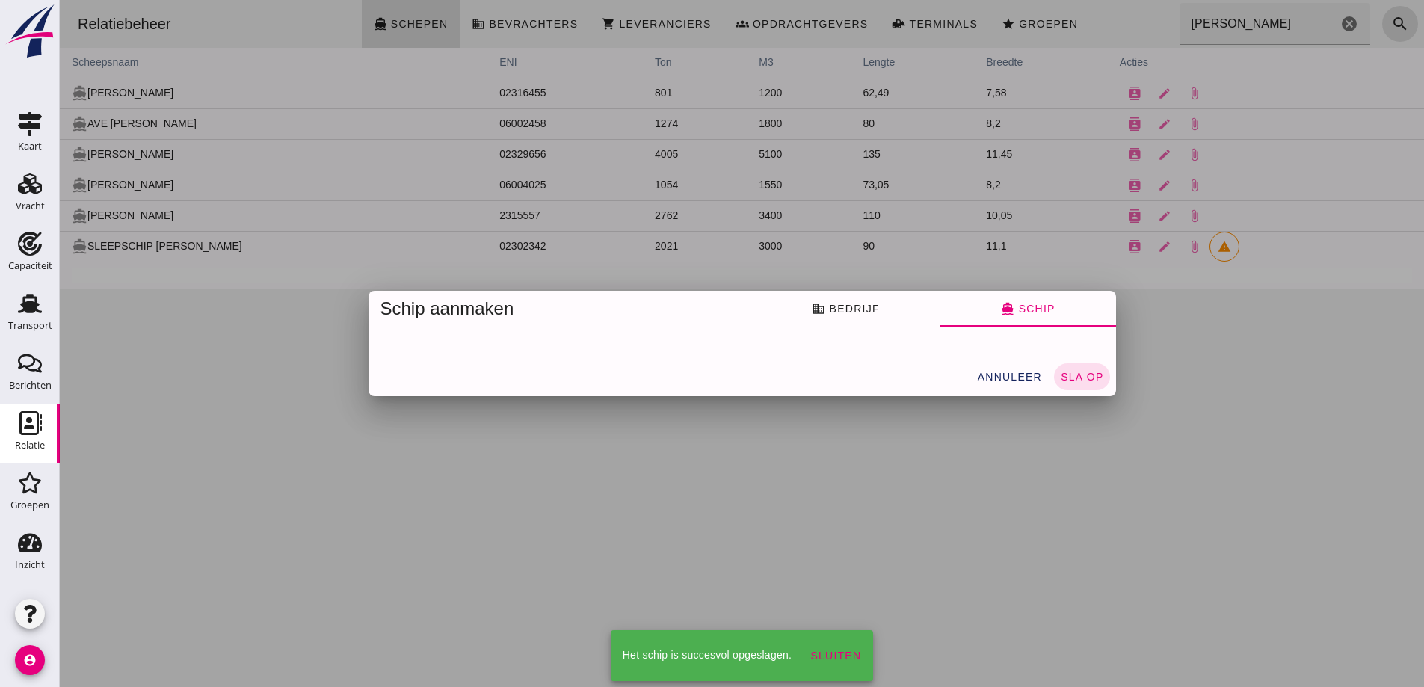
scroll to position [0, 0]
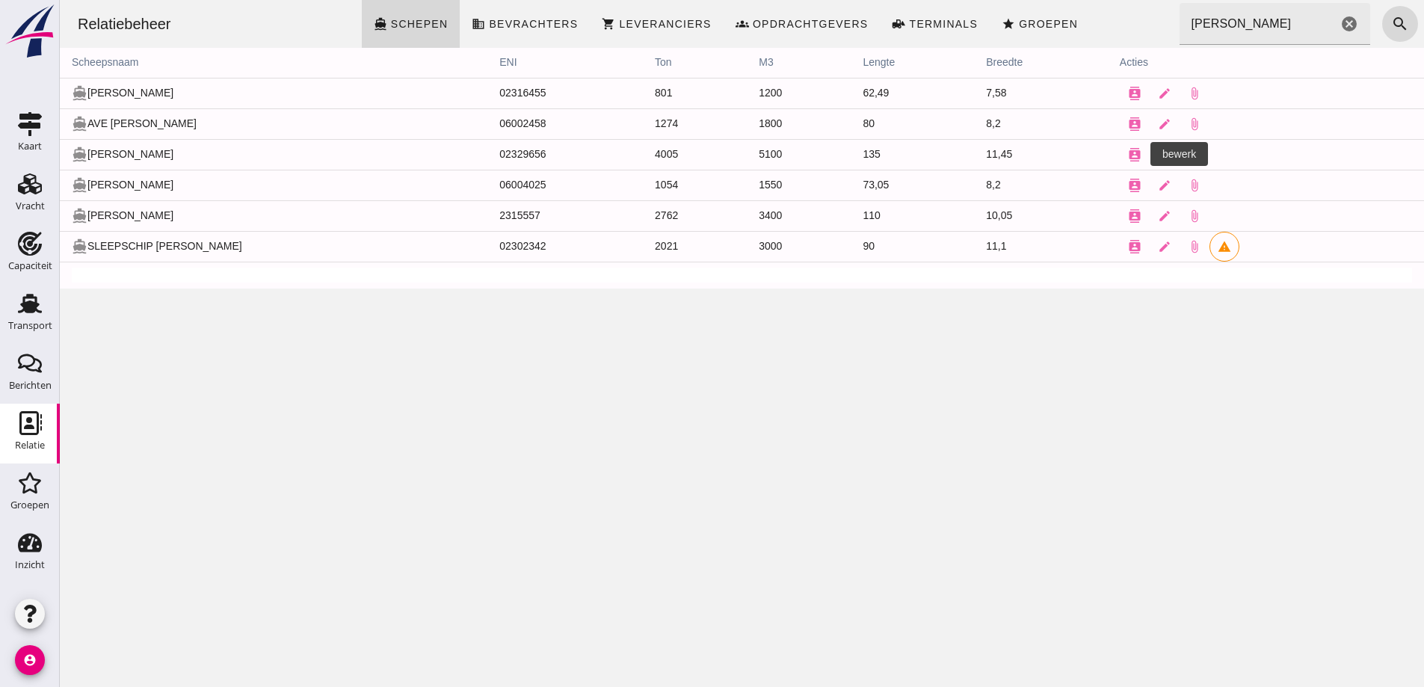
click at [1158, 153] on icon "edit" at bounding box center [1164, 154] width 13 height 13
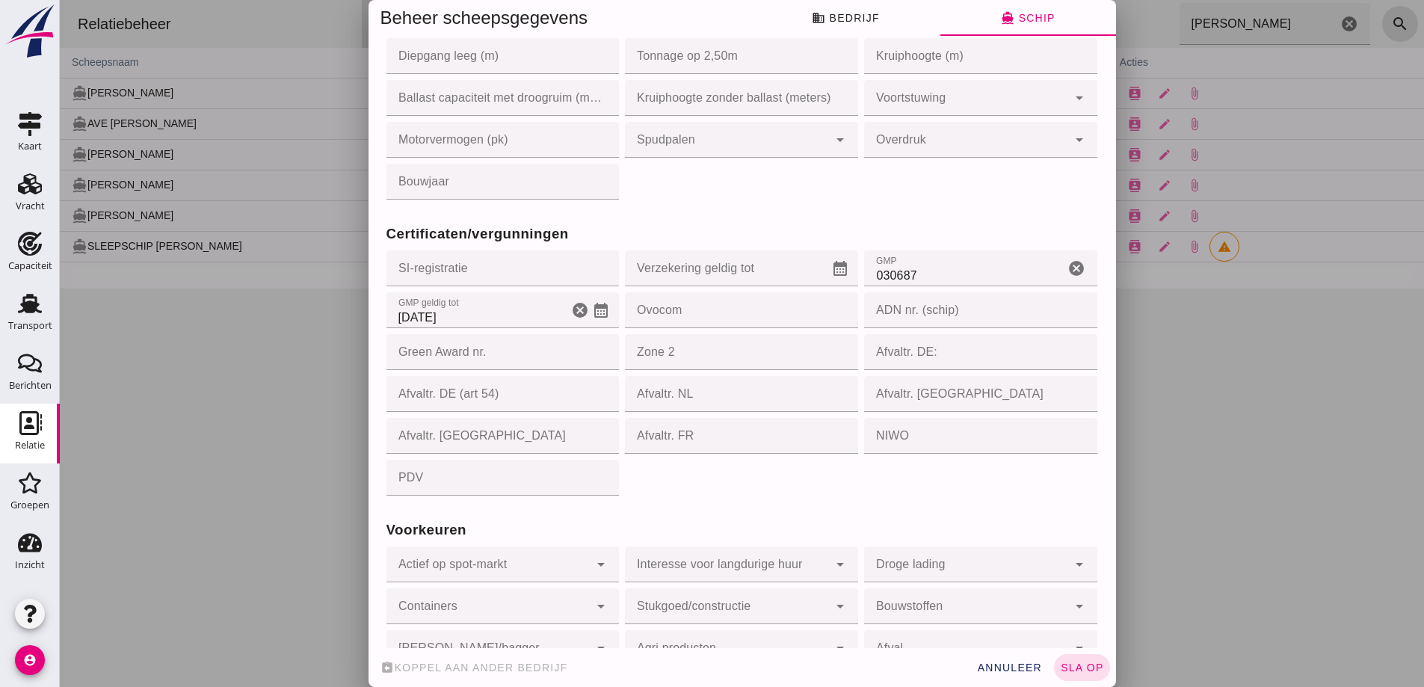
scroll to position [1196, 0]
click input "29-5-2026"
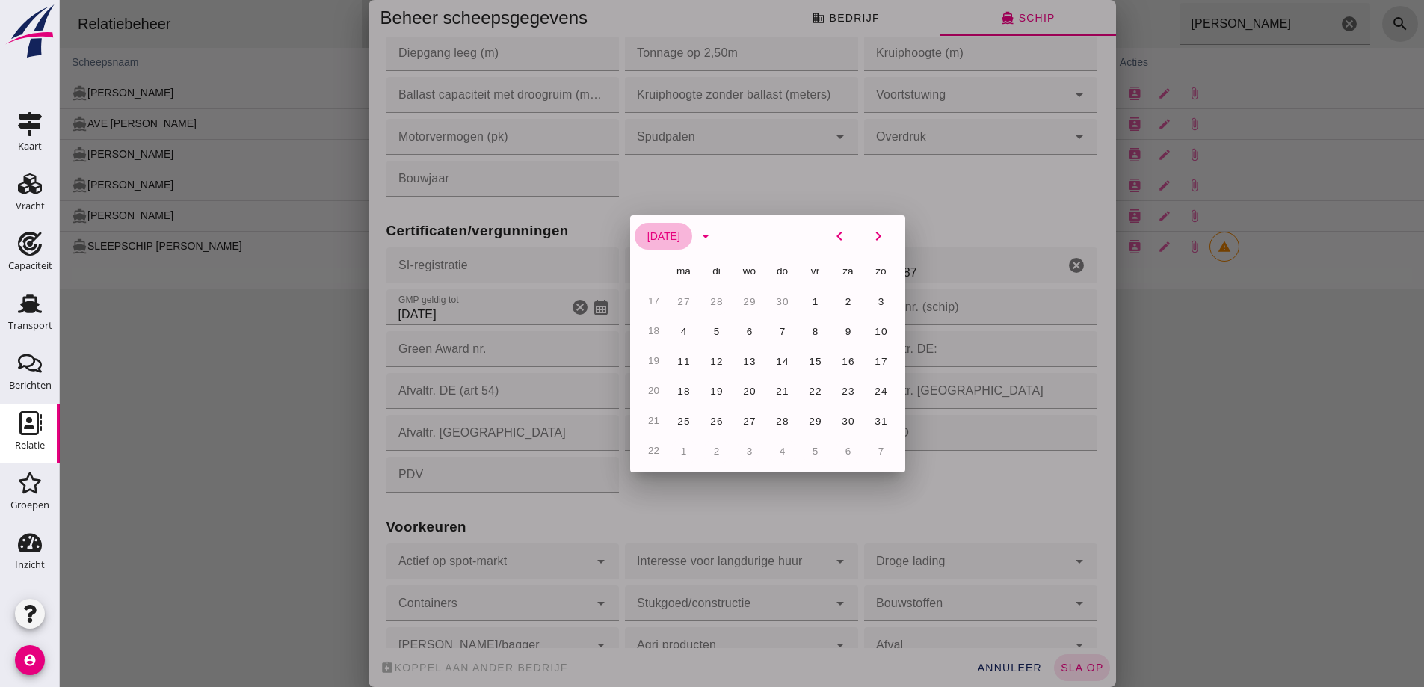
click span "mei 2026"
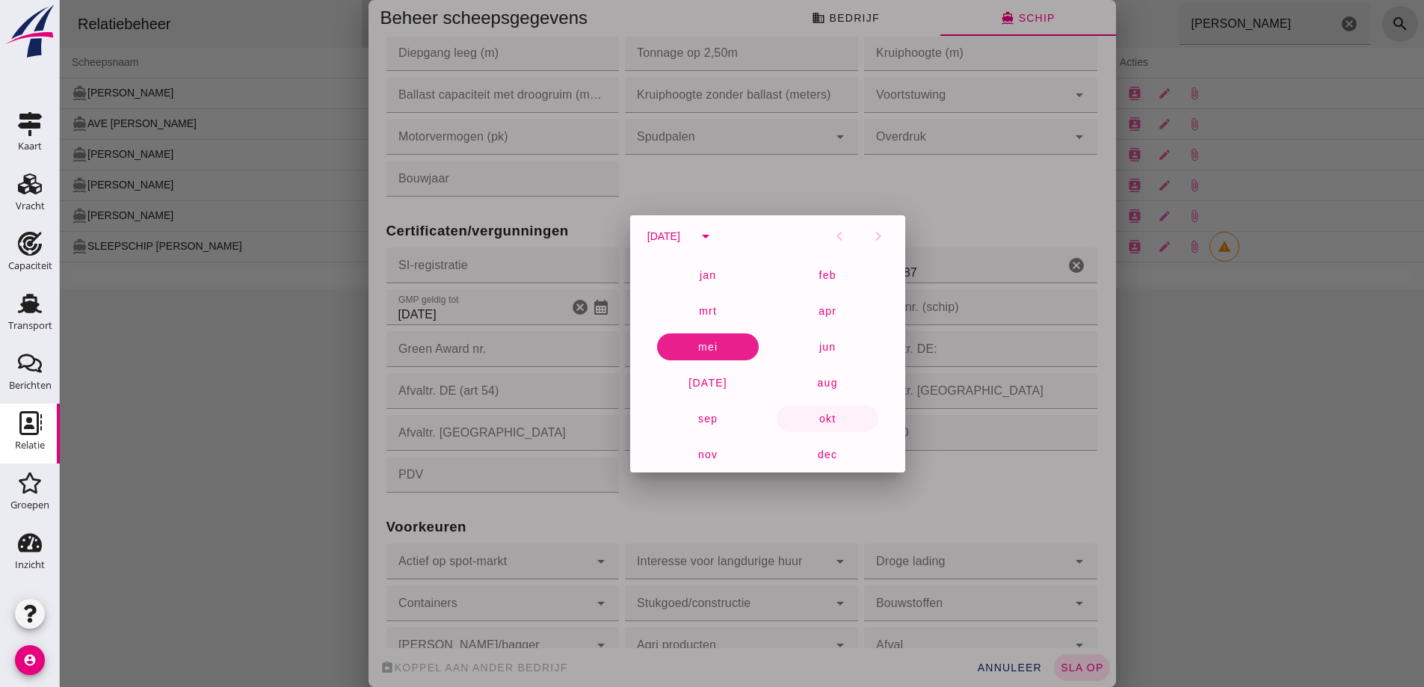
click span "okt"
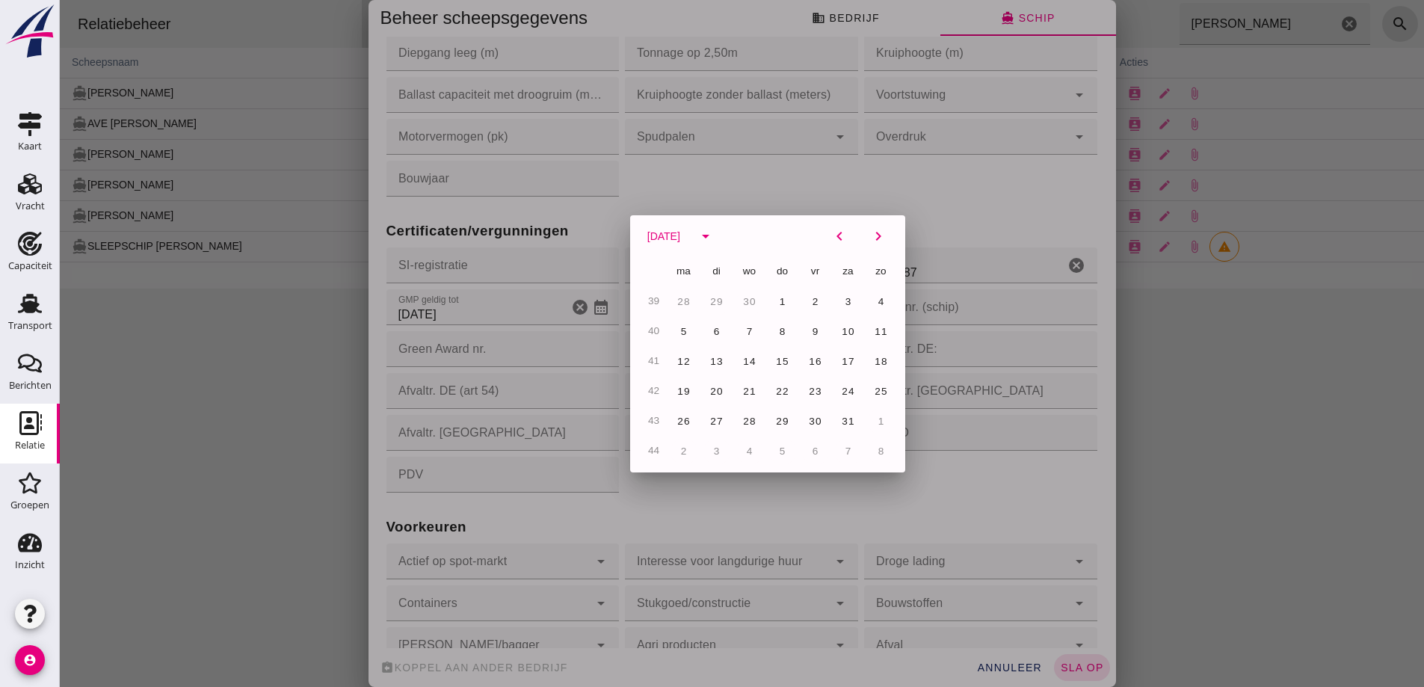
click span "10"
type input "10-10-2026"
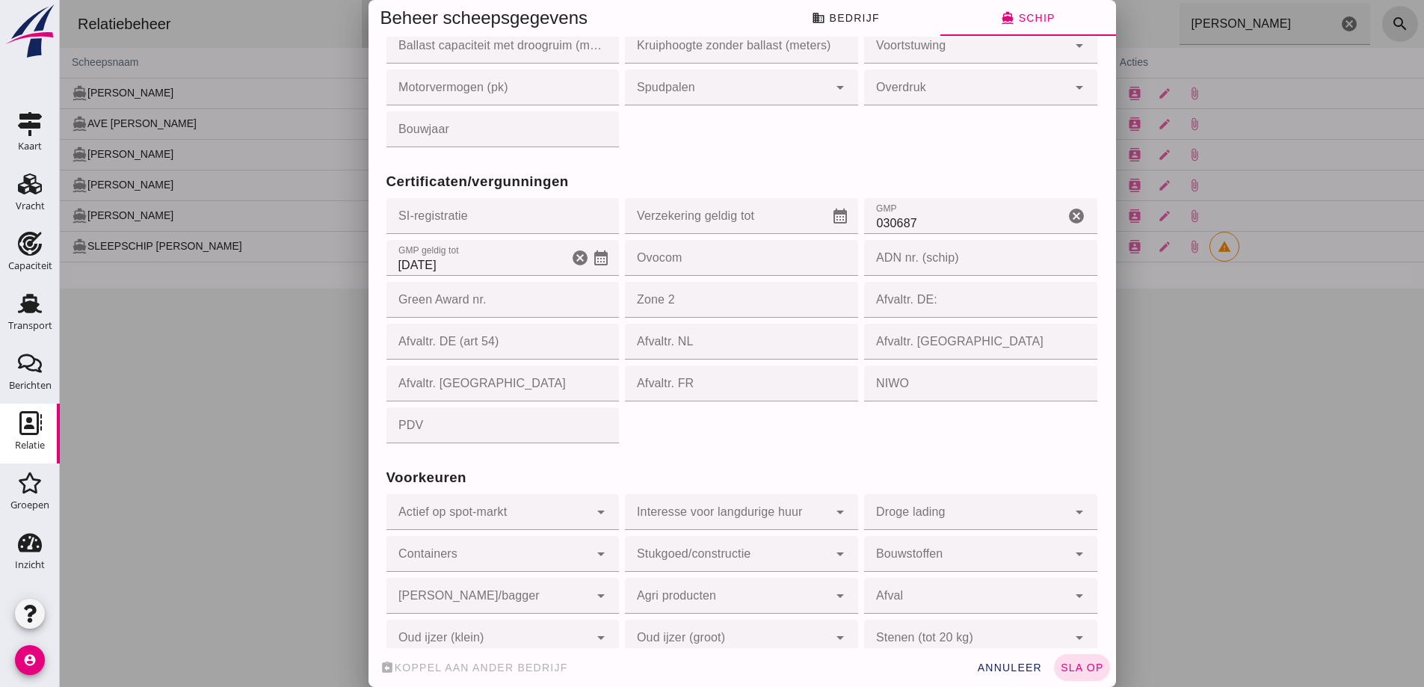
scroll to position [1271, 0]
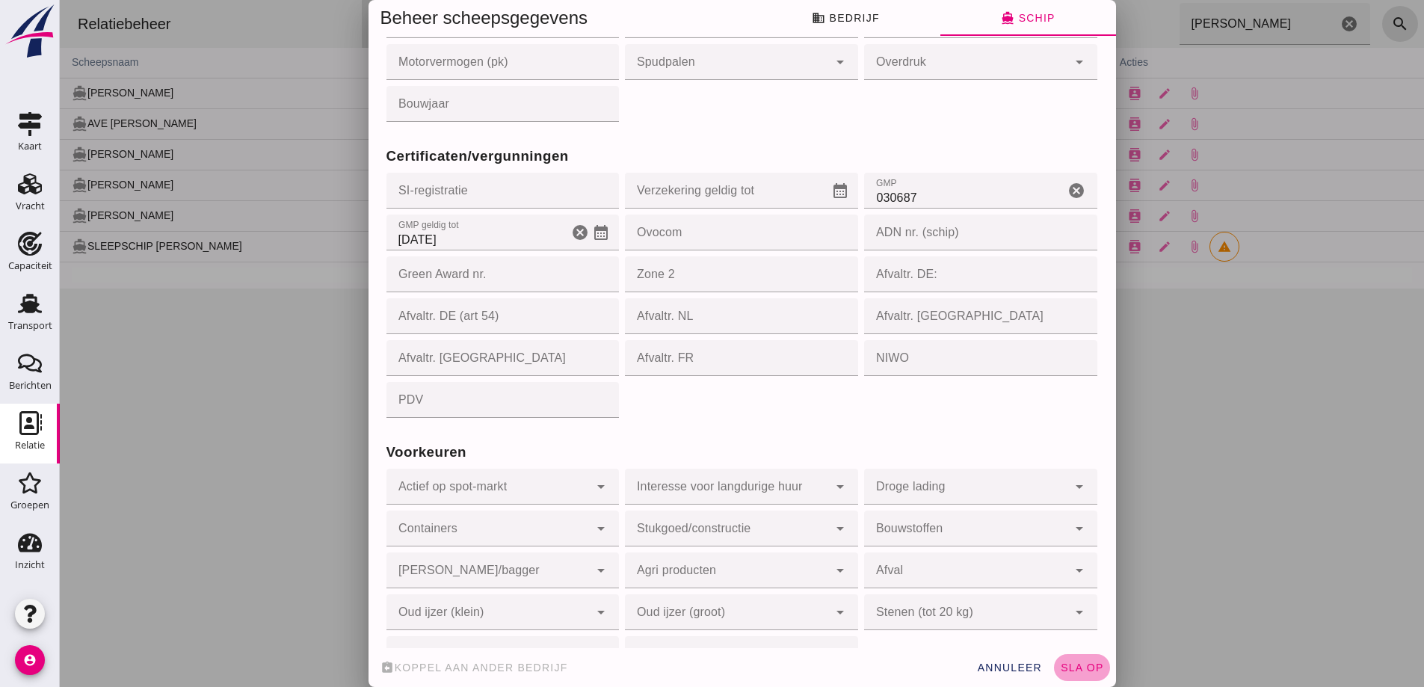
click button "sla op"
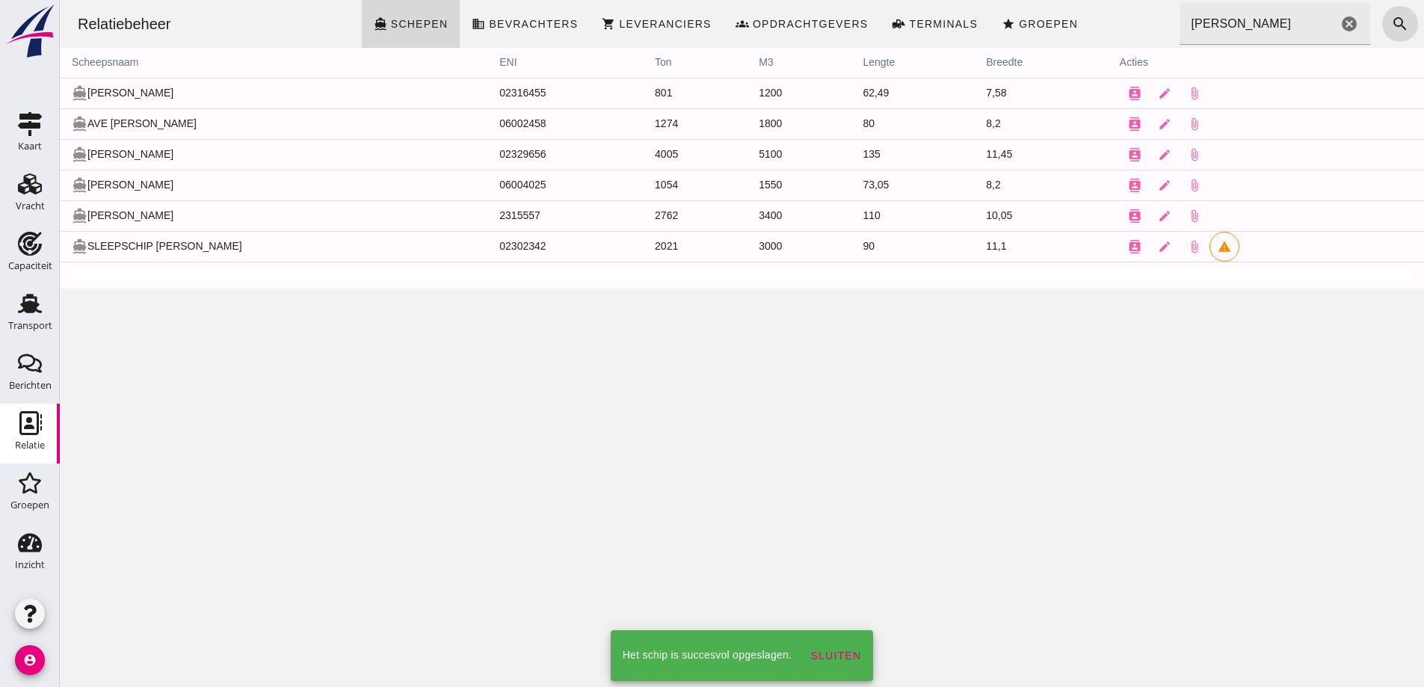
scroll to position [0, 0]
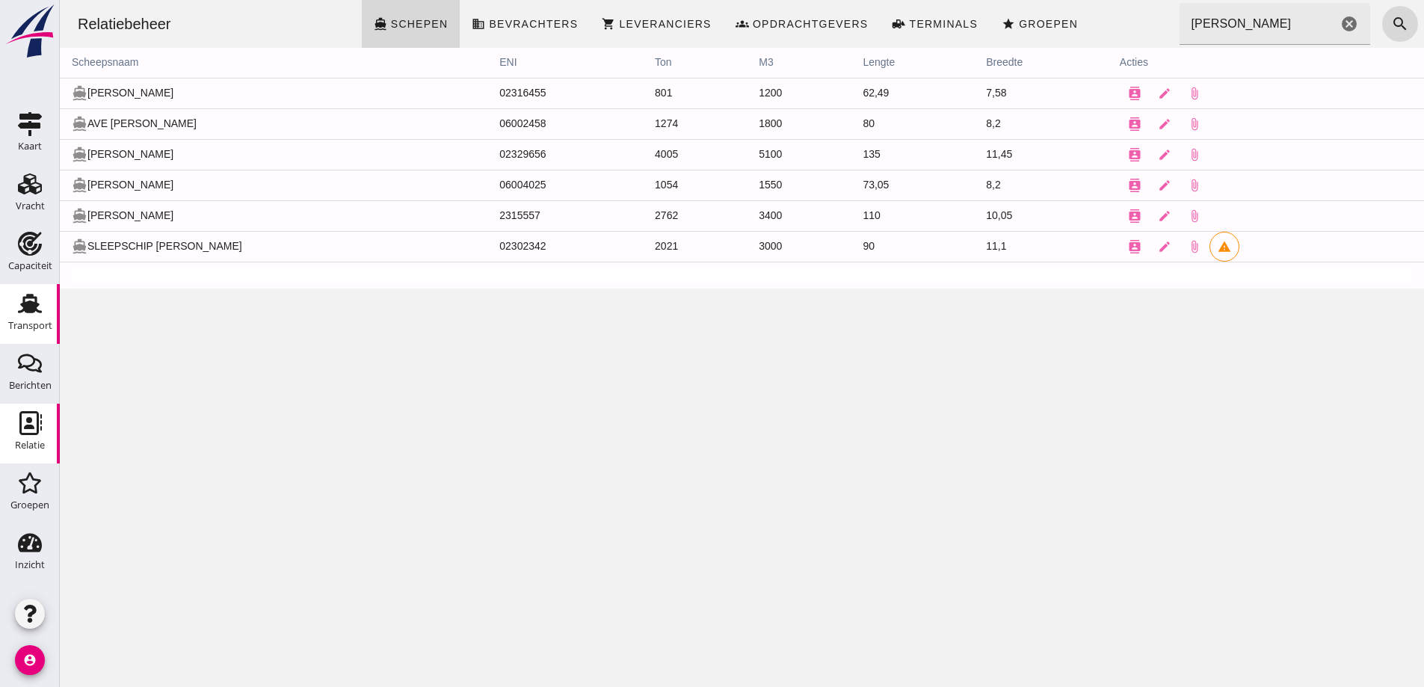
click at [24, 335] on div "Transport" at bounding box center [30, 326] width 44 height 21
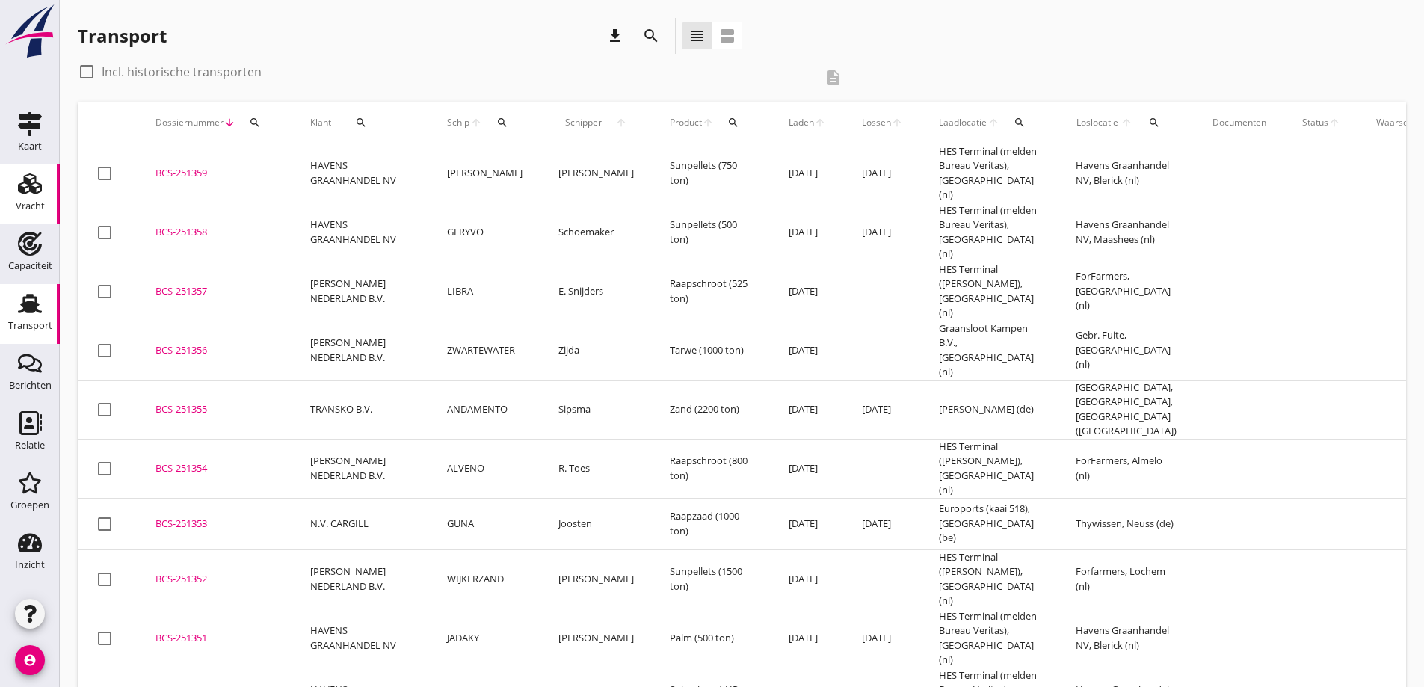
click at [14, 206] on link "Vracht Vracht" at bounding box center [30, 195] width 60 height 60
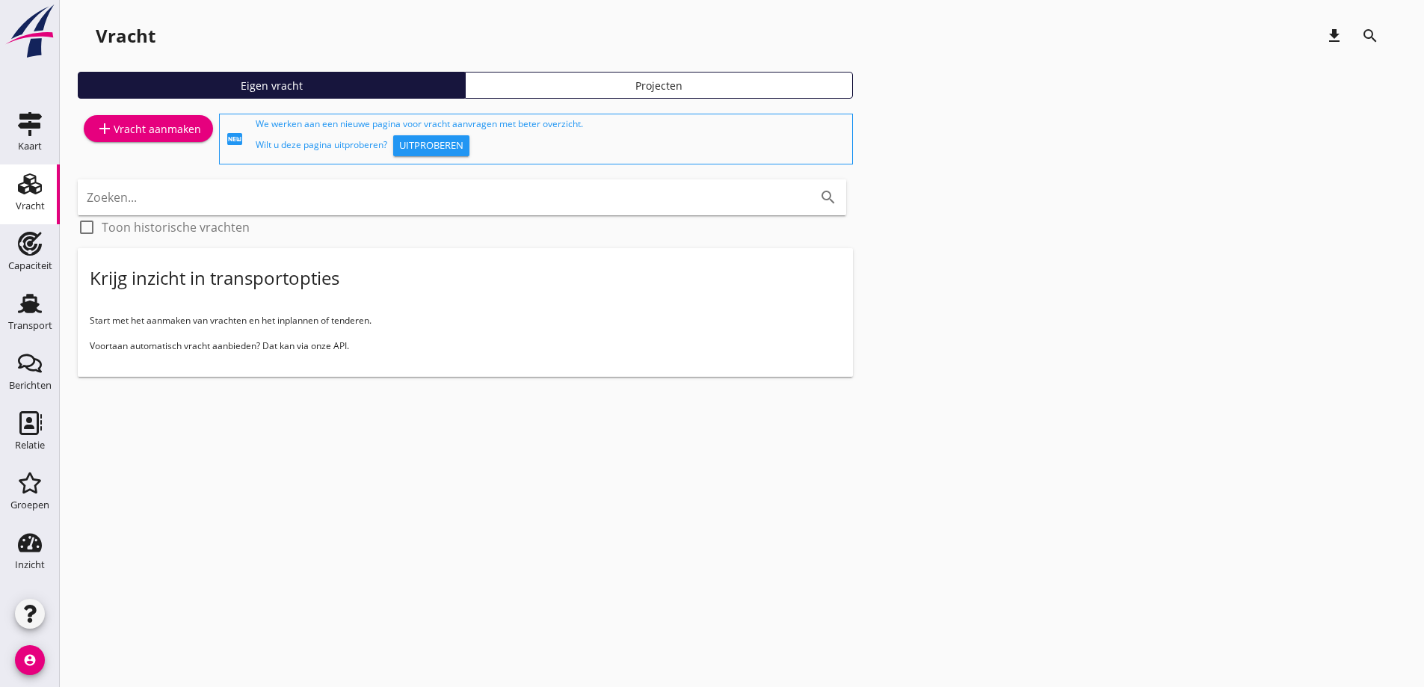
click at [114, 129] on div "add Vracht aanmaken" at bounding box center [148, 129] width 105 height 18
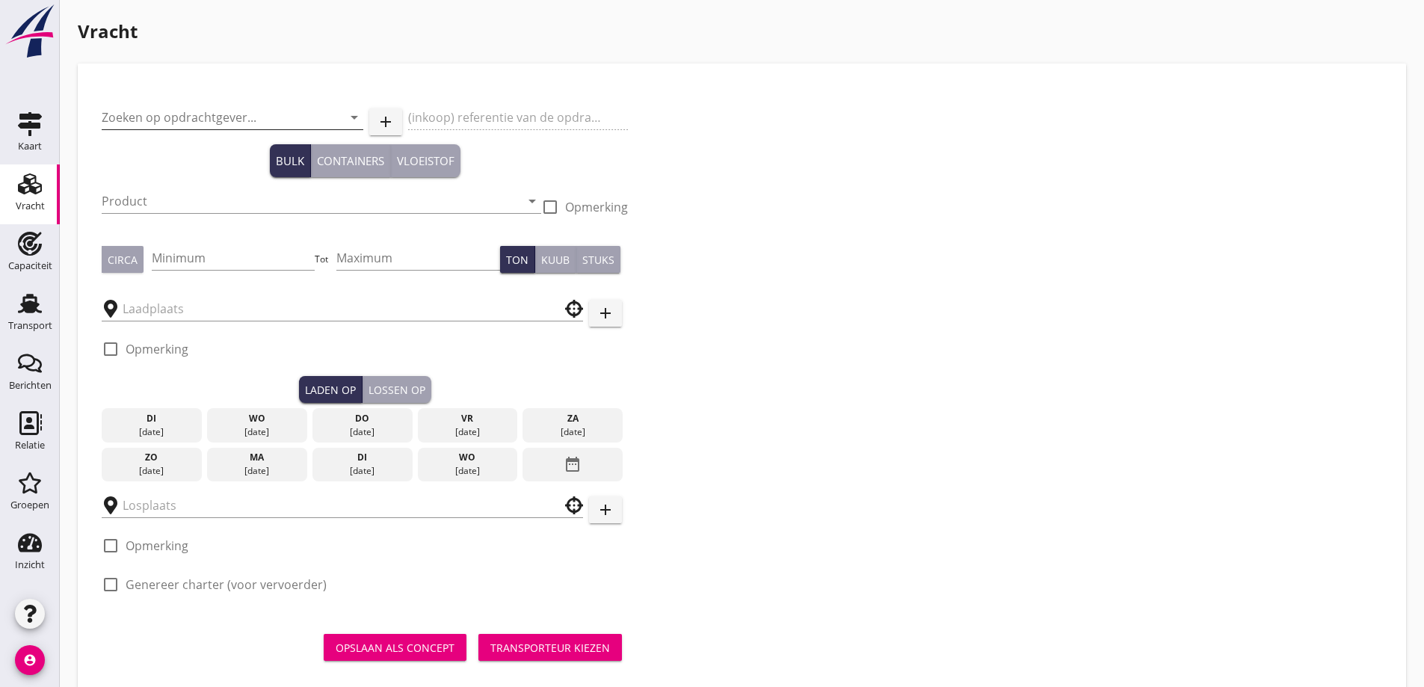
click at [159, 112] on input "Zoeken op opdrachtgever..." at bounding box center [212, 117] width 220 height 24
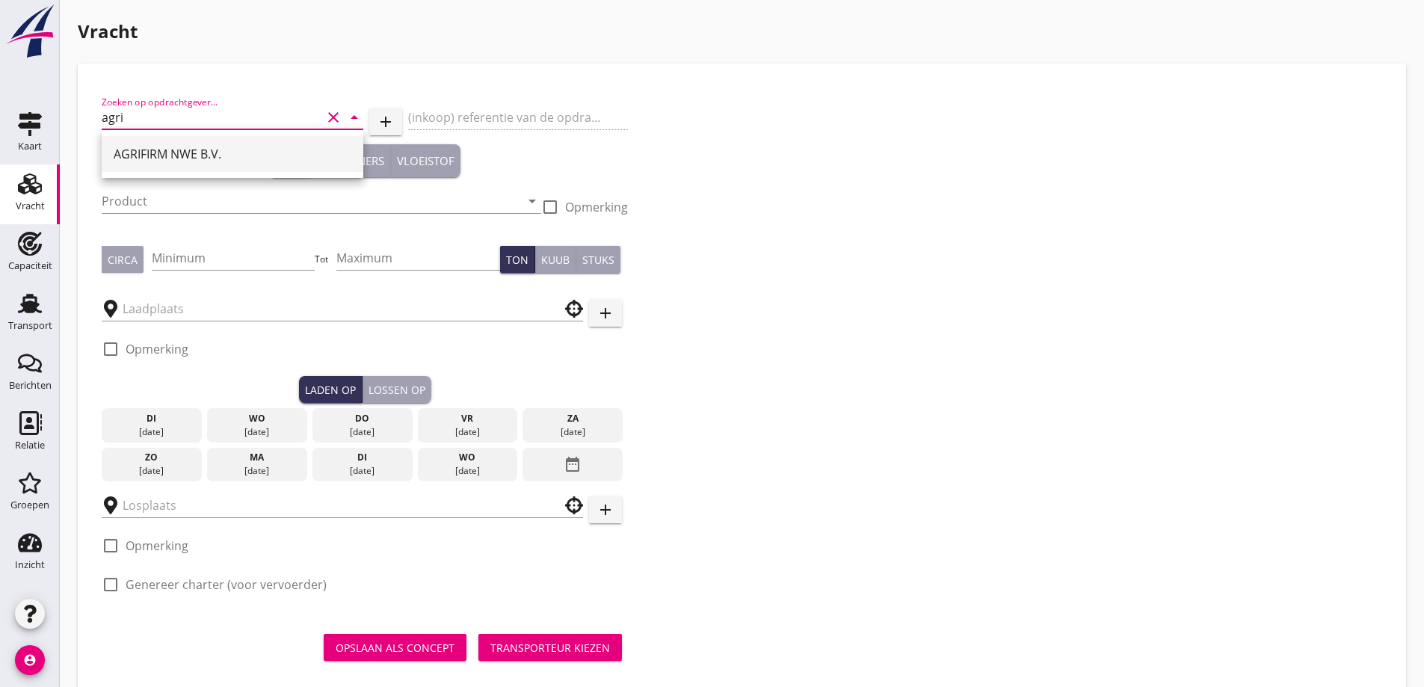
click at [169, 159] on div "AGRIFIRM NWE B.V." at bounding box center [233, 154] width 238 height 18
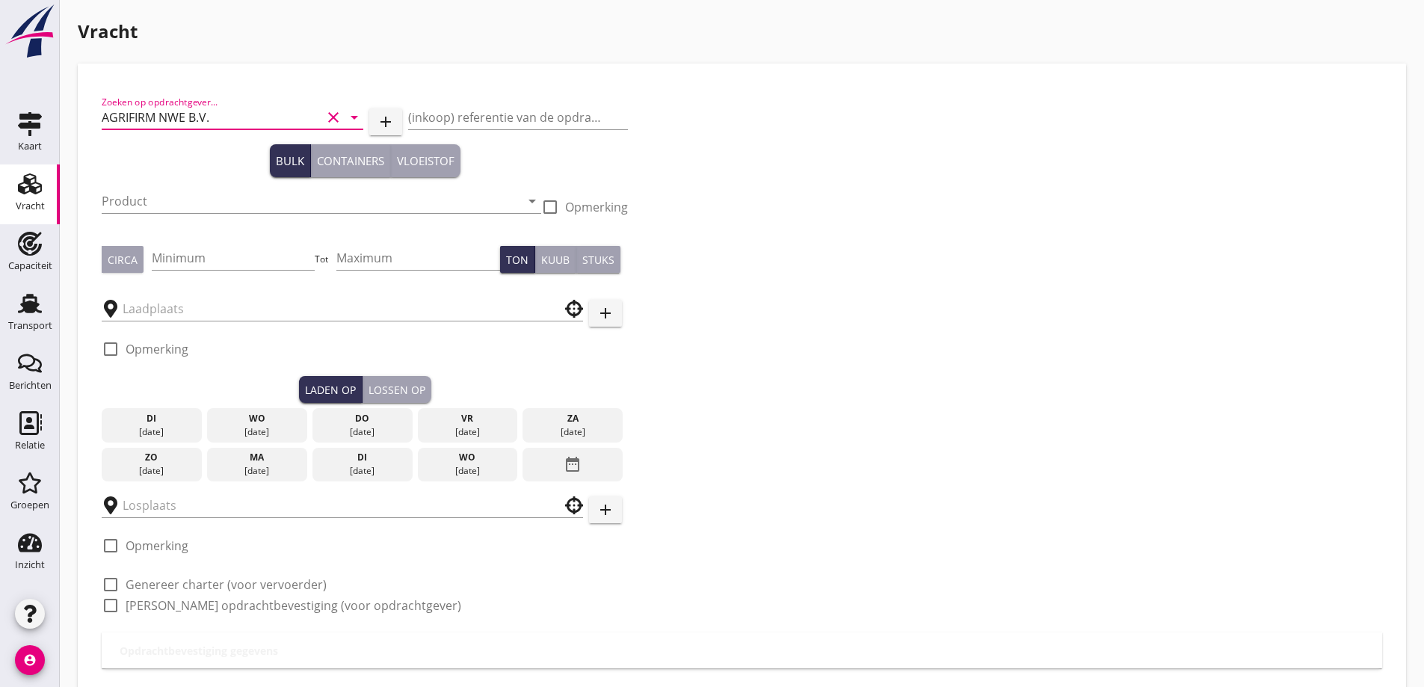
type input "AGRIFIRM NWE B.V."
click at [170, 188] on div "Product arrow_drop_down" at bounding box center [322, 204] width 440 height 48
click at [182, 196] on input "Product" at bounding box center [311, 201] width 419 height 24
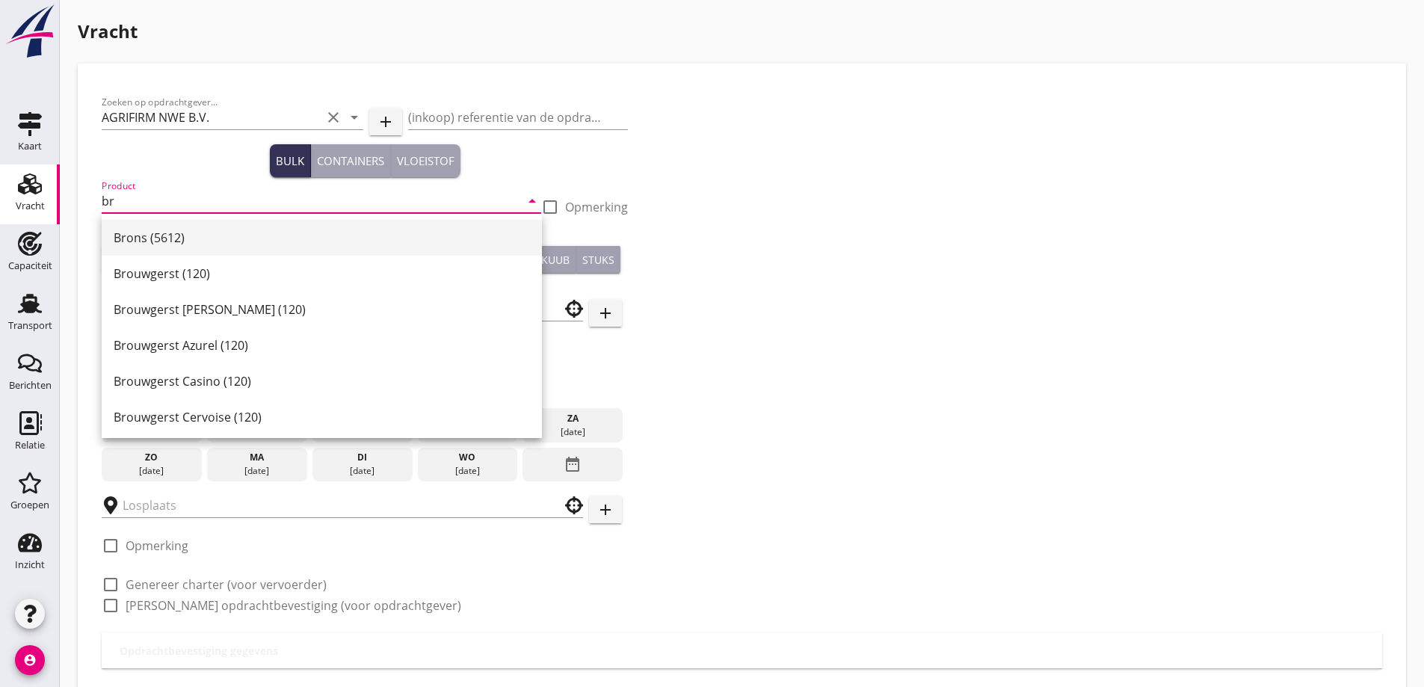
type input "b"
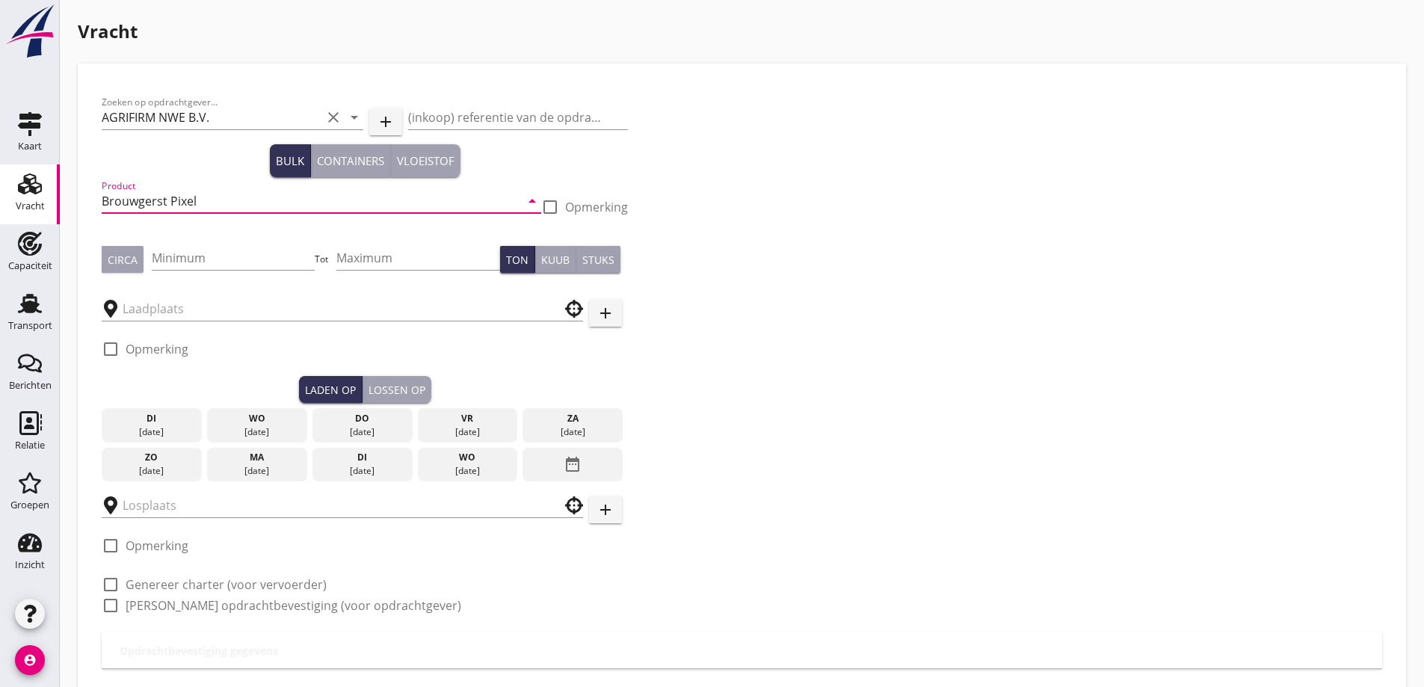
type input "Brouwgerst Pixel"
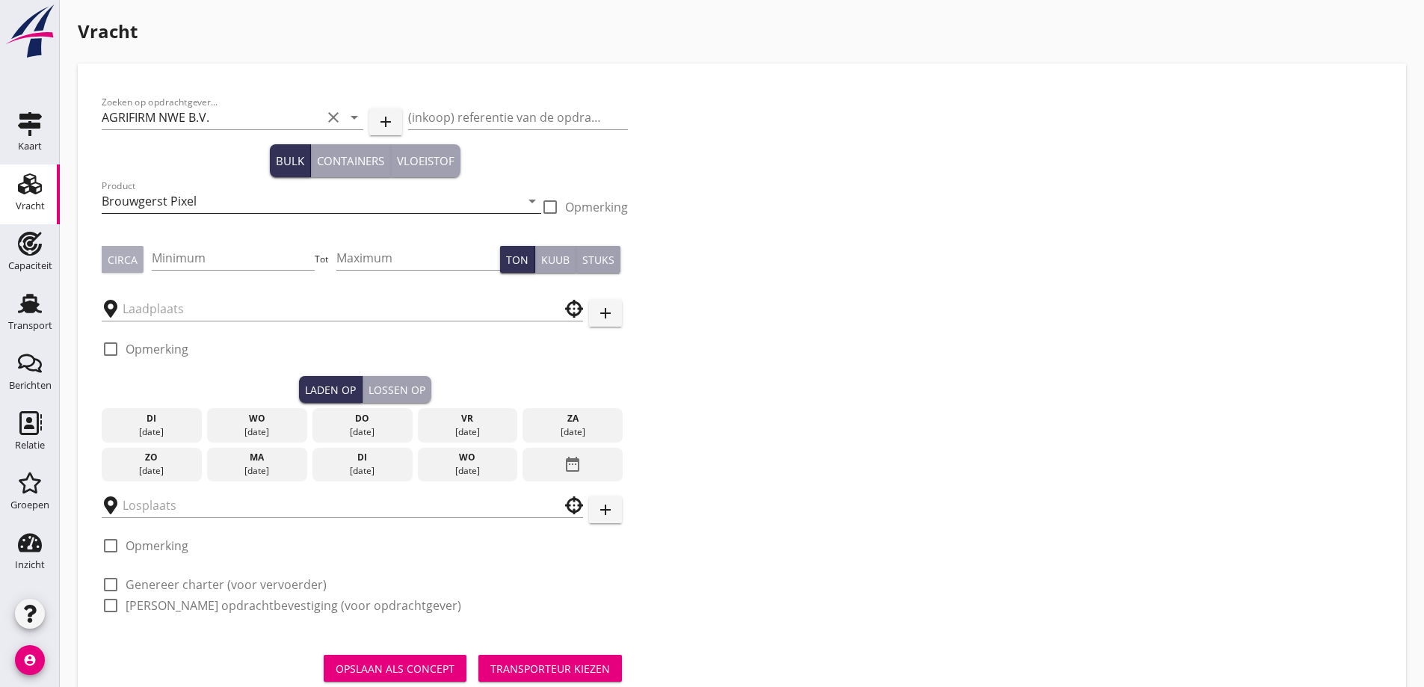
type button "circa"
click at [96, 263] on div "Zoeken op opdrachtgever... AGRIFIRM NWE B.V. clear arrow_drop_down add (inkoop)…" at bounding box center [742, 390] width 1305 height 629
click at [141, 248] on button "Circa" at bounding box center [123, 259] width 42 height 27
click at [129, 254] on div "Circa" at bounding box center [123, 260] width 30 height 16
click at [123, 253] on div "Circa" at bounding box center [123, 260] width 30 height 16
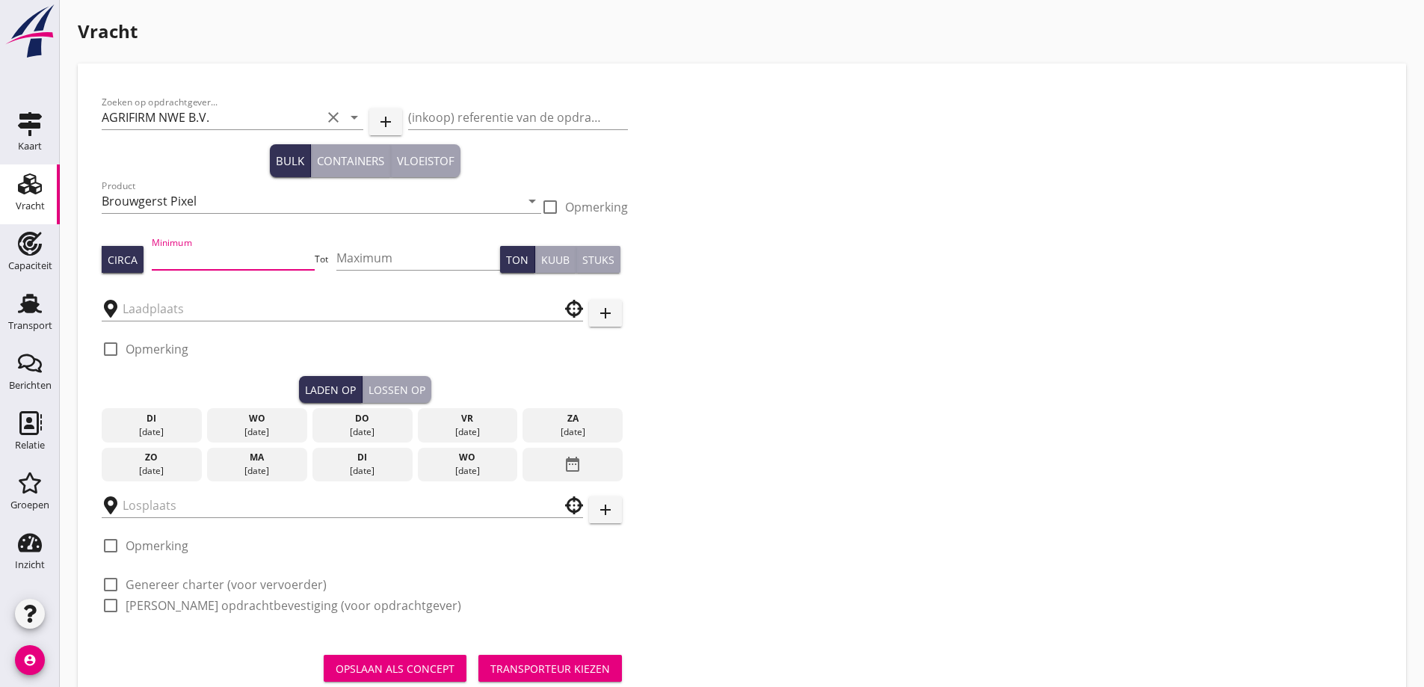
click at [184, 257] on input "Minimum" at bounding box center [234, 258] width 164 height 24
type input "400"
click at [191, 304] on input "text" at bounding box center [332, 309] width 419 height 24
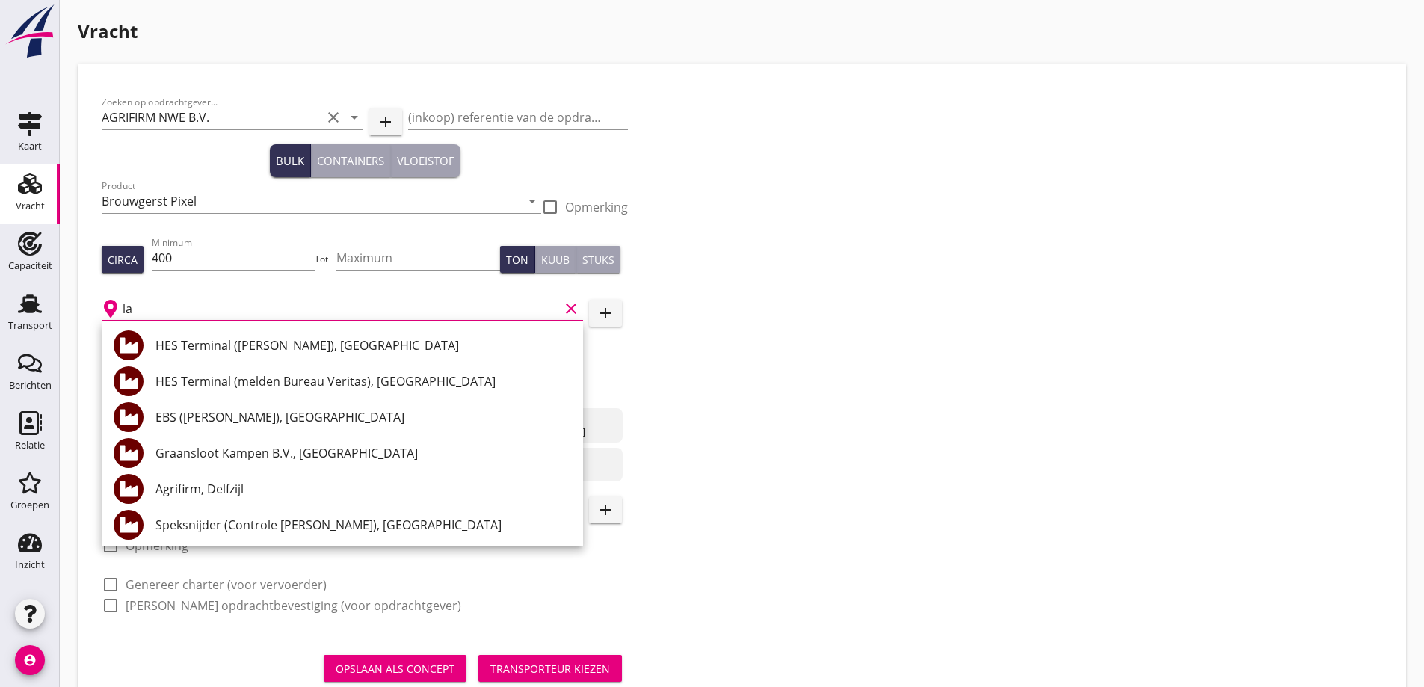
type input "l"
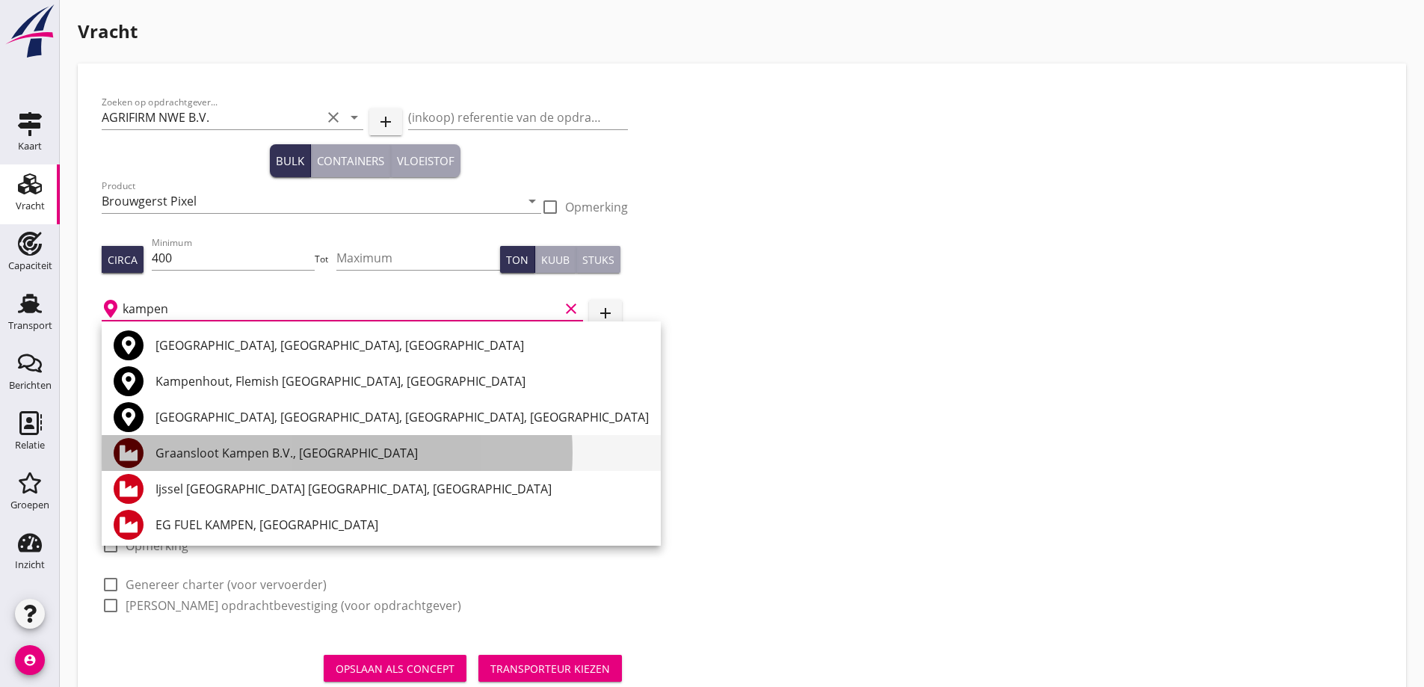
click at [272, 450] on div "Graansloot Kampen B.V., Kampen" at bounding box center [403, 453] width 494 height 18
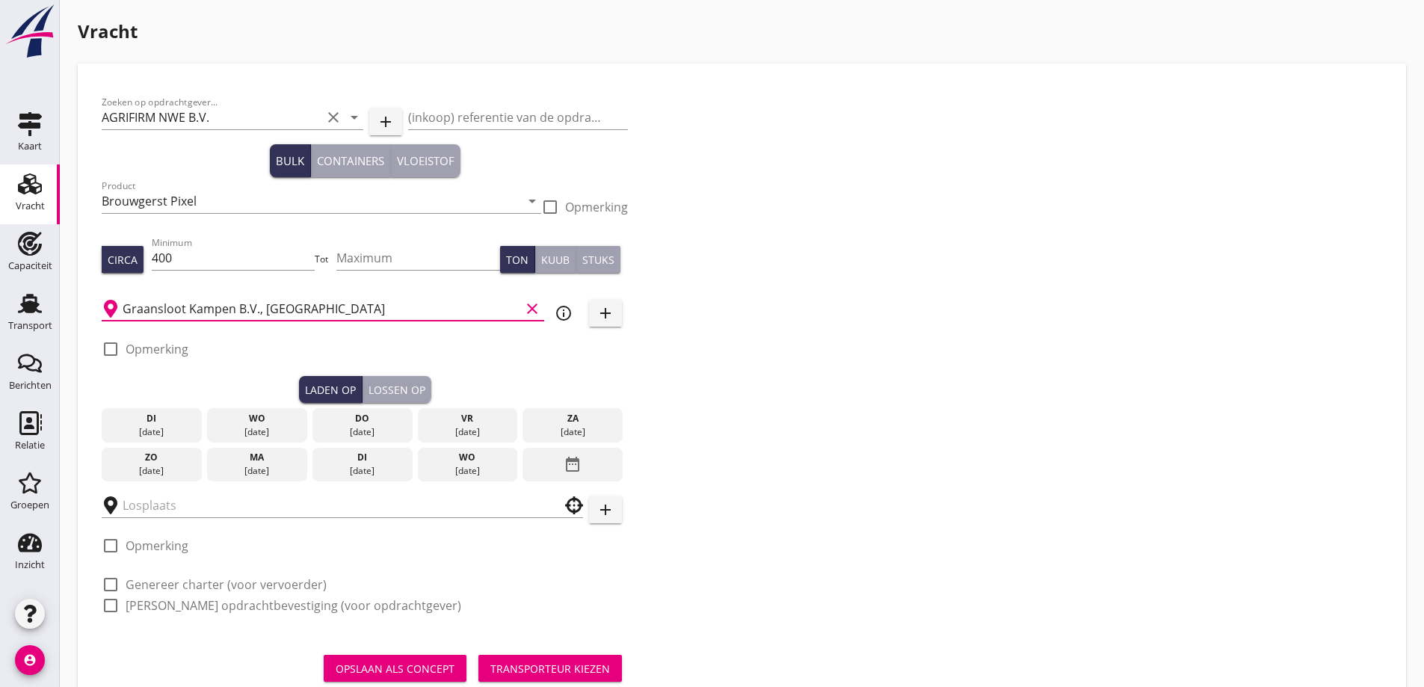
type input "Graansloot Kampen B.V., Kampen"
click at [580, 472] on icon "date_range" at bounding box center [573, 464] width 18 height 27
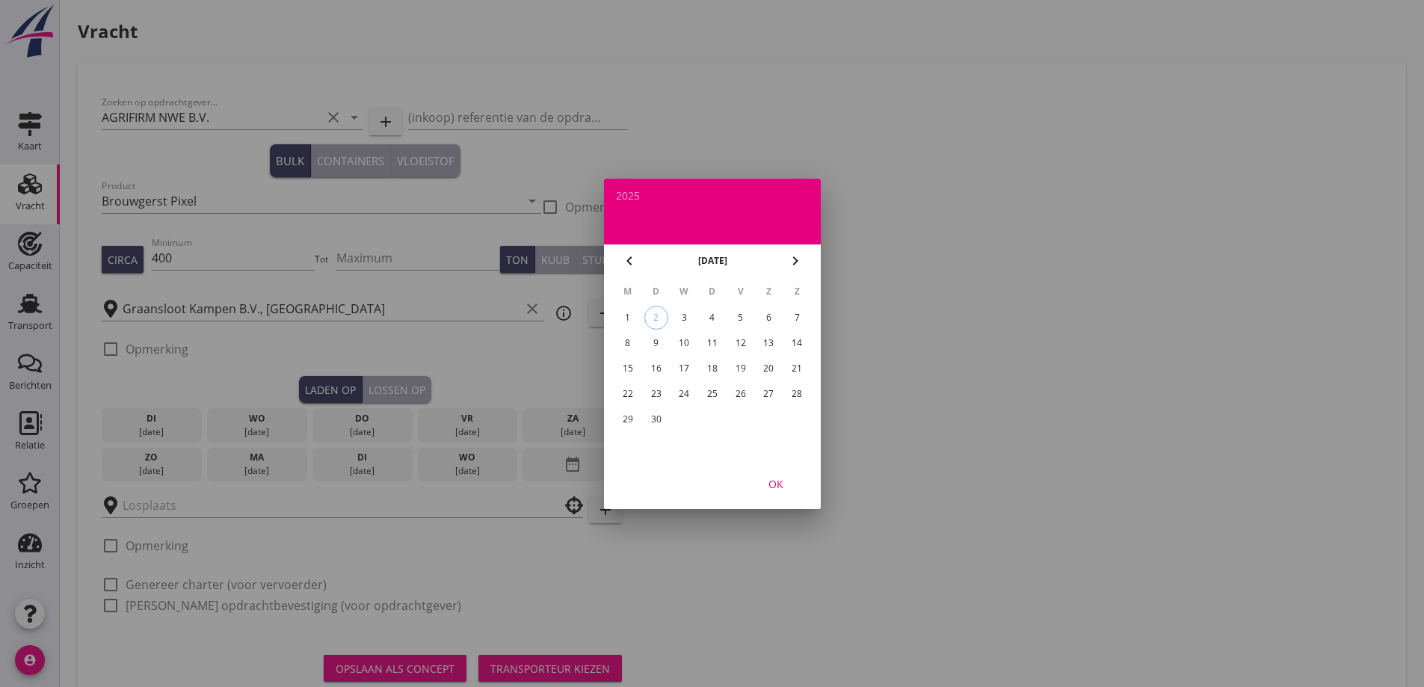
click at [714, 341] on div "11" at bounding box center [712, 343] width 24 height 24
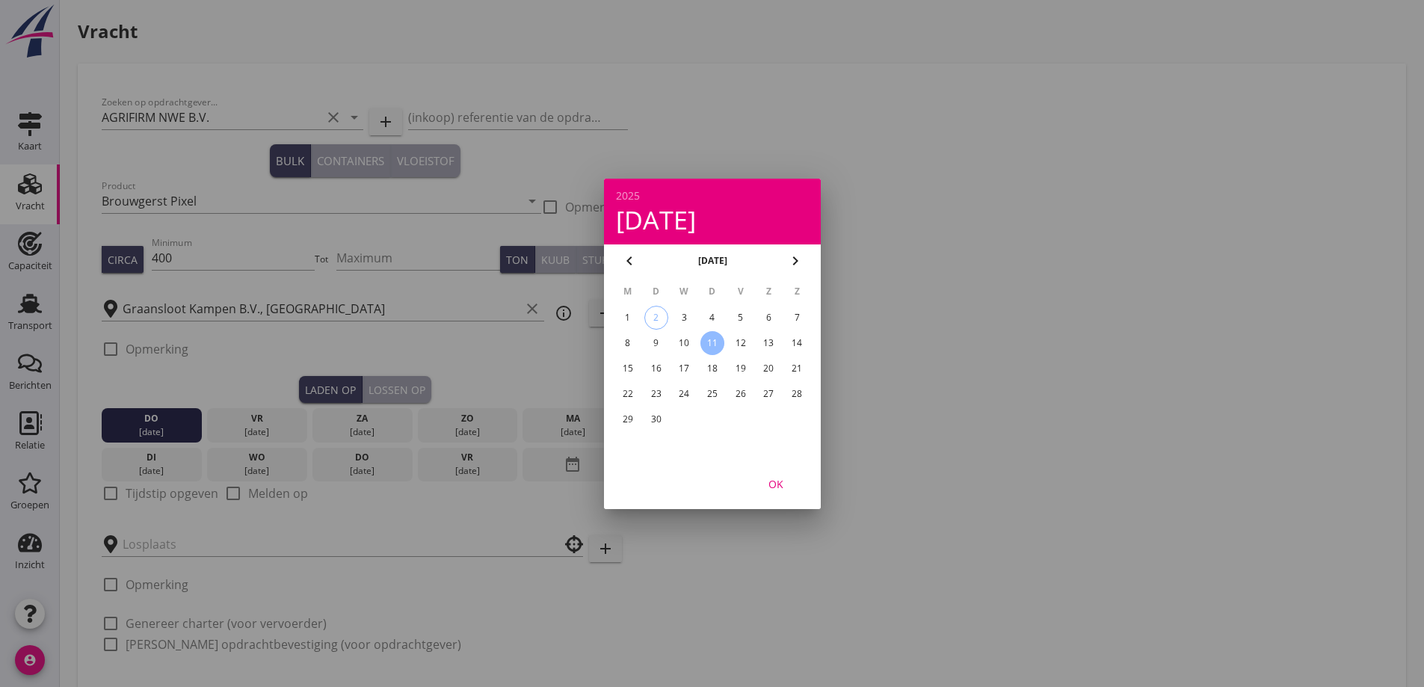
click at [145, 494] on div at bounding box center [712, 343] width 1424 height 687
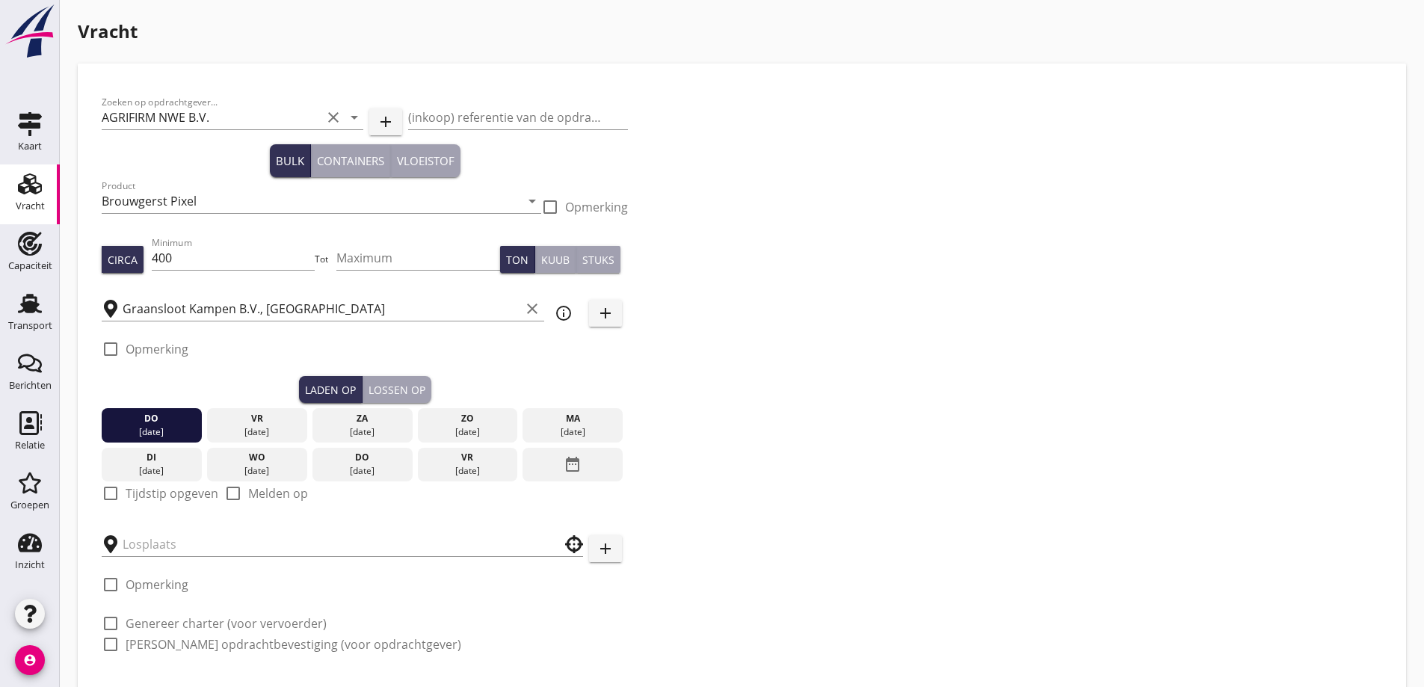
click at [145, 493] on label "Tijdstip opgeven" at bounding box center [172, 493] width 93 height 15
checkbox input "true"
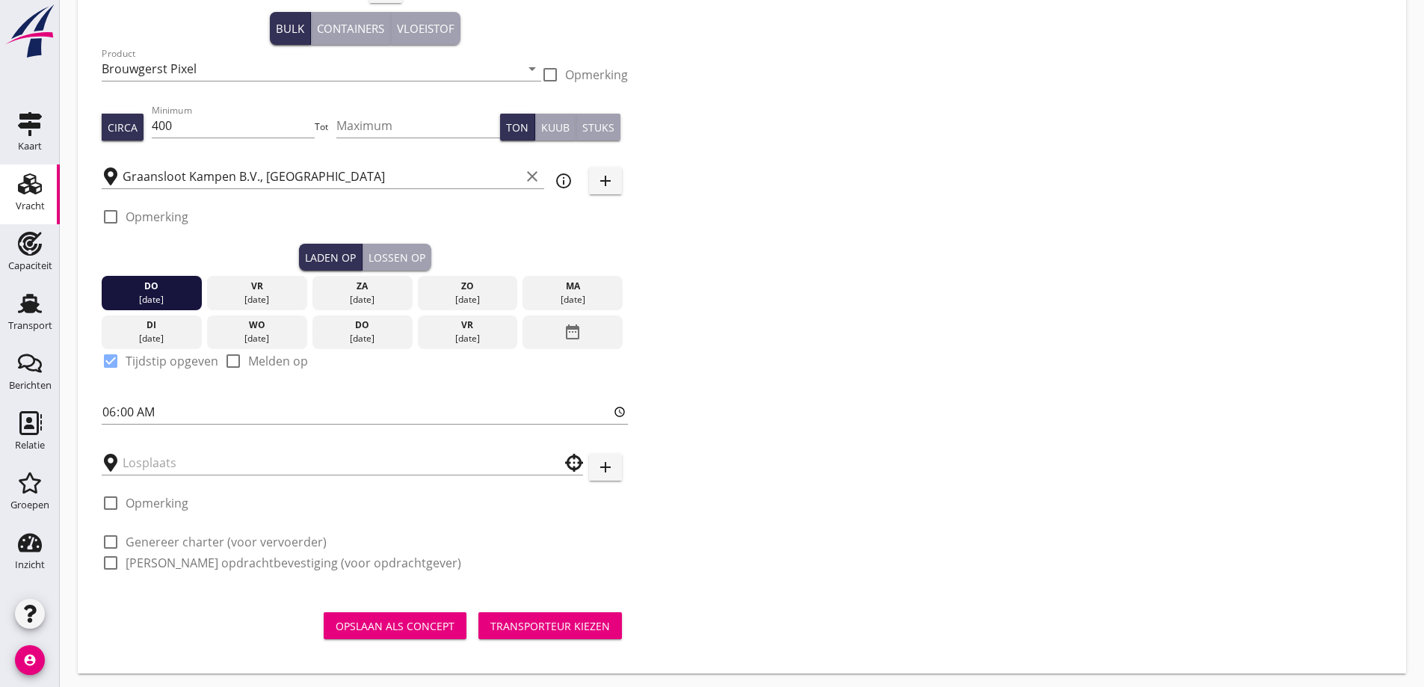
scroll to position [137, 0]
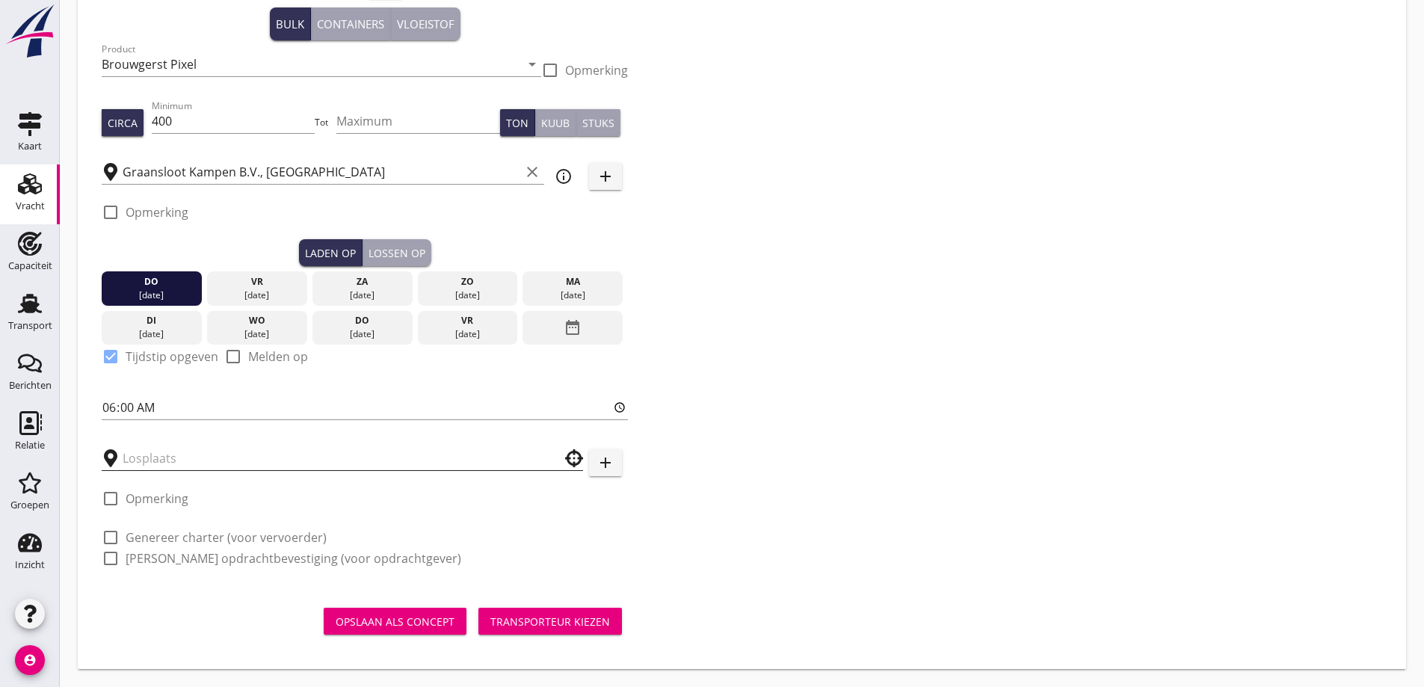
click at [137, 451] on input "text" at bounding box center [332, 458] width 419 height 24
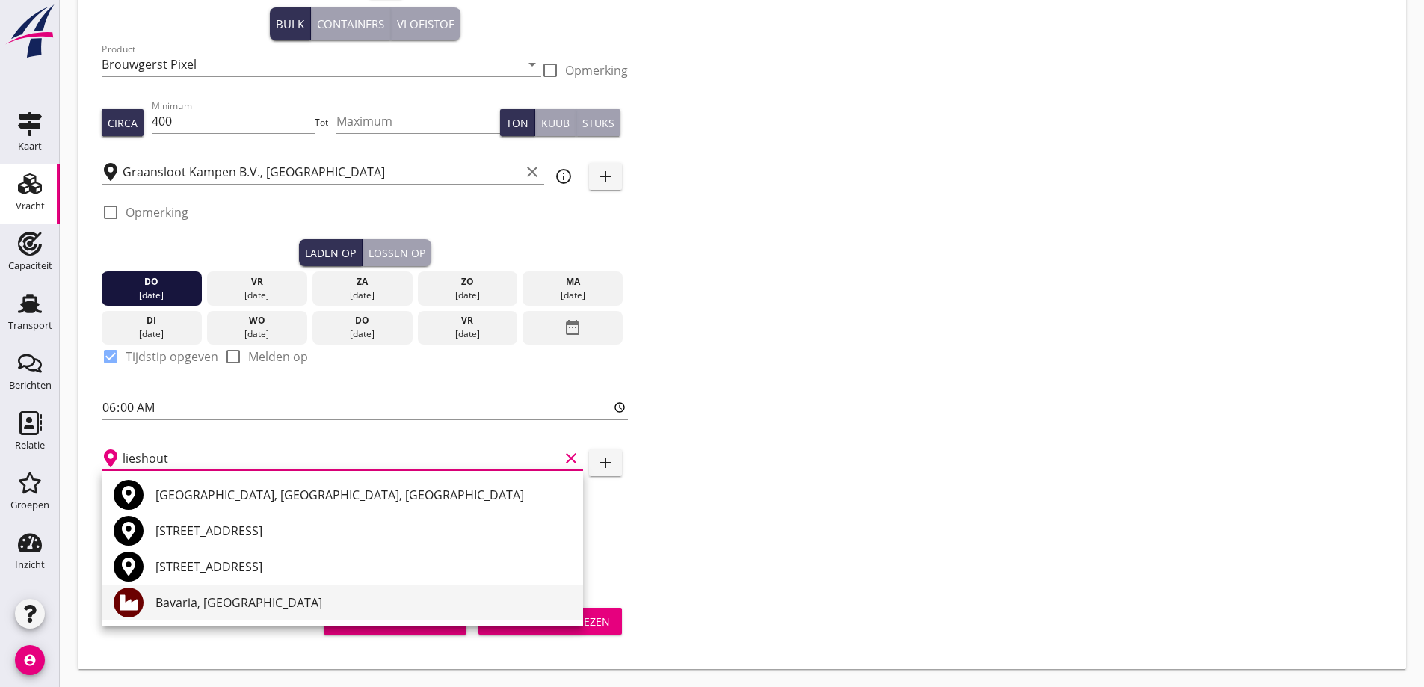
click at [206, 599] on div "Bavaria, [GEOGRAPHIC_DATA]" at bounding box center [364, 603] width 416 height 18
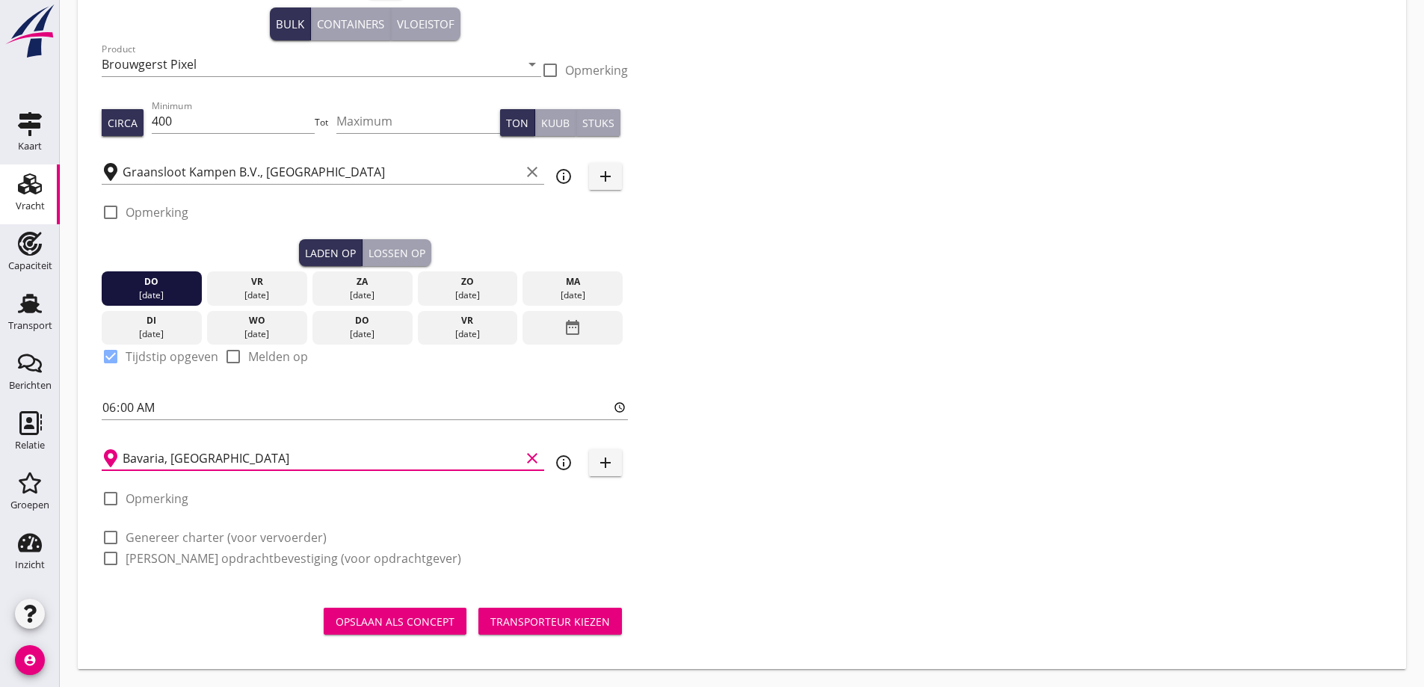
type input "Bavaria, [GEOGRAPHIC_DATA]"
click at [176, 539] on label "Genereer charter (voor vervoerder)" at bounding box center [226, 537] width 201 height 15
checkbox input "true"
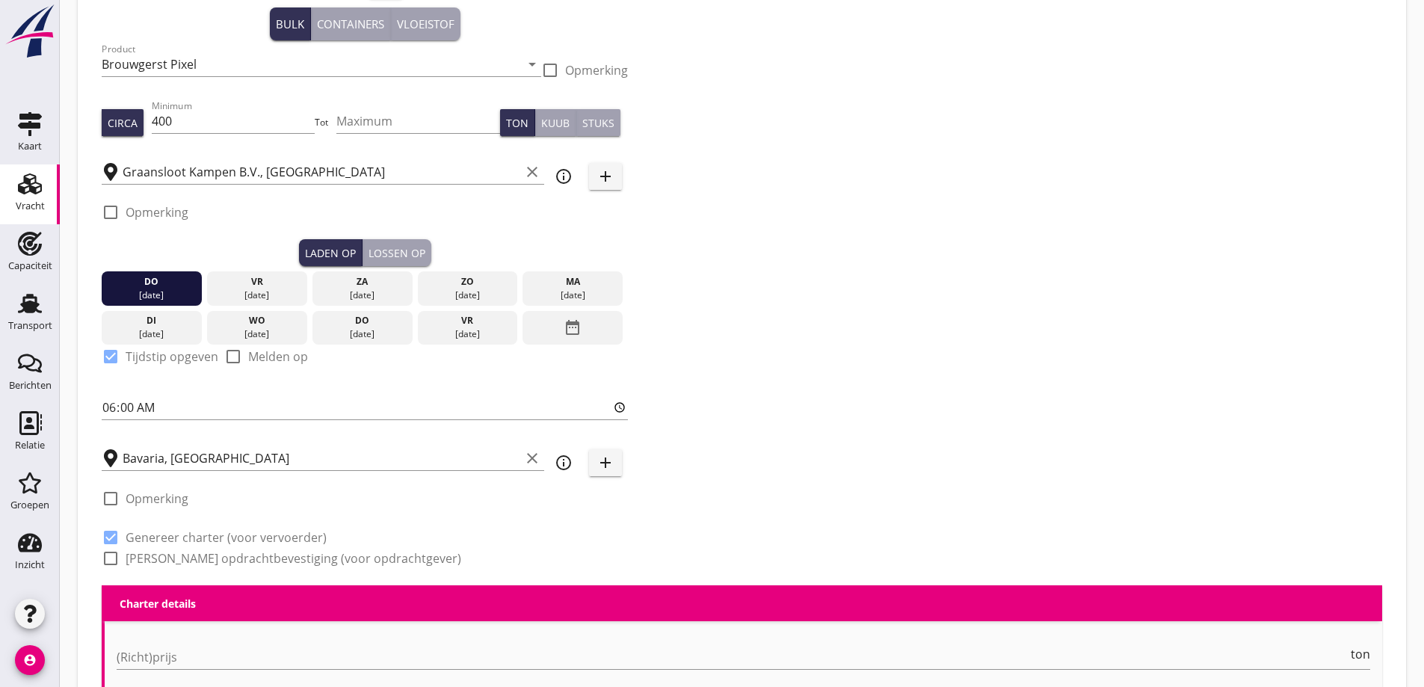
click at [167, 555] on label "Genereer opdrachtbevestiging (voor opdrachtgever)" at bounding box center [294, 558] width 336 height 15
checkbox input "true"
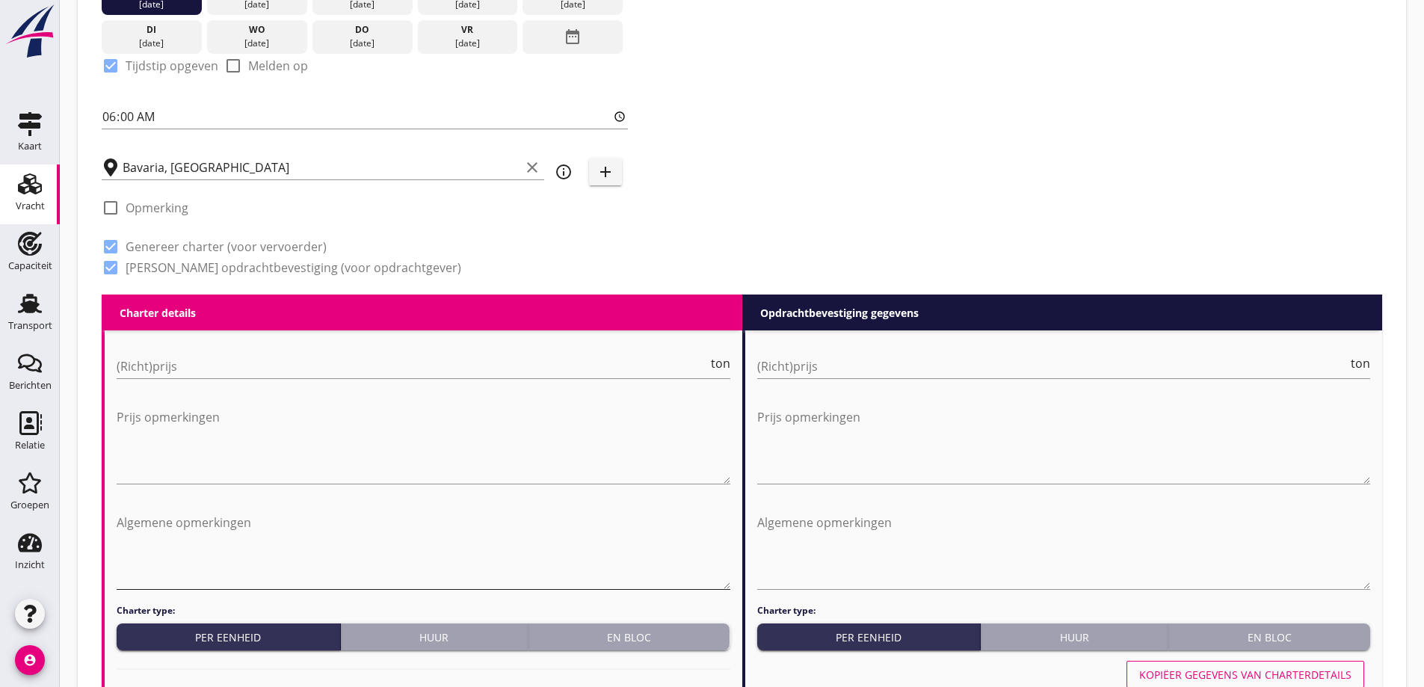
scroll to position [436, 0]
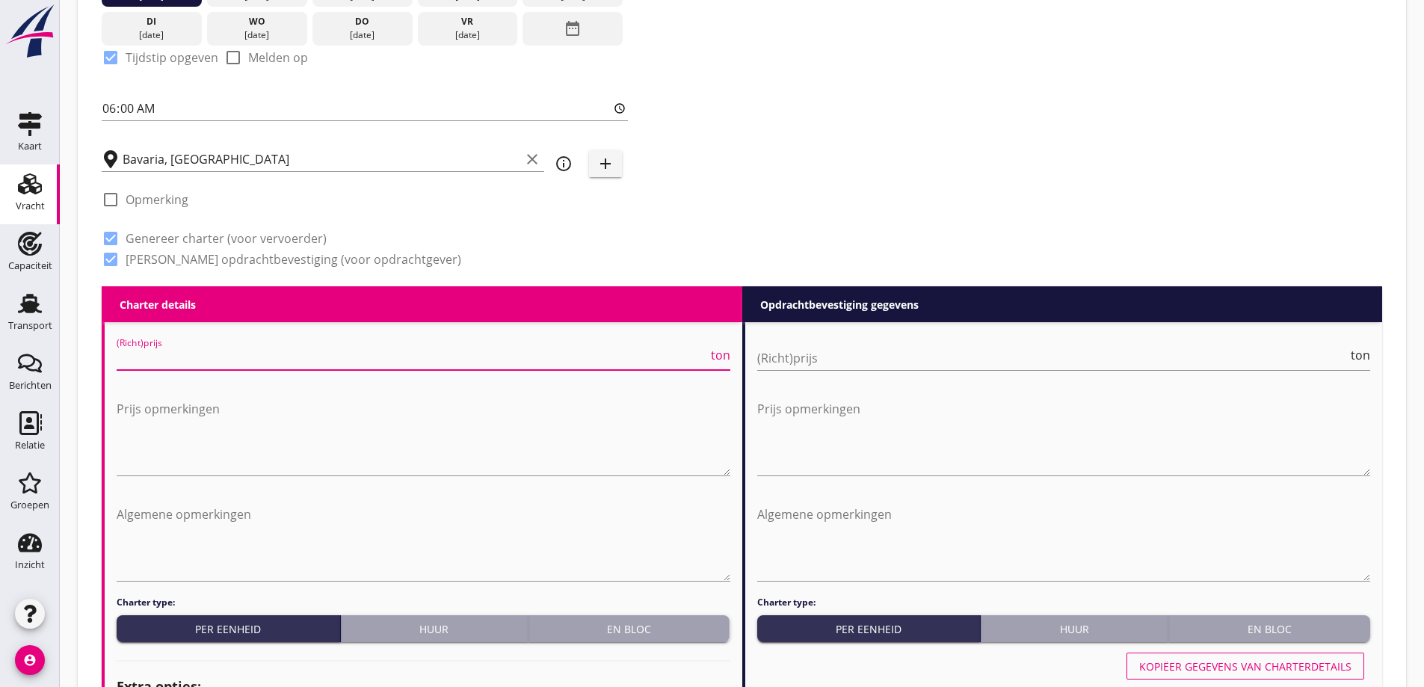
click at [268, 360] on input "(Richt)prijs" at bounding box center [412, 358] width 591 height 24
type input "9"
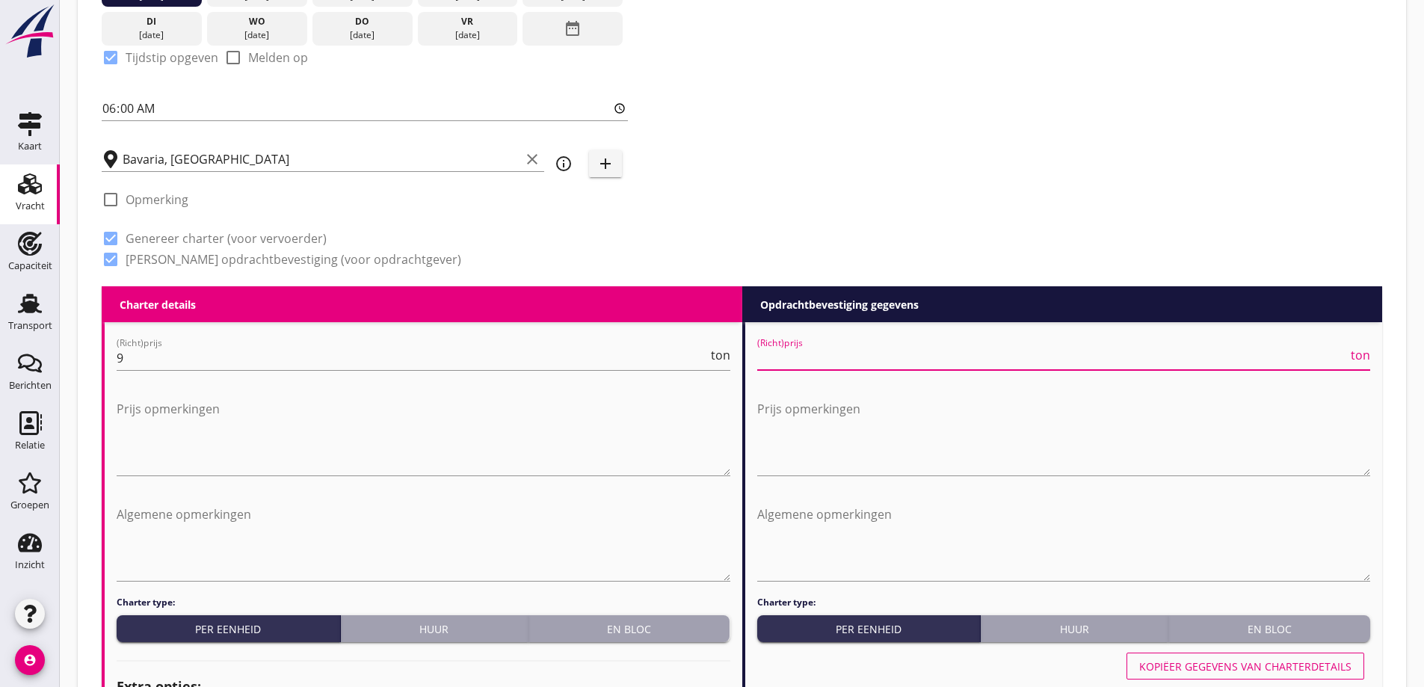
click at [942, 357] on input "(Richt)prijs" at bounding box center [1052, 358] width 591 height 24
type input "9"
type input "9.50"
click at [215, 452] on textarea "Prijs opmerkingen" at bounding box center [424, 436] width 614 height 79
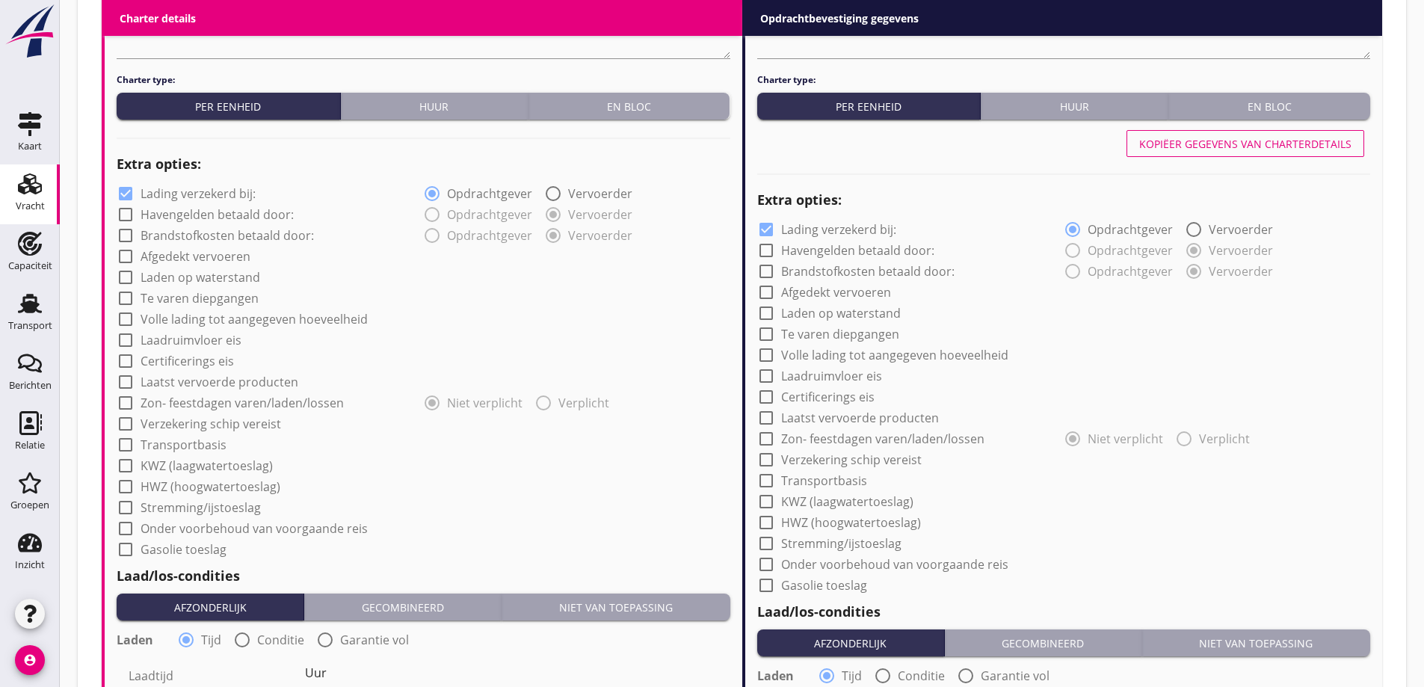
scroll to position [959, 0]
click at [165, 361] on label "Certificerings eis" at bounding box center [187, 360] width 93 height 15
checkbox input "true"
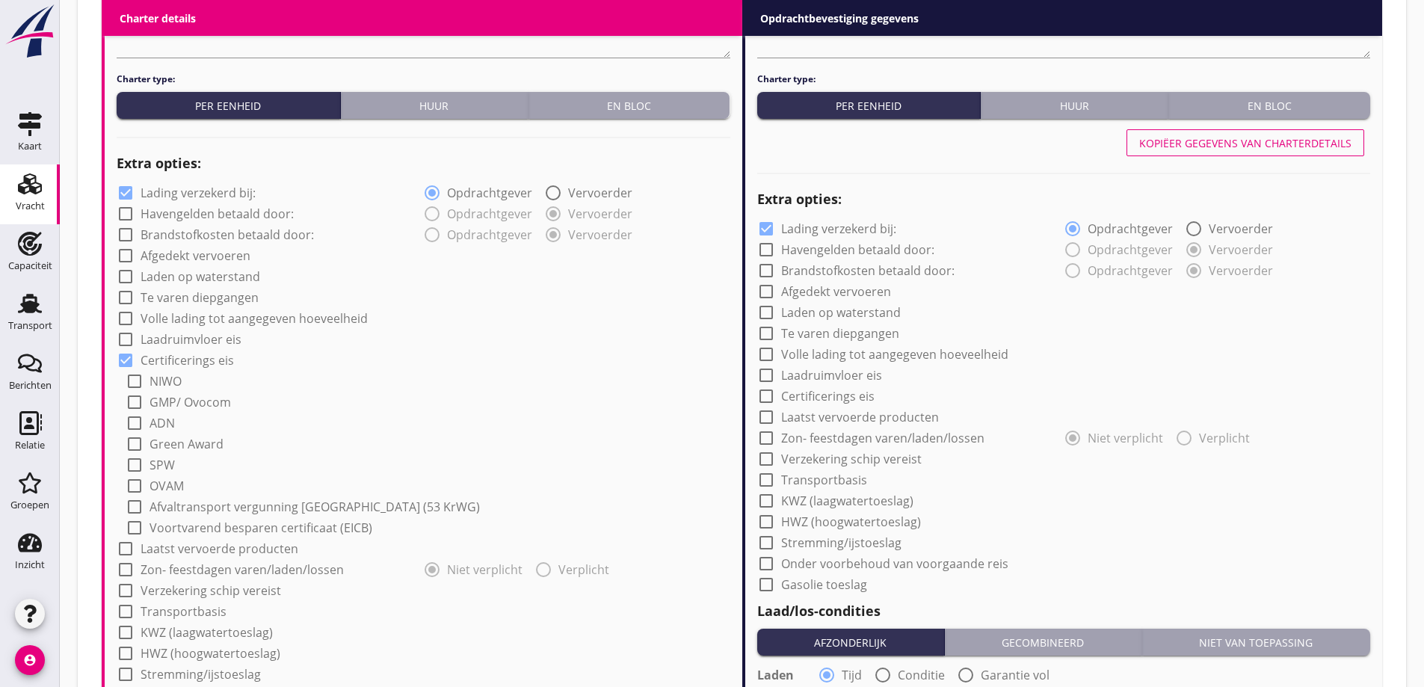
click at [184, 400] on label "GMP/ Ovocom" at bounding box center [191, 402] width 82 height 15
checkbox input "true"
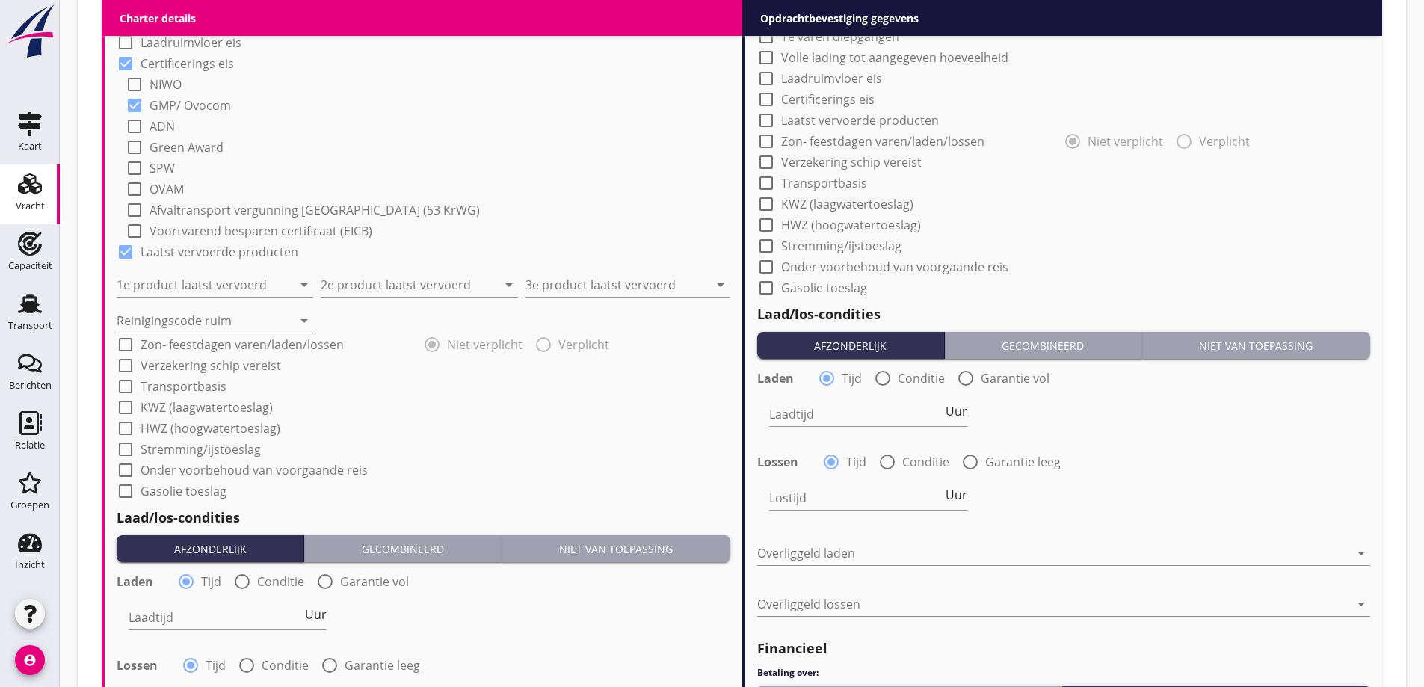
scroll to position [1258, 0]
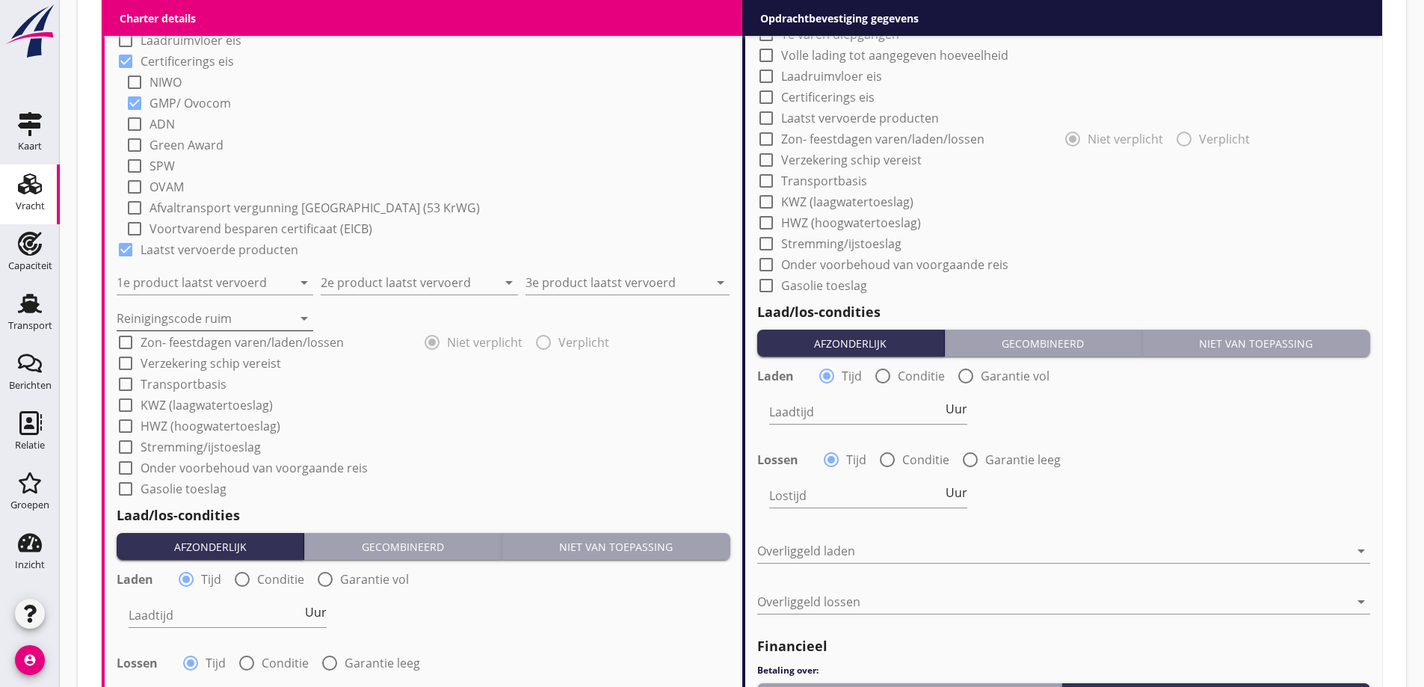
click at [200, 330] on div "Reinigingscode ruim arrow_drop_down" at bounding box center [215, 319] width 197 height 24
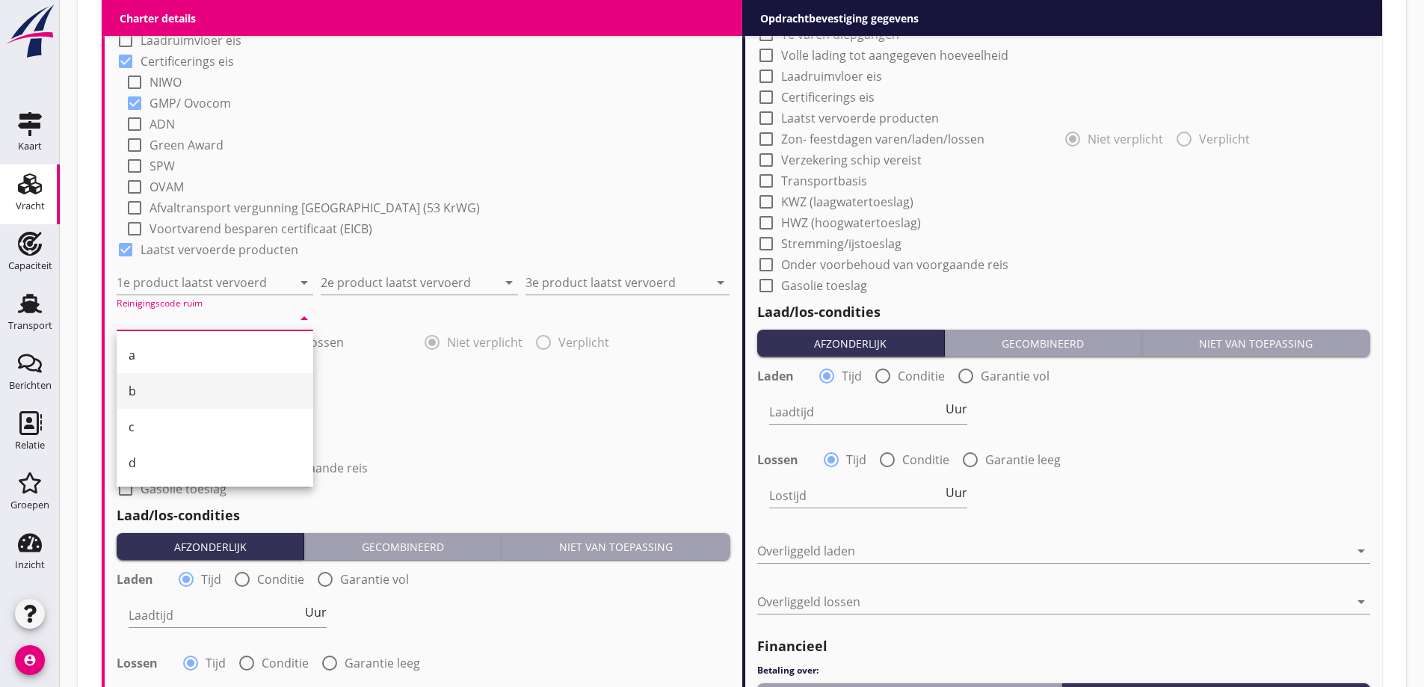
click at [170, 377] on div "b" at bounding box center [215, 391] width 173 height 36
type input "b"
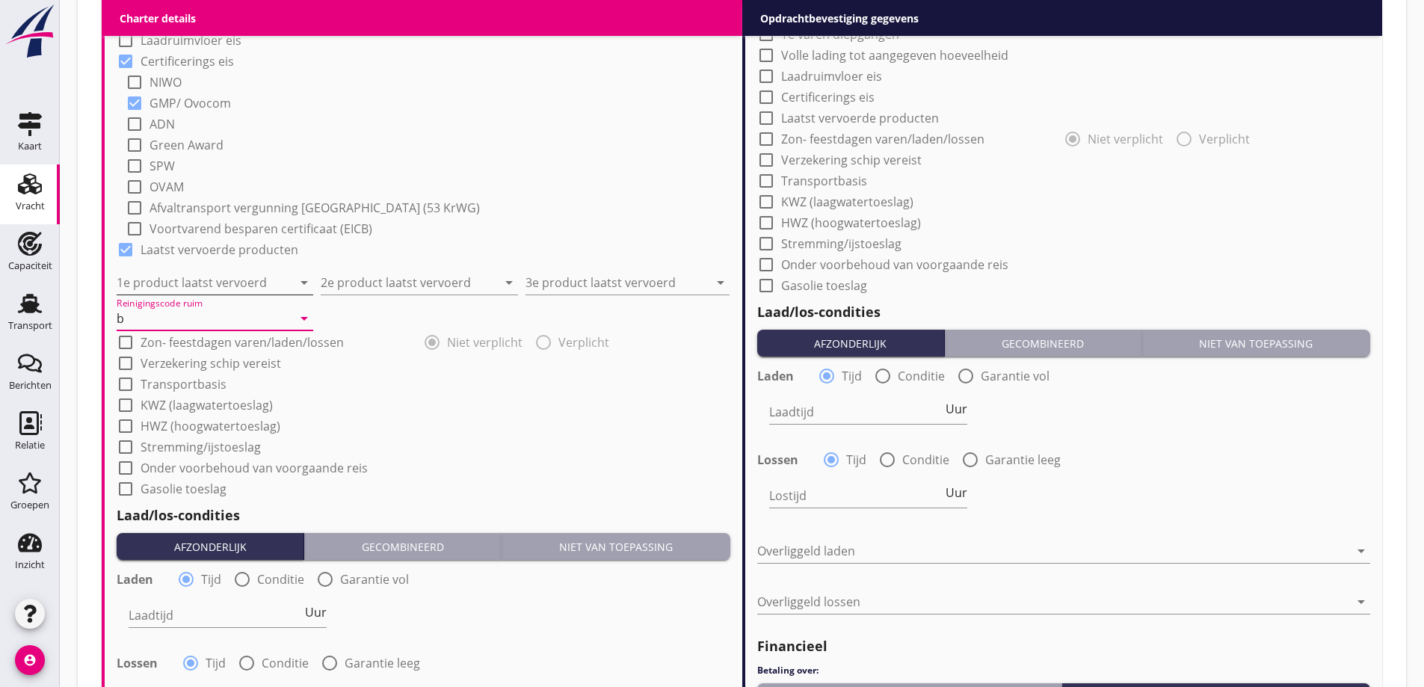
click at [244, 283] on input "1e product laatst vervoerd" at bounding box center [205, 283] width 176 height 24
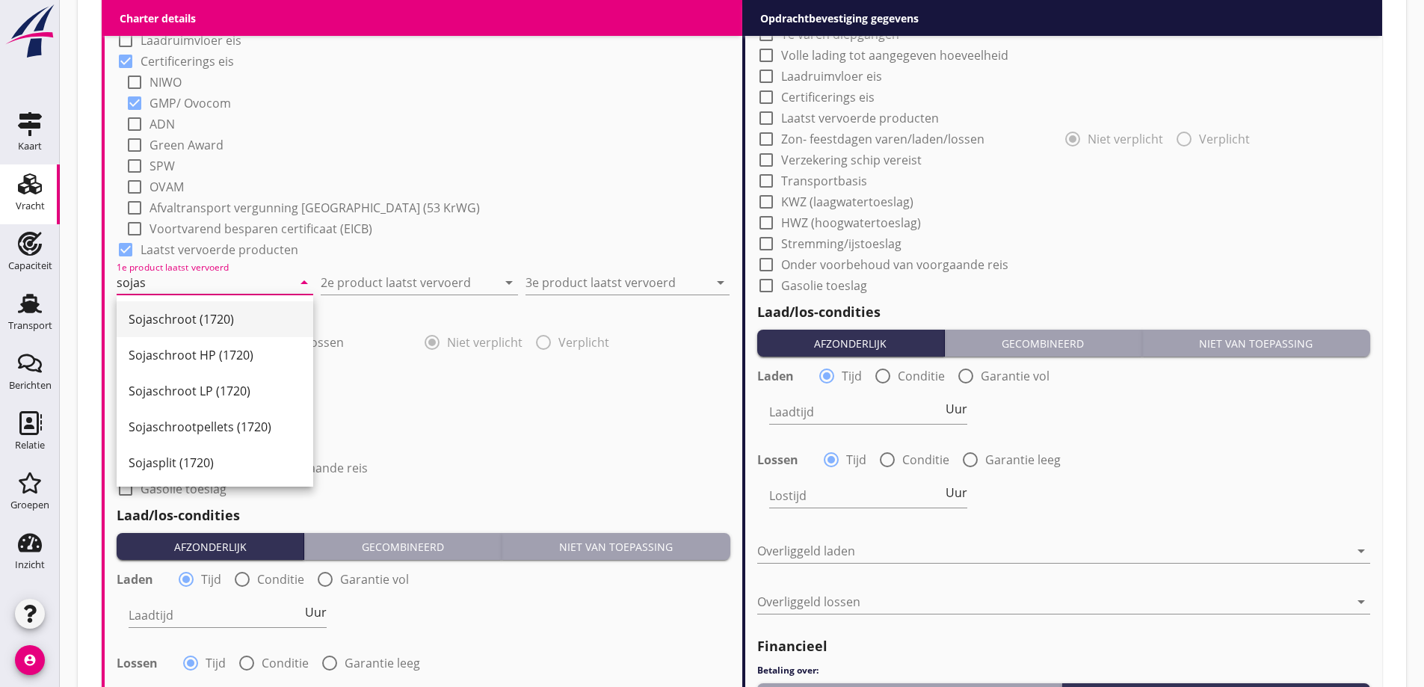
click at [236, 318] on div "Sojaschroot (1720)" at bounding box center [215, 319] width 173 height 18
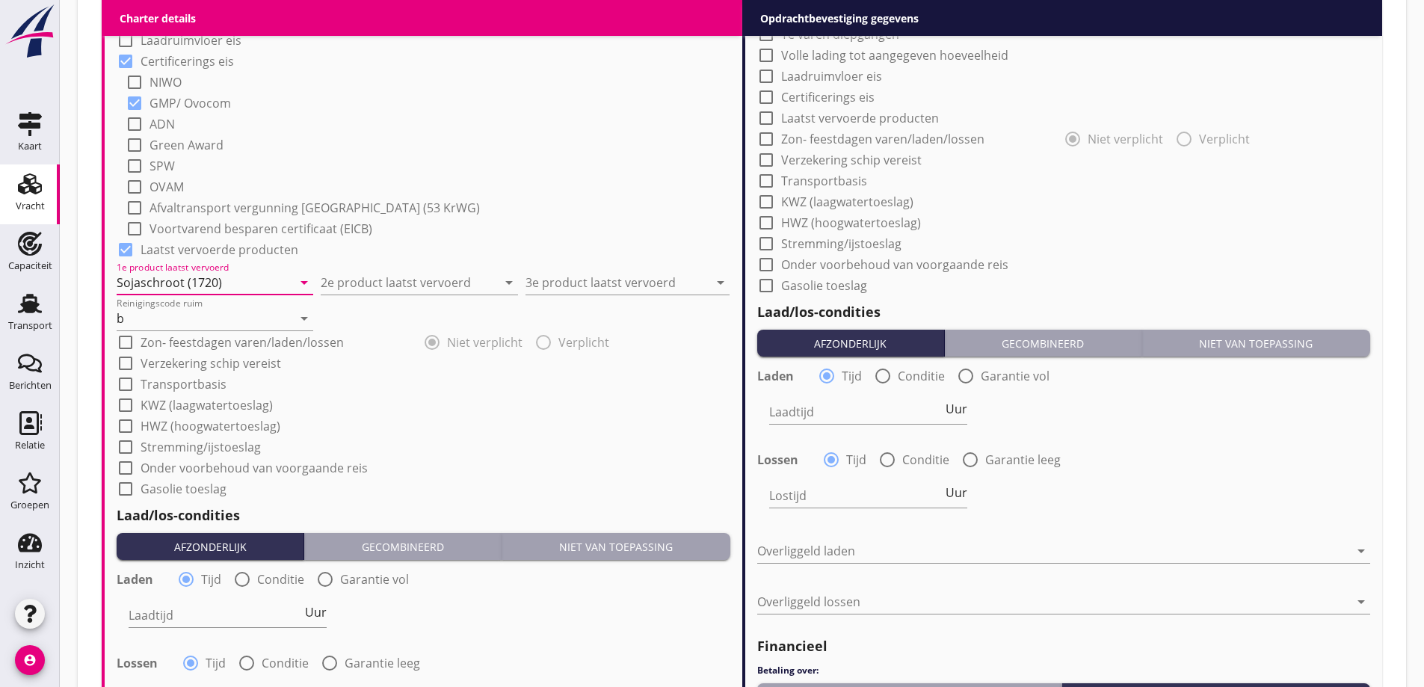
type input "Sojaschroot (1720)"
click at [396, 283] on input "2e product laatst vervoerd" at bounding box center [409, 283] width 176 height 24
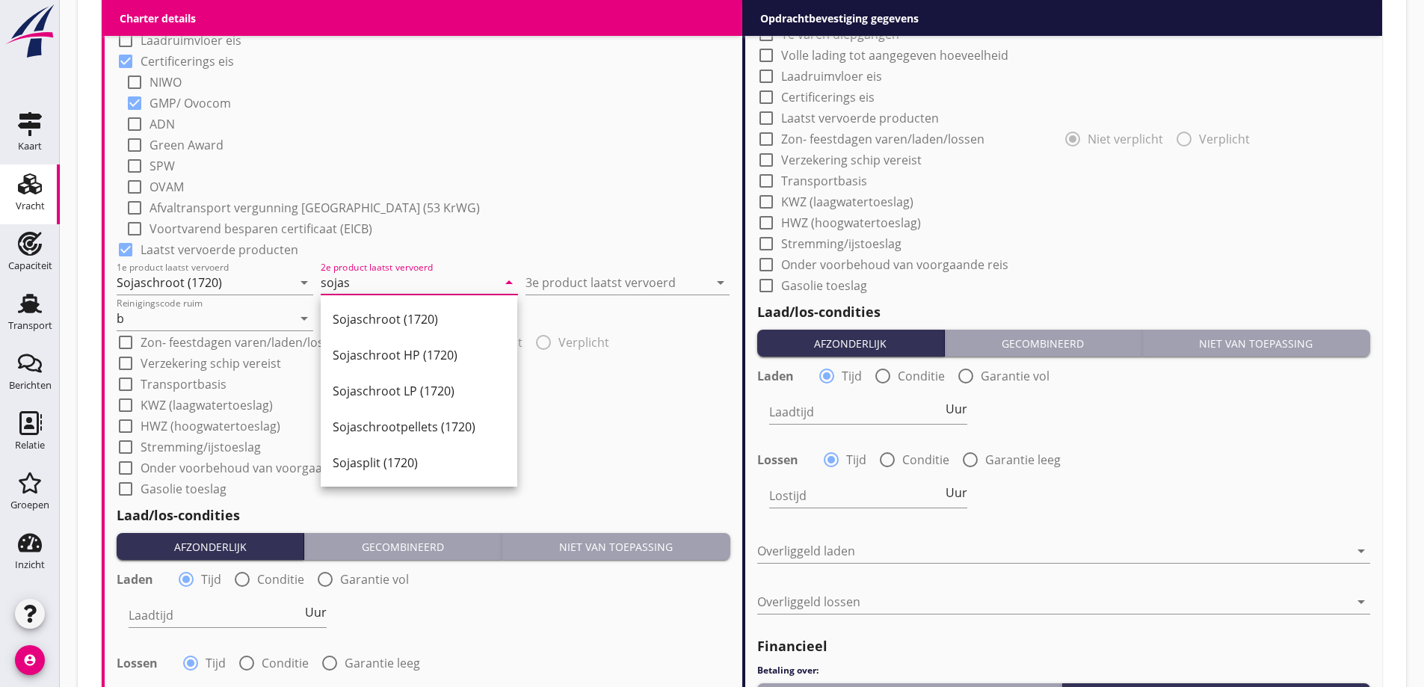
drag, startPoint x: 438, startPoint y: 326, endPoint x: 523, endPoint y: 310, distance: 85.9
click at [439, 326] on div "Sojaschroot (1720)" at bounding box center [419, 319] width 173 height 18
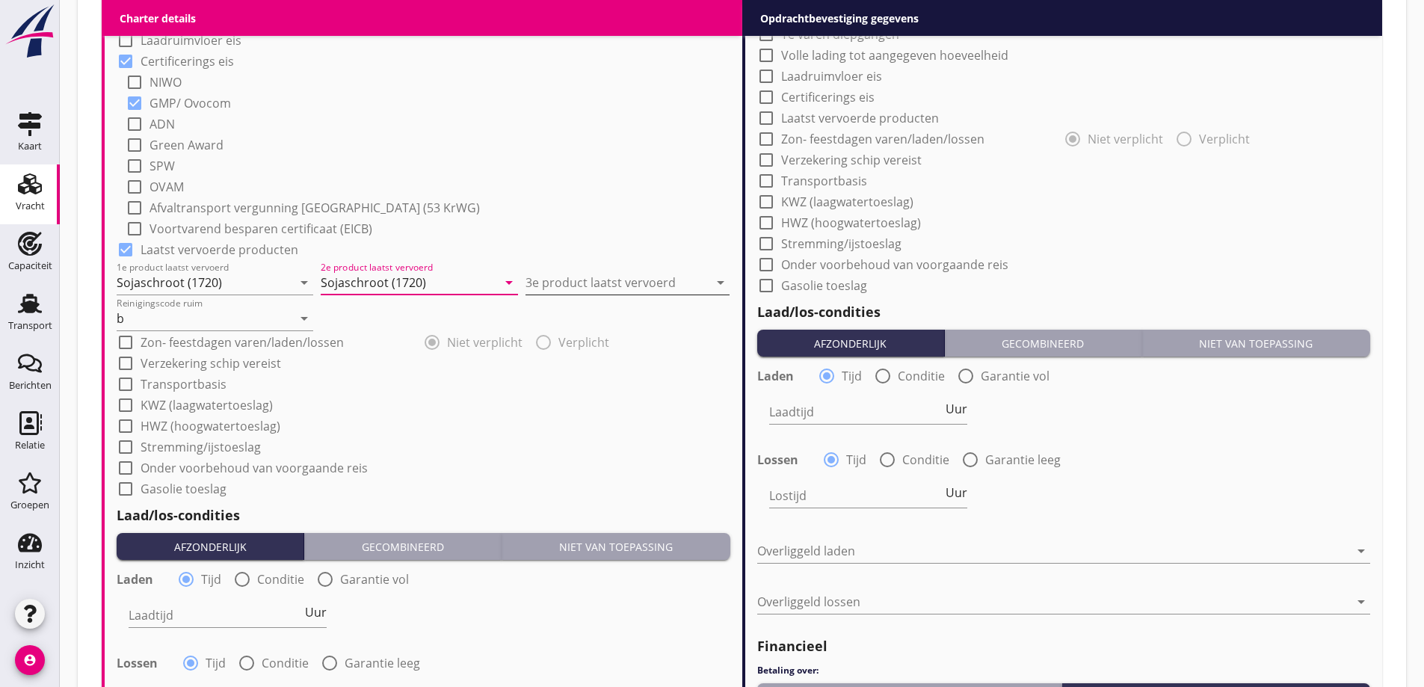
type input "Sojaschroot (1720)"
click at [618, 277] on input "3e product laatst vervoerd" at bounding box center [617, 283] width 183 height 24
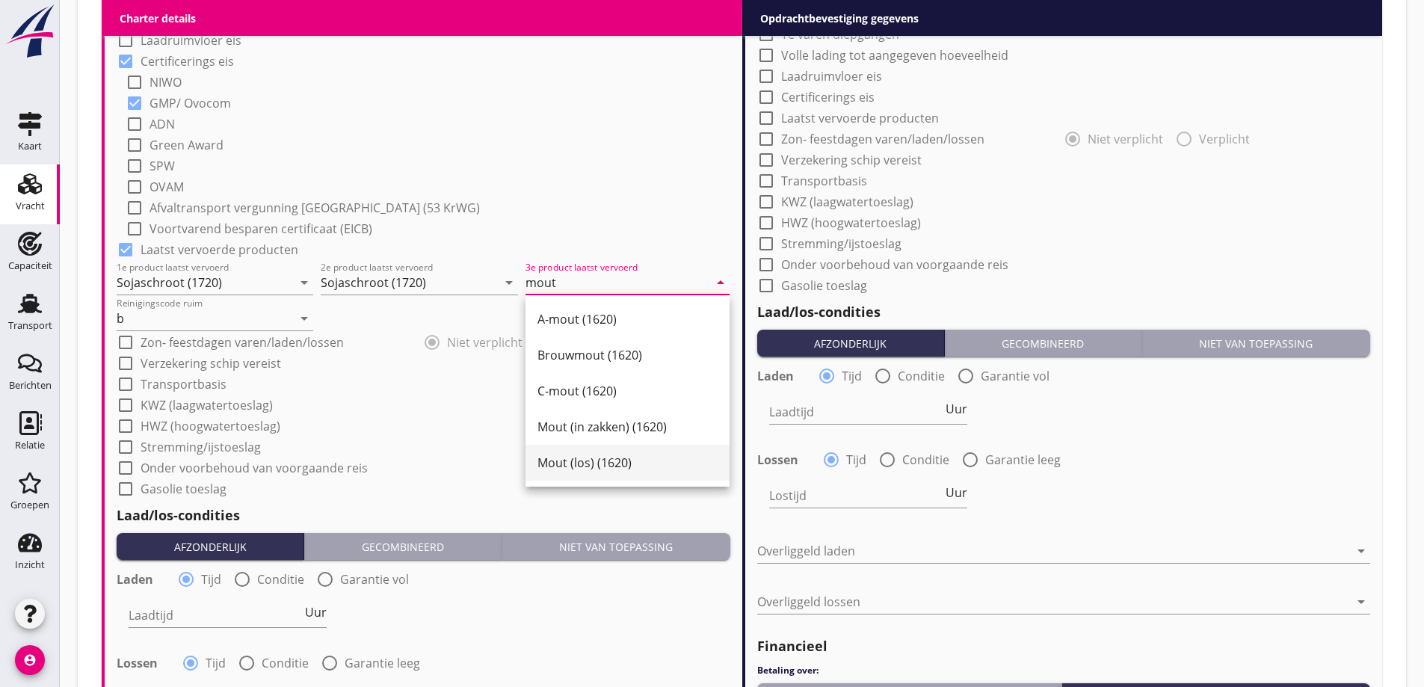
click at [620, 470] on div "Mout (los) (1620)" at bounding box center [628, 463] width 180 height 18
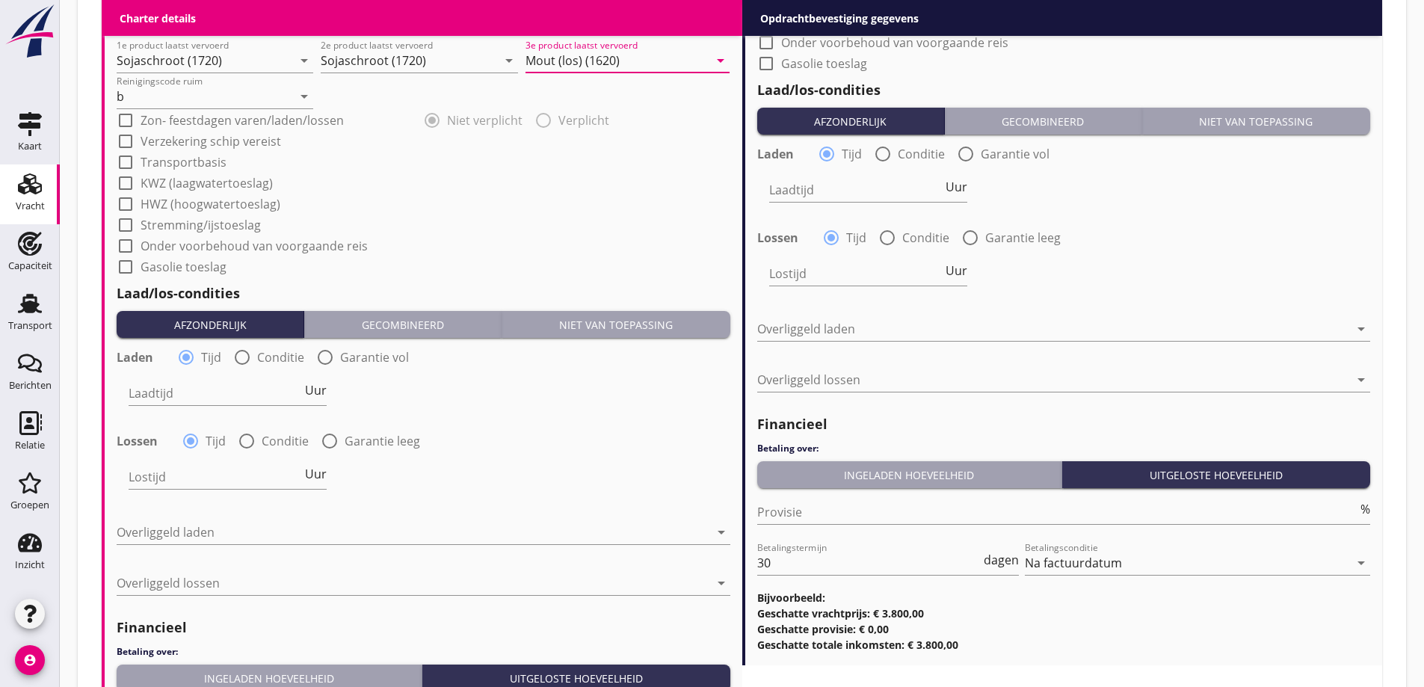
scroll to position [1483, 0]
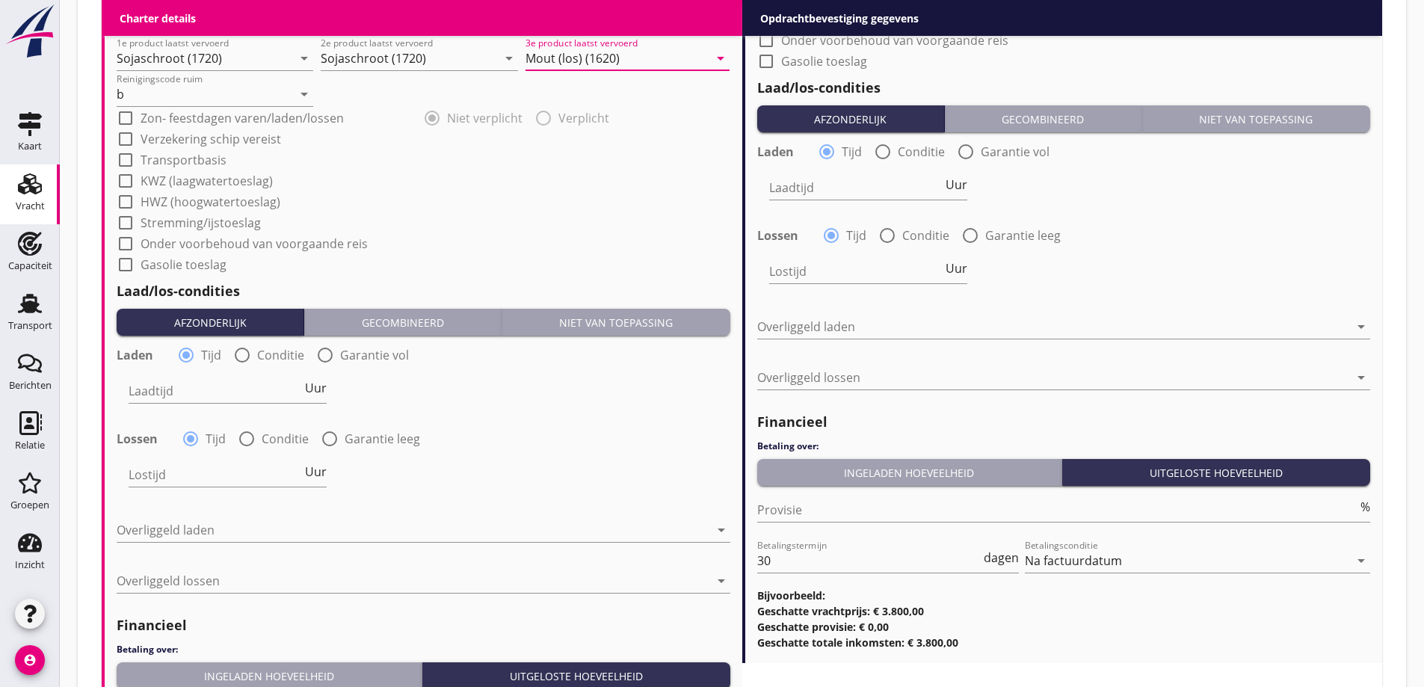
type input "Mout (los) (1620)"
click at [253, 353] on div at bounding box center [242, 354] width 25 height 25
radio input "false"
radio input "true"
click at [274, 440] on label "Conditie" at bounding box center [285, 438] width 47 height 15
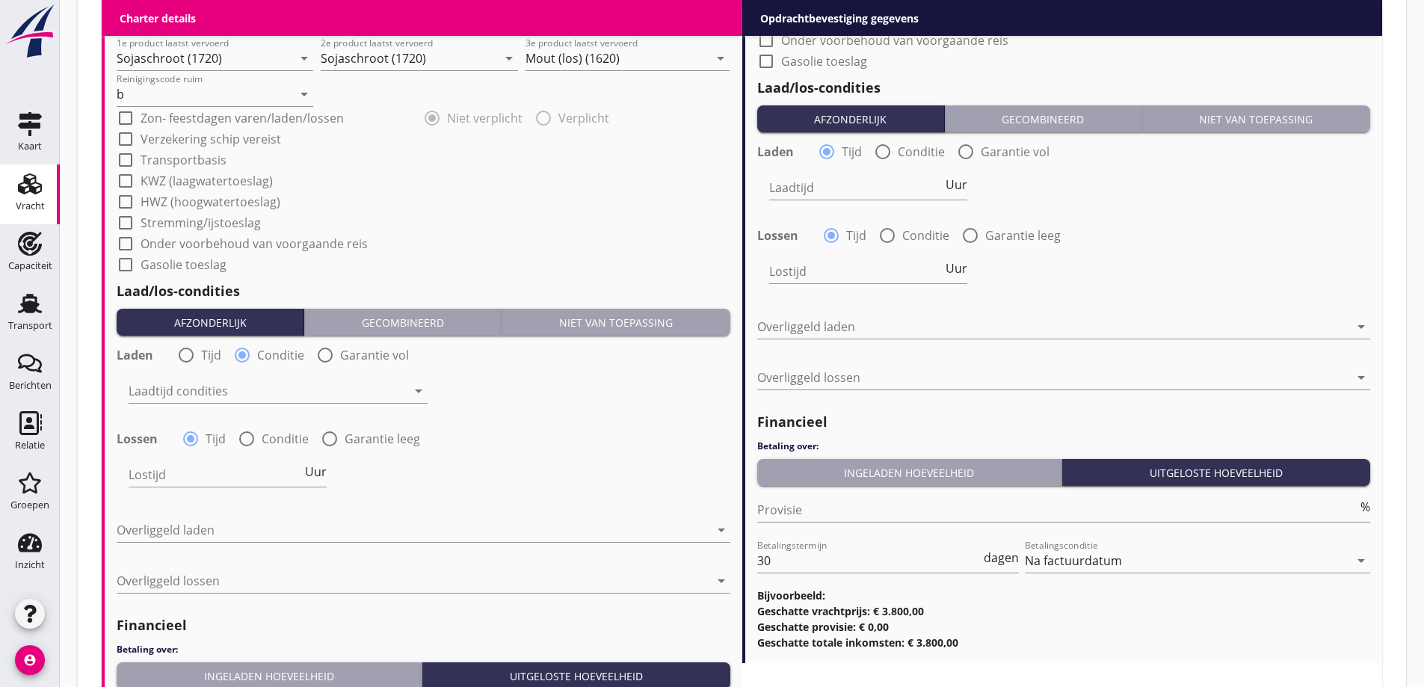
radio input "false"
radio input "true"
click at [253, 369] on div "Laadtijd condities arrow_drop_down" at bounding box center [278, 393] width 302 height 54
click at [262, 385] on div at bounding box center [268, 391] width 278 height 24
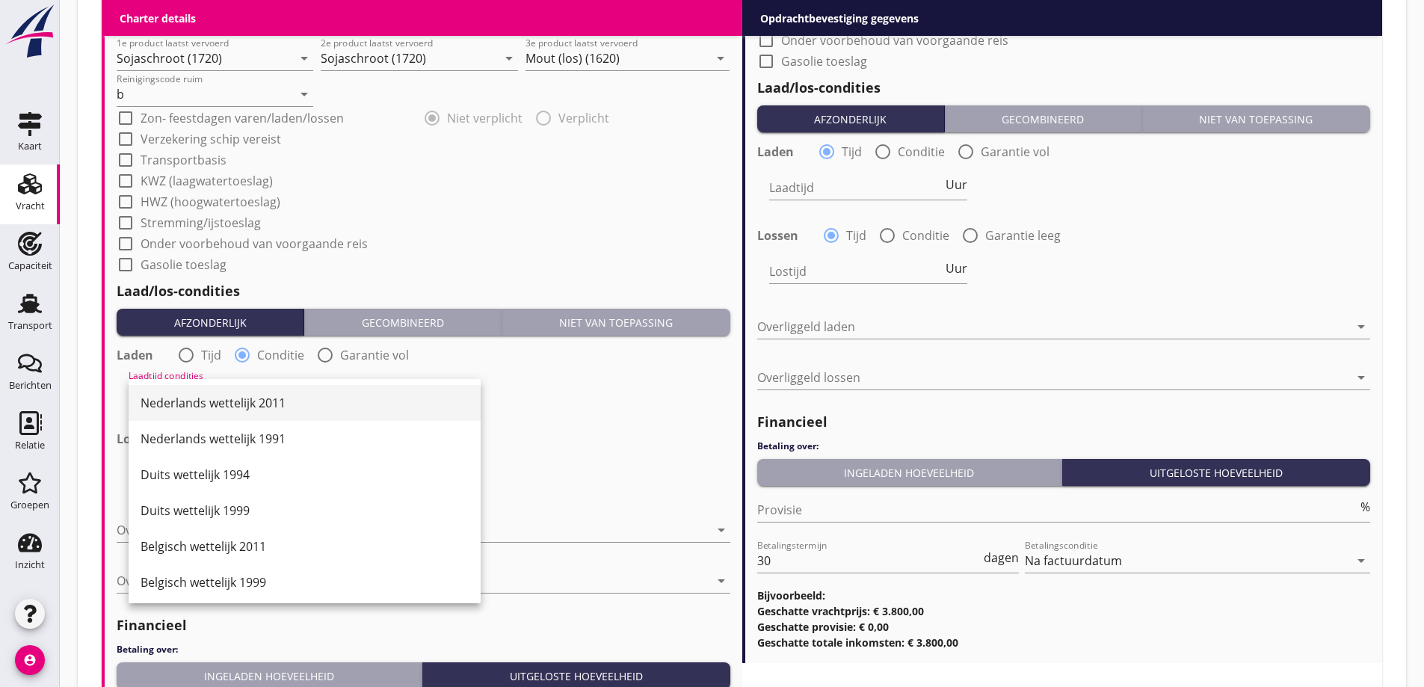
click at [264, 402] on div "Nederlands wettelijk 2011" at bounding box center [305, 403] width 328 height 18
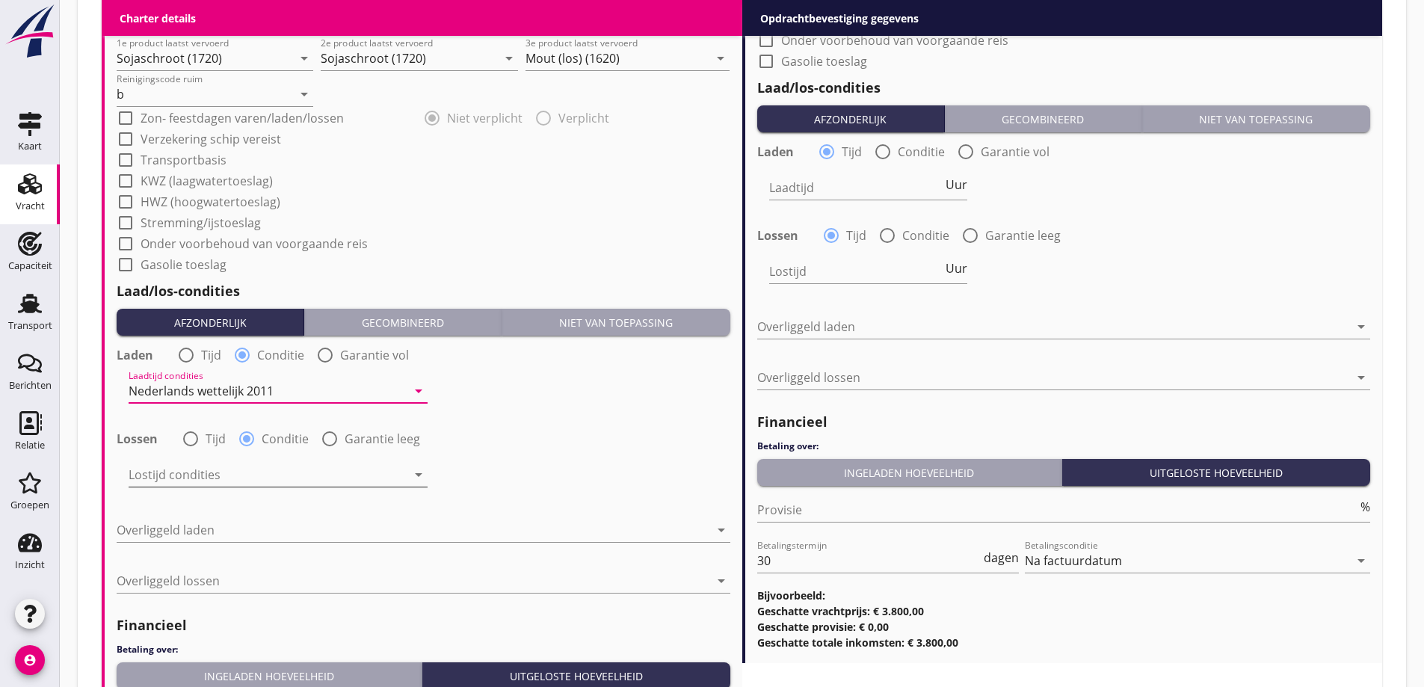
click at [284, 468] on div at bounding box center [268, 475] width 278 height 24
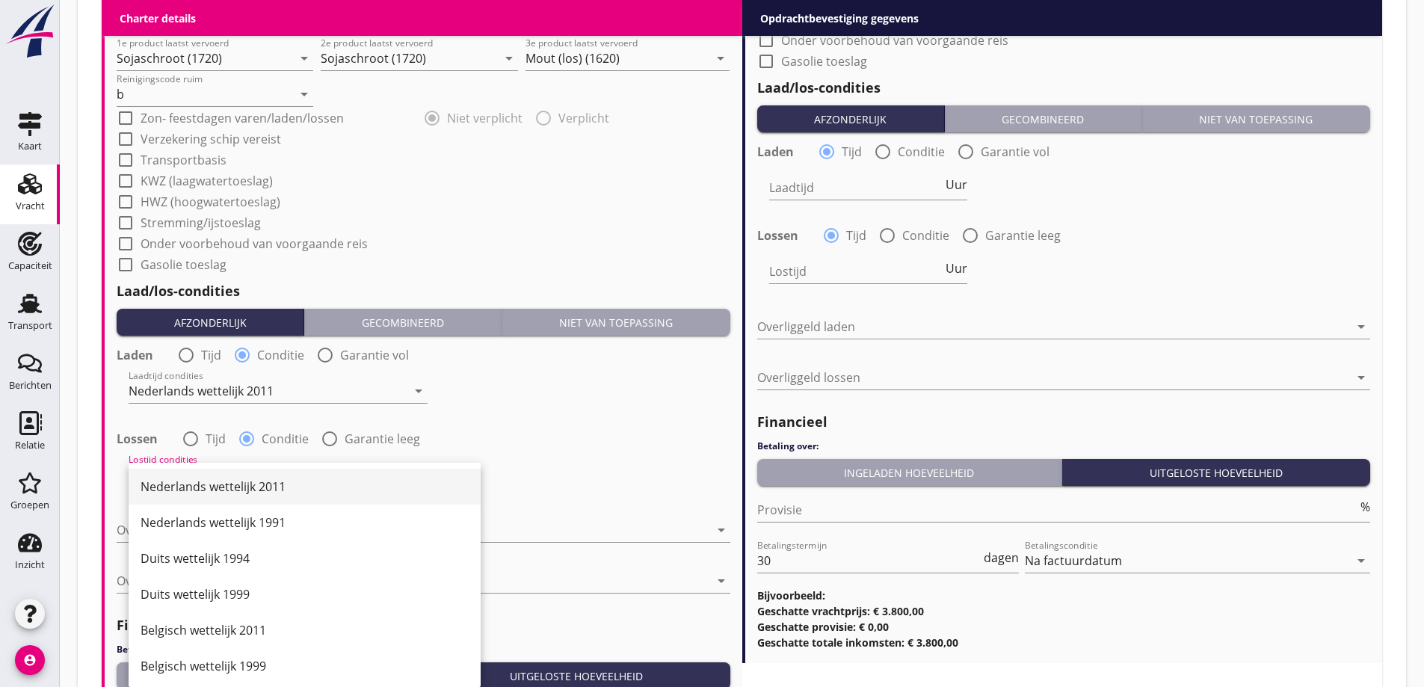
click at [280, 492] on div "Nederlands wettelijk 2011" at bounding box center [305, 487] width 328 height 18
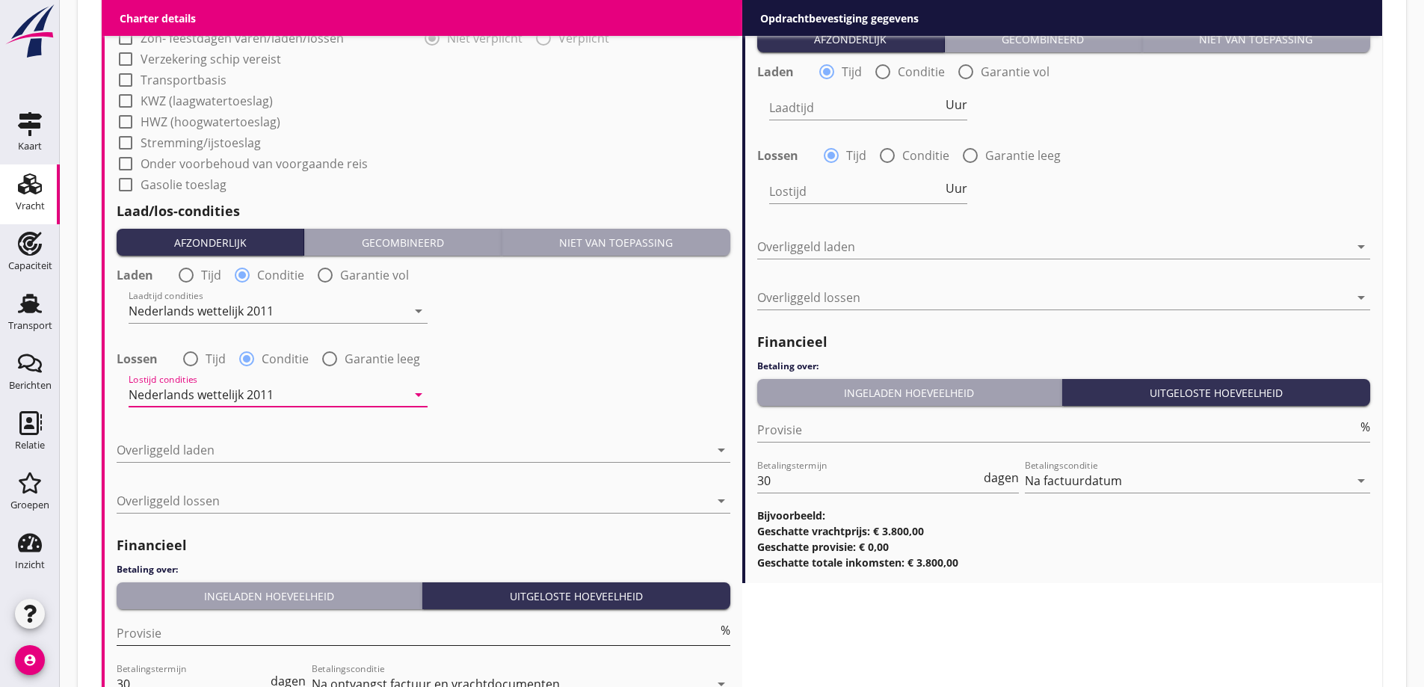
scroll to position [1707, 0]
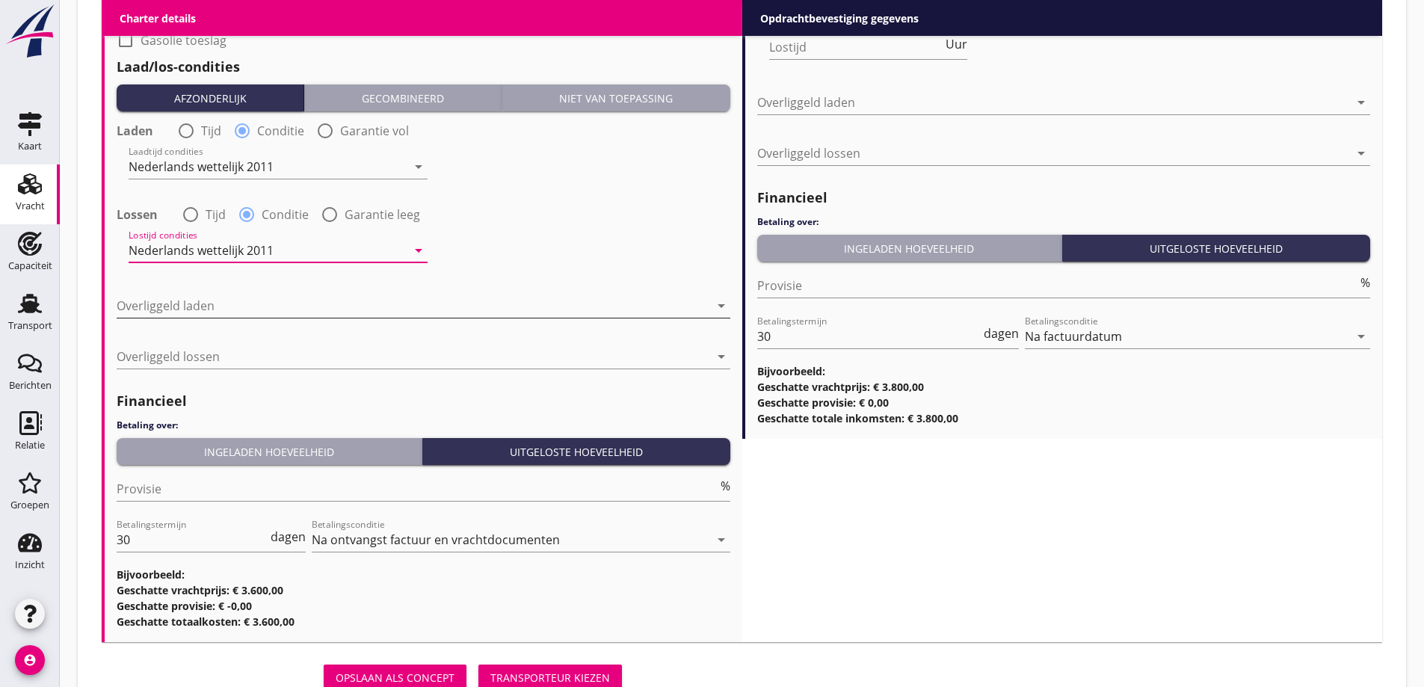
click at [213, 303] on div at bounding box center [413, 306] width 593 height 24
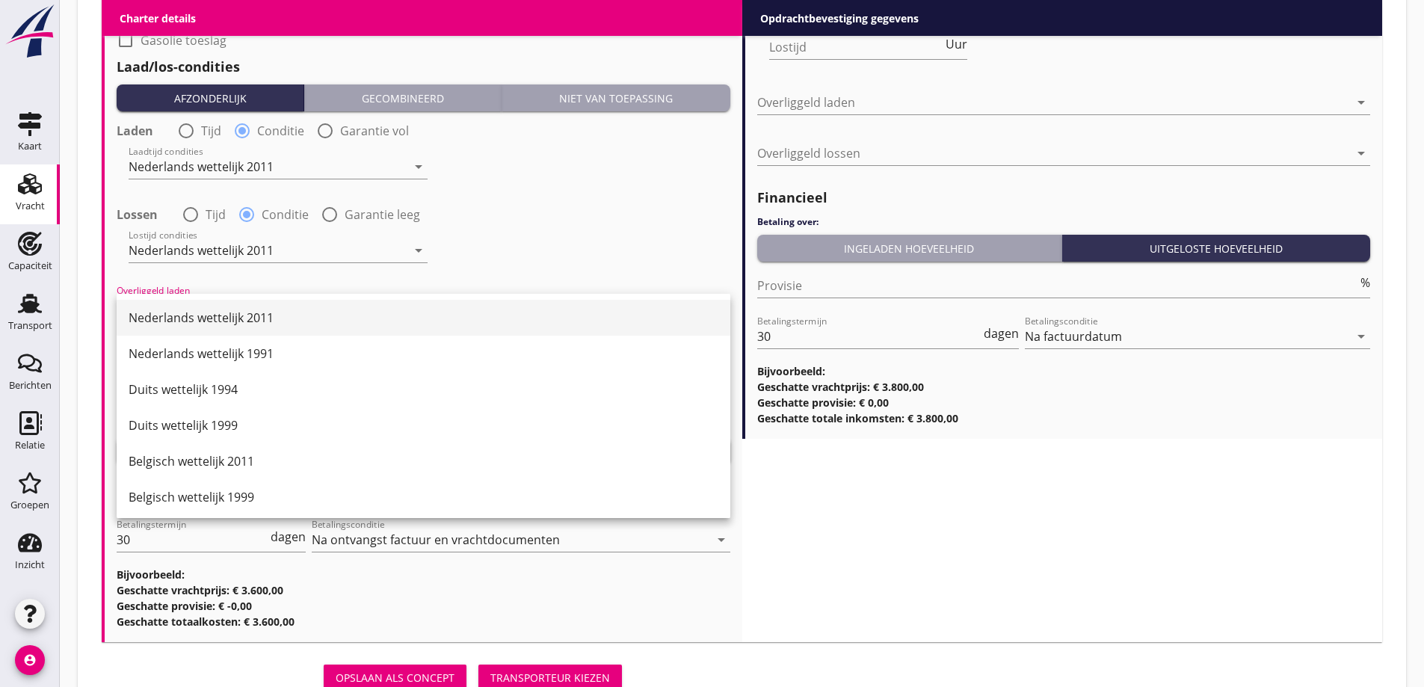
drag, startPoint x: 233, startPoint y: 323, endPoint x: 255, endPoint y: 358, distance: 41.3
click at [235, 323] on div "Nederlands wettelijk 2011" at bounding box center [424, 318] width 590 height 18
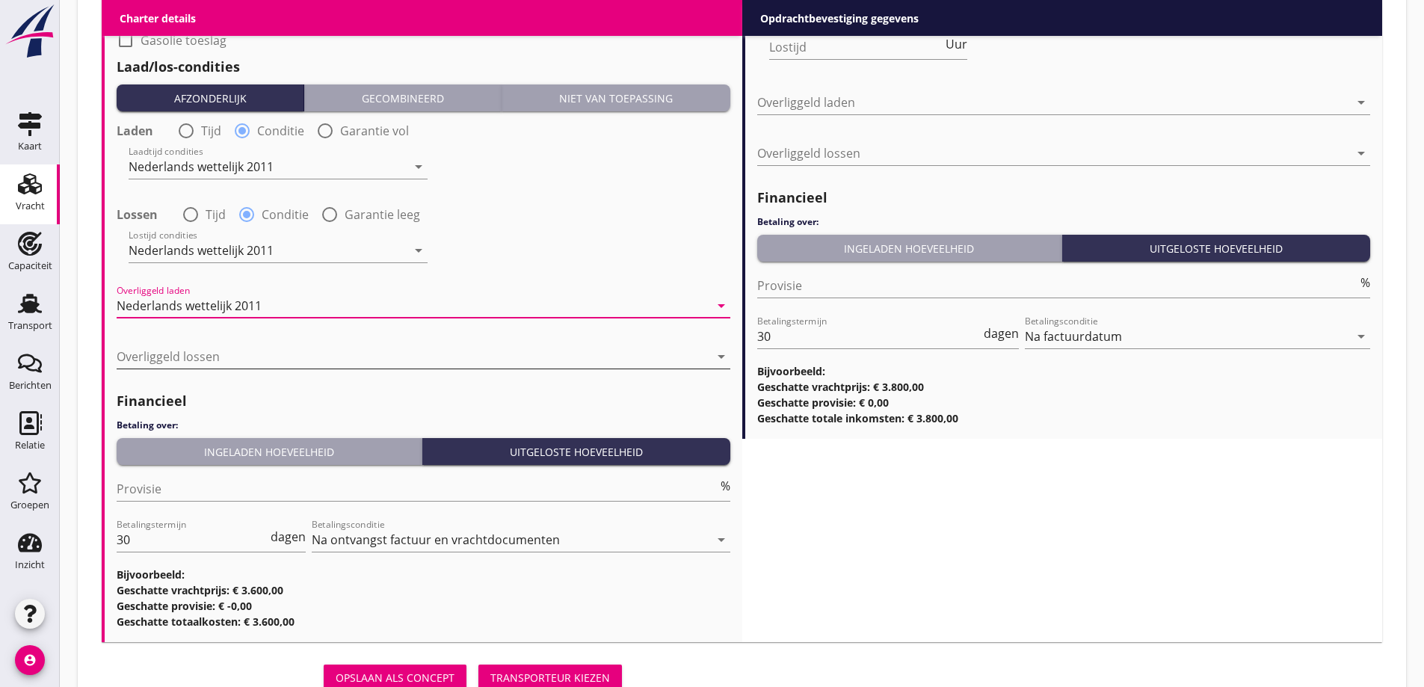
click at [258, 360] on div at bounding box center [413, 357] width 593 height 24
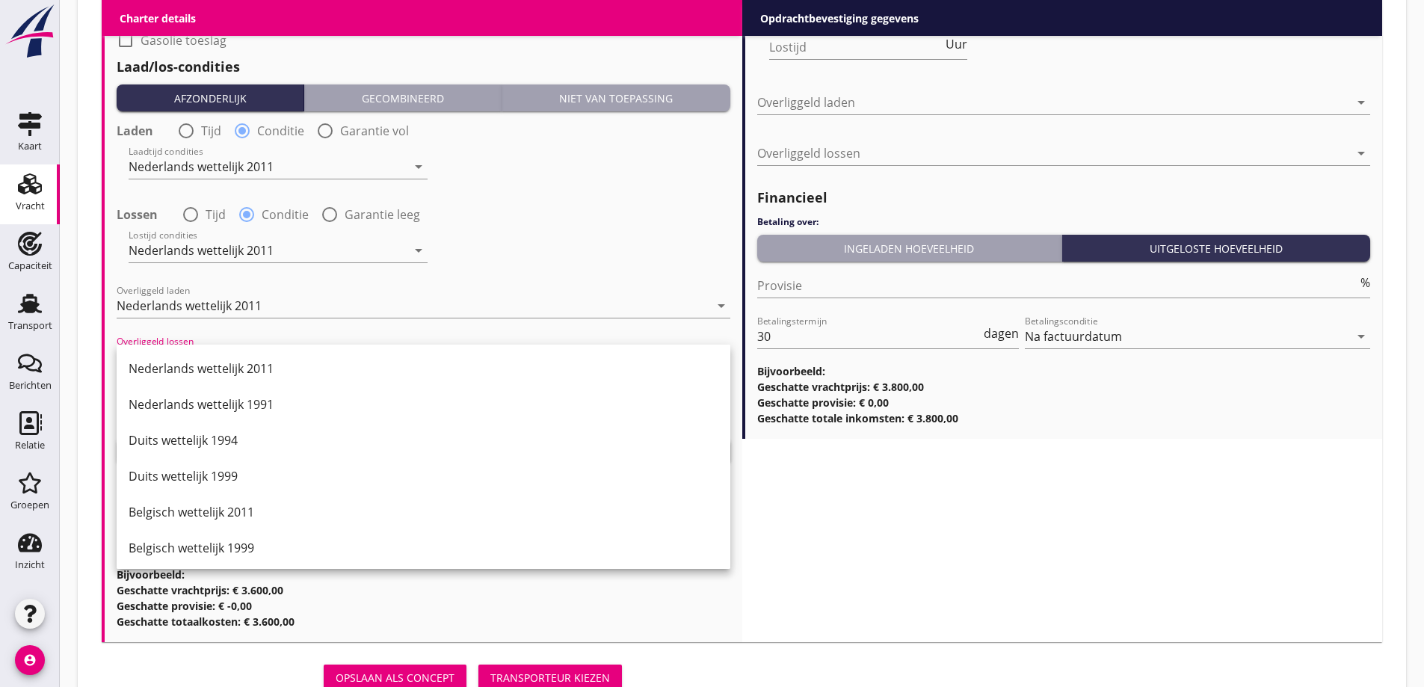
drag, startPoint x: 267, startPoint y: 369, endPoint x: 304, endPoint y: 388, distance: 42.1
click at [268, 369] on div "Nederlands wettelijk 2011" at bounding box center [424, 369] width 590 height 18
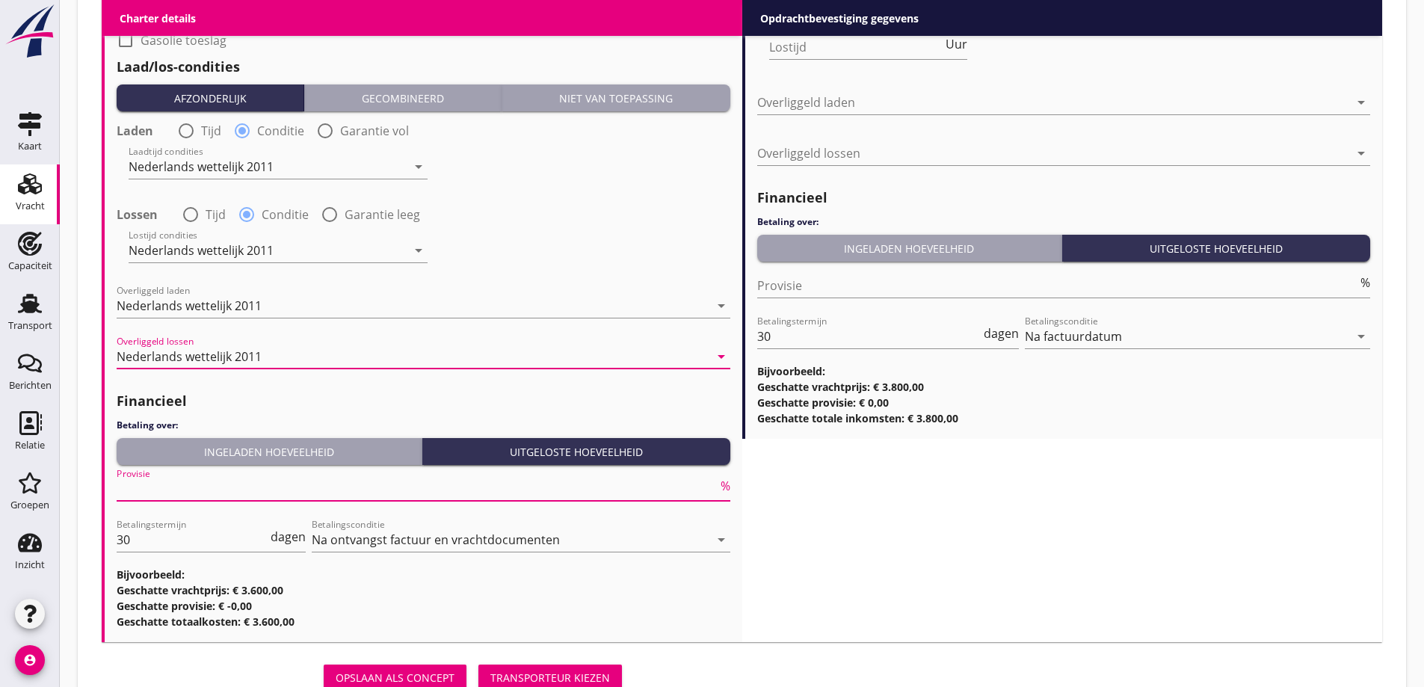
click at [326, 482] on input "Provisie" at bounding box center [417, 489] width 601 height 24
type input "5"
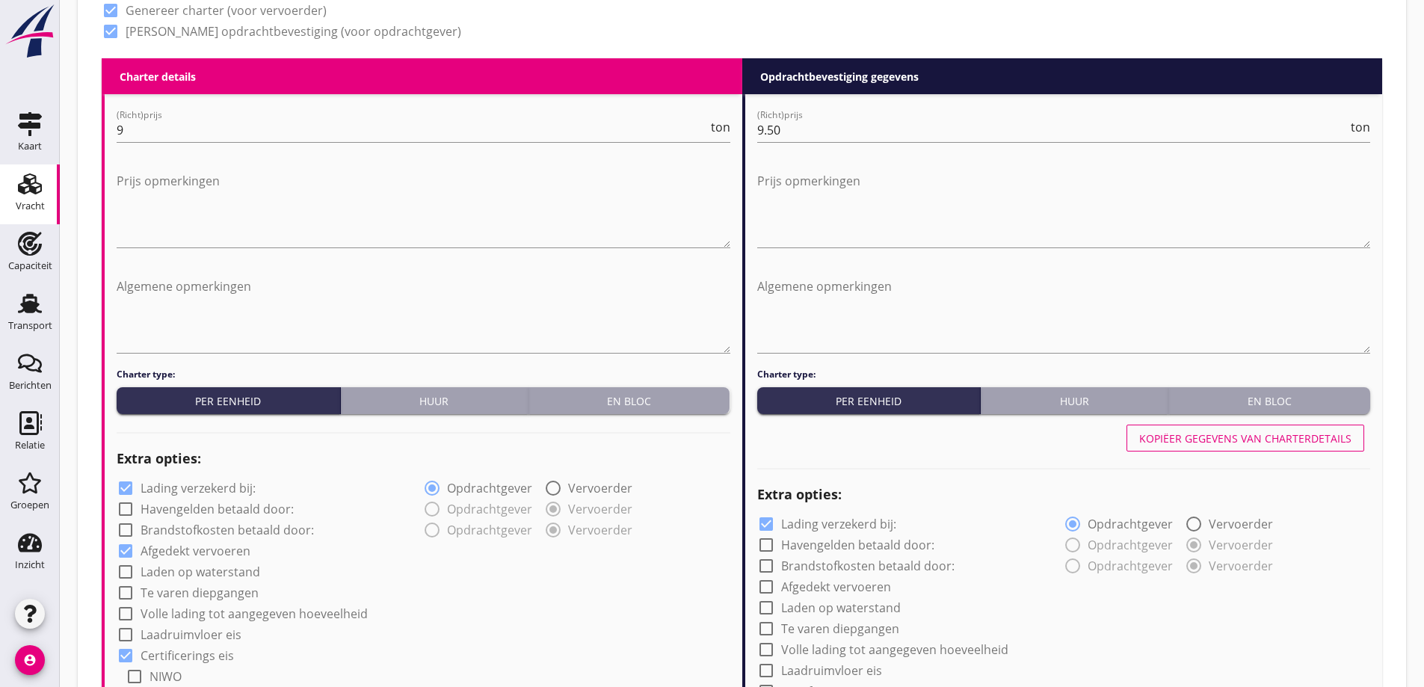
scroll to position [660, 0]
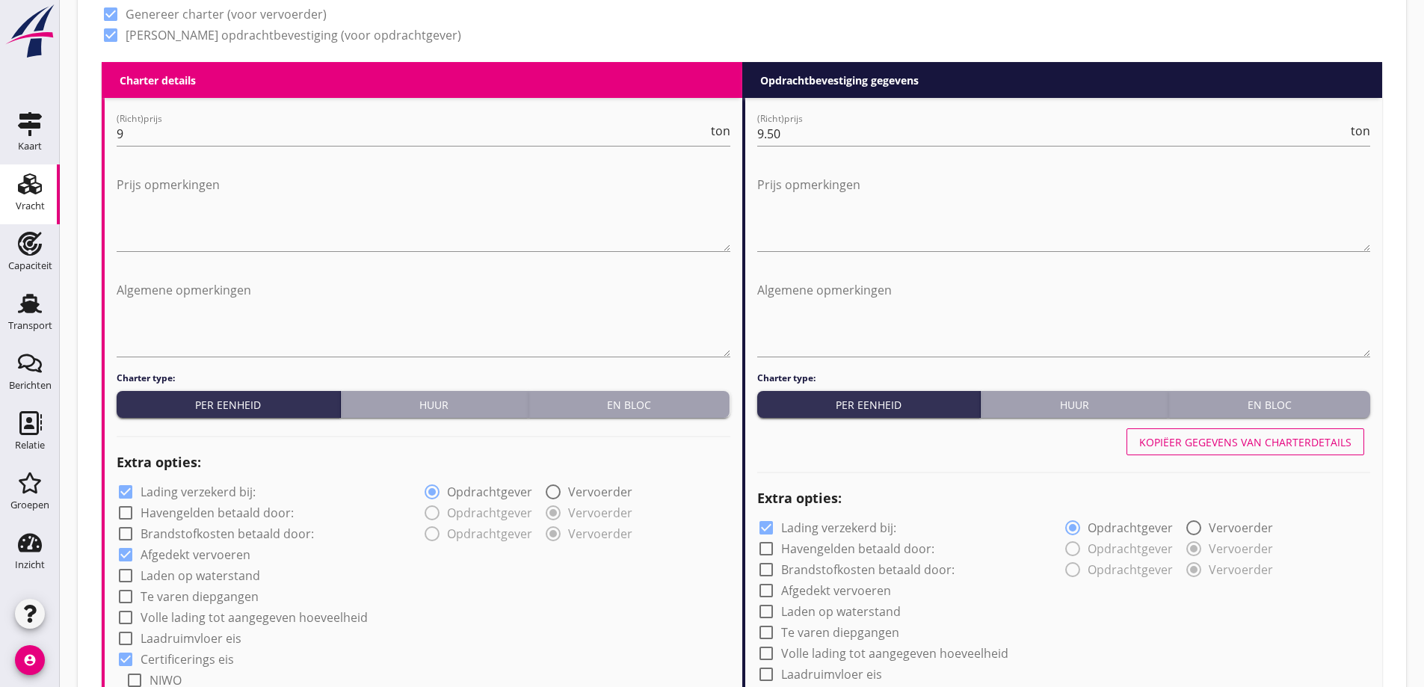
click at [1249, 443] on div "Kopiëer gegevens van charterdetails" at bounding box center [1246, 442] width 212 height 16
checkbox input "true"
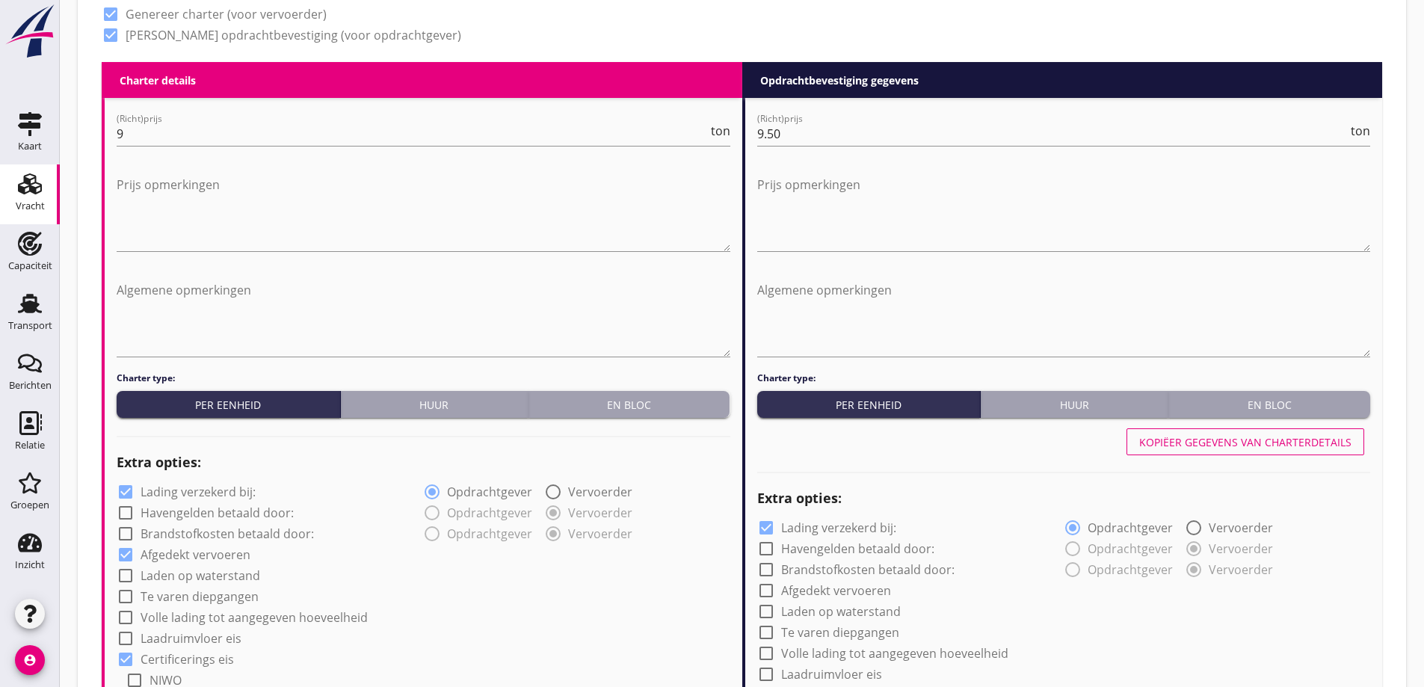
radio input "false"
radio input "true"
radio input "false"
radio input "true"
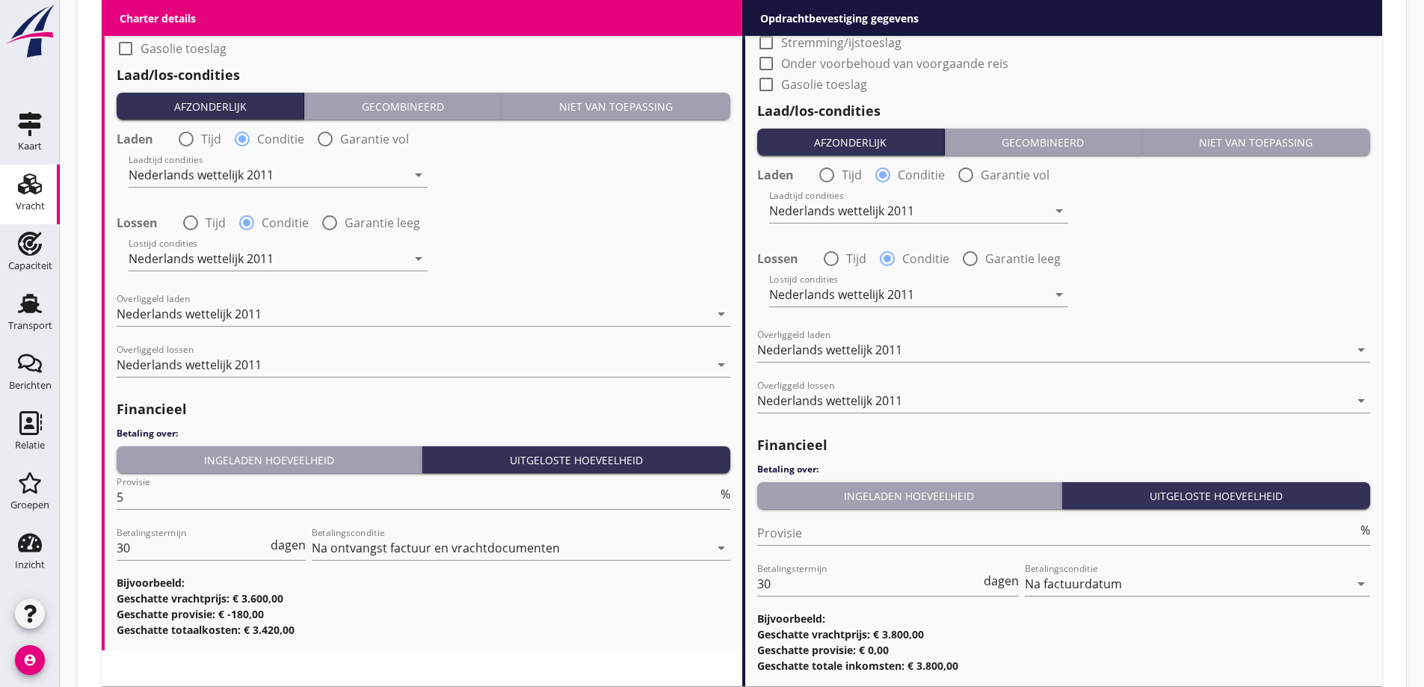
scroll to position [1800, 0]
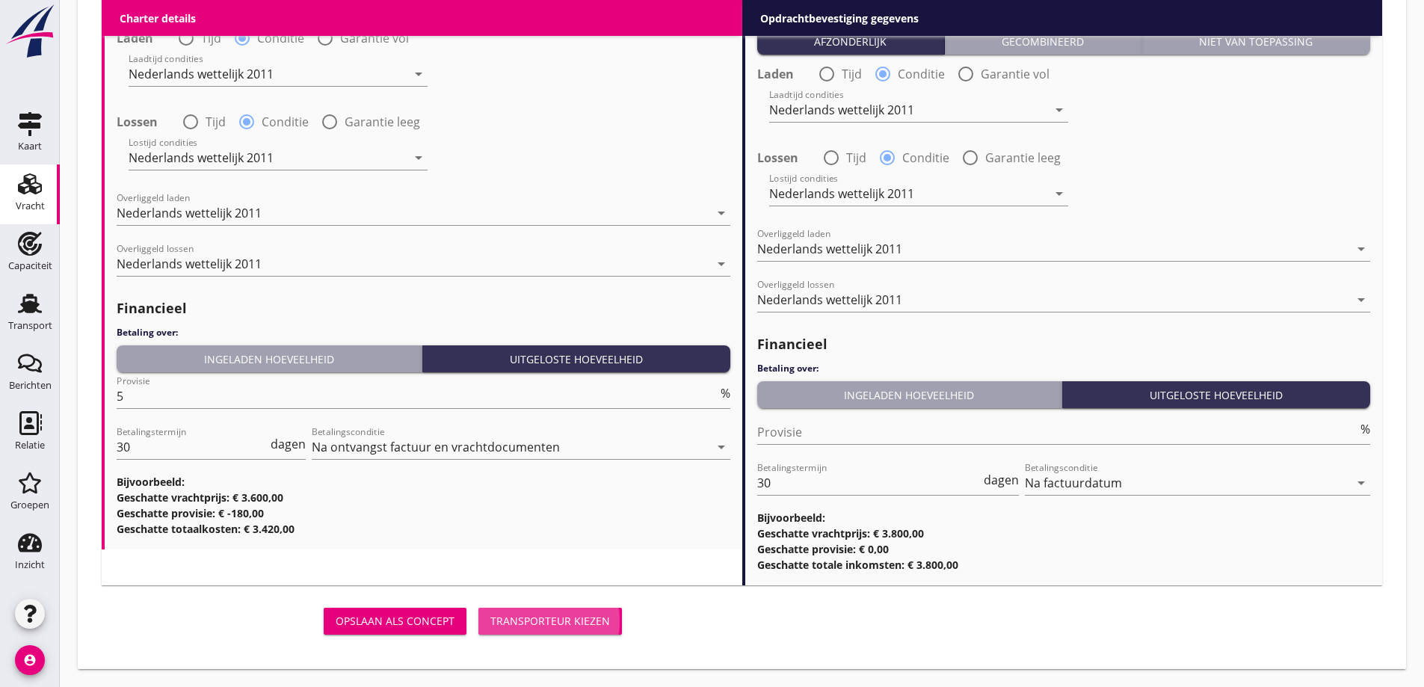
click at [538, 621] on div "Transporteur kiezen" at bounding box center [551, 621] width 120 height 16
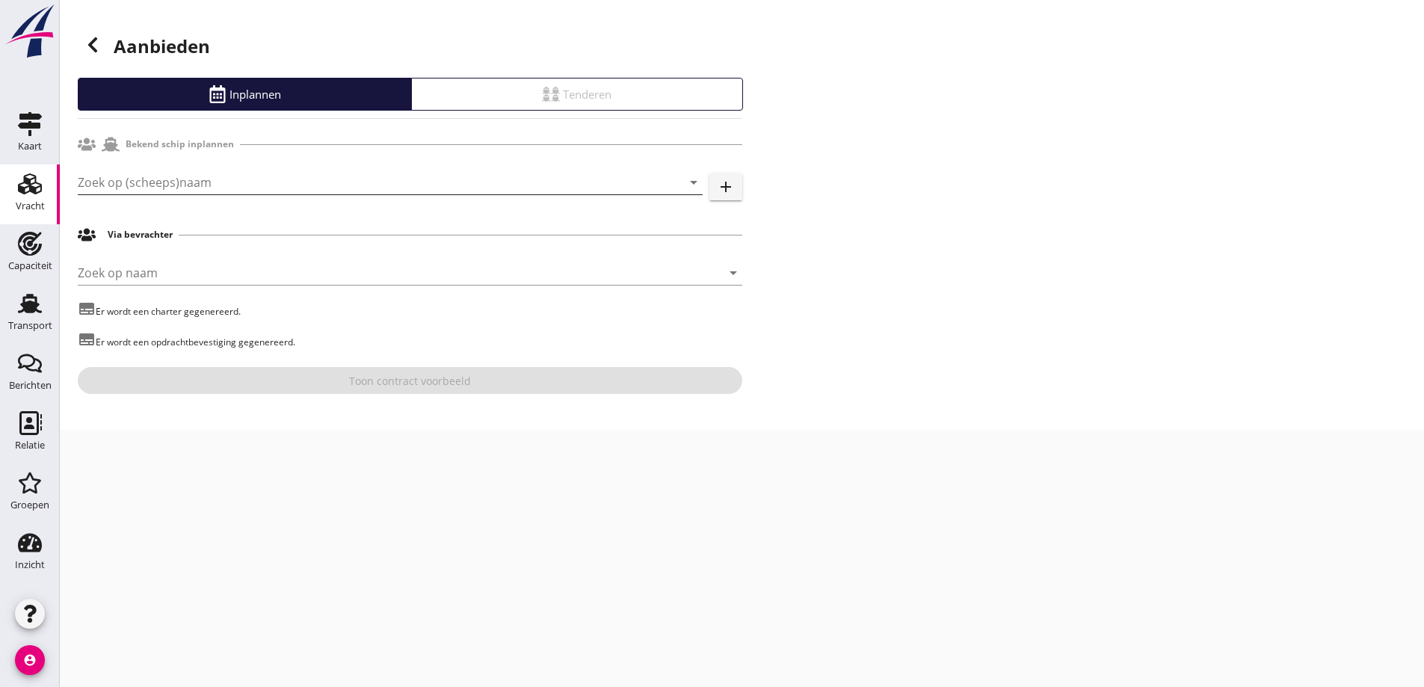
click at [245, 178] on input "Zoek op (scheeps)naam" at bounding box center [369, 182] width 583 height 24
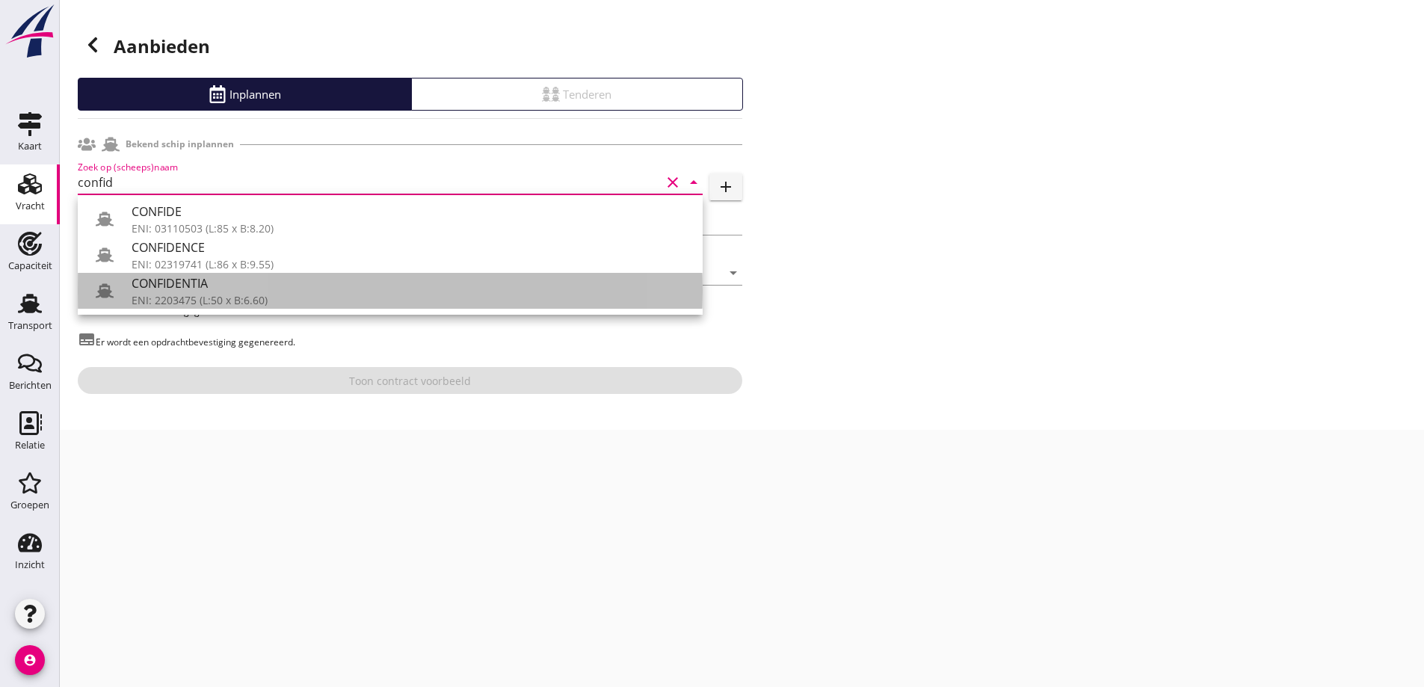
click at [243, 302] on div "ENI: 2203475 (L:50 x B:6.60)" at bounding box center [411, 300] width 559 height 16
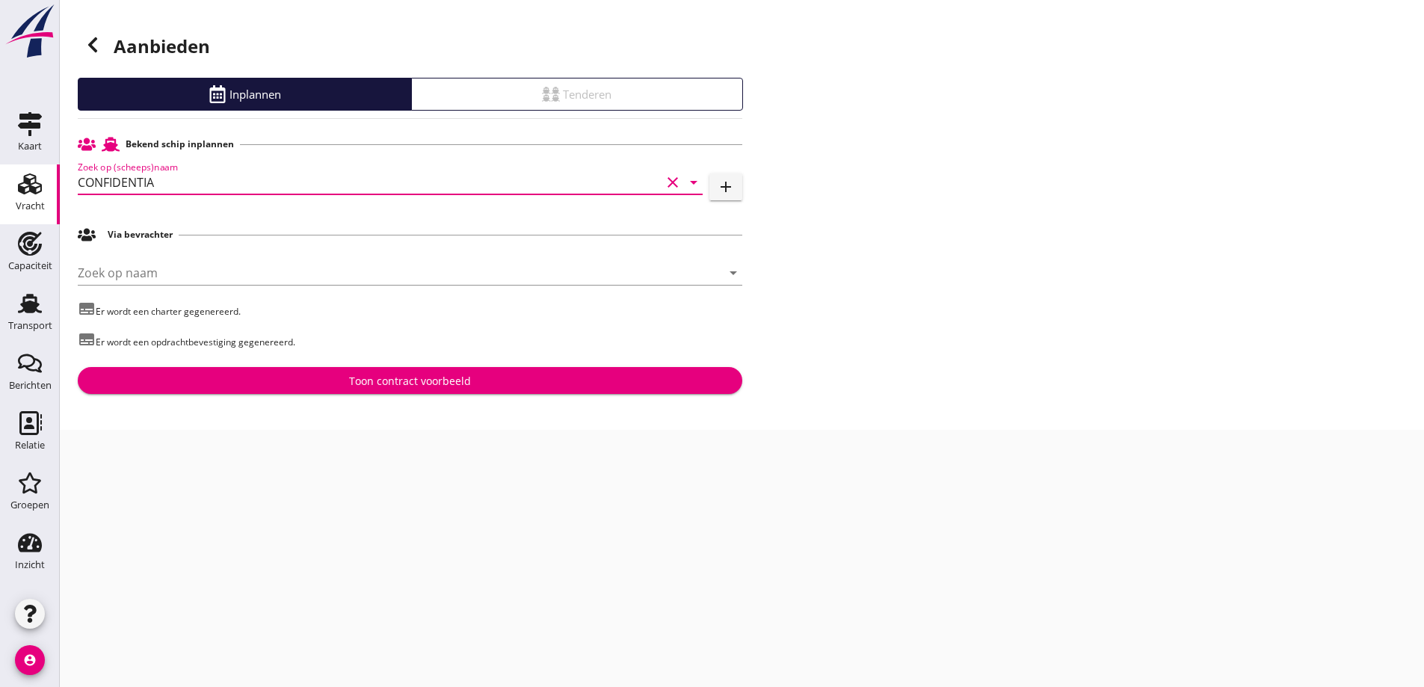
type input "CONFIDENTIA"
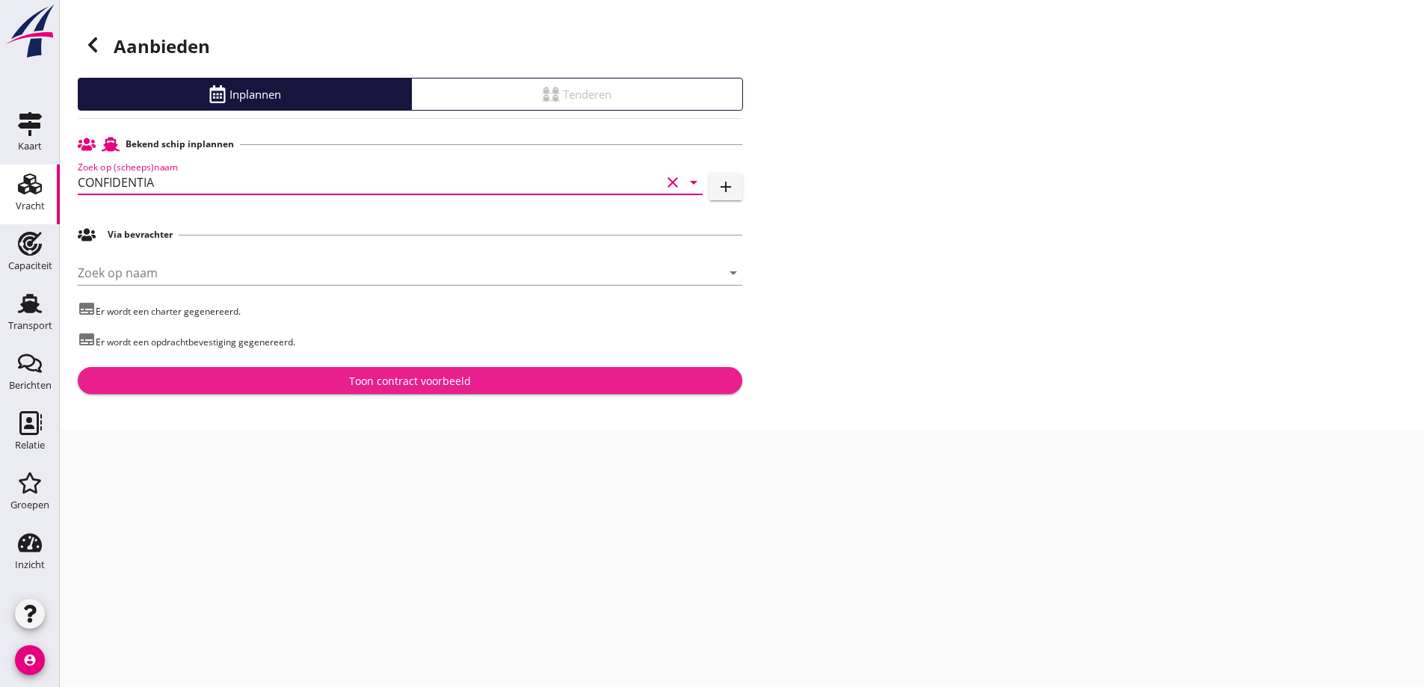
click at [304, 374] on div "Toon contract voorbeeld" at bounding box center [410, 381] width 641 height 16
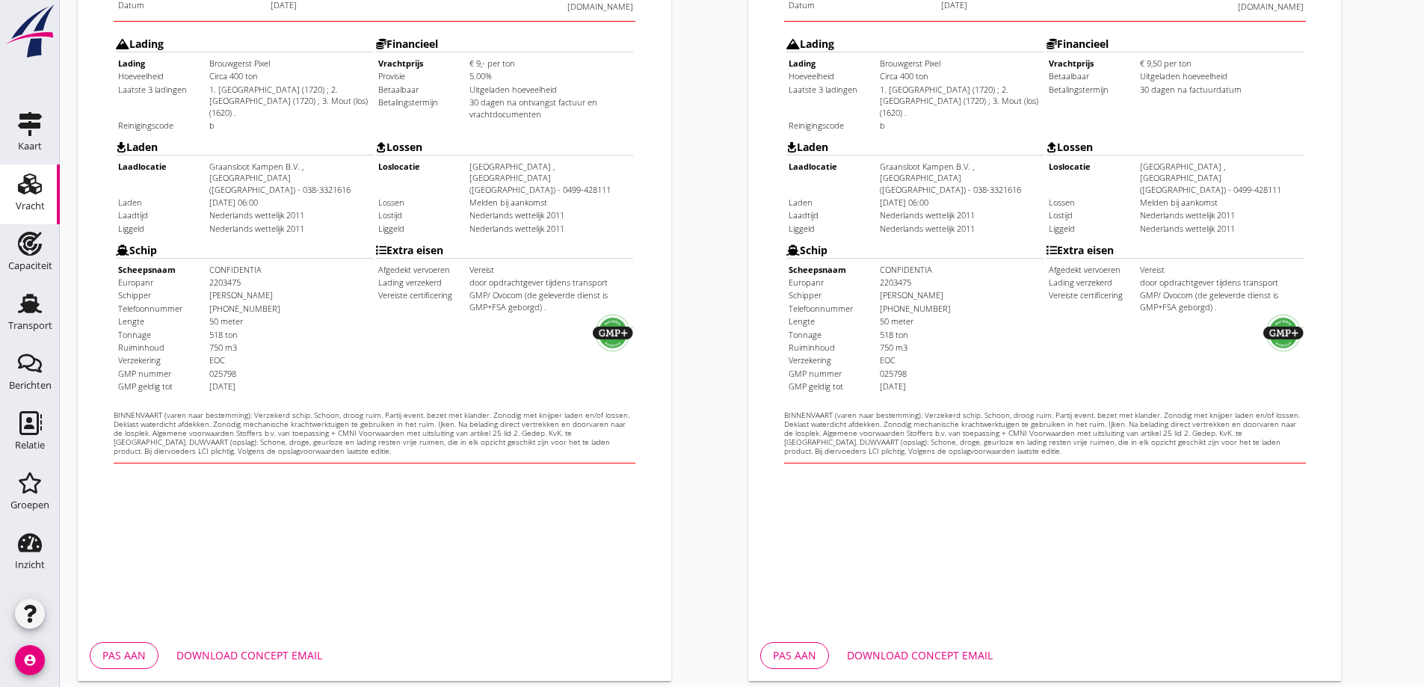
scroll to position [420, 0]
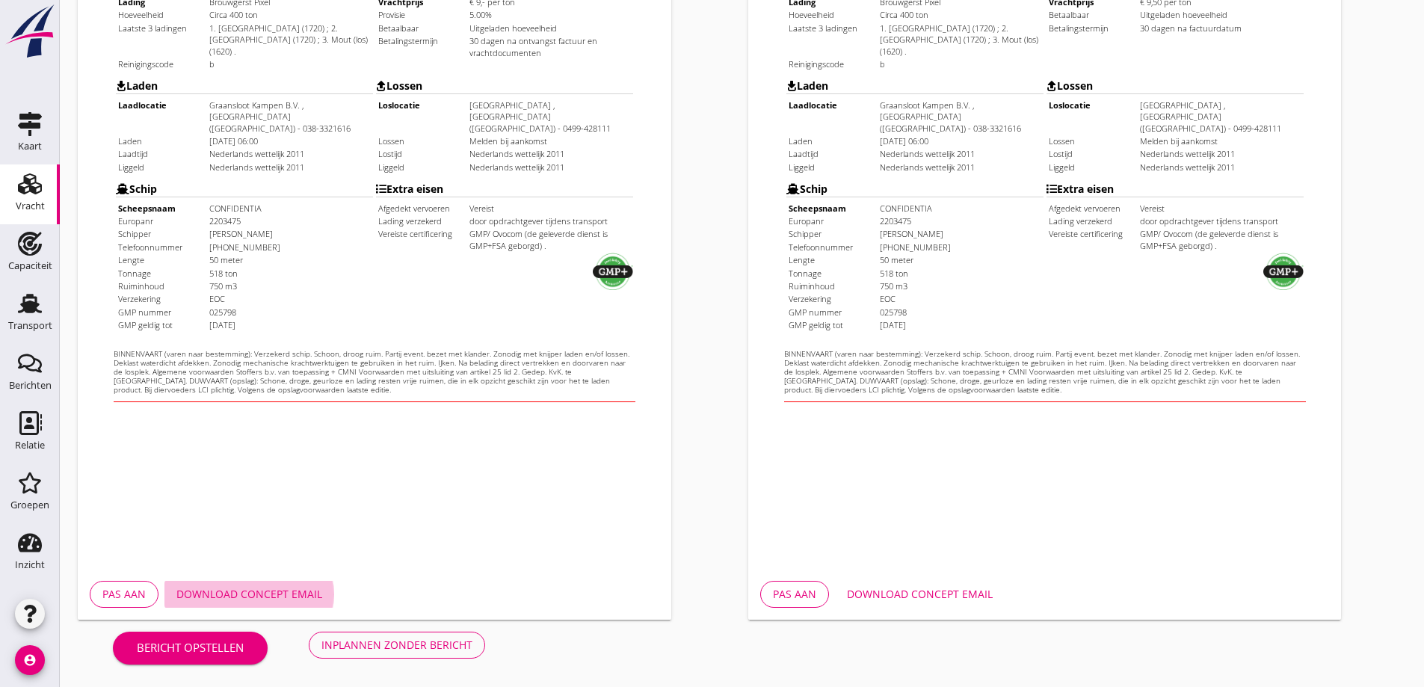
click at [294, 596] on div "Download concept email" at bounding box center [249, 594] width 146 height 16
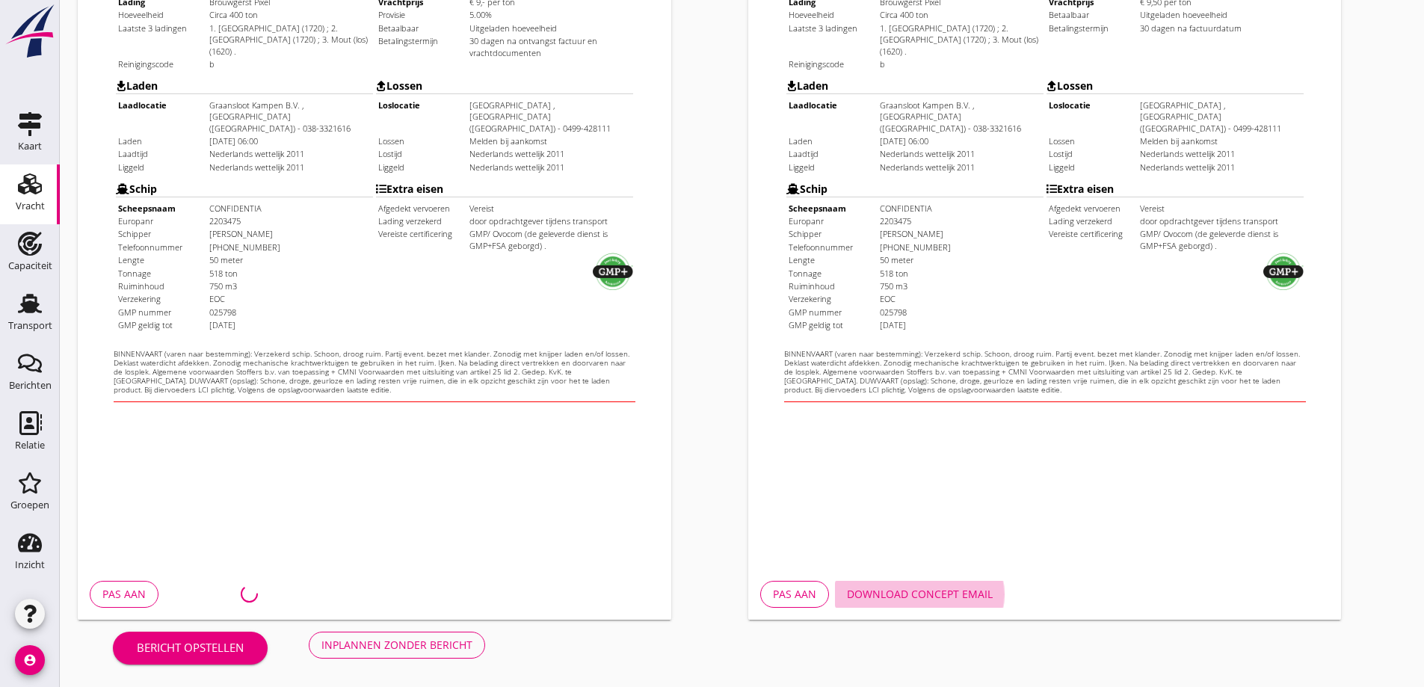
click at [916, 589] on div "Download concept email" at bounding box center [920, 594] width 146 height 16
click at [274, 598] on div "Download concept email" at bounding box center [249, 594] width 146 height 16
click at [442, 654] on button "Inplannen zonder bericht" at bounding box center [397, 645] width 176 height 27
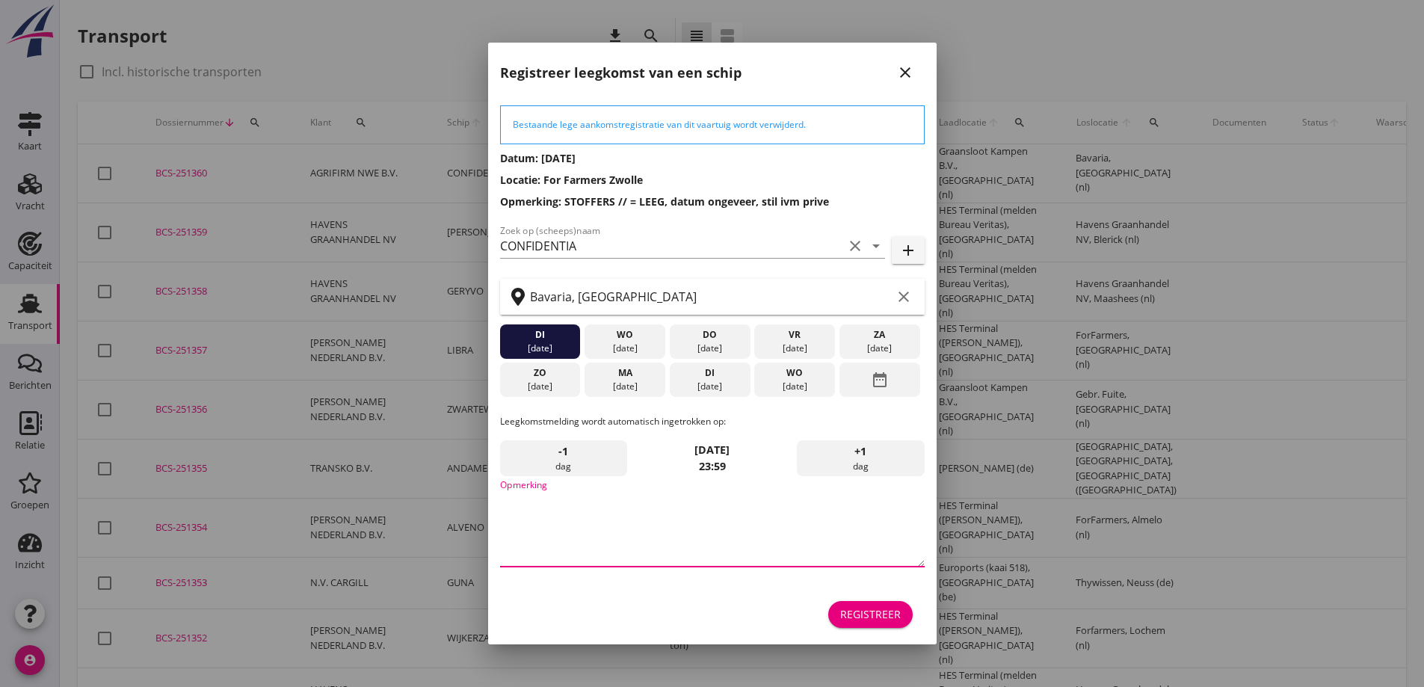
click at [709, 516] on textarea "Opmerking" at bounding box center [712, 527] width 425 height 79
type textarea "STOFFERS"
click at [907, 381] on div "date_range" at bounding box center [880, 380] width 81 height 34
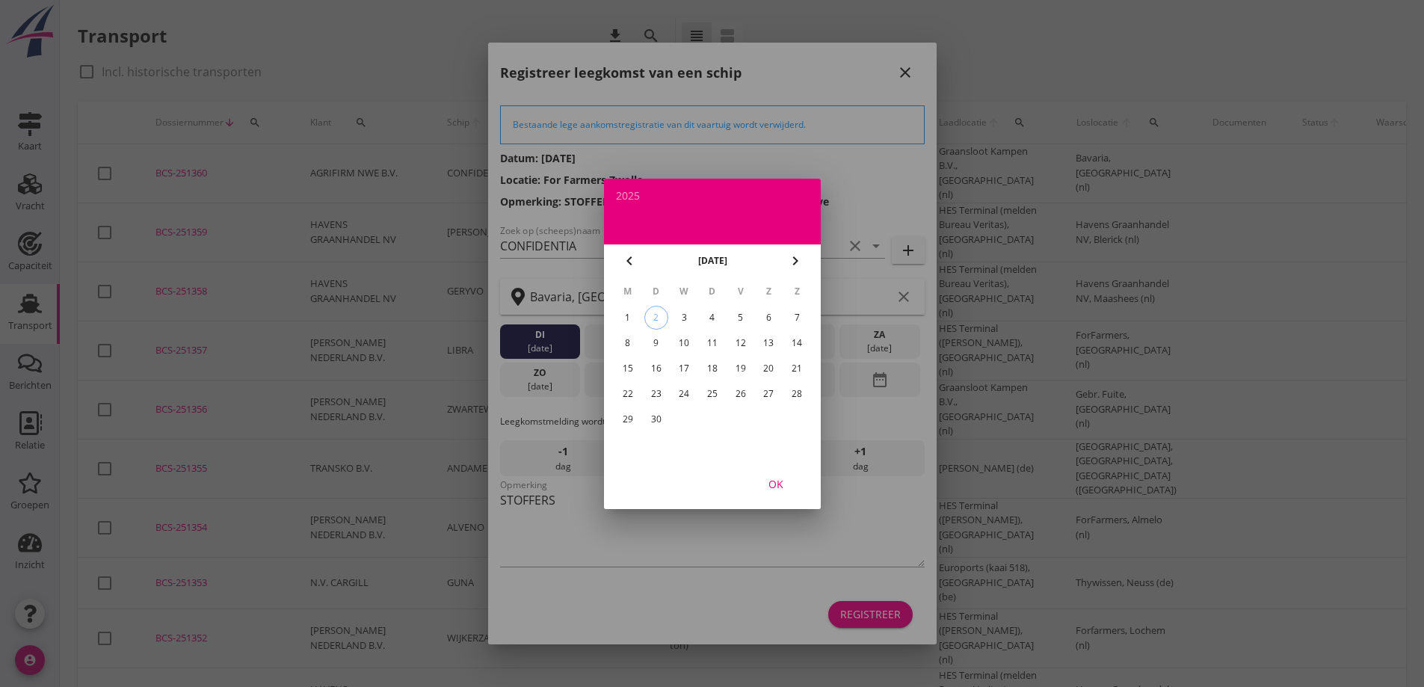
click at [627, 375] on div "15" at bounding box center [627, 369] width 24 height 24
click at [784, 488] on div "OK" at bounding box center [776, 484] width 42 height 16
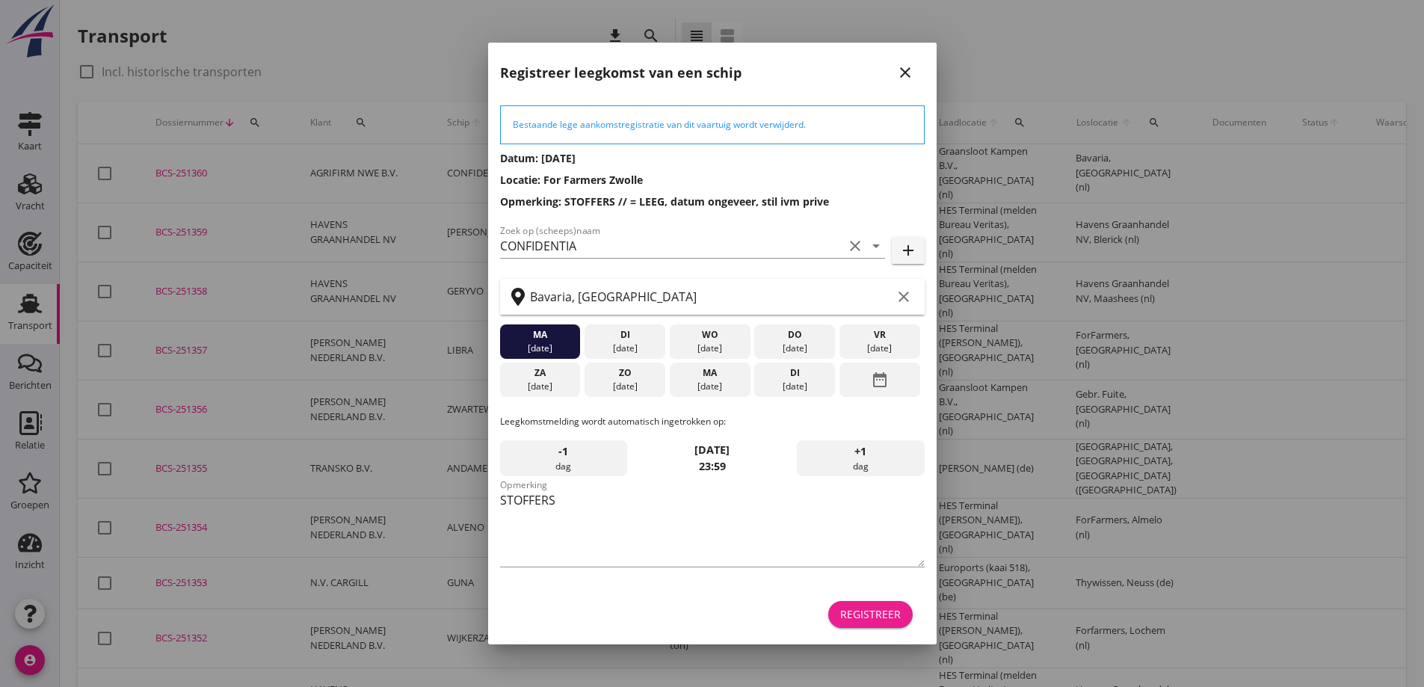
click at [882, 614] on div "Registreer" at bounding box center [870, 614] width 61 height 16
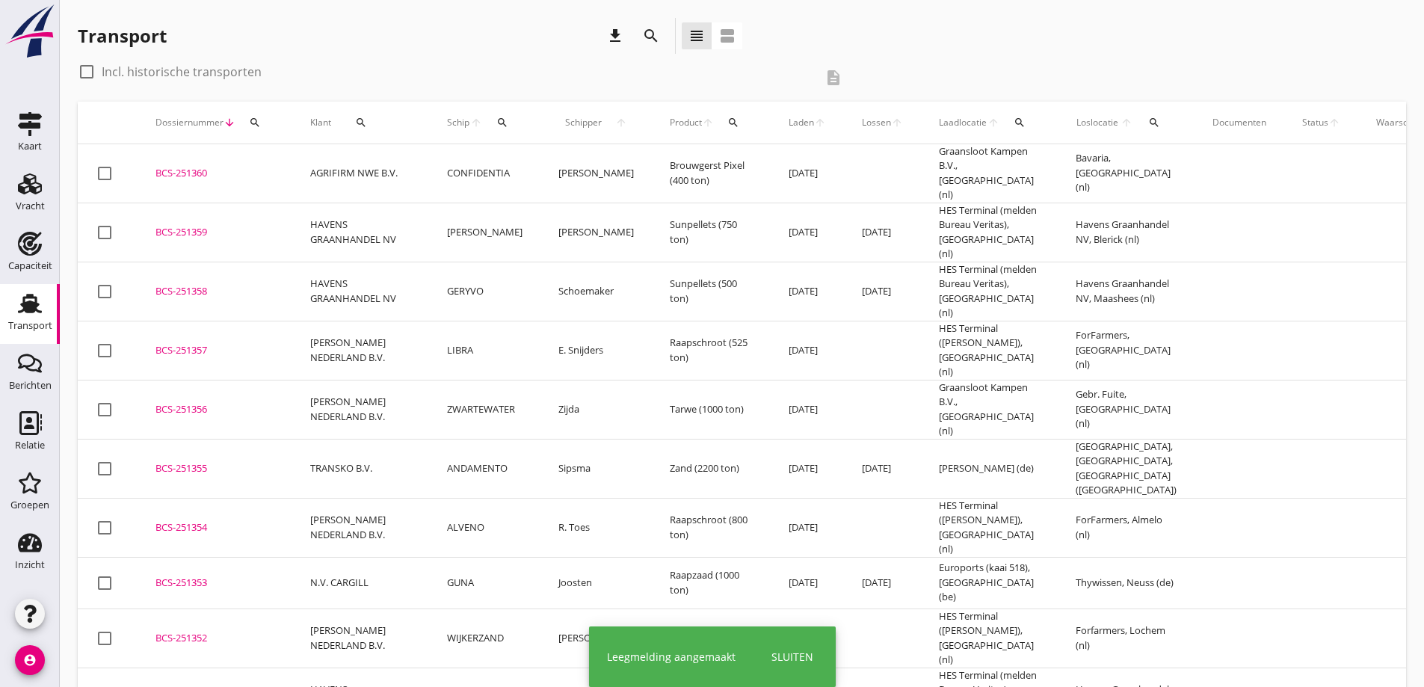
click at [239, 159] on td "BCS-251360 upload_file Drop hier uw bestand om het aan het dossier toe te voegen" at bounding box center [215, 173] width 155 height 59
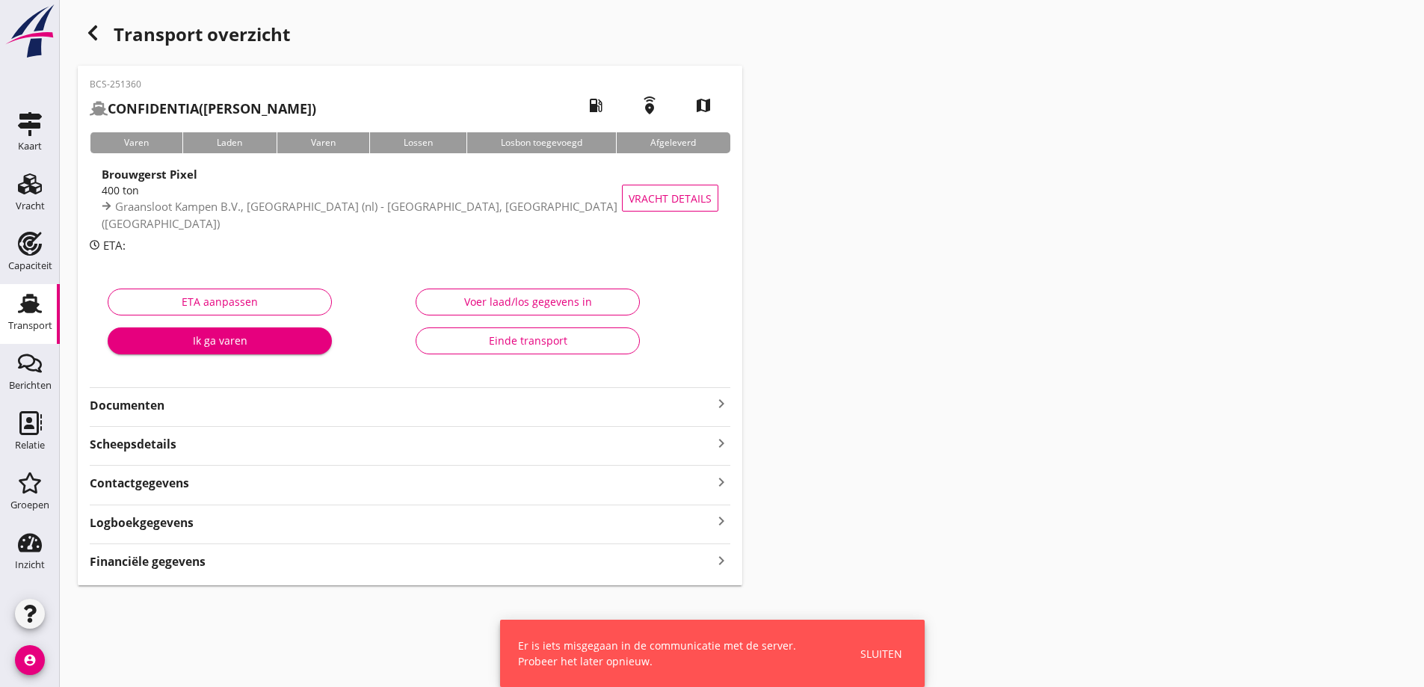
click at [219, 421] on div "BCS-251360 CONFIDENTIA (P. Eerkes) local_gas_station emergency_share map Varen …" at bounding box center [410, 326] width 665 height 520
click at [207, 408] on strong "Documenten" at bounding box center [401, 405] width 623 height 17
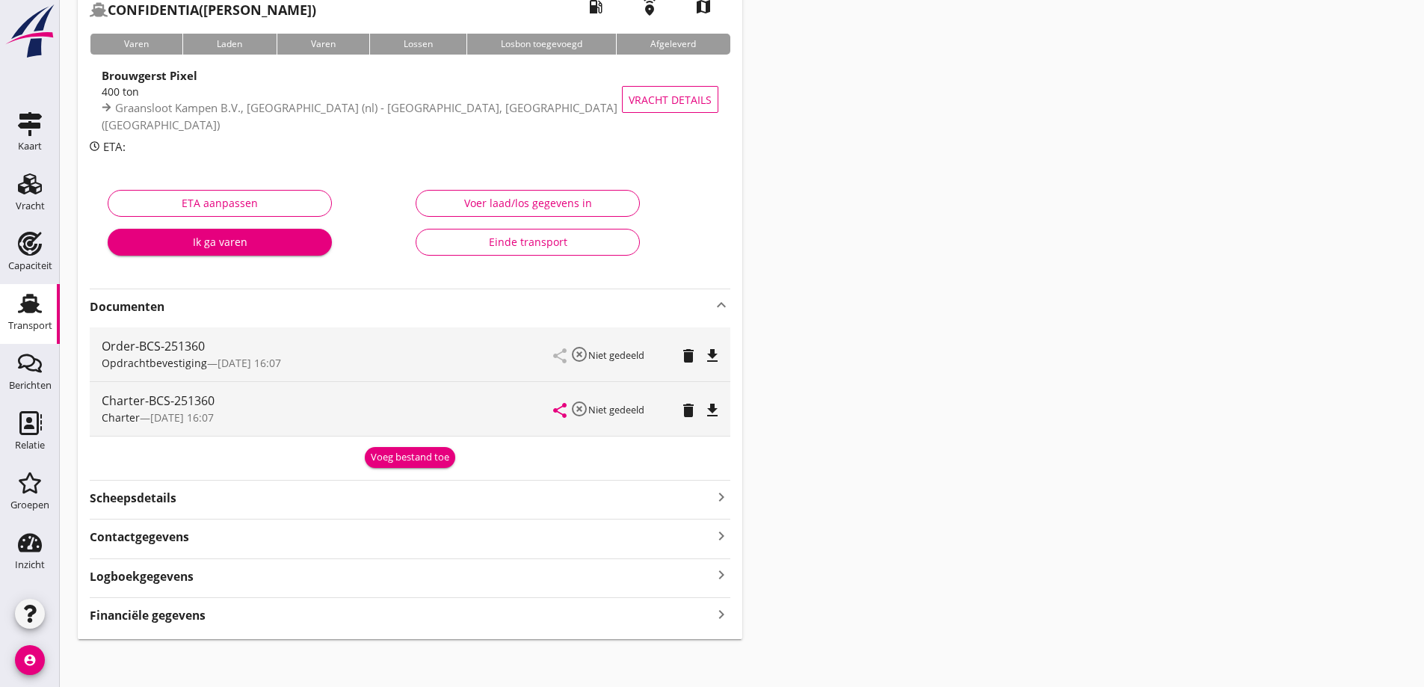
scroll to position [105, 0]
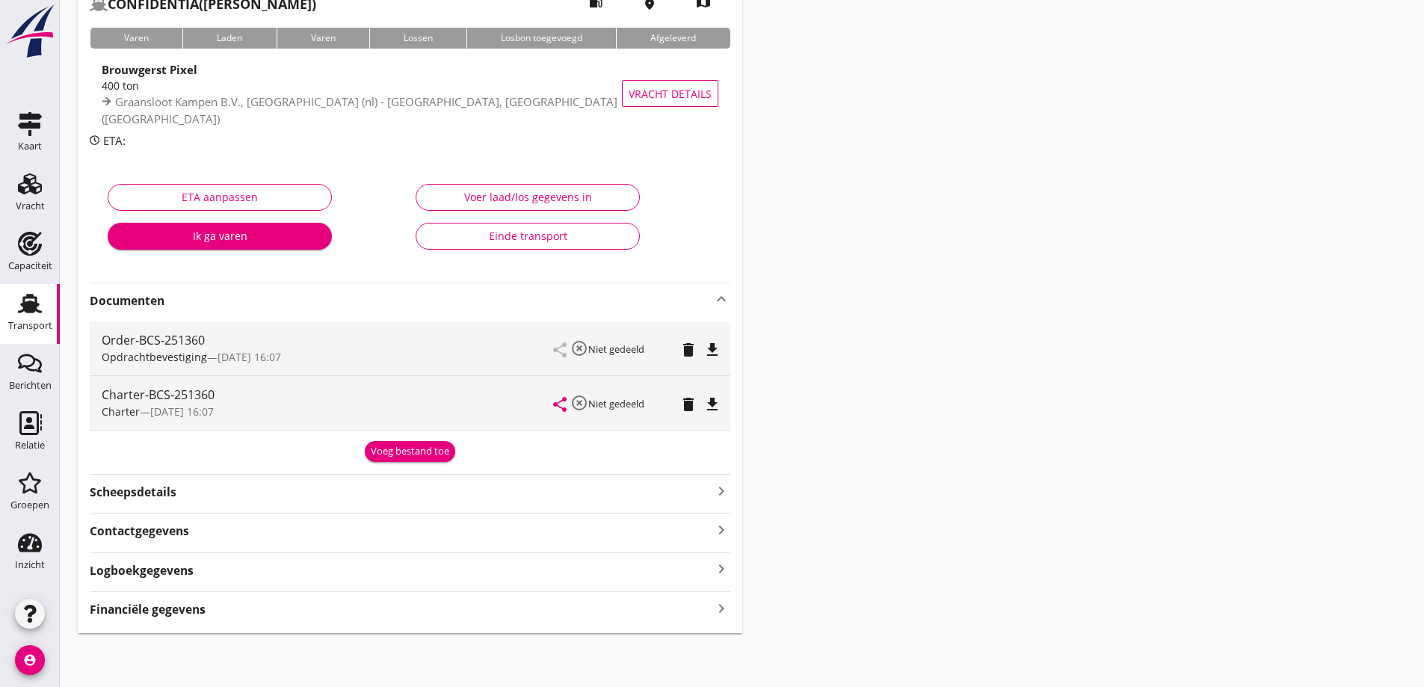
click at [426, 449] on div "Voeg bestand toe" at bounding box center [410, 451] width 79 height 15
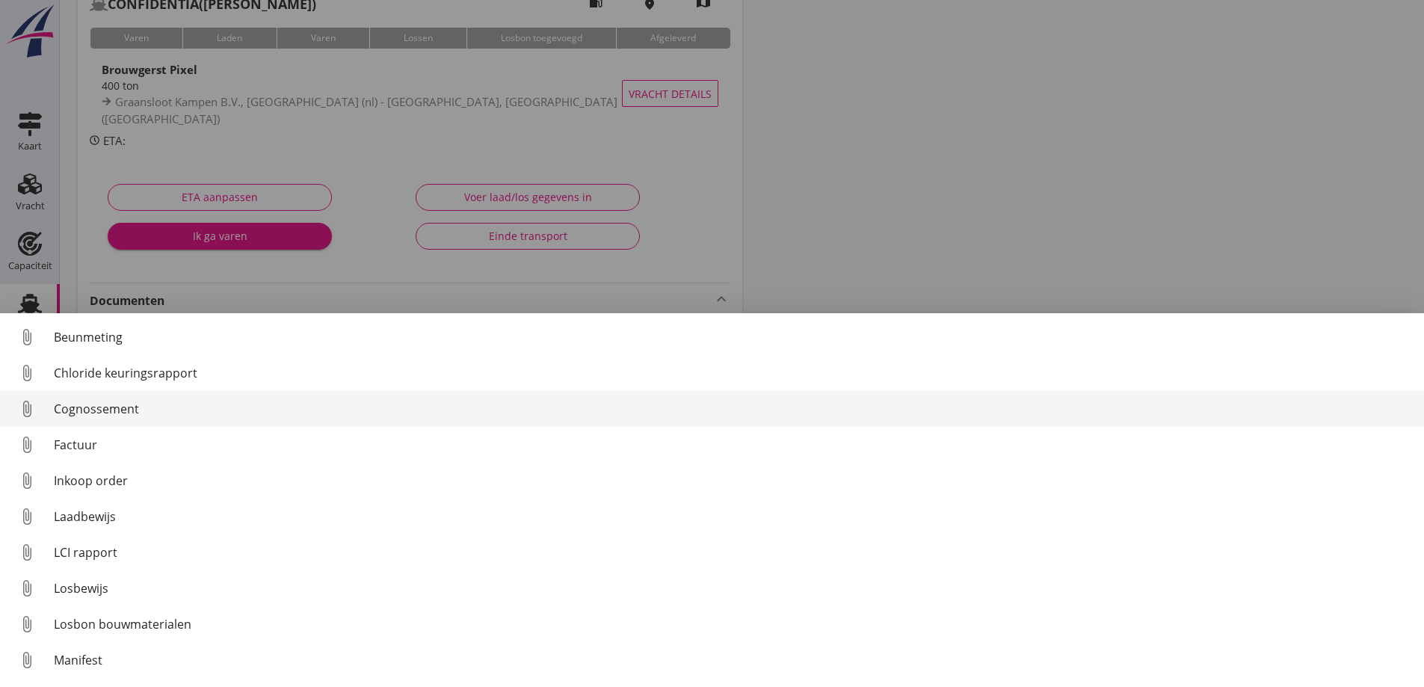
click at [93, 406] on div "Cognossement" at bounding box center [733, 409] width 1359 height 18
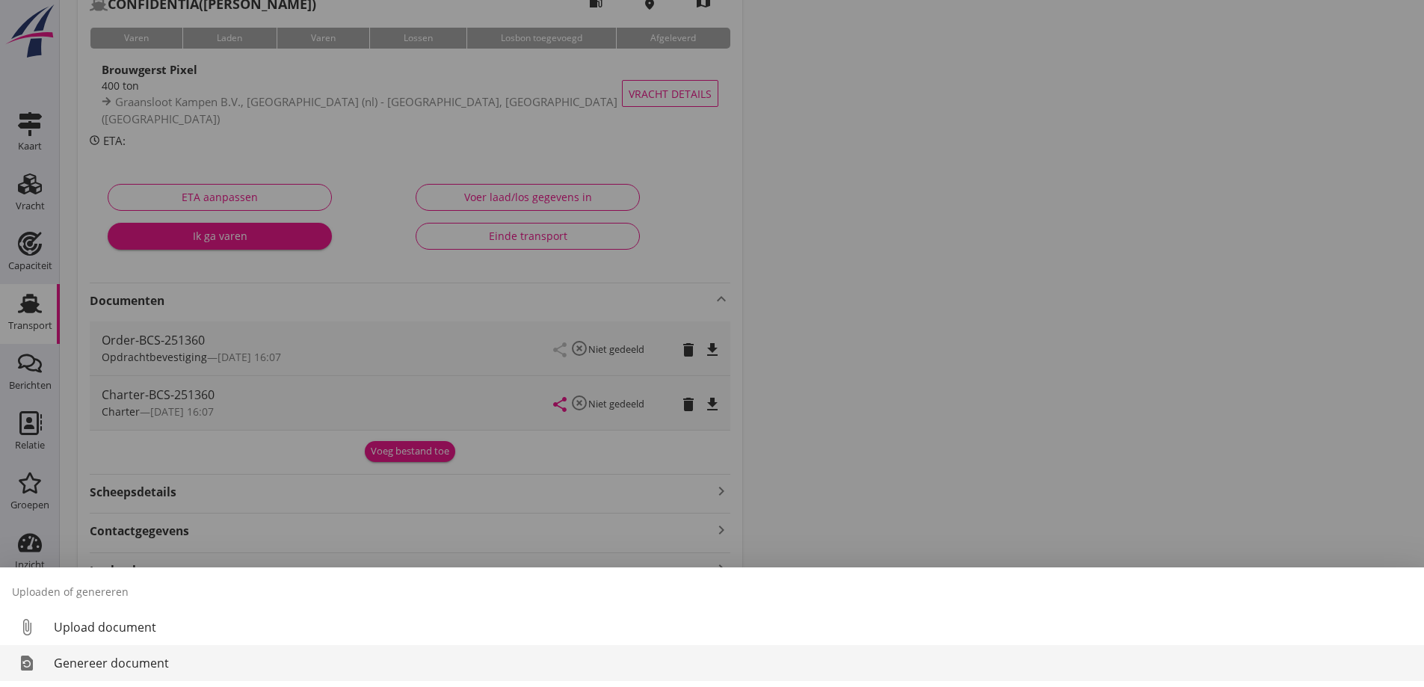
click at [103, 648] on link "restore_page Genereer document" at bounding box center [712, 663] width 1424 height 36
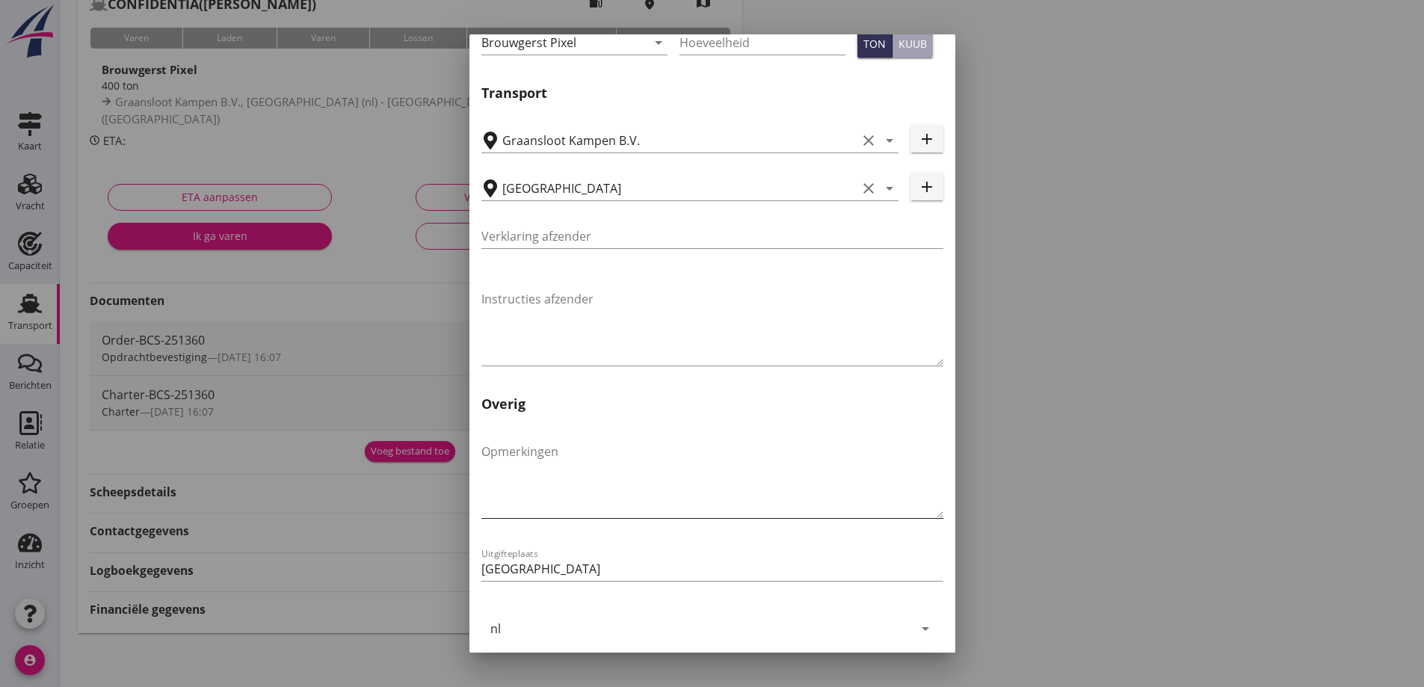
scroll to position [447, 0]
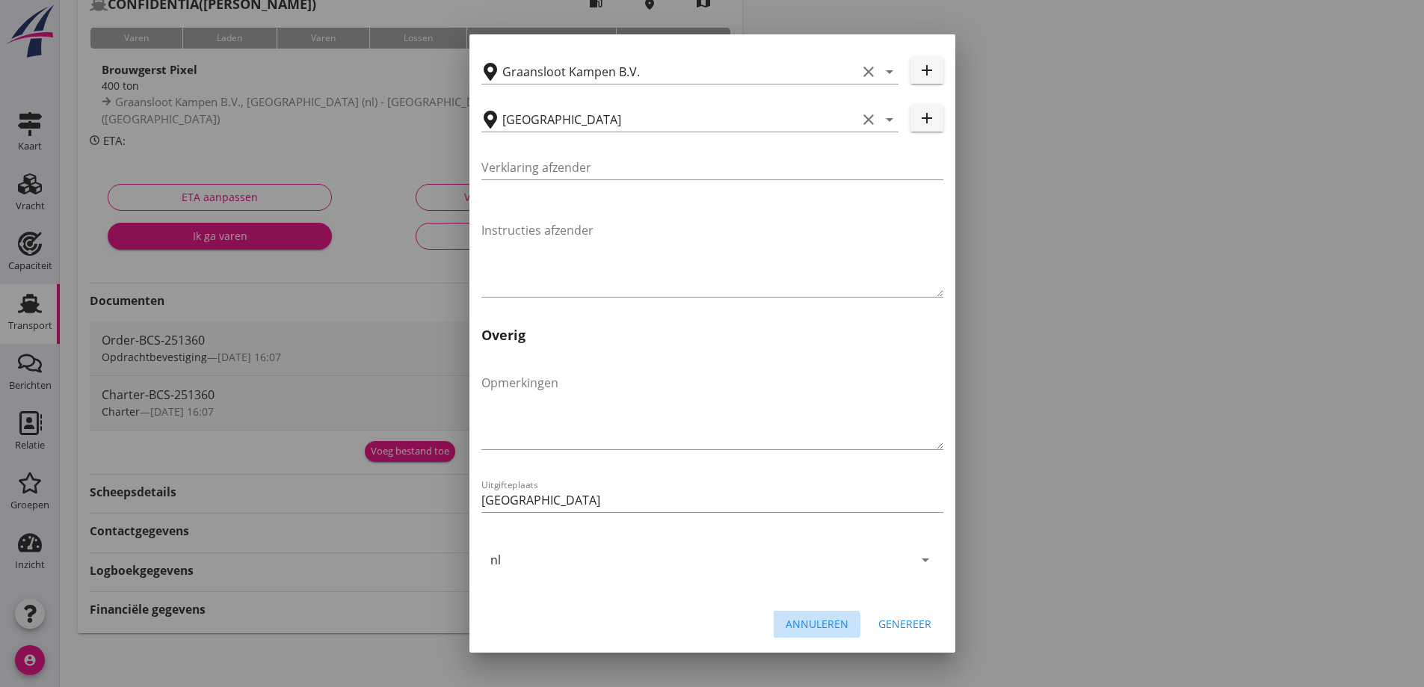
click at [793, 636] on button "Annuleren" at bounding box center [817, 624] width 87 height 27
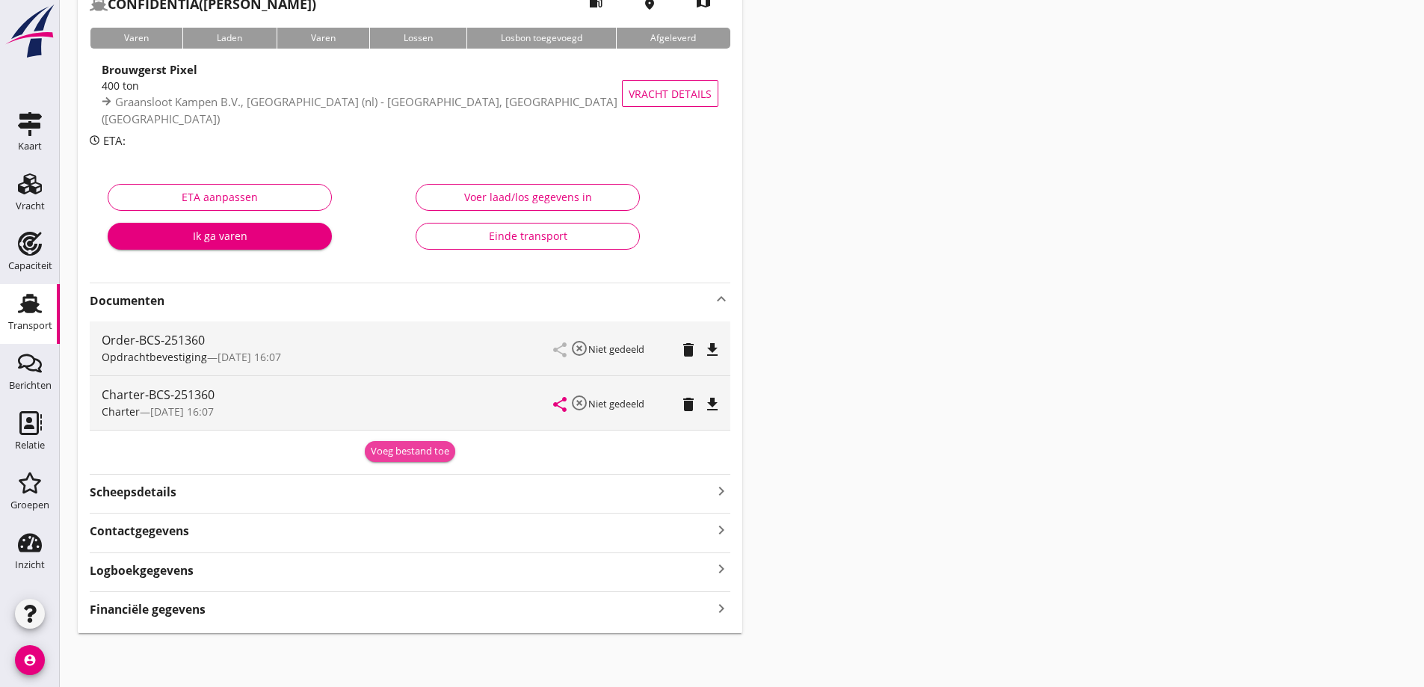
click at [371, 461] on button "Voeg bestand toe" at bounding box center [410, 451] width 90 height 21
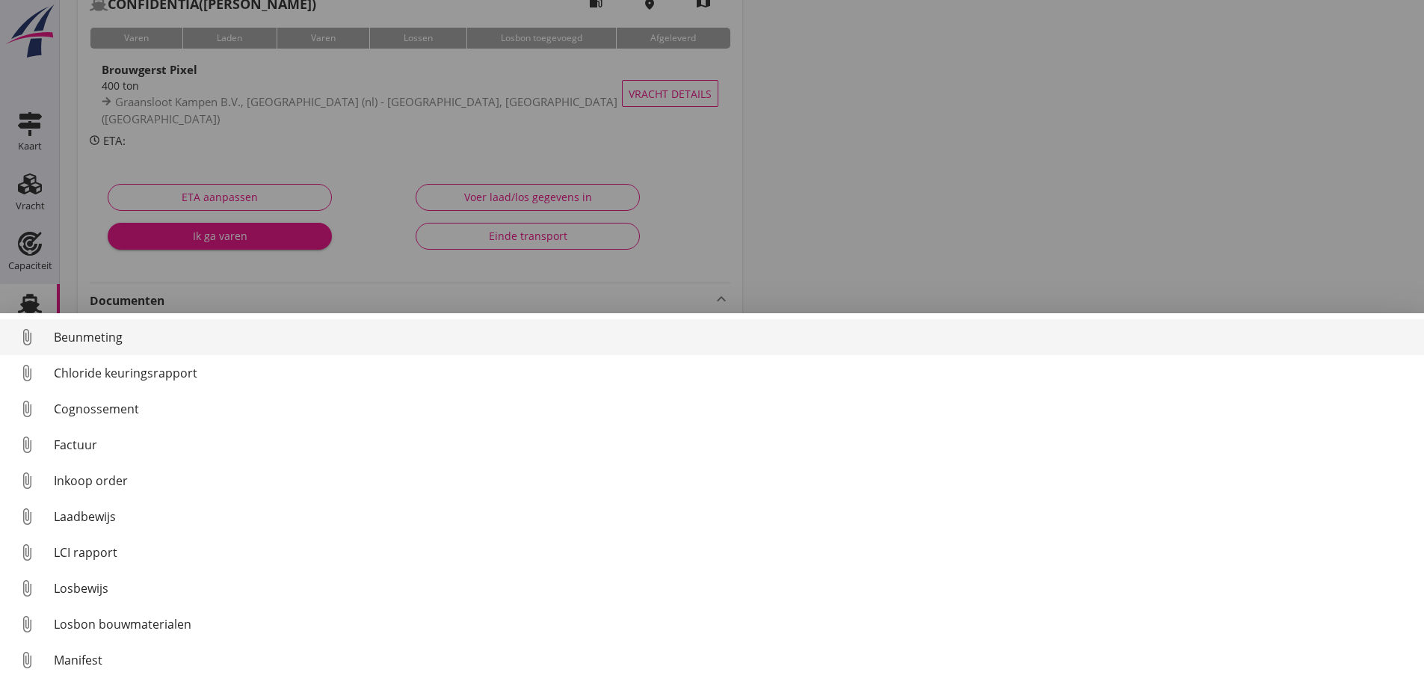
click at [93, 405] on div "Cognossement" at bounding box center [733, 409] width 1359 height 18
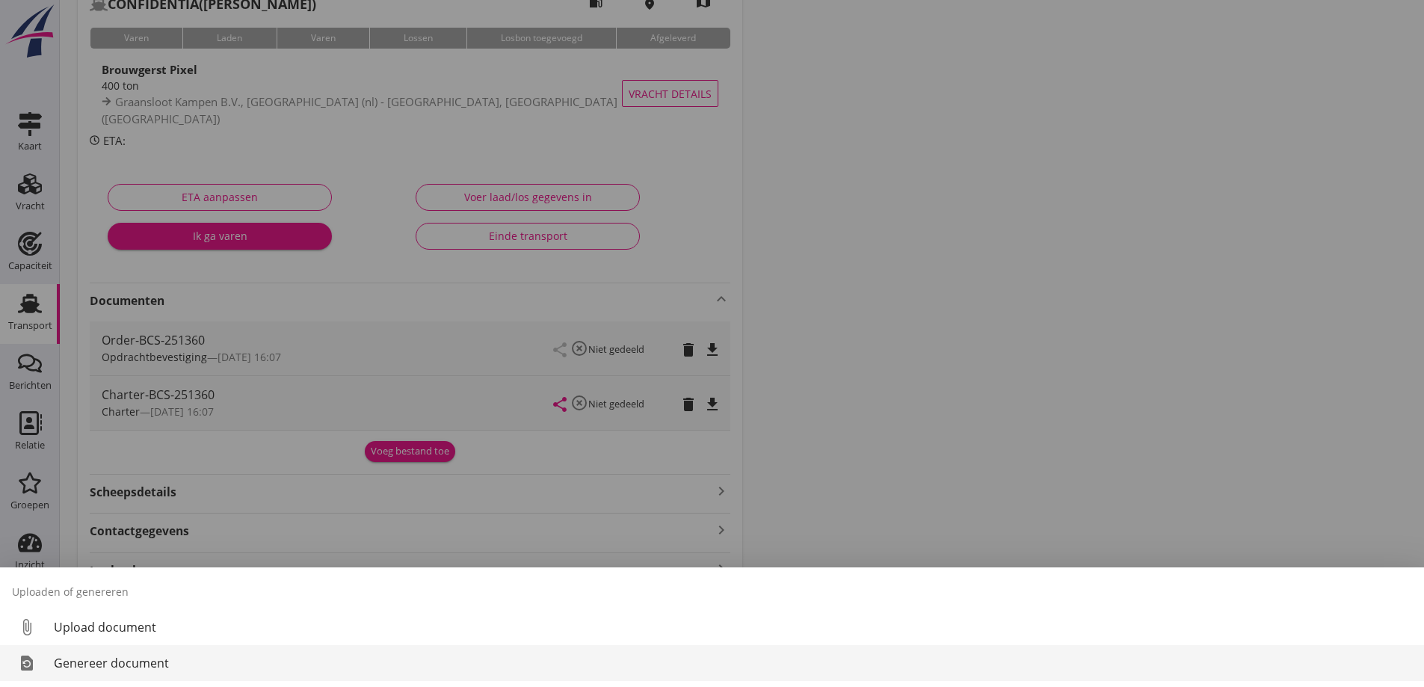
click at [73, 665] on div "Genereer document" at bounding box center [733, 663] width 1359 height 18
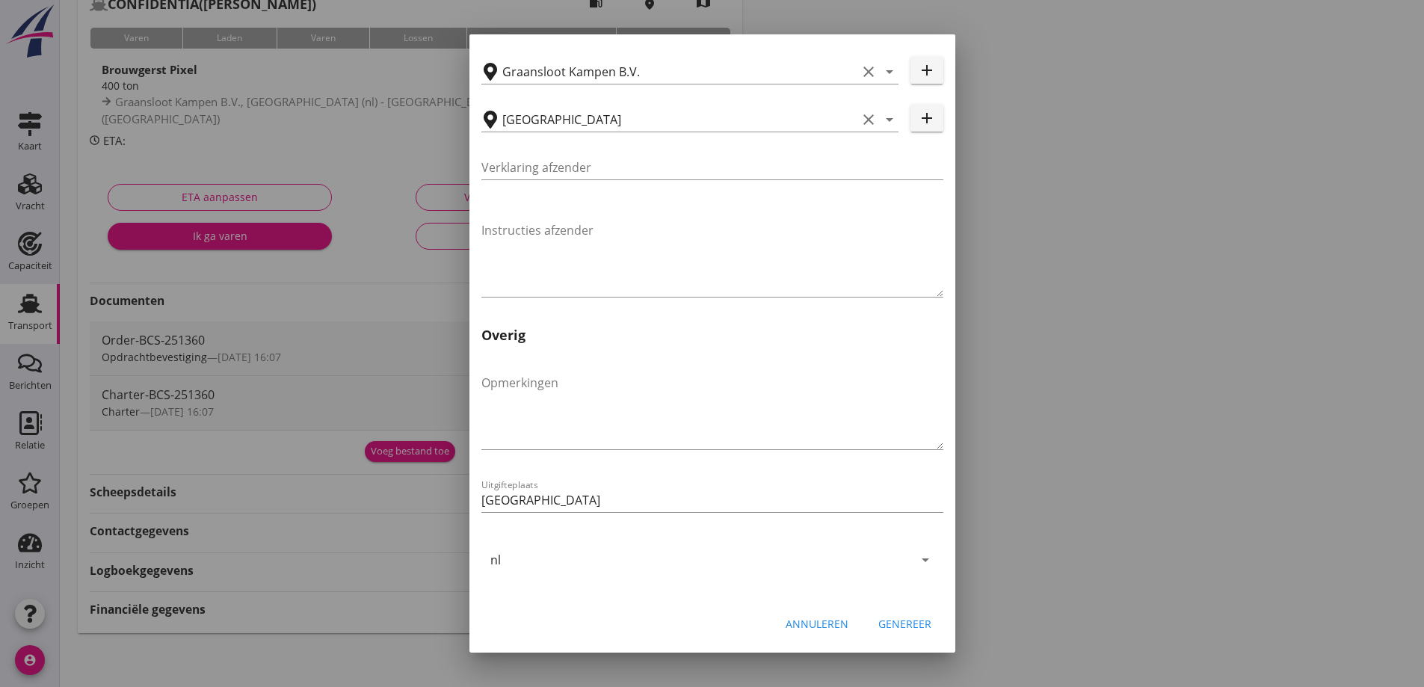
click at [911, 622] on div "Genereer" at bounding box center [905, 624] width 53 height 16
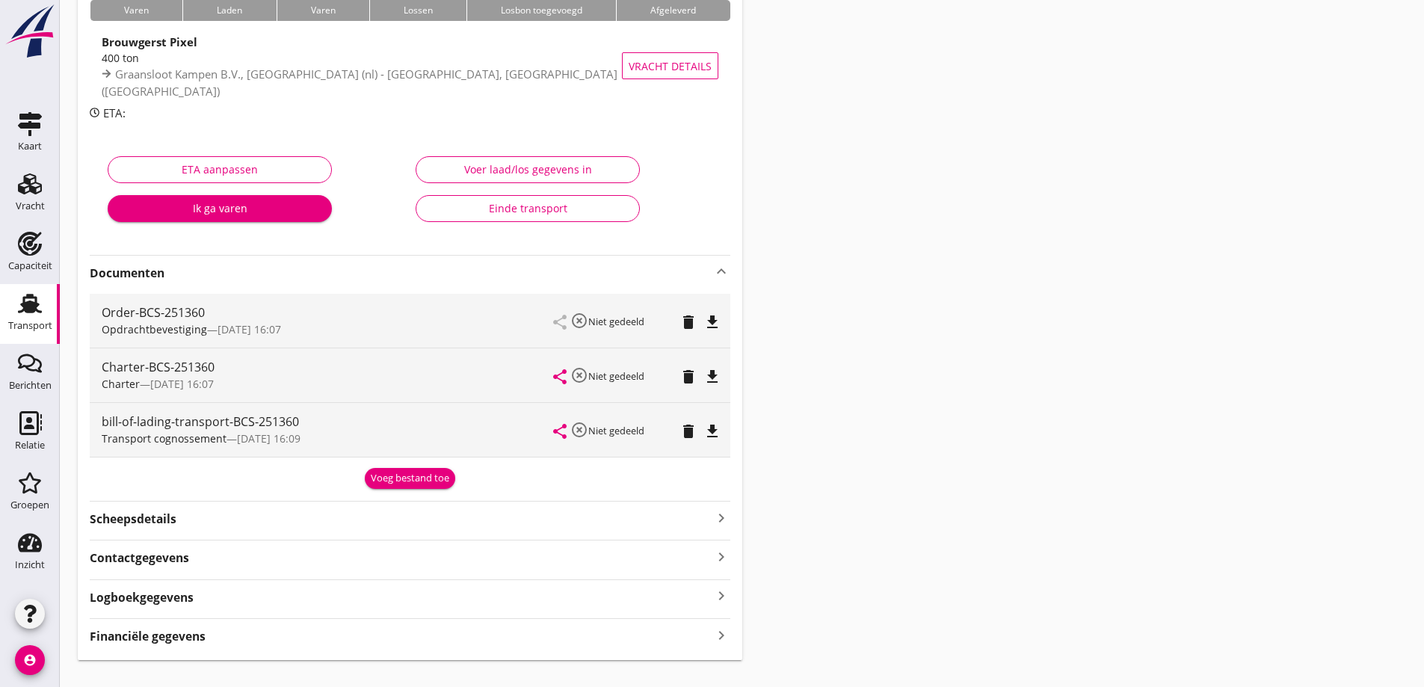
scroll to position [159, 0]
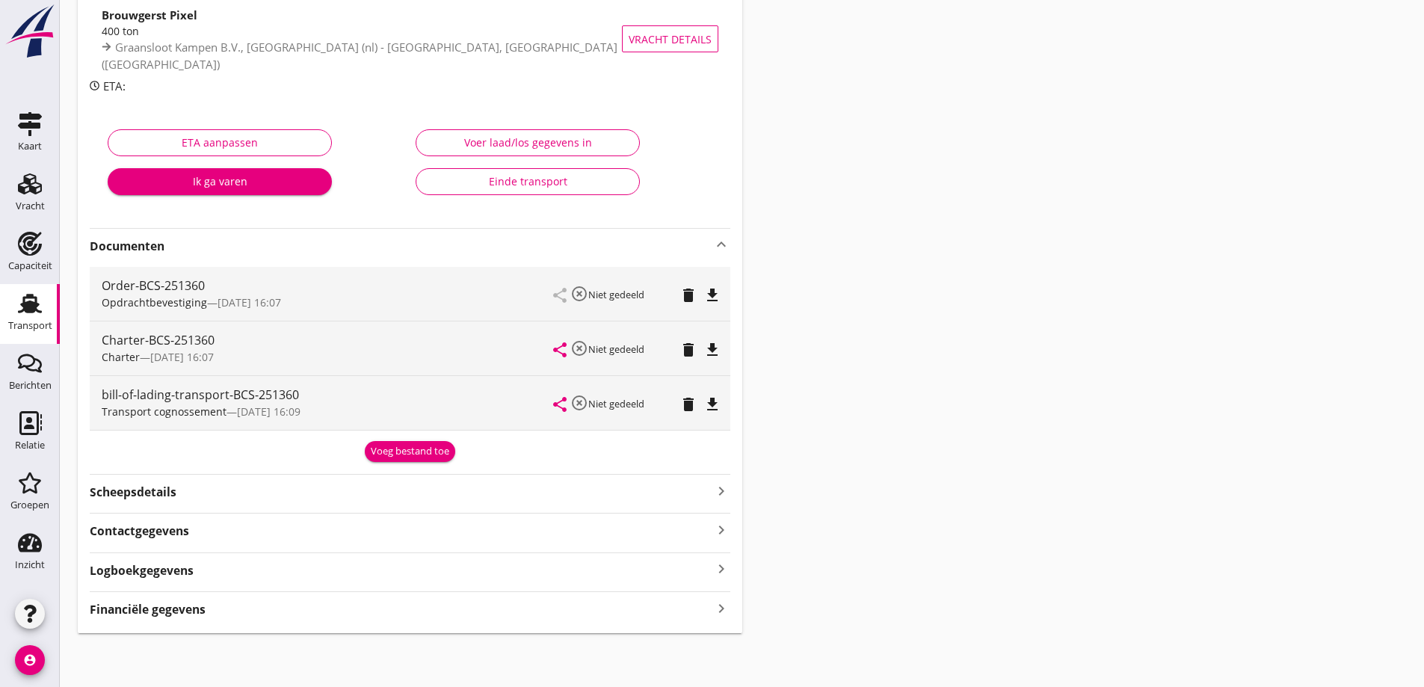
click at [239, 612] on div "Financiële gegevens keyboard_arrow_right" at bounding box center [410, 608] width 641 height 20
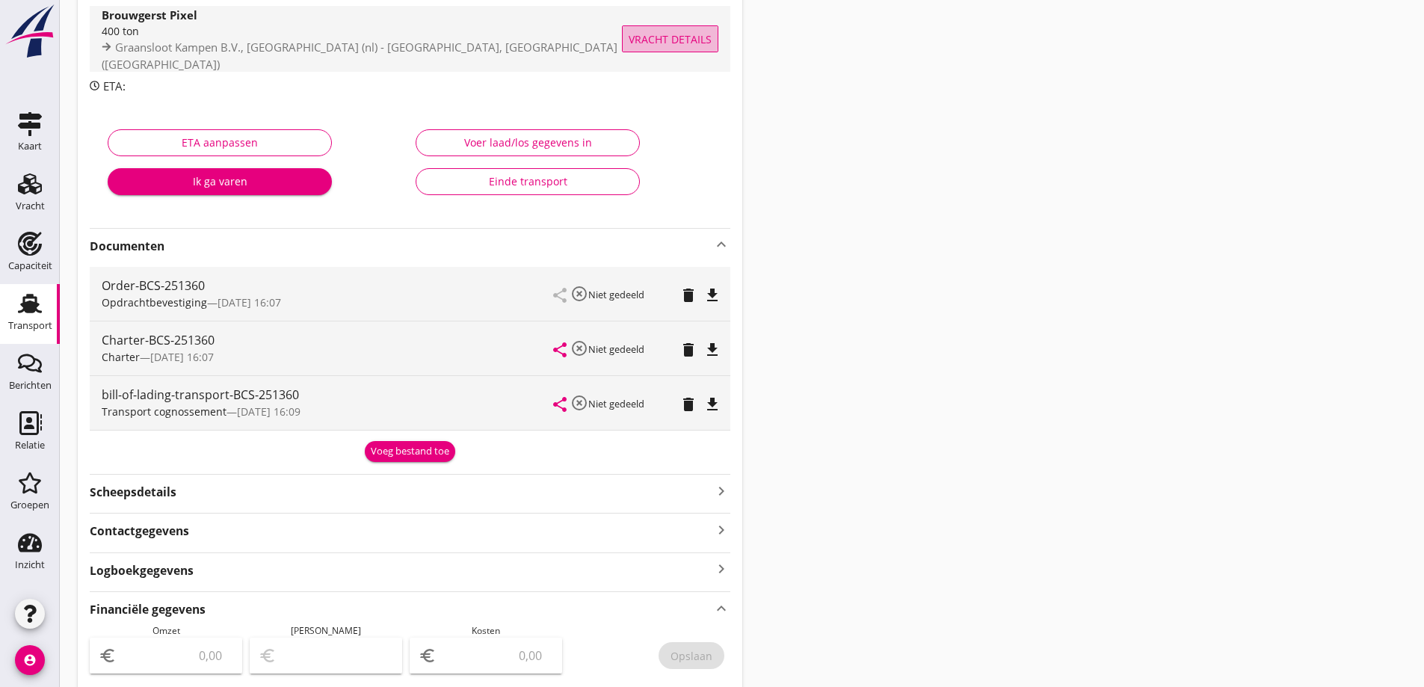
click at [671, 42] on span "Vracht details" at bounding box center [670, 39] width 83 height 16
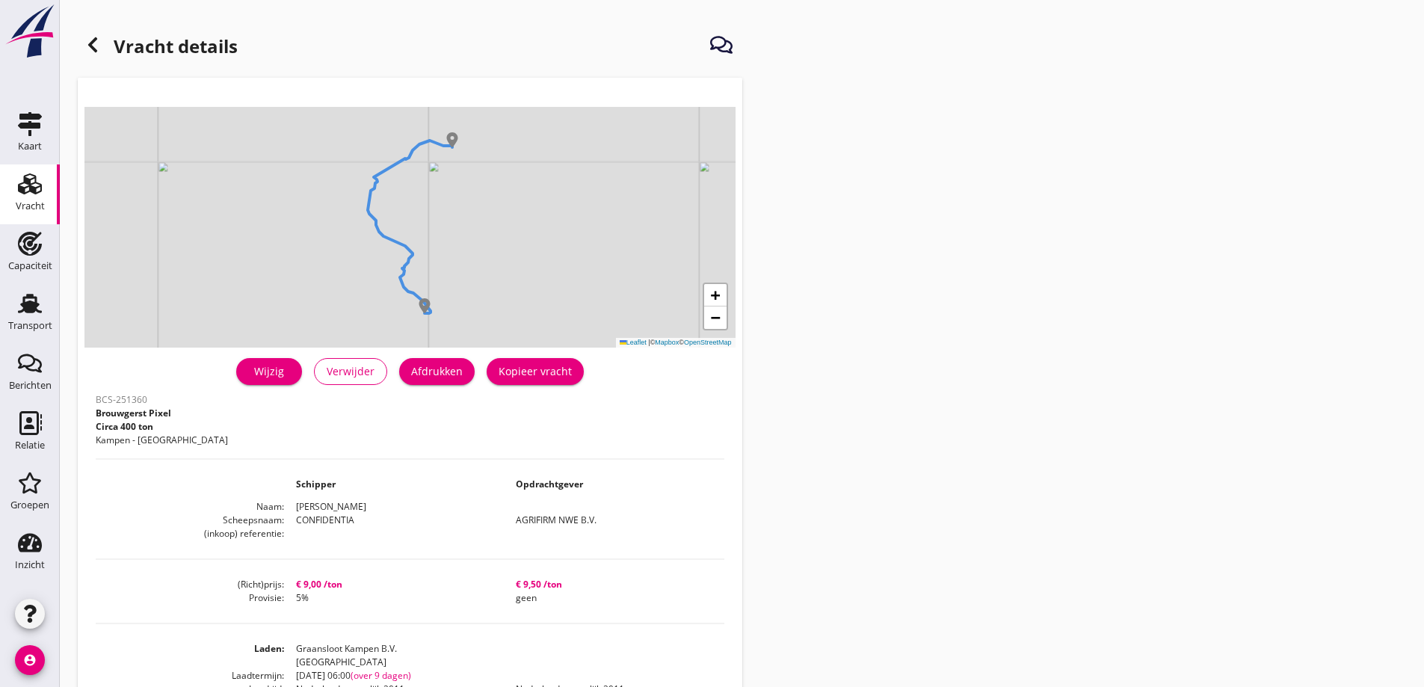
click at [547, 377] on div "Kopieer vracht" at bounding box center [535, 371] width 73 height 16
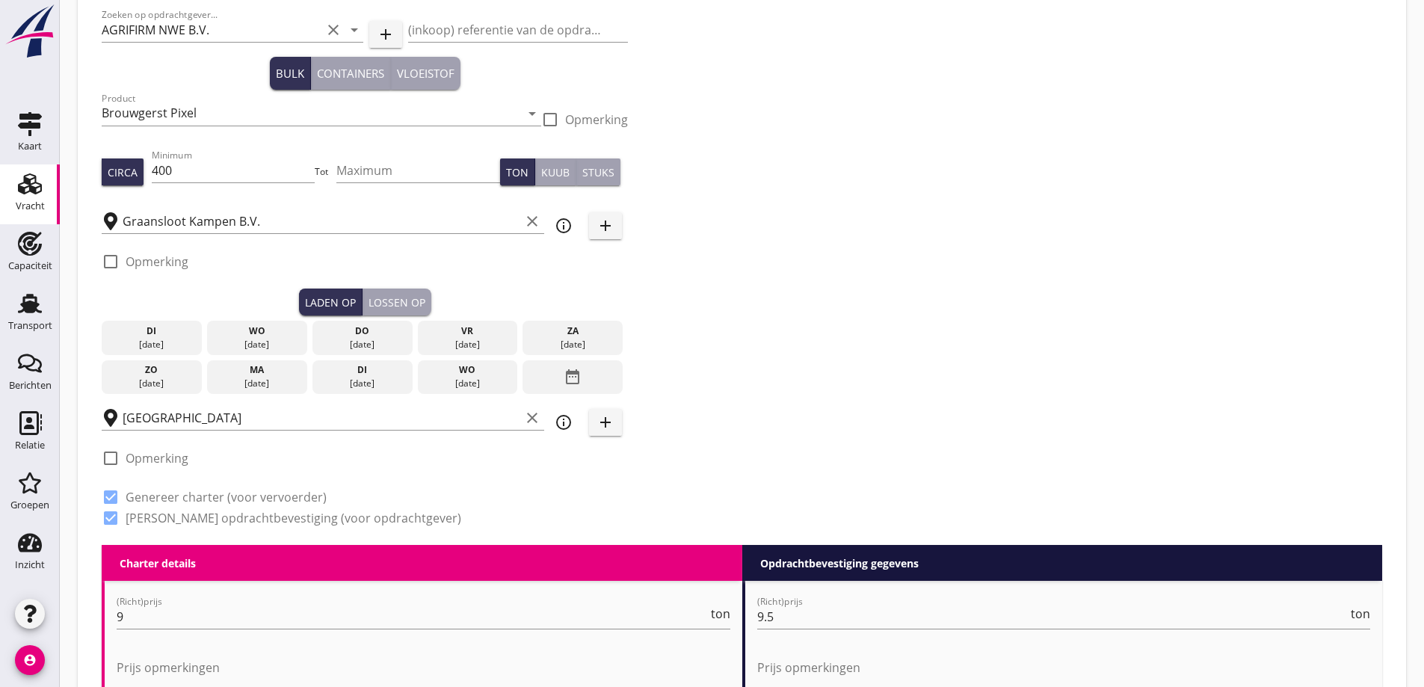
scroll to position [224, 0]
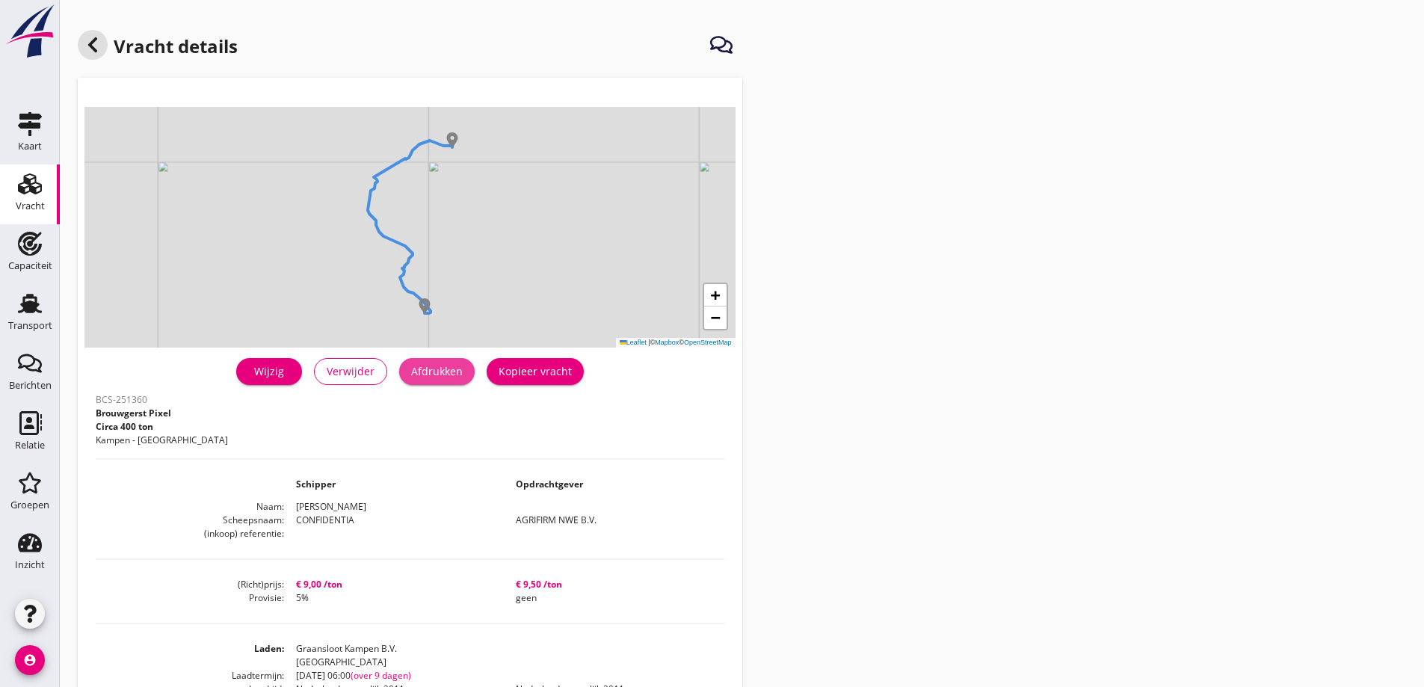
click at [449, 366] on div "Afdrukken" at bounding box center [437, 371] width 52 height 16
click at [93, 43] on use at bounding box center [92, 44] width 9 height 15
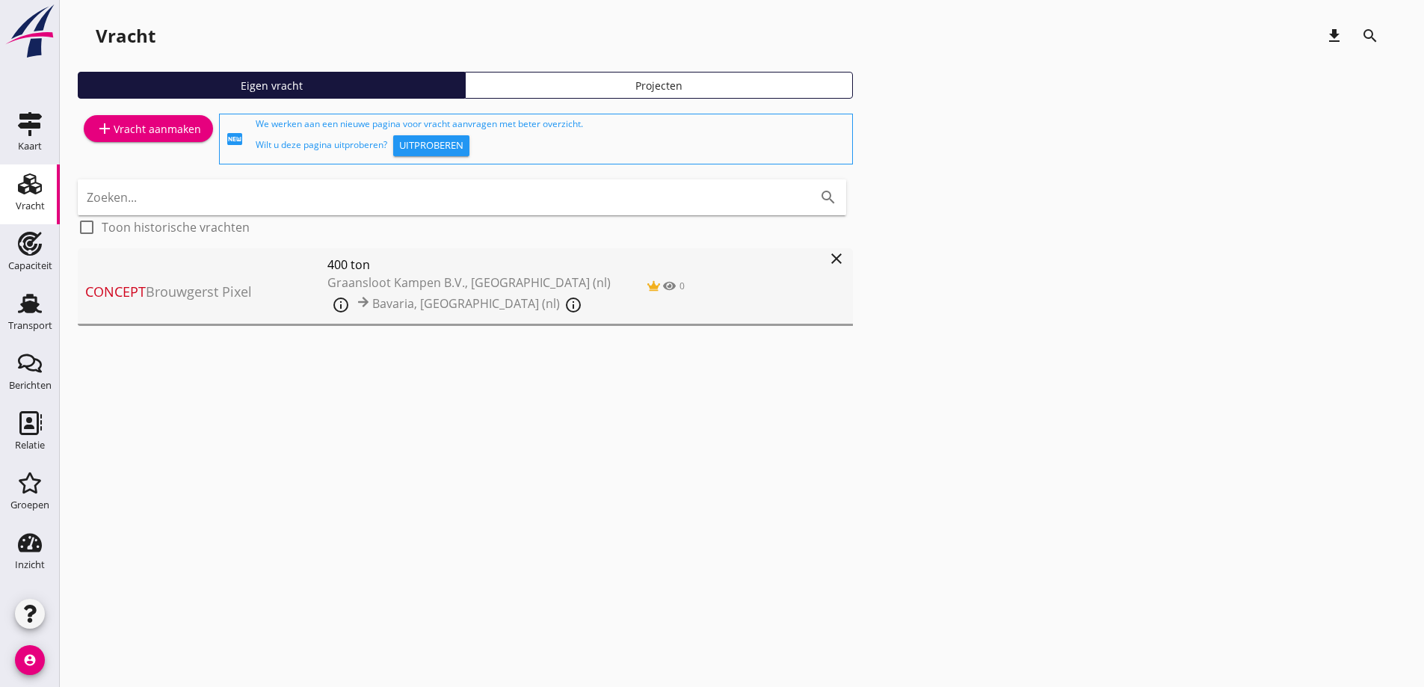
click at [835, 251] on icon "close" at bounding box center [837, 259] width 18 height 18
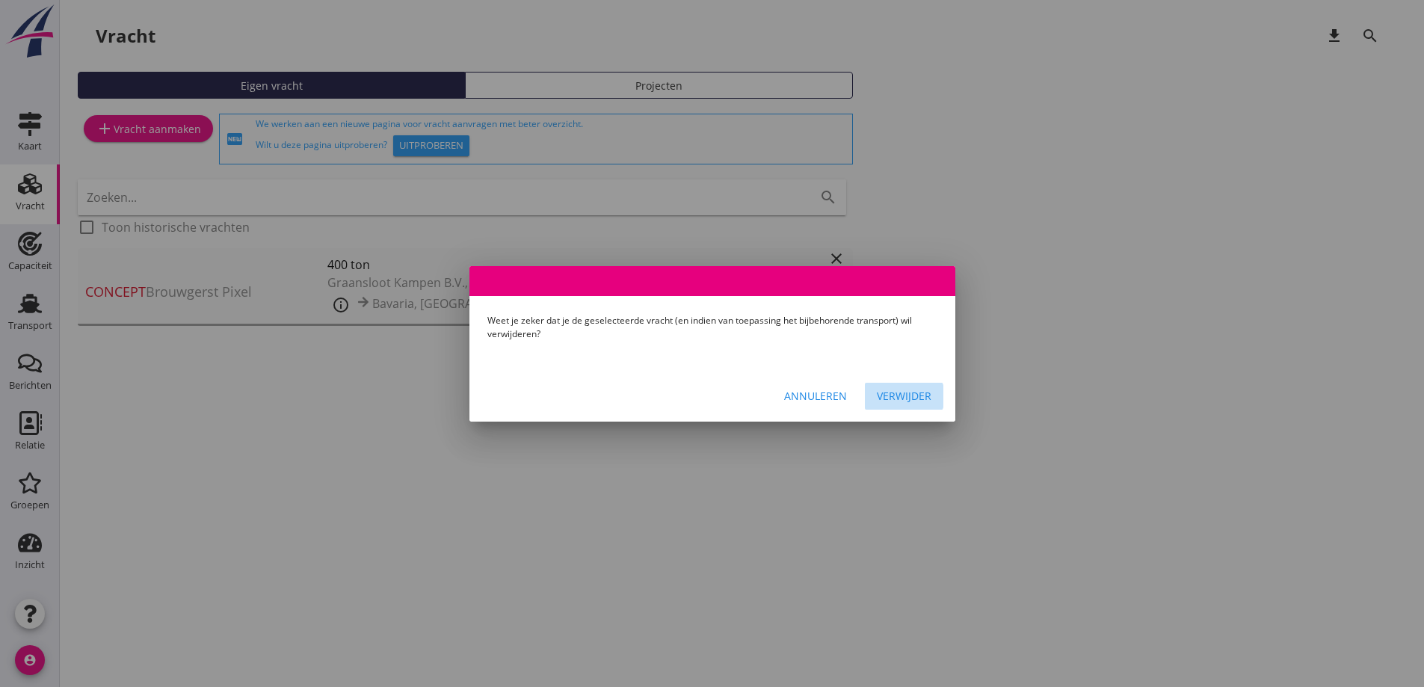
click at [900, 399] on div "Verwijder" at bounding box center [904, 396] width 55 height 16
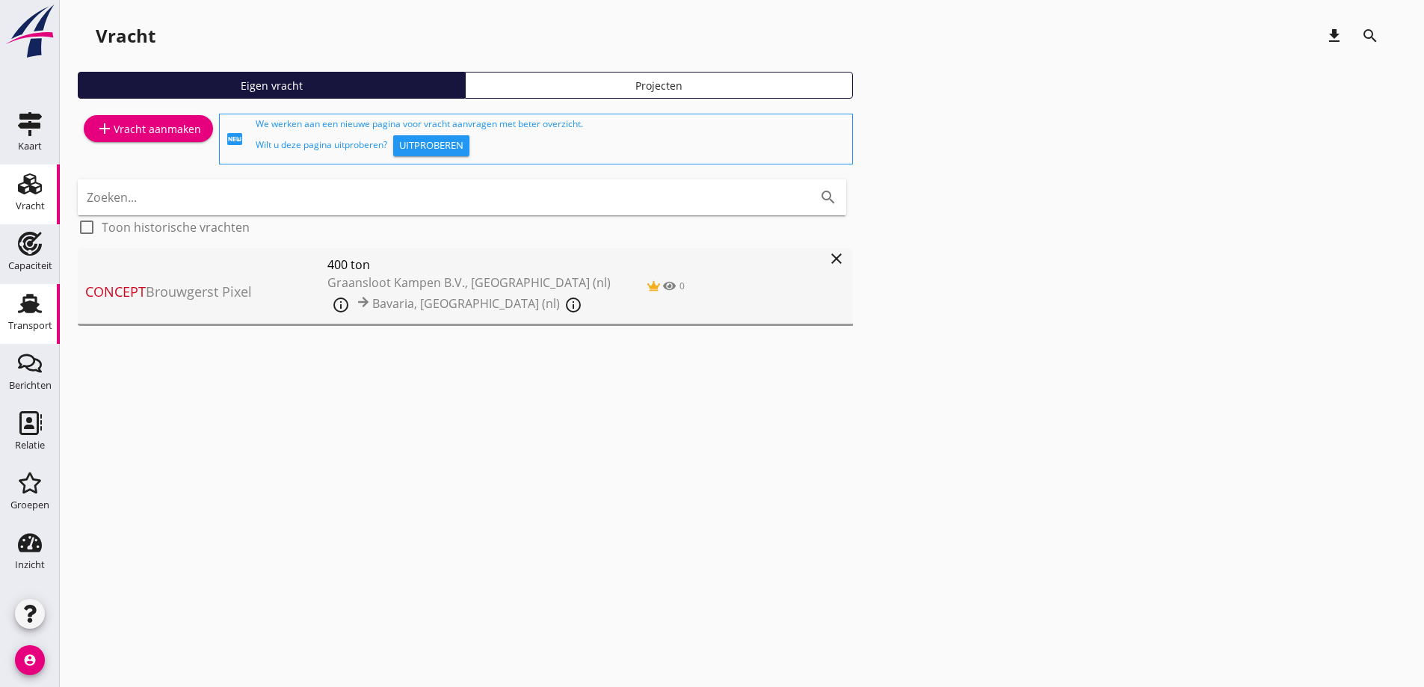
click at [19, 317] on div "Transport" at bounding box center [30, 326] width 44 height 21
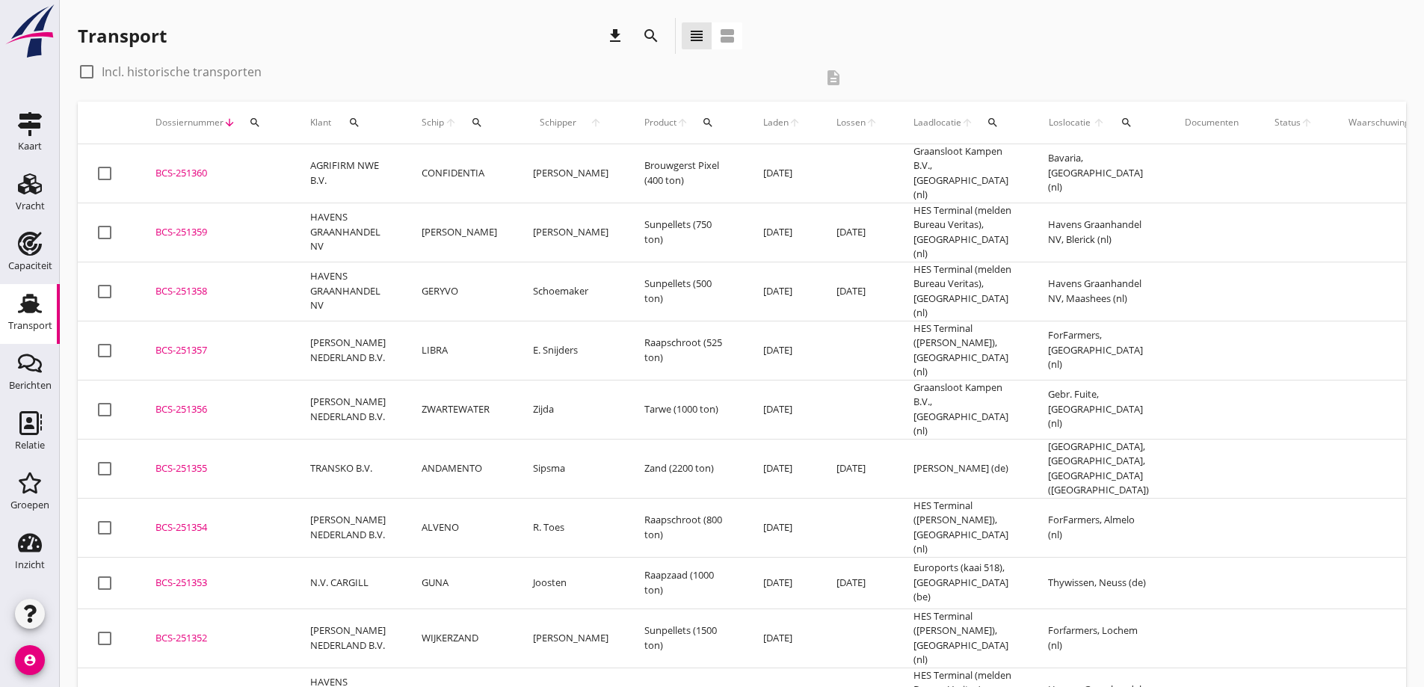
click at [262, 176] on div "BCS-251360" at bounding box center [215, 173] width 119 height 15
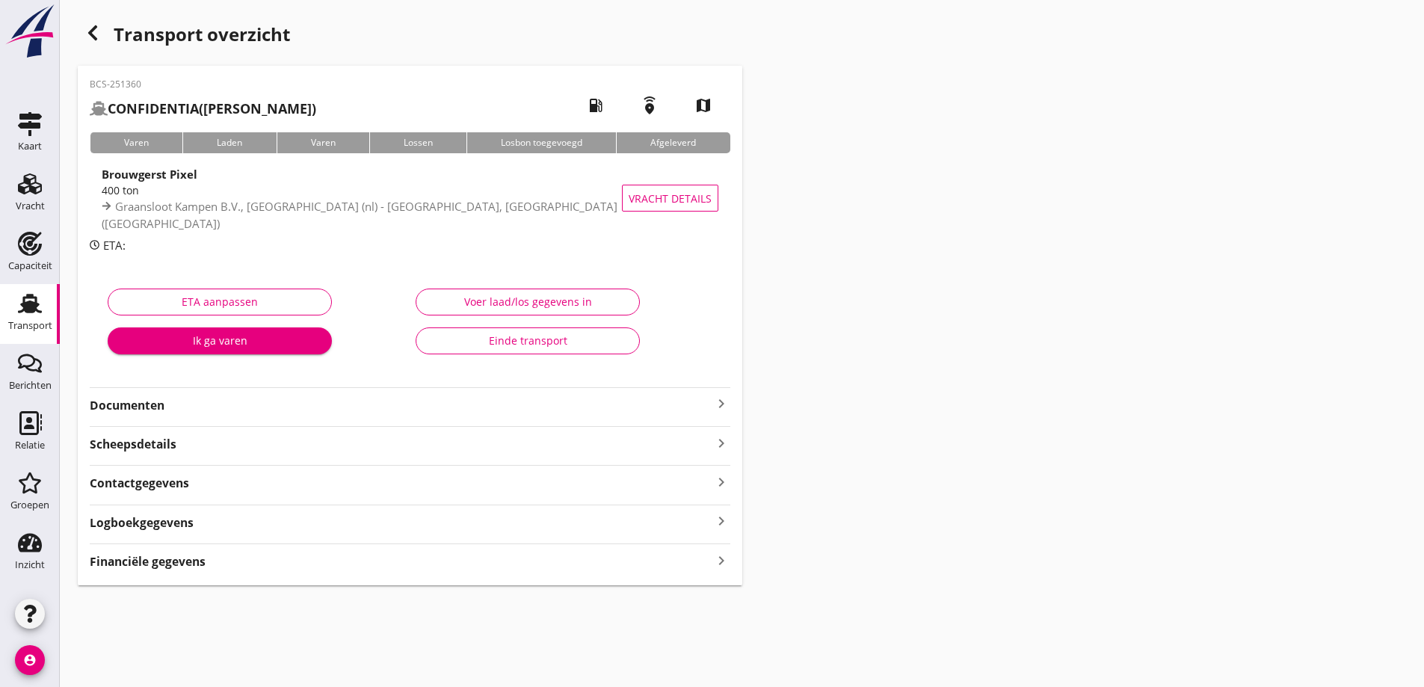
click at [329, 411] on strong "Documenten" at bounding box center [401, 405] width 623 height 17
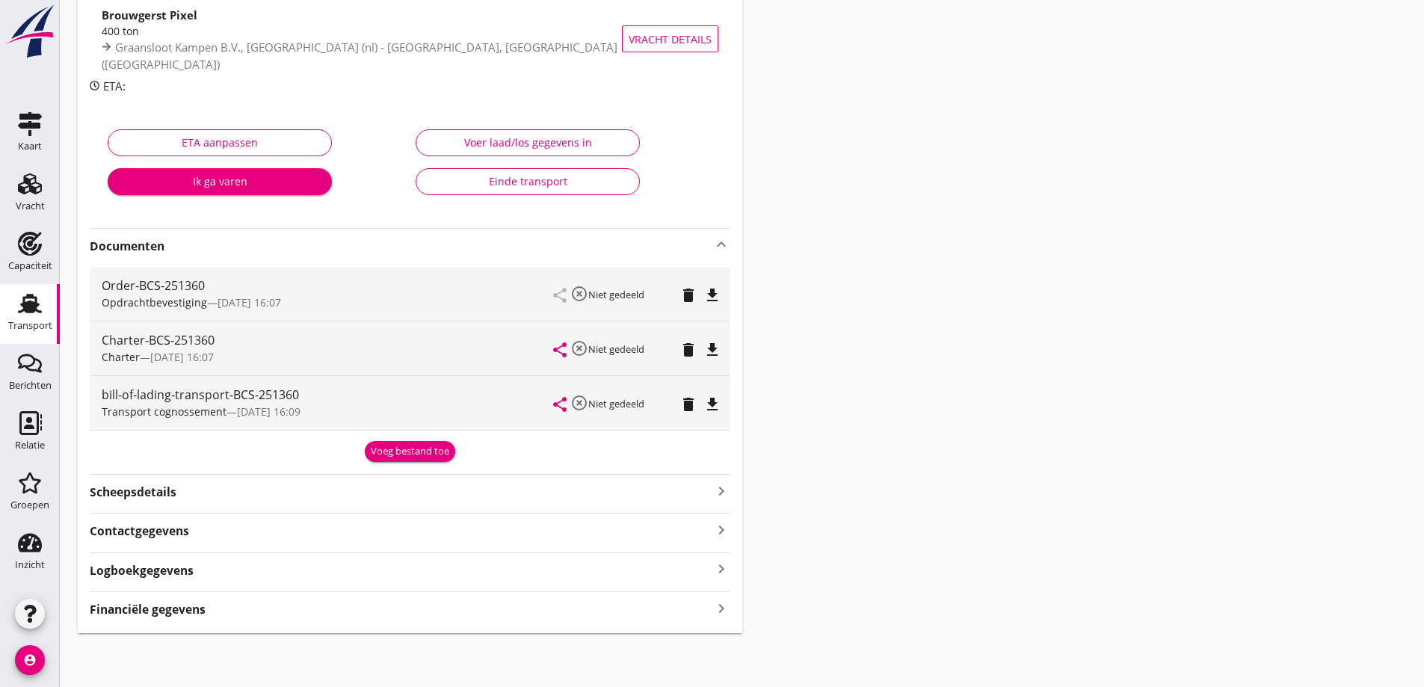
click at [217, 612] on div "Financiële gegevens keyboard_arrow_right" at bounding box center [410, 608] width 641 height 20
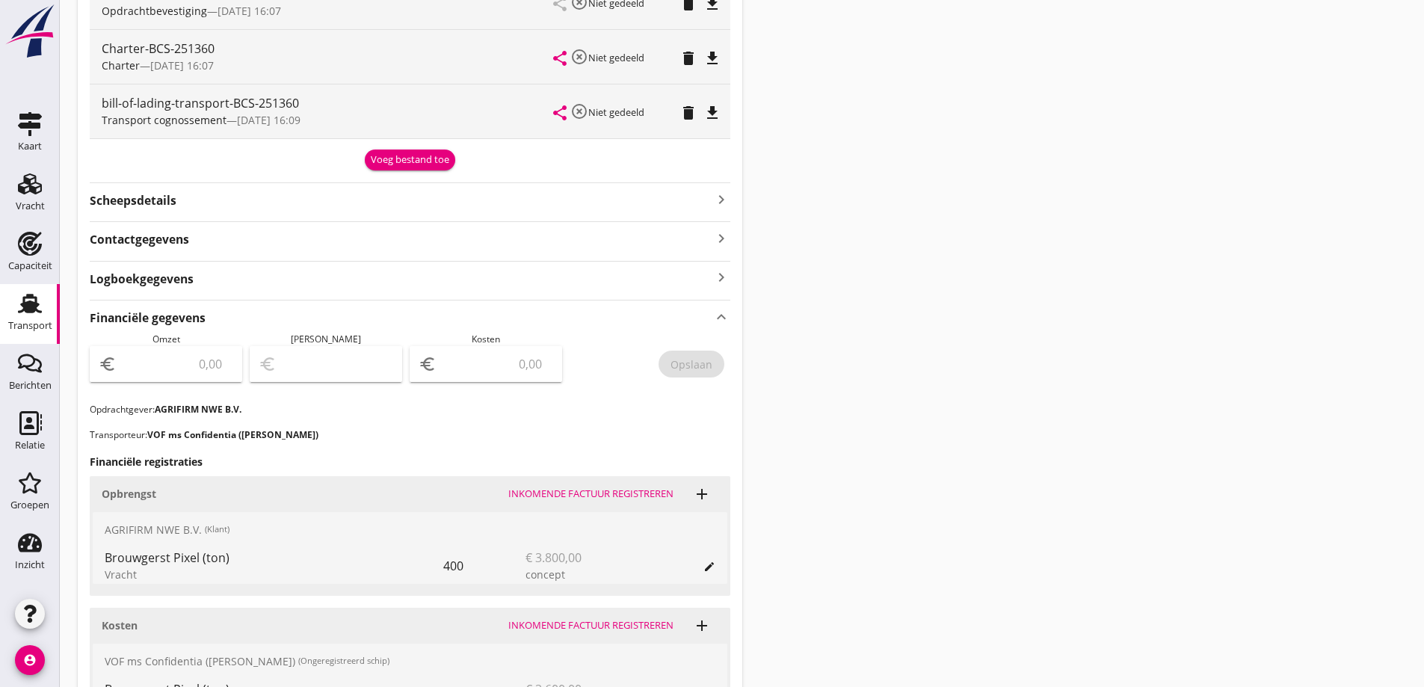
scroll to position [458, 0]
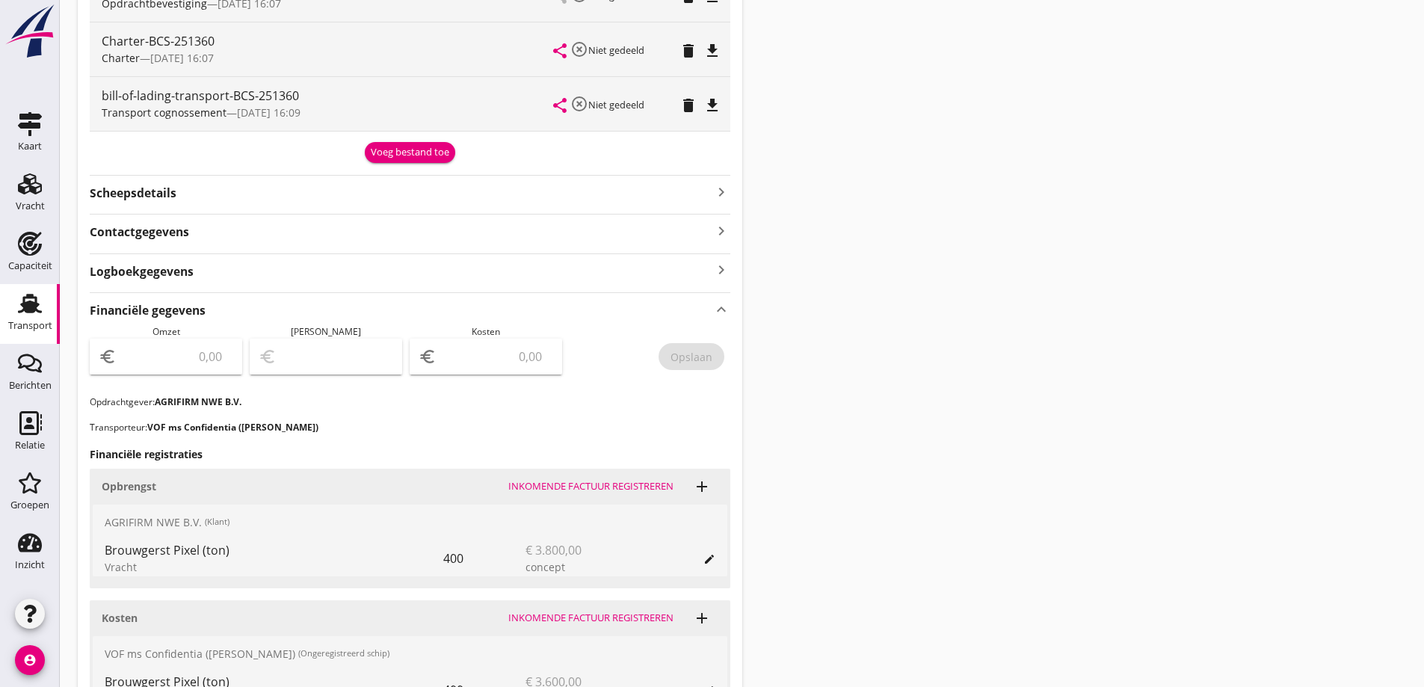
click at [196, 361] on input "number" at bounding box center [177, 357] width 114 height 24
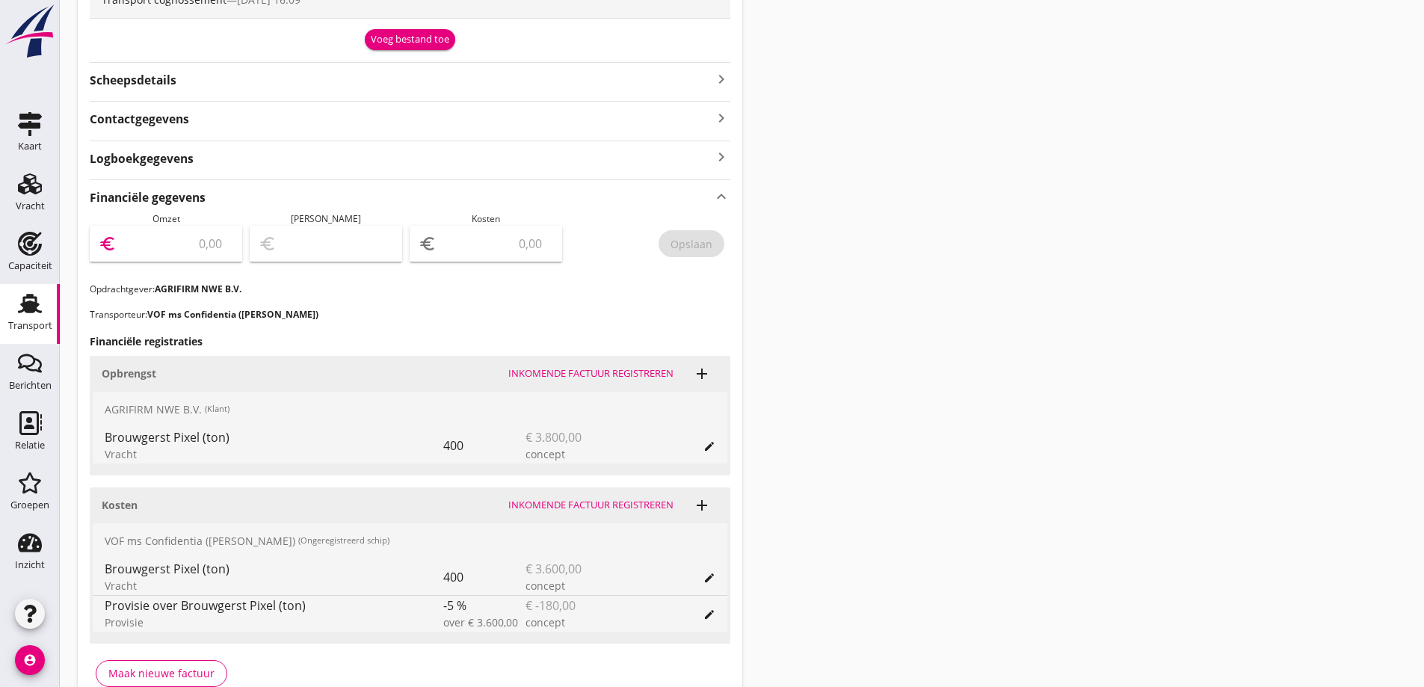
scroll to position [598, 0]
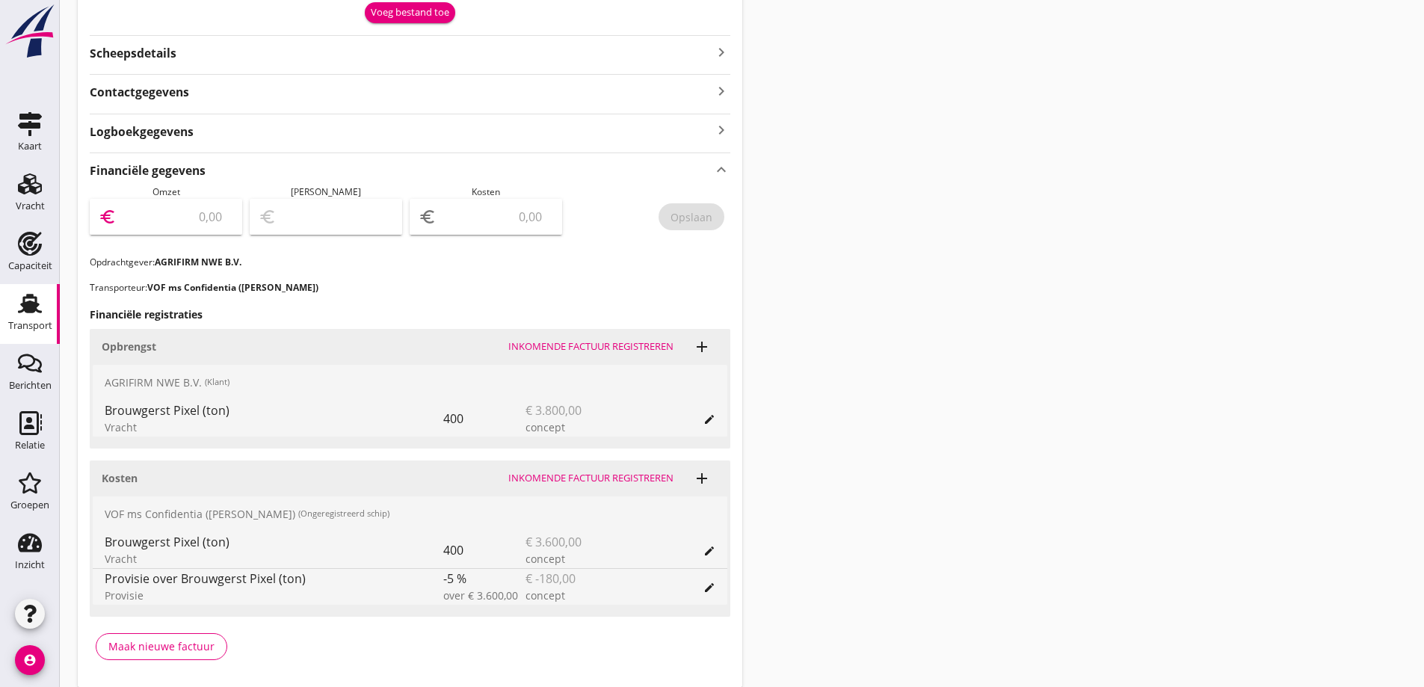
click at [518, 223] on input "number" at bounding box center [497, 217] width 114 height 24
type input "4"
type input "3420"
click at [215, 218] on input "number" at bounding box center [177, 217] width 114 height 24
type input "3"
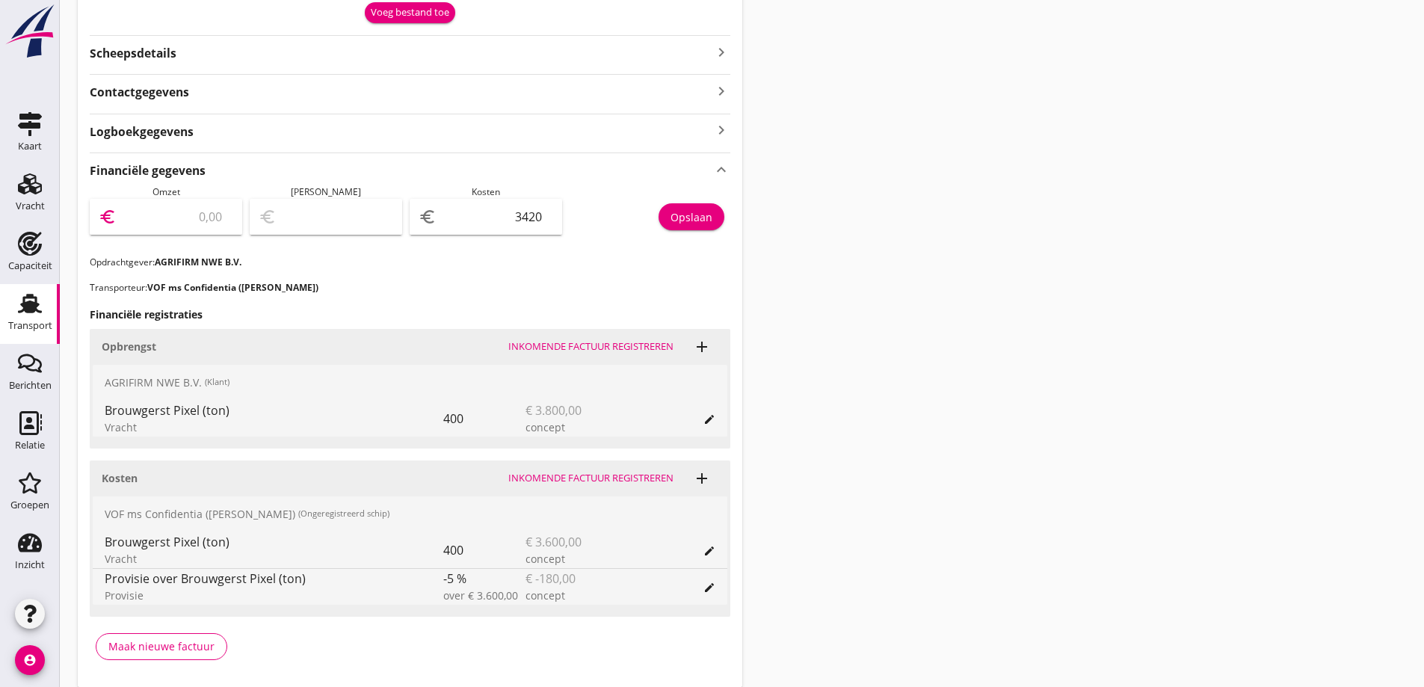
type input "-3417.00"
type input "36"
type input "-3384.00"
type input "3"
type input "-3417.00"
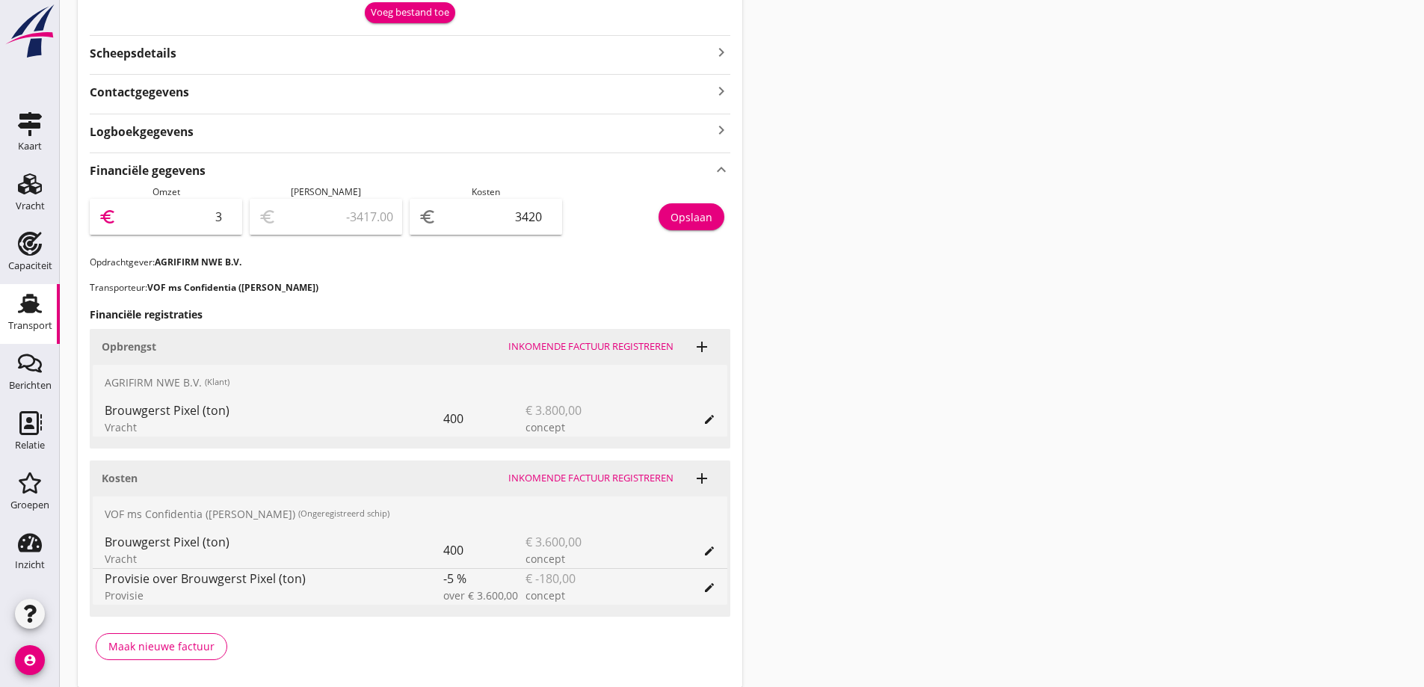
type input "38"
type input "-3382.00"
type input "380"
type input "-3040.00"
type input "3800"
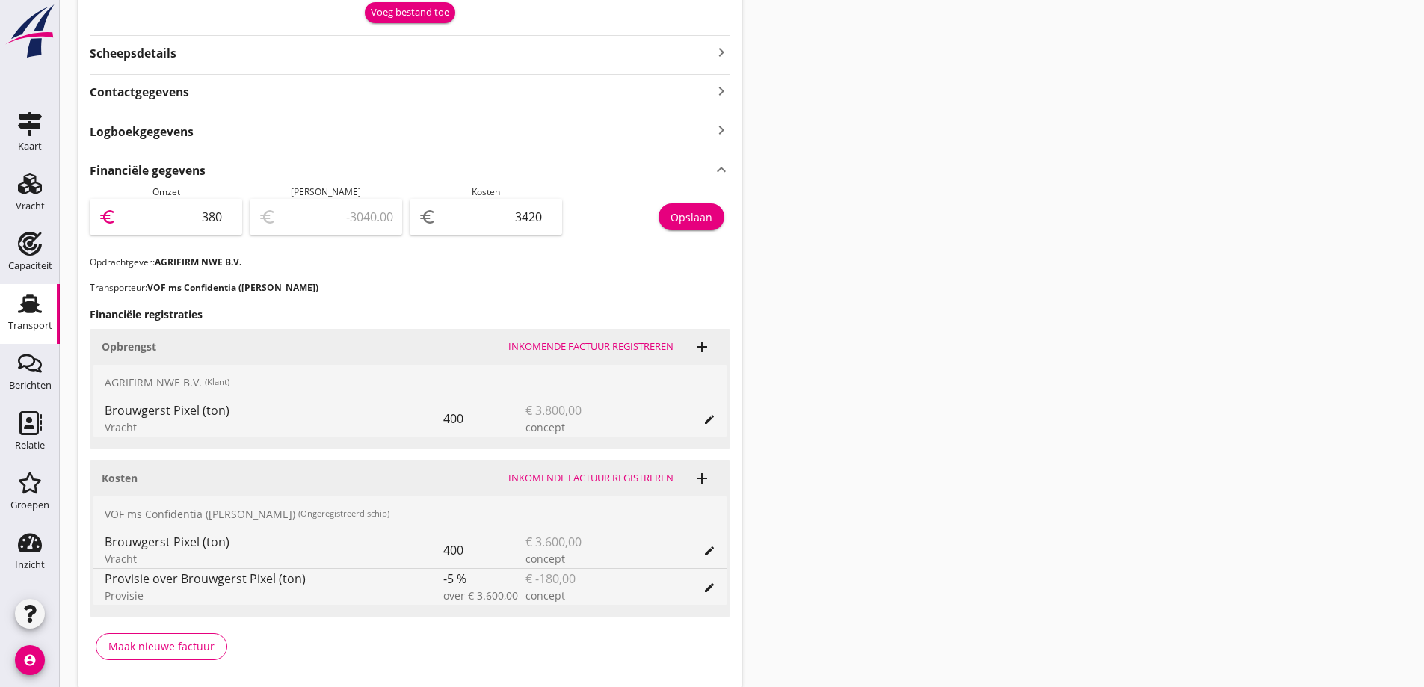
type input "380.00"
type input "3800"
click at [427, 320] on h3 "Financiële registraties" at bounding box center [410, 315] width 641 height 16
click at [486, 227] on input "3420" at bounding box center [497, 217] width 114 height 24
click at [719, 215] on button "Opslaan" at bounding box center [692, 216] width 66 height 27
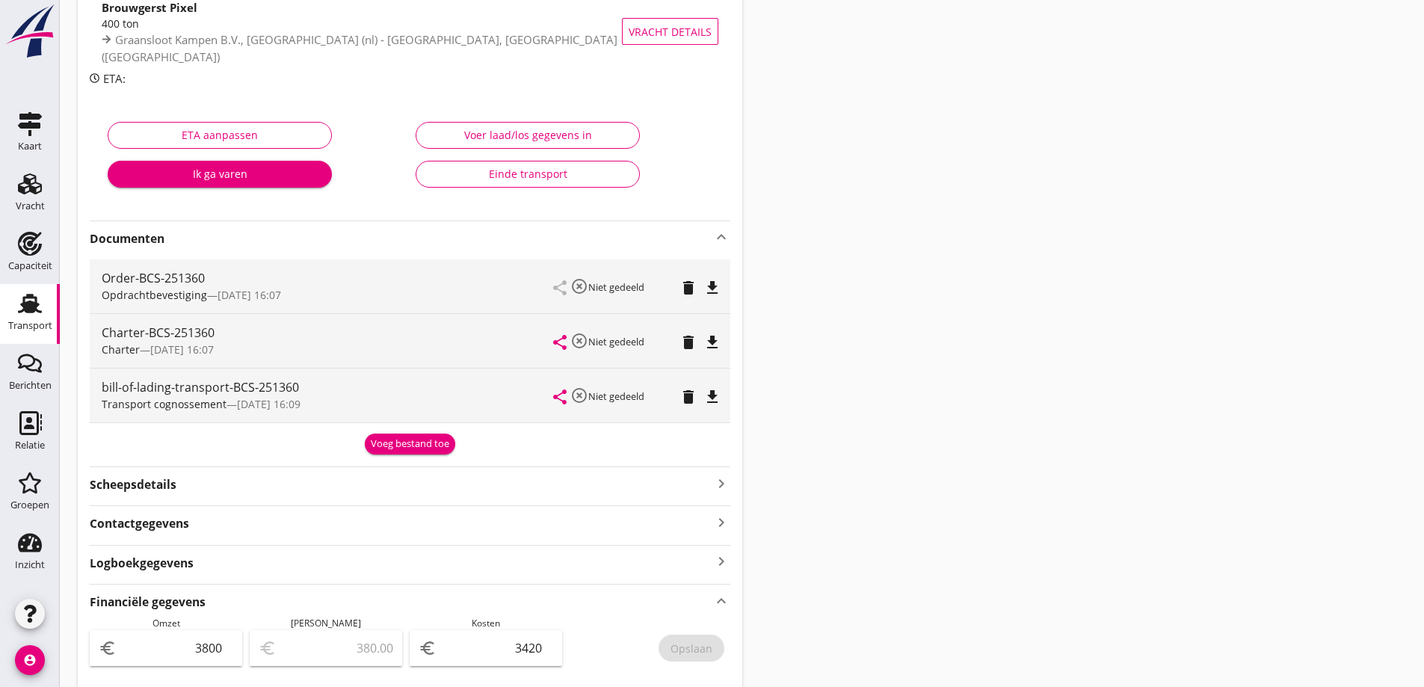
scroll to position [224, 0]
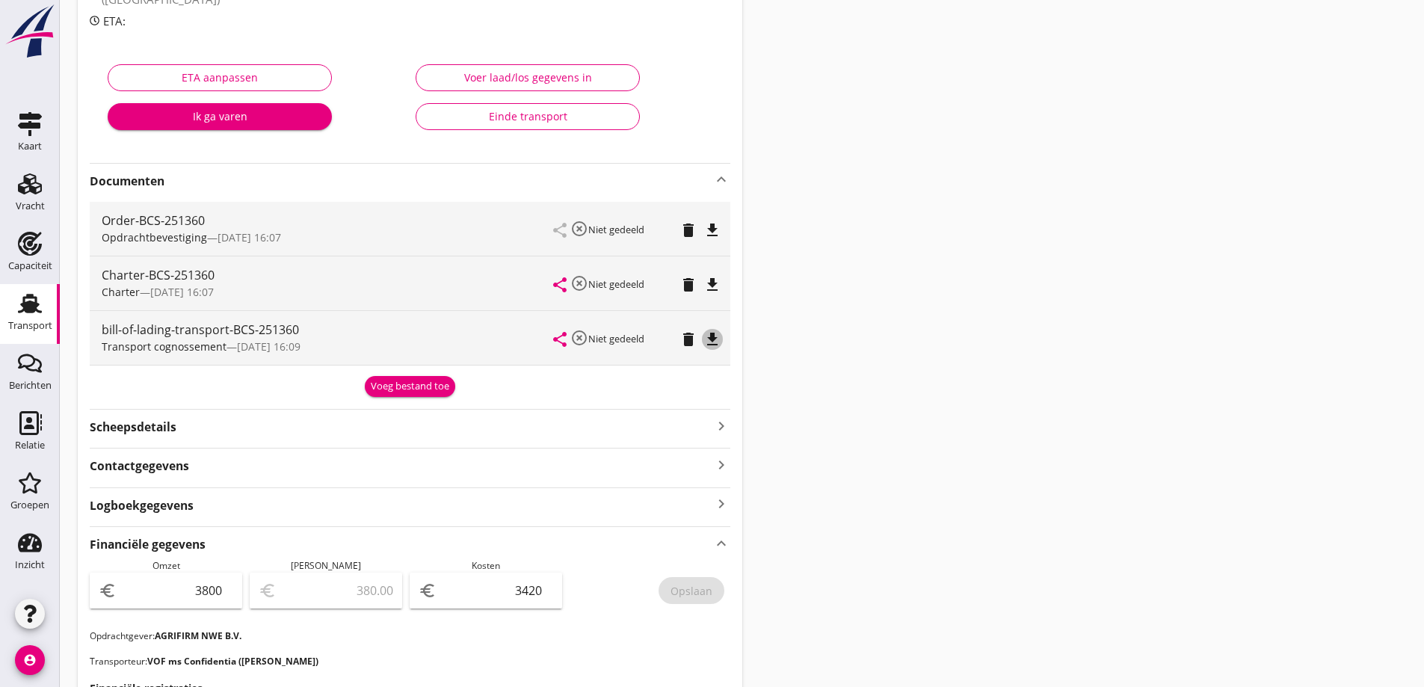
click at [720, 344] on icon "file_download" at bounding box center [713, 340] width 18 height 18
click at [25, 319] on div "Transport" at bounding box center [30, 326] width 44 height 21
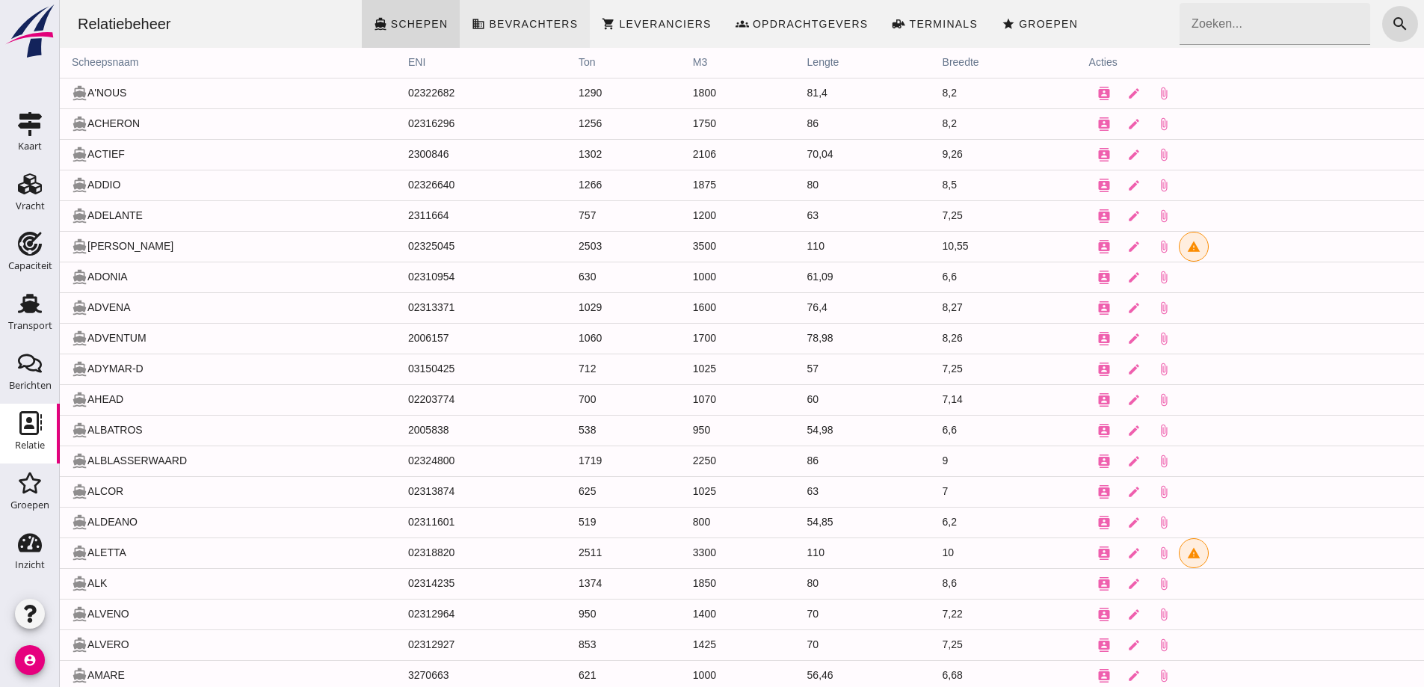
click link "business Bevrachters"
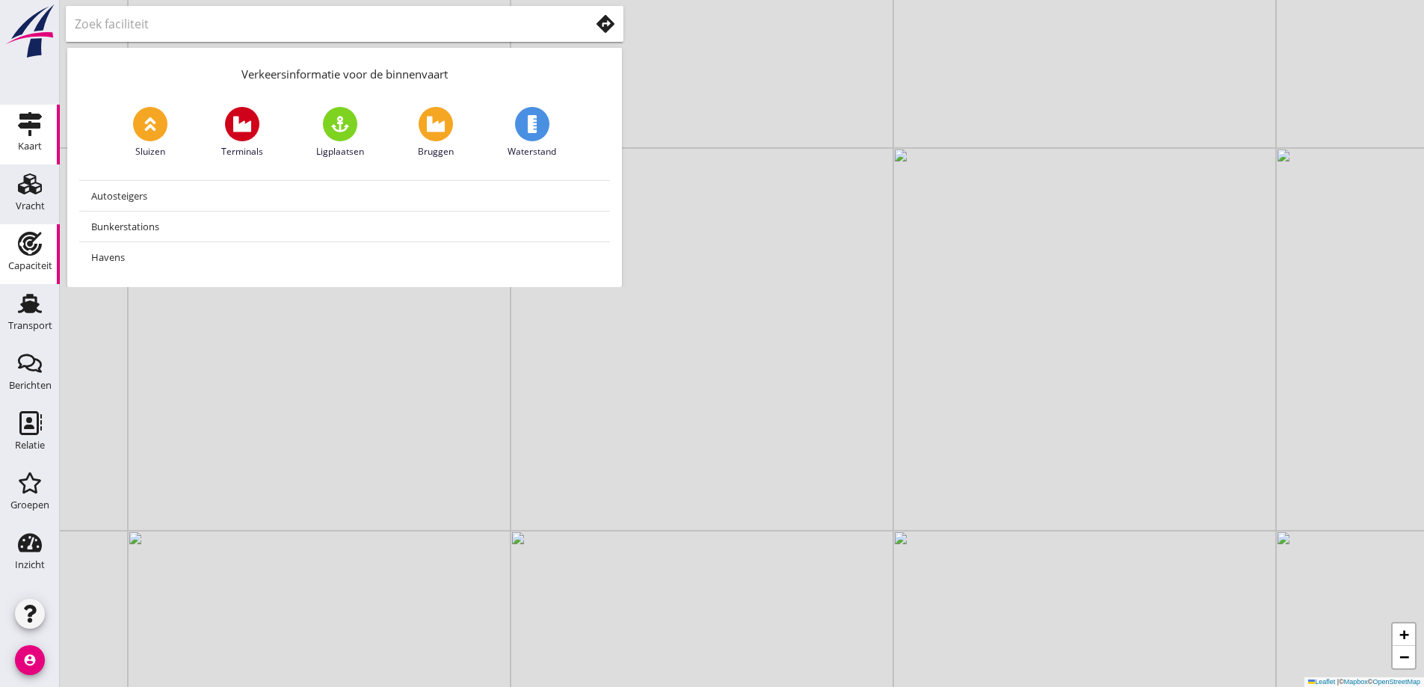
click at [35, 253] on use at bounding box center [30, 244] width 24 height 24
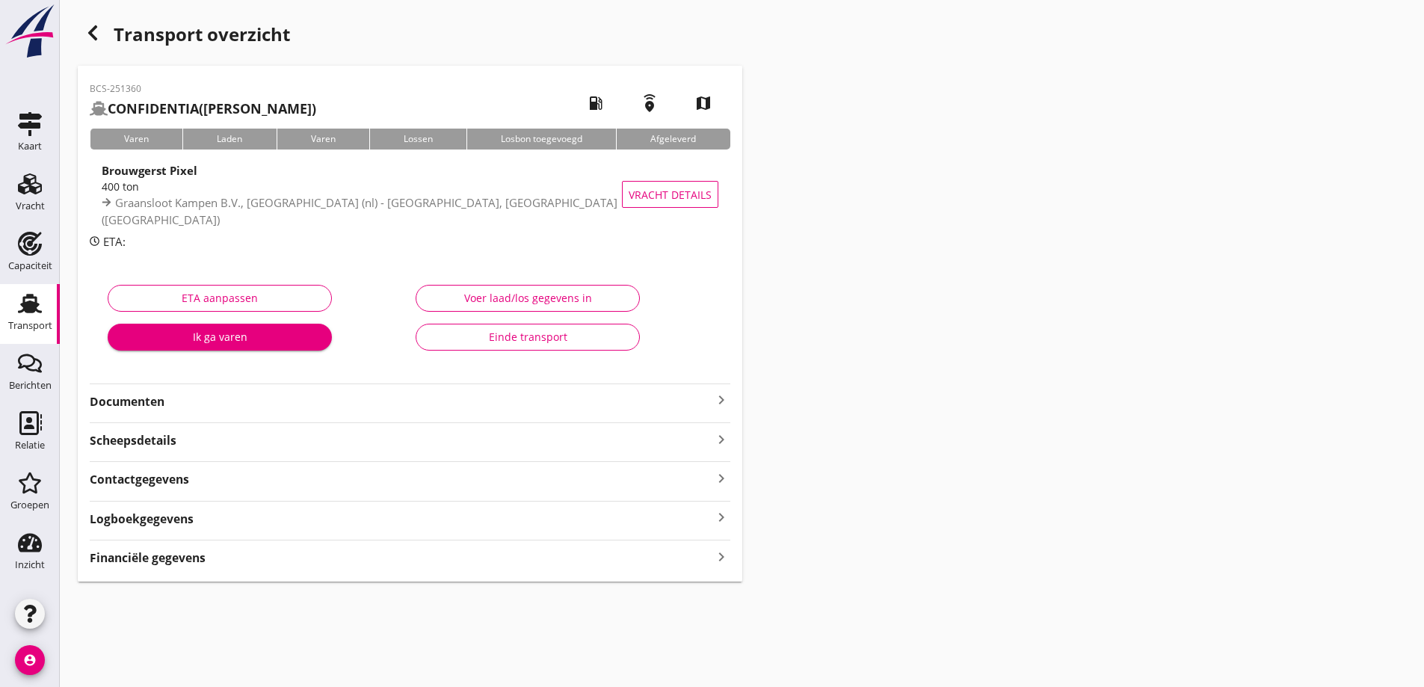
drag, startPoint x: 355, startPoint y: 575, endPoint x: 318, endPoint y: 566, distance: 38.4
click at [318, 566] on div "Financiële gegevens keyboard_arrow_right" at bounding box center [410, 557] width 641 height 20
click at [100, 46] on div "button" at bounding box center [93, 33] width 30 height 30
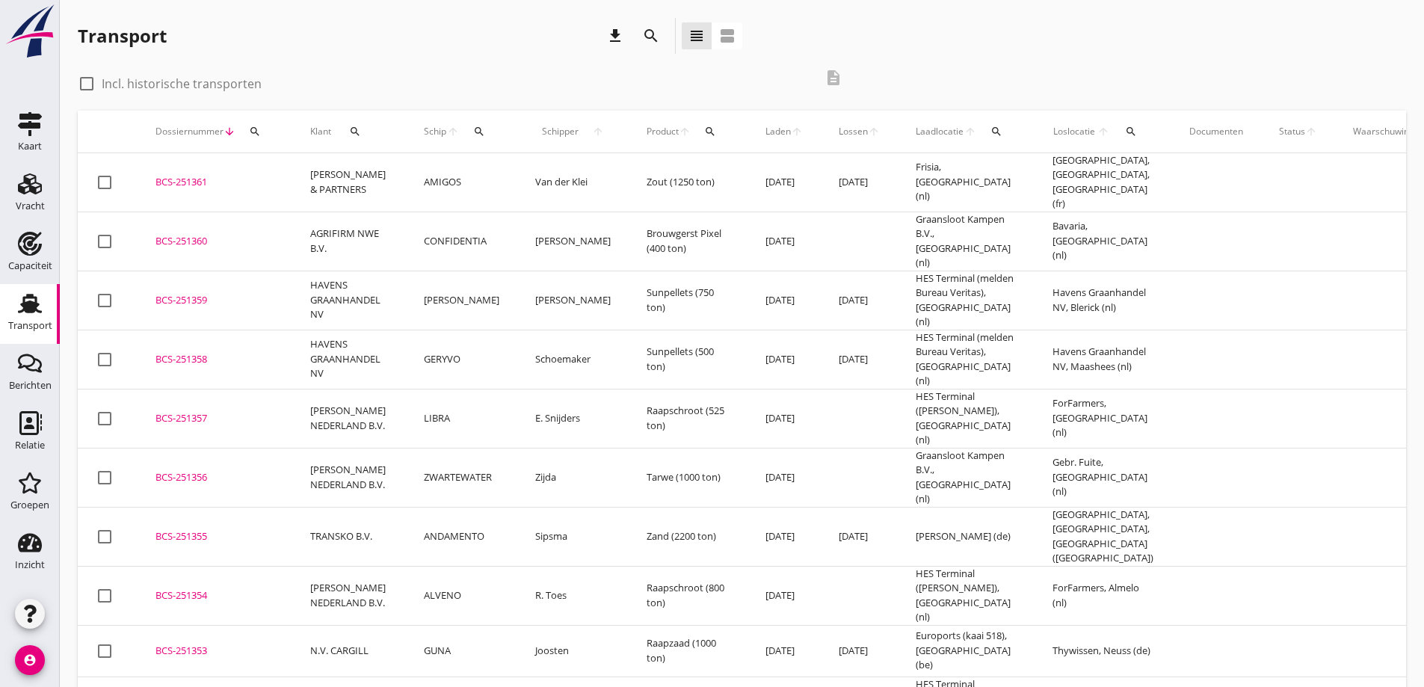
click at [205, 293] on div "BCS-251359" at bounding box center [215, 300] width 119 height 15
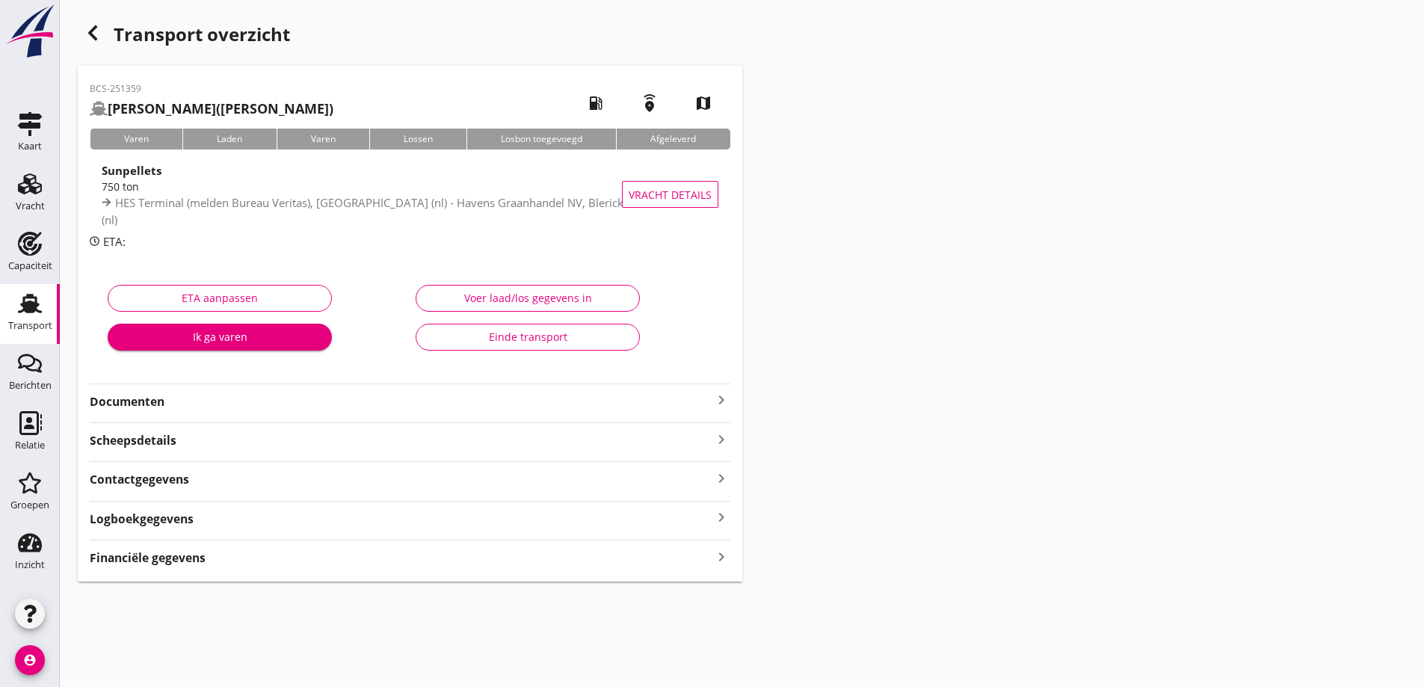
click at [276, 565] on div "Financiële gegevens keyboard_arrow_right" at bounding box center [410, 557] width 641 height 20
click at [96, 43] on div "button" at bounding box center [93, 33] width 30 height 30
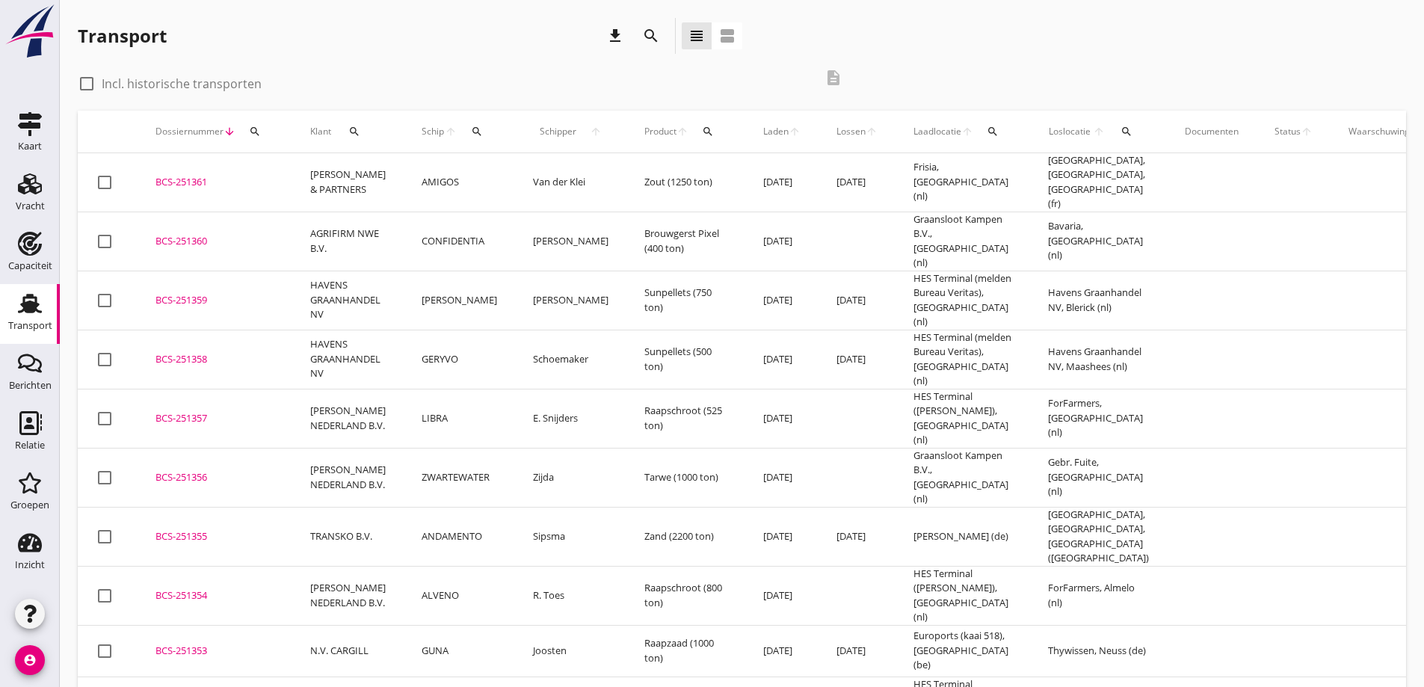
click at [170, 352] on div "BCS-251358" at bounding box center [215, 359] width 119 height 15
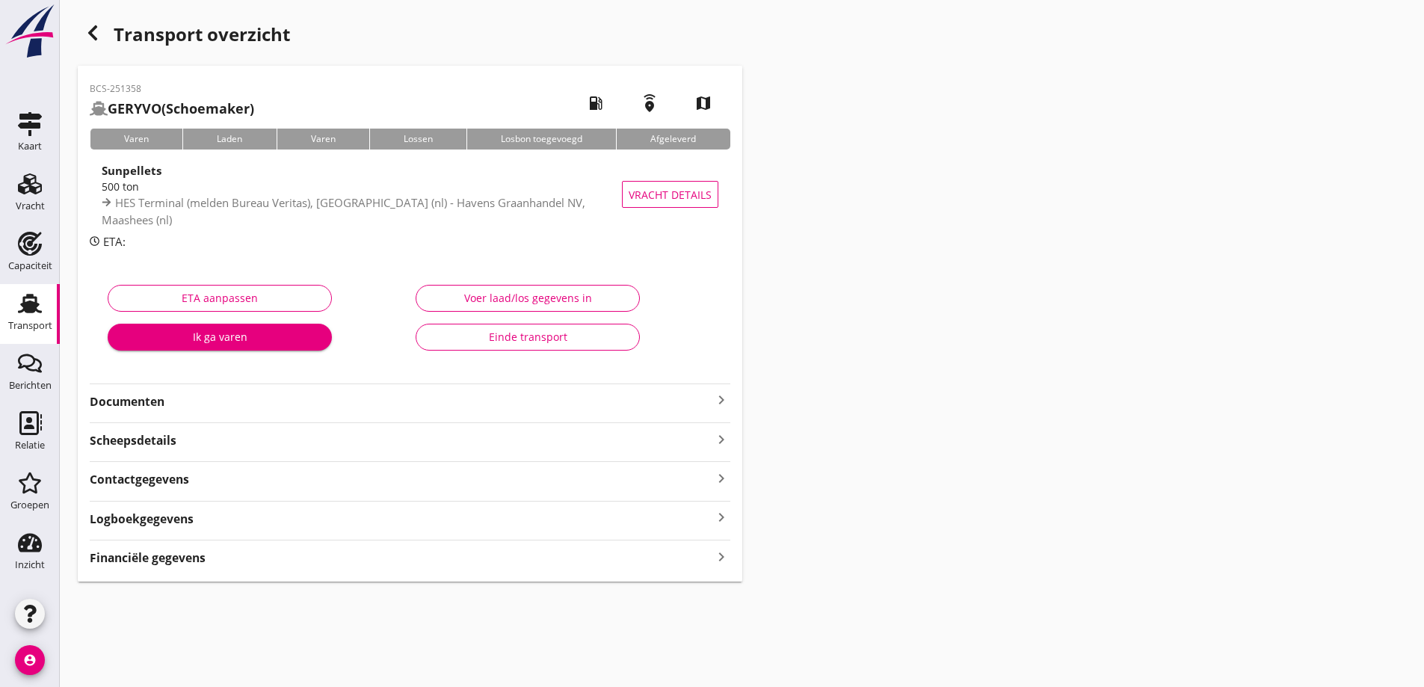
click at [315, 557] on div "Financiële gegevens keyboard_arrow_right" at bounding box center [410, 557] width 641 height 20
click at [99, 32] on icon "button" at bounding box center [93, 33] width 18 height 18
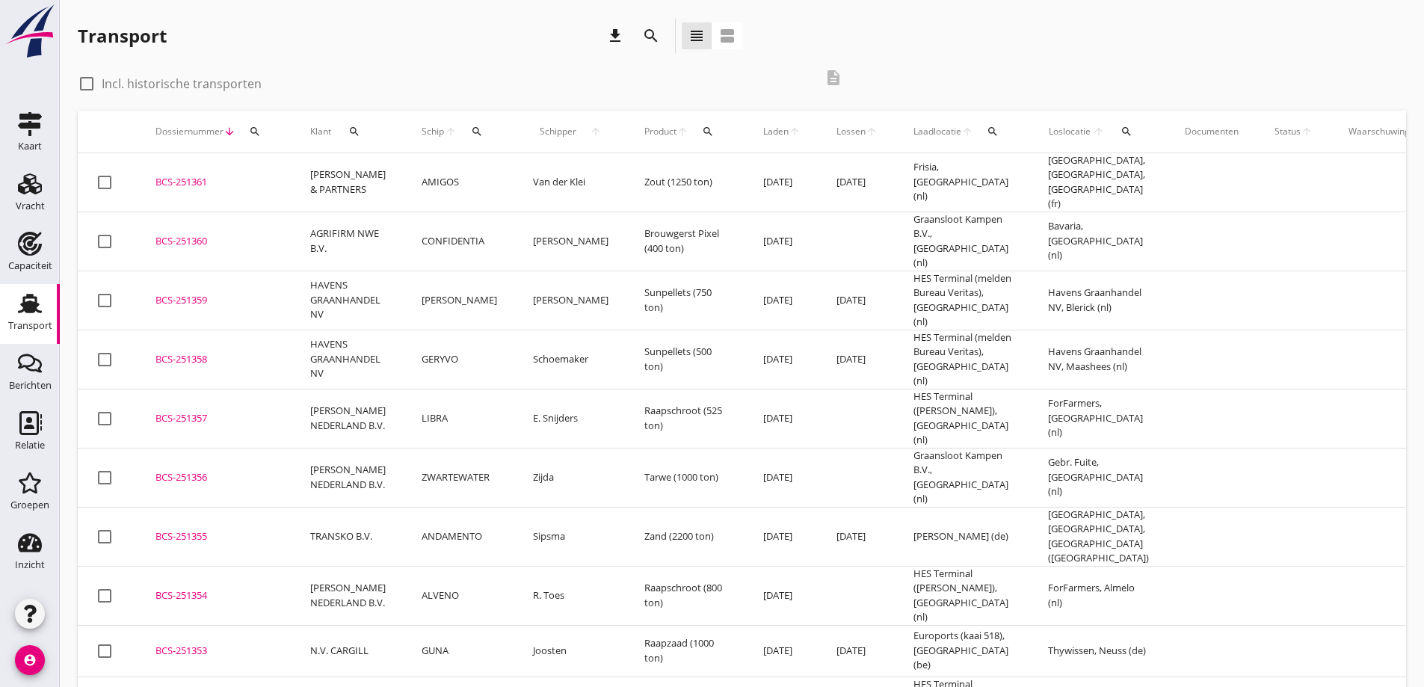
click at [451, 448] on td "ZWARTEWATER" at bounding box center [459, 477] width 111 height 59
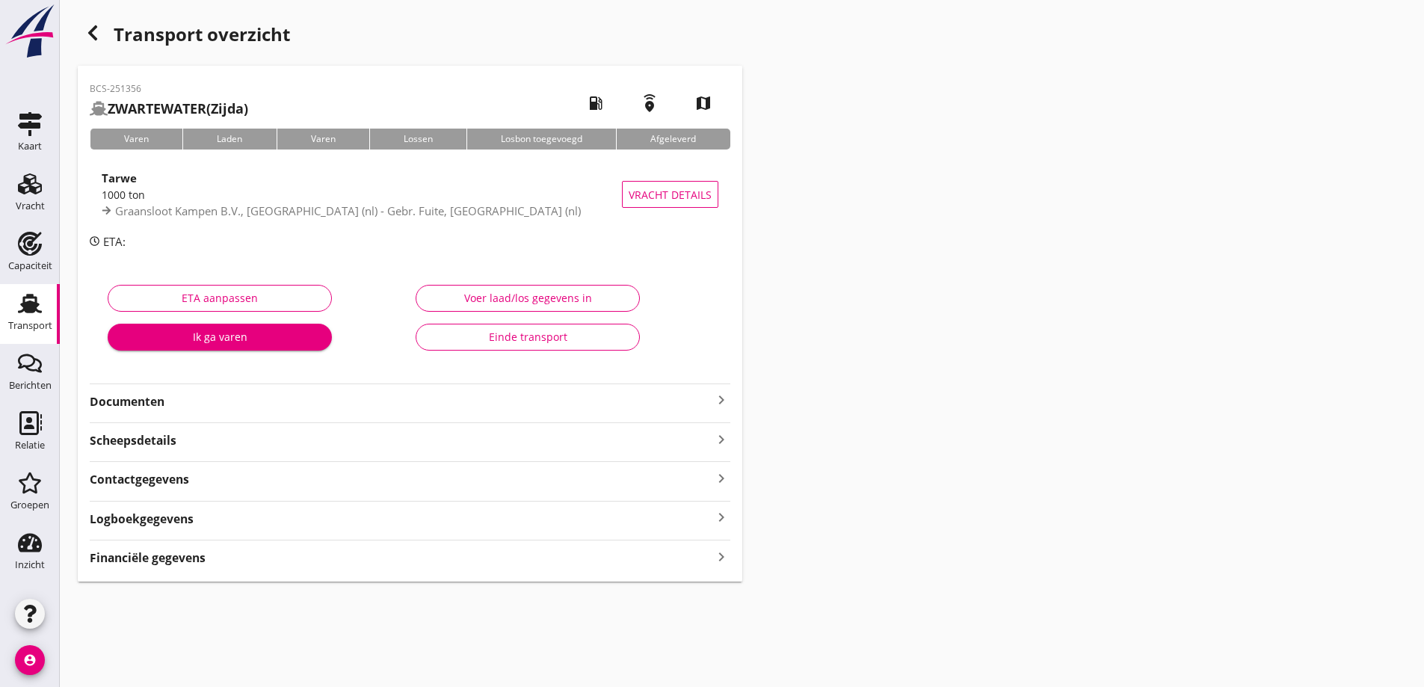
click at [347, 562] on div "Financiële gegevens keyboard_arrow_right" at bounding box center [410, 557] width 641 height 20
type input "4631.25"
type input "356.25"
type input "4275"
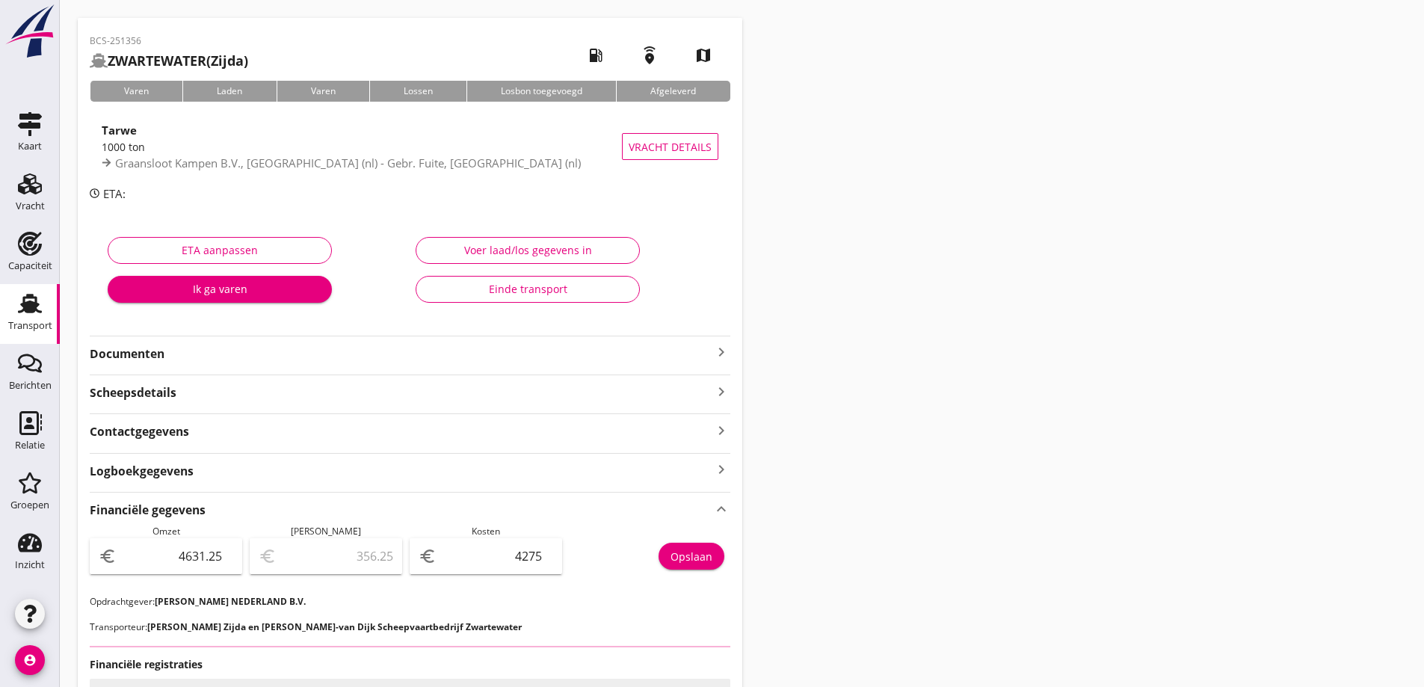
scroll to position [75, 0]
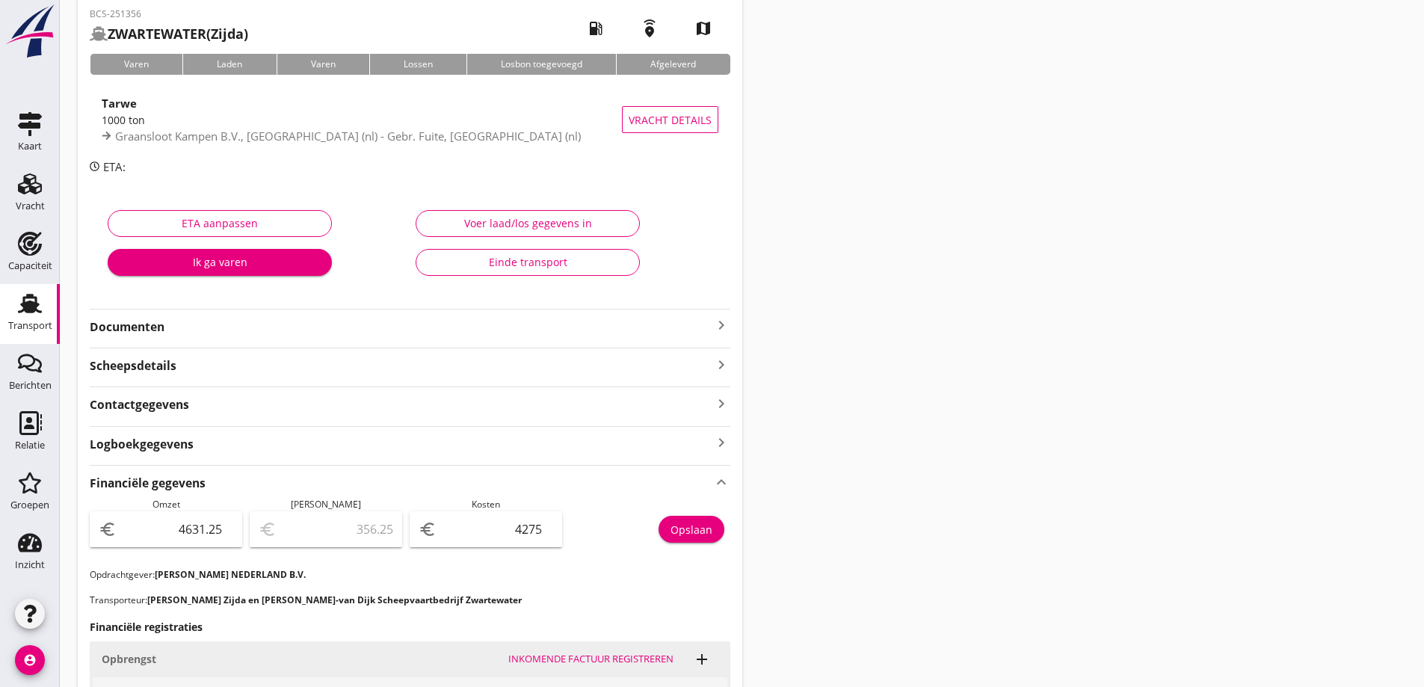
click at [34, 327] on div "Transport" at bounding box center [30, 326] width 44 height 10
